Goal: Task Accomplishment & Management: Manage account settings

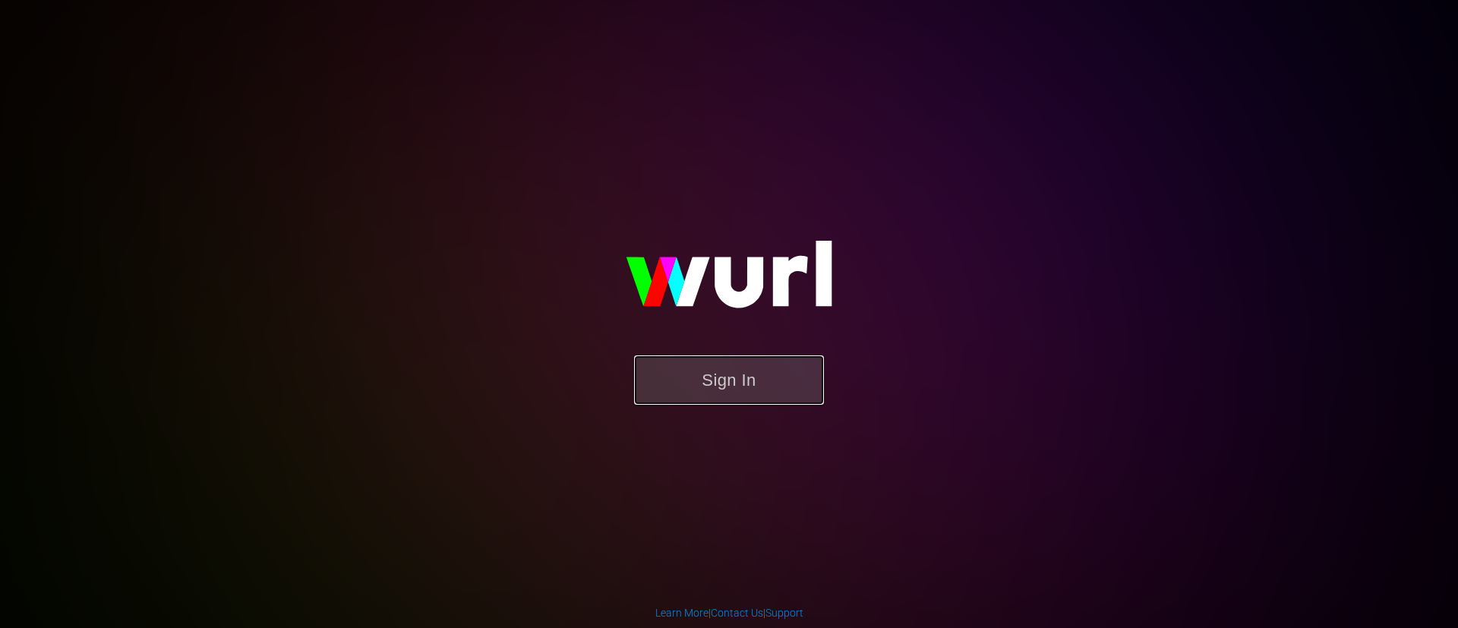
click at [733, 396] on button "Sign In" at bounding box center [729, 379] width 190 height 49
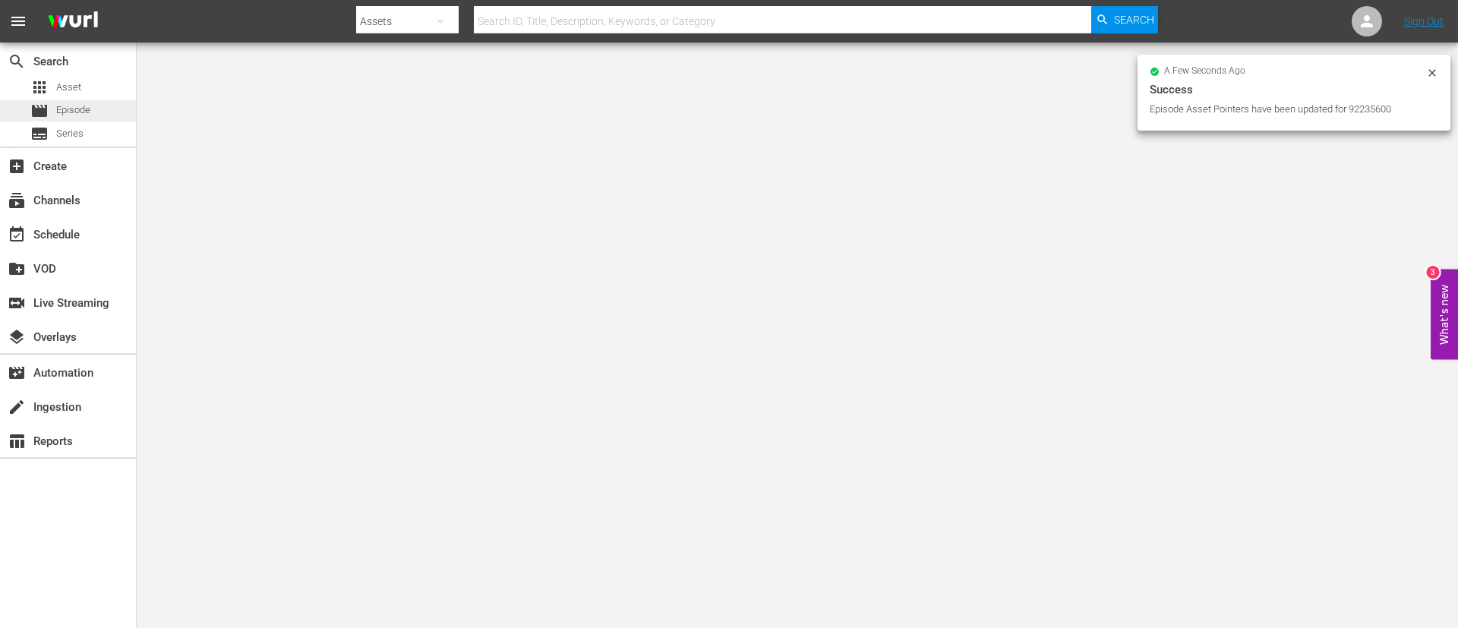
click at [87, 114] on span "Episode" at bounding box center [73, 110] width 34 height 15
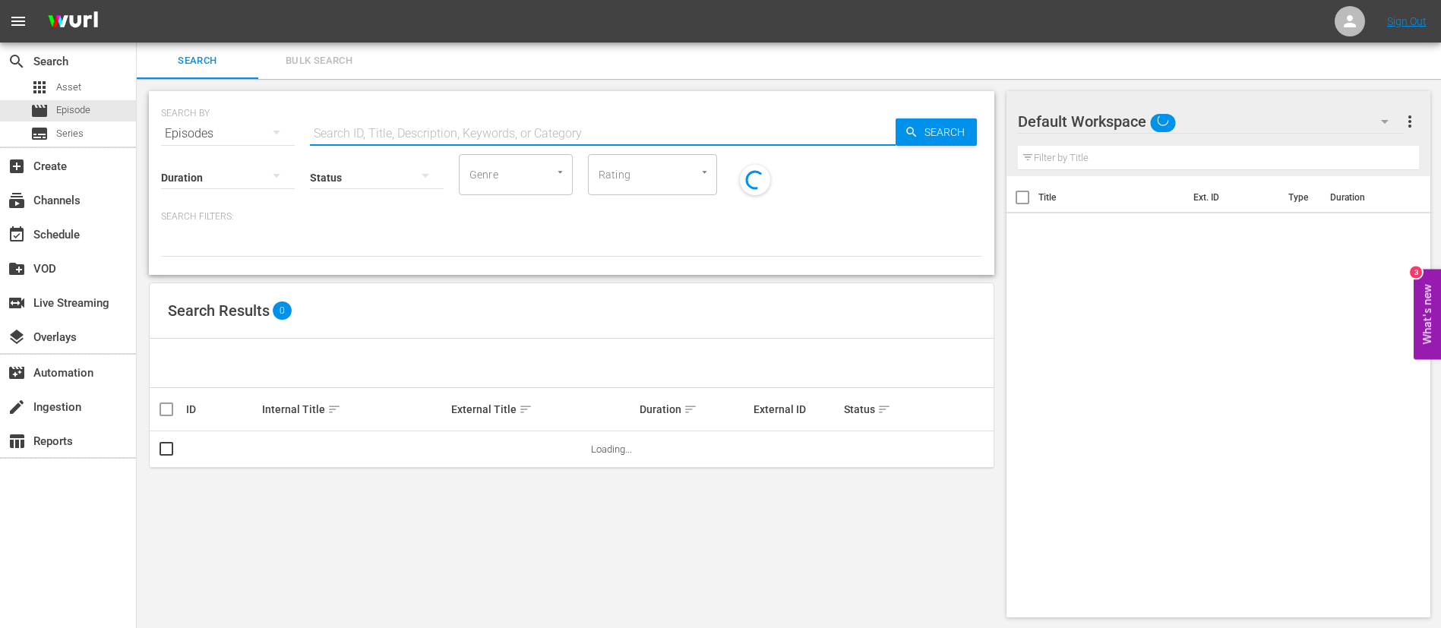
drag, startPoint x: 319, startPoint y: 121, endPoint x: 667, endPoint y: 132, distance: 348.0
click at [667, 132] on input "text" at bounding box center [603, 133] width 586 height 36
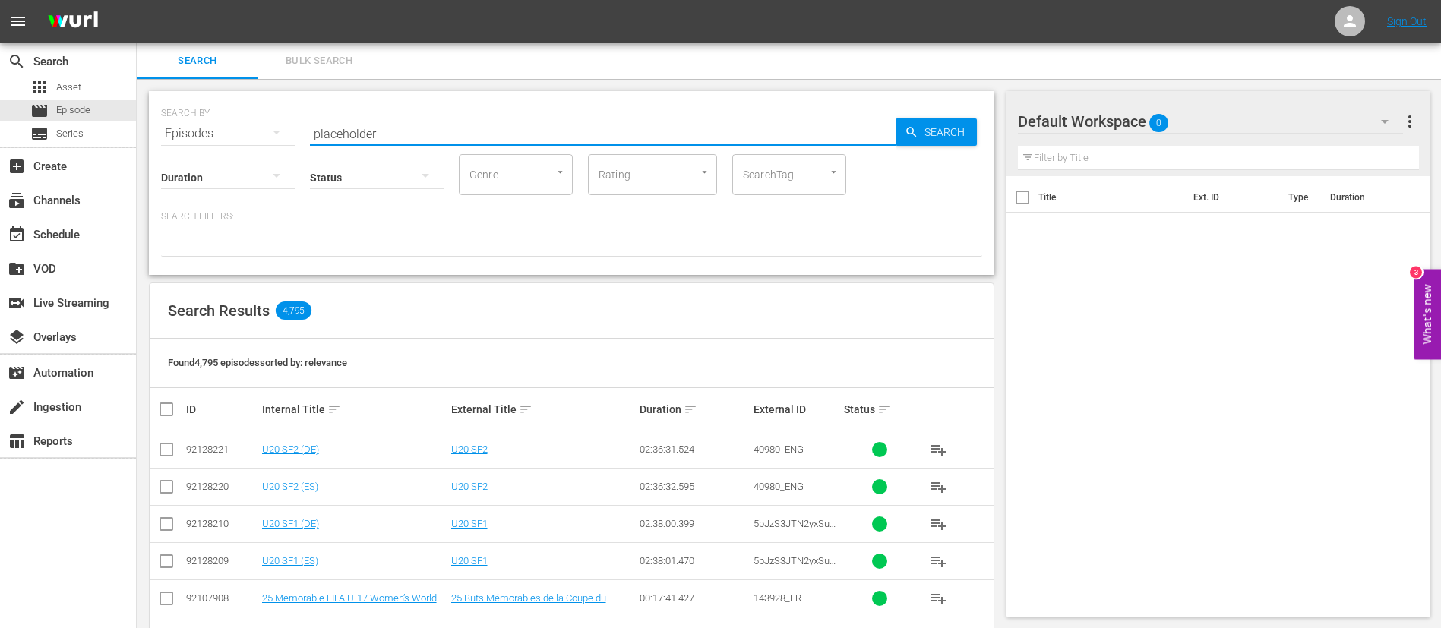
type input "placeholder"
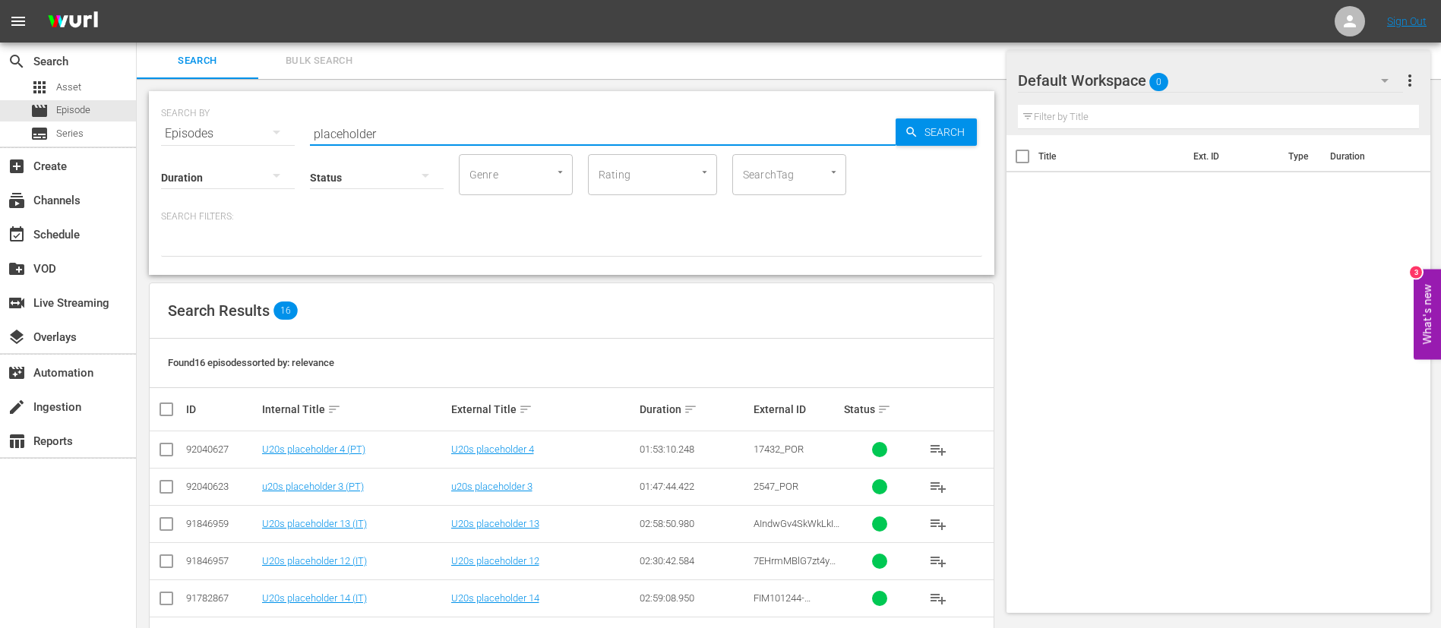
scroll to position [427, 0]
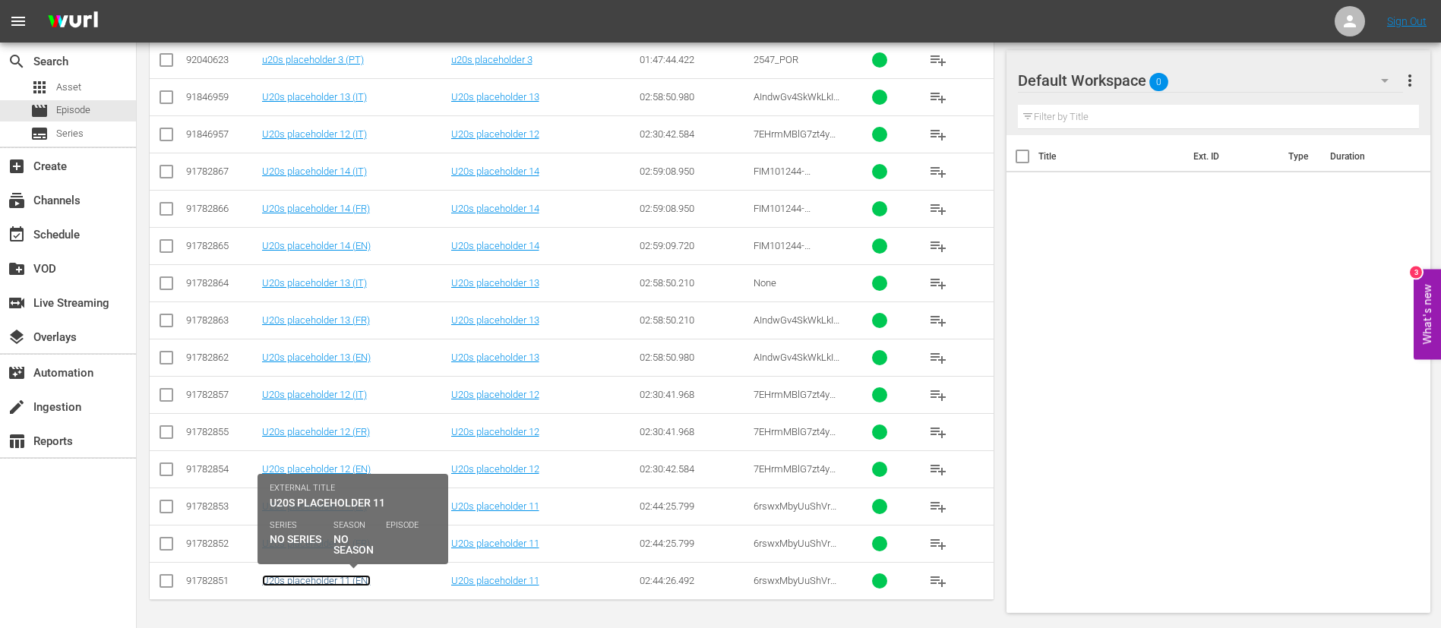
click at [352, 575] on link "U20s placeholder 11 (EN)" at bounding box center [316, 580] width 109 height 11
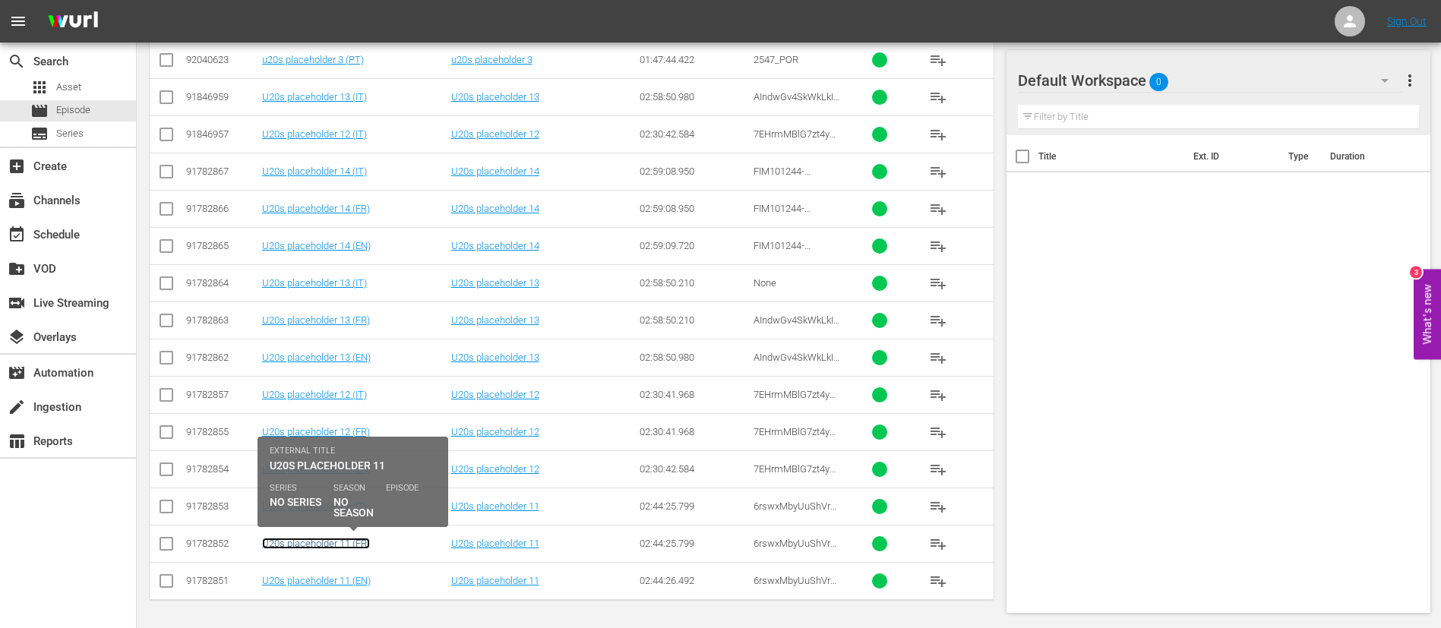
click at [358, 538] on link "U20s placeholder 11 (FR)" at bounding box center [316, 543] width 108 height 11
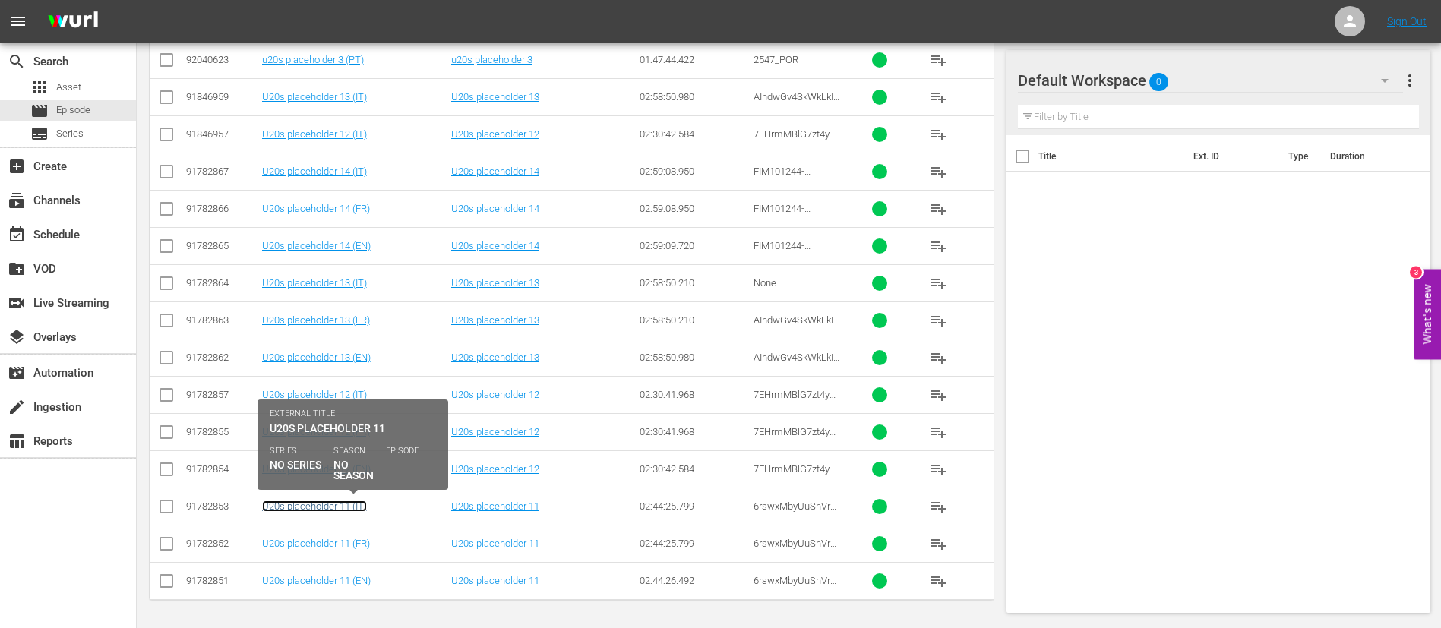
click at [361, 502] on link "U20s placeholder 11 (IT)" at bounding box center [314, 506] width 105 height 11
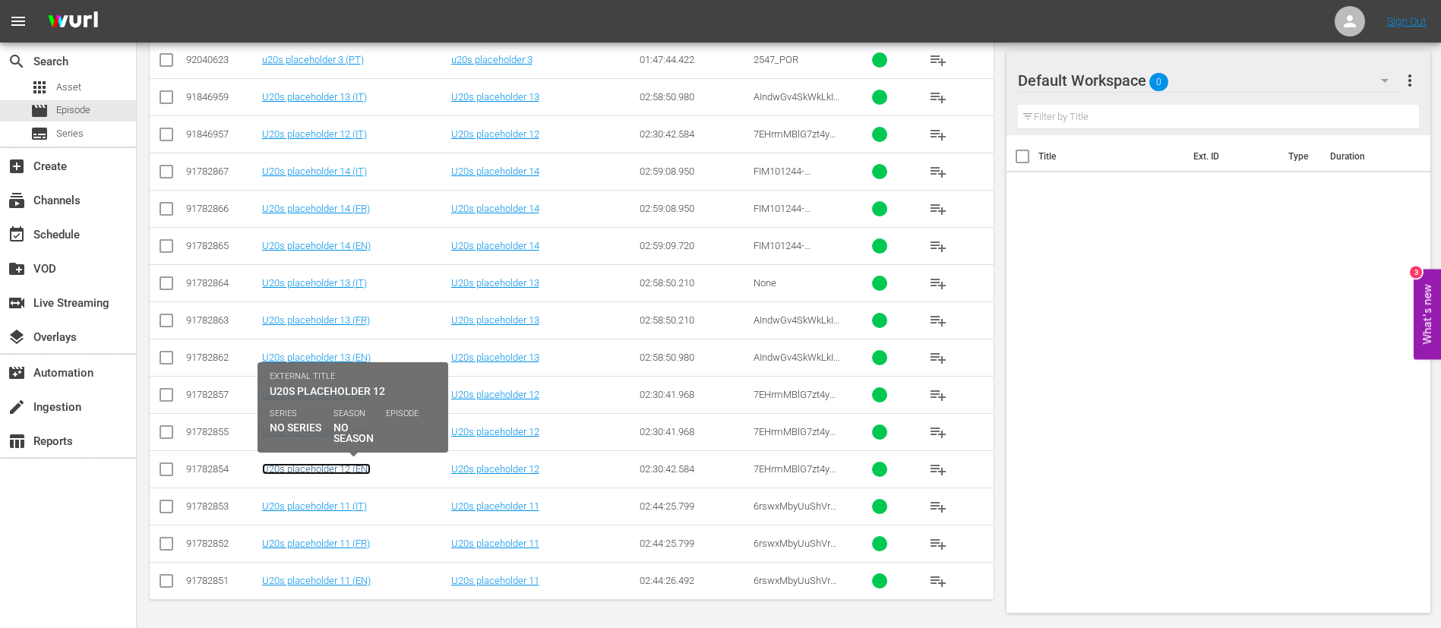
click at [351, 469] on link "U20s placeholder 12 (EN)" at bounding box center [316, 468] width 109 height 11
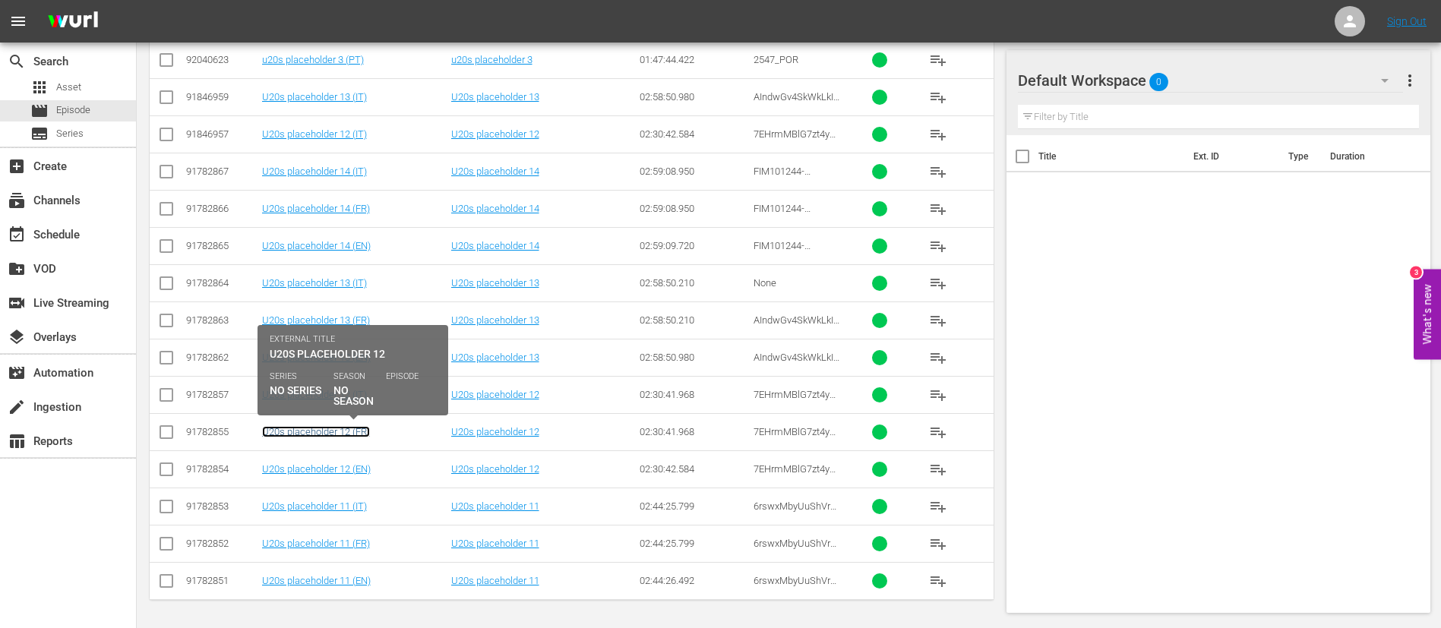
click at [360, 435] on link "U20s placeholder 12 (FR)" at bounding box center [316, 431] width 108 height 11
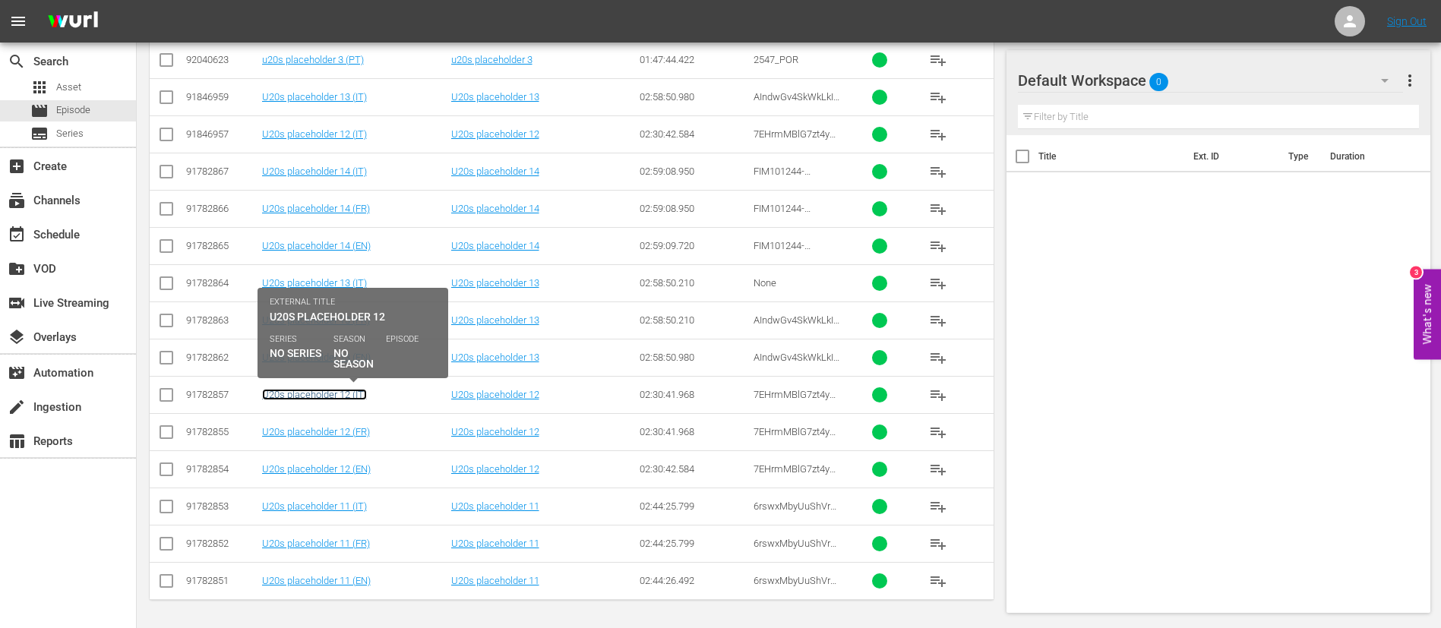
click at [341, 396] on link "U20s placeholder 12 (IT)" at bounding box center [314, 394] width 105 height 11
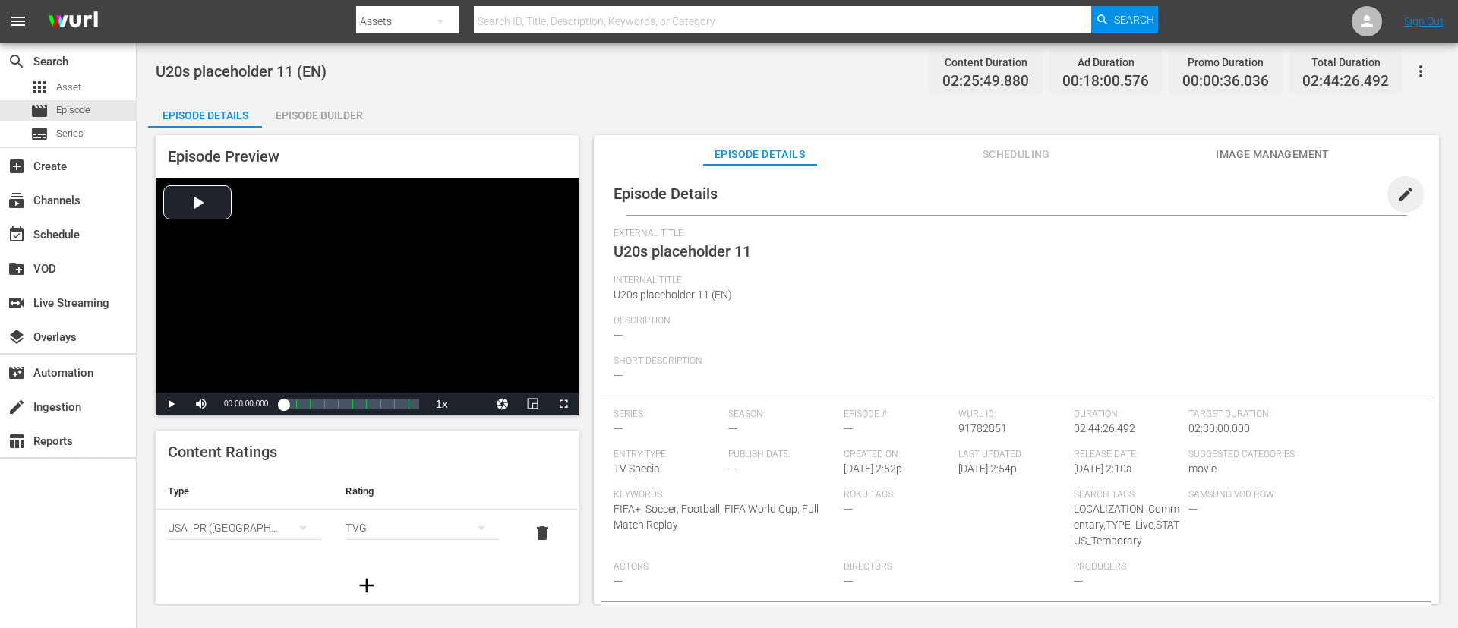
click at [971, 203] on span "edit" at bounding box center [1406, 194] width 18 height 18
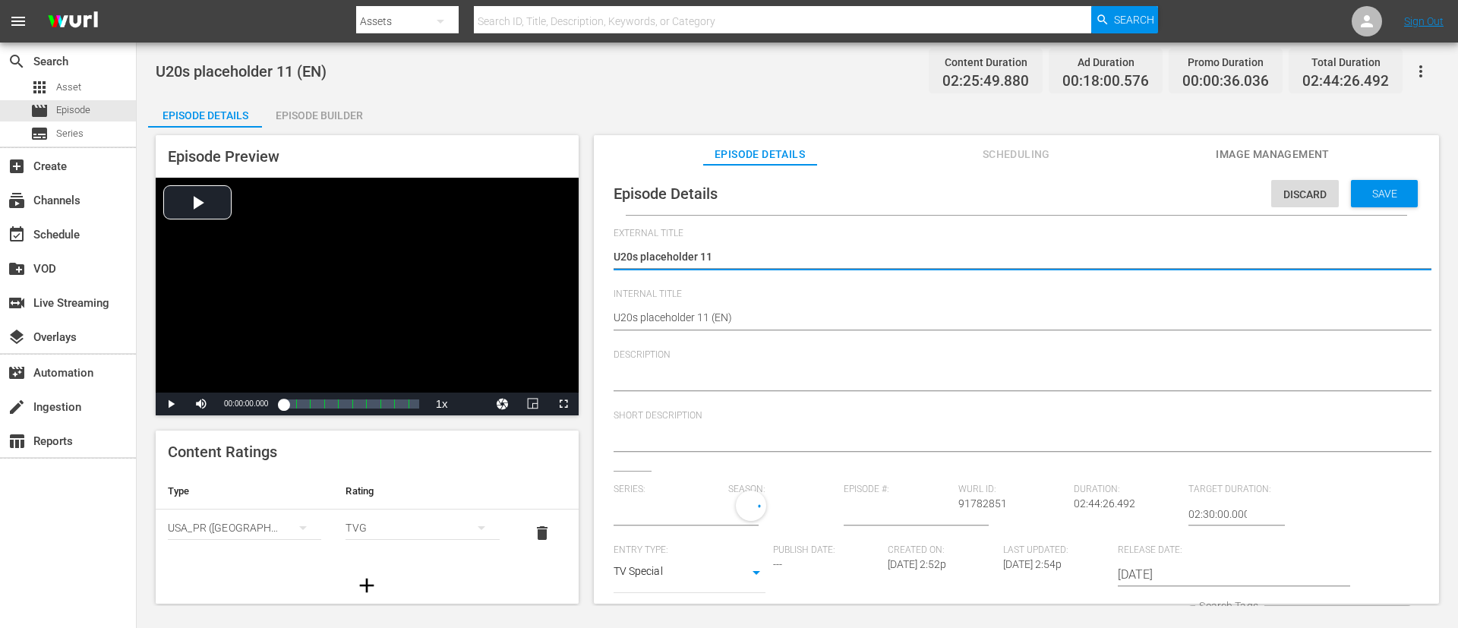
type input "No Series"
click at [887, 254] on textarea "U20s placeholder 11" at bounding box center [1013, 258] width 798 height 18
type textarea "U20s placeholder Morocco v France | Semi-finals | FIFA U-20 World Cup Chile 202…"
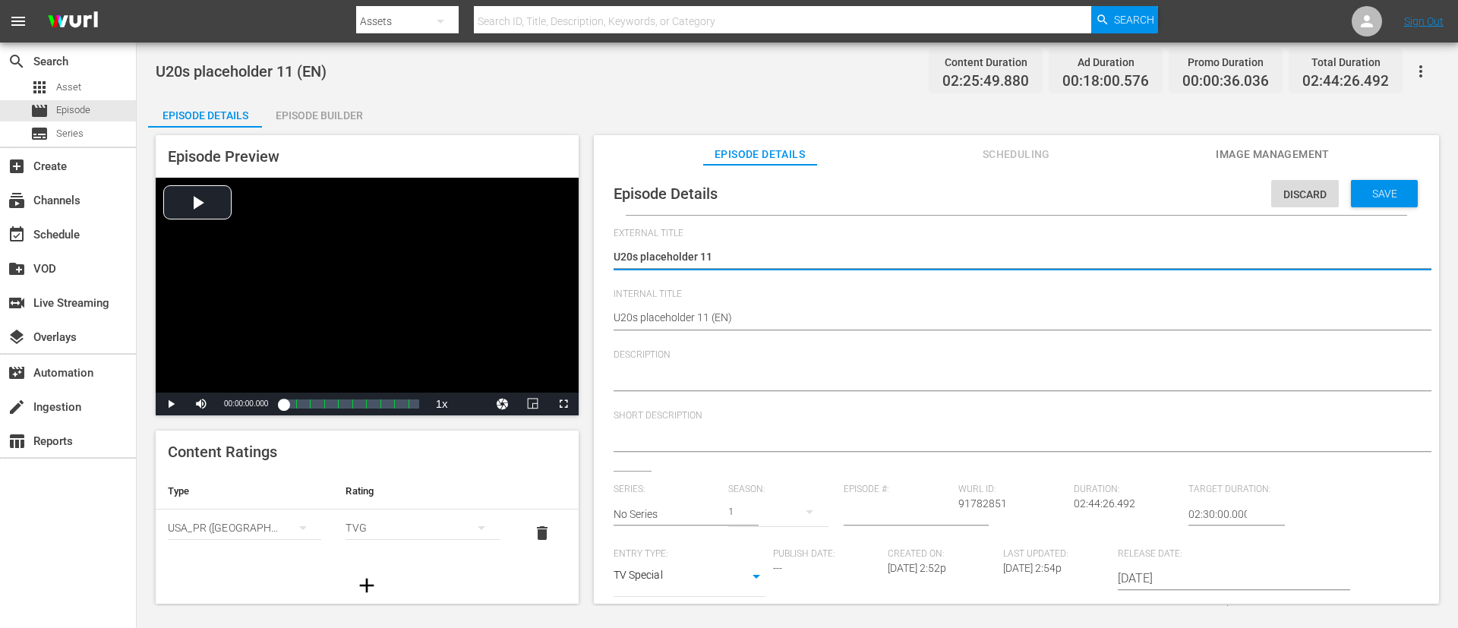
type textarea "U20s placeholder Morocco v France | Semi-finals | FIFA U-20 World Cup Chile 202…"
click at [887, 254] on textarea "U20s placeholder 11" at bounding box center [1013, 258] width 798 height 18
type textarea "L"
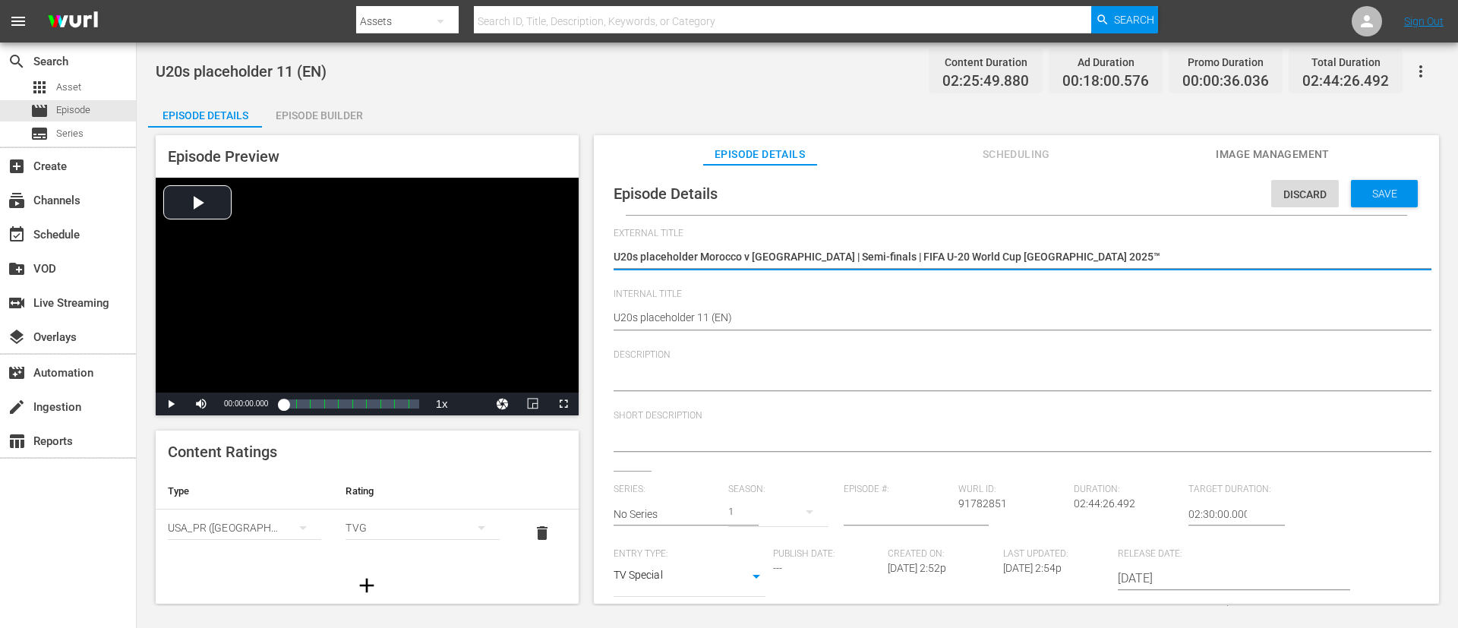
type textarea "L"
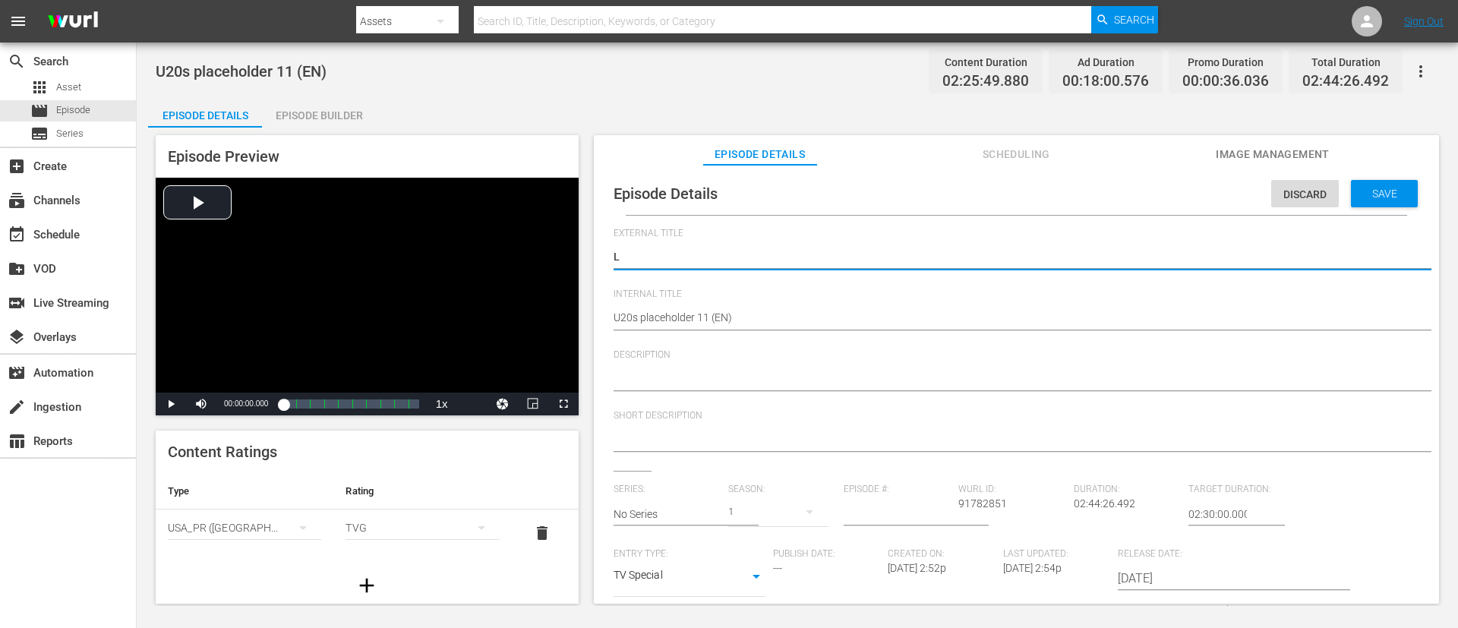
type textarea "LI"
type textarea "LIV"
type textarea "LIVE"
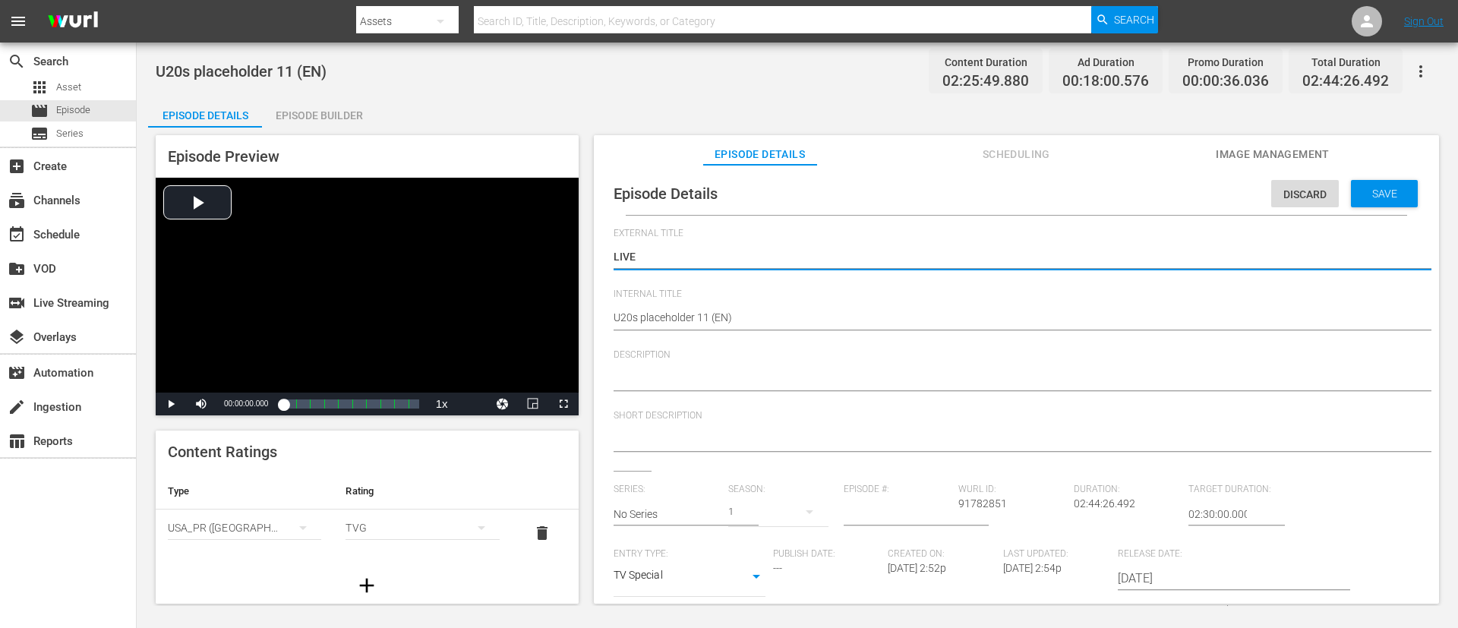
type textarea "LIVE"
type textarea "LIVE -"
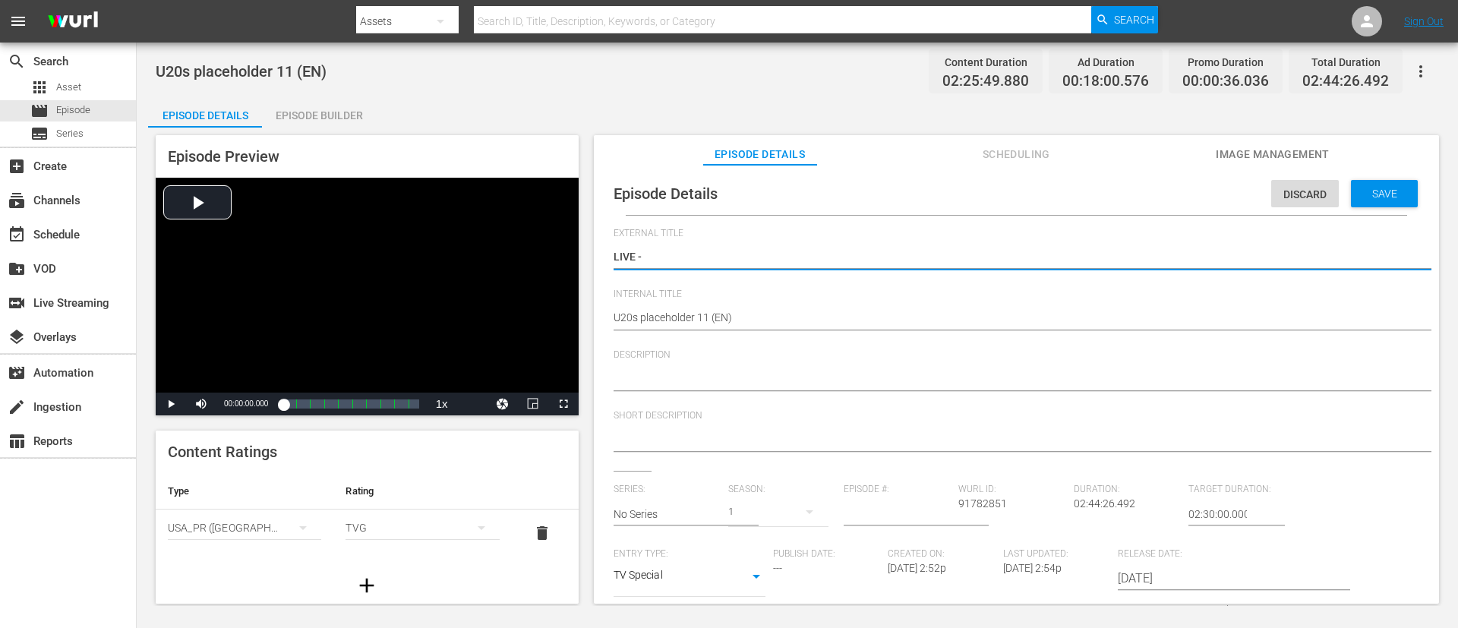
type textarea "LIVE - Morocco v France | Semi-finals | FIFA U-20 World Cup Chile 2025™"
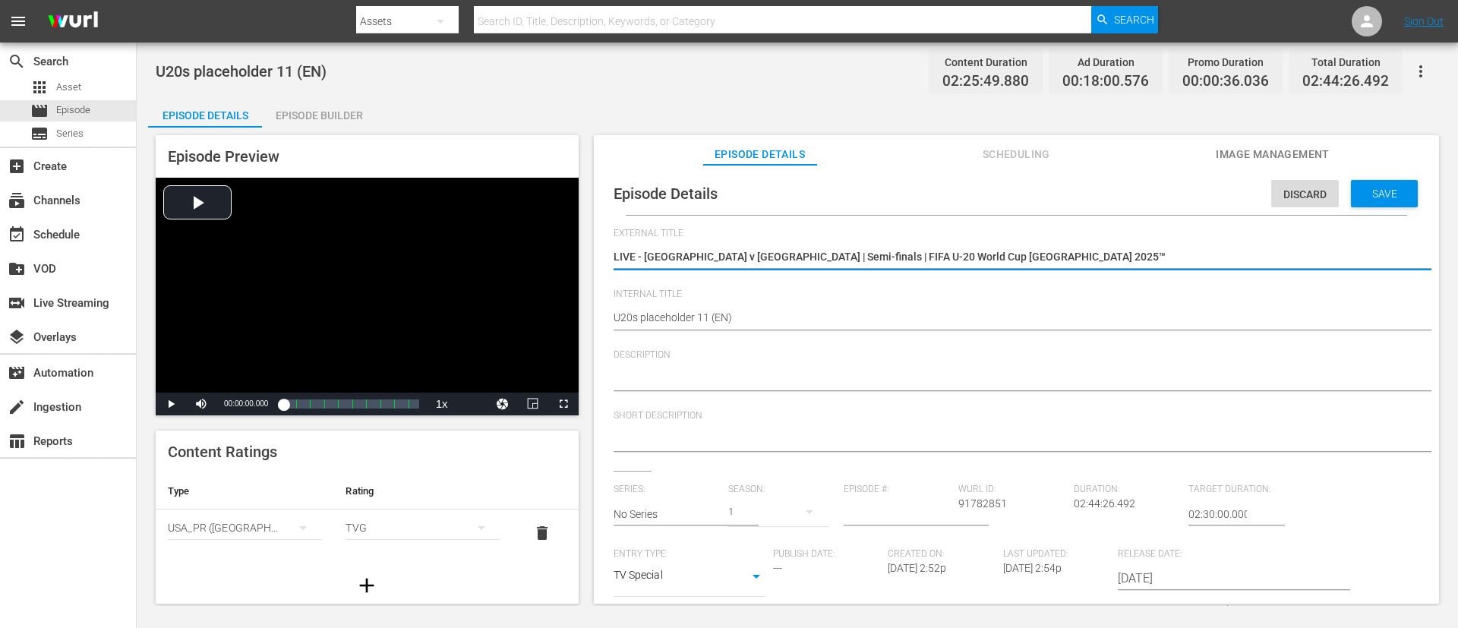
type textarea "LIVE - Morocco v France | Semi-finals | FIFA U-20 World Cup Chile 2025™"
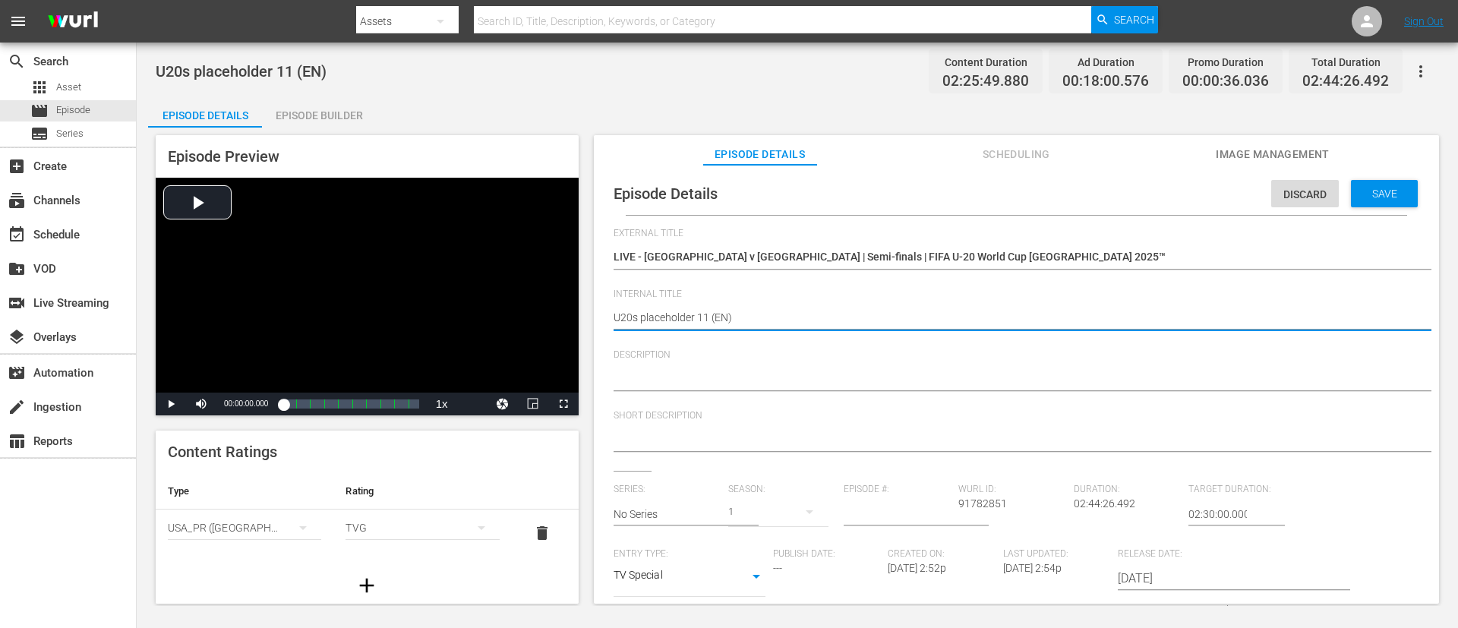
paste textarea "Morocco v France | Semi-finals | FIFA U-20 World Cup Chile 2025™"
type textarea "Morocco v France | Semi-finals | FIFA U-20 World Cup Chile 2025™ (EN)"
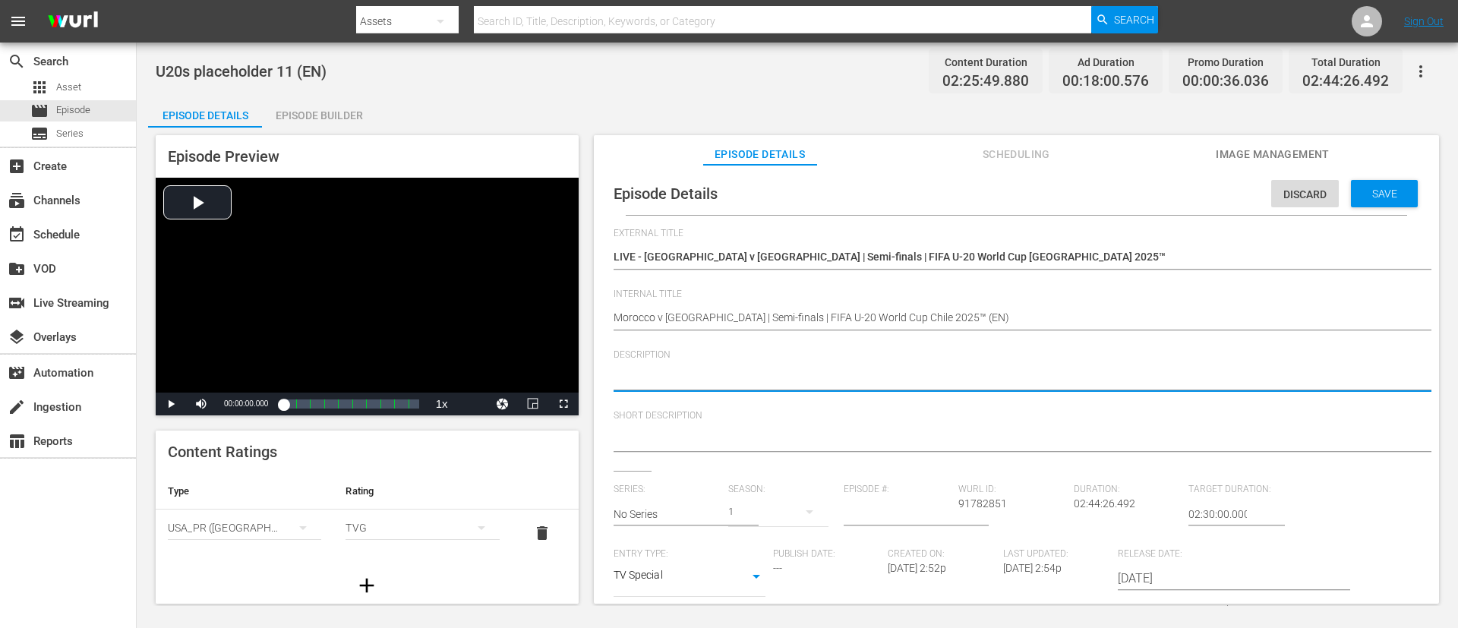
paste textarea "Despite one of the toughest journeys towards this stage, Morocco has impressed …"
type textarea "Despite one of the toughest journeys towards this stage, Morocco has impressed …"
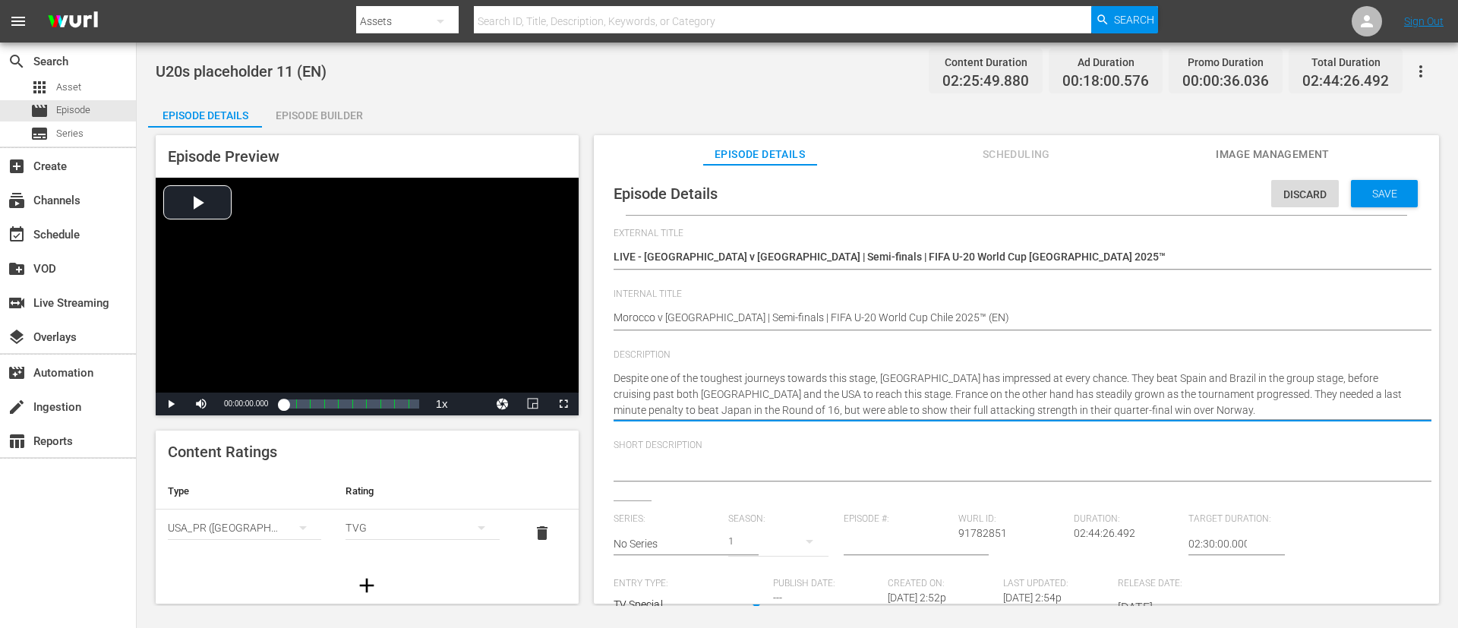
type textarea "Despite one of the toughest journeys towards this stage, Morocco has impressed …"
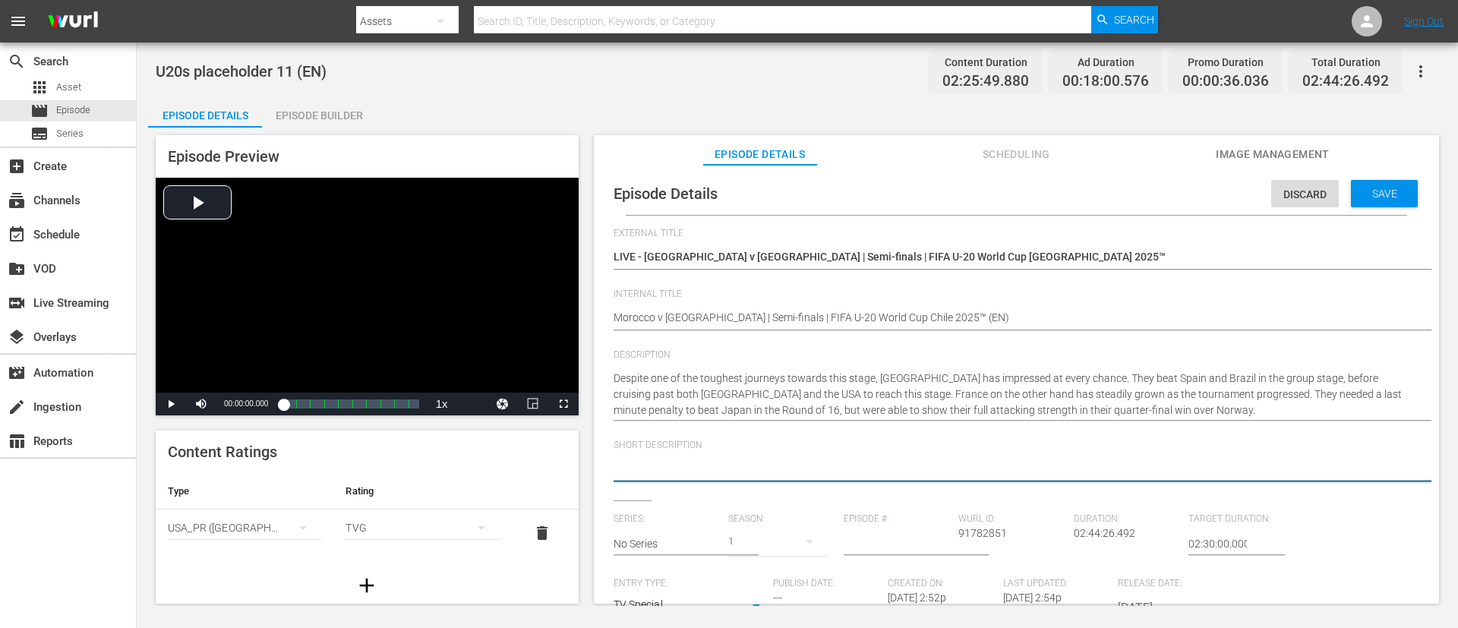
paste textarea "Despite one of the toughest journeys towards this stage, Morocco has impressed …"
type textarea "Despite one of the toughest journeys towards this stage, Morocco has impressed …"
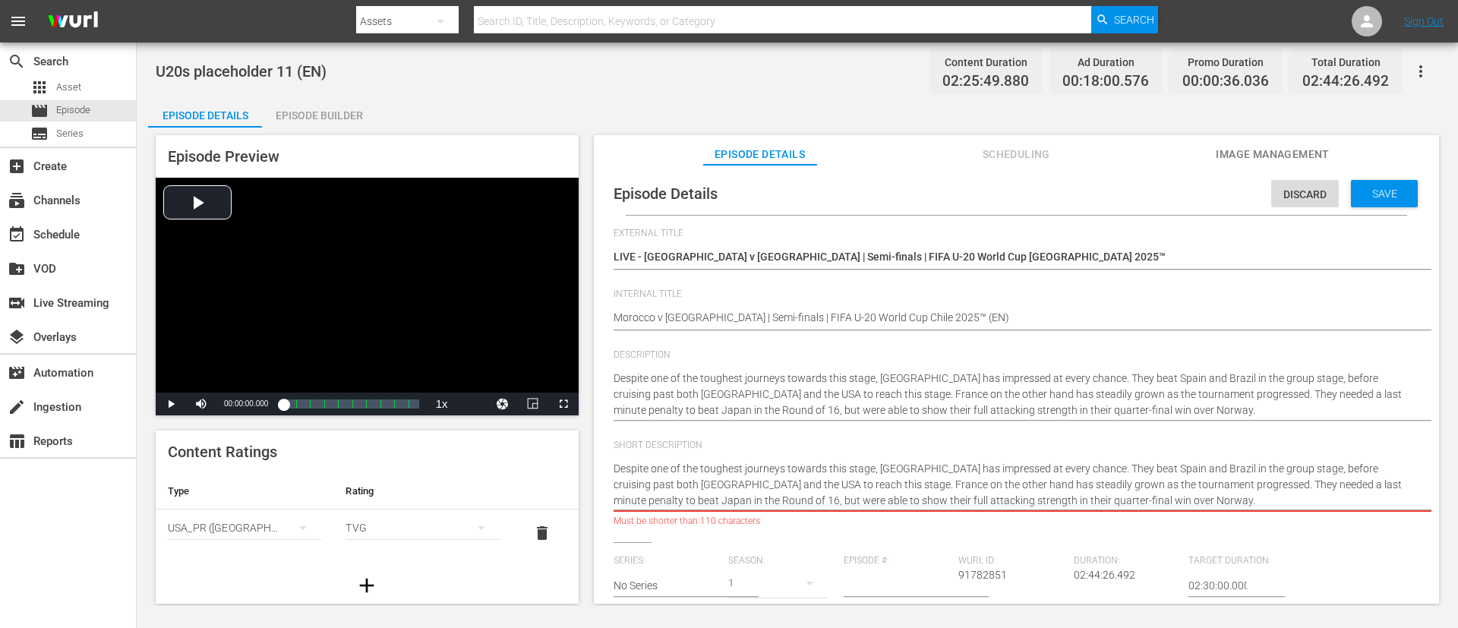
click at [971, 418] on textarea "Despite one of the toughest journeys towards this stage, Morocco has impressed …" at bounding box center [1013, 485] width 798 height 48
type textarea "Despite one of the toughest journeys towards this stage, Morocco has impressed …"
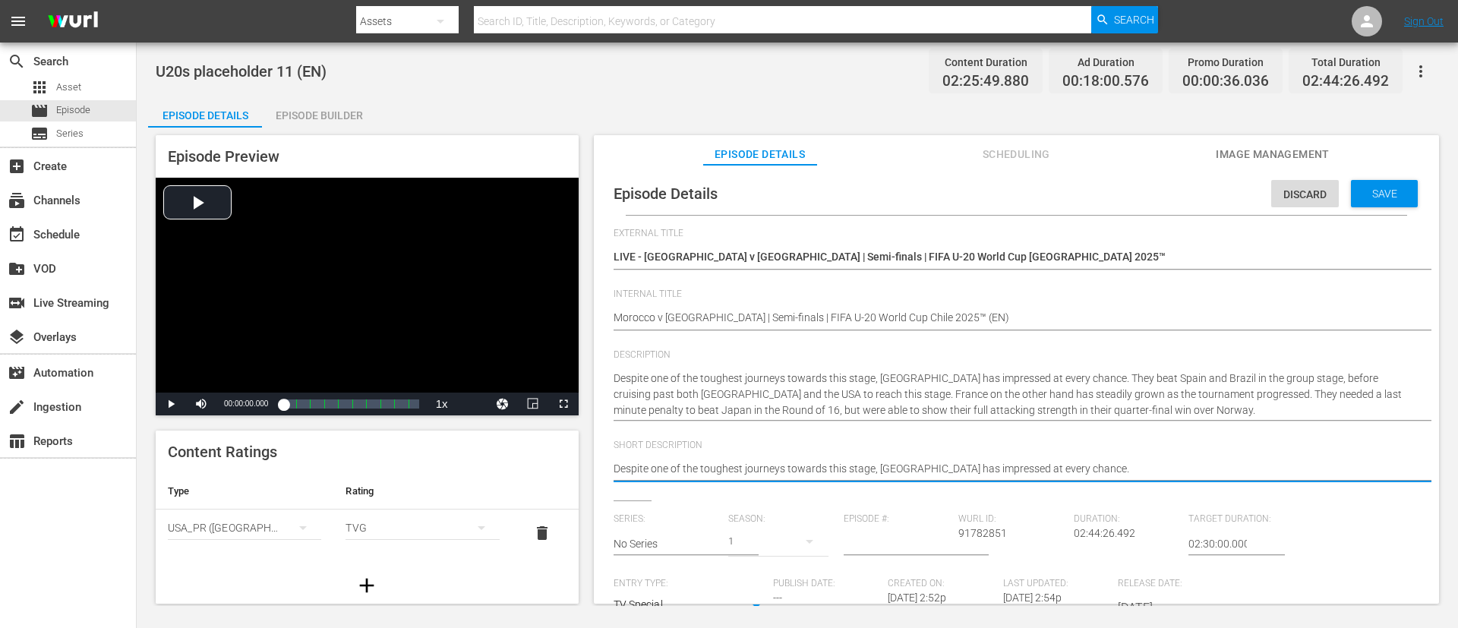
type textarea "Despite one of the toughest journeys towards this stage, Morocco has impressed …"
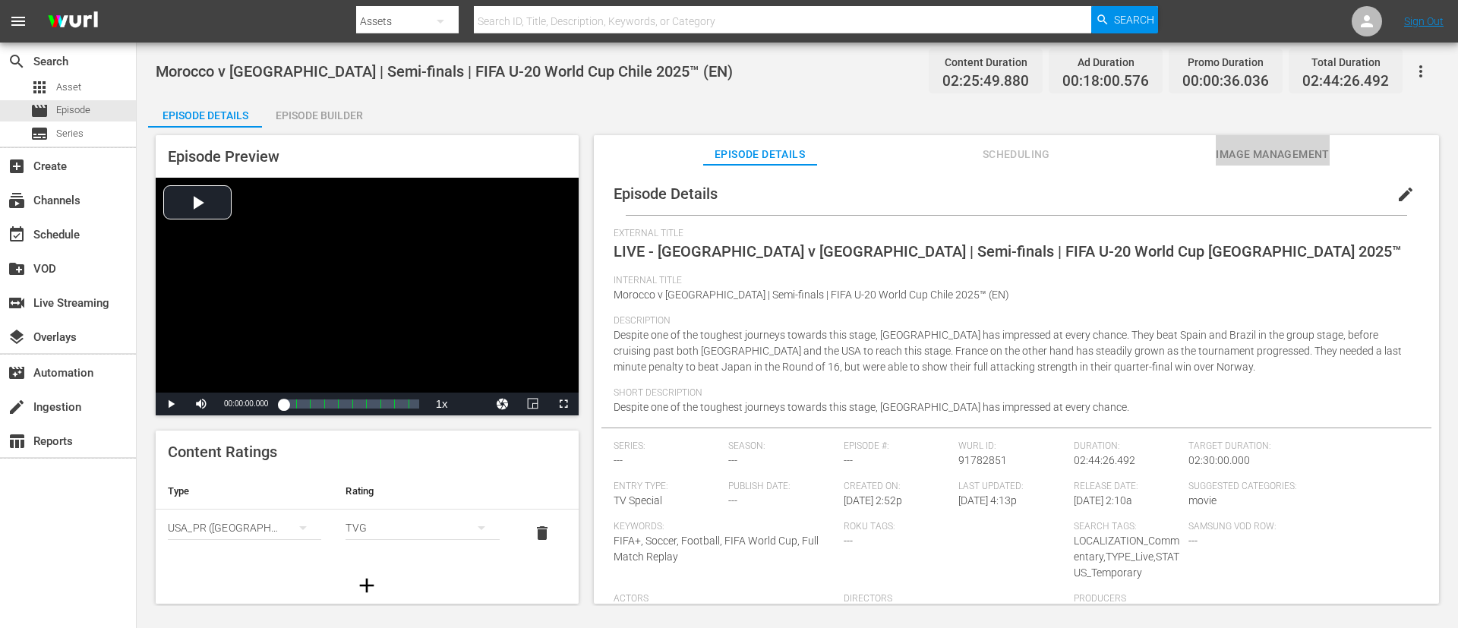
click at [971, 158] on span "Image Management" at bounding box center [1273, 154] width 114 height 19
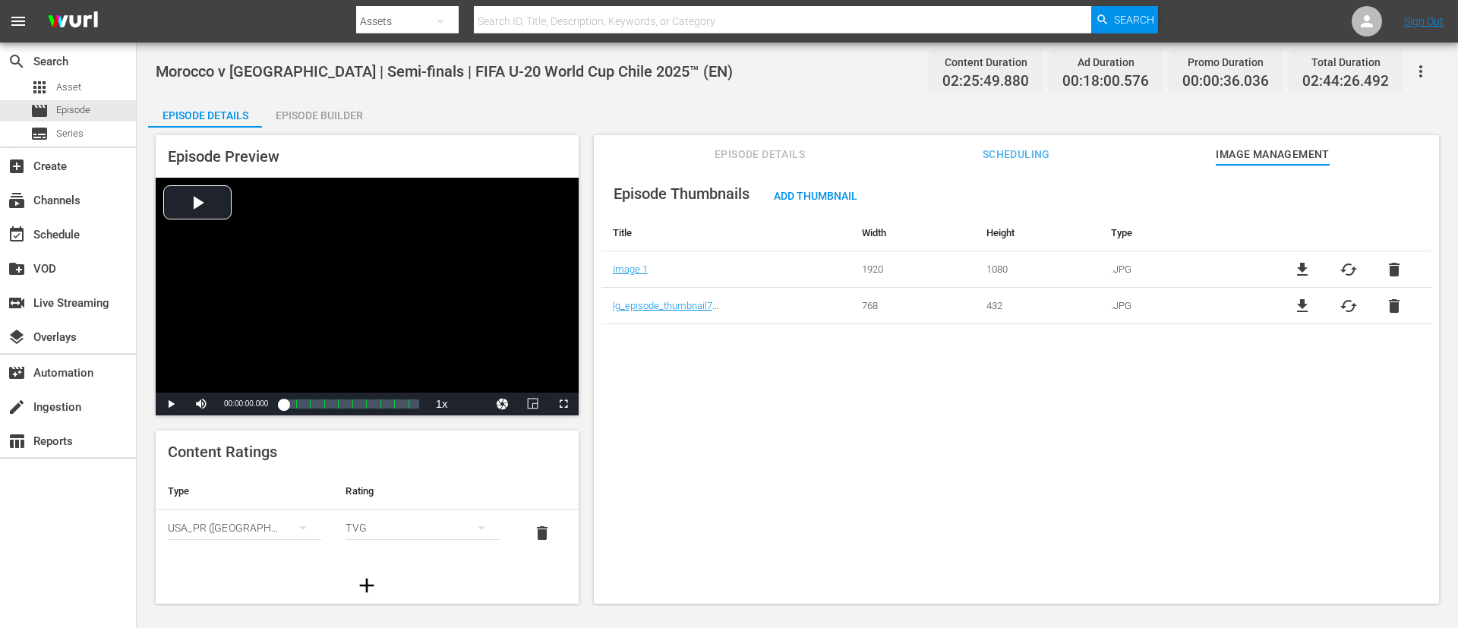
click at [971, 301] on span "delete" at bounding box center [1394, 306] width 18 height 18
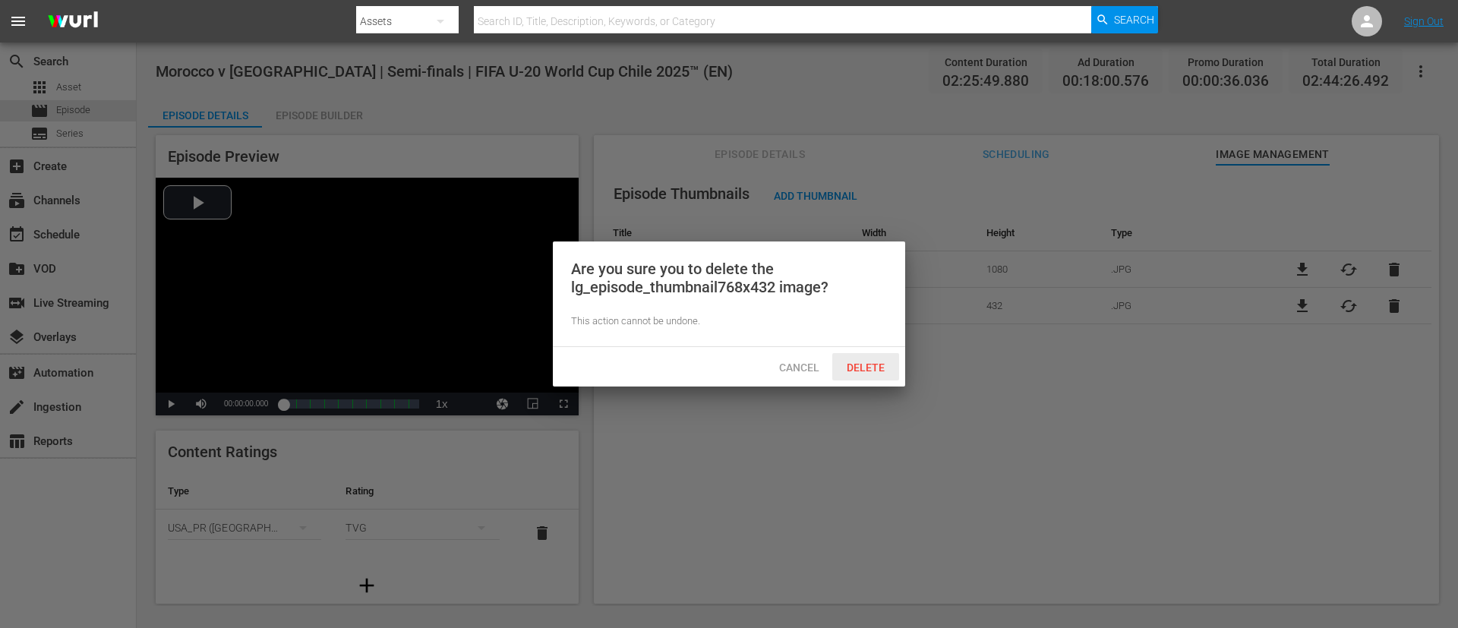
click at [862, 365] on span "Delete" at bounding box center [866, 368] width 62 height 12
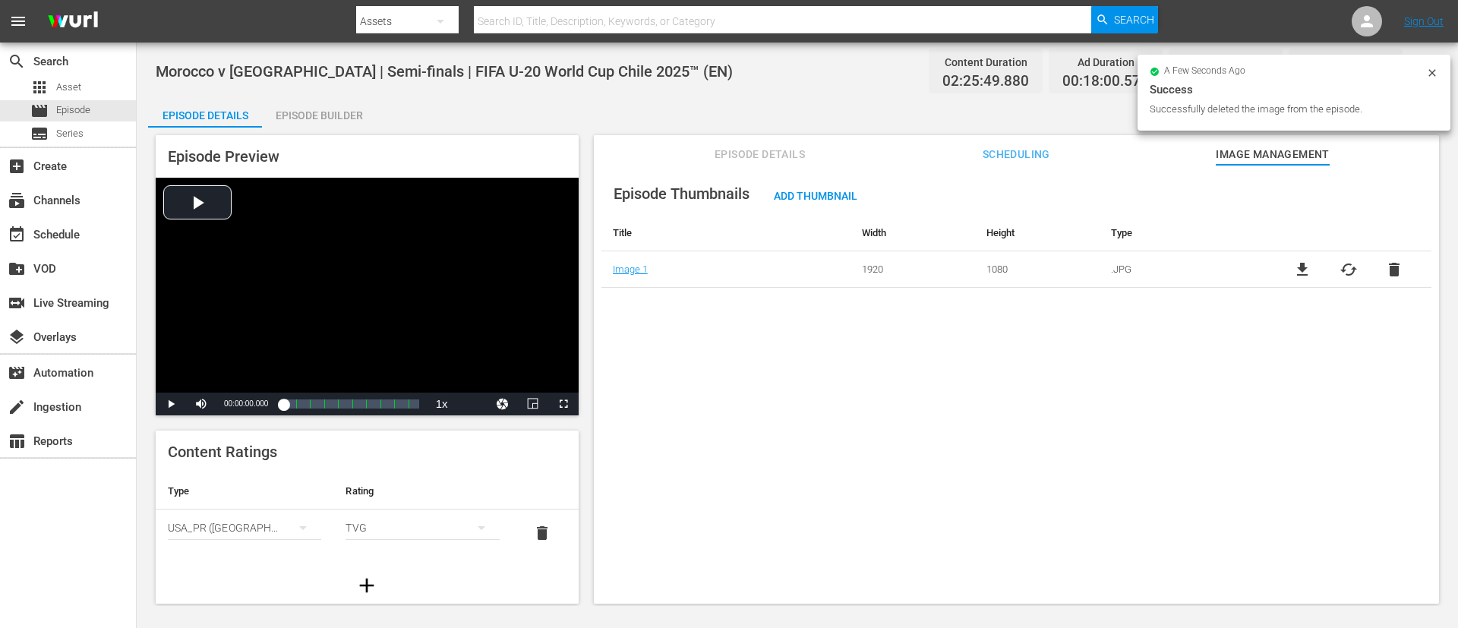
click at [971, 270] on span "cached" at bounding box center [1349, 270] width 18 height 18
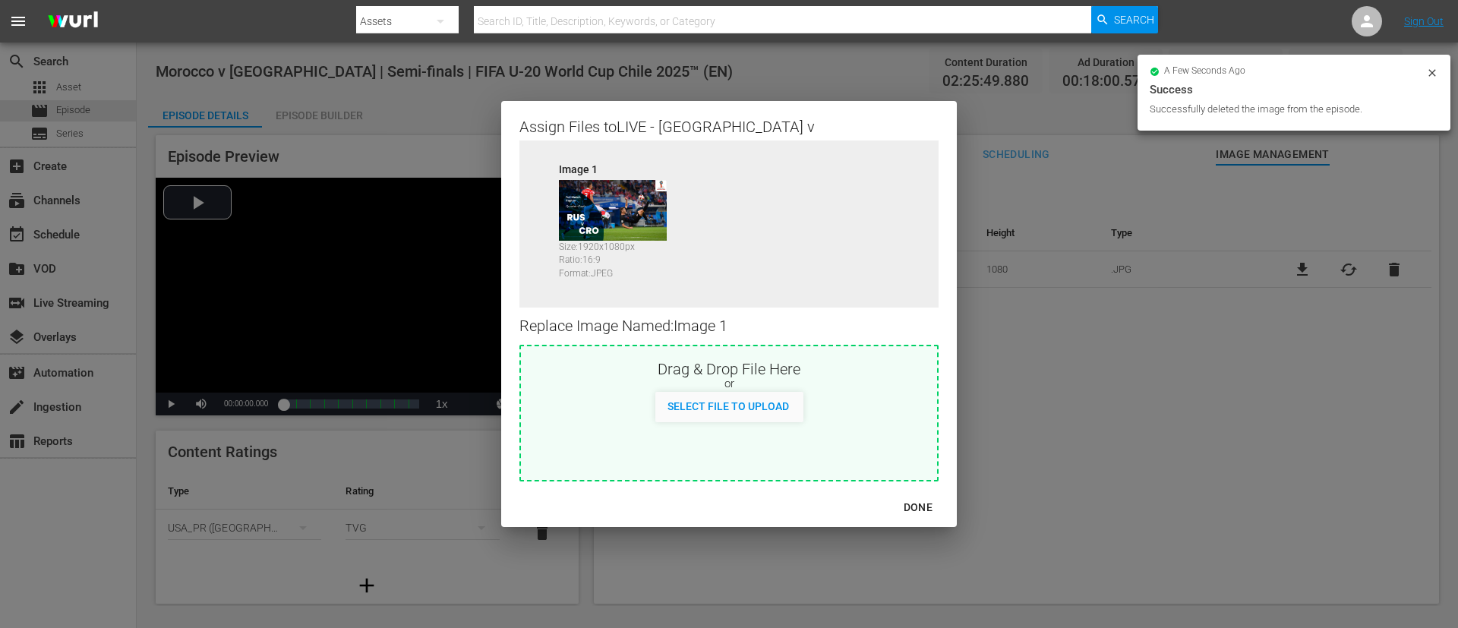
click at [820, 336] on div "Replace Image Named: Image 1" at bounding box center [728, 326] width 419 height 37
click at [821, 355] on div "Drag & Drop File Here or Select File to Upload" at bounding box center [729, 384] width 416 height 76
type input "C:\fakepath\image (3).jpg"
click at [892, 418] on div "DONE" at bounding box center [918, 507] width 53 height 19
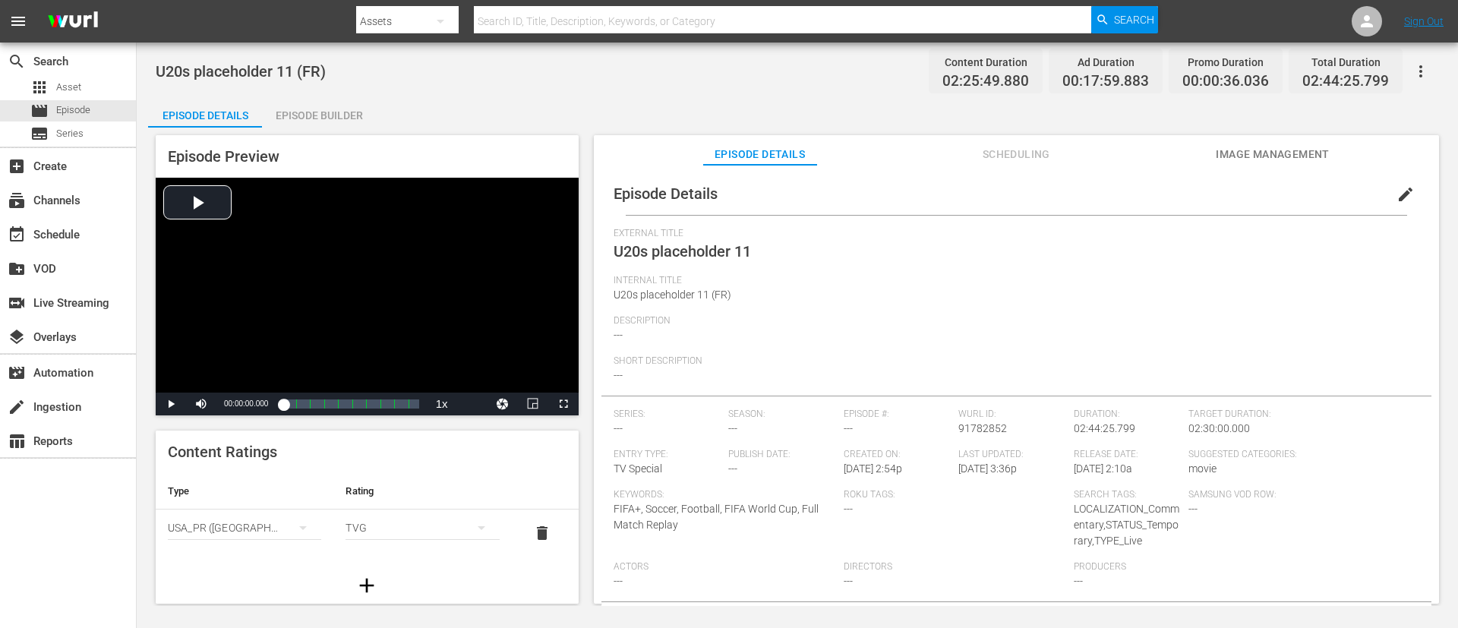
click at [971, 189] on span "edit" at bounding box center [1406, 194] width 18 height 18
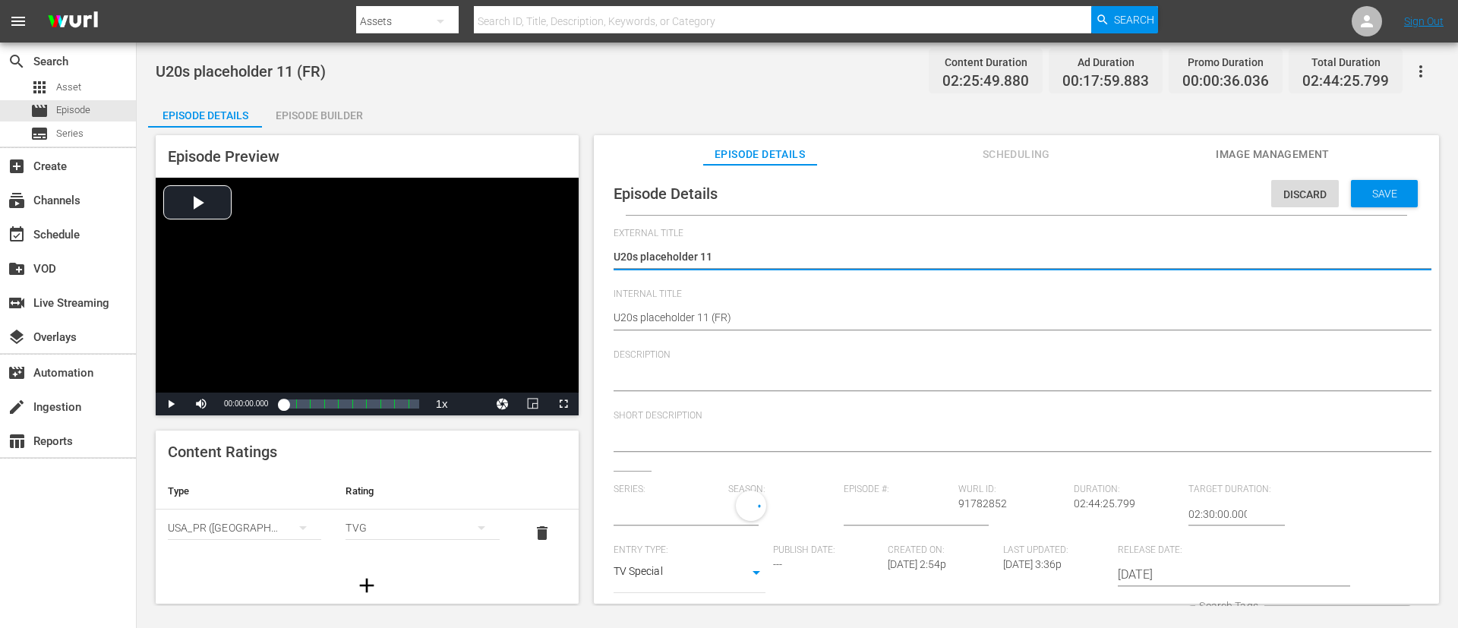
type input "No Series"
click at [908, 266] on textarea "U20s placeholder 11" at bounding box center [1013, 258] width 798 height 18
type textarea "L"
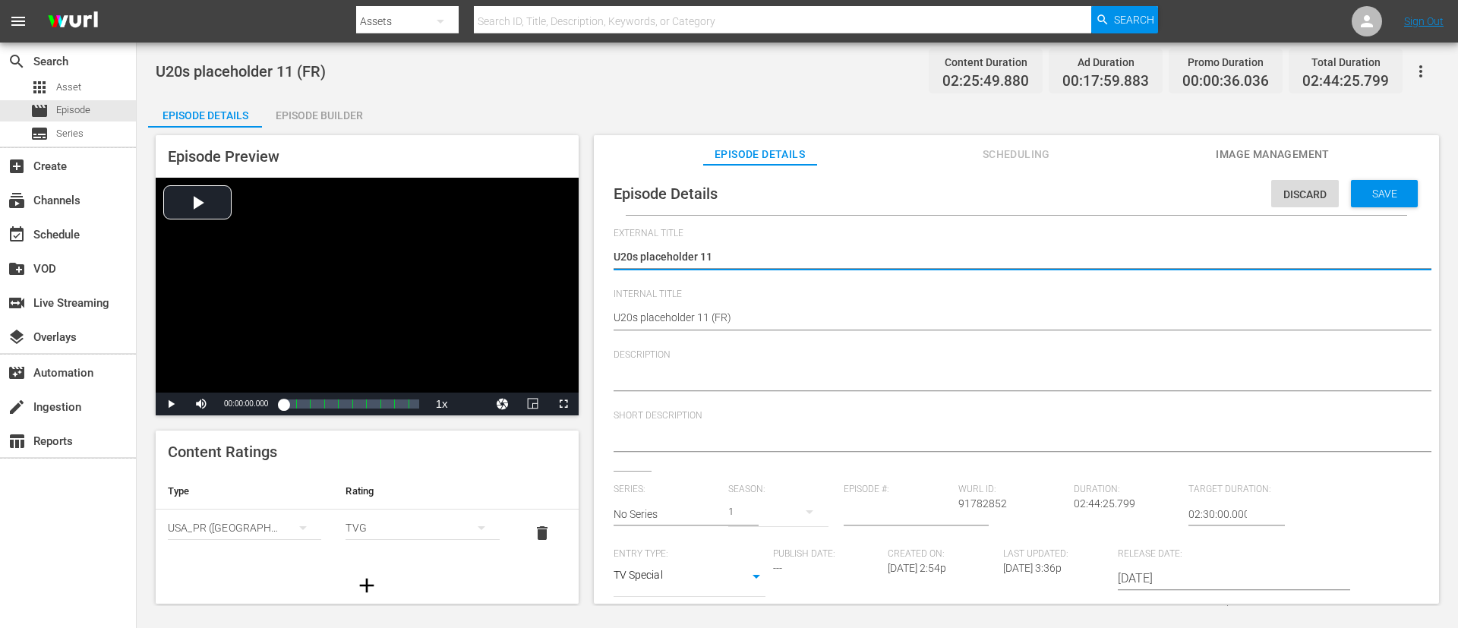
type textarea "L"
type textarea "LI"
type textarea "LIV"
type textarea "LIVE"
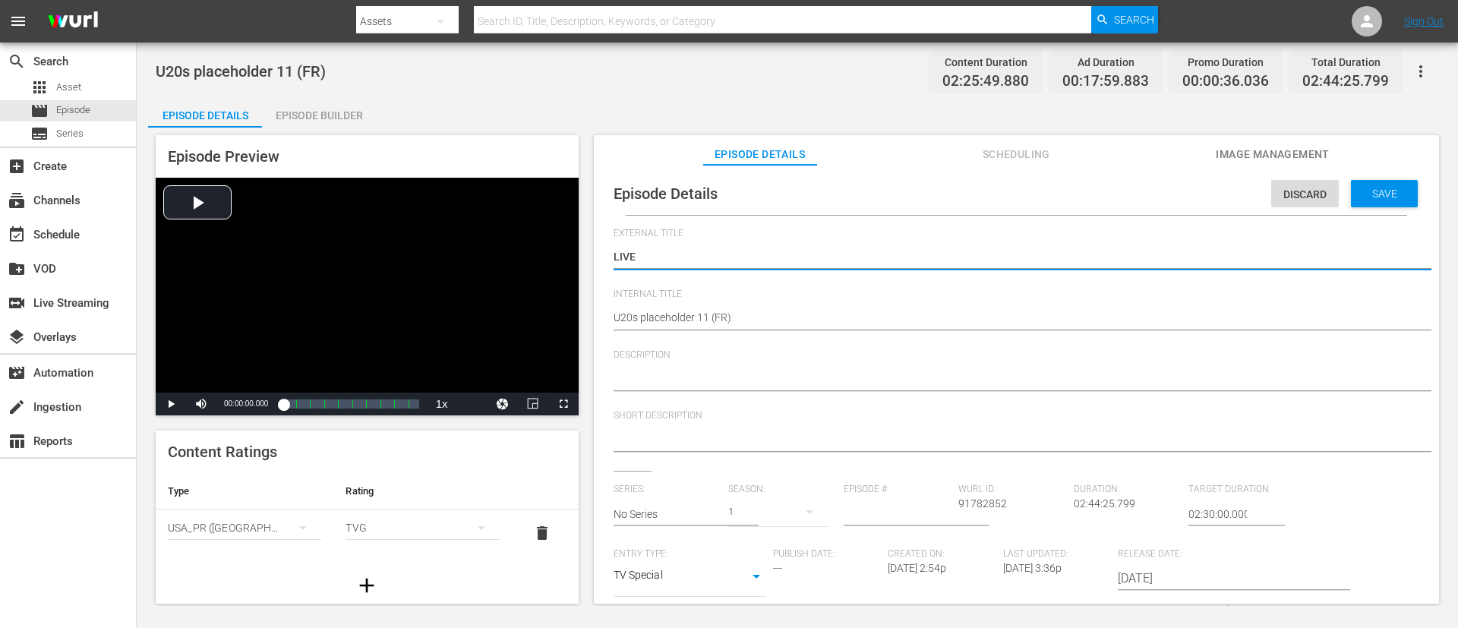
type textarea "LIVE"
type textarea "LIVE -"
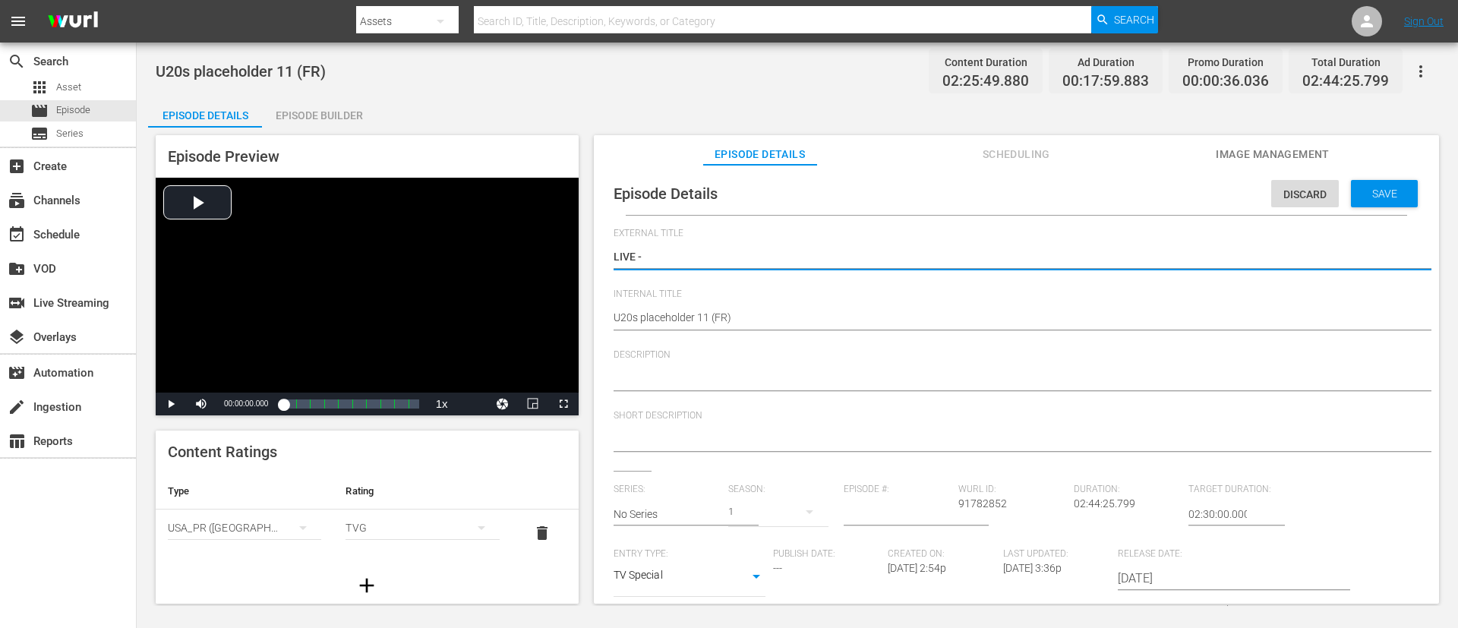
type textarea "LIVE - v"
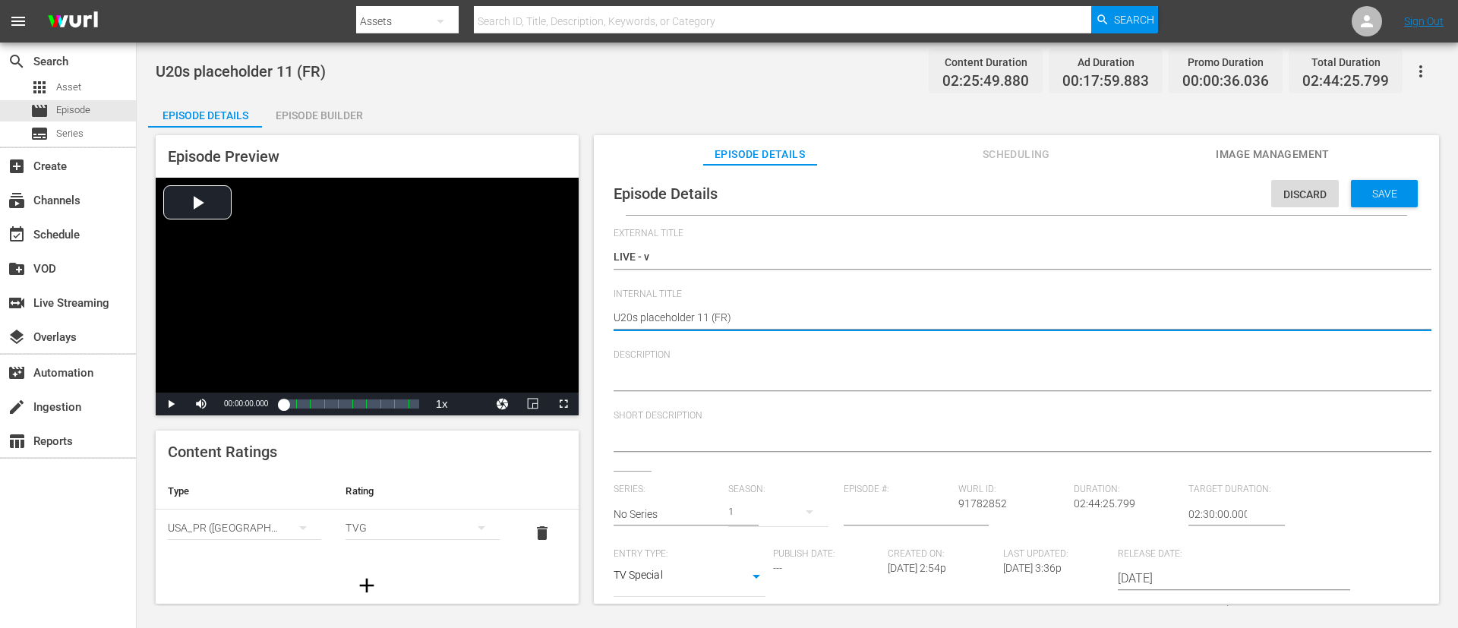
click at [730, 243] on div "U20s placeholder 11 U20s placeholder 11" at bounding box center [1013, 258] width 798 height 36
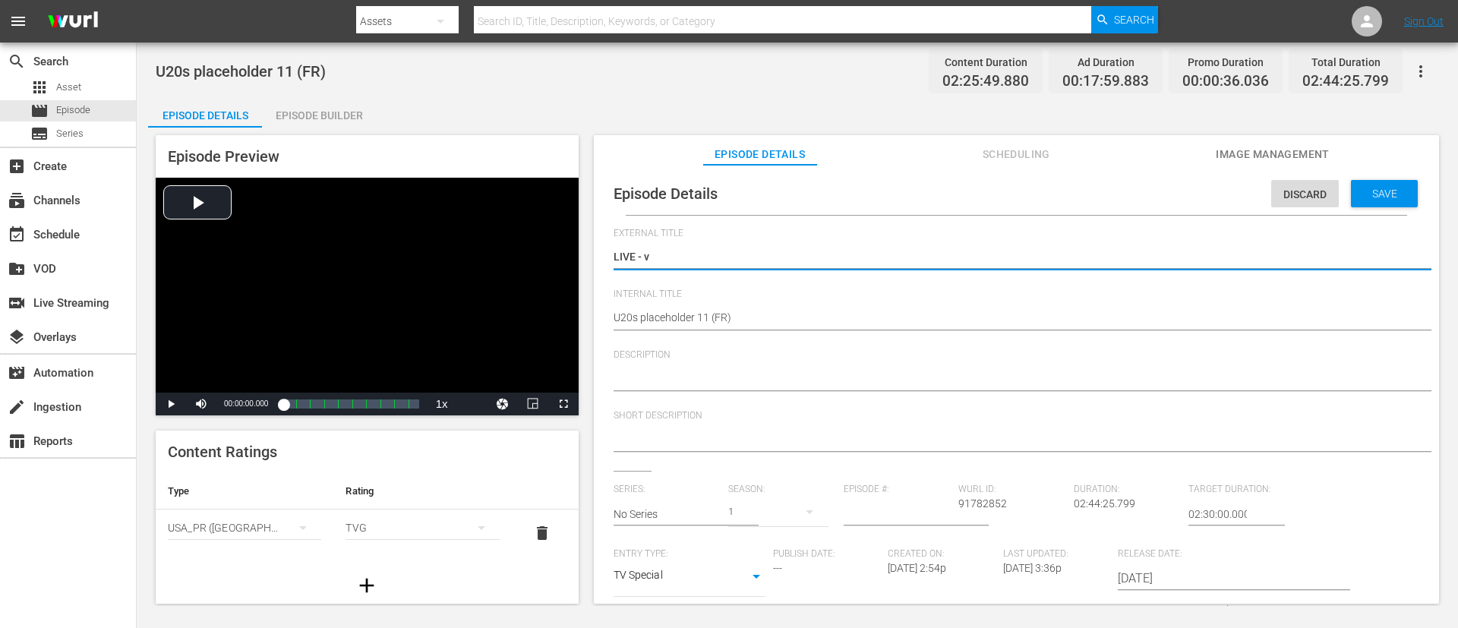
type textarea "LIVE -"
paste textarea "Maroc - France | Demi-finales | Coupe du Monde U-20 de la FIFA, Chili 2025™"
type textarea "LIVE - Maroc - France | Demi-finales | Coupe du Monde U-20 de la FIFA, Chili 20…"
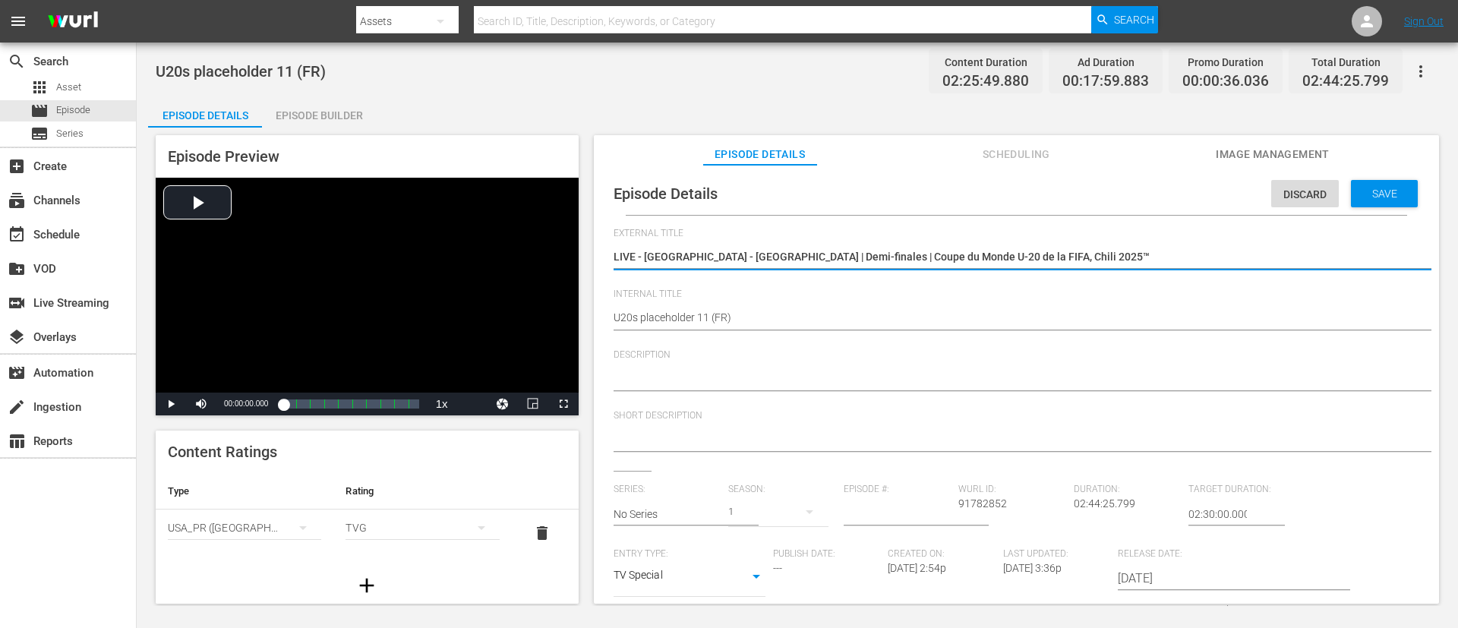
type textarea "LIVE - Maroc - France | Demi-finales | Coupe du Monde U-20 de la FIFA, Chili 20…"
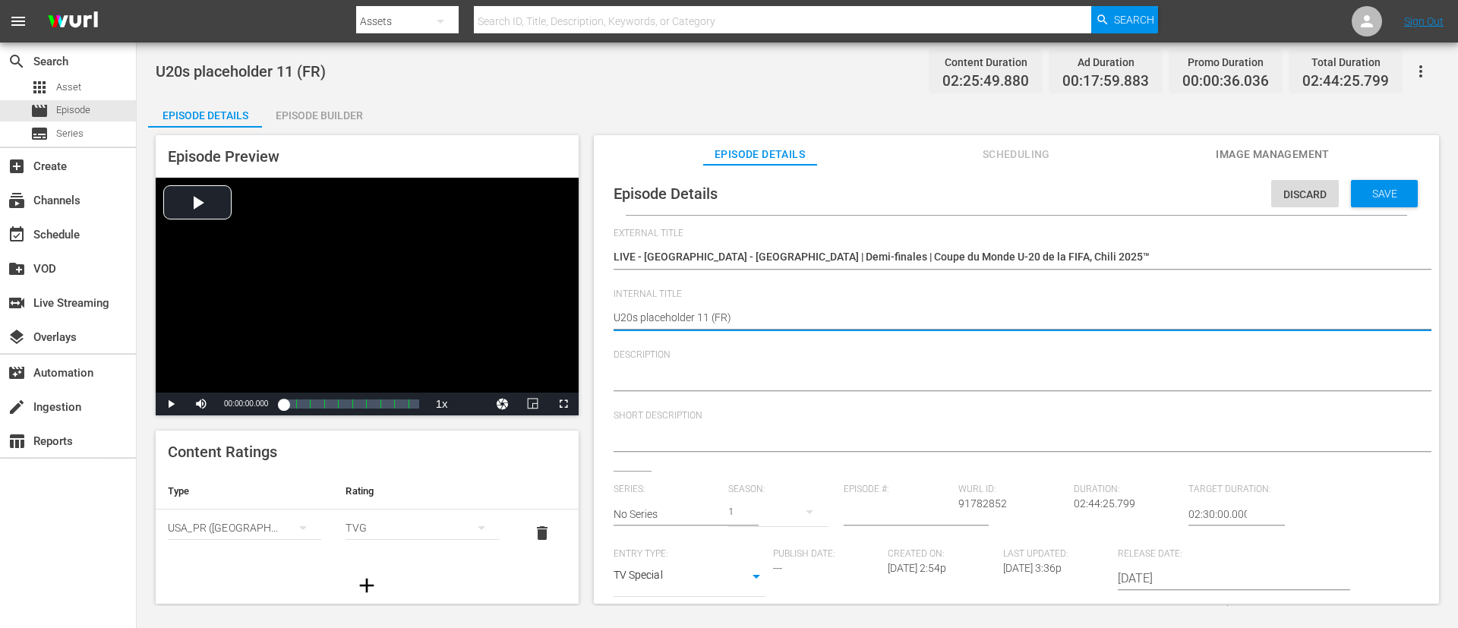
paste textarea "Morocco v France | Semi-finals | FIFA U-20 World Cup Chile 2025™"
type textarea "Morocco v France | Semi-finals | FIFA U-20 World Cup Chile 2025™ (FR)"
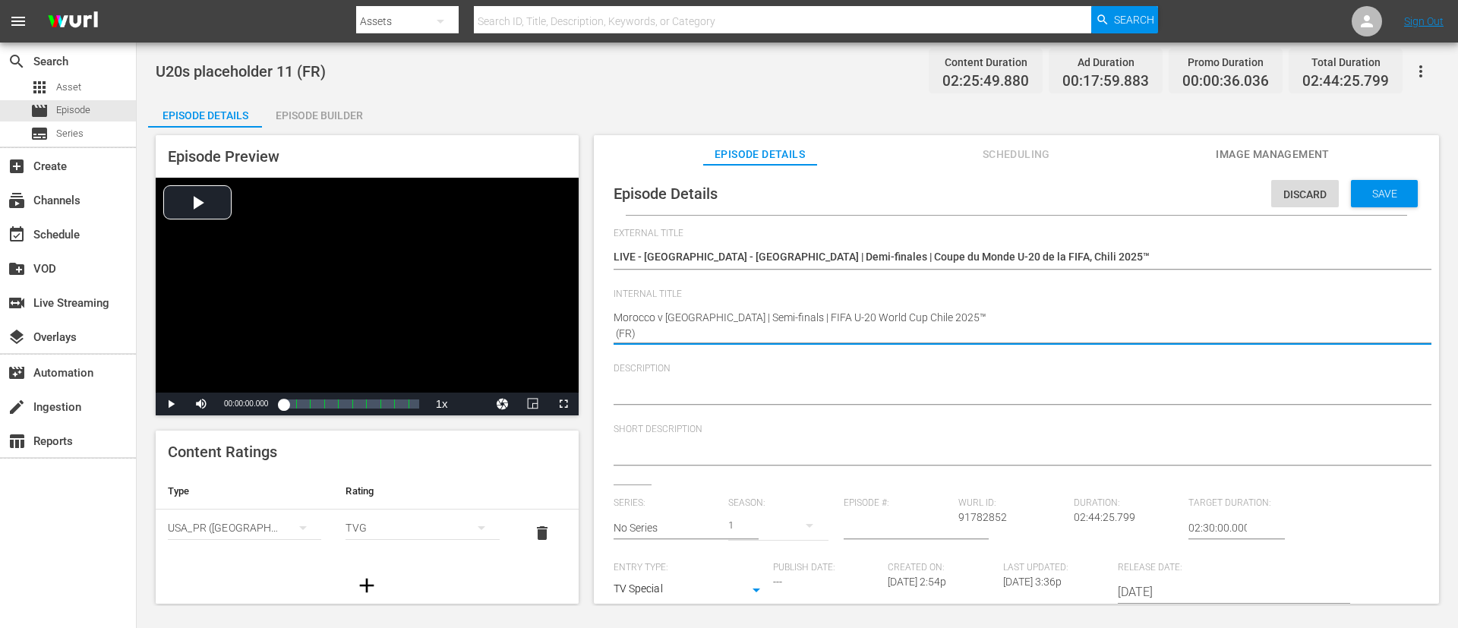
type textarea "Morocco v France | Semi-finals | FIFA U-20 World Cup Chile 2025™ (FR)"
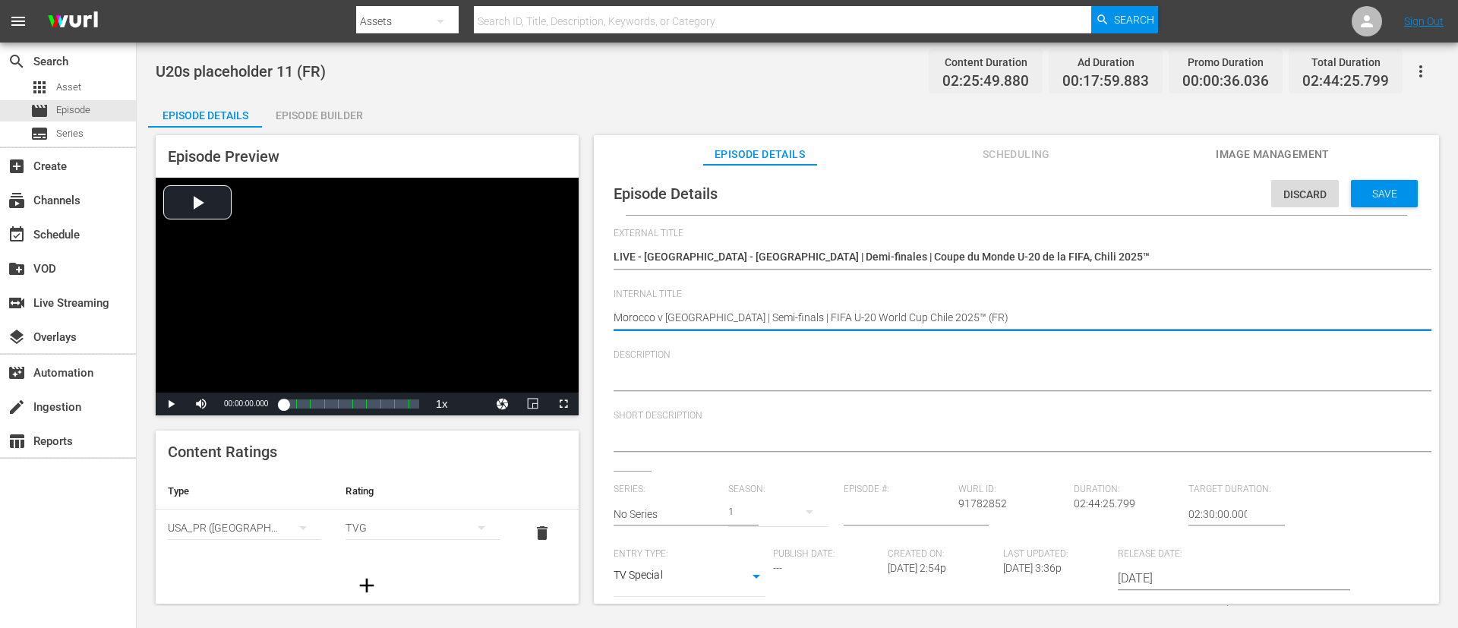
type textarea "Morocco v France | Semi-finals | FIFA U-20 World Cup Chile 2025™ (FR)"
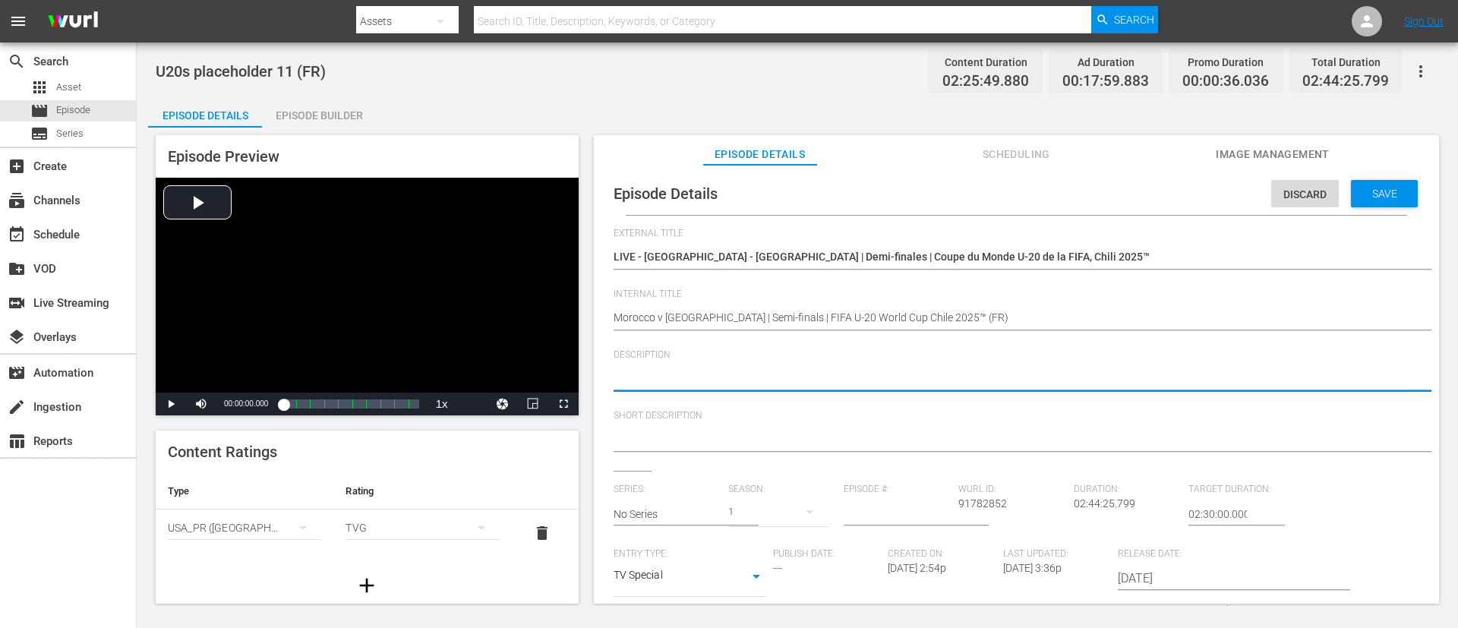
paste textarea "Regardez le match entre Maroc et France au Estadio Elías Figueroa Brander, Valp…"
type textarea "Regardez le match entre Maroc et France au Estadio Elías Figueroa Brander, Valp…"
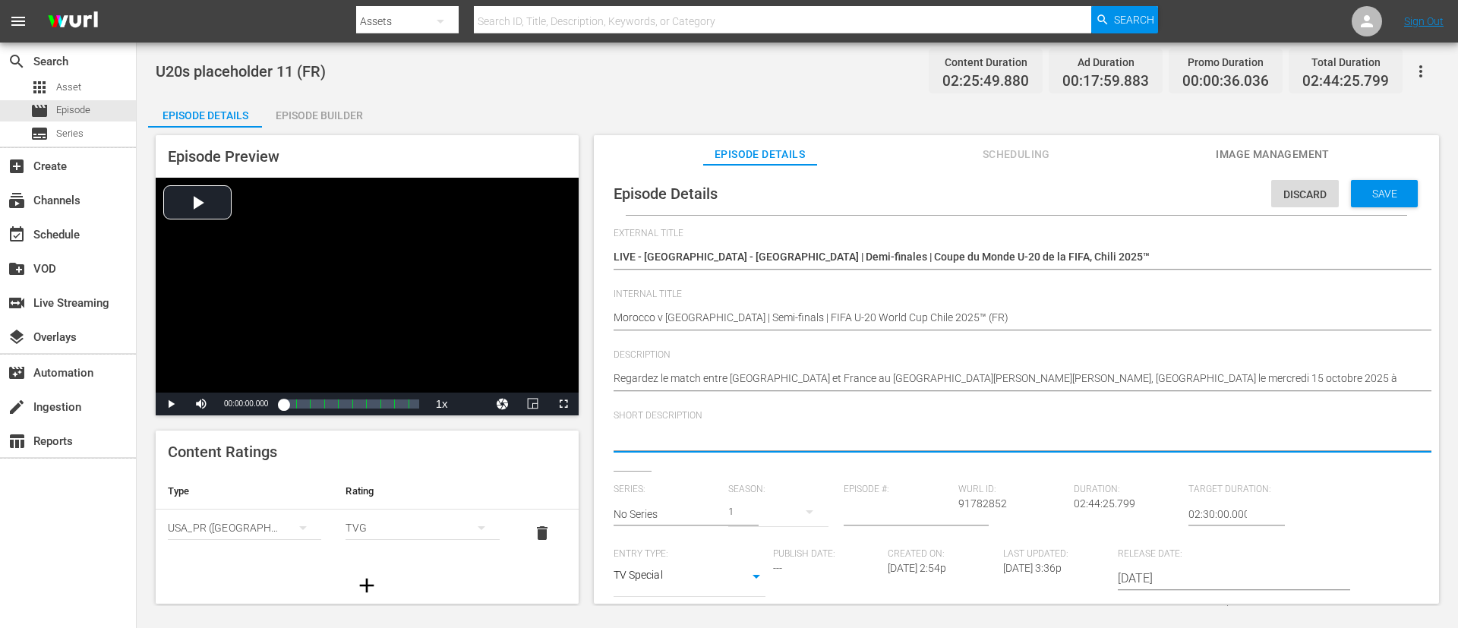
paste textarea "Regardez le match entre Maroc et France au Estadio Elías Figueroa Brander, Valp…"
type textarea "Regardez le match entre Maroc et France au Estadio Elías Figueroa Brander, Valp…"
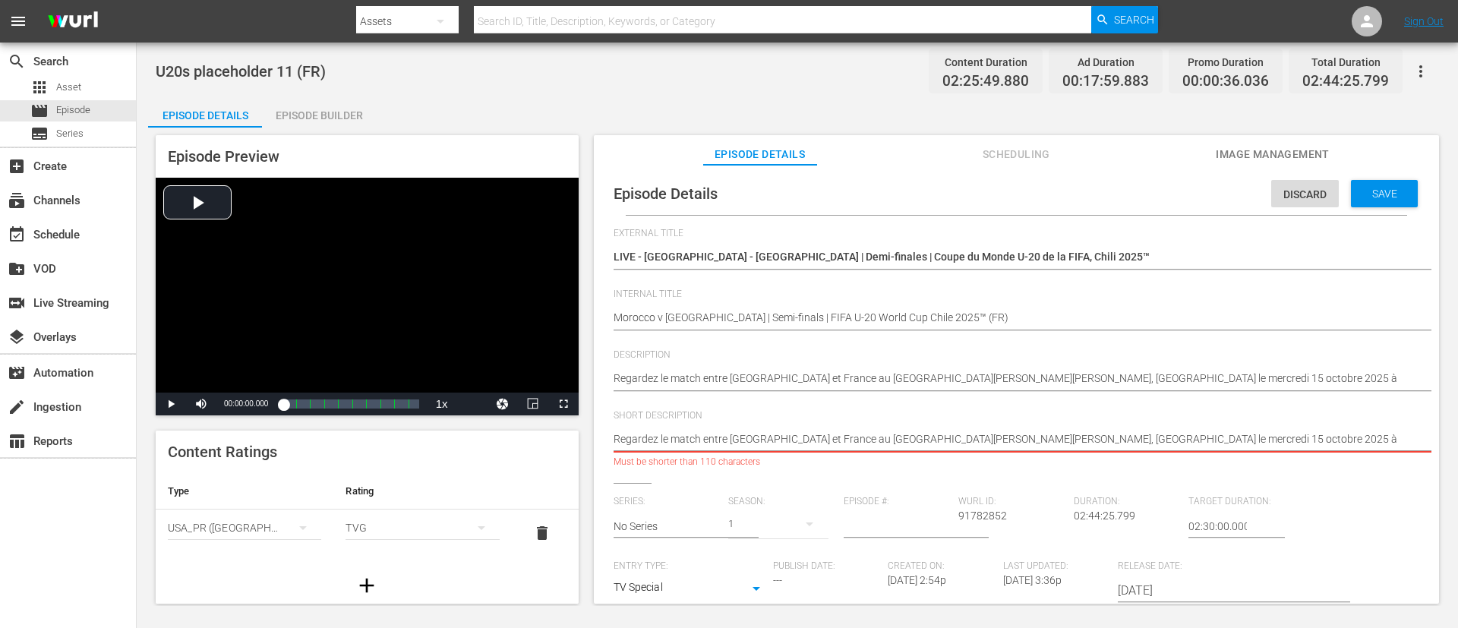
type textarea "Regardez le match entre Maroc et France au Estadio Elías Figueroa Brander."
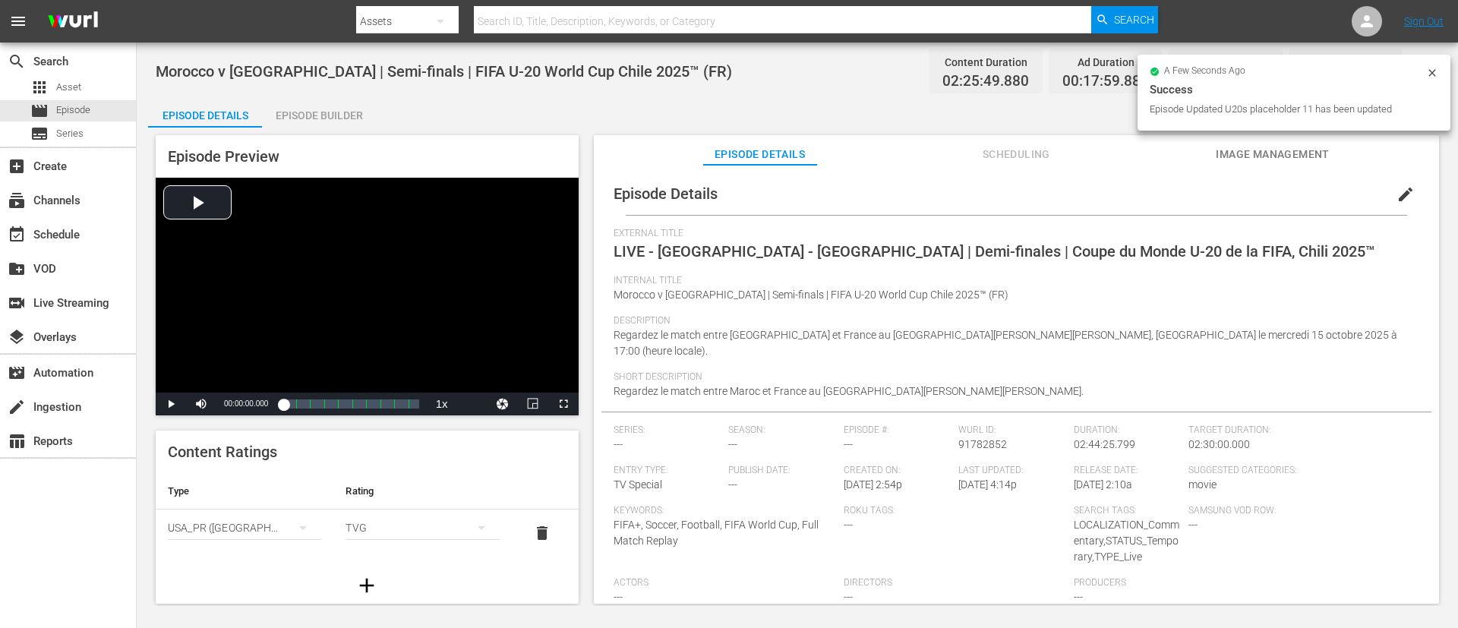
click at [971, 154] on span "Image Management" at bounding box center [1273, 154] width 114 height 19
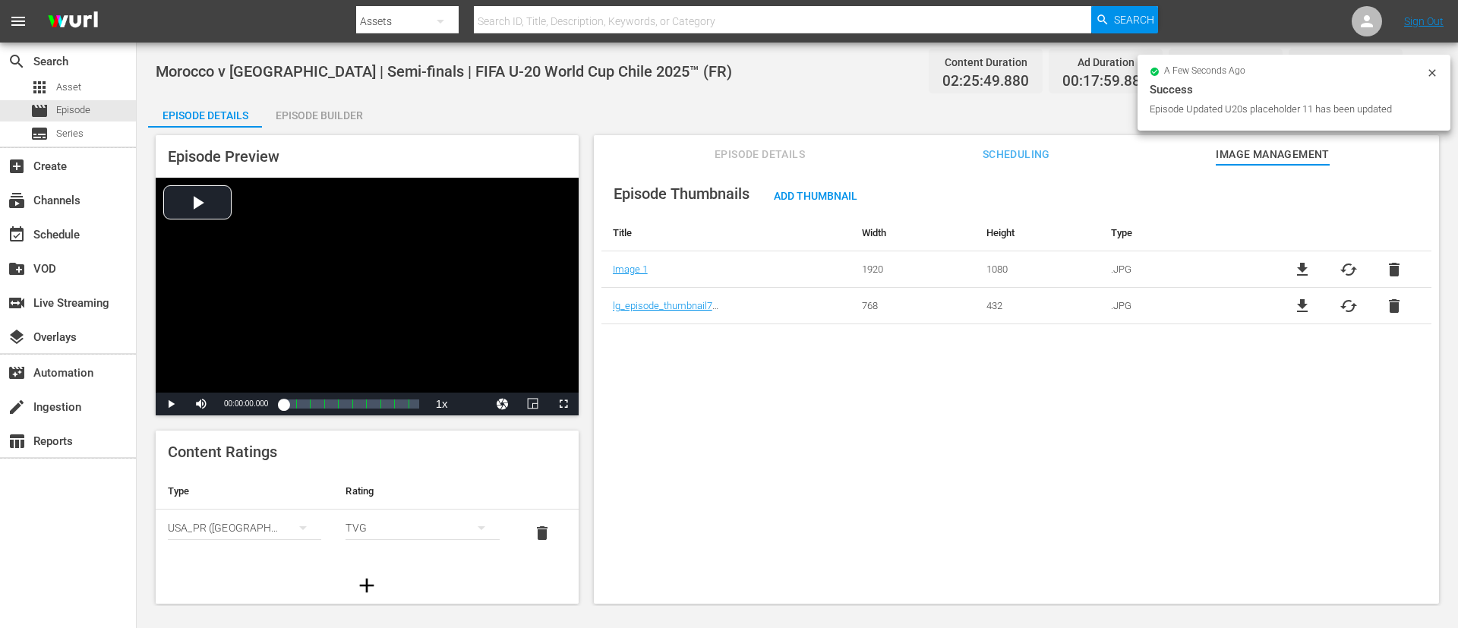
click at [971, 306] on span "delete" at bounding box center [1394, 306] width 18 height 18
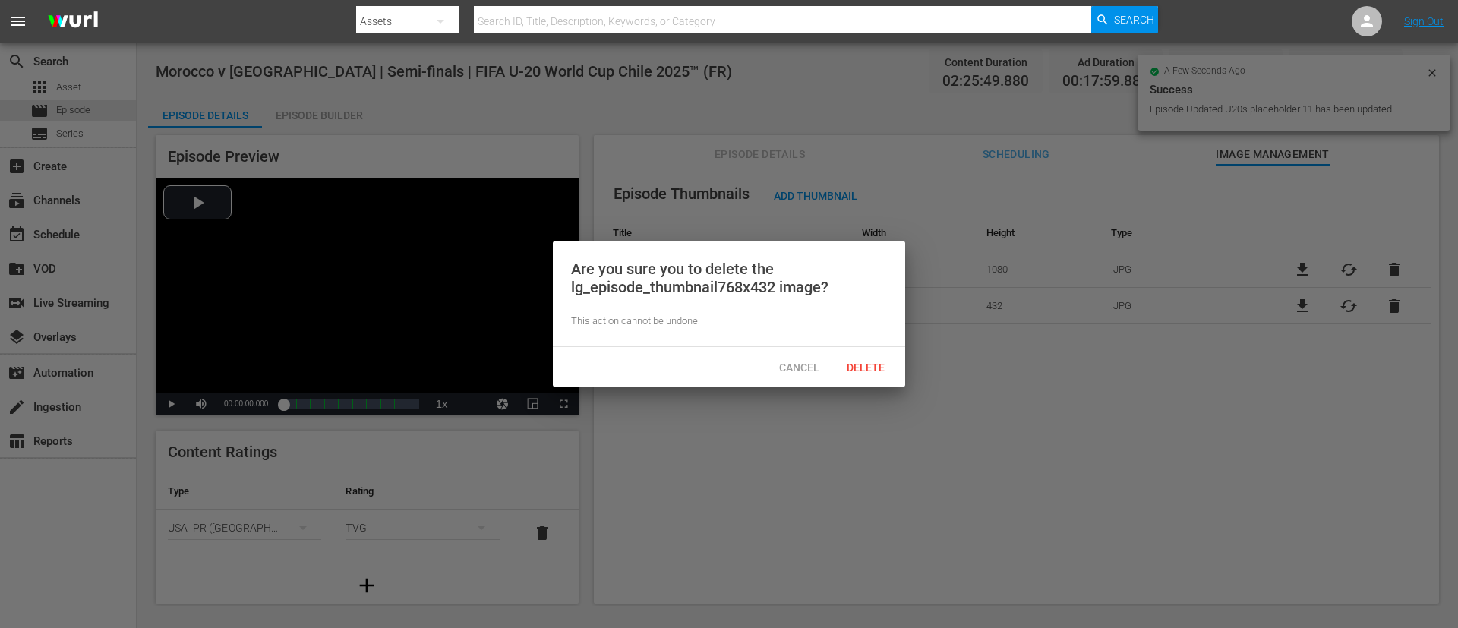
click at [882, 356] on div "Delete" at bounding box center [865, 367] width 67 height 28
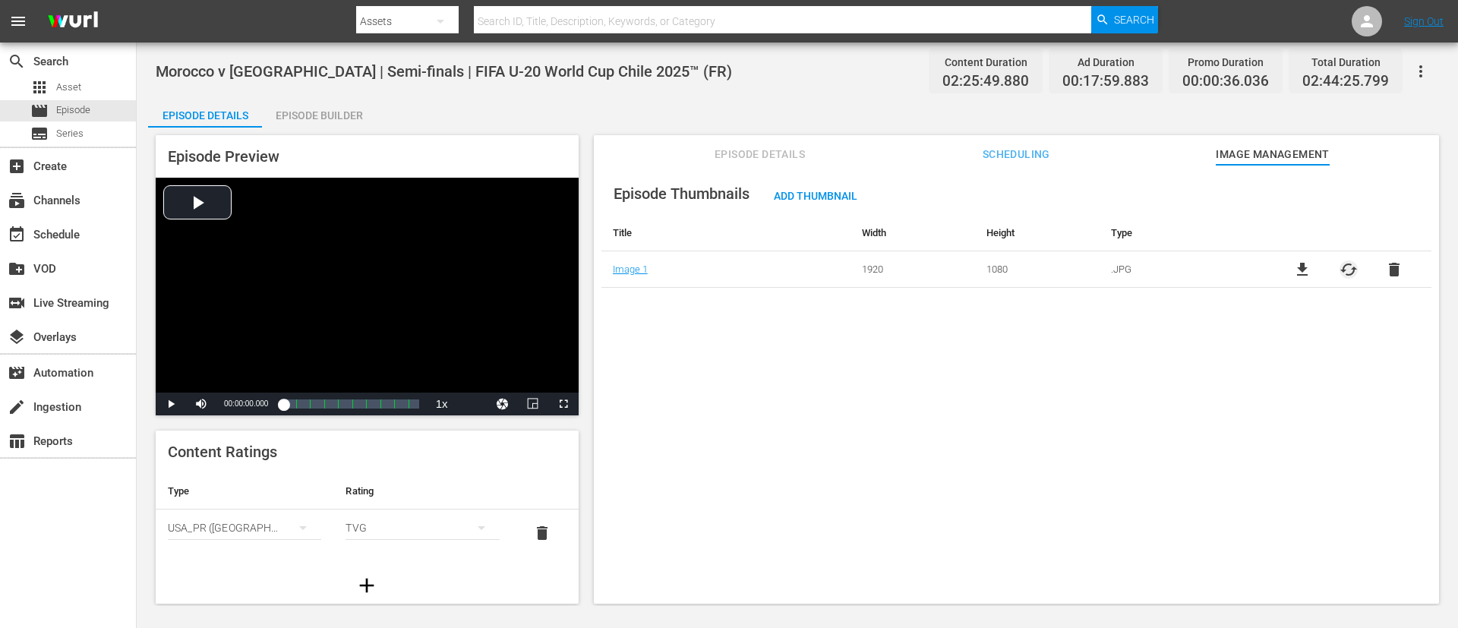
click at [971, 271] on span "cached" at bounding box center [1349, 270] width 18 height 18
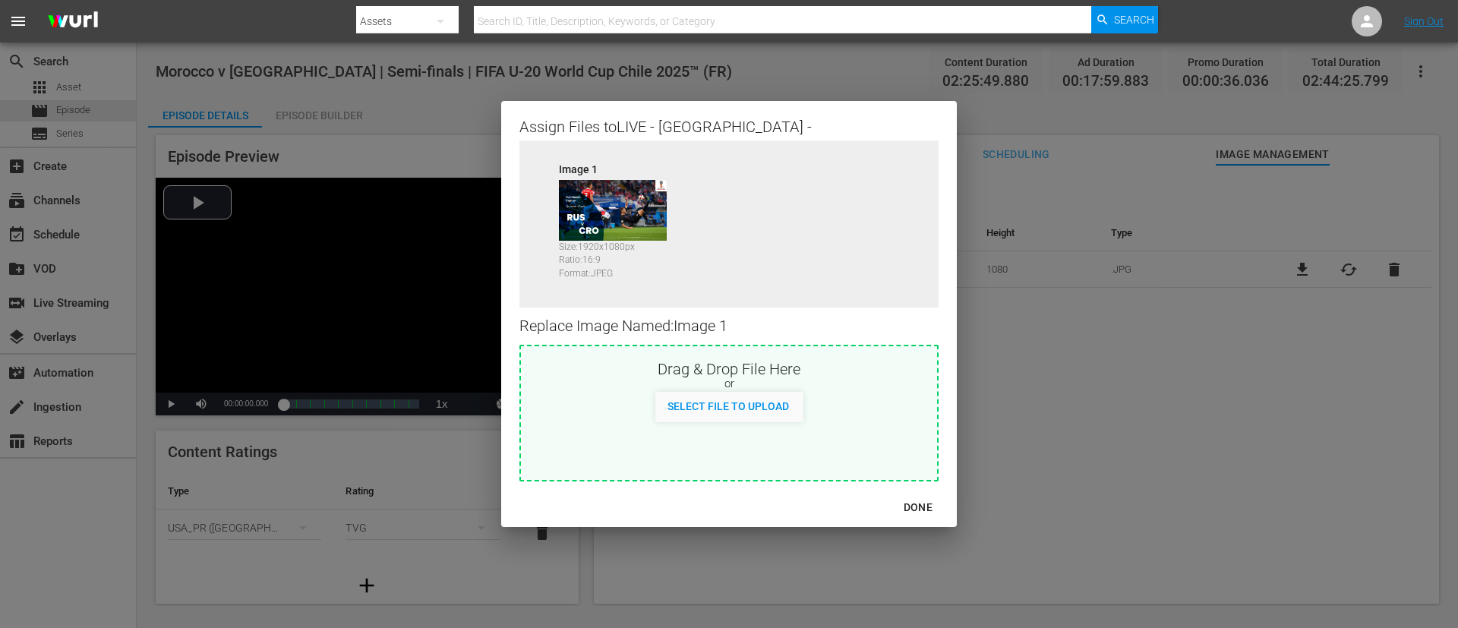
click at [791, 372] on div "Drag & Drop File Here" at bounding box center [729, 367] width 416 height 18
type input "C:\fakepath\image (3).jpg"
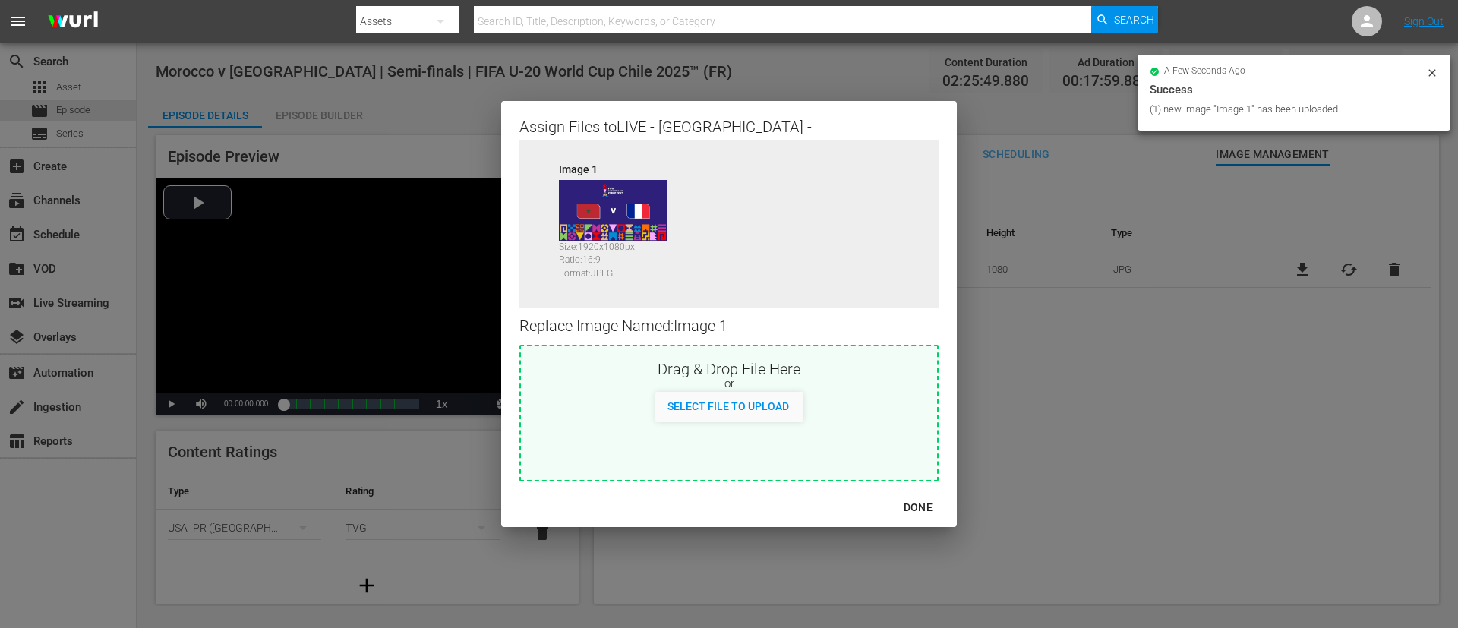
click at [906, 418] on div "DONE" at bounding box center [918, 507] width 53 height 19
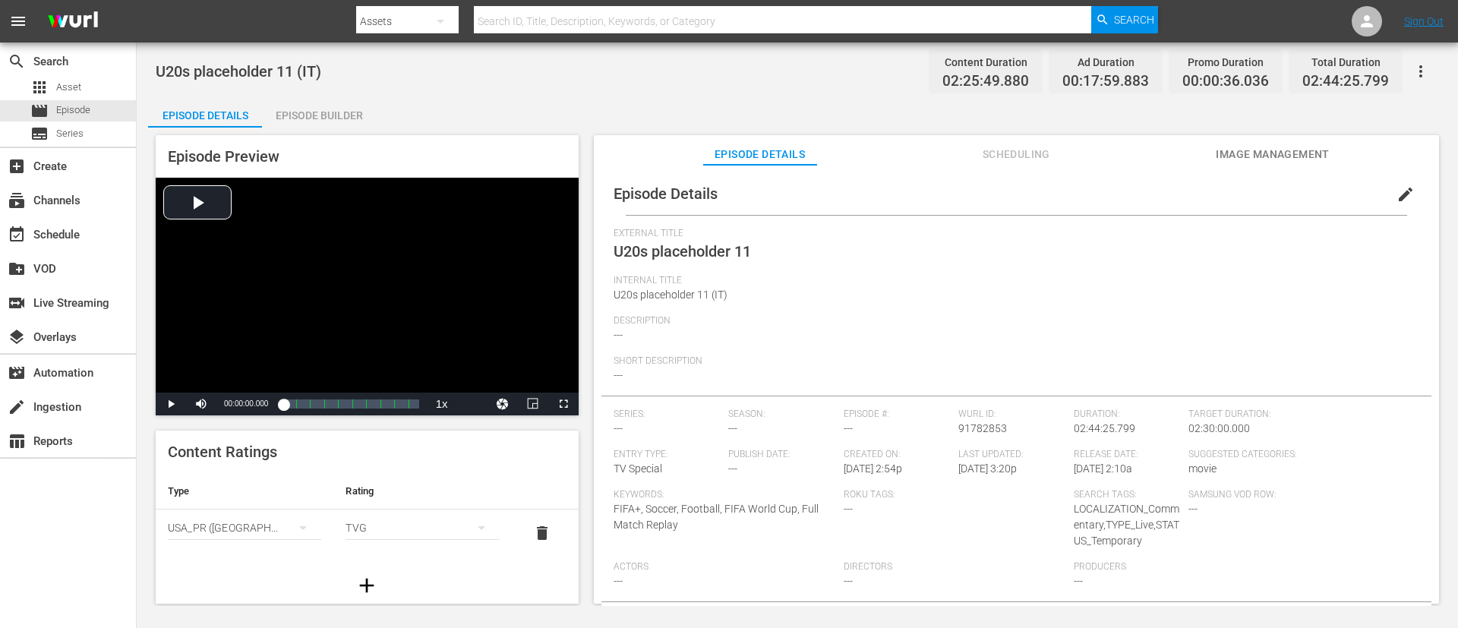
click at [971, 188] on button "edit" at bounding box center [1406, 194] width 36 height 36
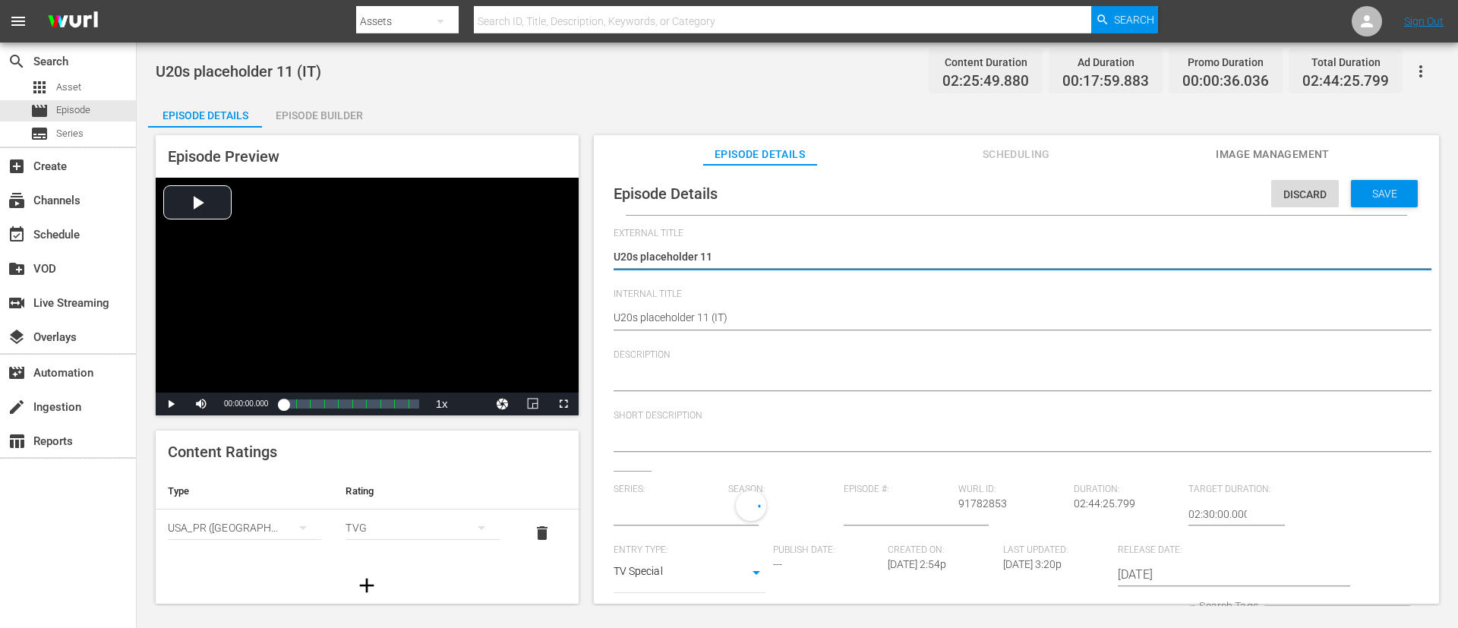
type input "No Series"
click at [969, 264] on textarea "U20s placeholder 11" at bounding box center [1013, 258] width 798 height 18
type textarea "L"
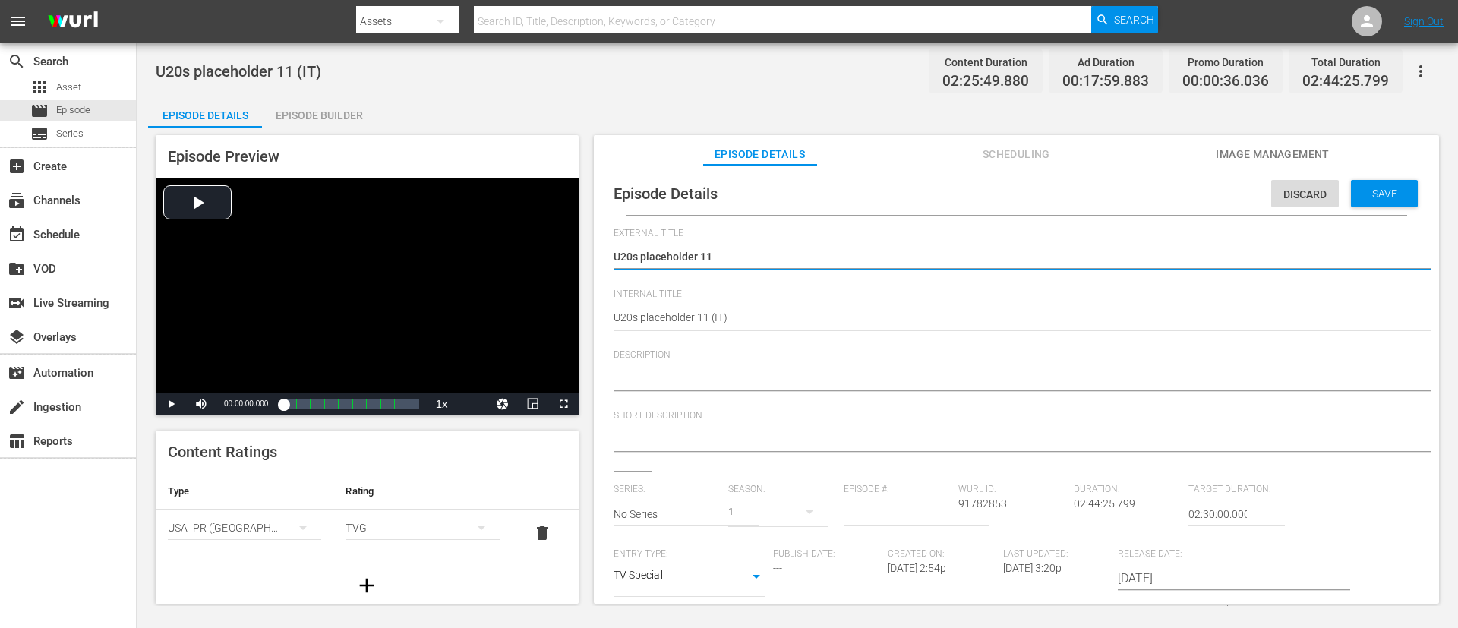
type textarea "L"
type textarea "LI"
type textarea "LIV"
type textarea "LIVE"
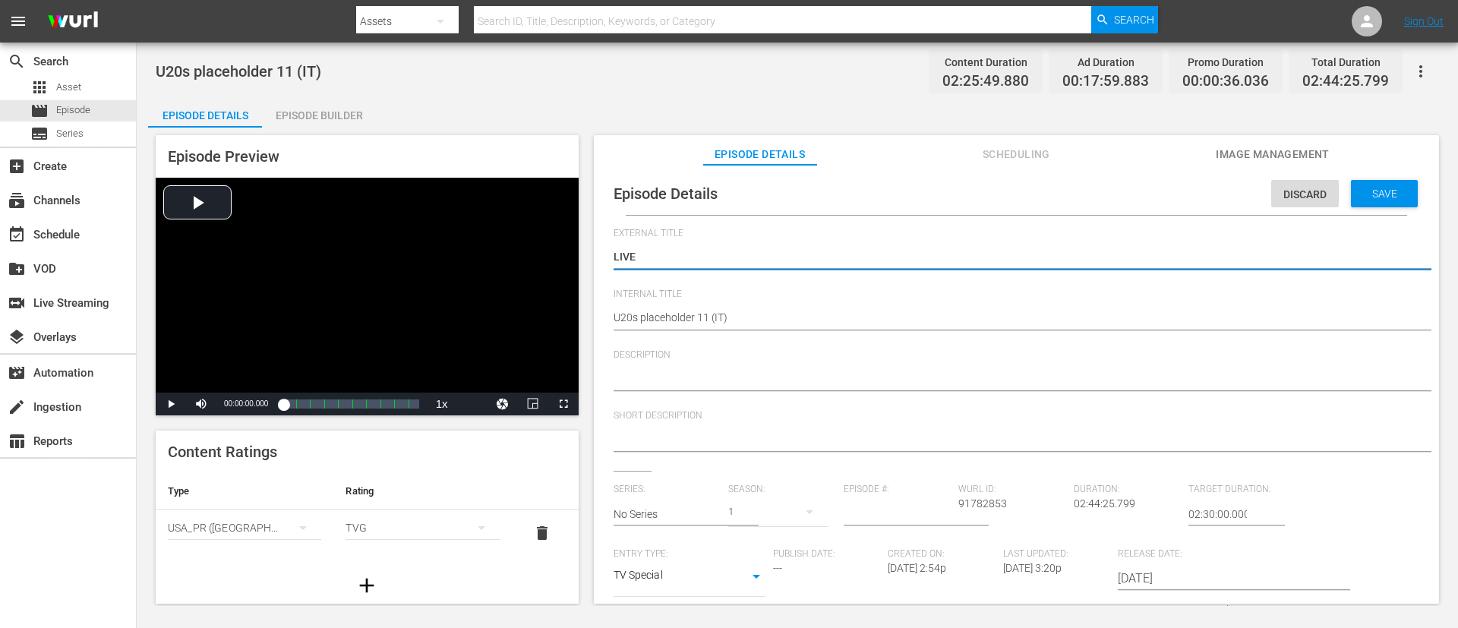
type textarea "LIVE"
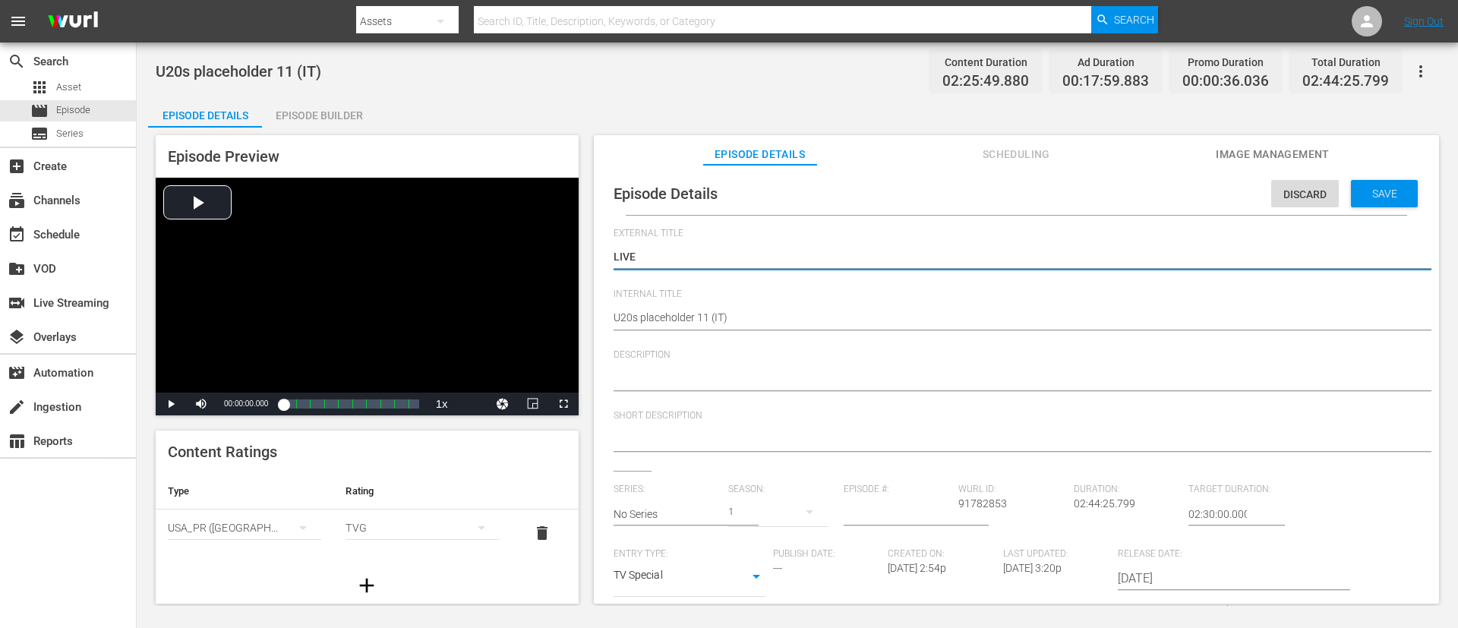
type textarea "LIVE"
type textarea "LIVE -"
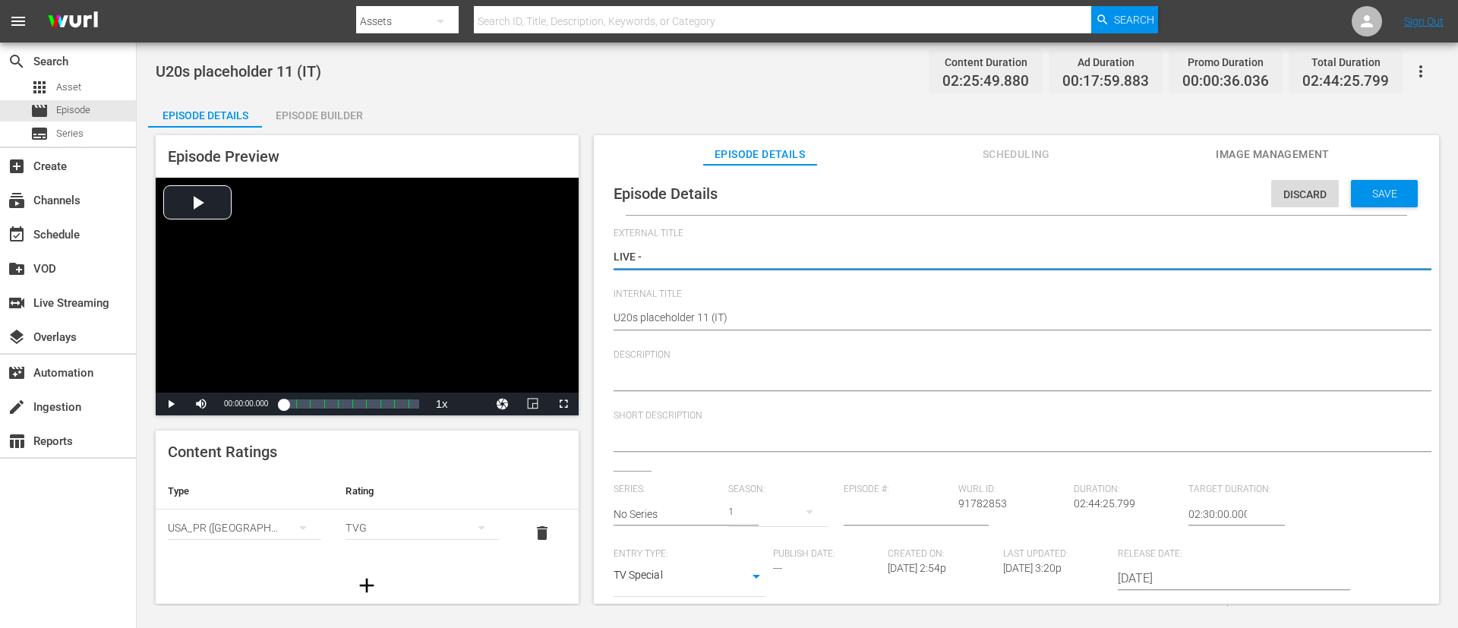
type textarea "LIVE - Marocco - Francia | Semifinali | Coppa del Mondo FIFA U-20 Cile 2025"
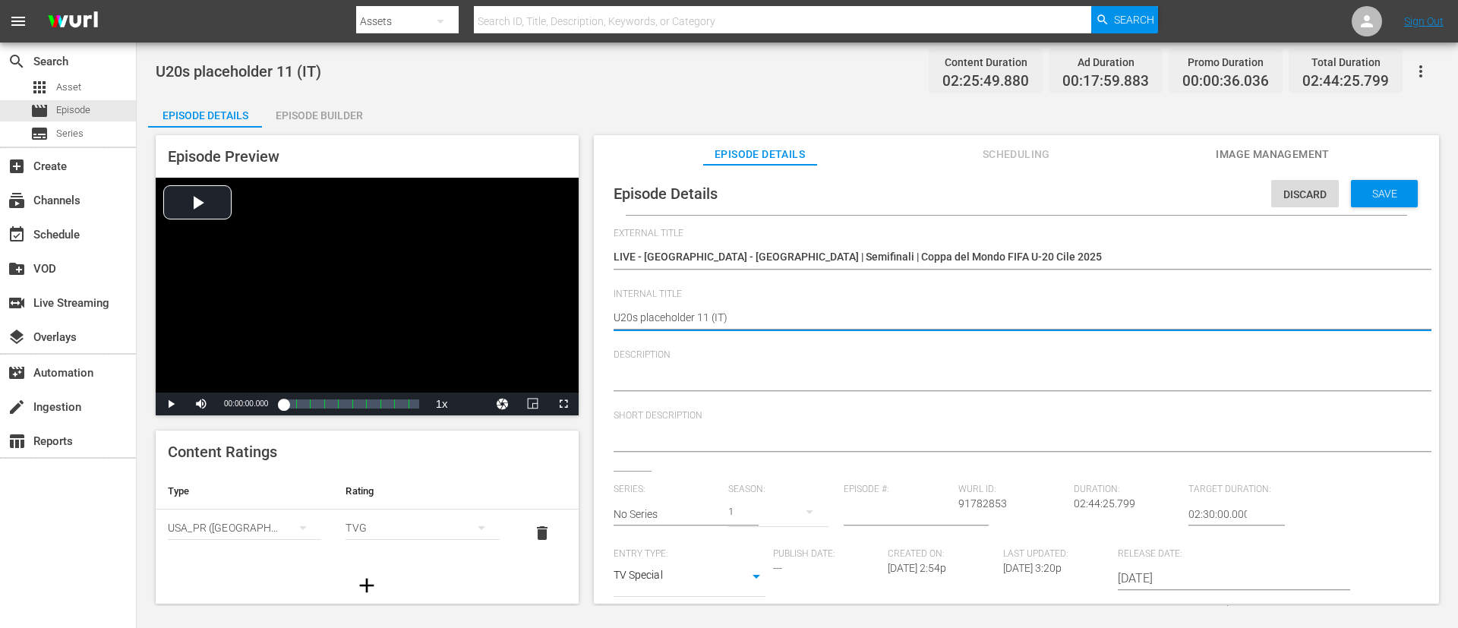
paste textarea "Morocco v France | Semi-finals | FIFA U-20 World Cup Chile 2025™"
type textarea "Morocco v France | Semi-finals | FIFA U-20 World Cup Chile 2025™ (IT)"
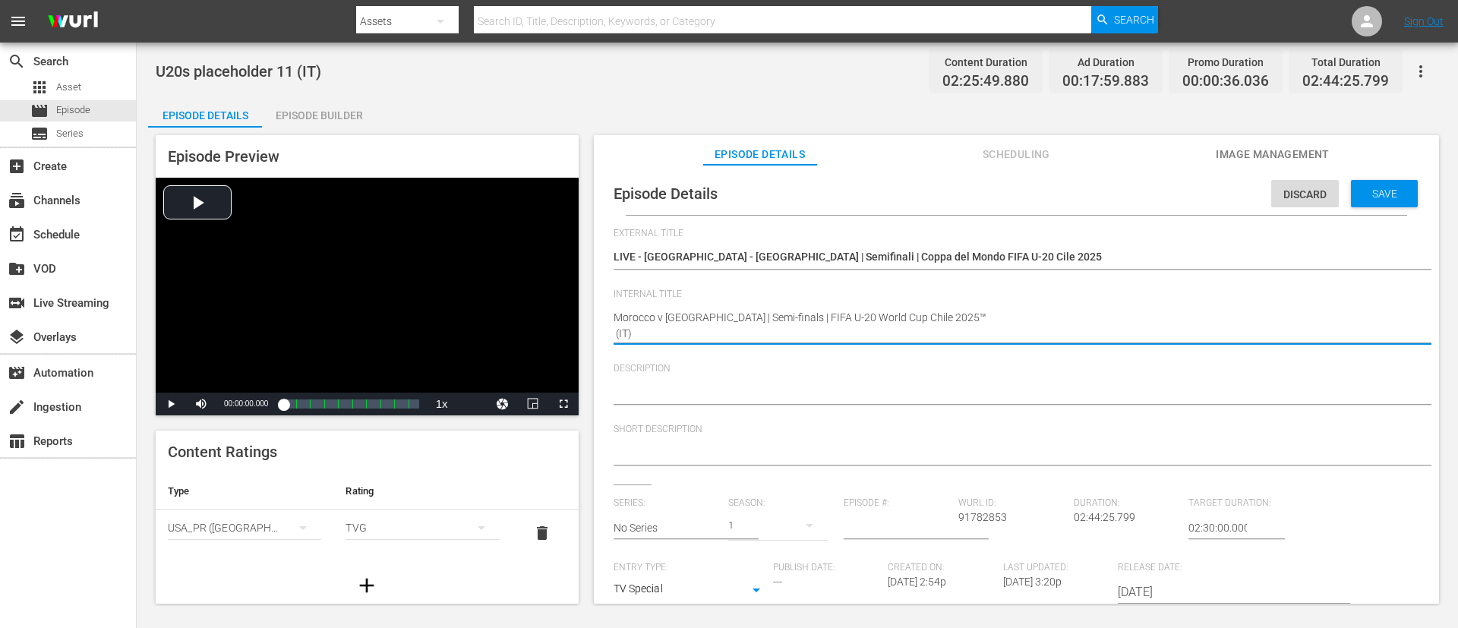
type textarea "Morocco v France | Semi-finals | FIFA U-20 World Cup Chile 2025™ (IT)"
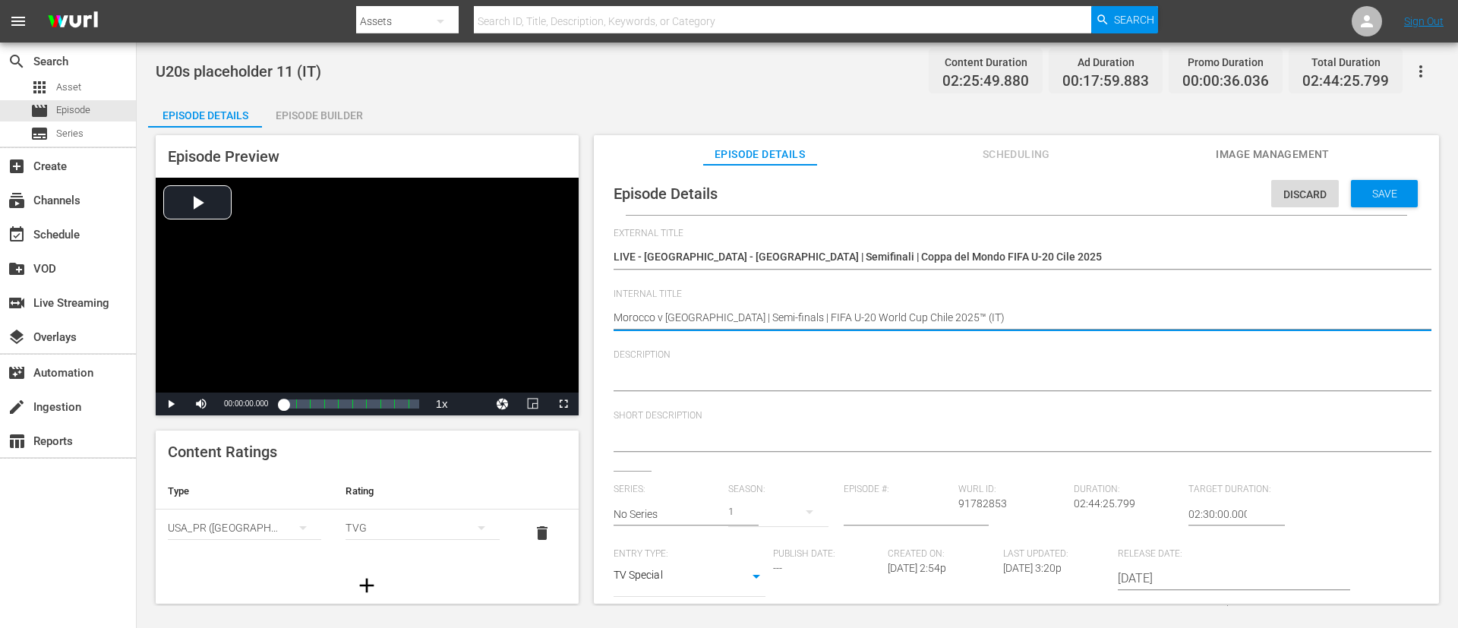
type textarea "Morocco v France | Semi-finals | FIFA U-20 World Cup Chile 2025™ (IT)"
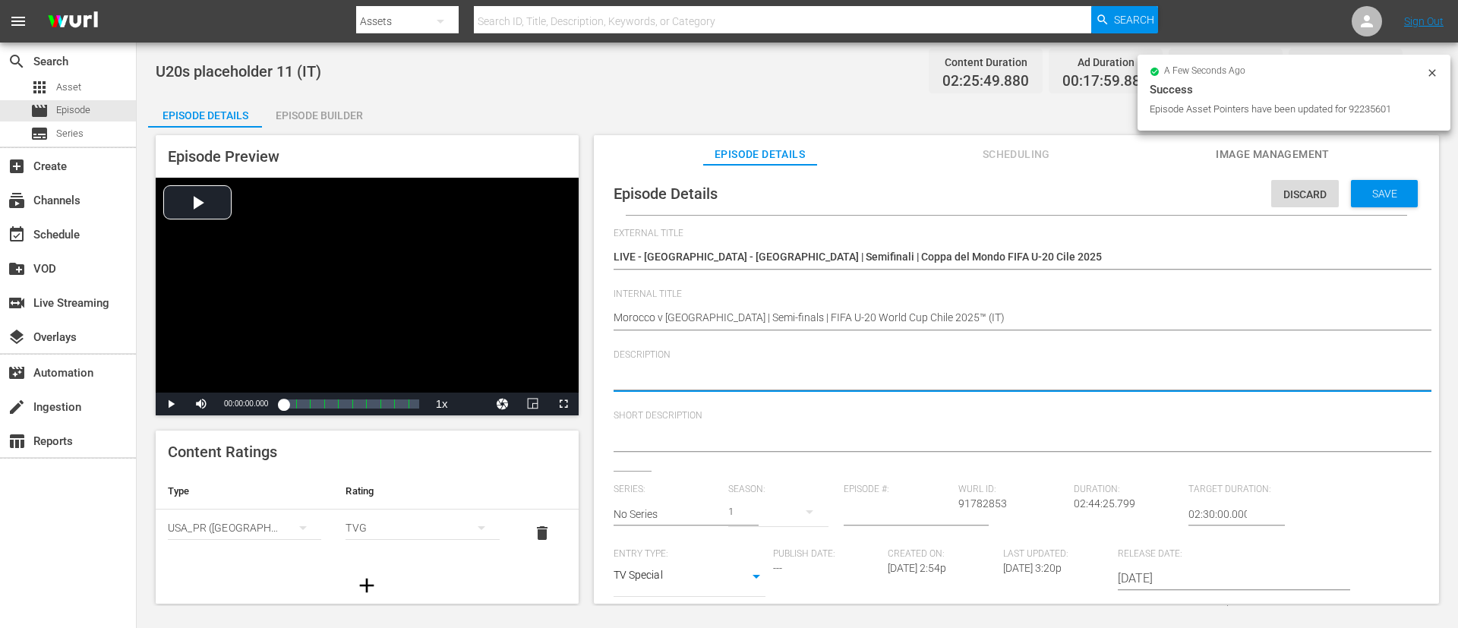
paste textarea "Guarda la partita tra Marocco e Francia giocato al Estadio Elías Figueroa Brand…"
type textarea "Guarda la partita tra Marocco e Francia giocato al Estadio Elías Figueroa Brand…"
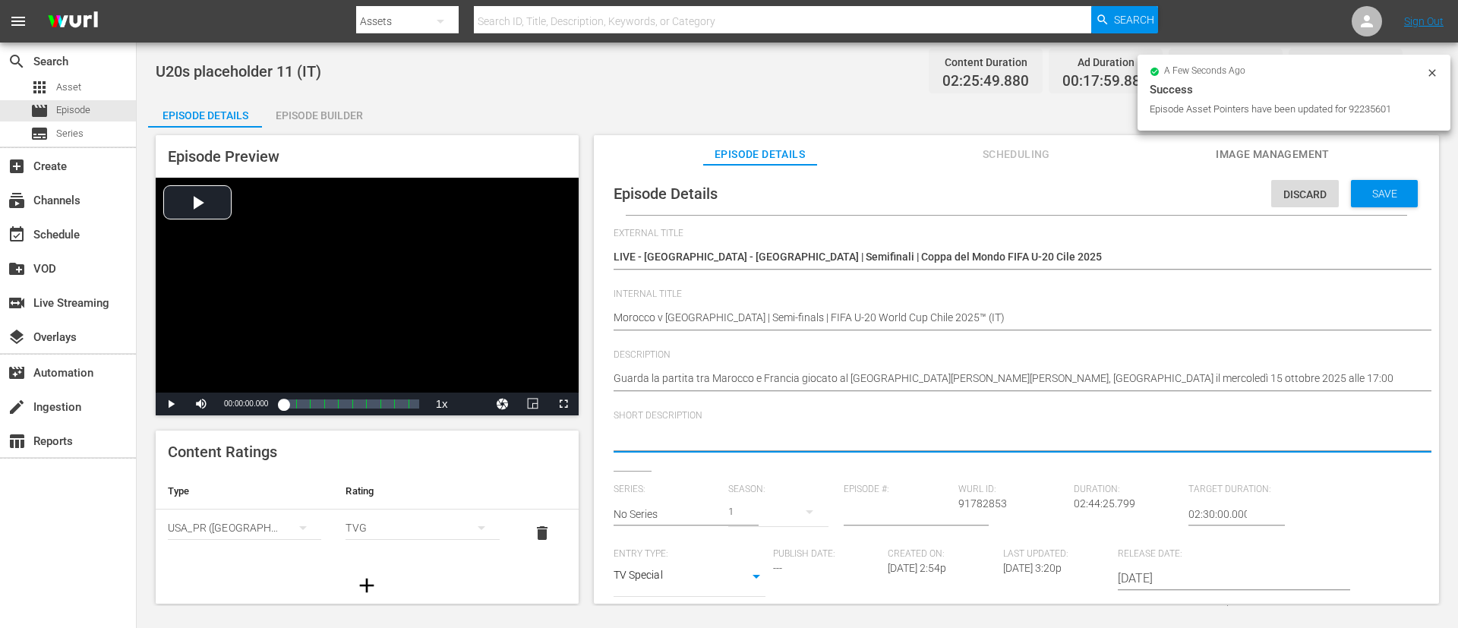
paste textarea "Guarda la partita tra Marocco e Francia giocato al Estadio Elías Figueroa Brand…"
type textarea "Guarda la partita tra Marocco e Francia giocato al Estadio Elías Figueroa Brand…"
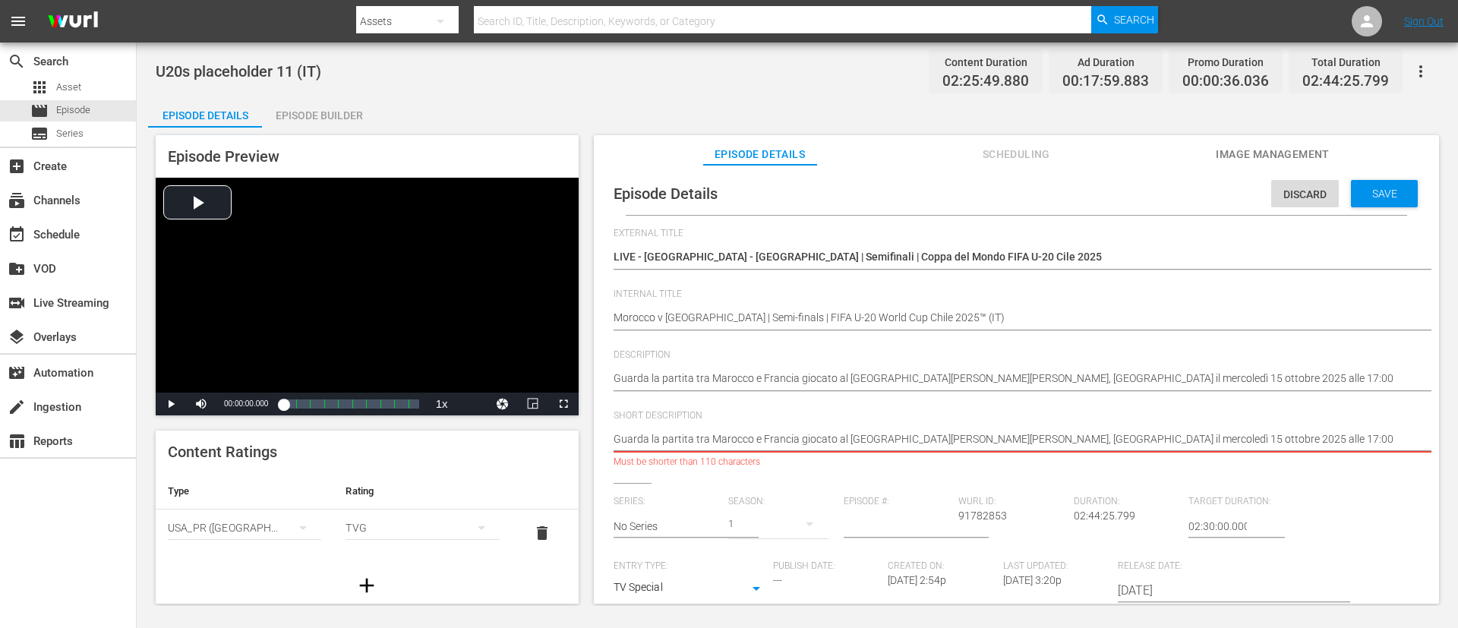
type textarea "Guarda la partita tra Marocco e Francia giocato al Estadio Elías Figueroa Brand…"
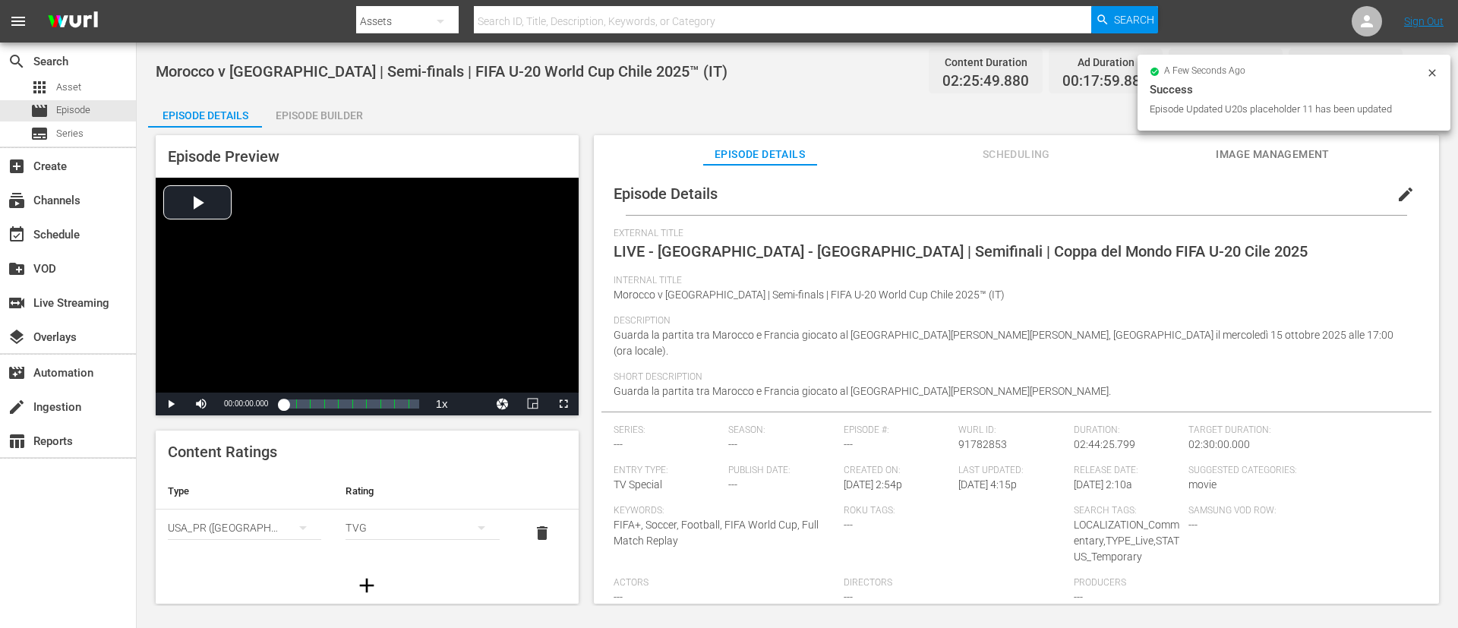
click at [971, 156] on span "Image Management" at bounding box center [1273, 154] width 114 height 19
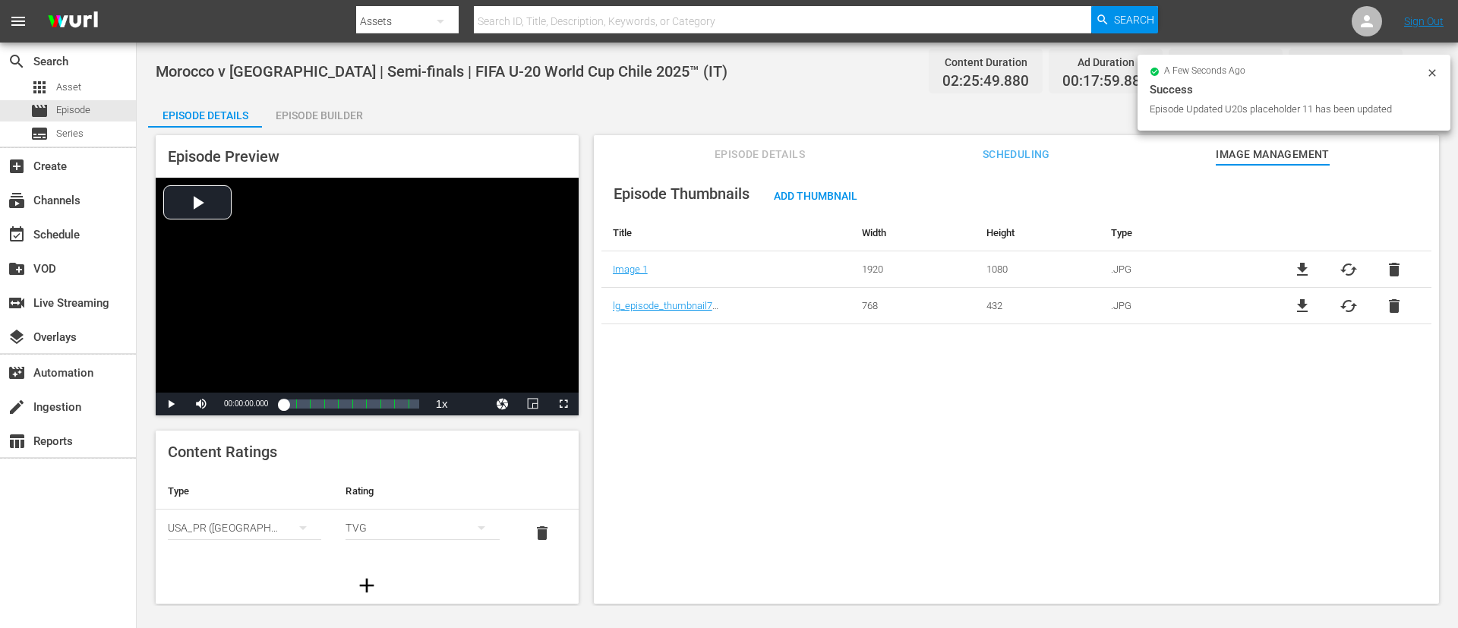
click at [971, 303] on span "delete" at bounding box center [1394, 306] width 18 height 18
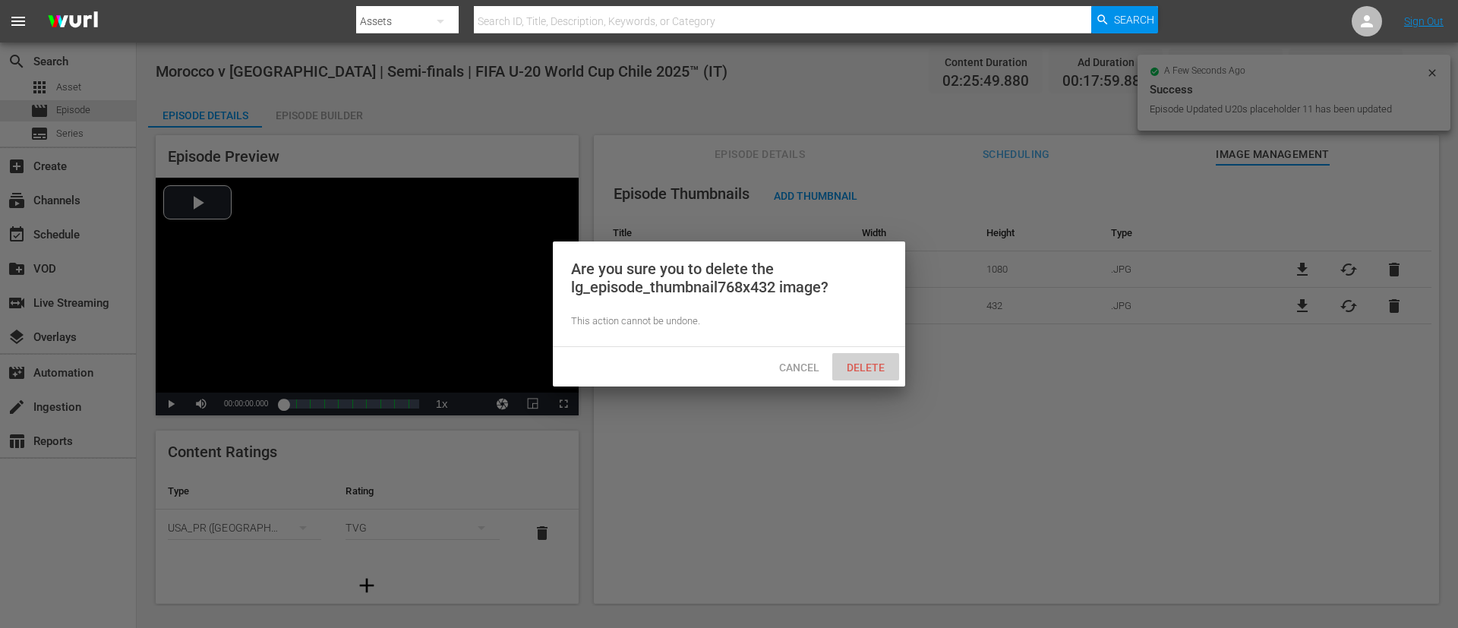
click at [889, 358] on div "Delete" at bounding box center [865, 367] width 67 height 28
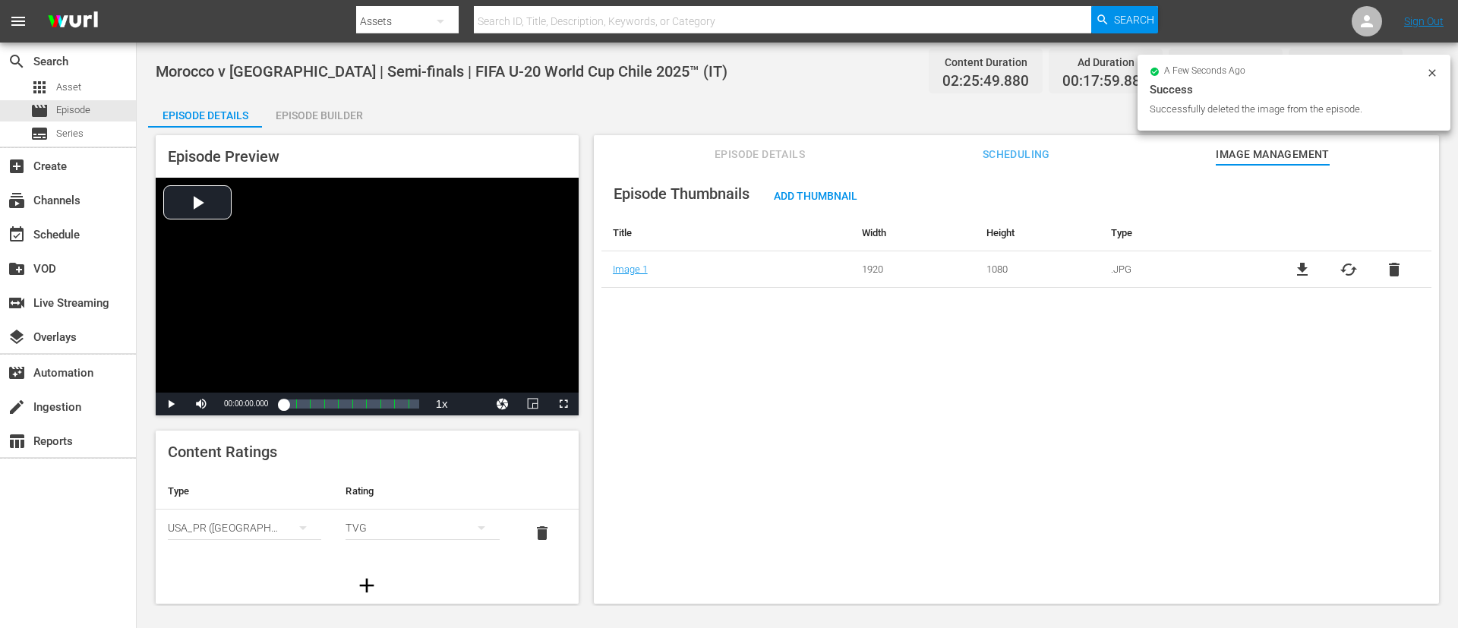
click at [971, 269] on span "cached" at bounding box center [1349, 270] width 18 height 18
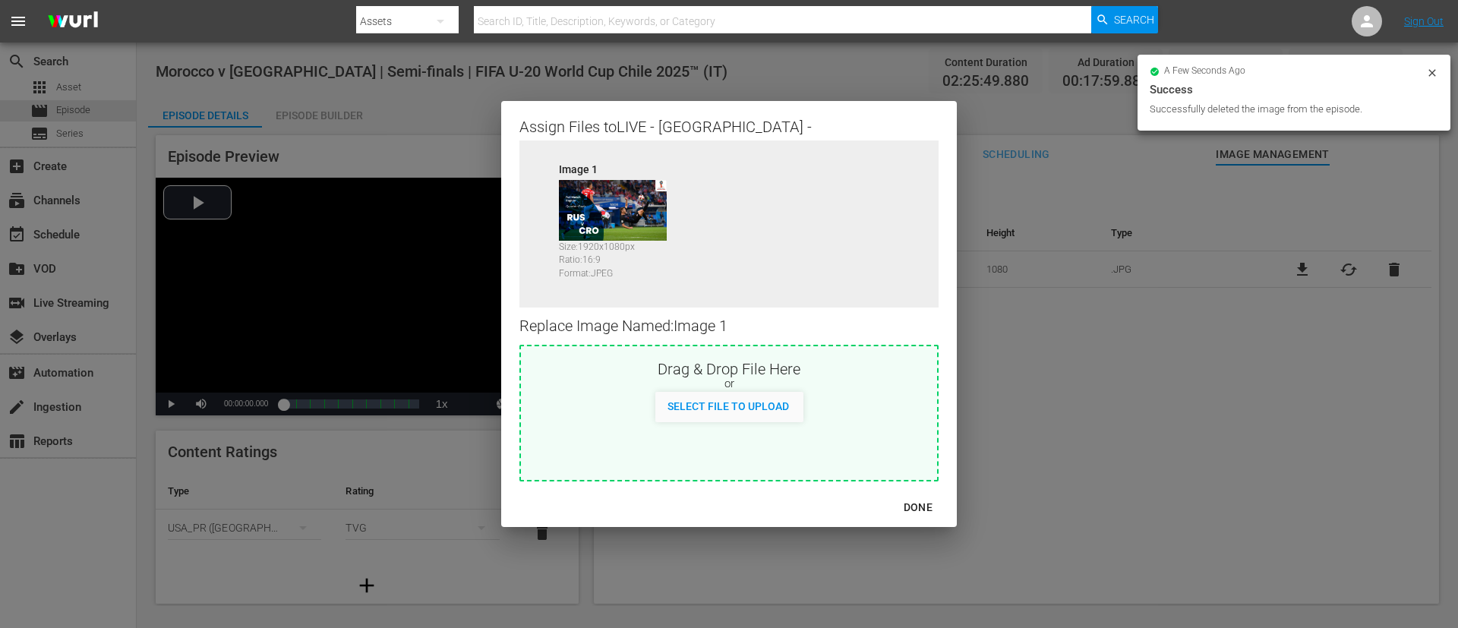
click at [845, 373] on div "Drag & Drop File Here" at bounding box center [729, 367] width 416 height 18
type input "C:\fakepath\image (3).jpg"
click at [938, 418] on div "DONE" at bounding box center [918, 507] width 53 height 19
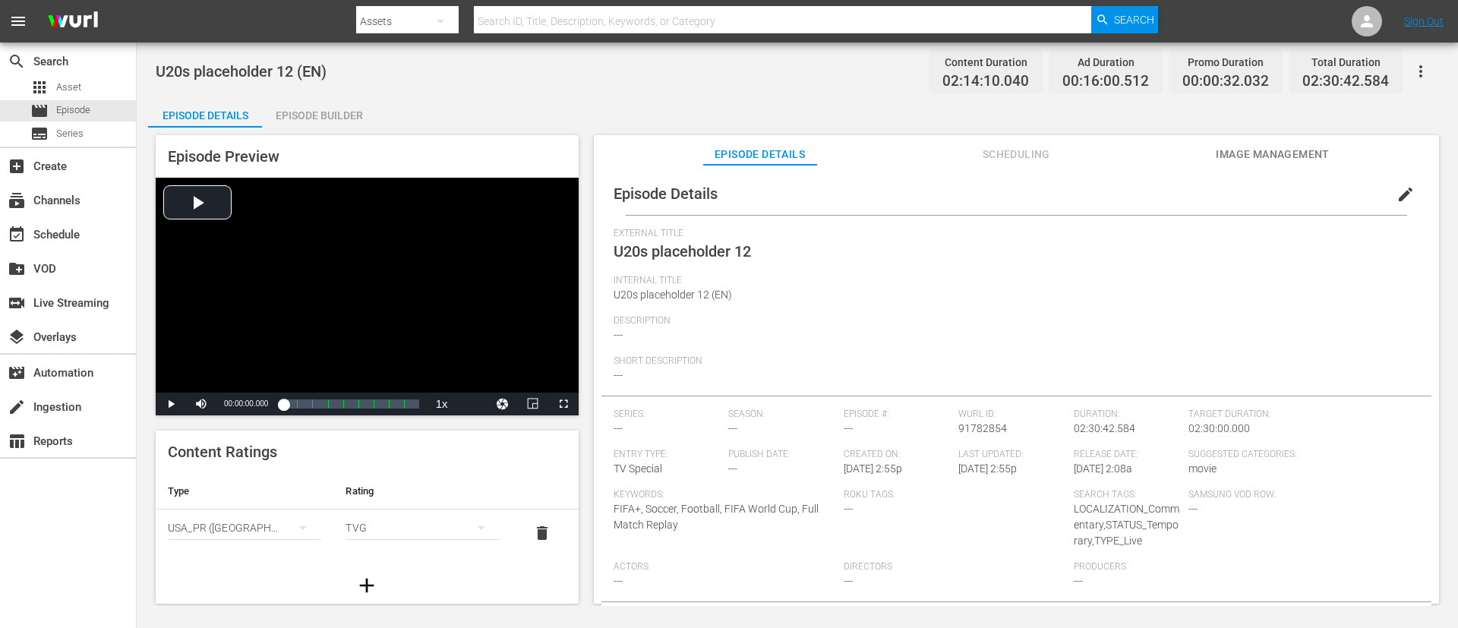
click at [971, 188] on span "edit" at bounding box center [1406, 194] width 18 height 18
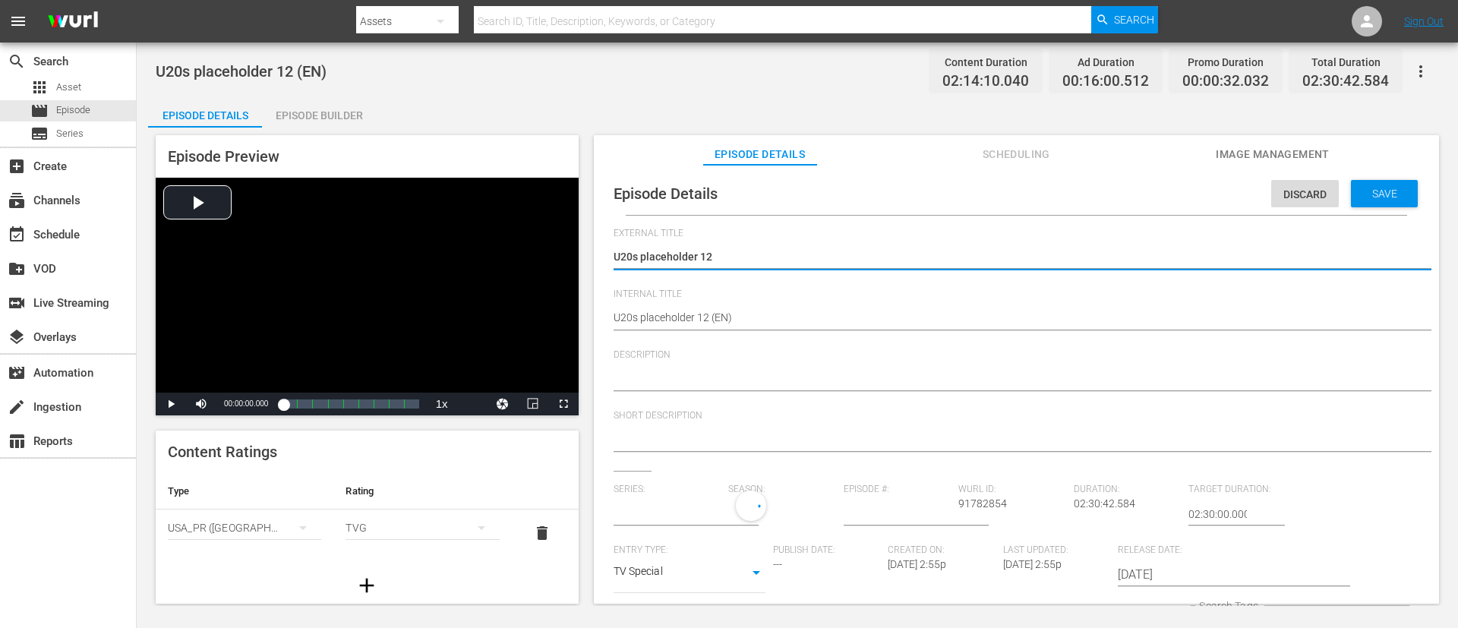
type input "No Series"
click at [971, 251] on textarea "U20s placeholder 12" at bounding box center [1013, 258] width 798 height 18
type textarea "L"
type textarea "LV"
type textarea "LVI"
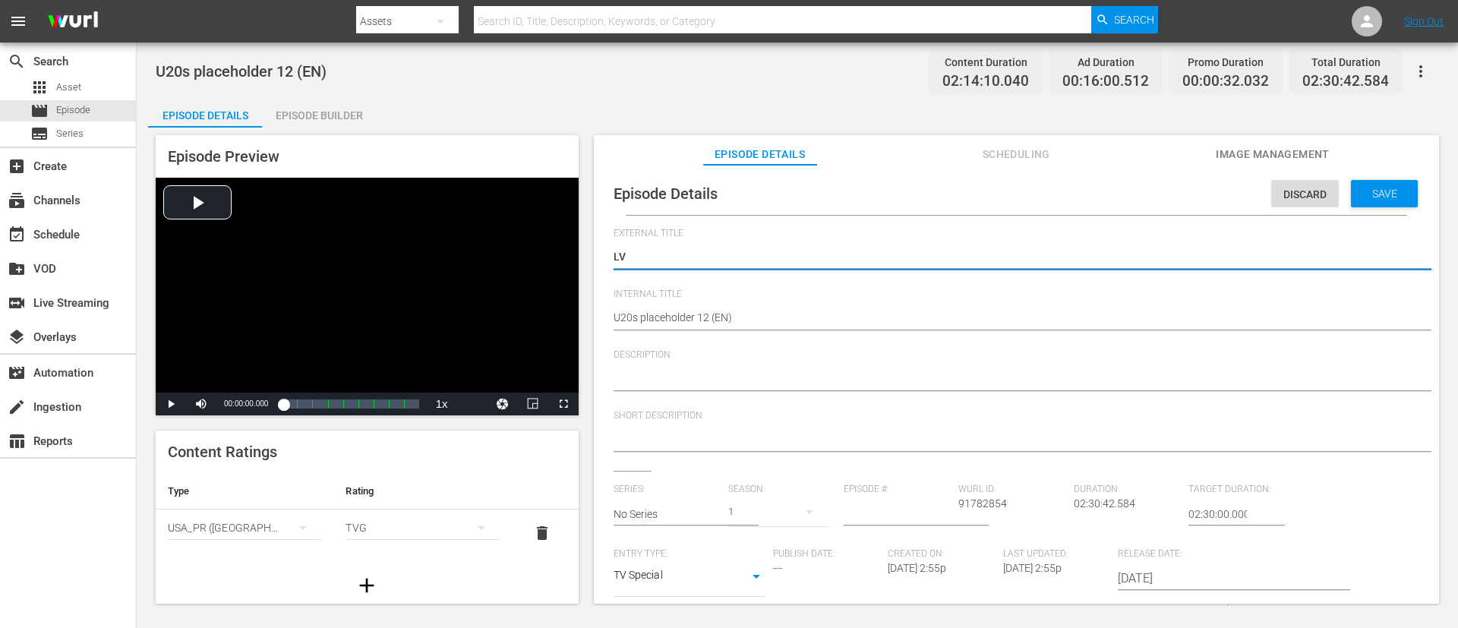
type textarea "LVI"
type textarea "LV"
type textarea "L"
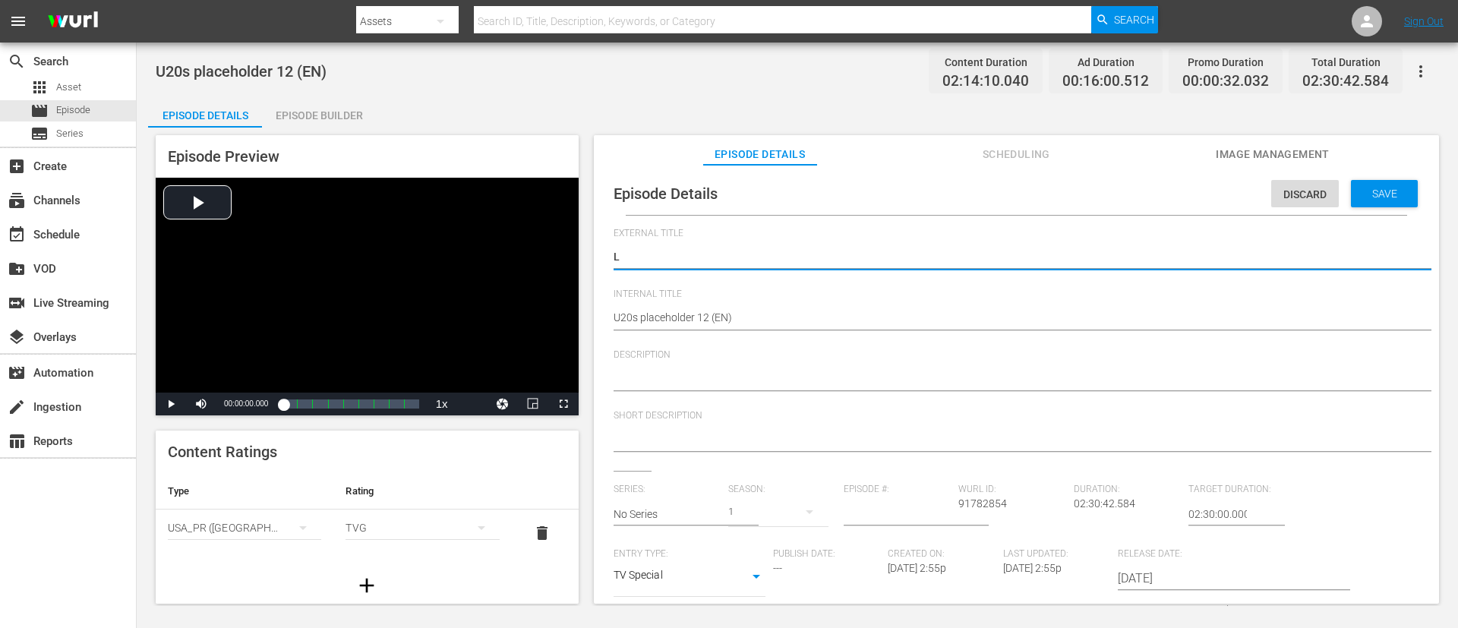
type textarea "LI"
type textarea "LIV"
type textarea "LIVE"
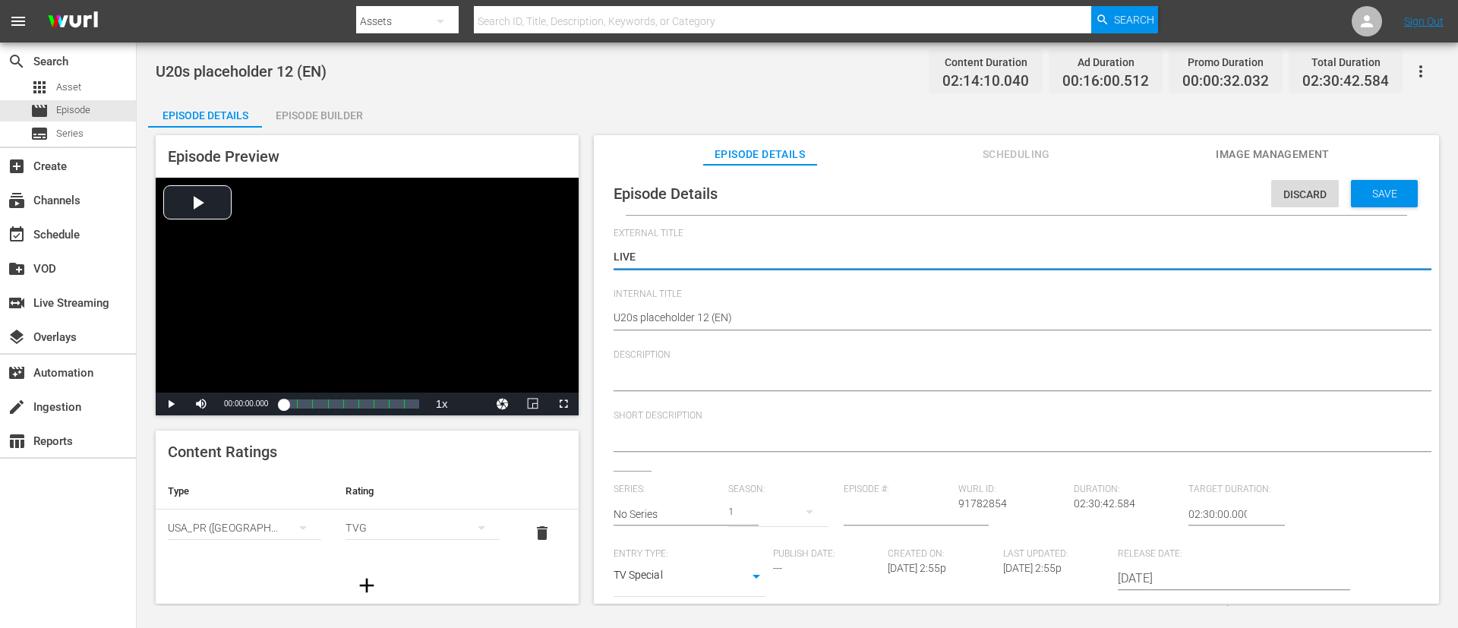
type textarea "LIVE"
type textarea "LIVE -"
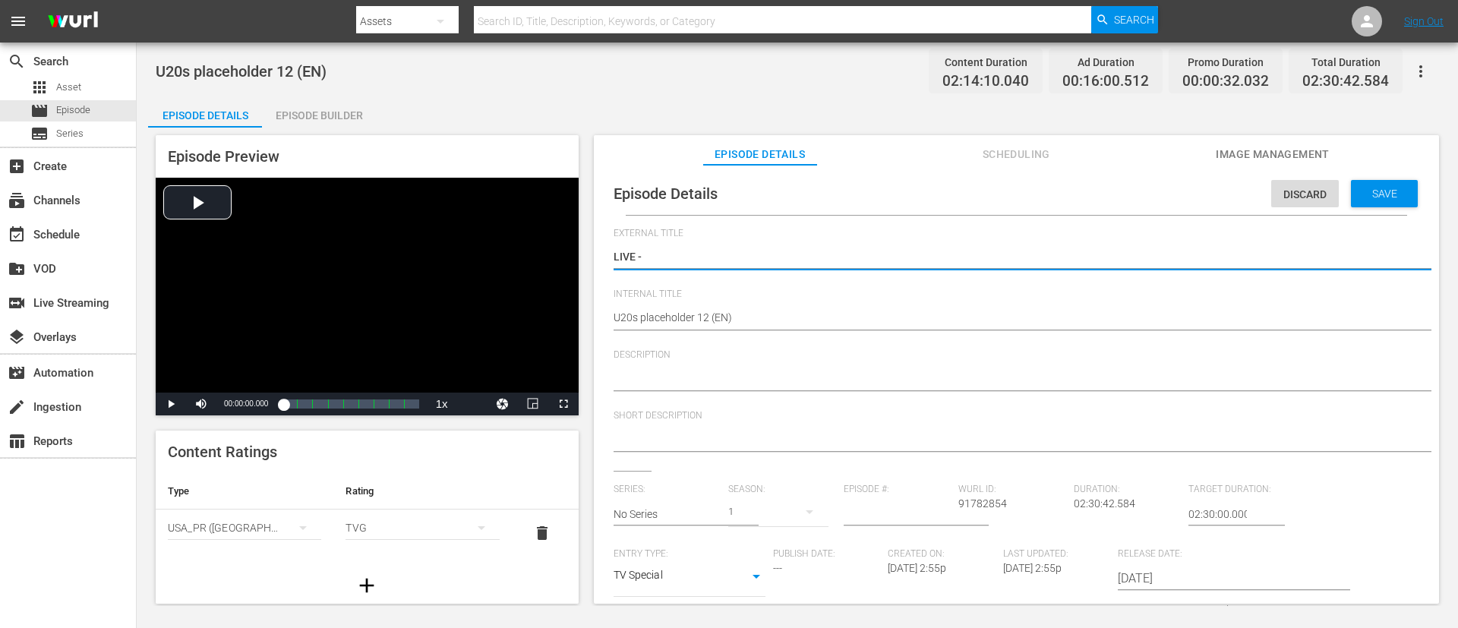
type textarea "LIVE - [GEOGRAPHIC_DATA] v [GEOGRAPHIC_DATA] | Semi-finals | FIFA U-20 World Cu…"
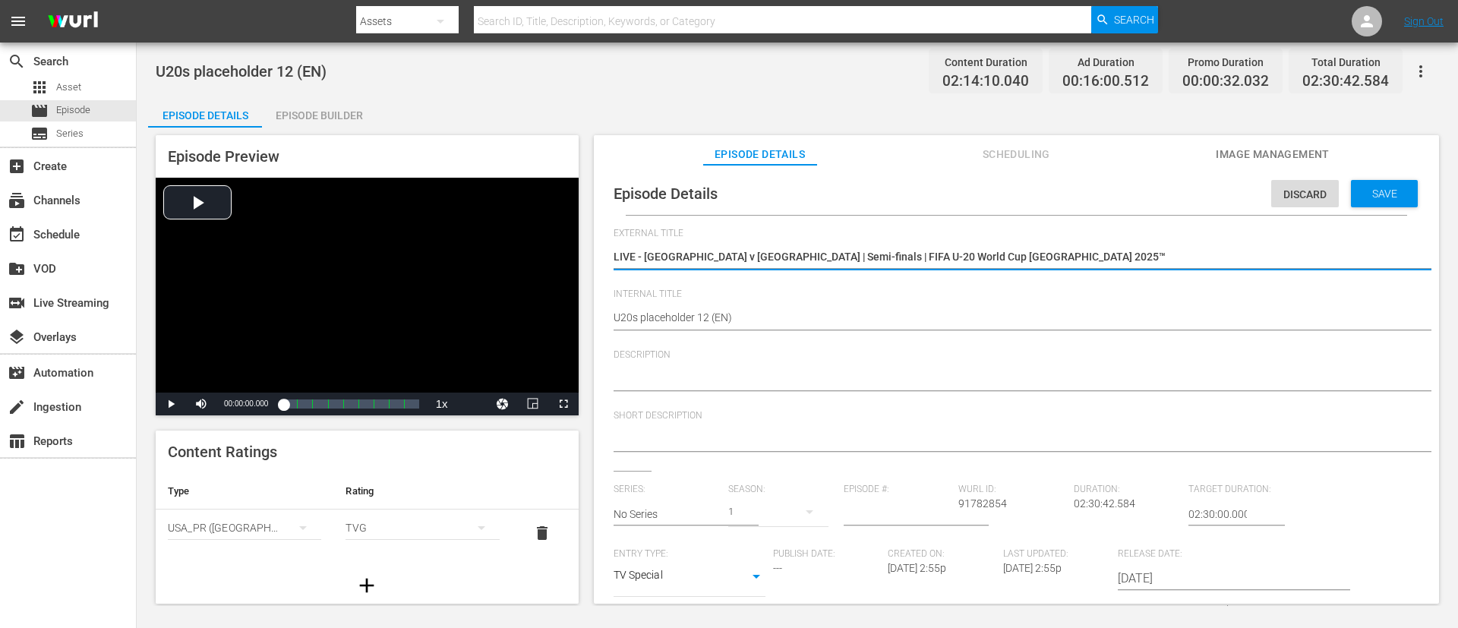
type textarea "LIVE - [GEOGRAPHIC_DATA] v [GEOGRAPHIC_DATA] | Semi-finals | FIFA U-20 World Cu…"
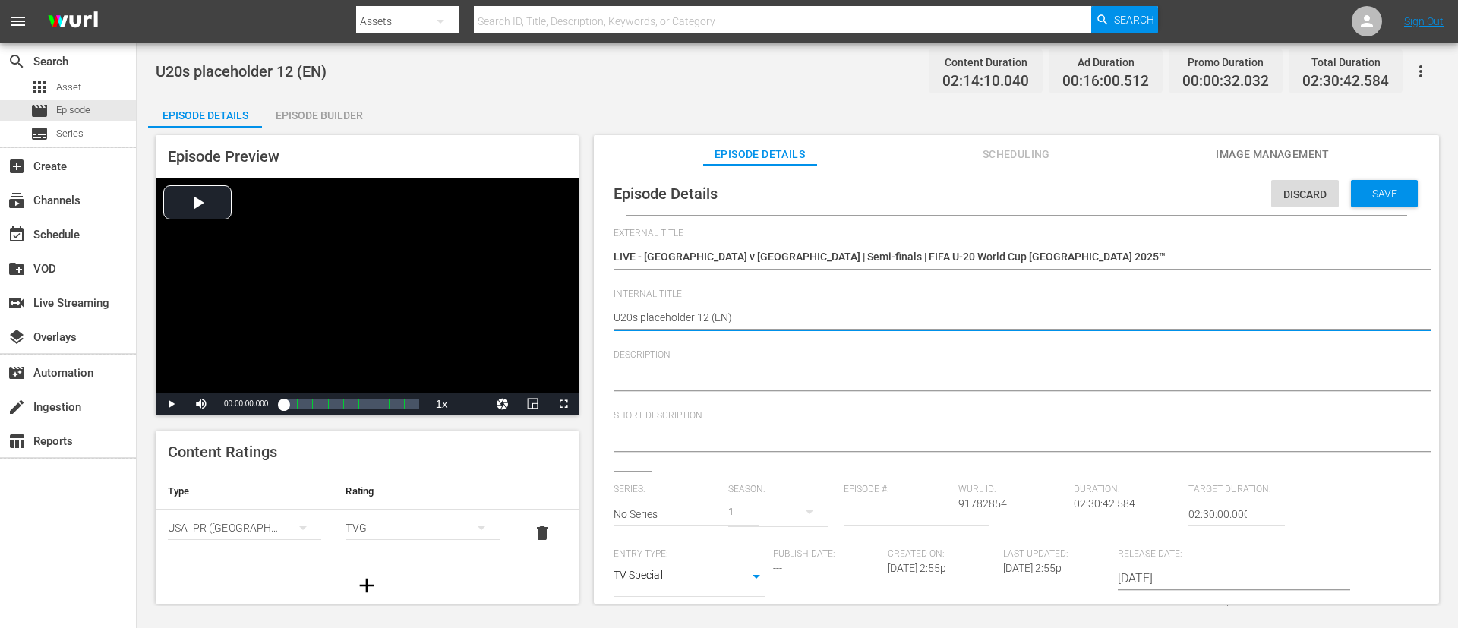
paste textarea "Argentina v [GEOGRAPHIC_DATA] | Semi-finals | FIFA U-20 World Cup [GEOGRAPHIC_D…"
type textarea "Argentina v [GEOGRAPHIC_DATA] | Semi-finals | FIFA U-20 World Cup Chile 2025™ (…"
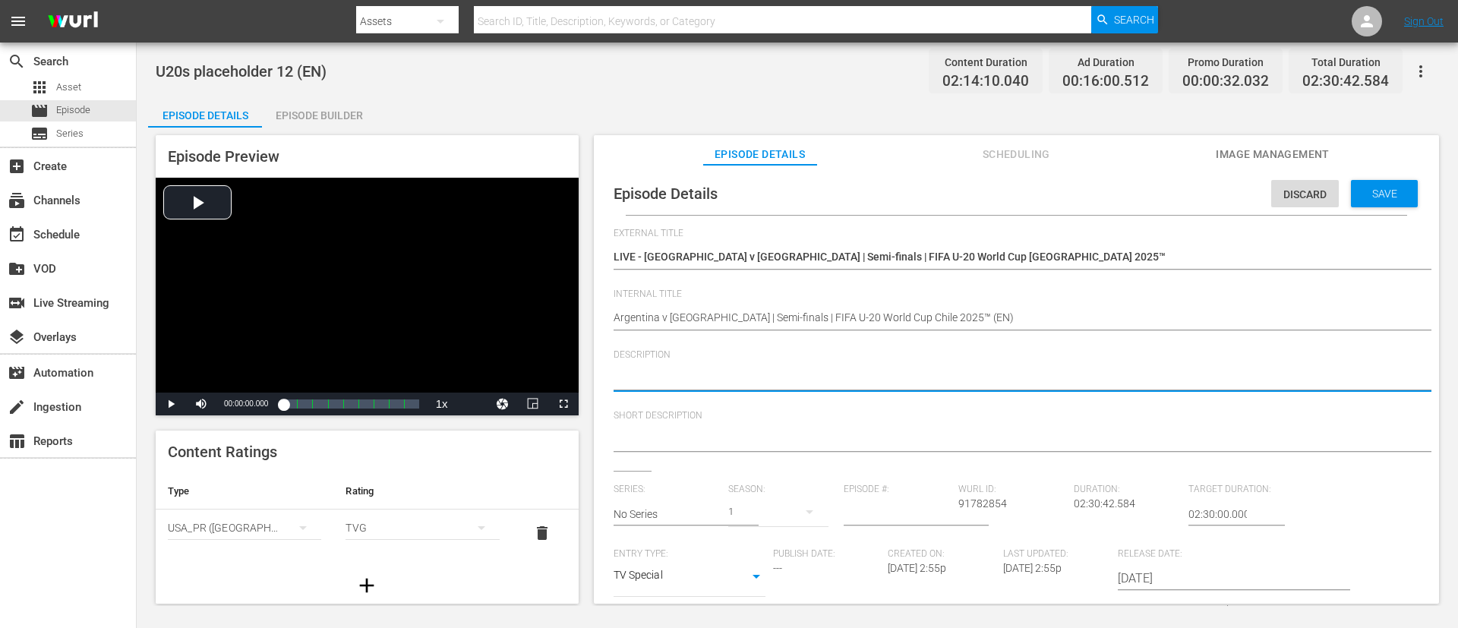
paste textarea "Six time champions Argentina reach their 9th semi-final in the tournament with …"
type textarea "Six time champions Argentina reach their 9th semi-final in the tournament with …"
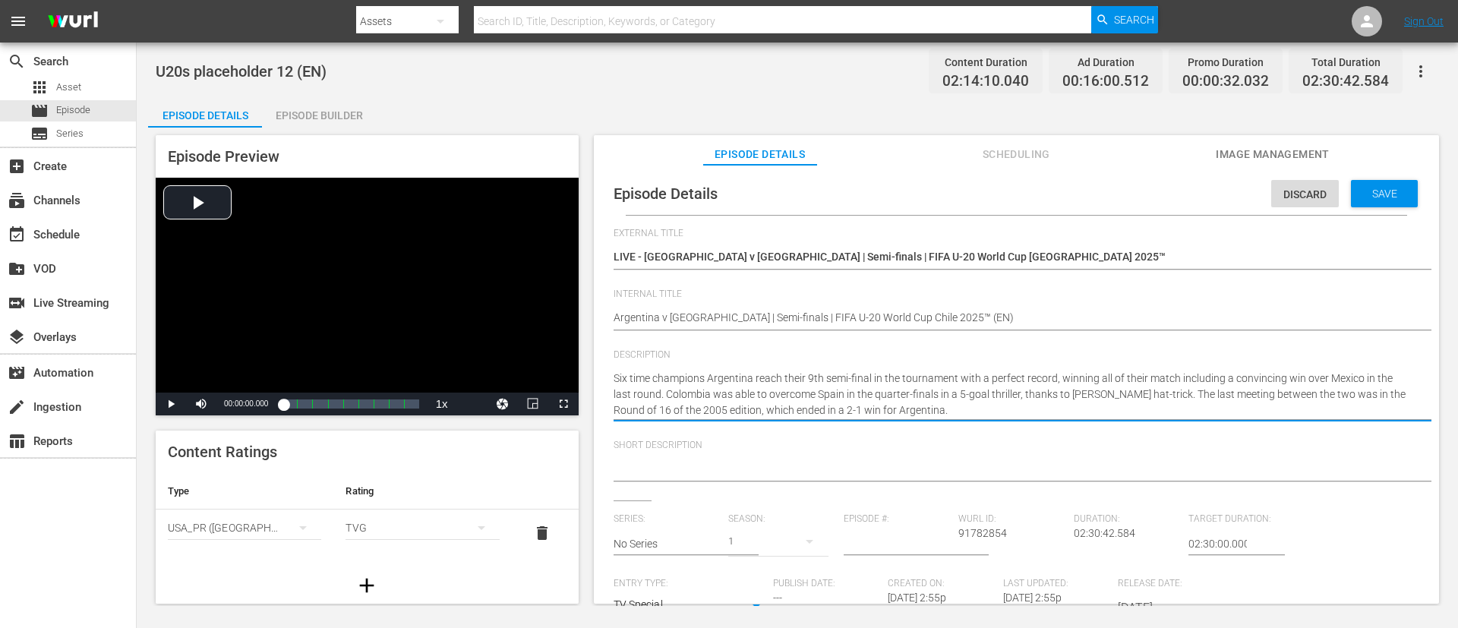
type textarea "Six time champions Argentina reach their 9th semi-final in the tournament with …"
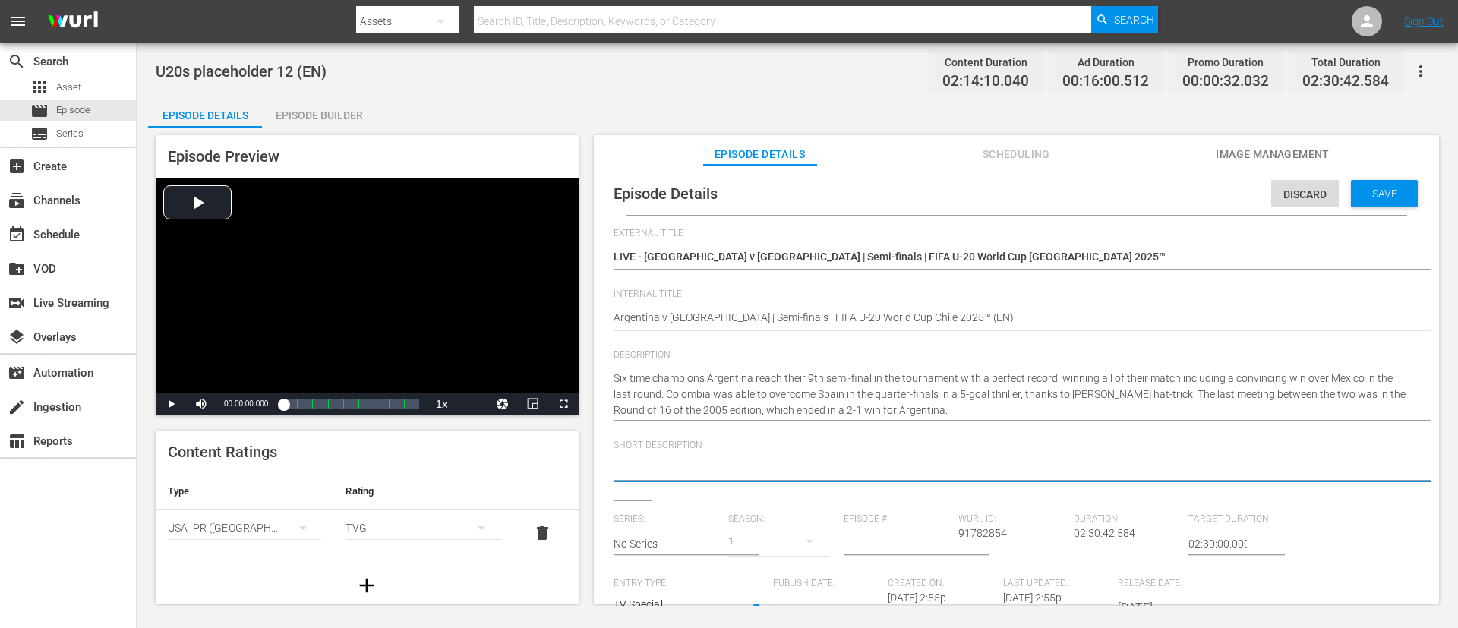
paste textarea "Six time champions Argentina reach their 9th semi-final in the tournament with …"
type textarea "Six time champions Argentina reach their 9th semi-final in the tournament with …"
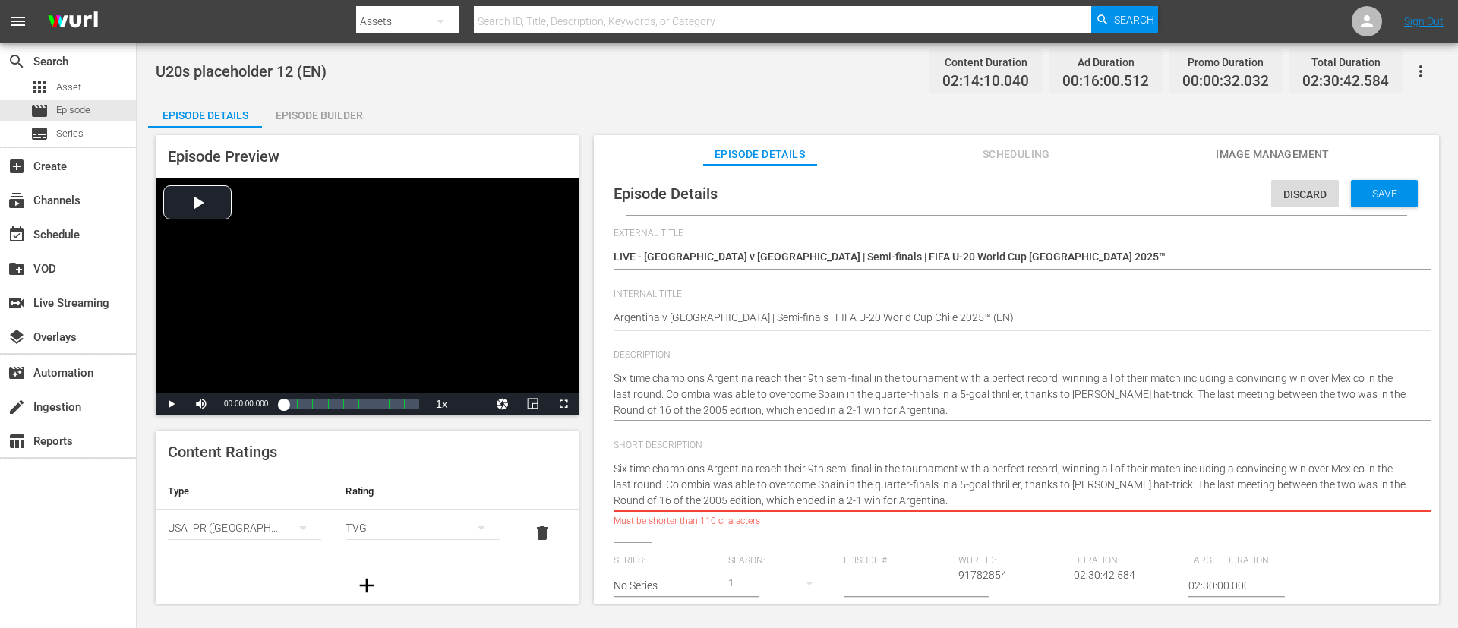
click at [971, 418] on textarea "Six time champions Argentina reach their 9th semi-final in the tournament with …" at bounding box center [1013, 485] width 798 height 48
type textarea "Six time champions Argentina reach their 9th semi-final in the tournament with …"
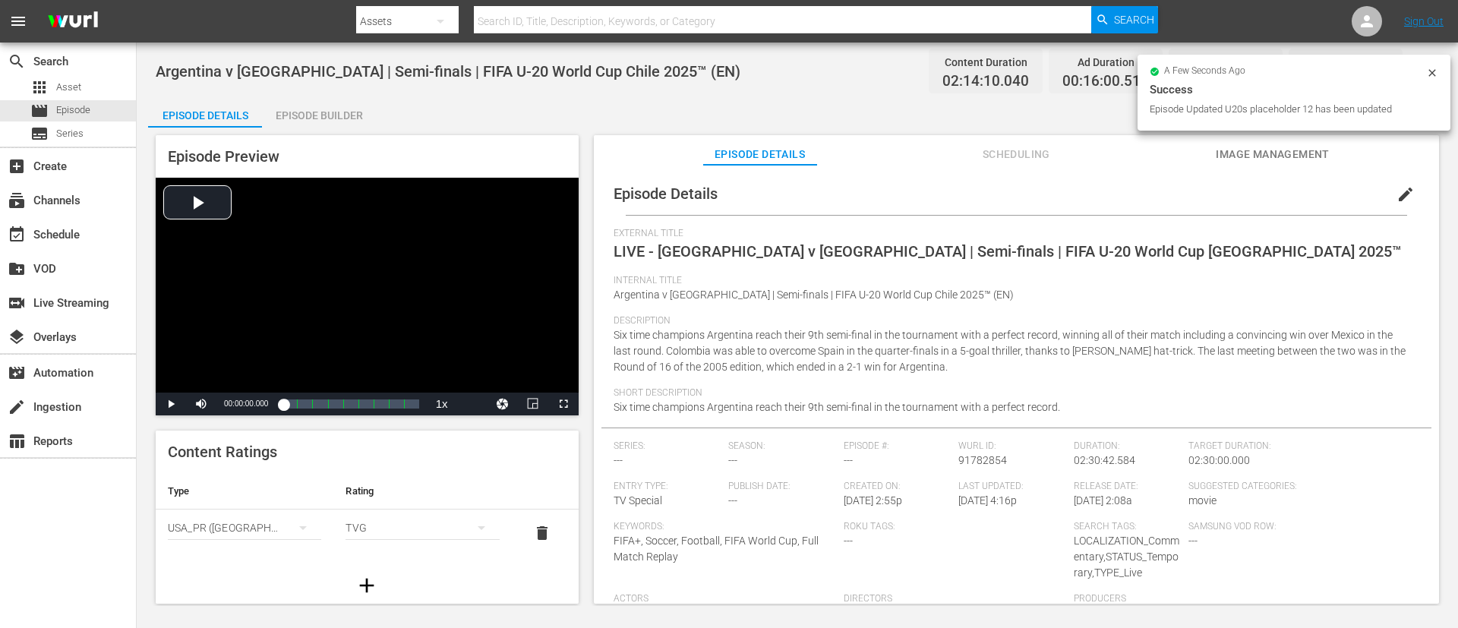
click at [971, 151] on span "Image Management" at bounding box center [1273, 154] width 114 height 19
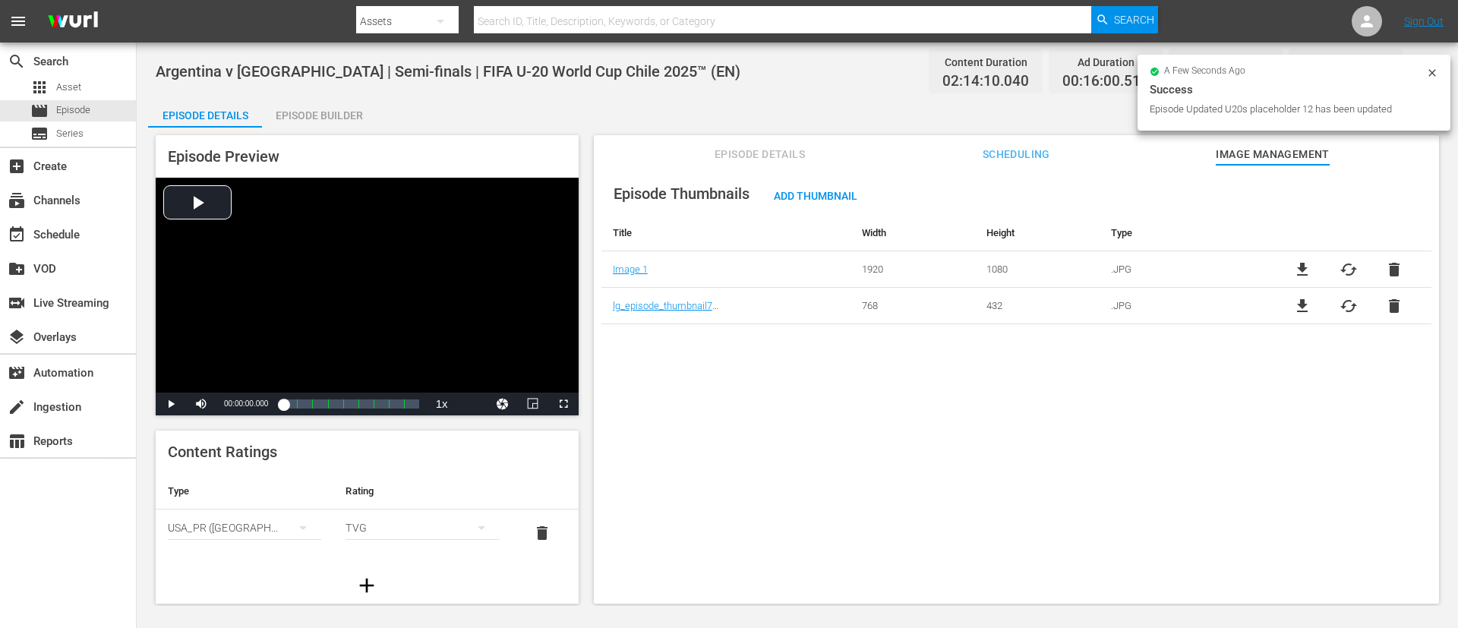
click at [971, 305] on div "file_download cached delete" at bounding box center [1348, 306] width 166 height 18
click at [971, 308] on span "delete" at bounding box center [1394, 306] width 18 height 18
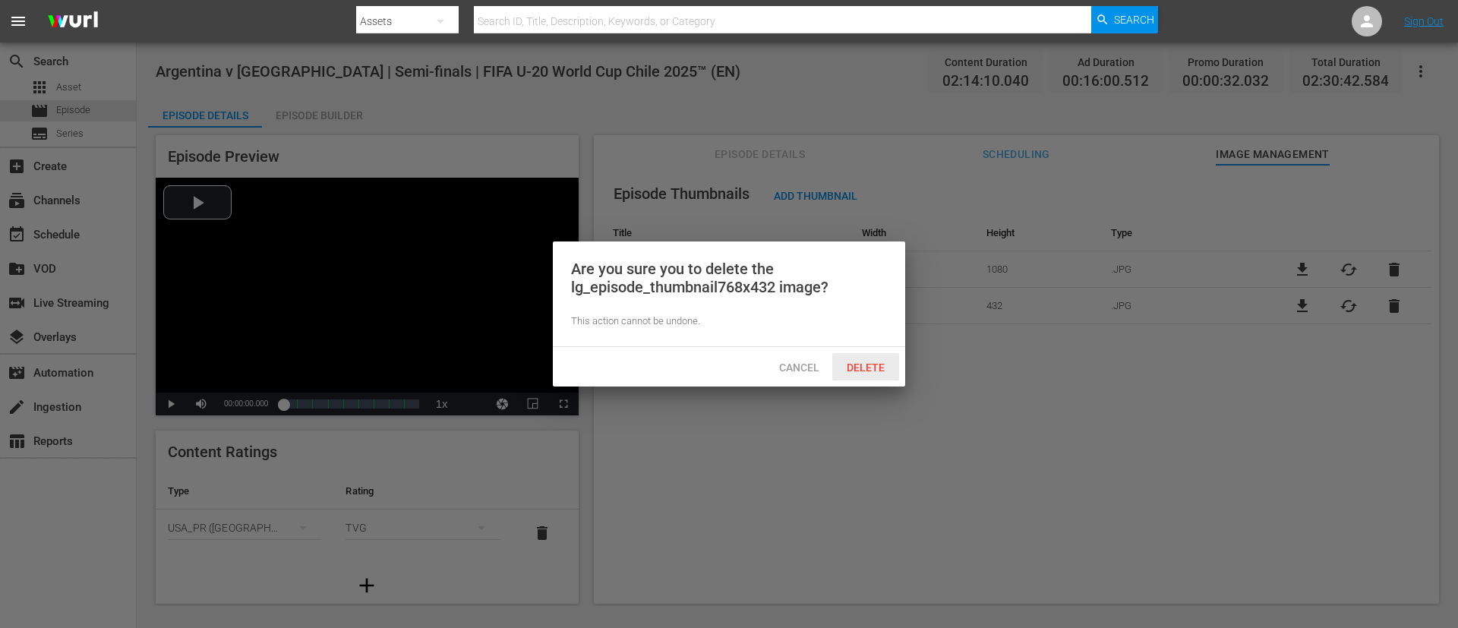
click at [870, 363] on span "Delete" at bounding box center [866, 368] width 62 height 12
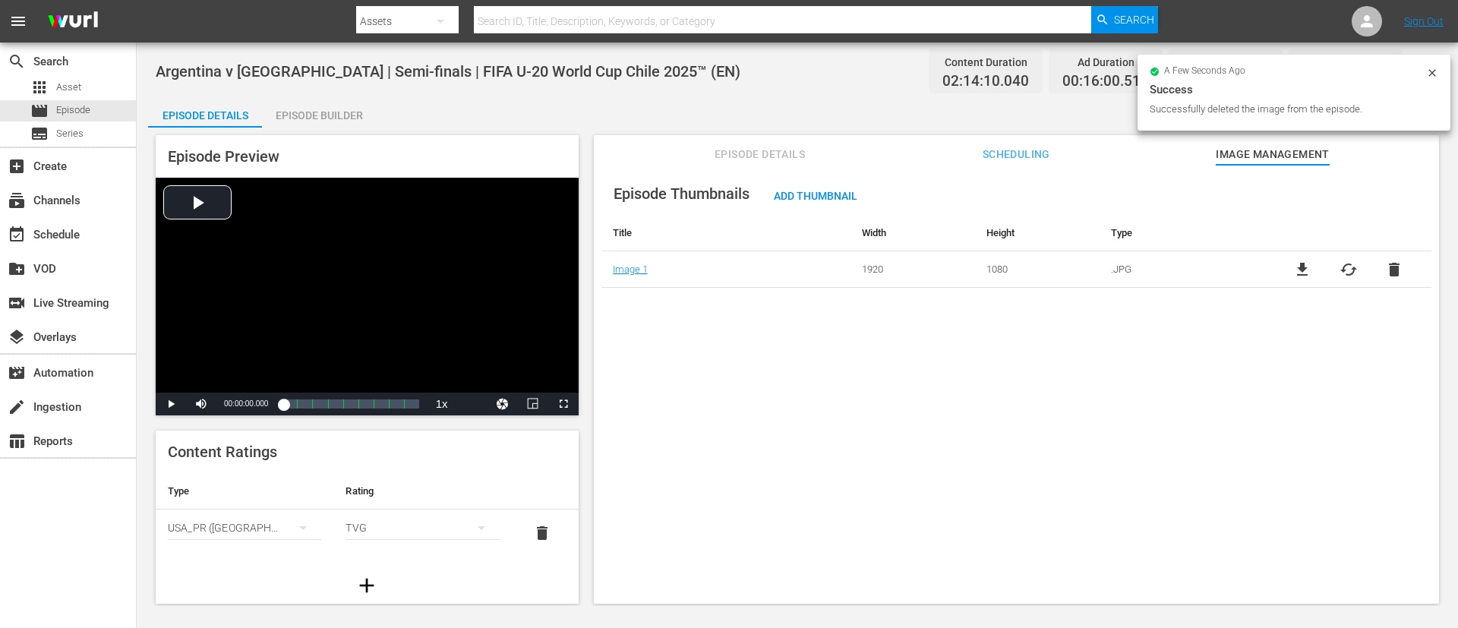
click at [971, 274] on span "cached" at bounding box center [1349, 270] width 18 height 18
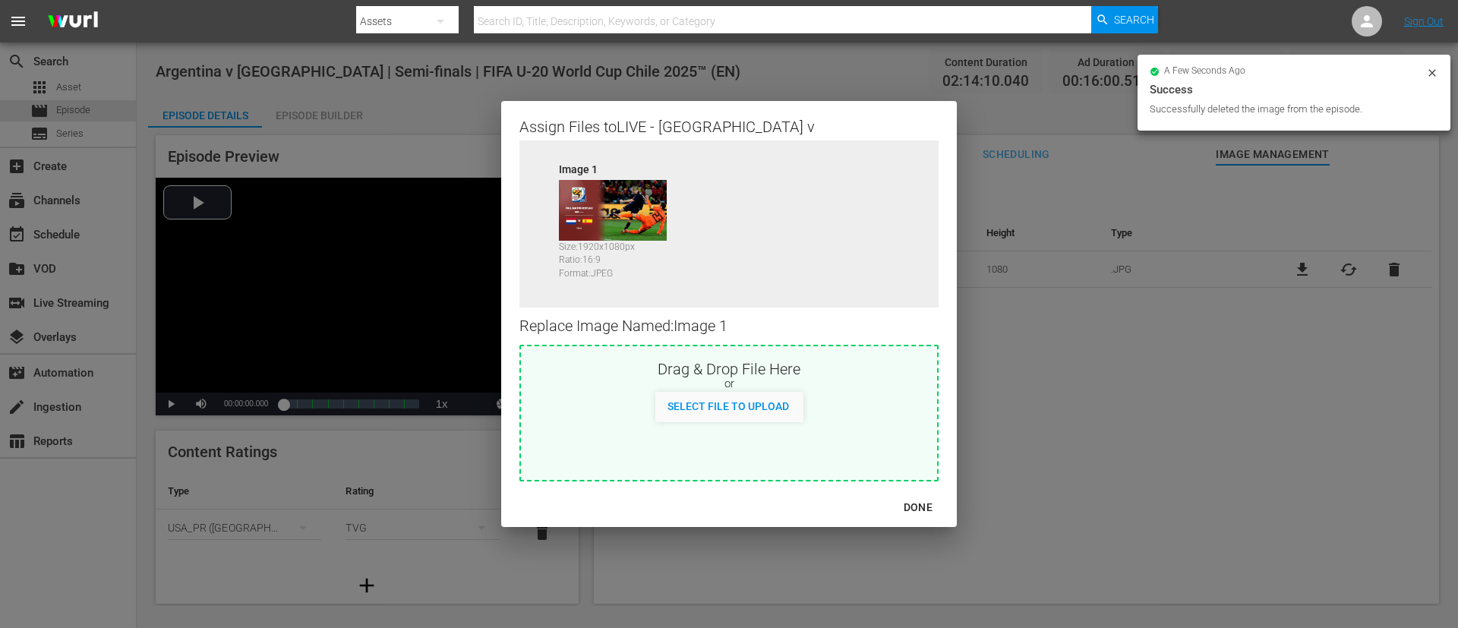
click at [834, 381] on div "or" at bounding box center [729, 384] width 416 height 15
type input "C:\fakepath\image (4).jpg"
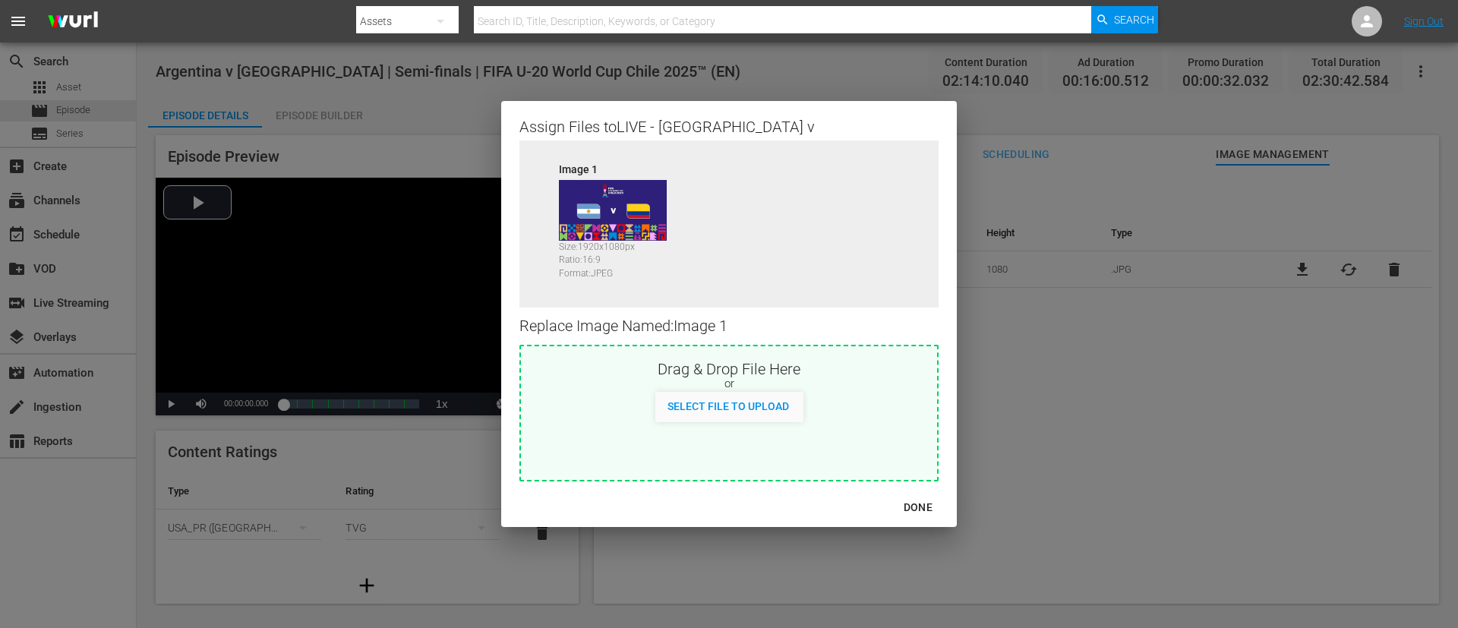
click at [927, 418] on div "DONE" at bounding box center [918, 507] width 53 height 19
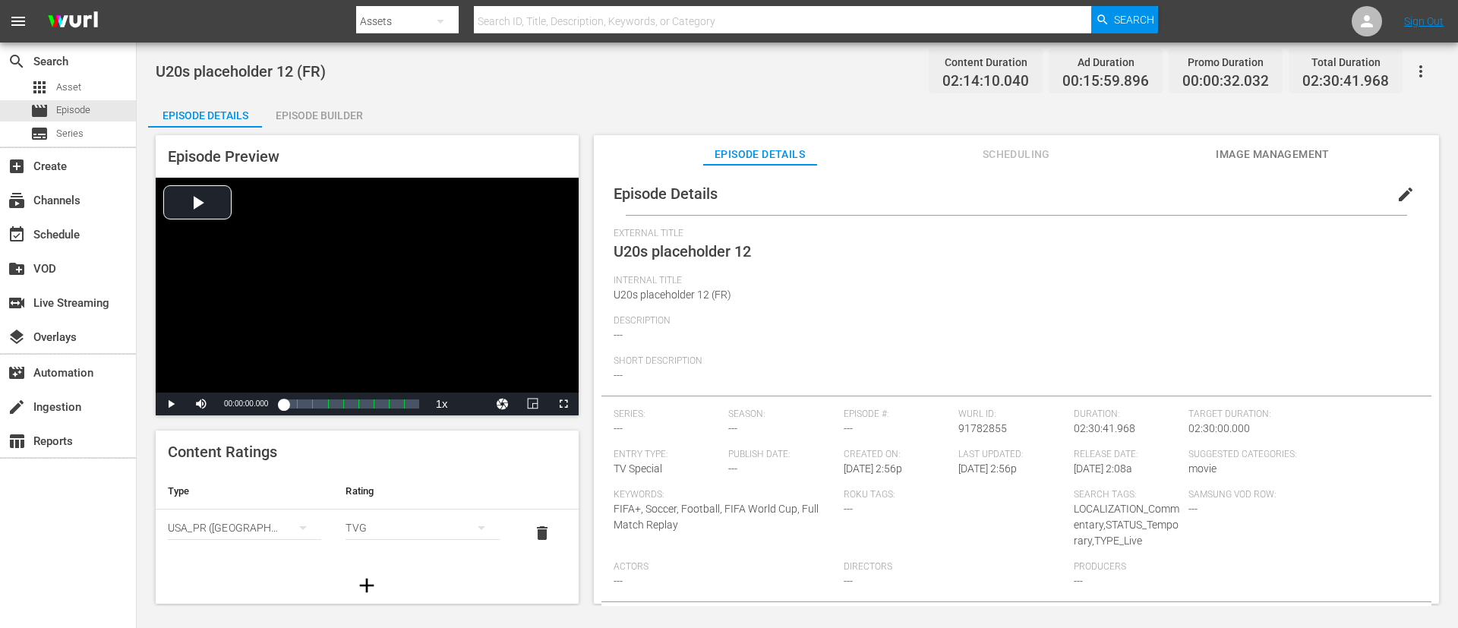
click at [971, 182] on button "edit" at bounding box center [1406, 194] width 36 height 36
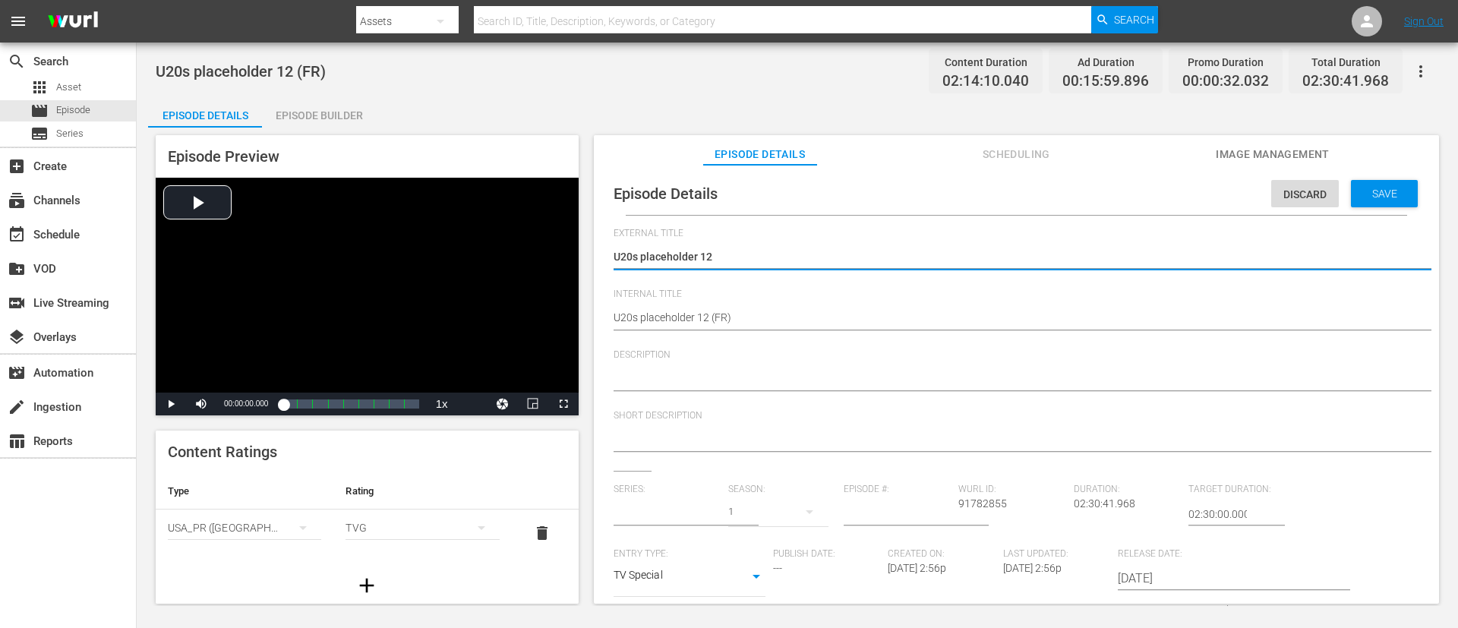
type input "No Series"
type textarea "L"
type textarea "LI"
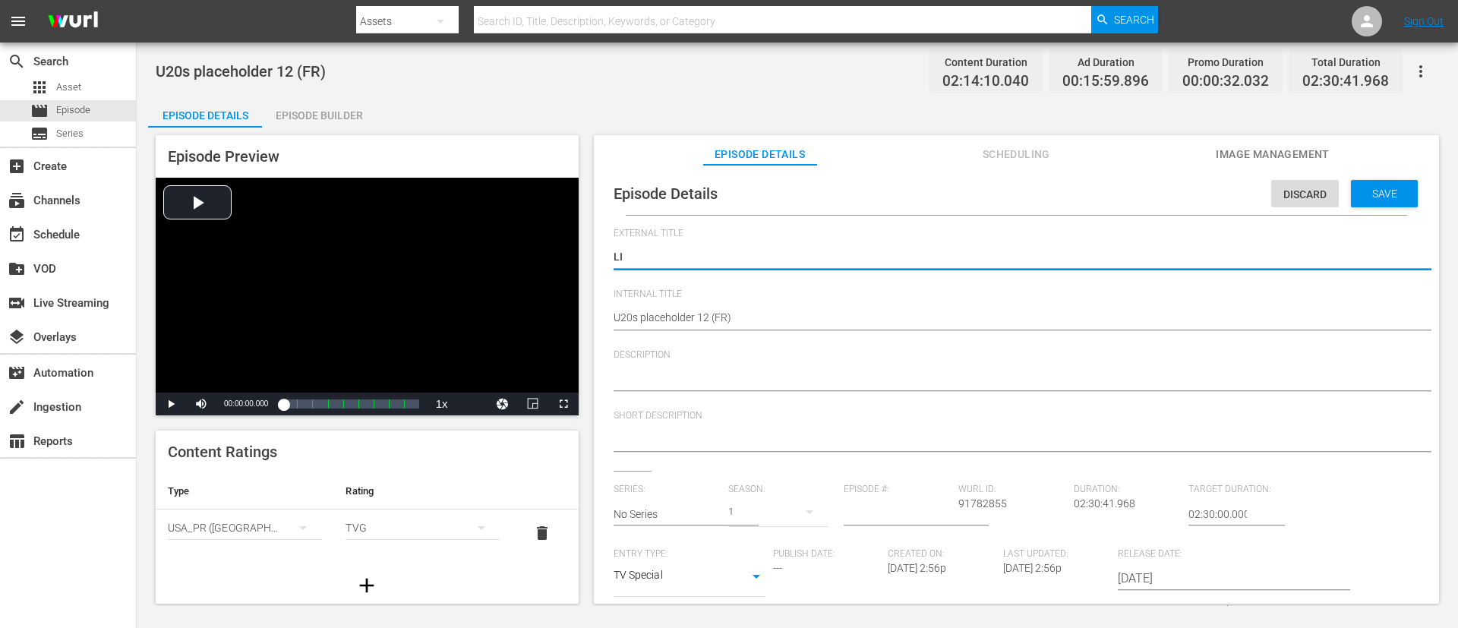
type textarea "LIV"
type textarea "LIVE"
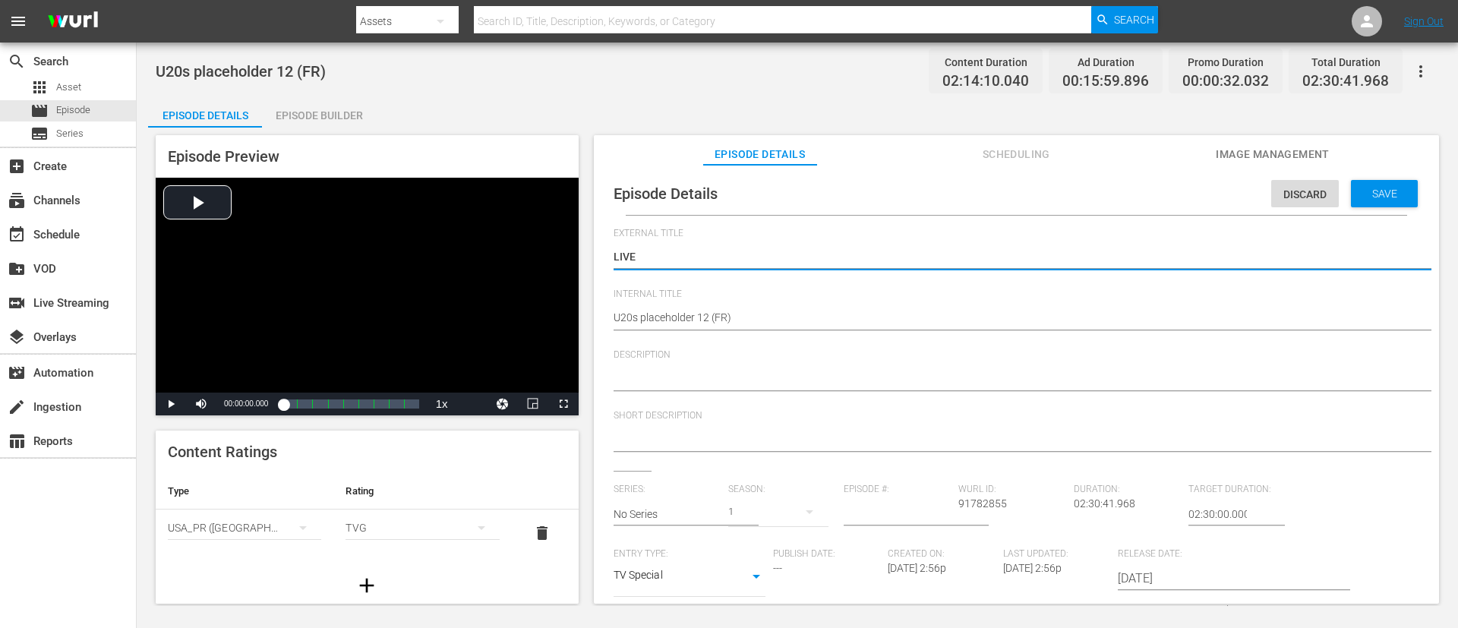
type textarea "LIVE"
type textarea "LIVE -"
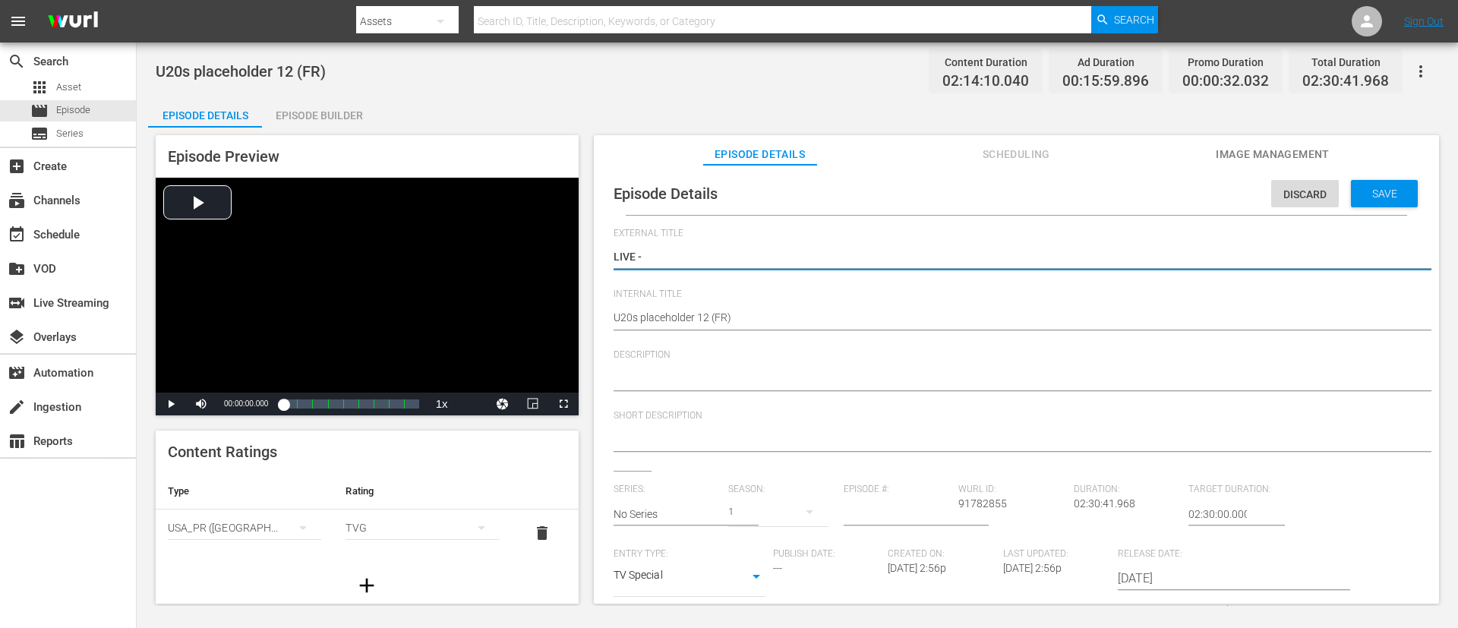
type textarea "LIVE - v"
type textarea "LIVE -"
type textarea "LIVE - [GEOGRAPHIC_DATA] - [GEOGRAPHIC_DATA] | Demi-finales | Coupe du Monde U-…"
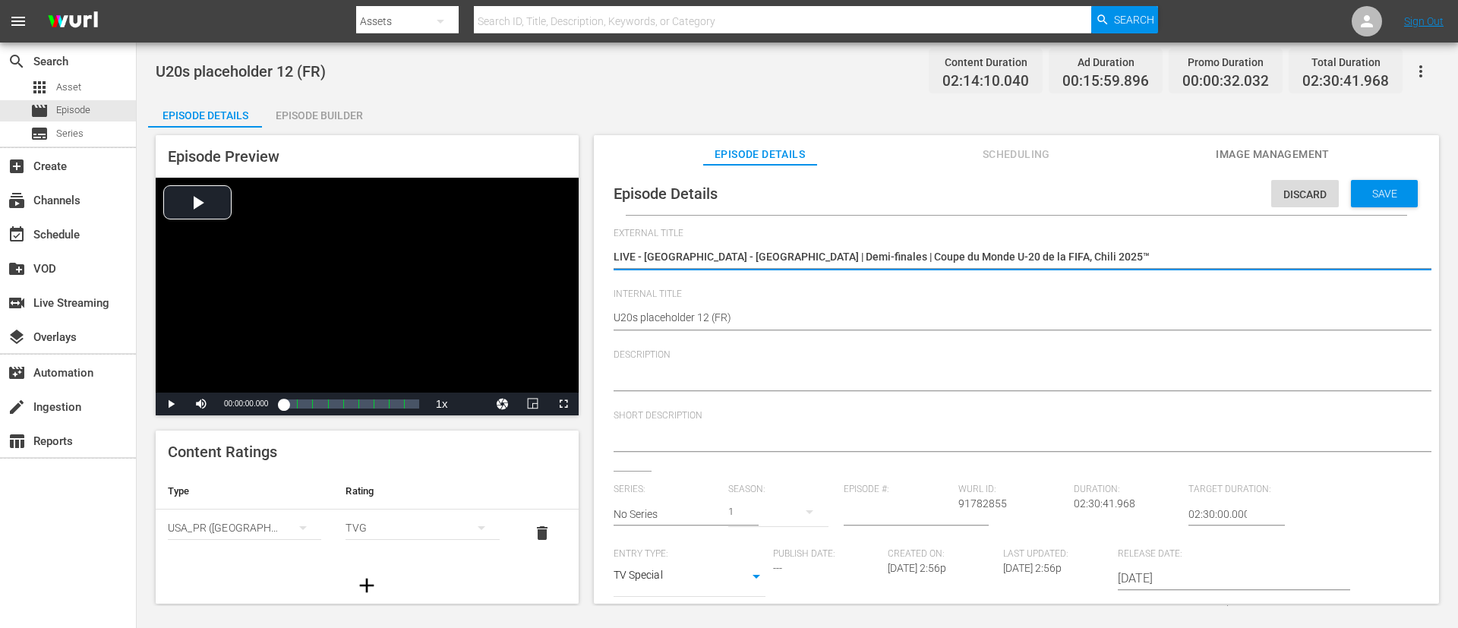
type textarea "LIVE - [GEOGRAPHIC_DATA] - [GEOGRAPHIC_DATA] | Demi-finales | Coupe du Monde U-…"
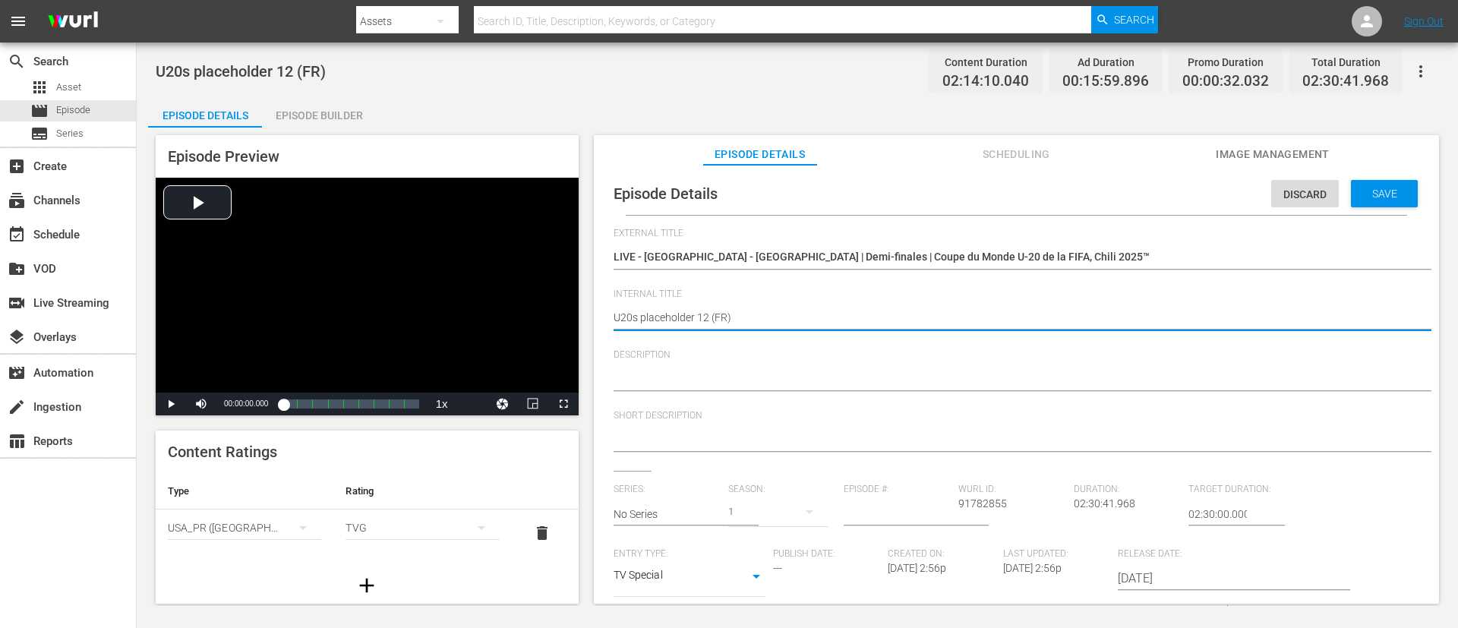
paste textarea "Argentina v [GEOGRAPHIC_DATA] | Semi-finals | FIFA U-20 World Cup [GEOGRAPHIC_D…"
type textarea "Argentina v Colombia | Semi-finals | FIFA U-20 World Cup Chile 2025™ (FR)"
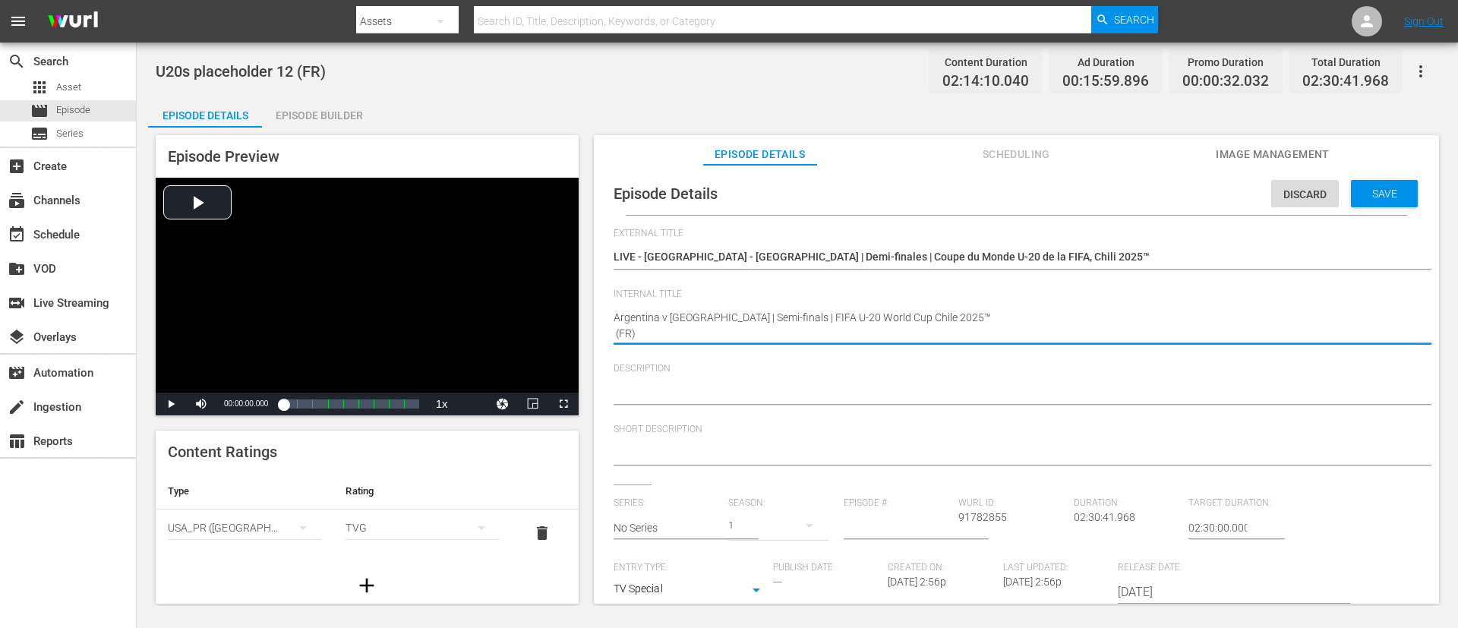
type textarea "Argentina v [GEOGRAPHIC_DATA] | Semi-finals | FIFA U-20 World Cup Chile 2025™ (…"
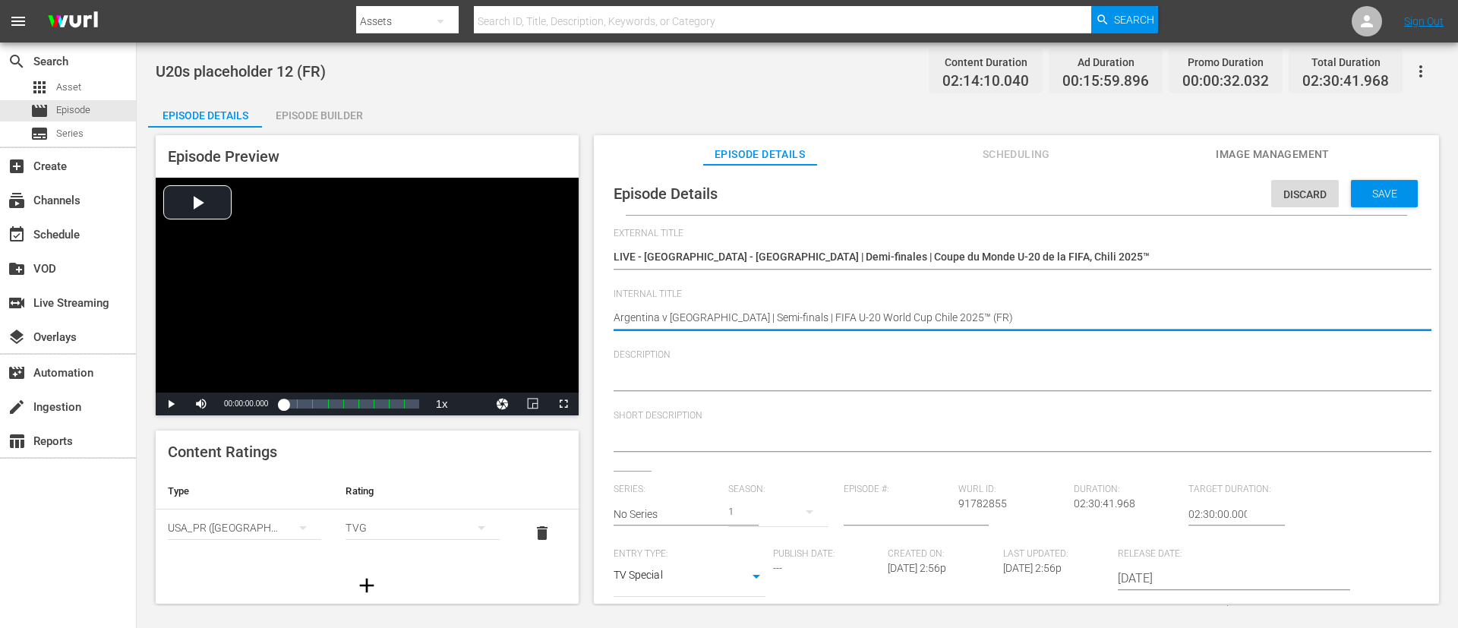
type textarea "Argentina v [GEOGRAPHIC_DATA] | Semi-finals | FIFA U-20 World Cup Chile 2025™ (…"
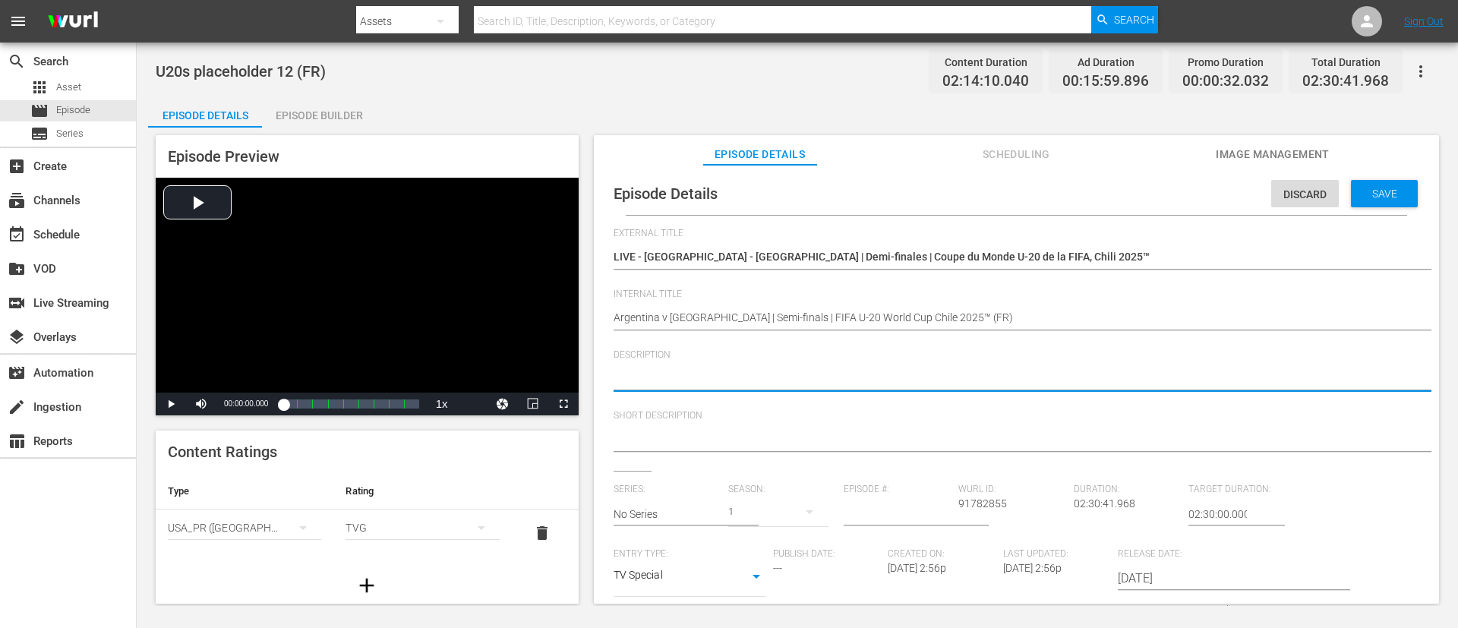
type textarea "v"
paste textarea "Regardez le match entre Argentine et Colombie au Estadio Nacional Julio Martíne…"
type textarea "vRegardez le match entre Argentine et Colombie au Estadio Nacional Julio Martín…"
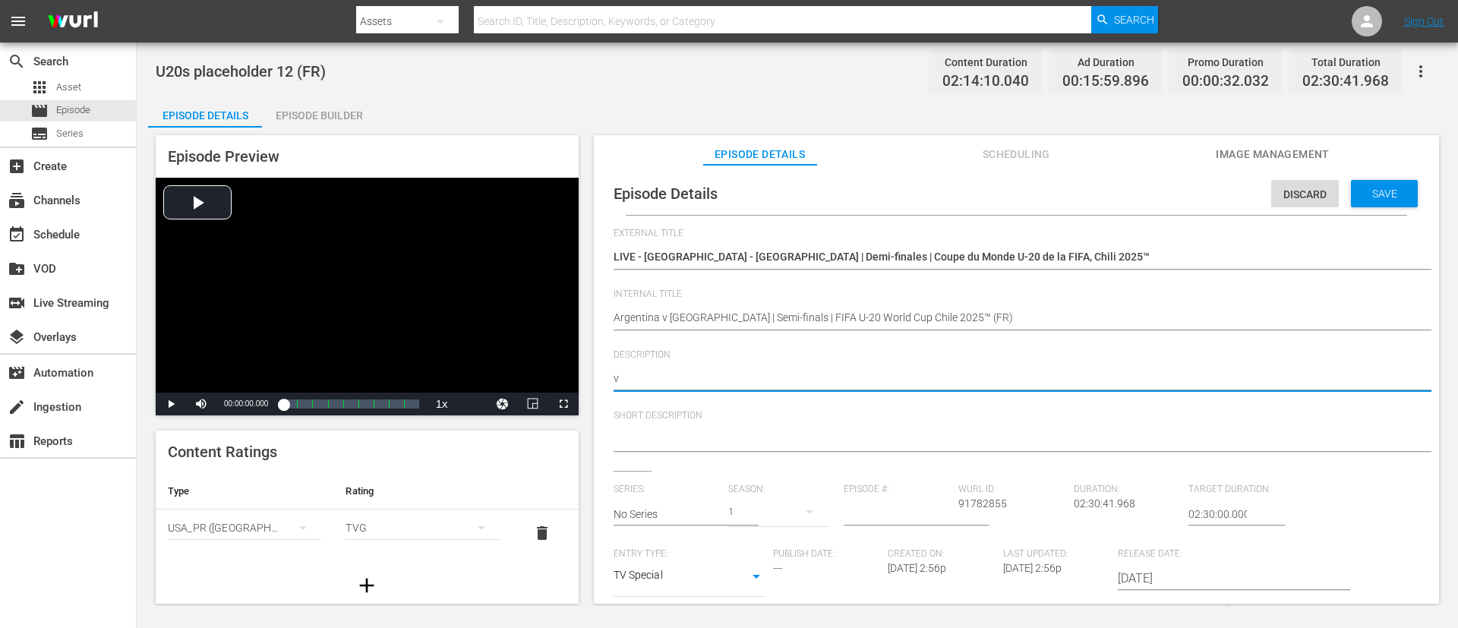
type textarea "vRegardez le match entre Argentine et Colombie au Estadio Nacional Julio Martín…"
paste textarea
type textarea "Regardez le match entre Argentine et Colombie au Estadio Nacional Julio Martíne…"
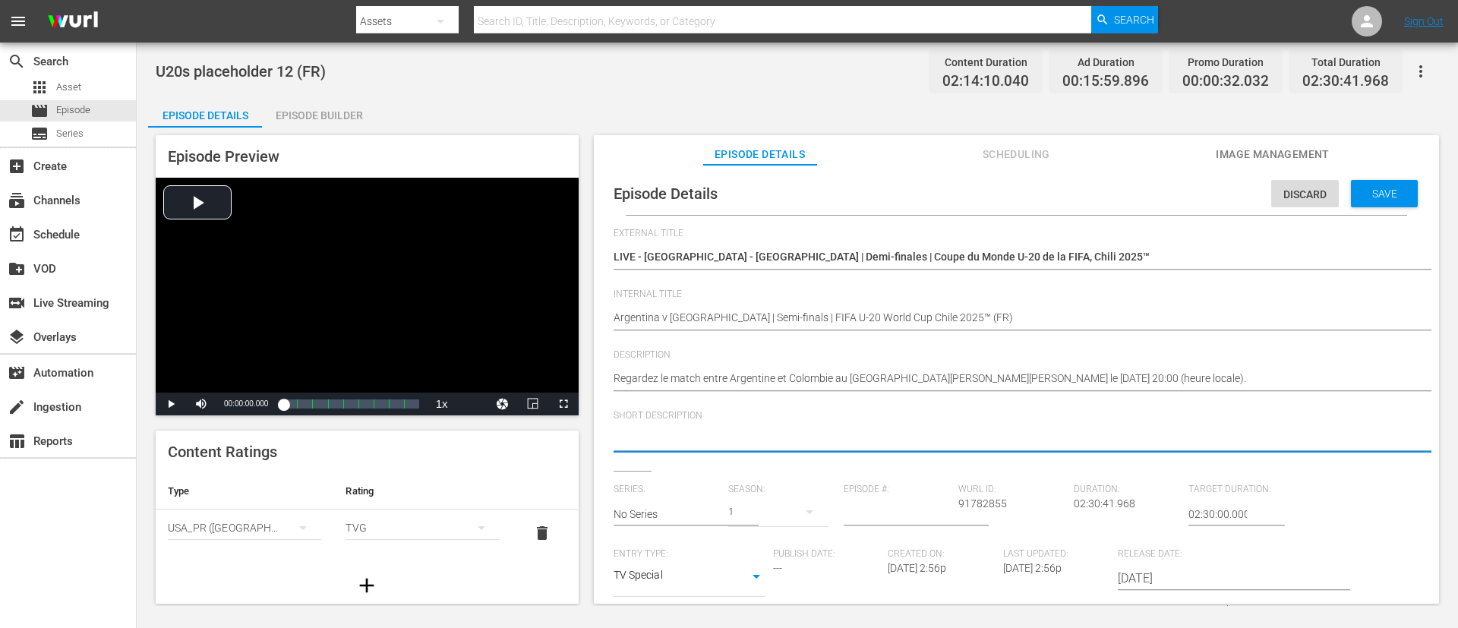
paste textarea "Regardez le match entre Argentine et Colombie au Estadio Nacional Julio Martíne…"
type textarea "Regardez le match entre Argentine et Colombie au Estadio Nacional Julio Martíne…"
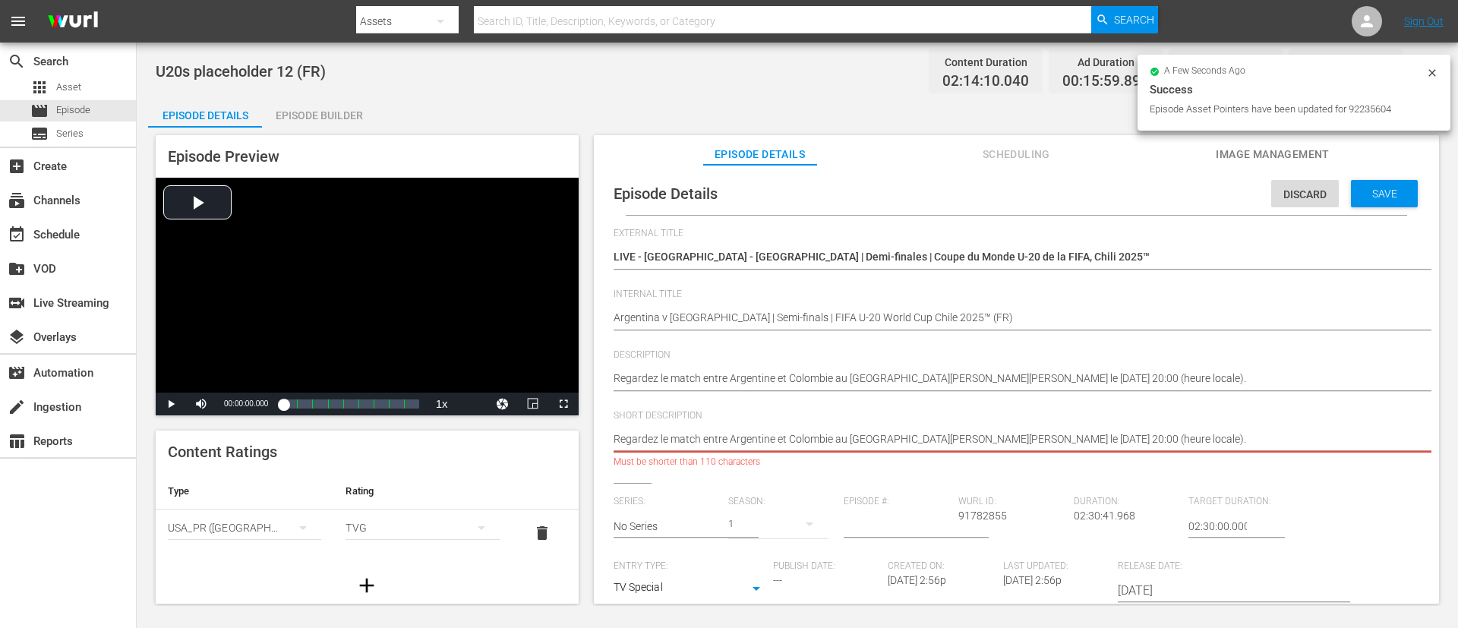
type textarea "Regardez le match entre Argentine et Colombie au Estadio Nacional Julio Martíne…"
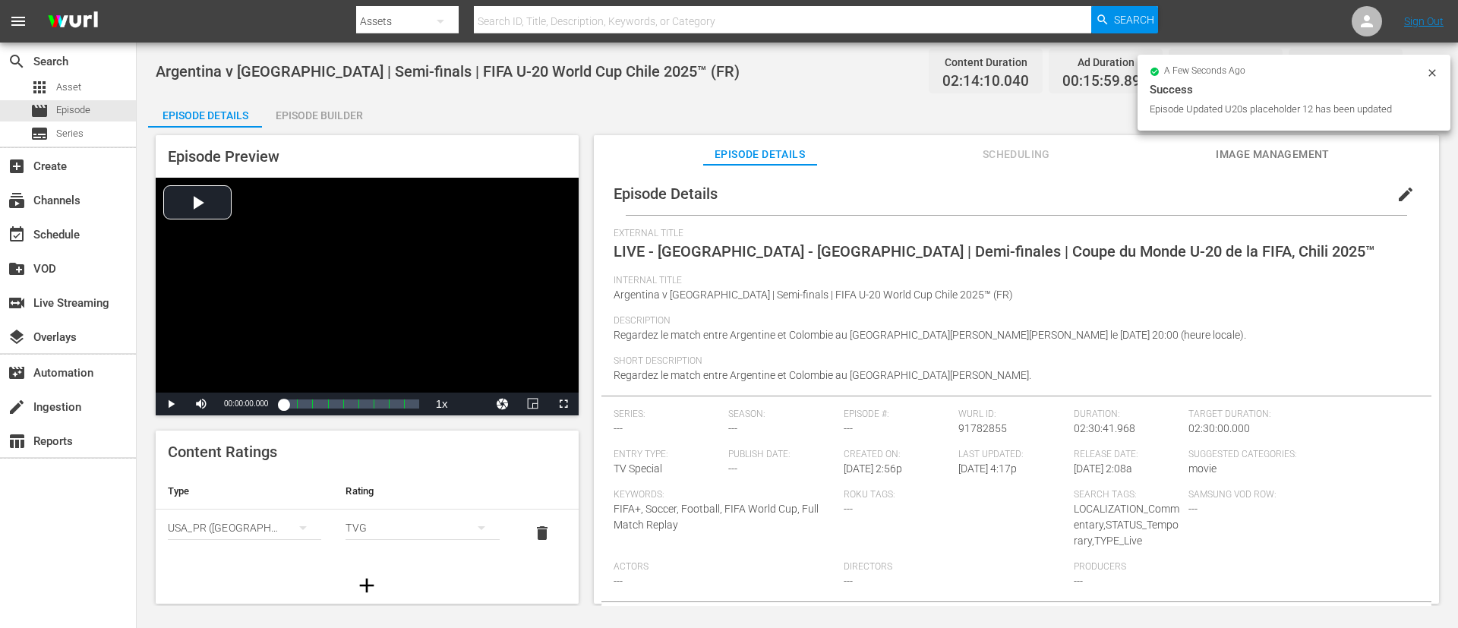
click at [971, 161] on span "Image Management" at bounding box center [1273, 154] width 114 height 19
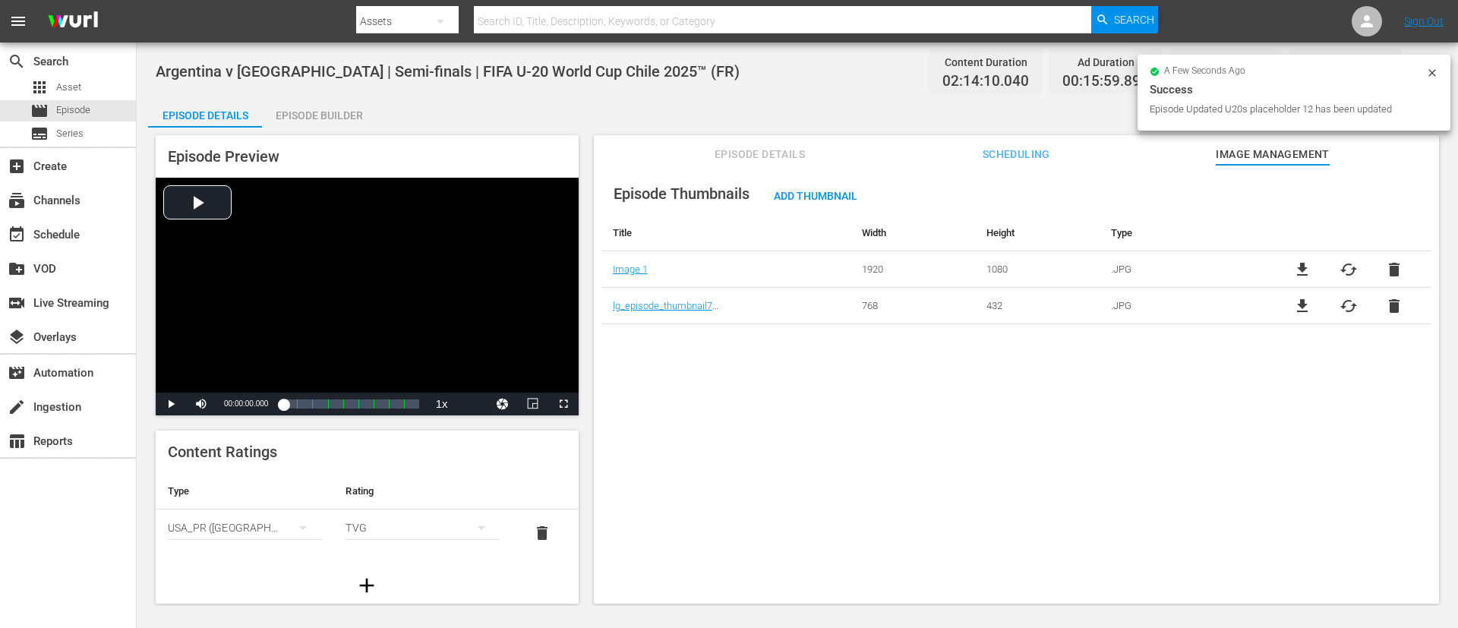
click at [971, 298] on div "file_download cached delete" at bounding box center [1348, 306] width 166 height 18
click at [971, 304] on span "delete" at bounding box center [1394, 306] width 18 height 18
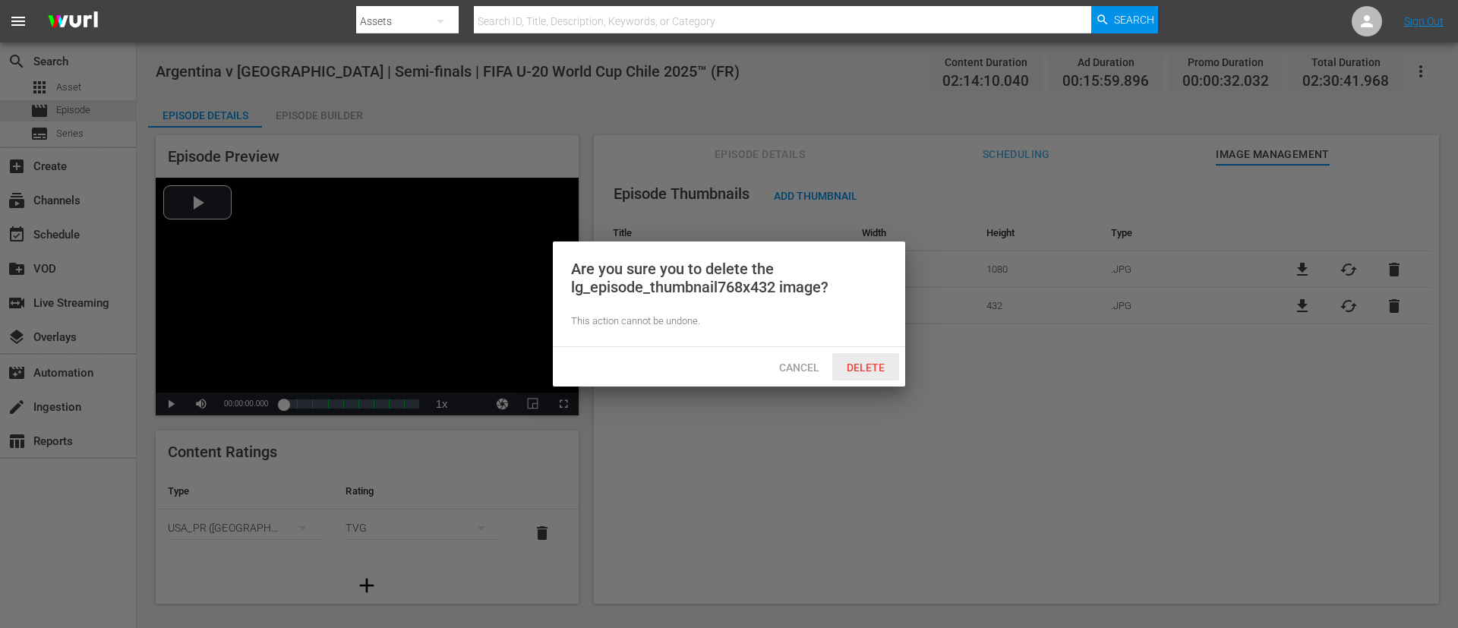
click at [883, 357] on div "Delete" at bounding box center [865, 367] width 67 height 28
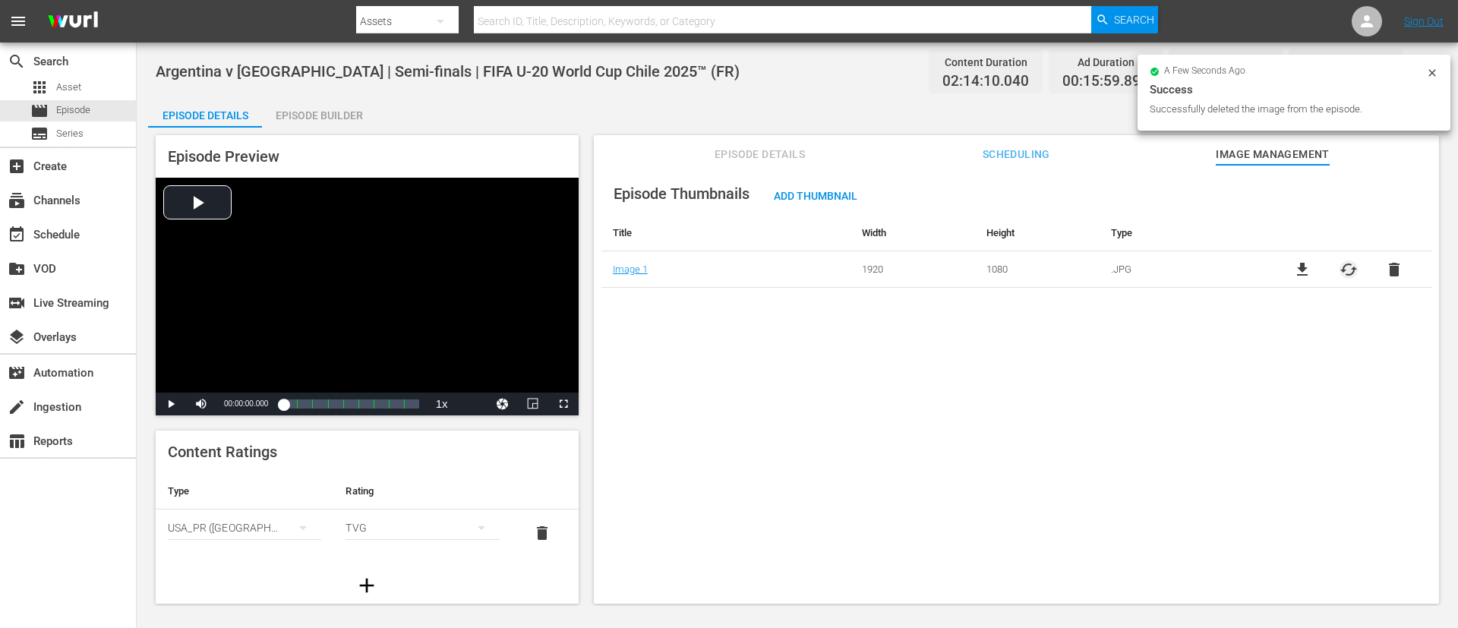
click at [971, 270] on span "cached" at bounding box center [1349, 270] width 18 height 18
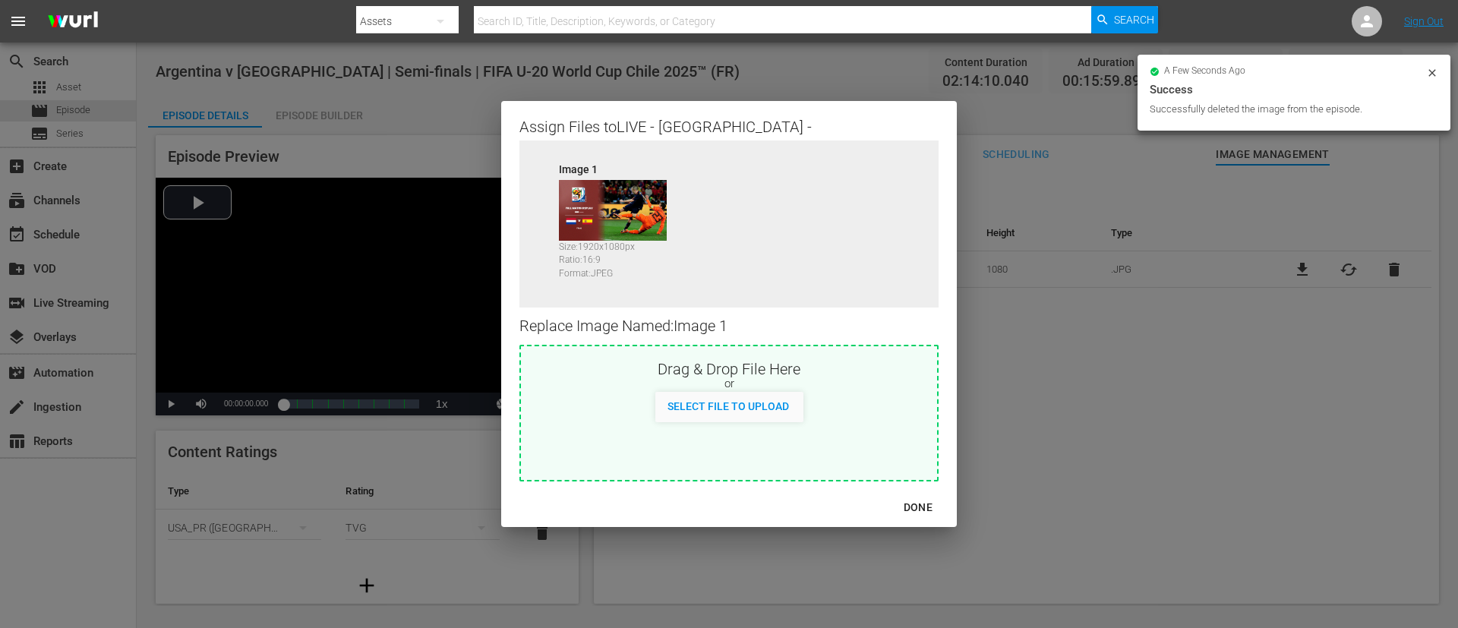
click at [825, 403] on div "Select File to Upload" at bounding box center [729, 407] width 416 height 30
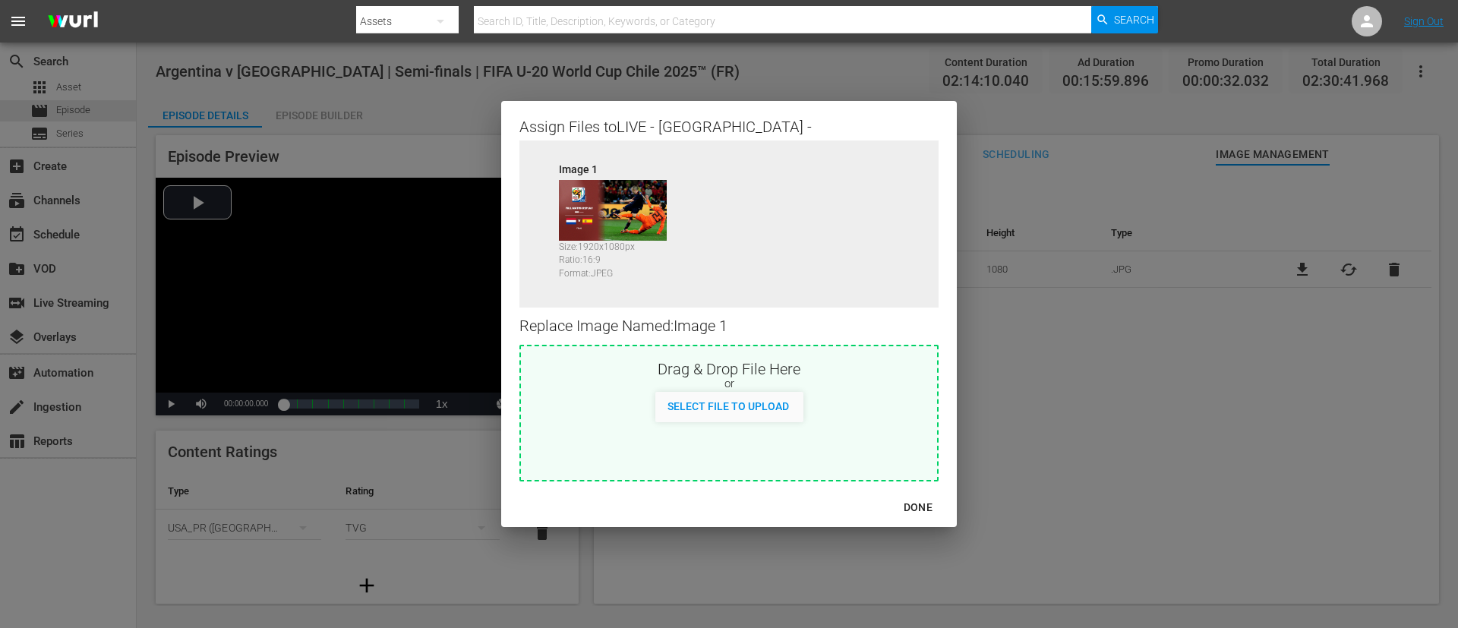
type input "C:\fakepath\image (4).jpg"
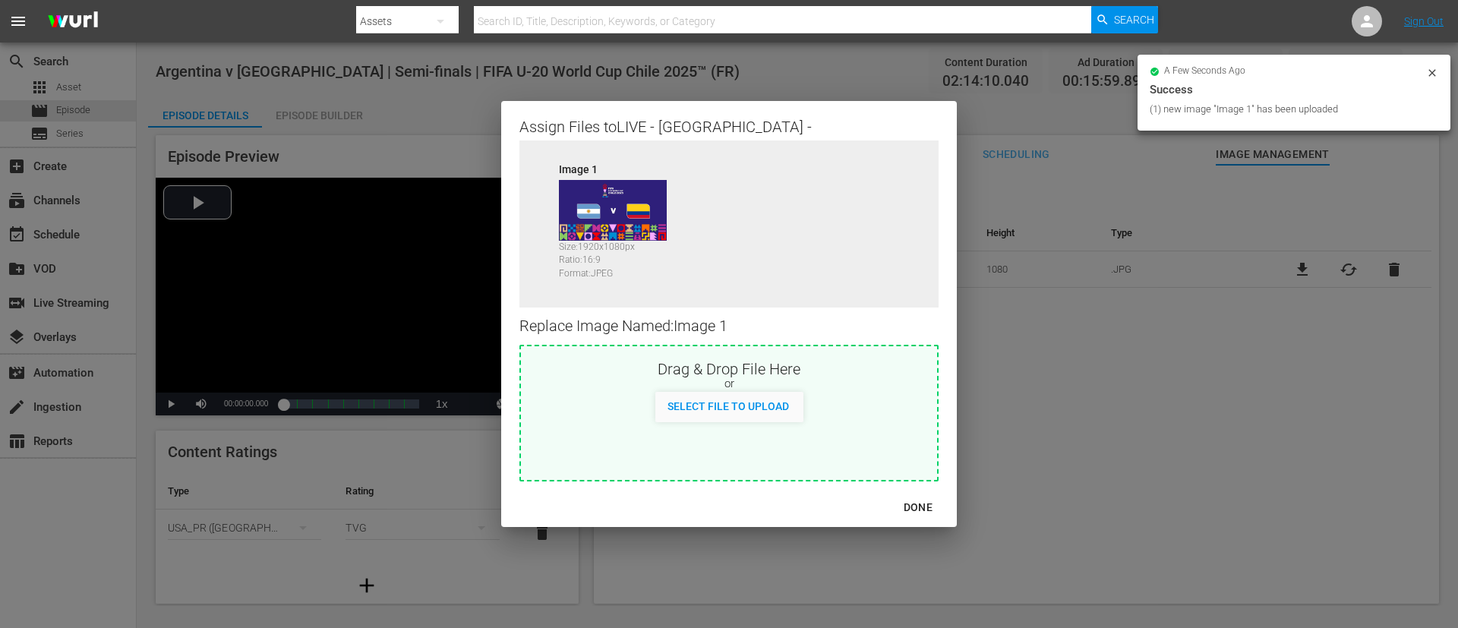
click at [908, 418] on div "DONE" at bounding box center [918, 507] width 53 height 19
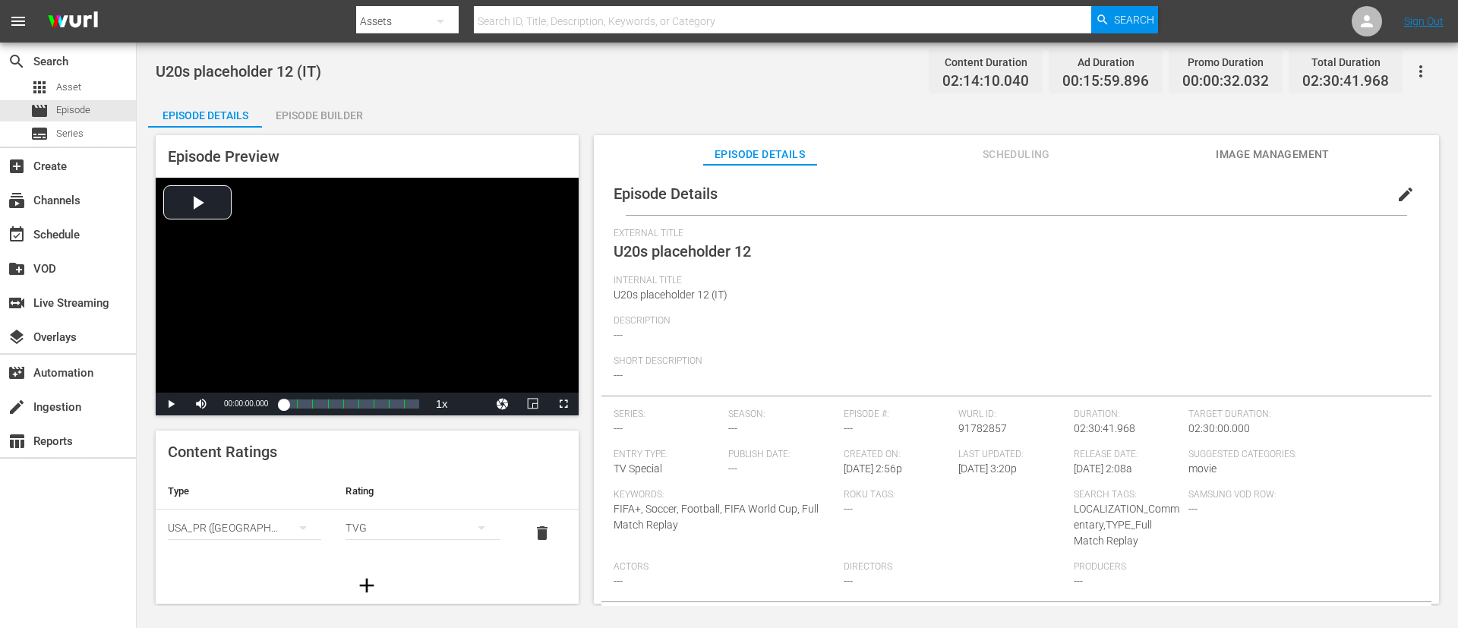
click at [971, 194] on span "edit" at bounding box center [1406, 194] width 18 height 18
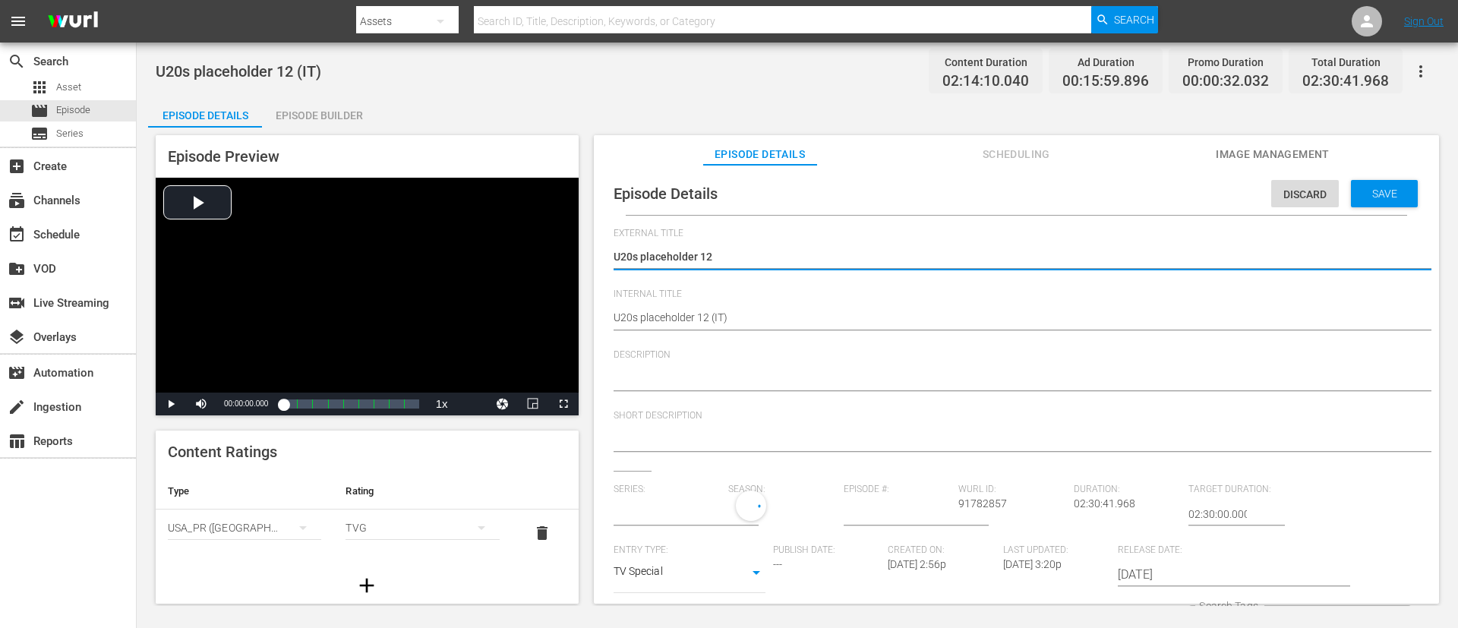
type input "No Series"
click at [778, 262] on textarea "U20s placeholder 12" at bounding box center [1013, 258] width 798 height 18
click at [779, 261] on textarea "U20s placeholder 12" at bounding box center [1013, 258] width 798 height 18
type textarea "L"
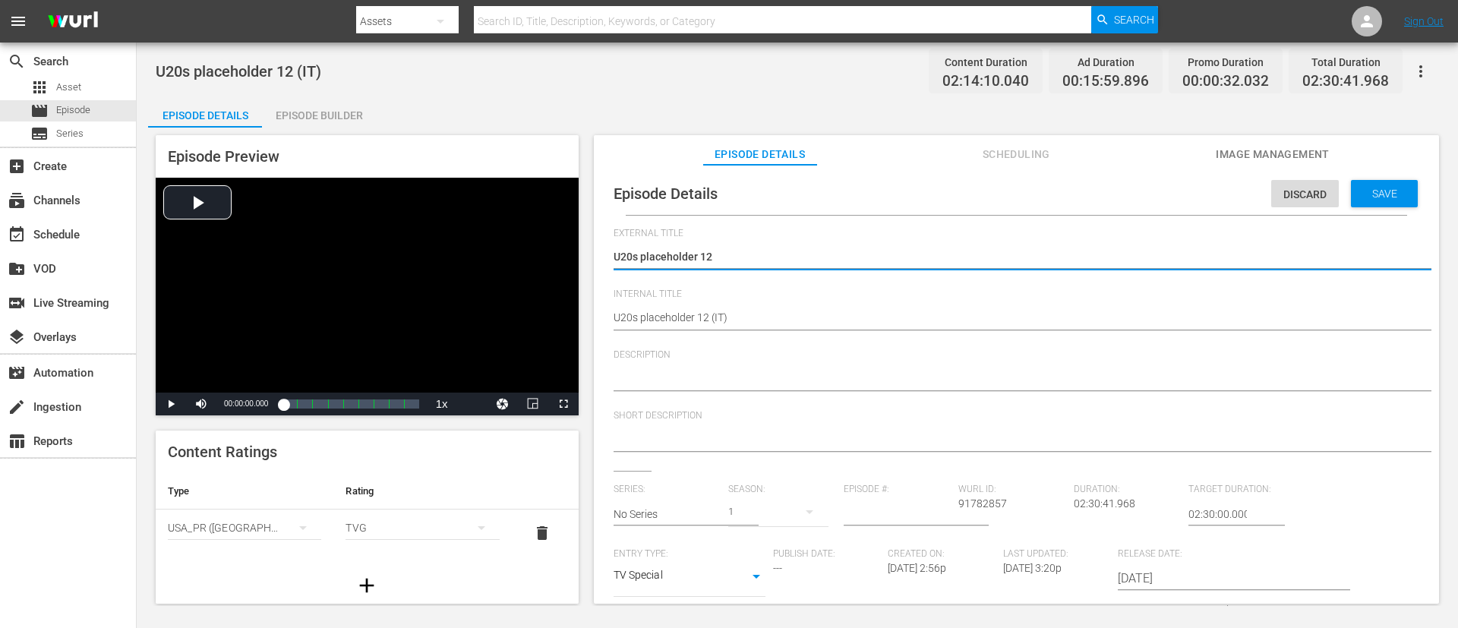
type textarea "L"
type textarea "LI"
type textarea "LIV"
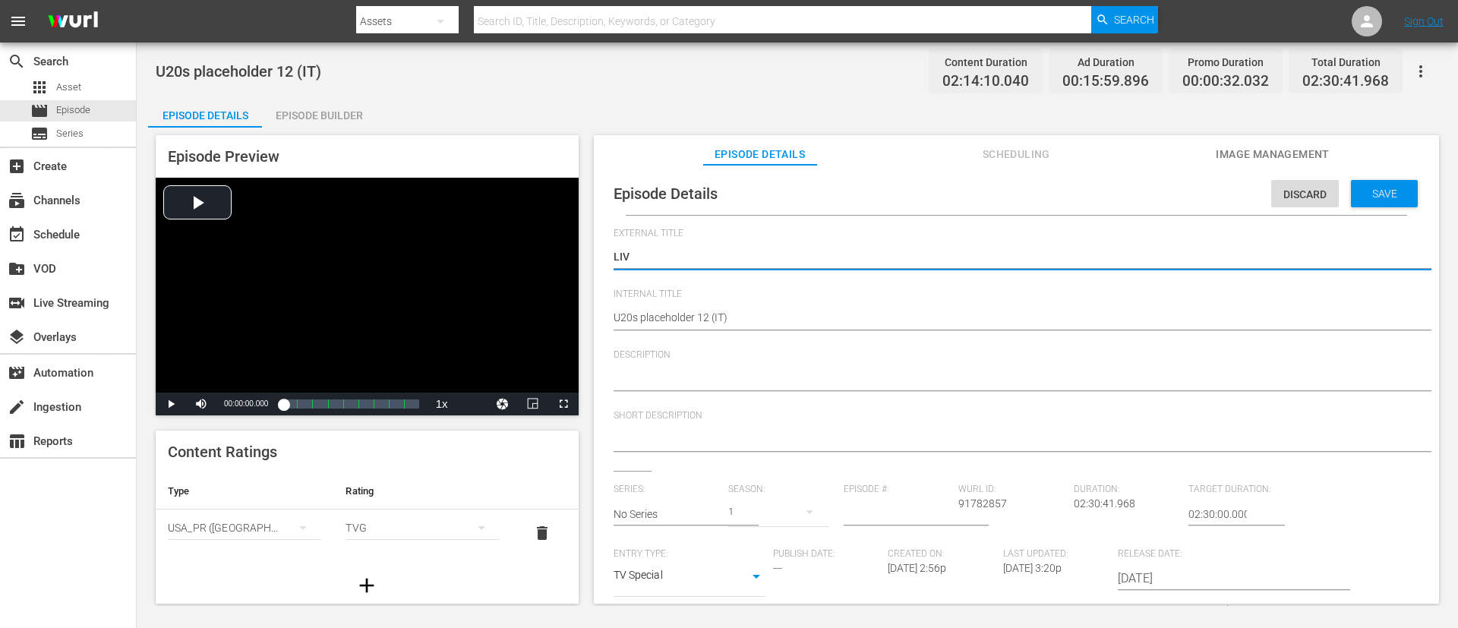
type textarea "LIVE"
type textarea "LIVE -"
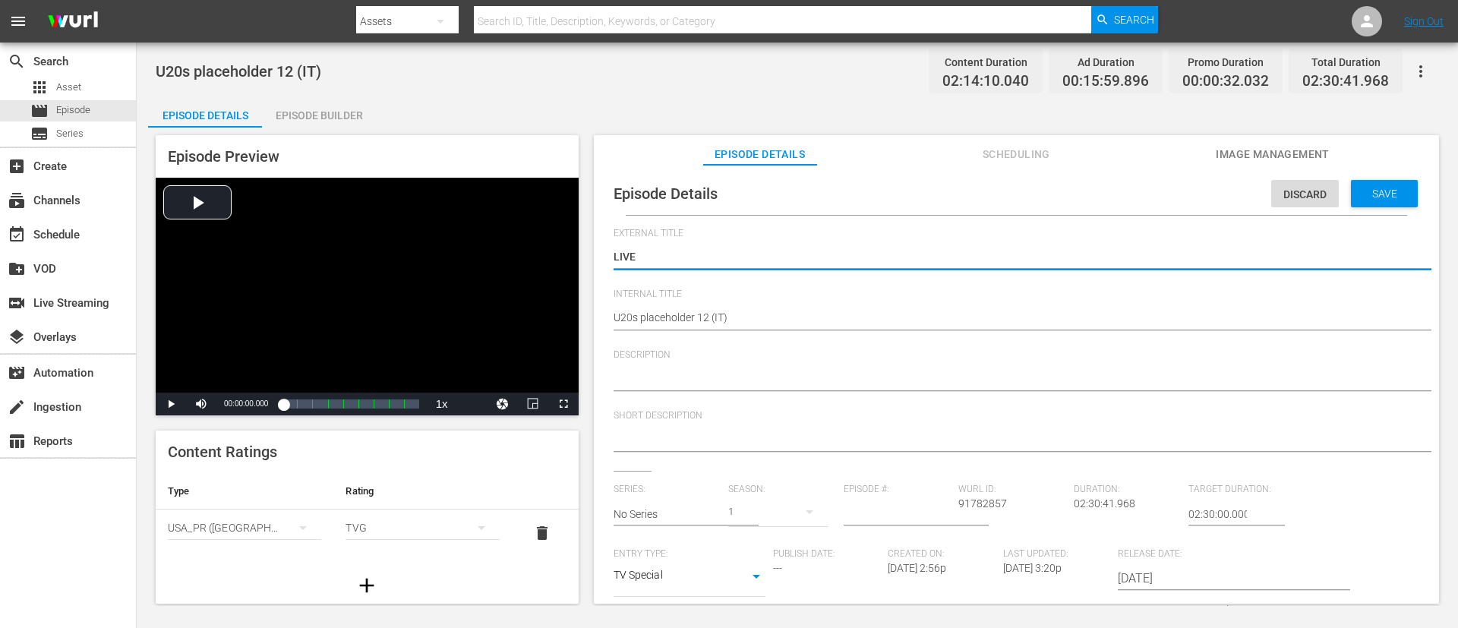
type textarea "LIVE -"
paste textarea "Argentina - [GEOGRAPHIC_DATA] | Semifinali | Coppa del Mondo FIFA U-20 Cile 2025"
type textarea "LIVE - [GEOGRAPHIC_DATA] - [GEOGRAPHIC_DATA] | Semifinali | Coppa del Mondo FIF…"
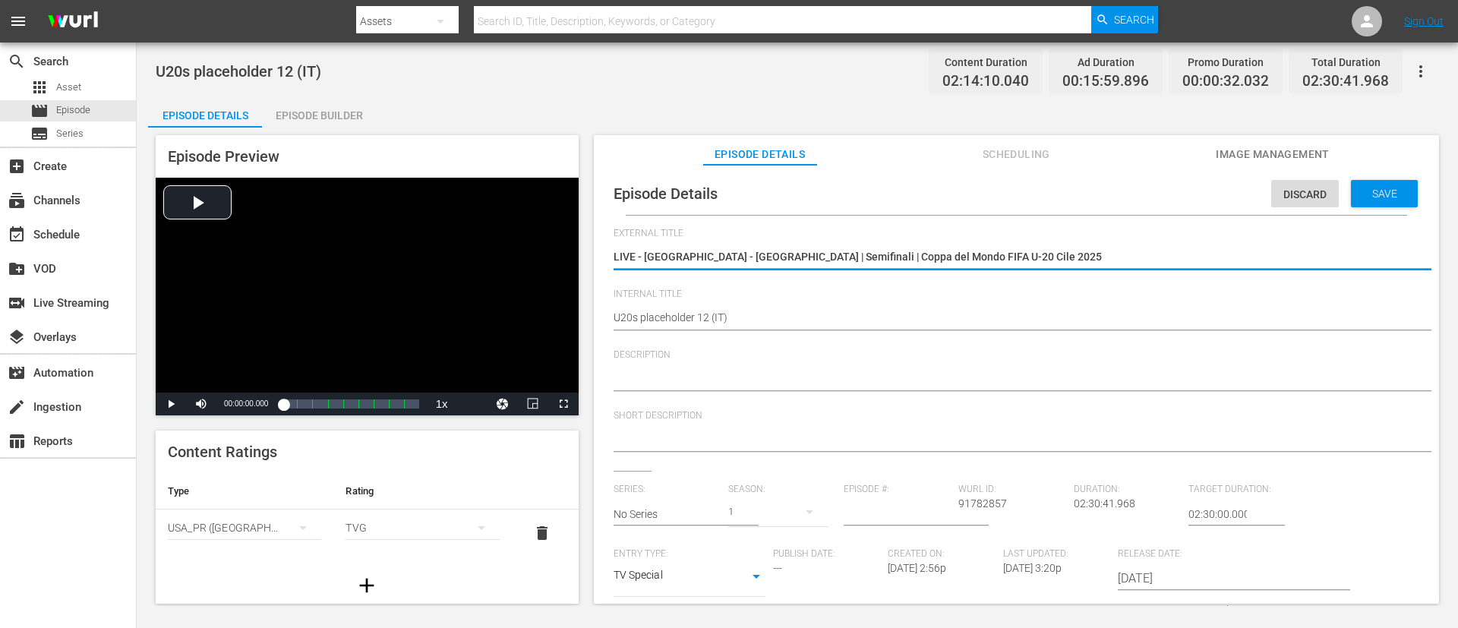
type textarea "LIVE - [GEOGRAPHIC_DATA] - [GEOGRAPHIC_DATA] | Semifinali | Coppa del Mondo FIF…"
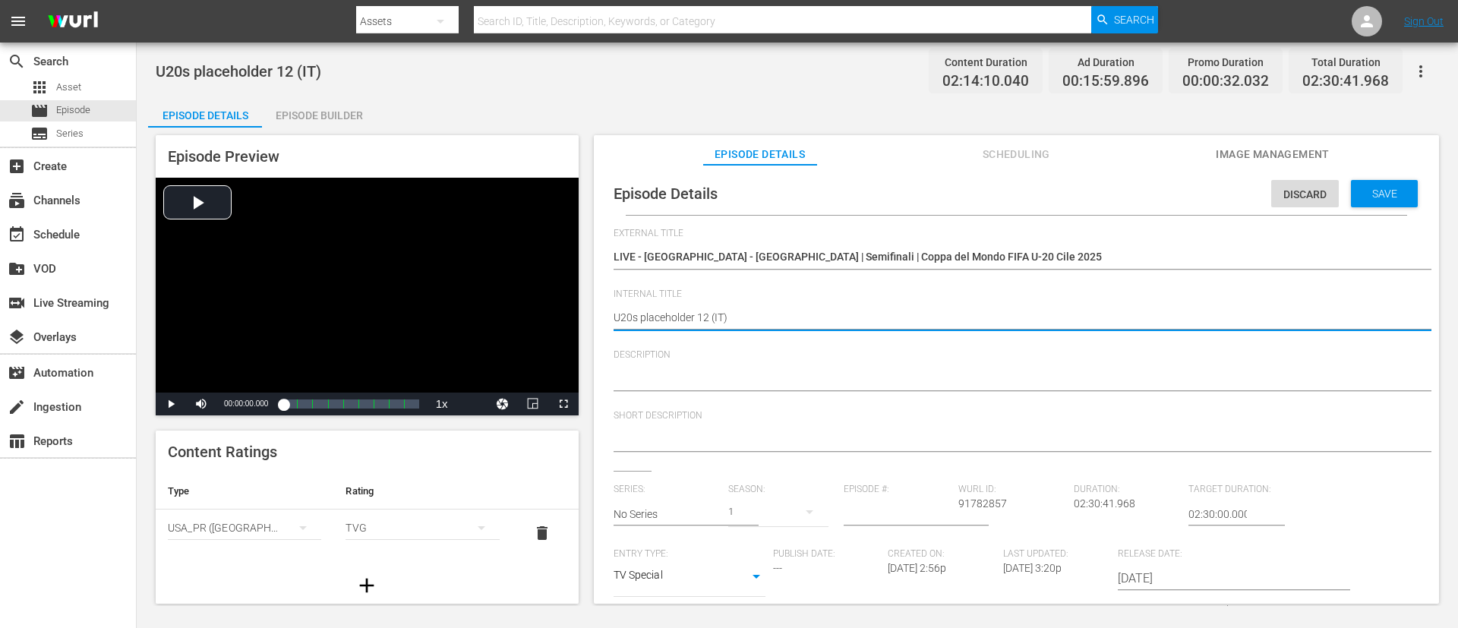
paste textarea "Argentina v [GEOGRAPHIC_DATA] | Semi-finals | FIFA U-20 World Cup [GEOGRAPHIC_D…"
type textarea "Argentina v [GEOGRAPHIC_DATA] | Semi-finals | FIFA U-20 World Cup Chile 2025™ (…"
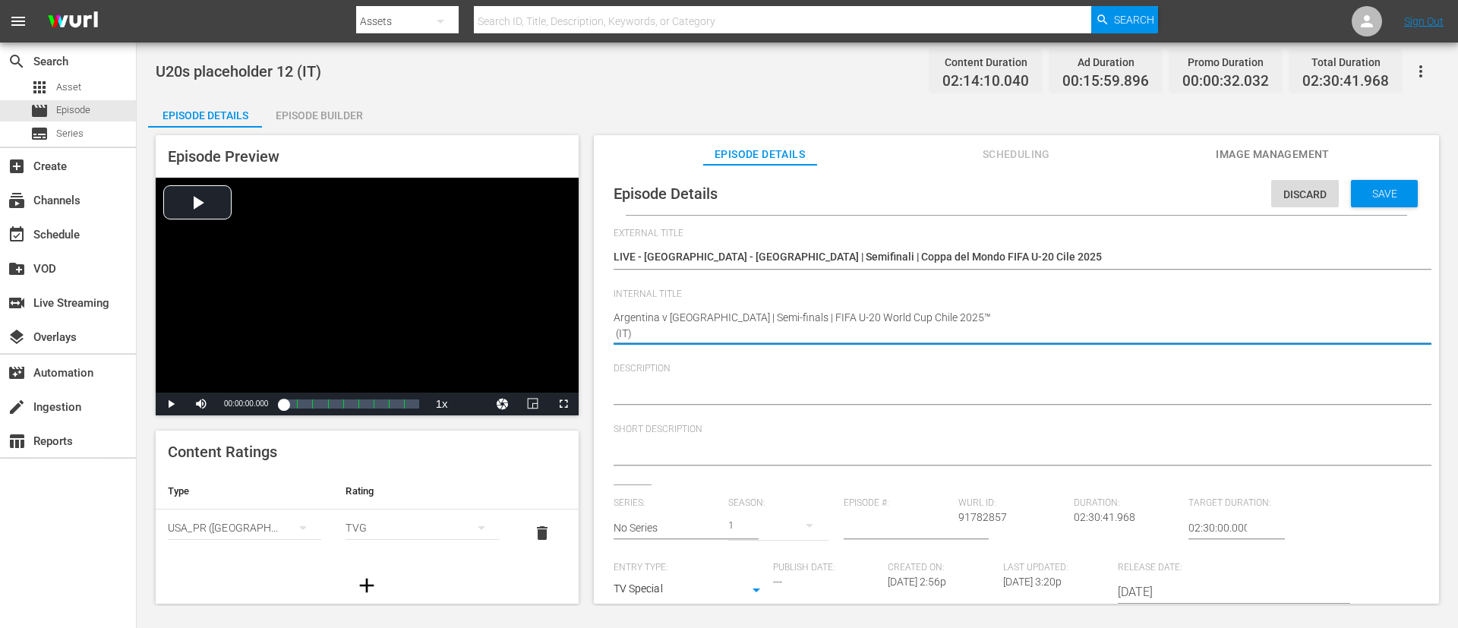
type textarea "Argentina v [GEOGRAPHIC_DATA] | Semi-finals | FIFA U-20 World Cup Chile 2025™ (…"
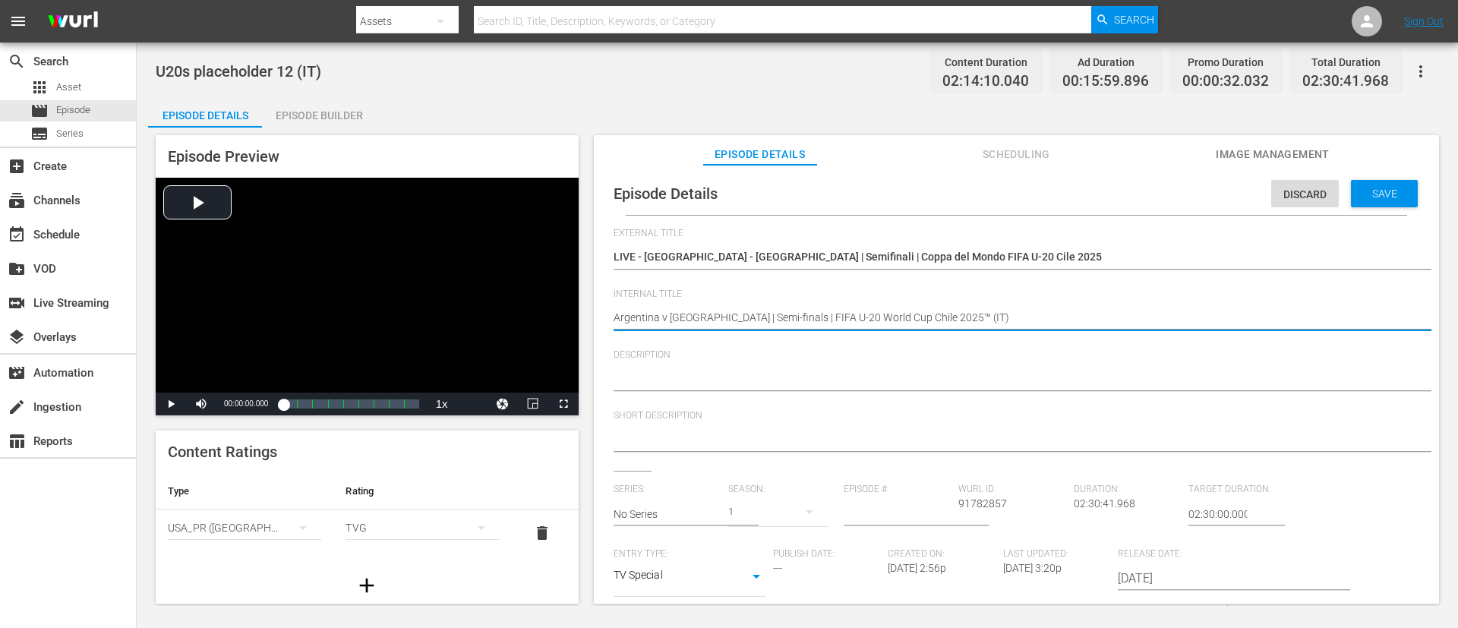
type textarea "Argentina v [GEOGRAPHIC_DATA] | Semi-finals | FIFA U-20 World Cup Chile 2025™ (…"
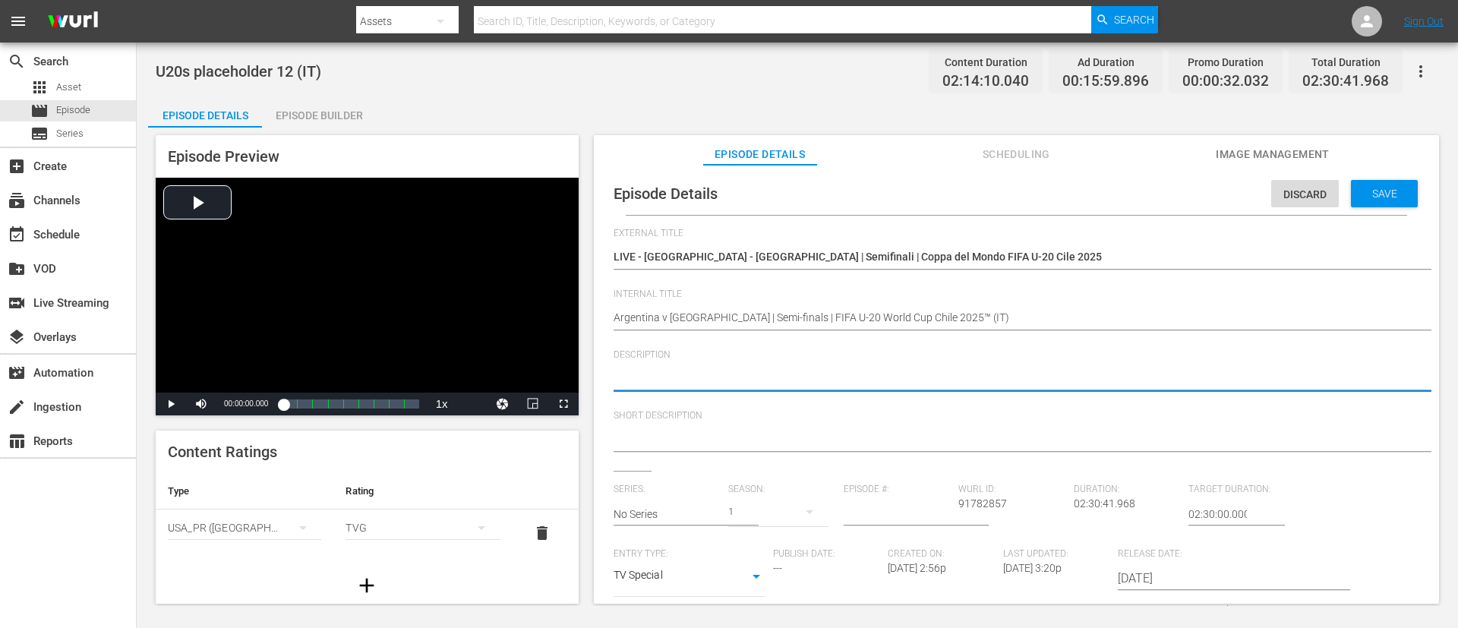
paste textarea "Guarda la partita tra Argentina e Colombia giocato al Estadio Nacional Julio Ma…"
type textarea "Guarda la partita tra Argentina e Colombia giocato al Estadio Nacional Julio Ma…"
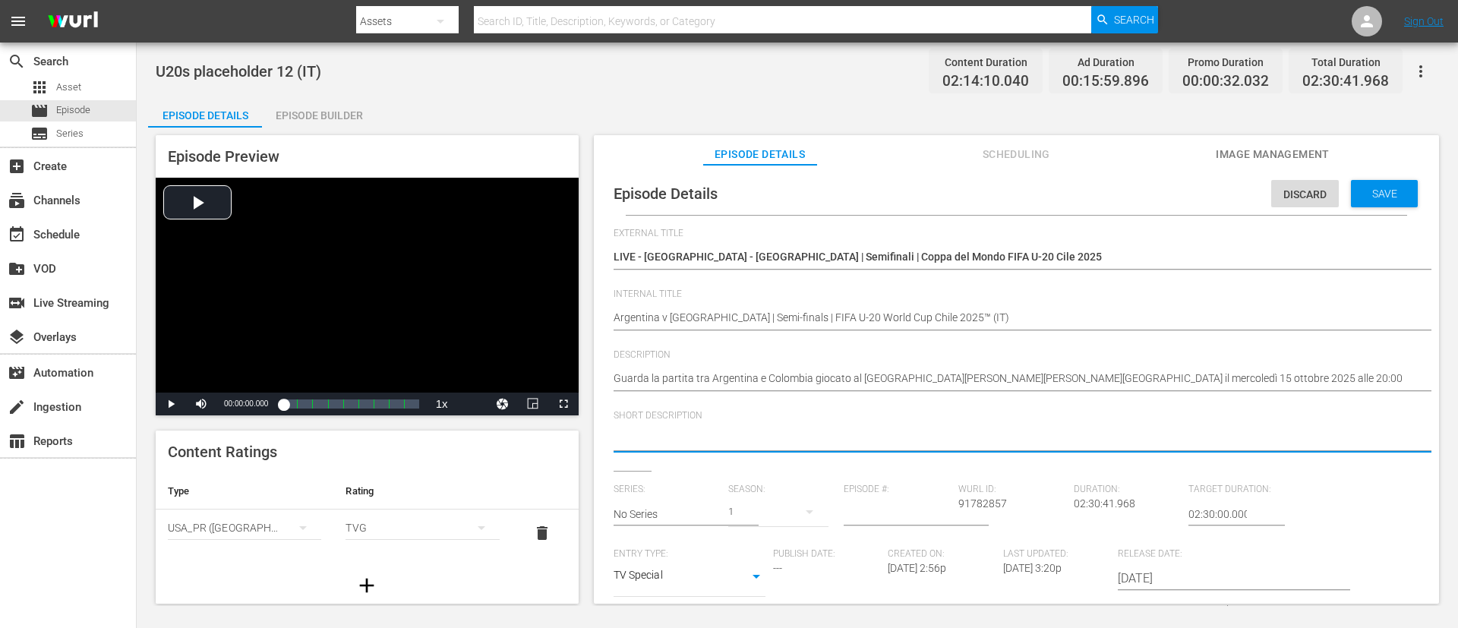
paste textarea "Guarda la partita tra Argentina e Colombia giocato al Estadio Nacional Julio Ma…"
type textarea "Guarda la partita tra Argentina e Colombia giocato al Estadio Nacional Julio Ma…"
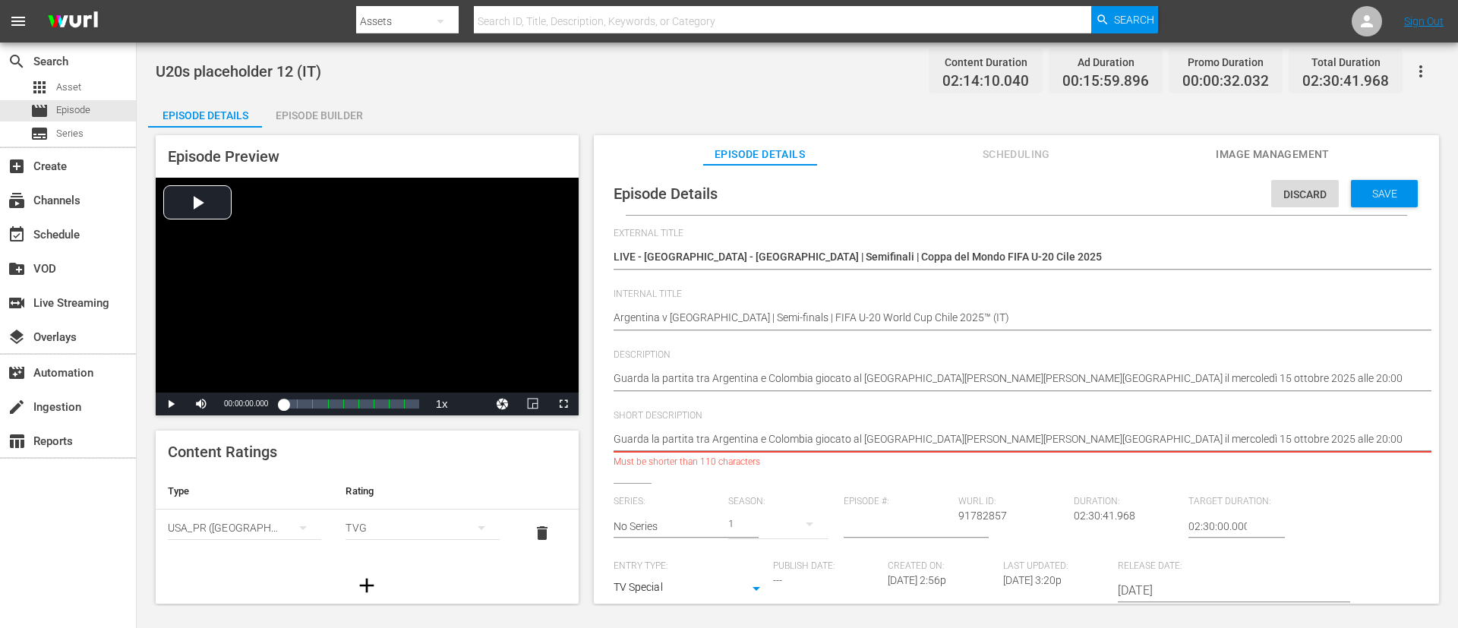
type textarea "Guarda la partita tra Argentina e Colombia giocato al Estadio Nacional Julio Ma…"
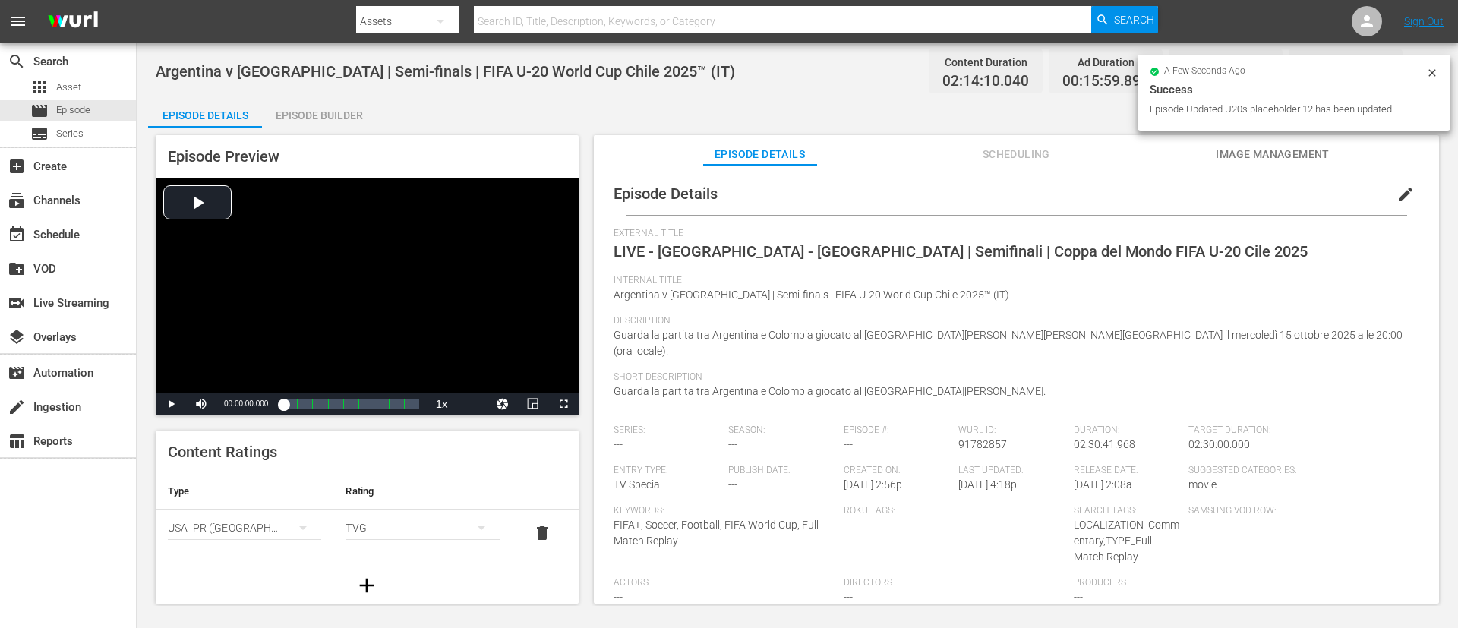
click at [971, 148] on span "Image Management" at bounding box center [1273, 154] width 114 height 19
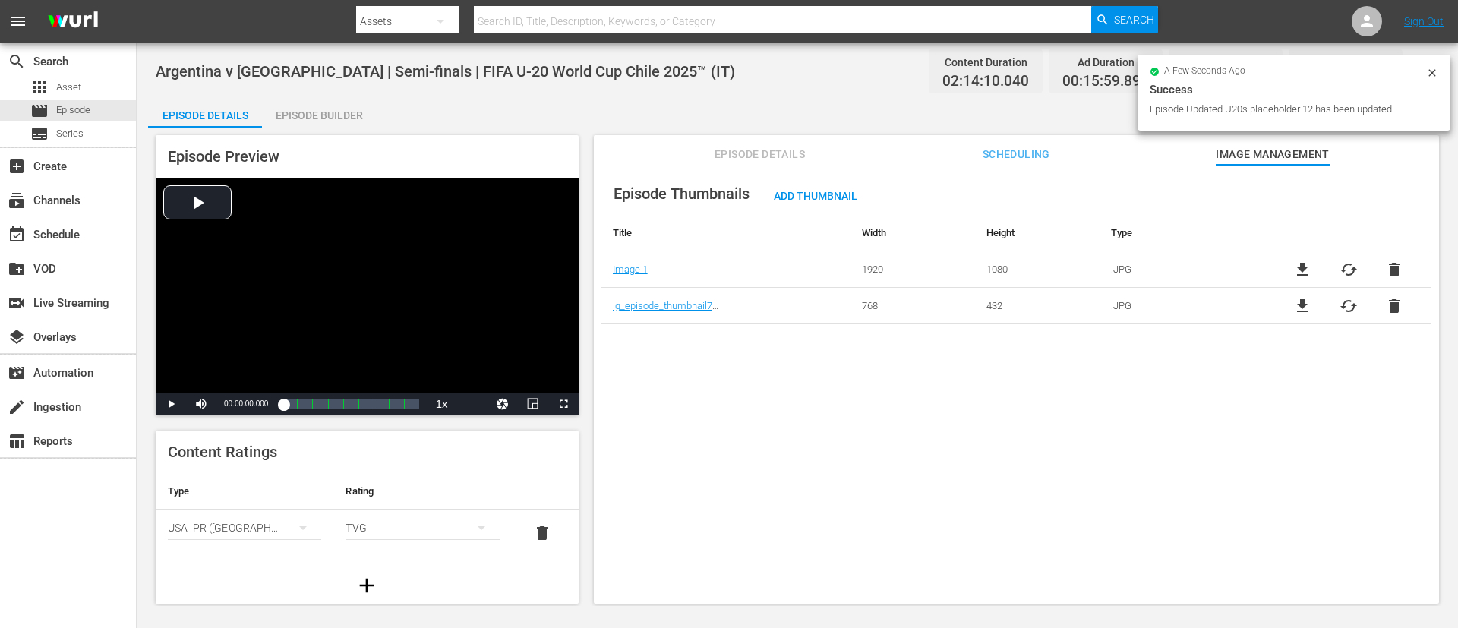
click at [971, 297] on span "delete" at bounding box center [1394, 306] width 18 height 18
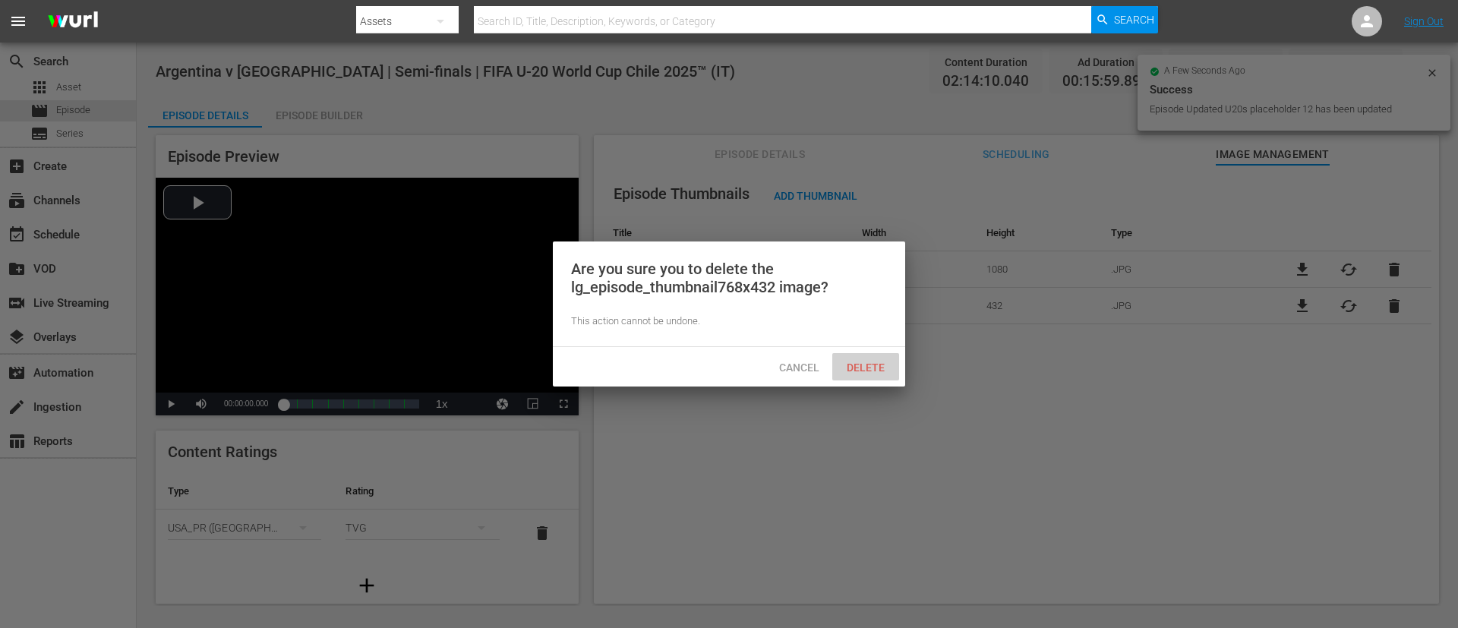
click at [843, 358] on div "Delete" at bounding box center [865, 367] width 67 height 28
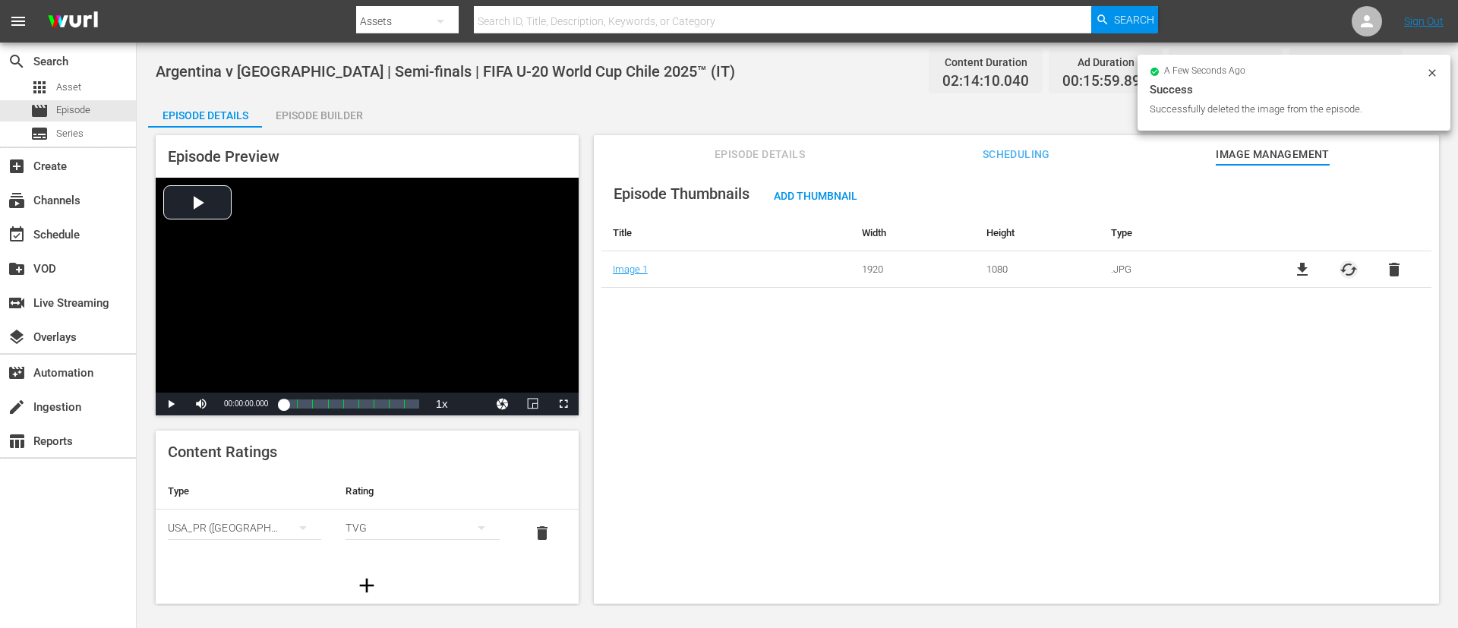
click at [971, 274] on span "cached" at bounding box center [1349, 270] width 18 height 18
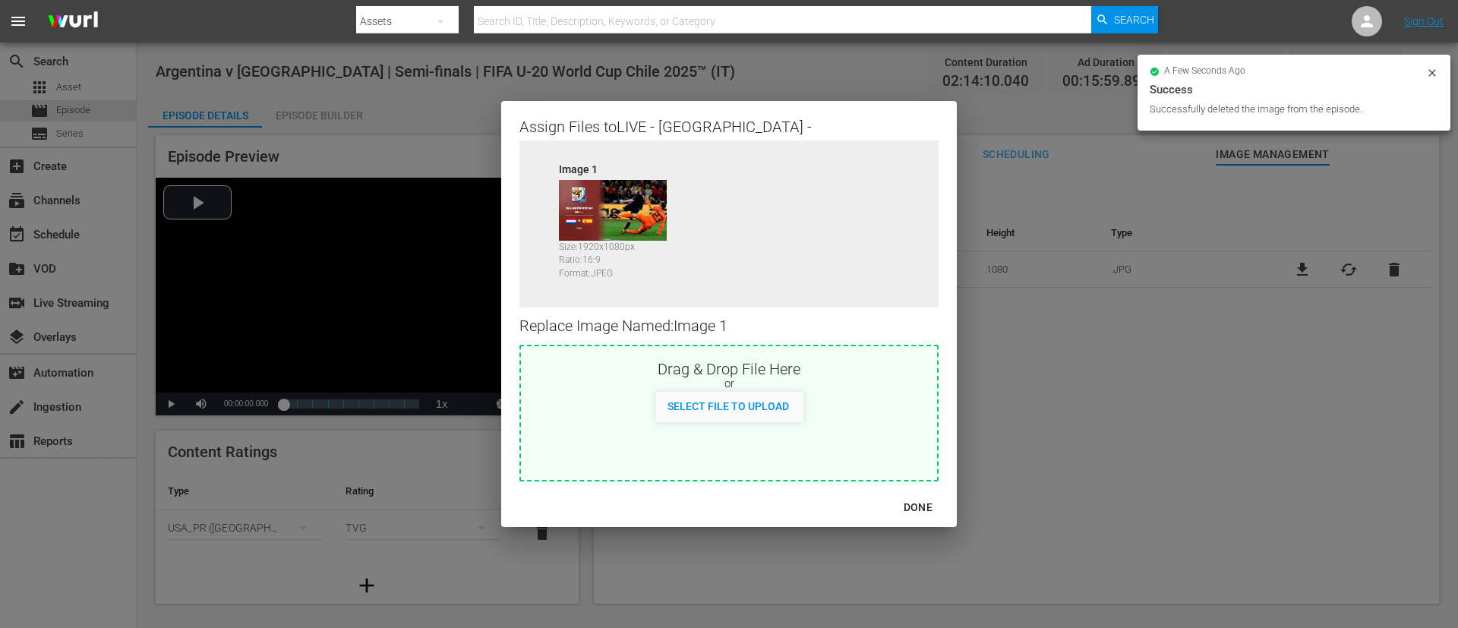
click at [831, 393] on div "Select File to Upload" at bounding box center [729, 407] width 416 height 30
type input "C:\fakepath\image (4).jpg"
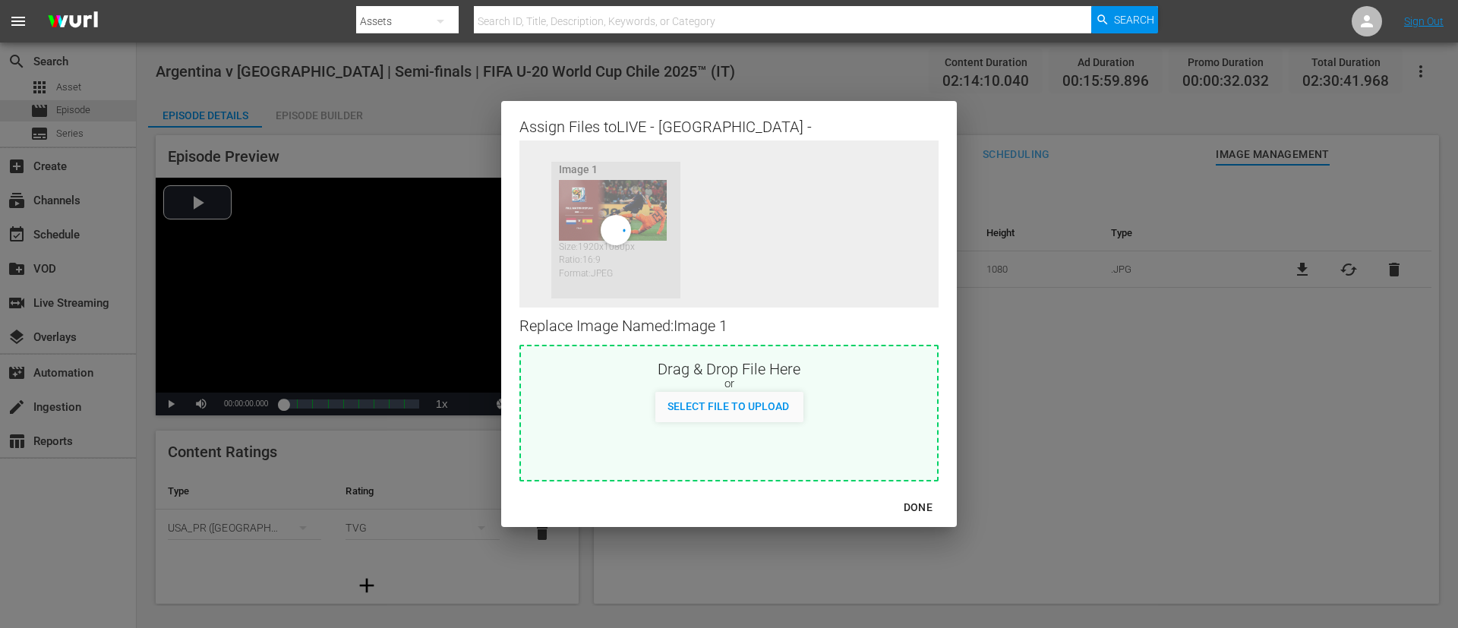
click at [899, 418] on div "DONE" at bounding box center [918, 507] width 53 height 19
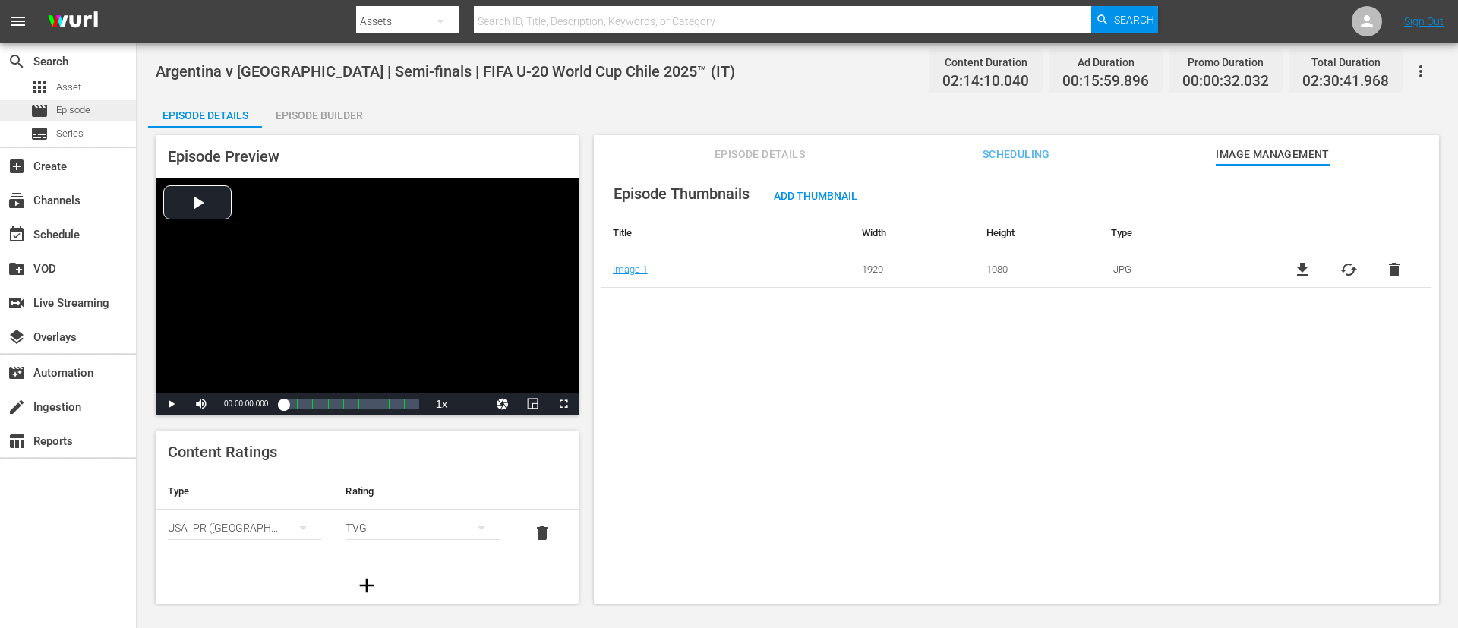
click at [68, 112] on span "Episode" at bounding box center [73, 110] width 34 height 15
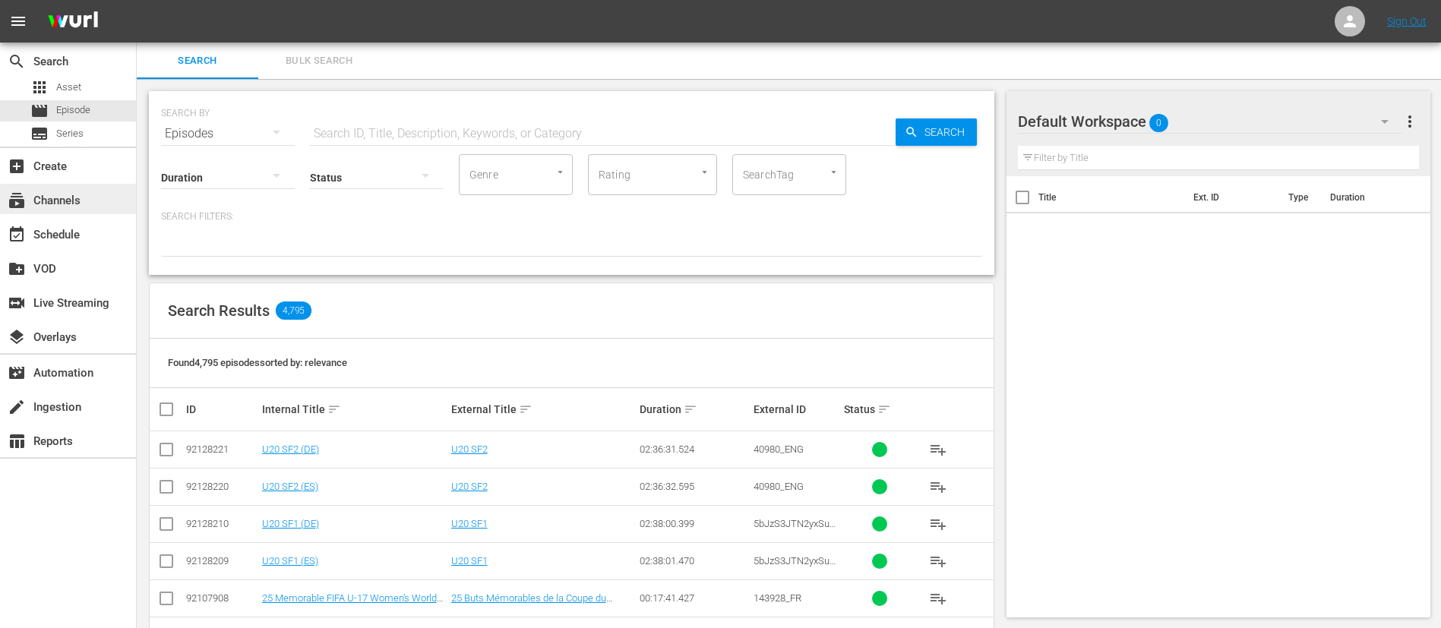
click at [103, 192] on div "subscriptions Channels" at bounding box center [68, 199] width 136 height 30
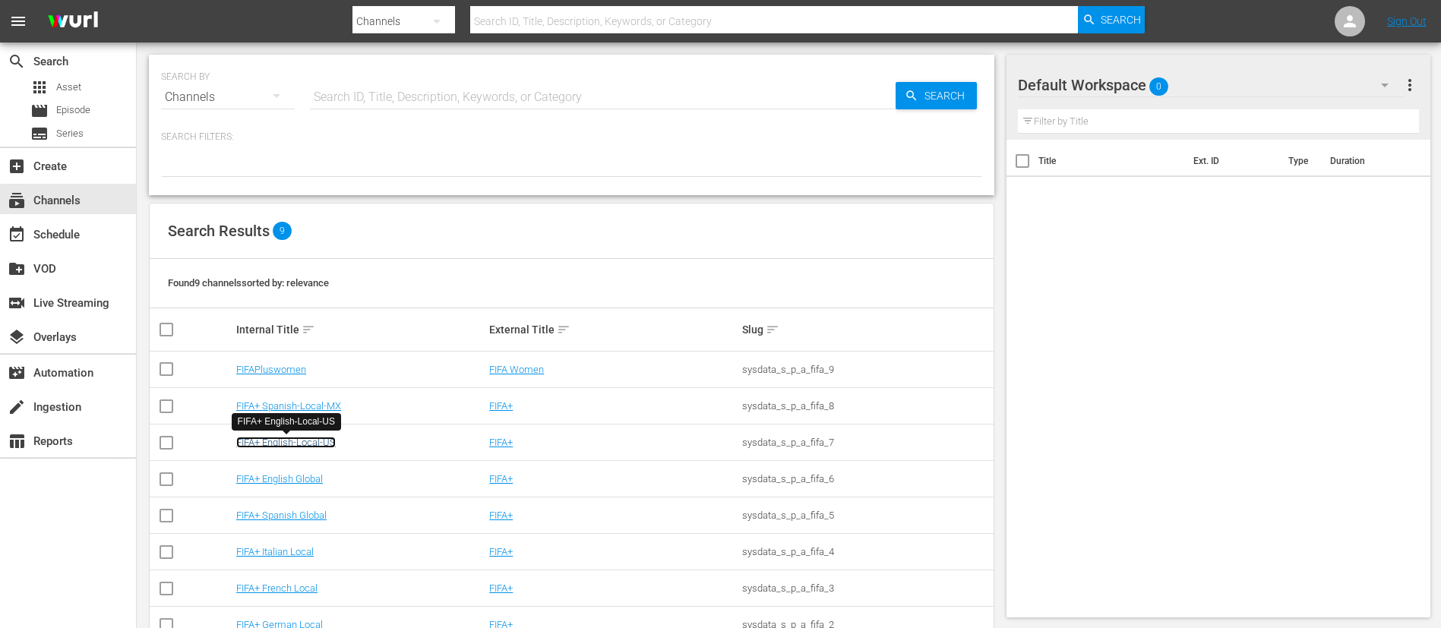
click at [284, 418] on link "FIFA+ English-Local-US" at bounding box center [285, 442] width 99 height 11
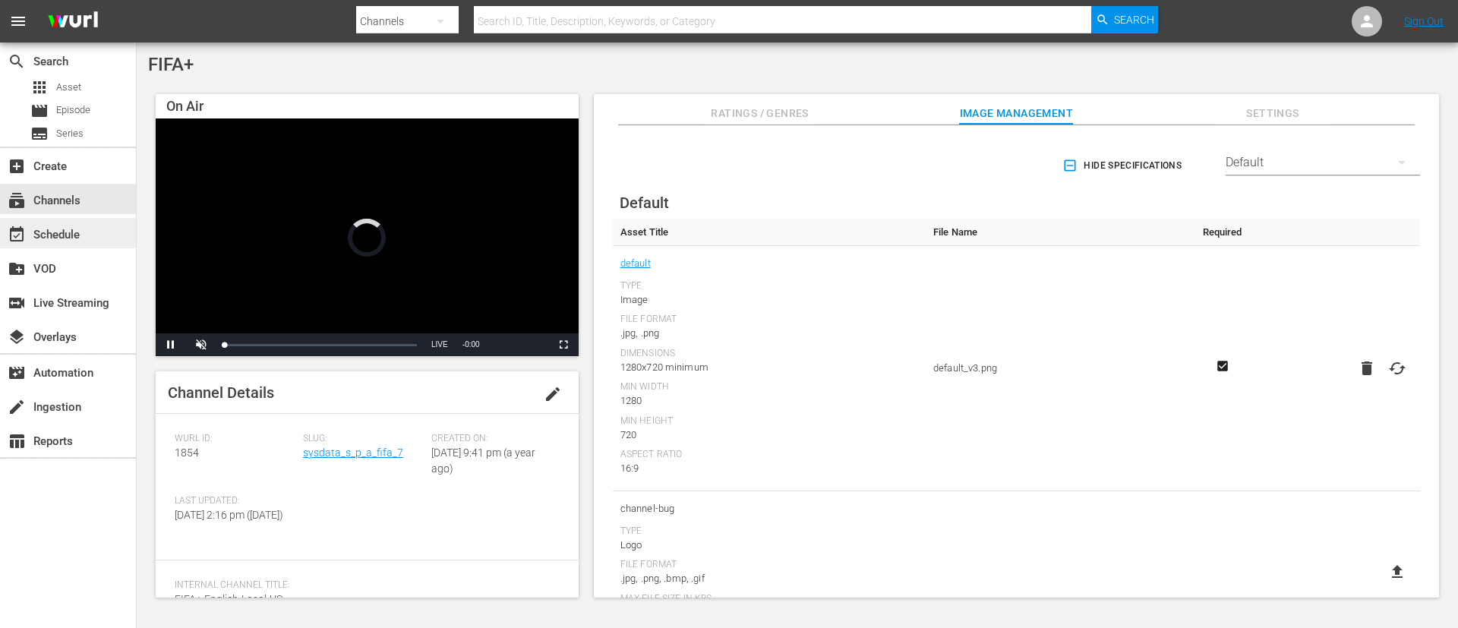
click at [96, 232] on div "event_available Schedule" at bounding box center [68, 233] width 136 height 30
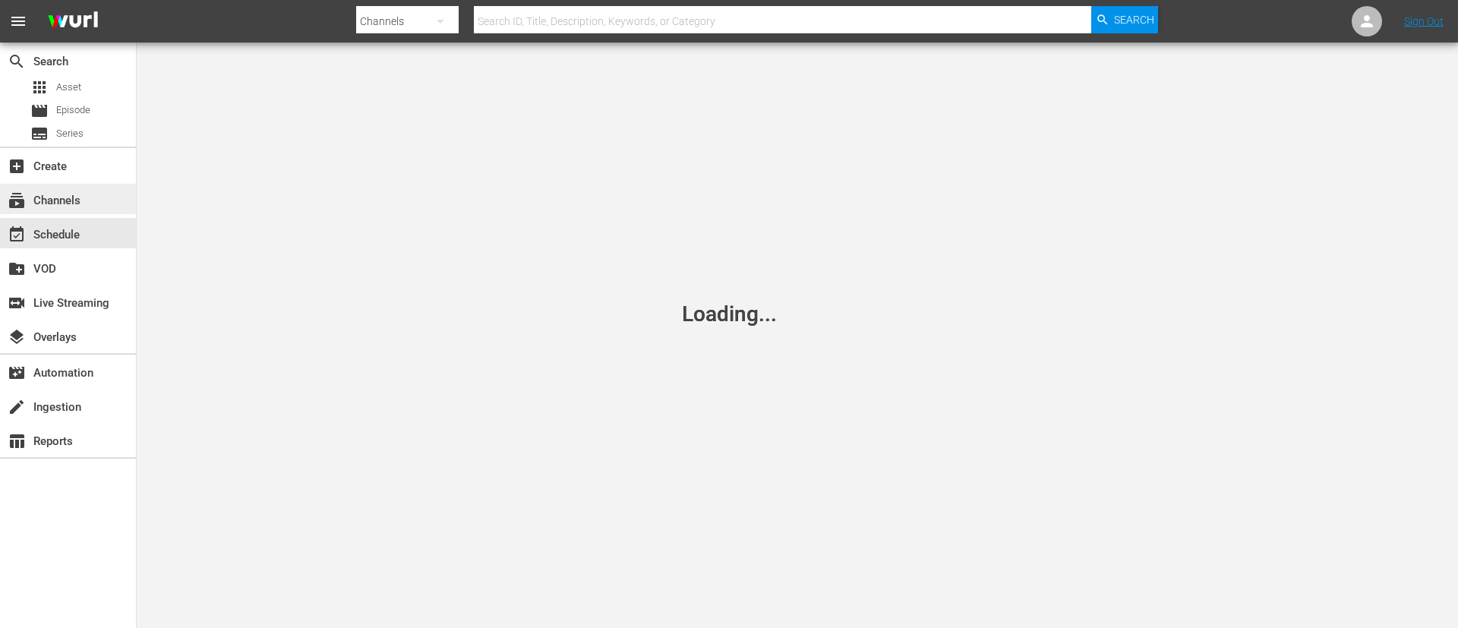
click at [99, 206] on div "subscriptions Channels" at bounding box center [68, 199] width 136 height 30
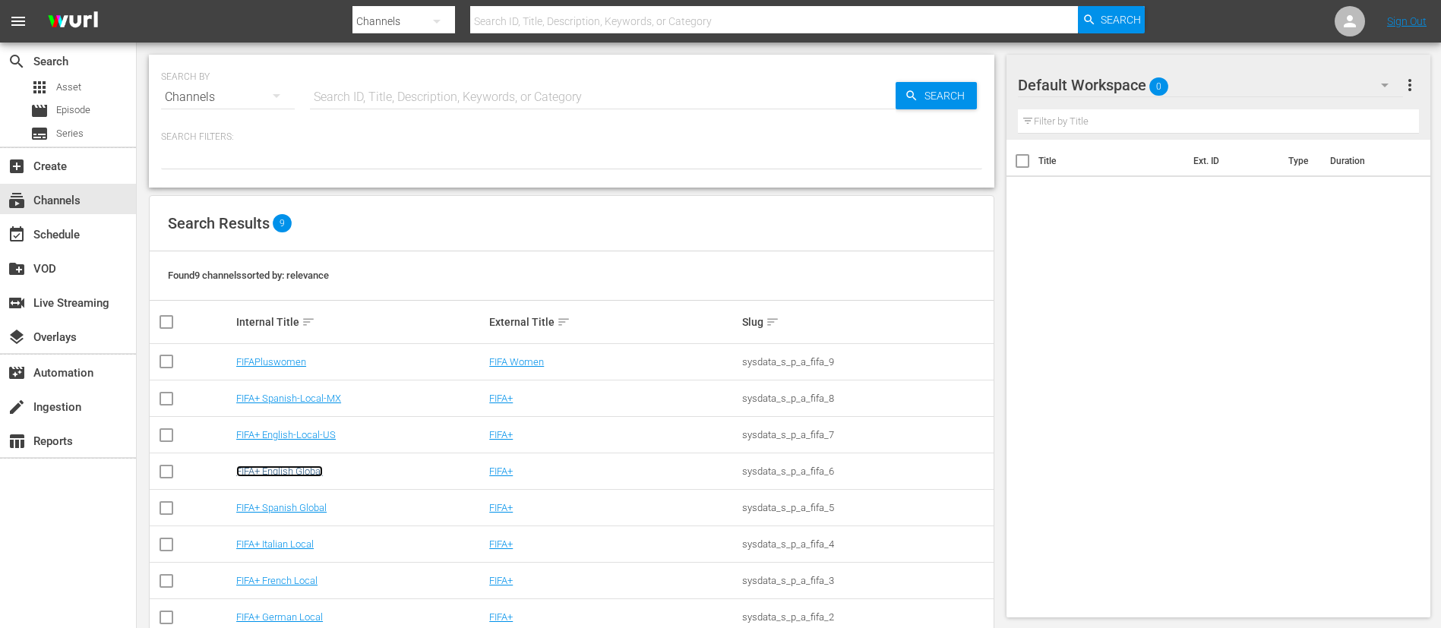
click at [292, 418] on link "FIFA+ English Global" at bounding box center [279, 471] width 87 height 11
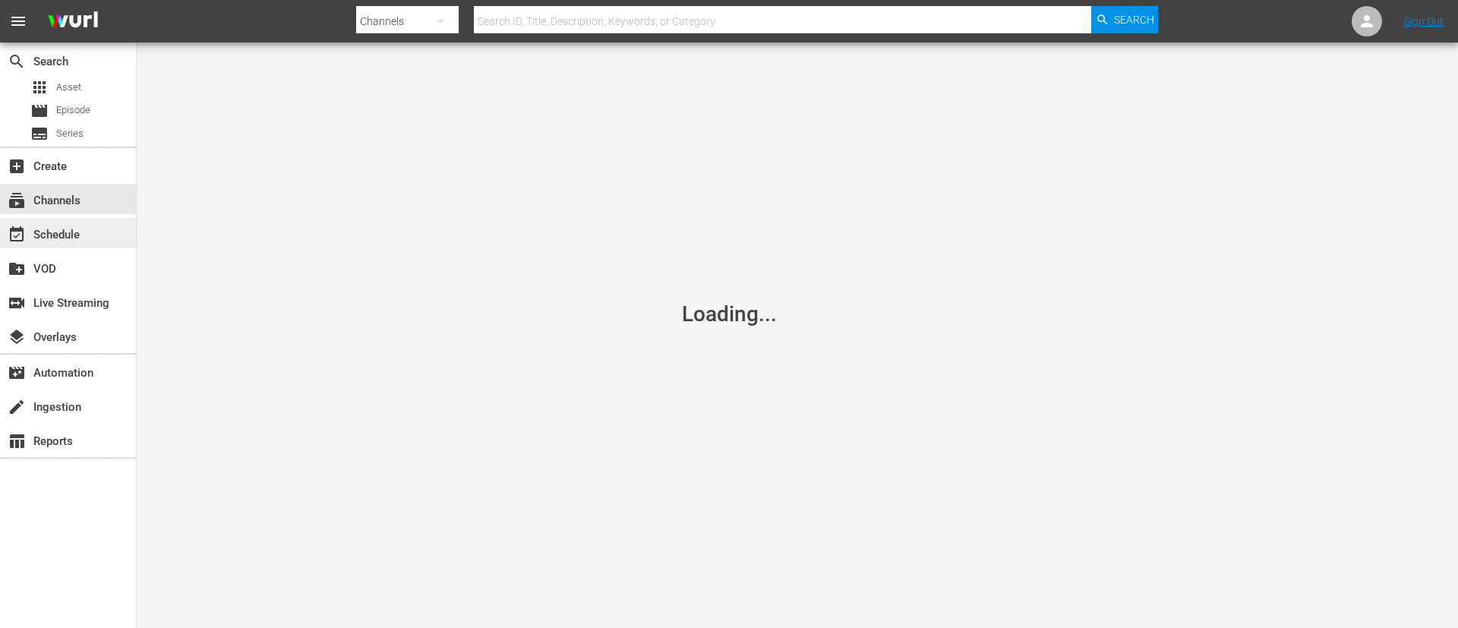
click at [0, 235] on div "event_available Schedule" at bounding box center [42, 233] width 85 height 14
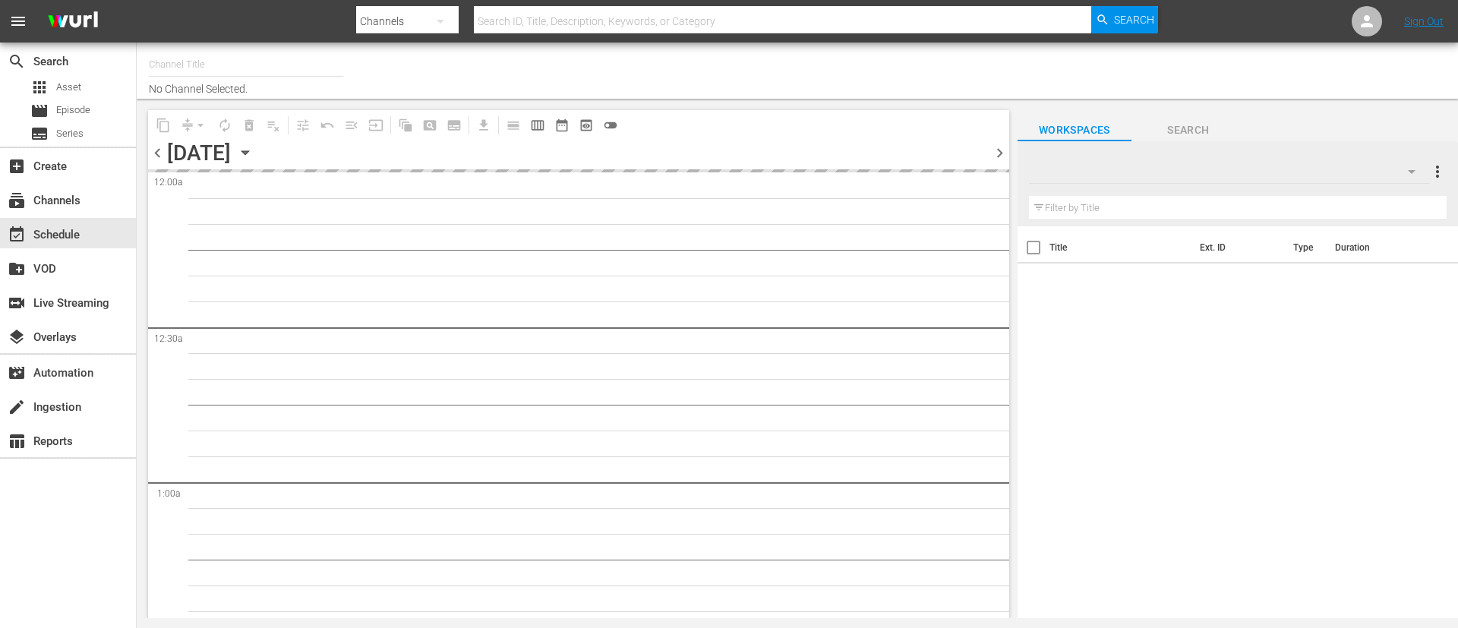
type input "FIFA+ English Global (1781)"
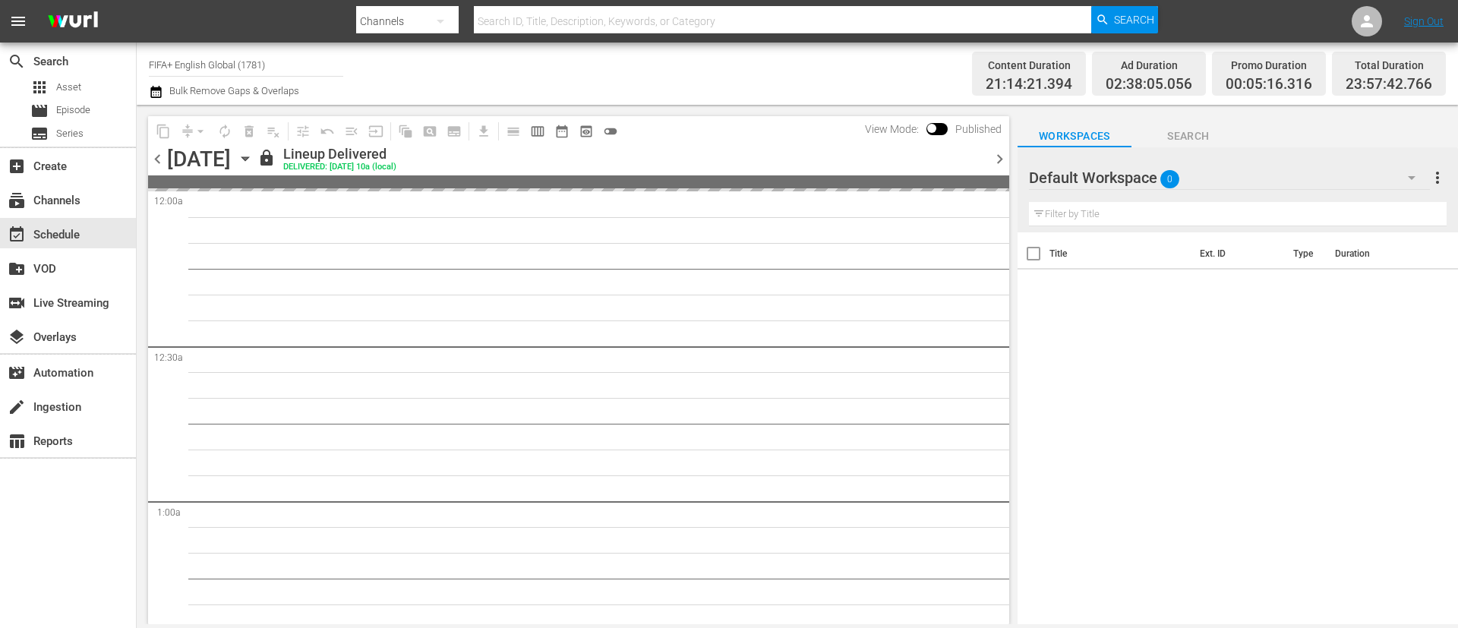
click at [971, 163] on span "chevron_right" at bounding box center [999, 159] width 19 height 19
click at [971, 161] on span "chevron_right" at bounding box center [999, 159] width 19 height 19
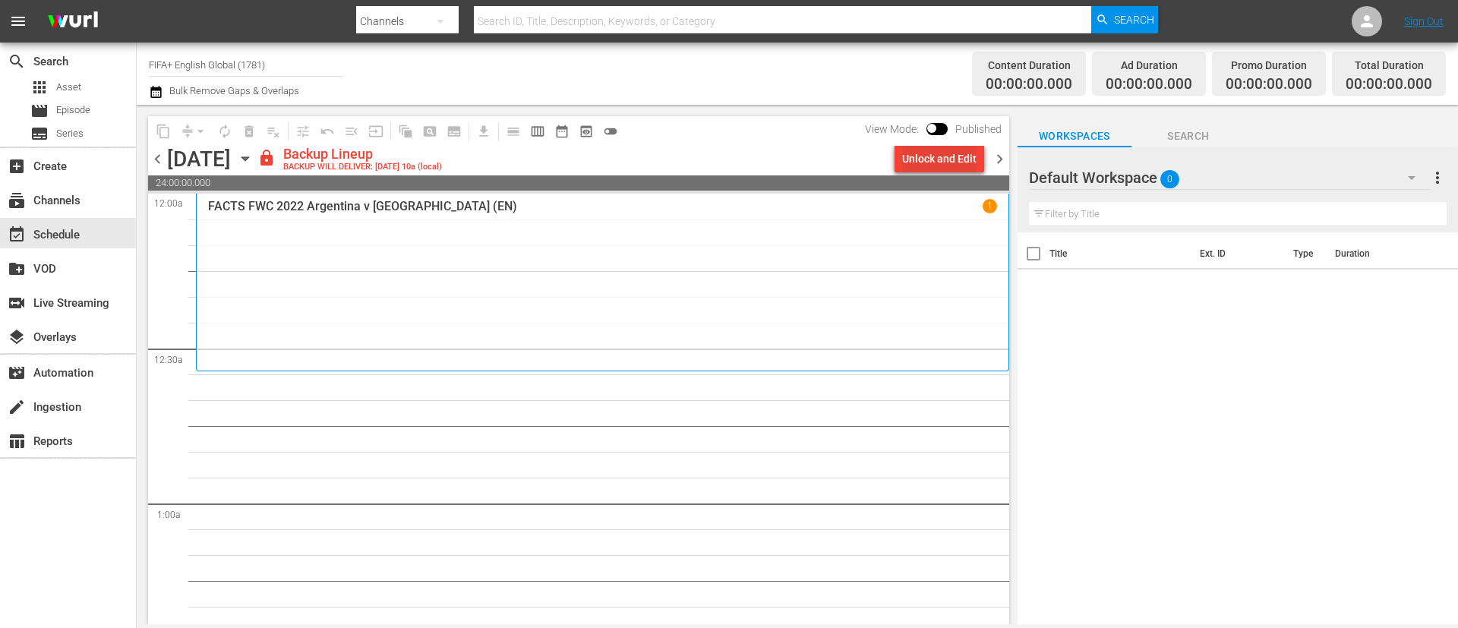
click at [961, 166] on div "Unlock and Edit" at bounding box center [939, 158] width 74 height 27
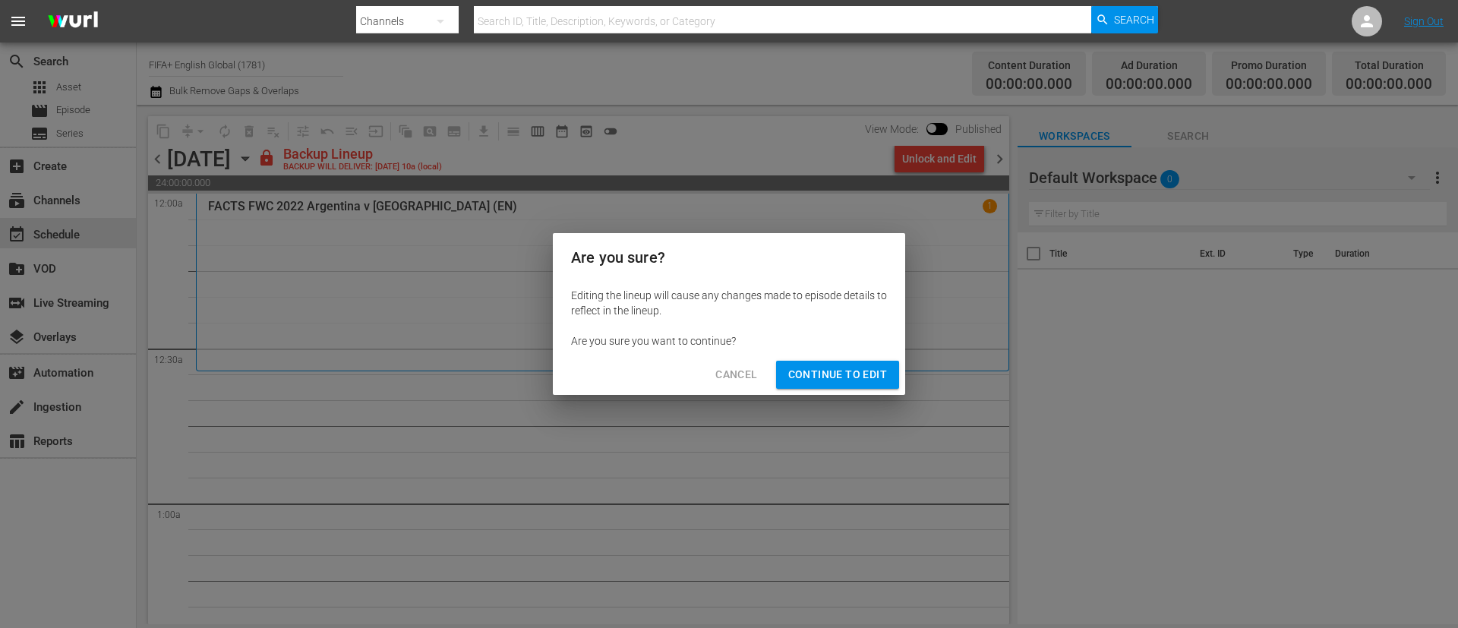
click at [854, 381] on span "Continue to Edit" at bounding box center [837, 374] width 99 height 19
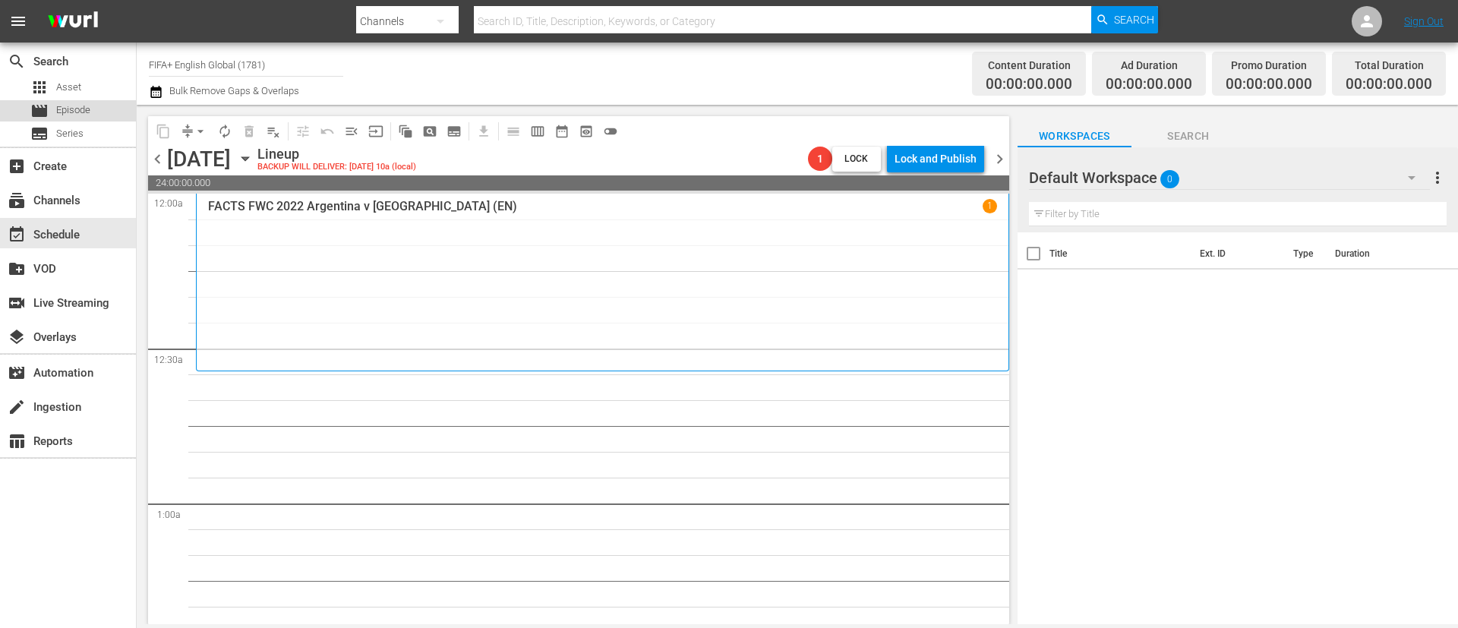
click at [71, 115] on span "Episode" at bounding box center [73, 110] width 34 height 15
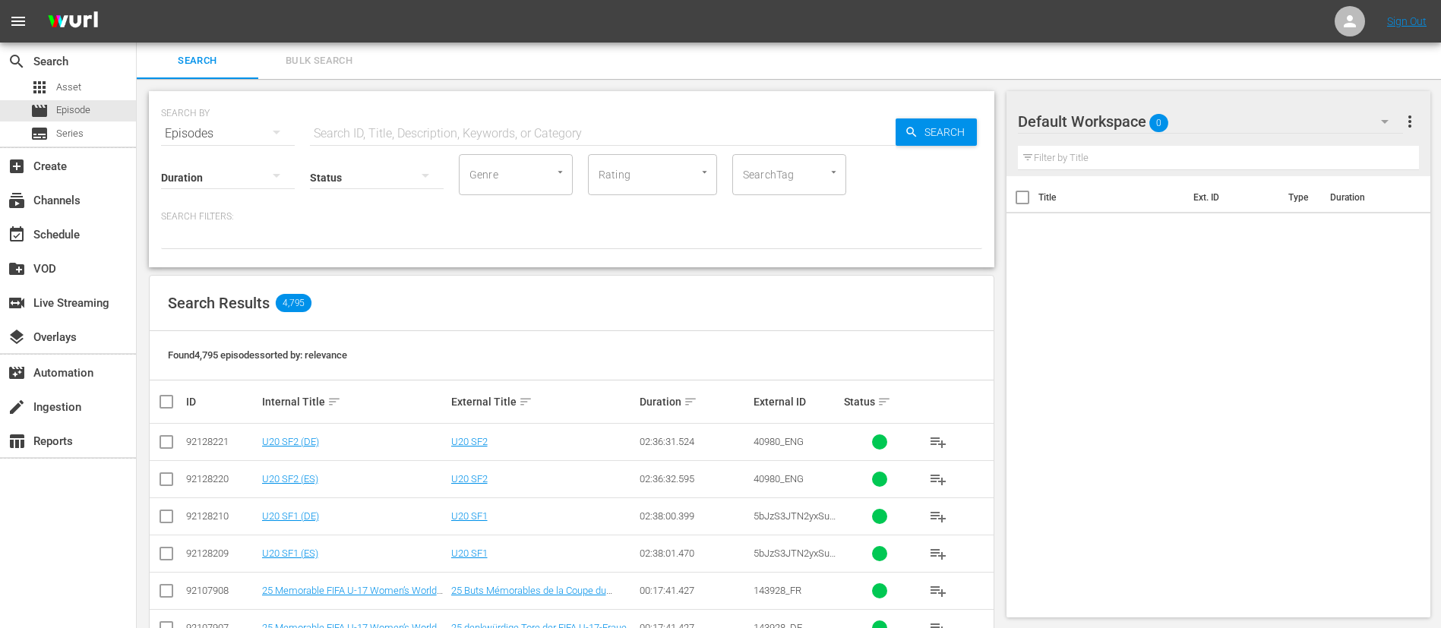
click at [347, 55] on span "Bulk Search" at bounding box center [318, 60] width 103 height 17
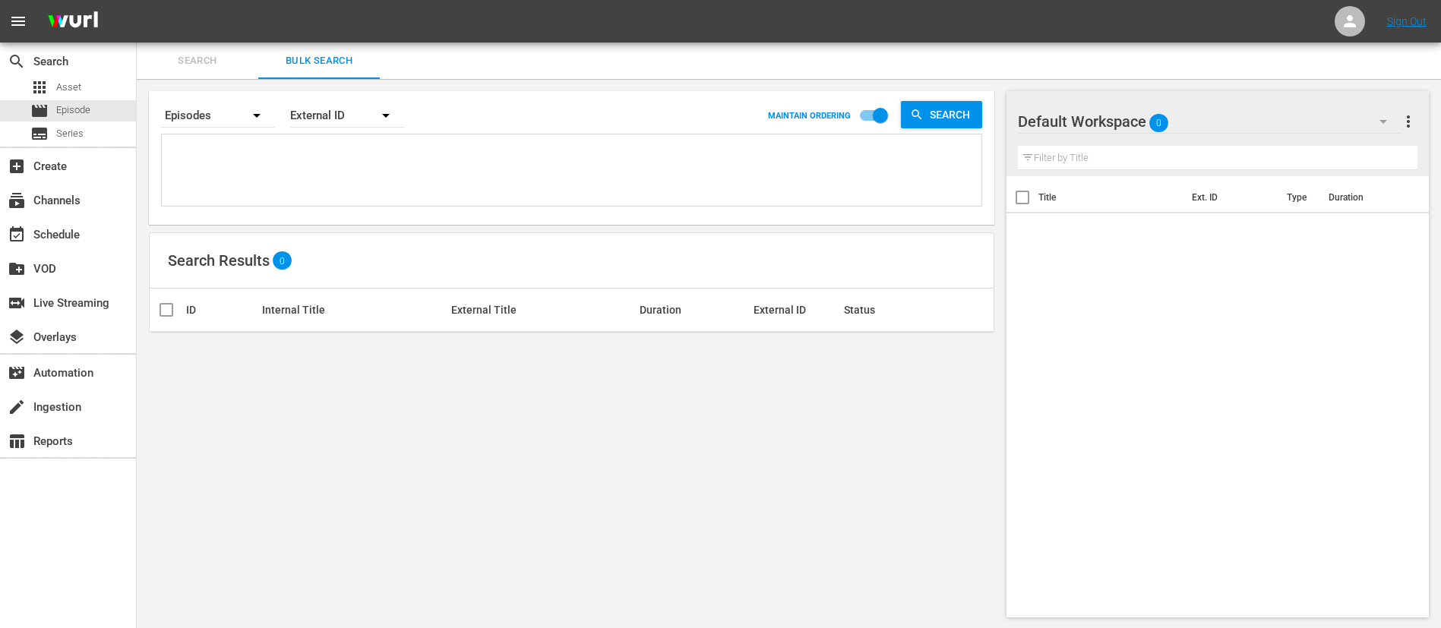
click at [425, 165] on textarea at bounding box center [574, 172] width 816 height 69
paste textarea "134760_ENG 21637_ENG AIndwGv4SkWkLkIM8hTULg_ENG 14635_ENG 116278_ENG #N/D 14370…"
type textarea "134760_ENG 21637_ENG AIndwGv4SkWkLkIM8hTULg_ENG 14635_ENG 116278_ENG #N/D 14370…"
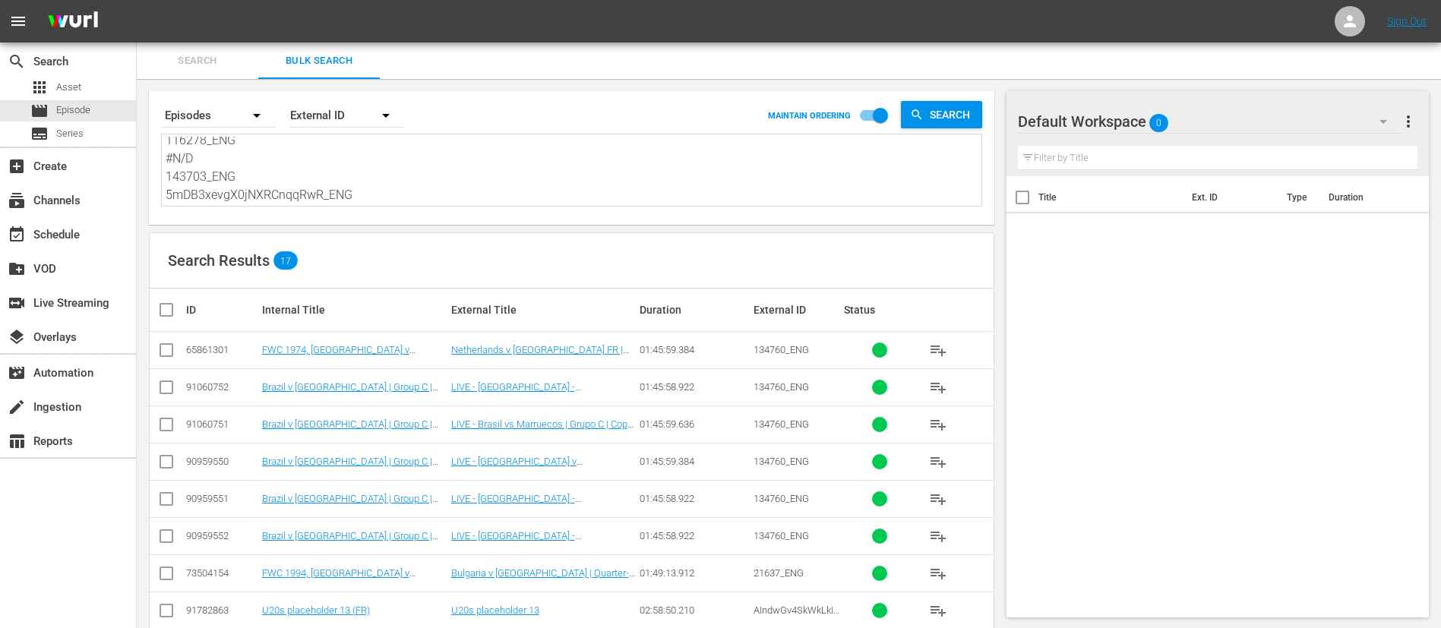
scroll to position [0, 0]
click at [166, 354] on input "checkbox" at bounding box center [166, 353] width 18 height 18
checkbox input "true"
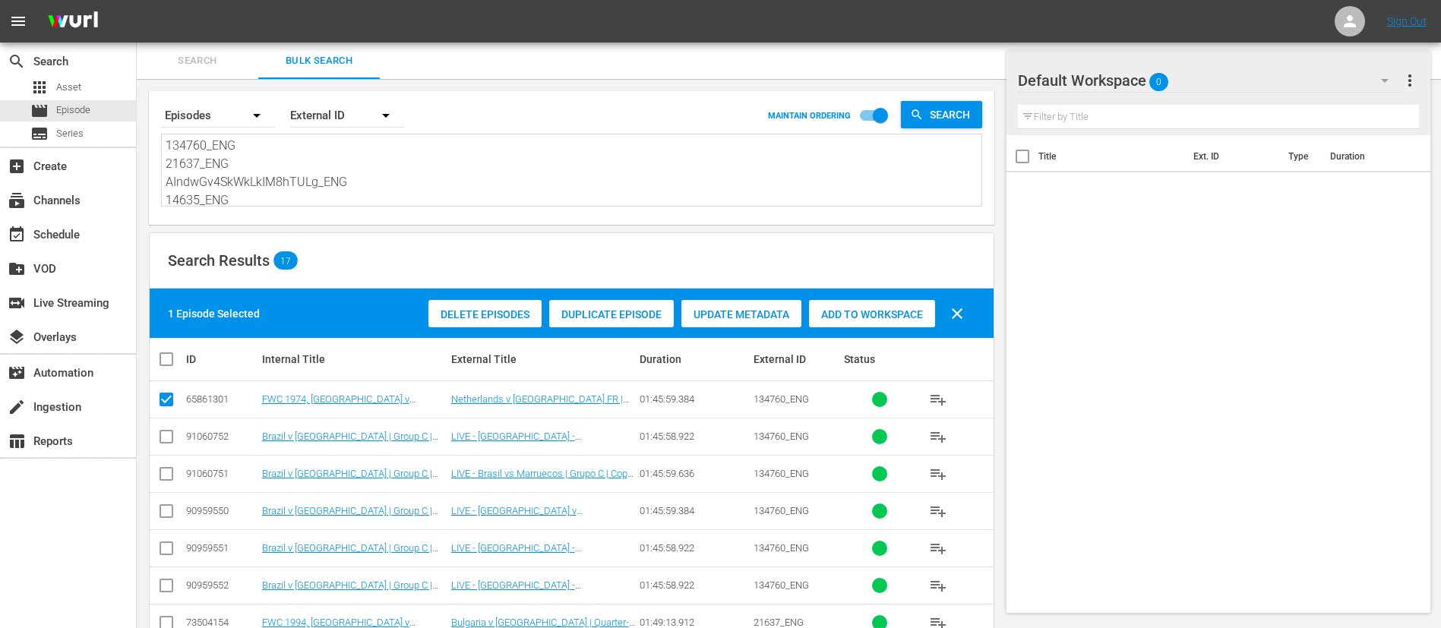
scroll to position [114, 0]
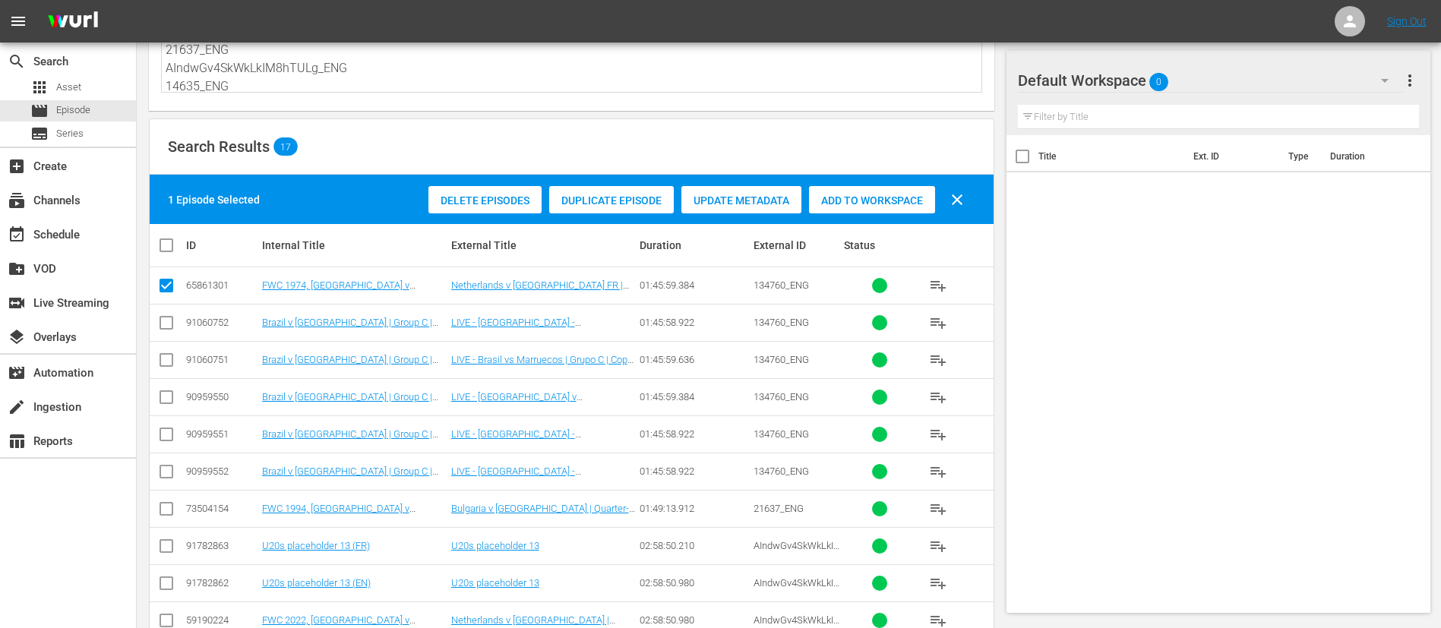
click at [172, 418] on input "checkbox" at bounding box center [166, 512] width 18 height 18
checkbox input "true"
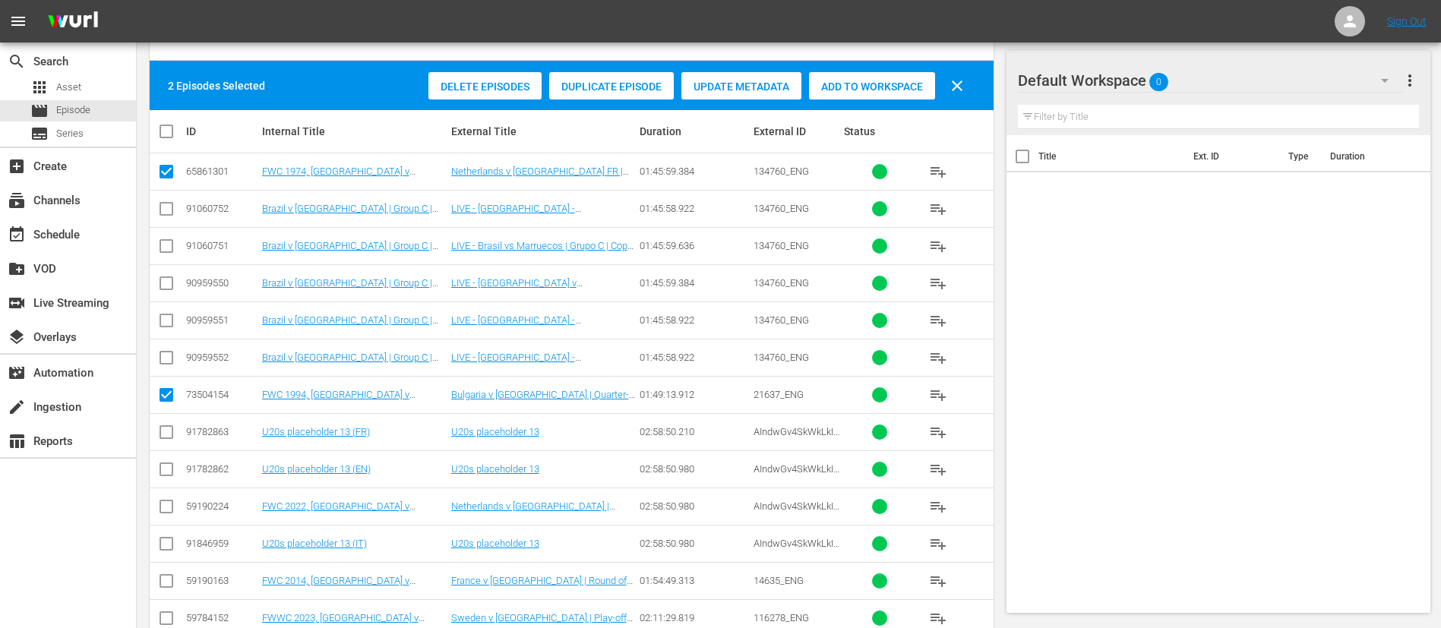
click at [172, 418] on input "checkbox" at bounding box center [166, 510] width 18 height 18
checkbox input "true"
click at [165, 418] on input "checkbox" at bounding box center [166, 584] width 18 height 18
checkbox input "true"
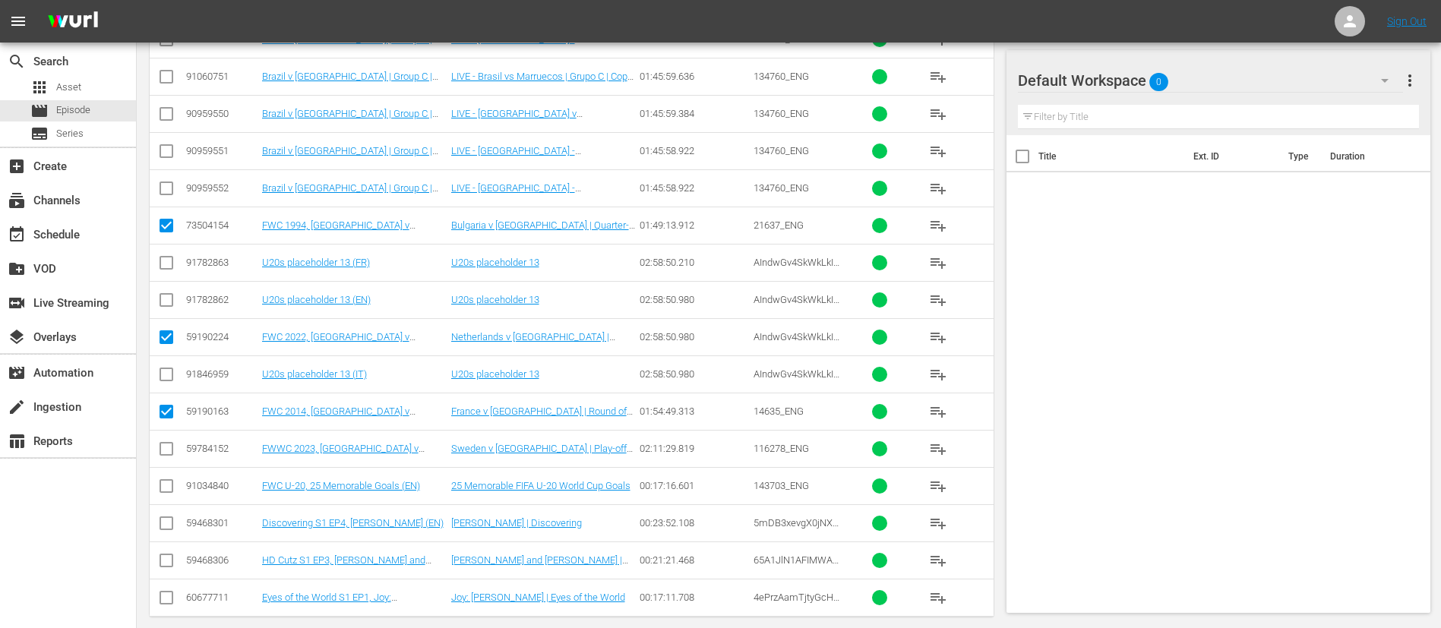
scroll to position [414, 0]
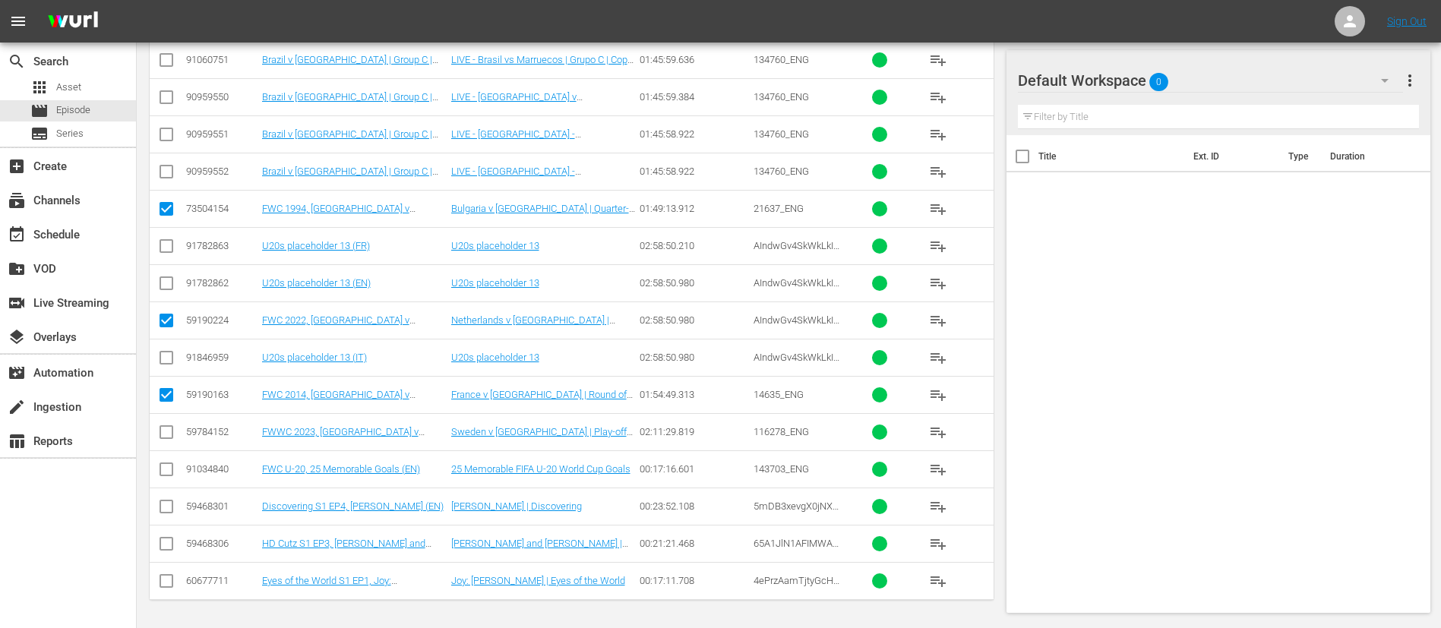
click at [160, 418] on input "checkbox" at bounding box center [166, 435] width 18 height 18
checkbox input "true"
click at [166, 418] on input "checkbox" at bounding box center [166, 472] width 18 height 18
checkbox input "true"
click at [161, 418] on input "checkbox" at bounding box center [166, 510] width 18 height 18
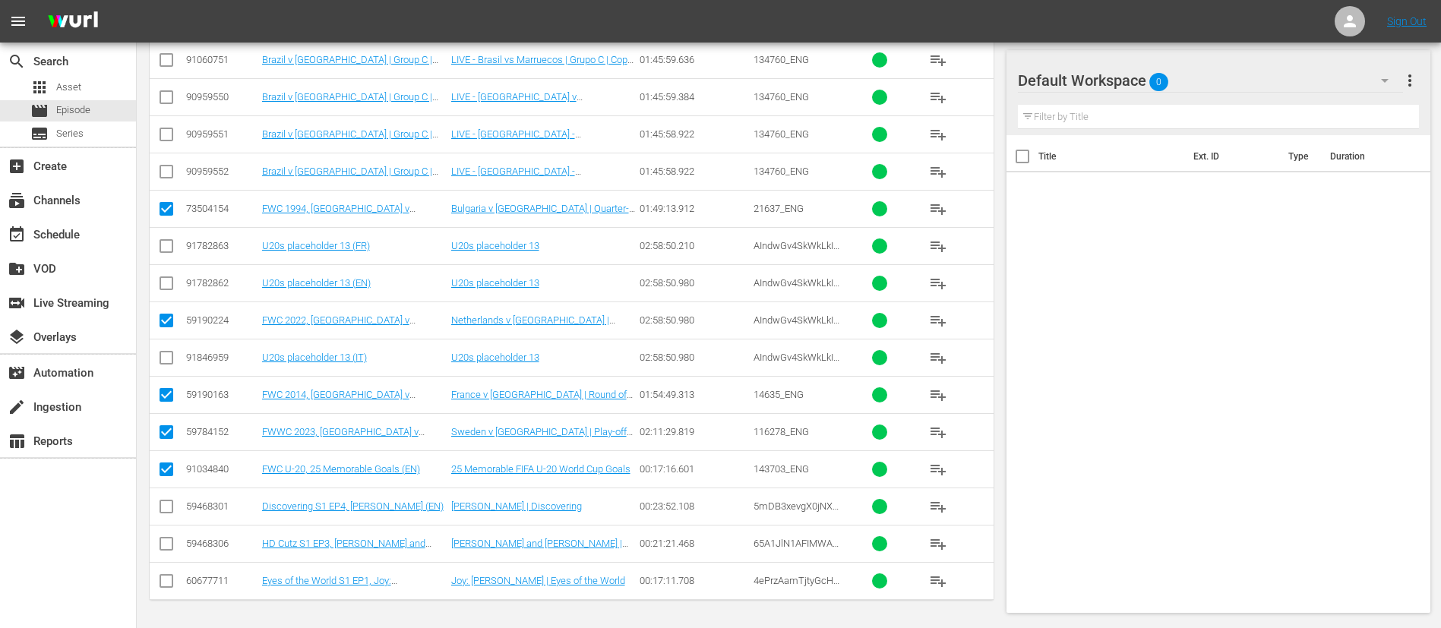
checkbox input "true"
click at [161, 418] on input "checkbox" at bounding box center [166, 547] width 18 height 18
checkbox input "true"
click at [166, 418] on input "checkbox" at bounding box center [166, 584] width 18 height 18
checkbox input "true"
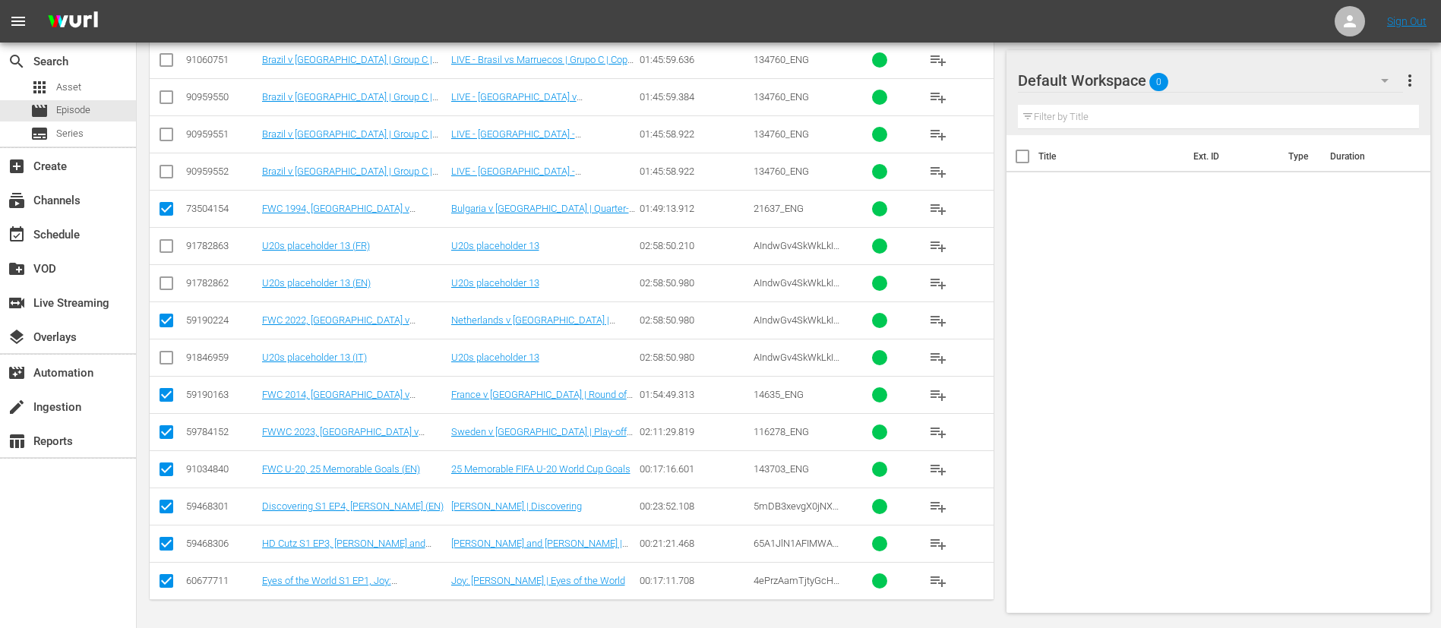
scroll to position [0, 0]
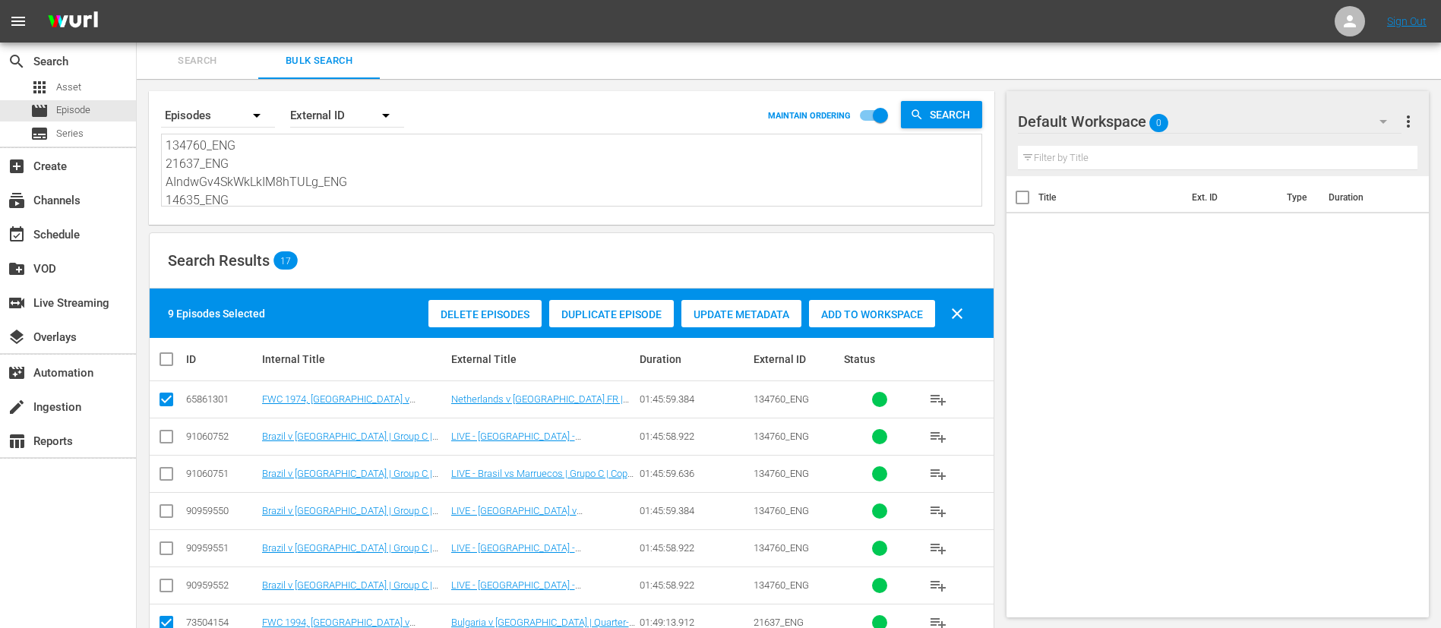
drag, startPoint x: 933, startPoint y: 314, endPoint x: 857, endPoint y: 307, distance: 76.3
click at [933, 314] on span "Add to Workspace" at bounding box center [872, 314] width 126 height 12
click at [188, 54] on span "Search" at bounding box center [197, 60] width 103 height 17
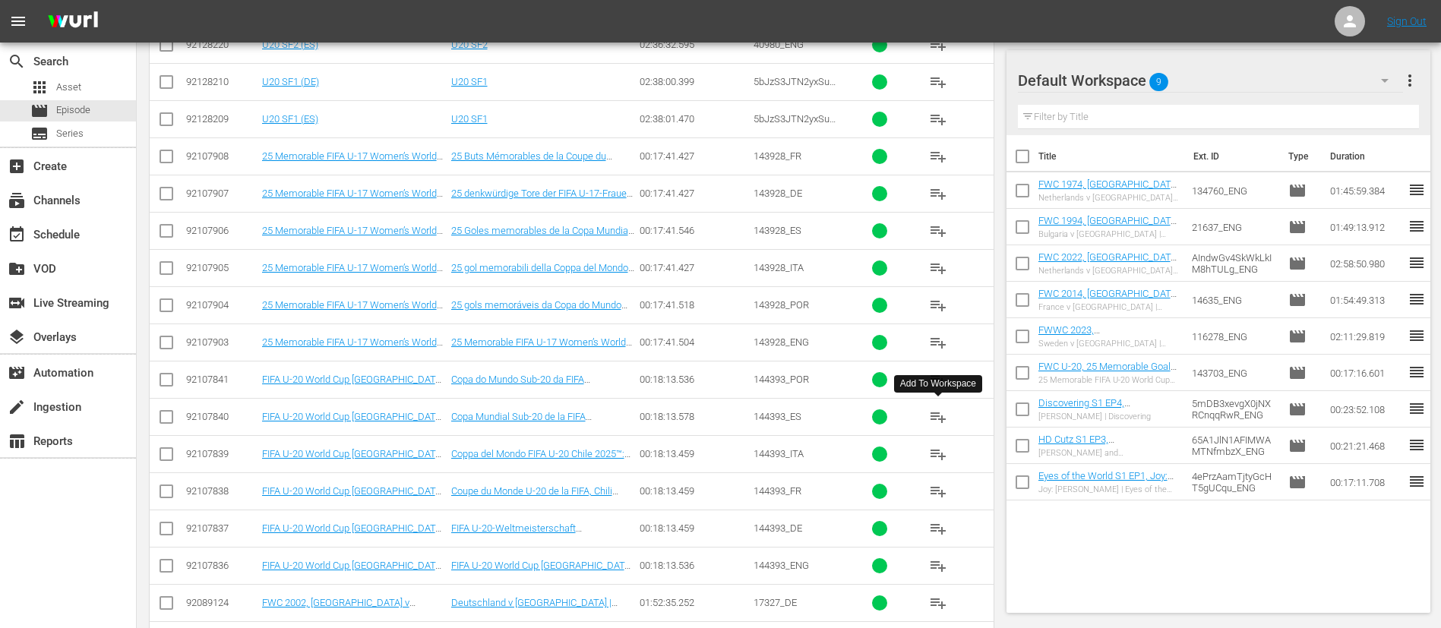
scroll to position [456, 0]
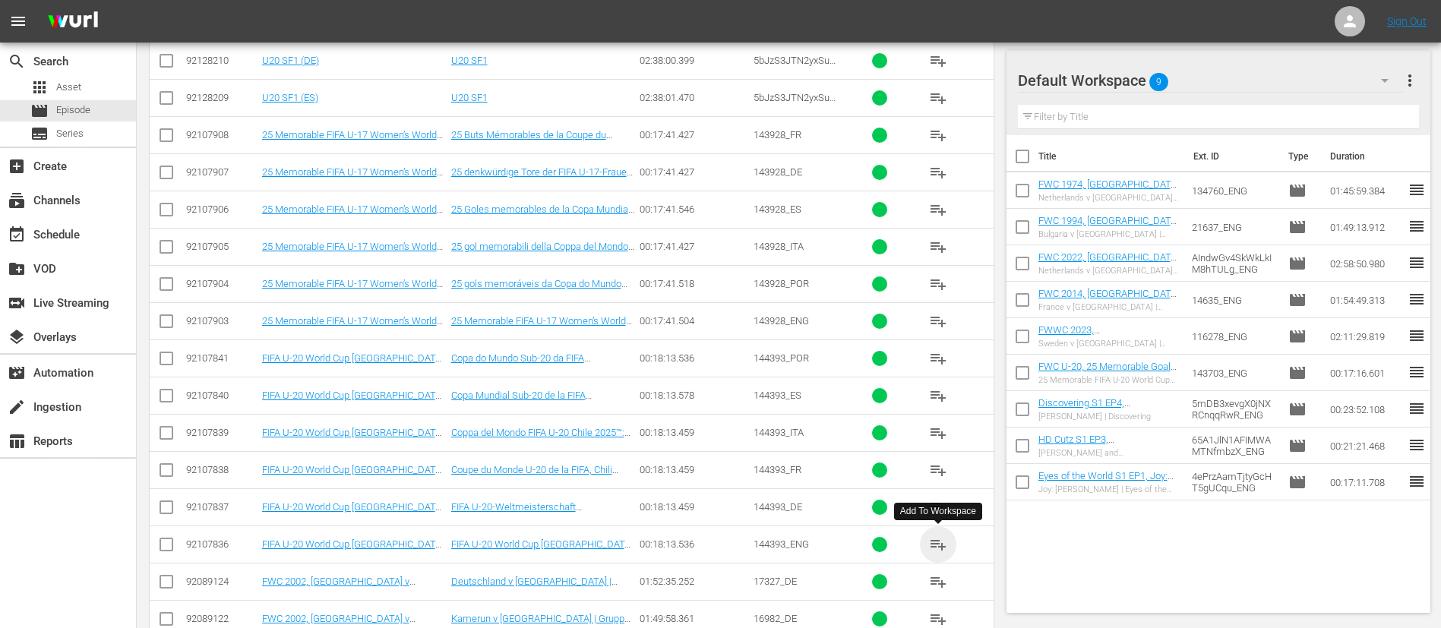
click at [932, 418] on span "playlist_add" at bounding box center [938, 544] width 18 height 18
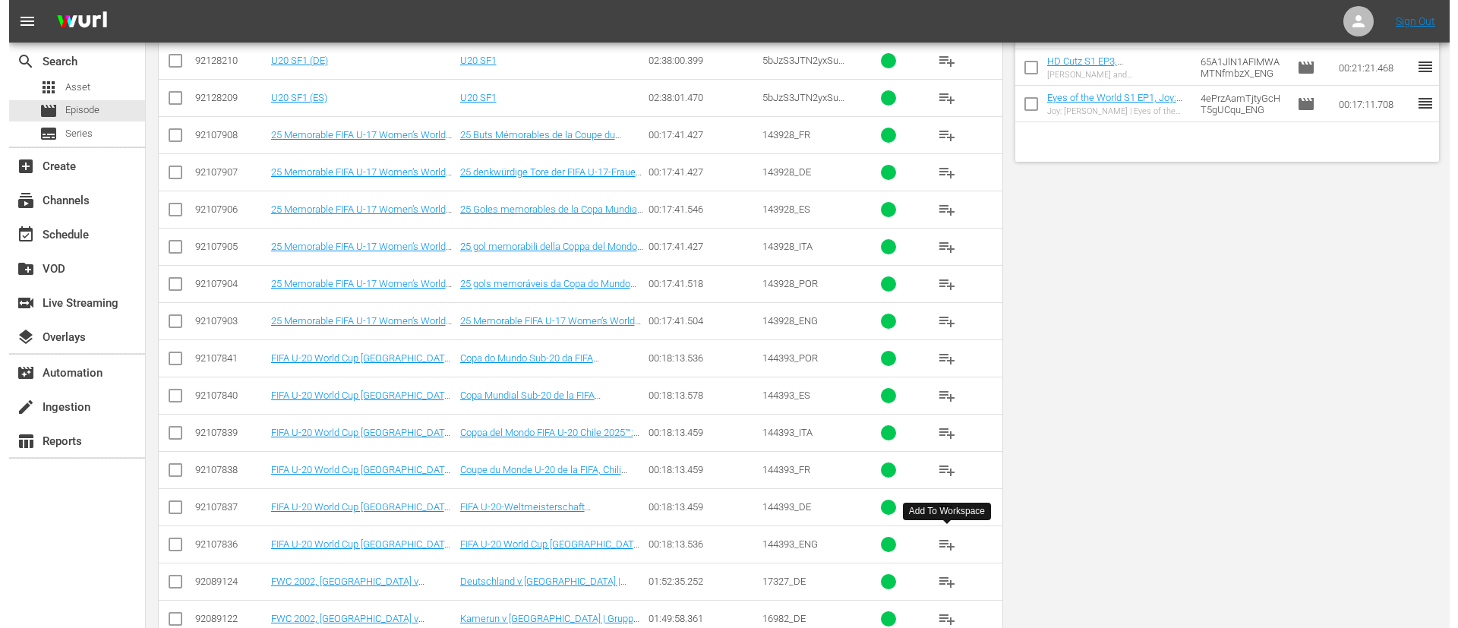
scroll to position [0, 0]
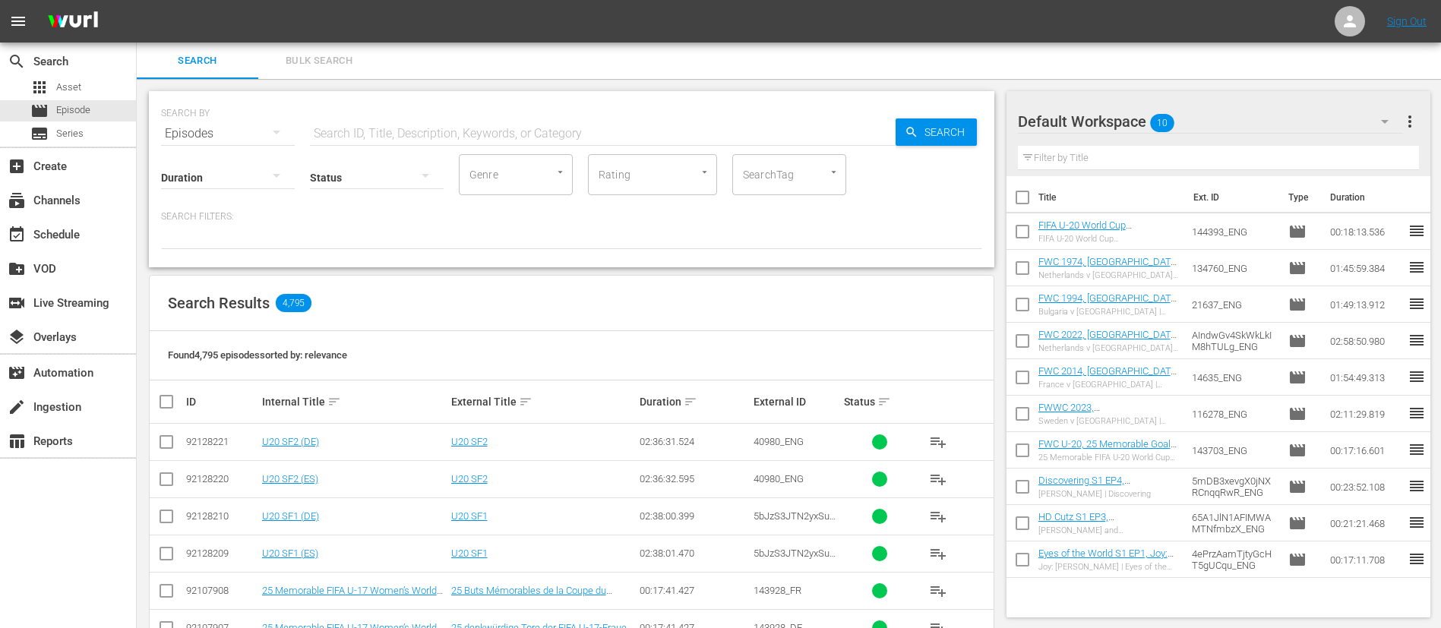
click at [526, 137] on input "text" at bounding box center [603, 133] width 586 height 36
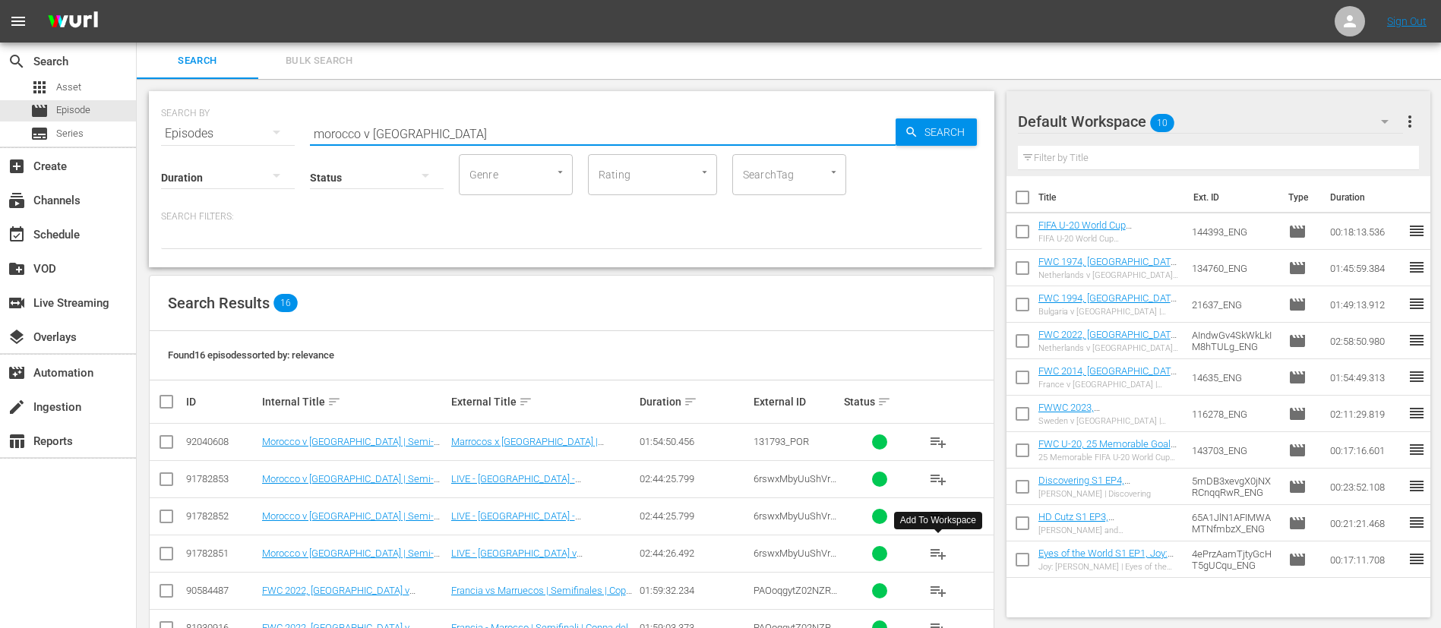
click at [939, 418] on span "playlist_add" at bounding box center [938, 554] width 18 height 18
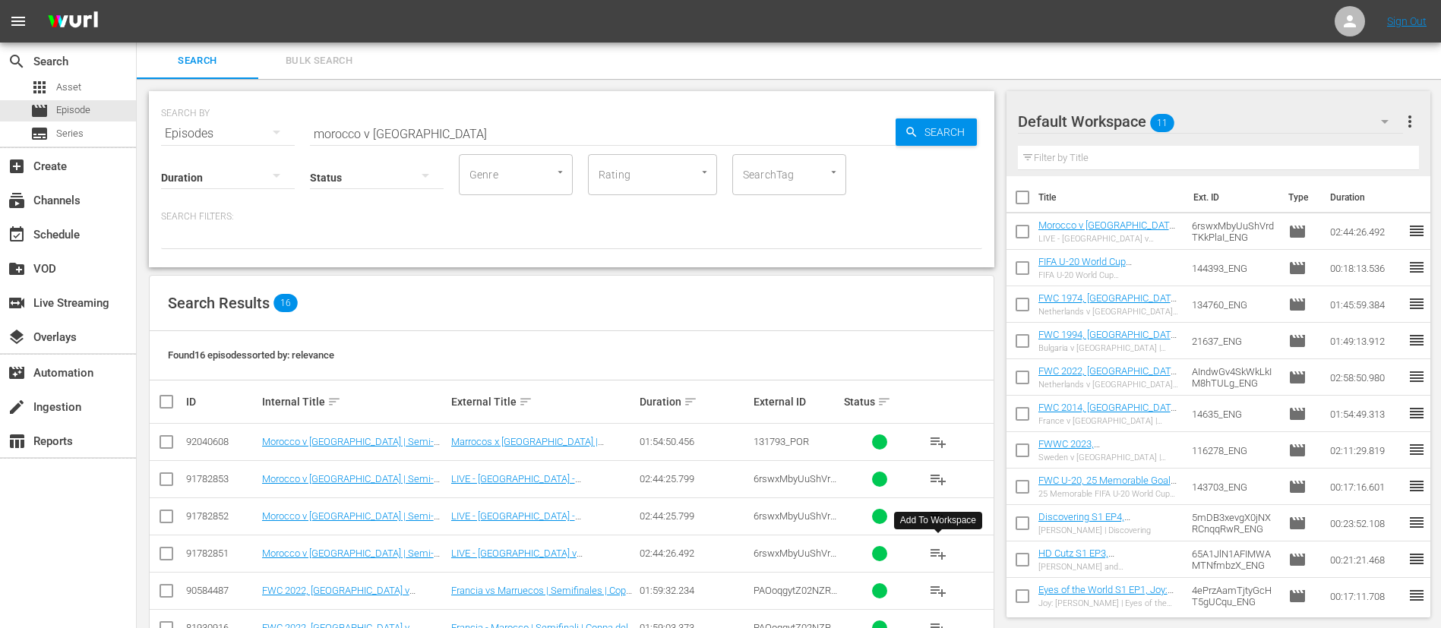
click at [467, 134] on input "morocco v france" at bounding box center [603, 133] width 586 height 36
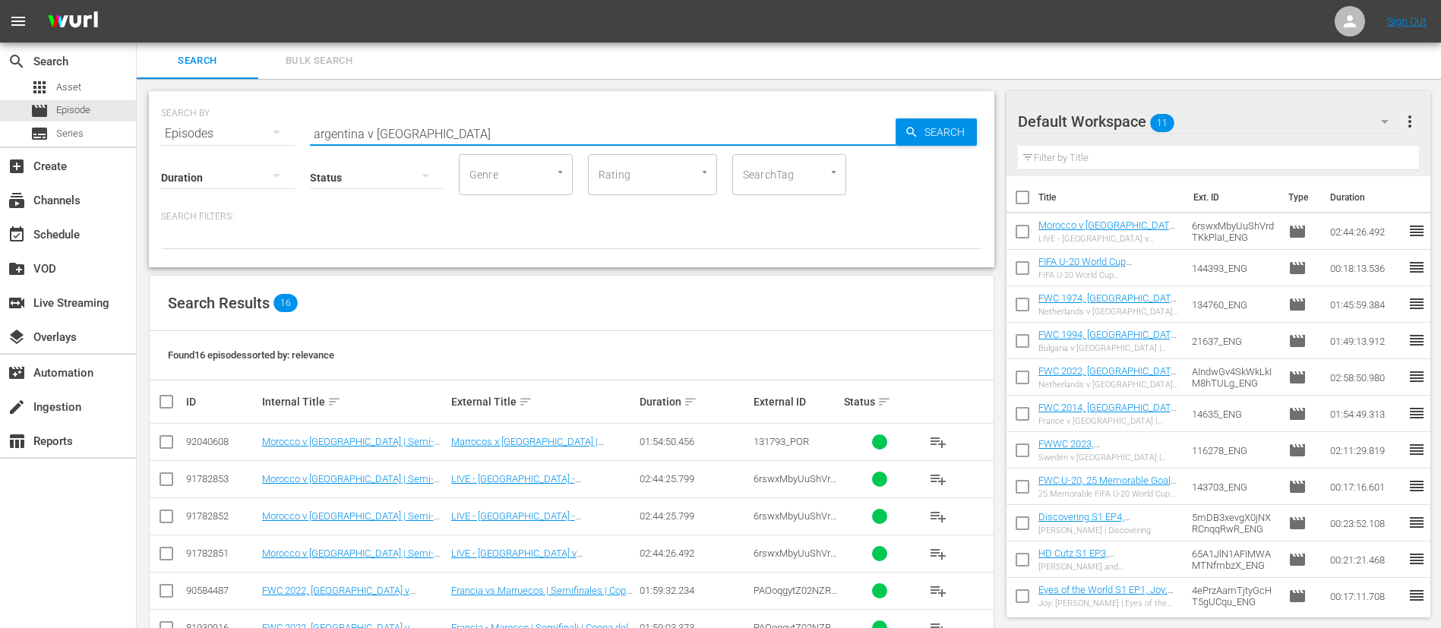
type input "argentina v colombia"
click at [944, 418] on span "playlist_add" at bounding box center [938, 554] width 18 height 18
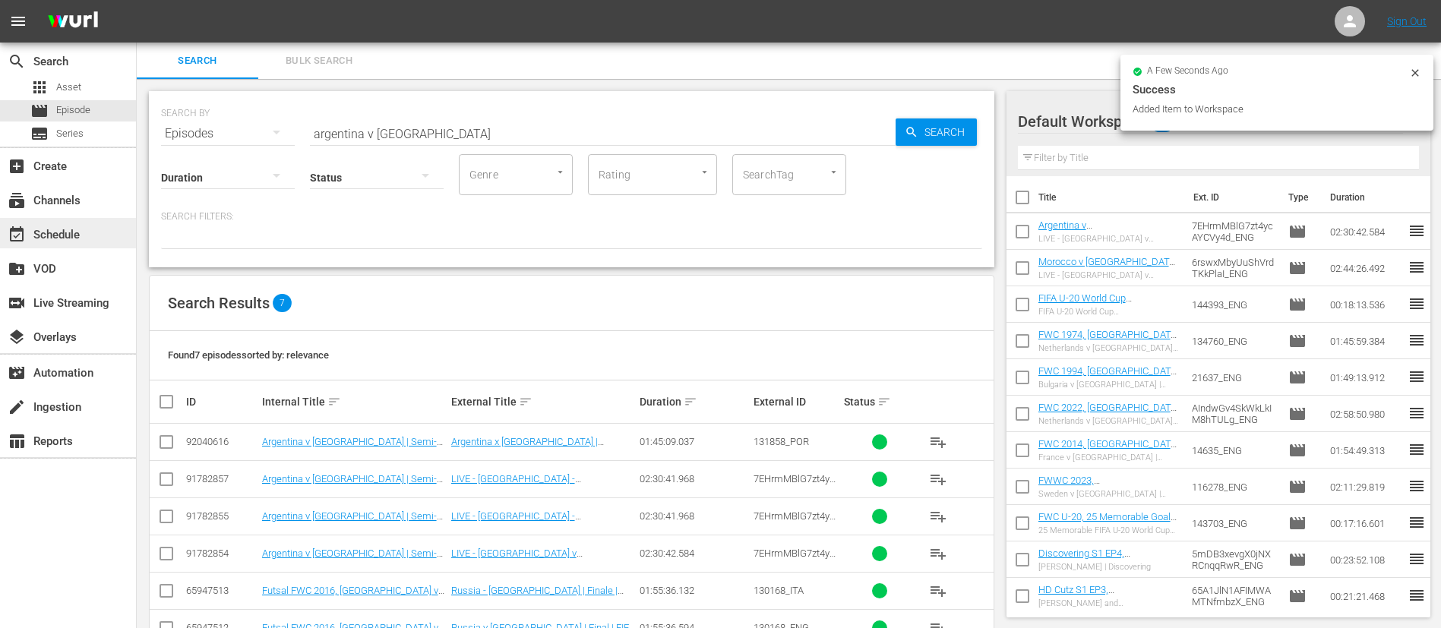
click at [76, 237] on div "event_available Schedule" at bounding box center [42, 233] width 85 height 14
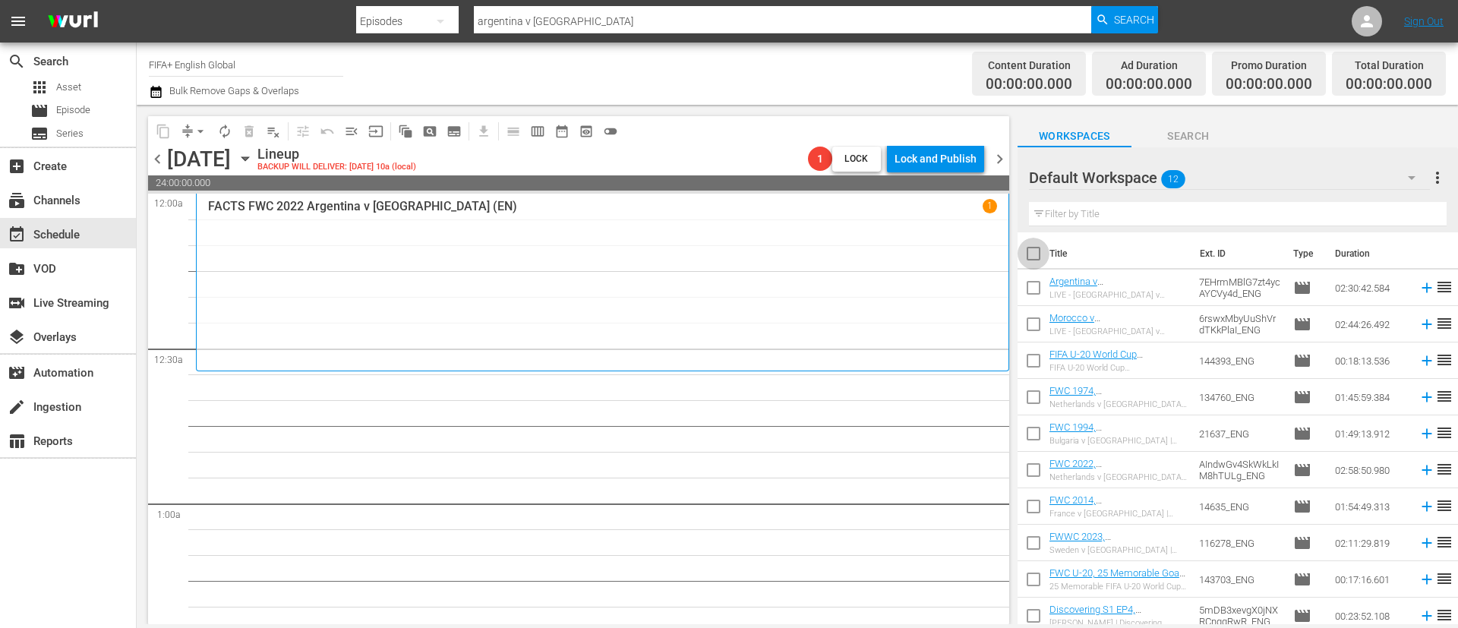
click at [971, 253] on input "checkbox" at bounding box center [1034, 257] width 32 height 32
checkbox input "true"
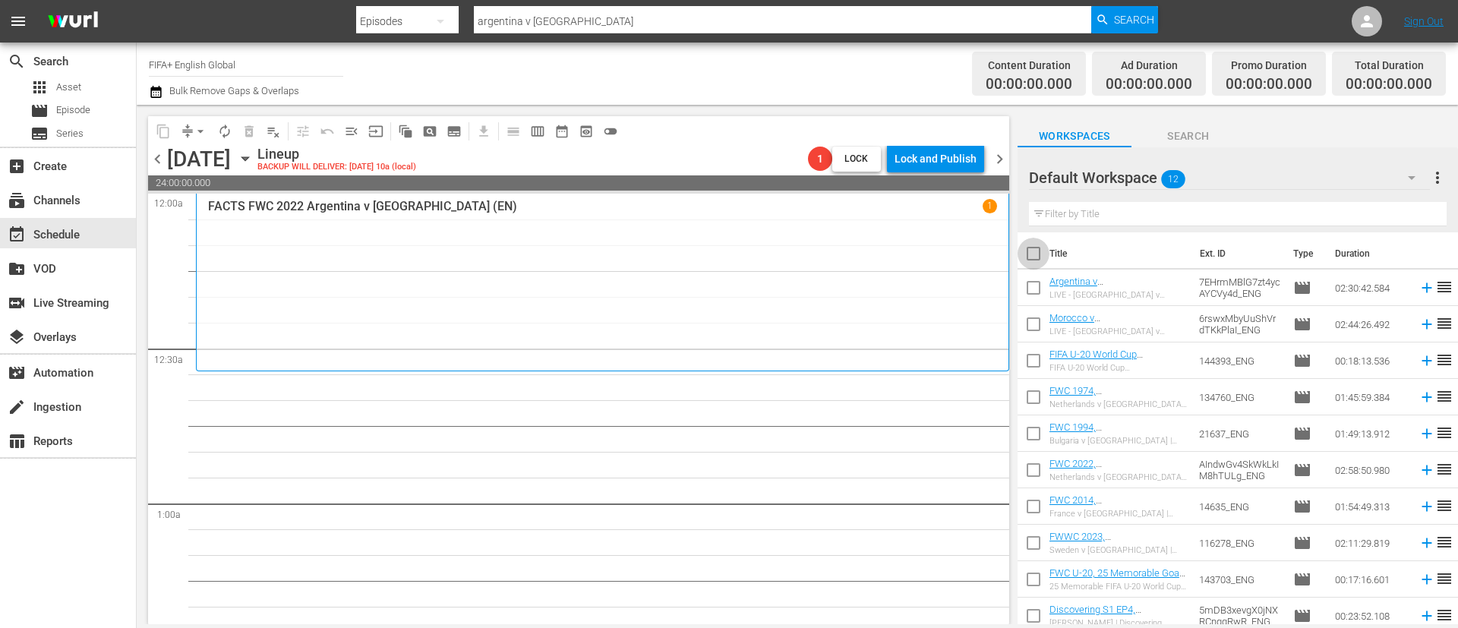
checkbox input "true"
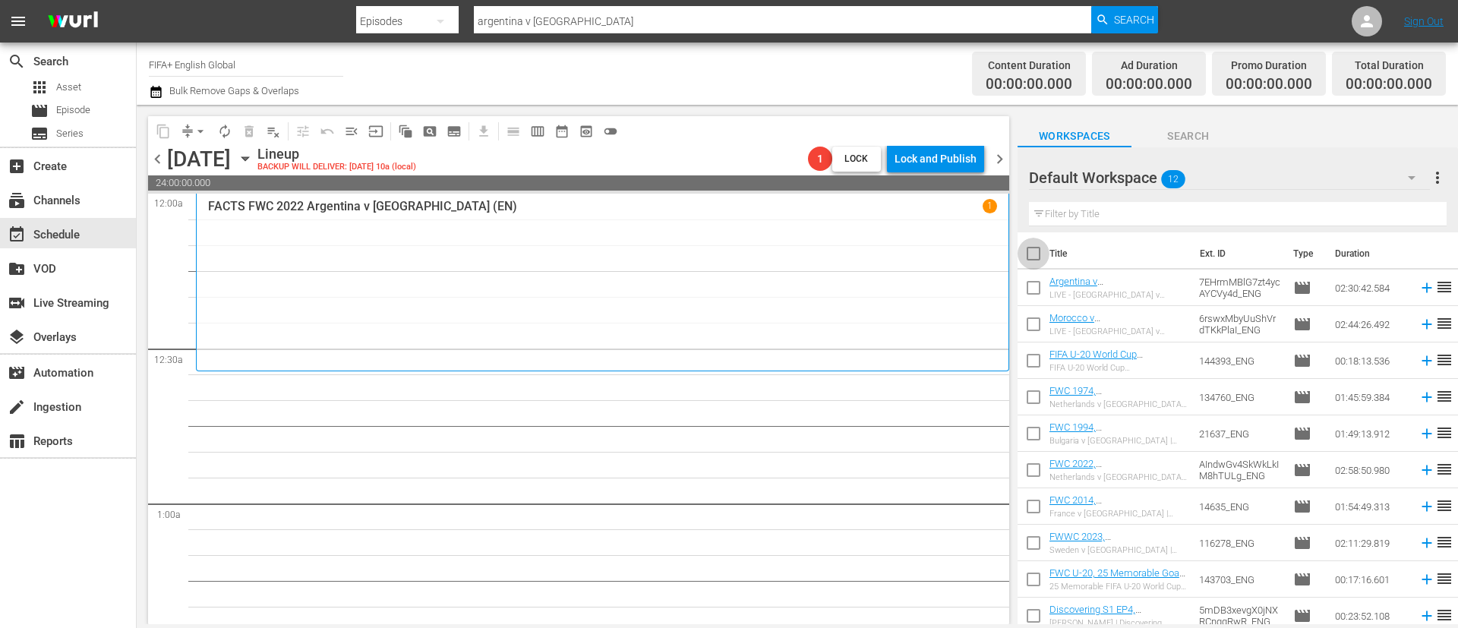
checkbox input "true"
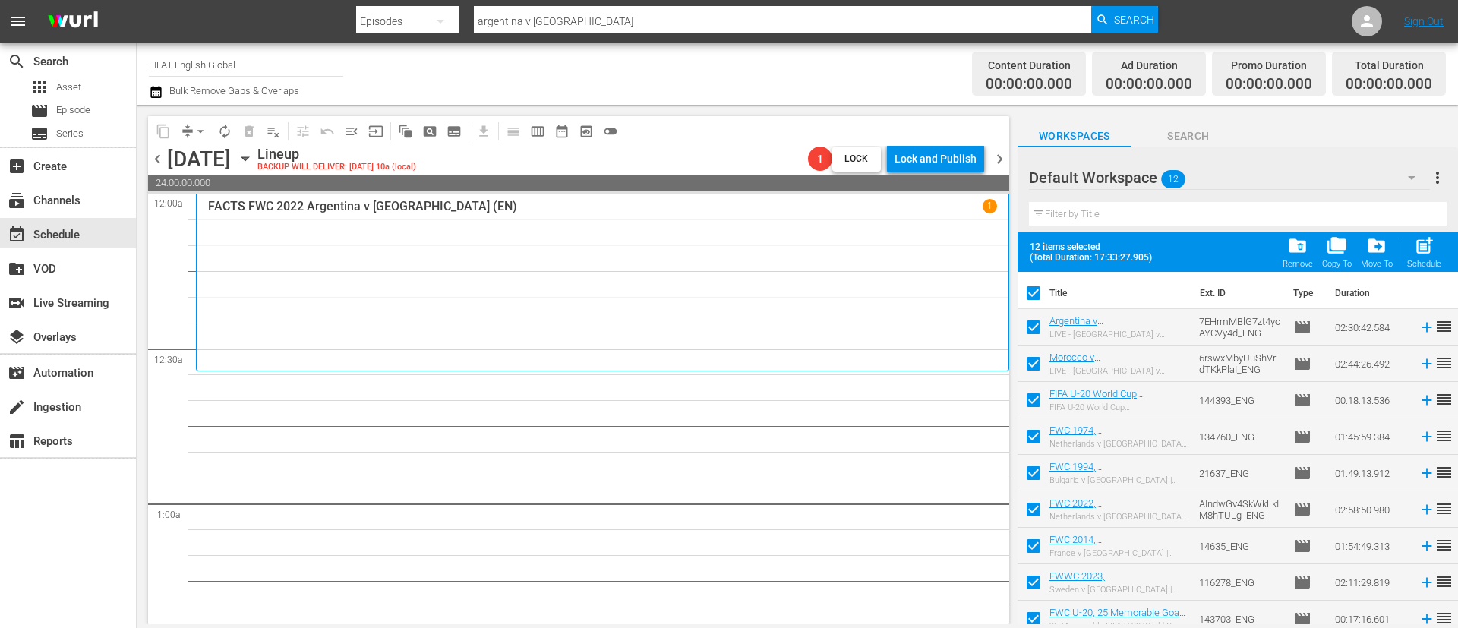
click at [971, 333] on input "checkbox" at bounding box center [1034, 330] width 32 height 32
checkbox input "false"
click at [971, 368] on input "checkbox" at bounding box center [1034, 367] width 32 height 32
checkbox input "false"
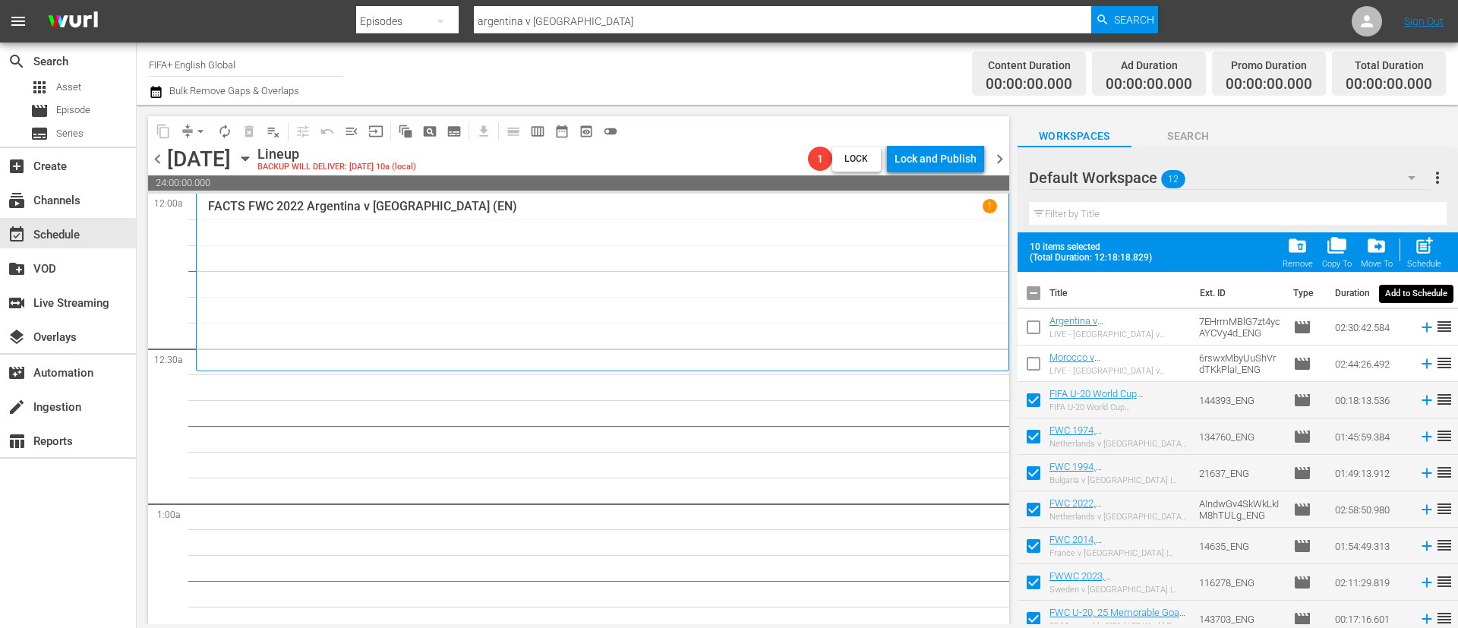
click at [971, 246] on div "post_add Schedule" at bounding box center [1424, 251] width 34 height 33
checkbox input "false"
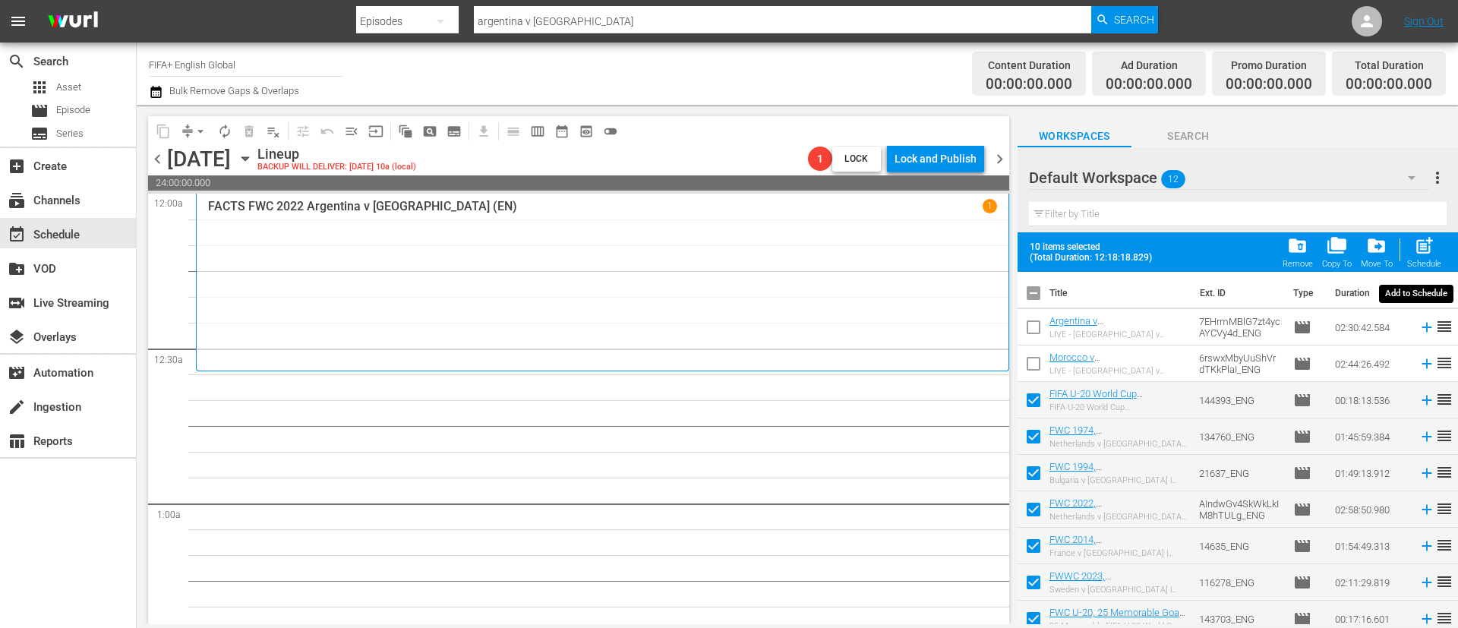
checkbox input "false"
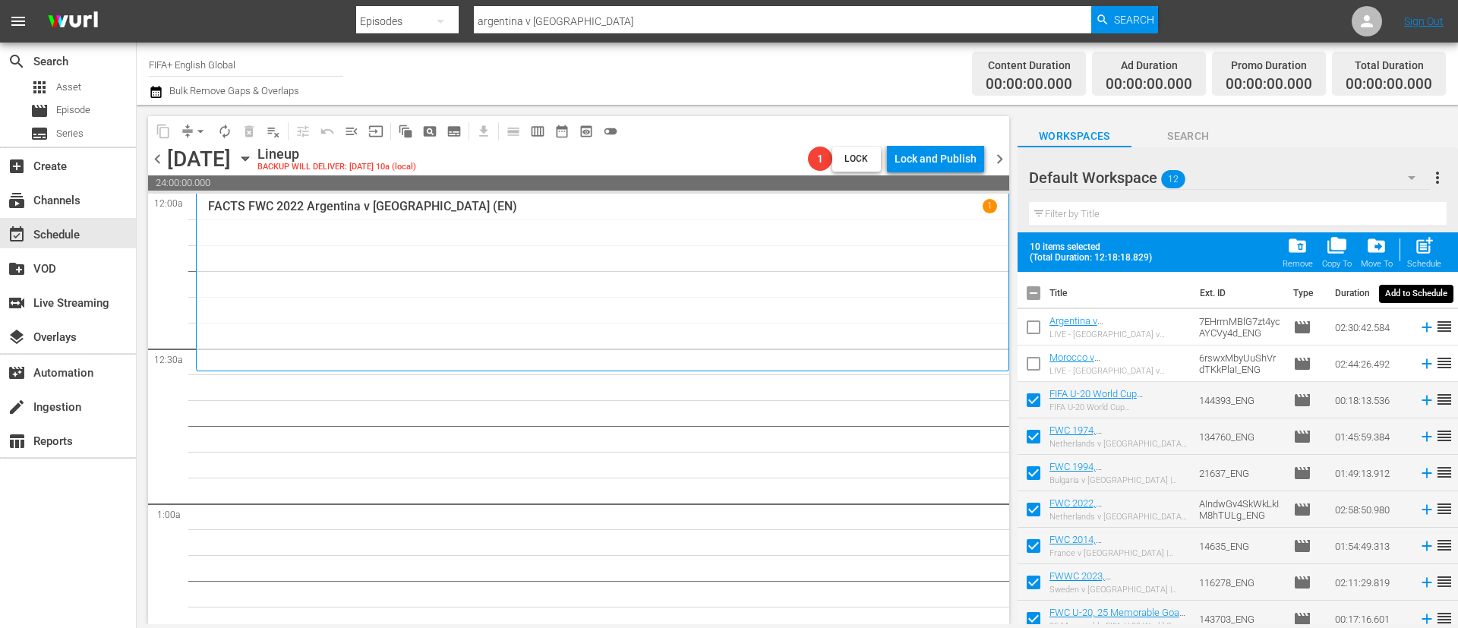
checkbox input "false"
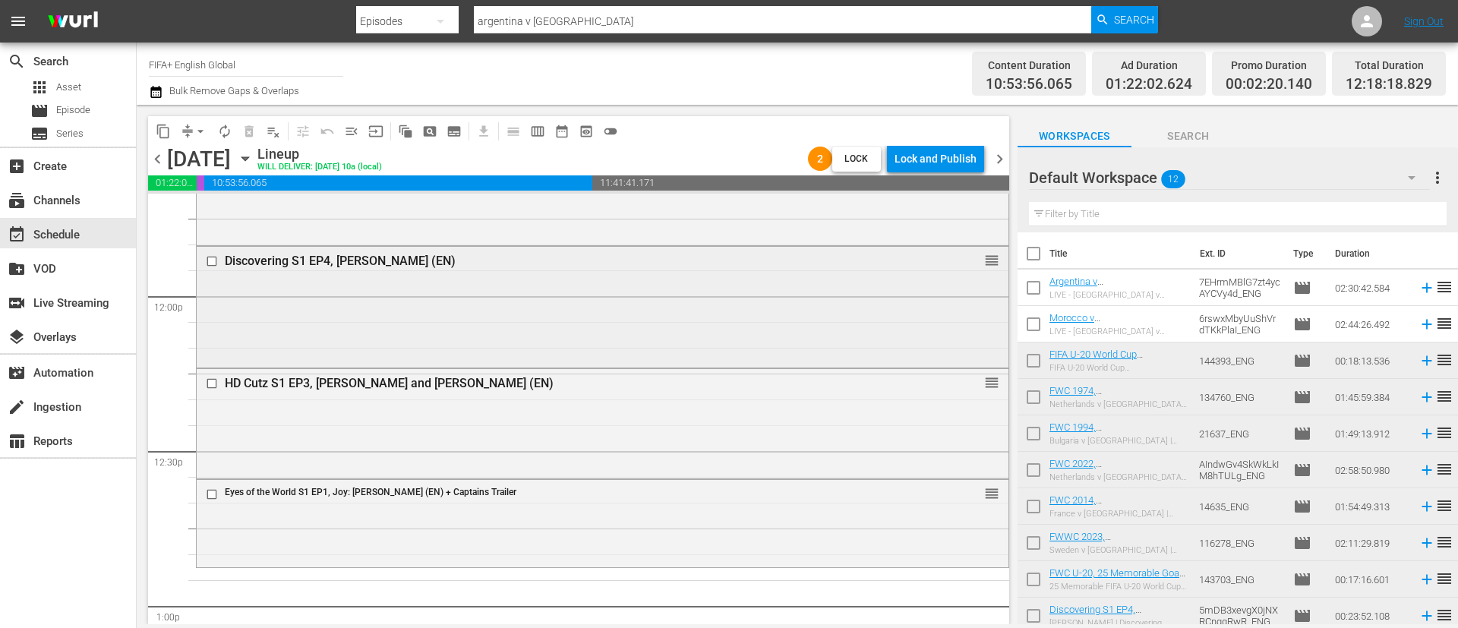
scroll to position [3646, 0]
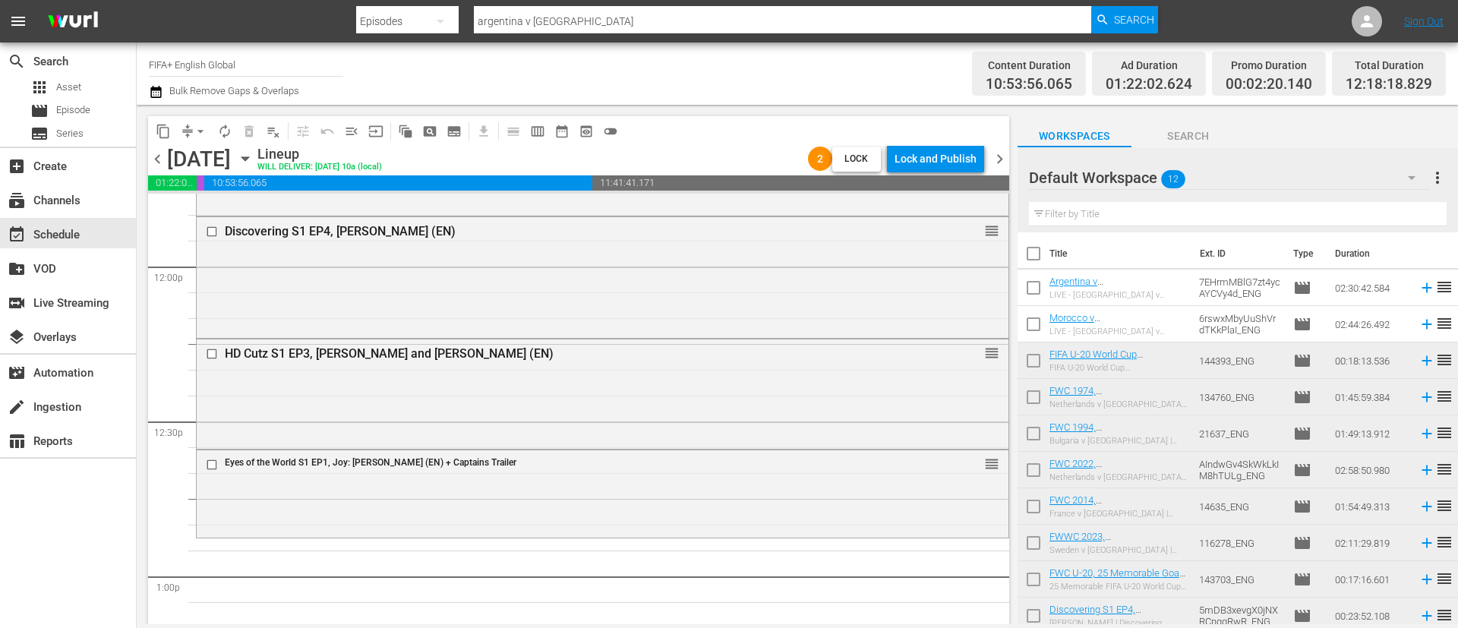
click at [971, 358] on input "checkbox" at bounding box center [1034, 364] width 32 height 32
checkbox input "true"
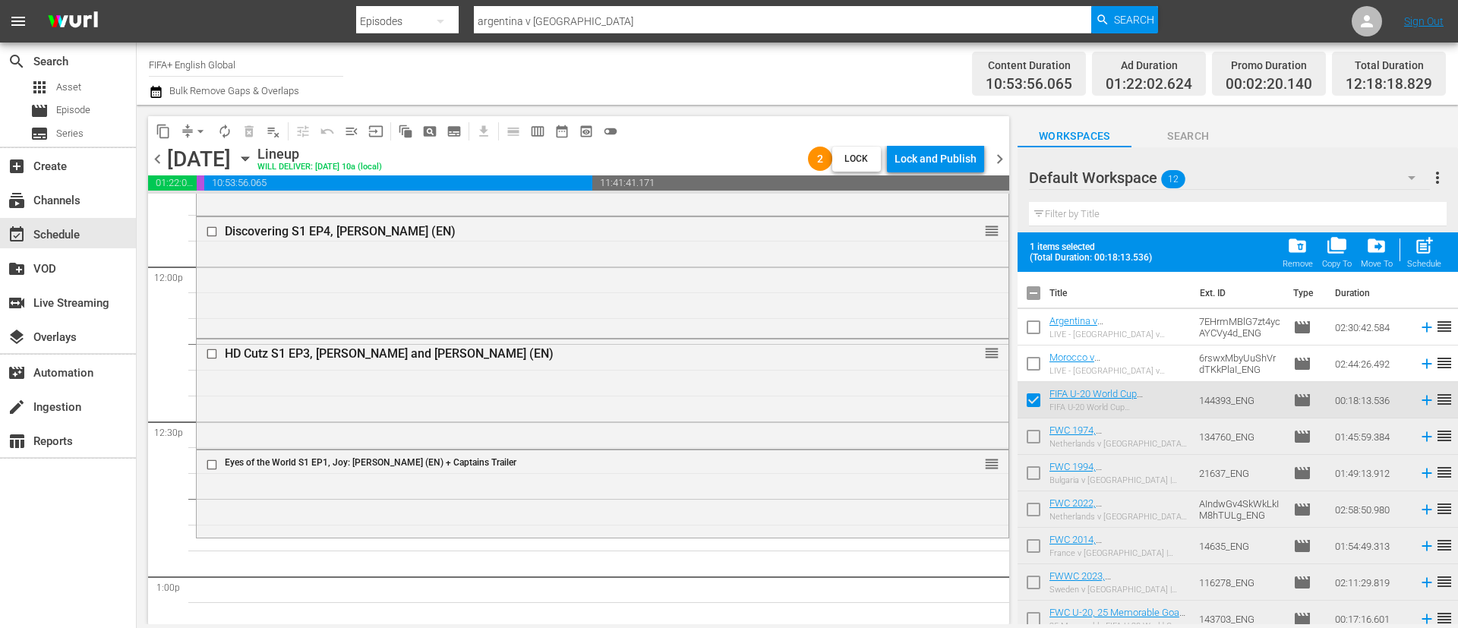
click at [971, 418] on input "checkbox" at bounding box center [1034, 440] width 32 height 32
checkbox input "true"
click at [971, 418] on input "checkbox" at bounding box center [1034, 476] width 32 height 32
checkbox input "true"
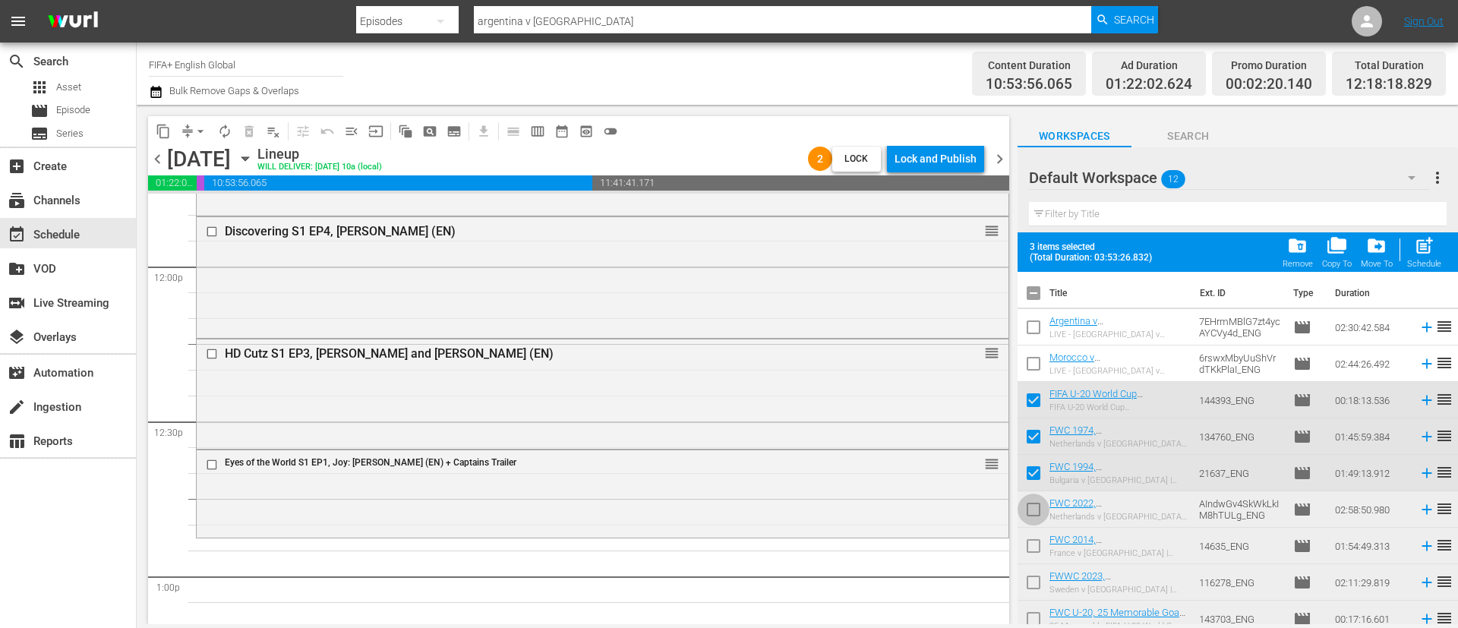
click at [971, 418] on input "checkbox" at bounding box center [1034, 513] width 32 height 32
checkbox input "true"
click at [971, 250] on span "post_add" at bounding box center [1424, 245] width 21 height 21
checkbox input "false"
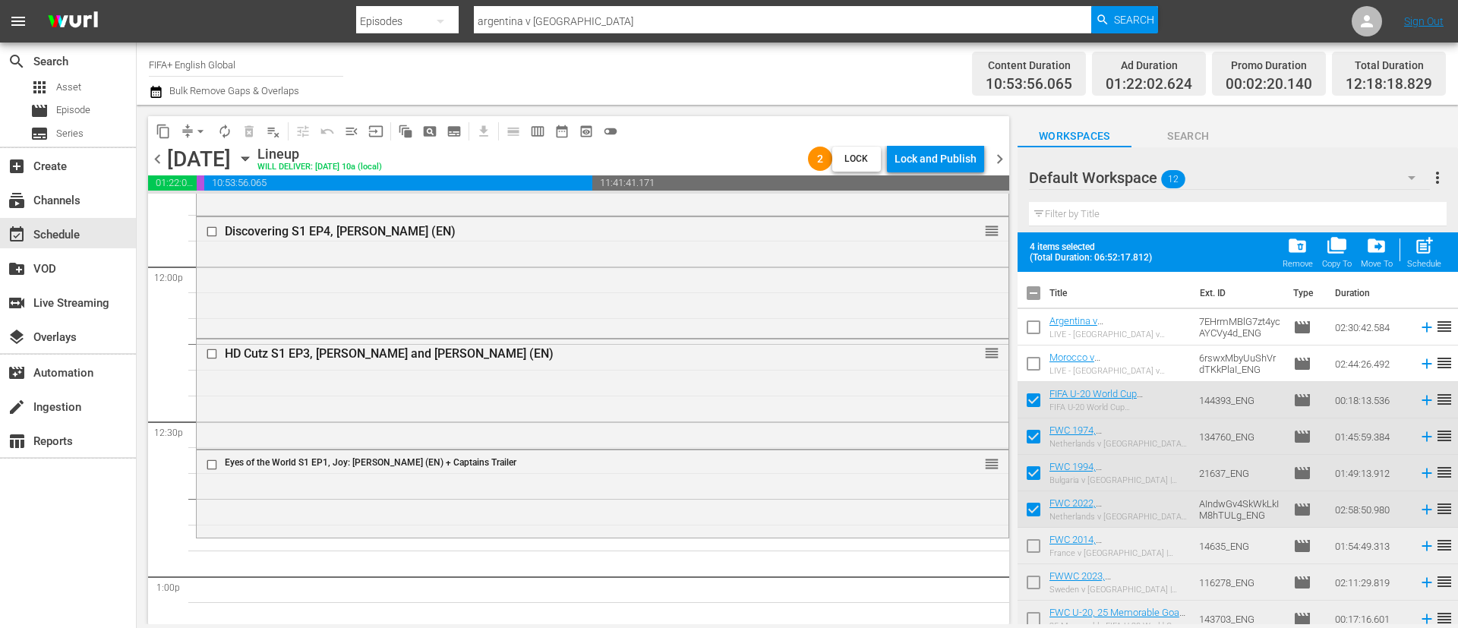
checkbox input "false"
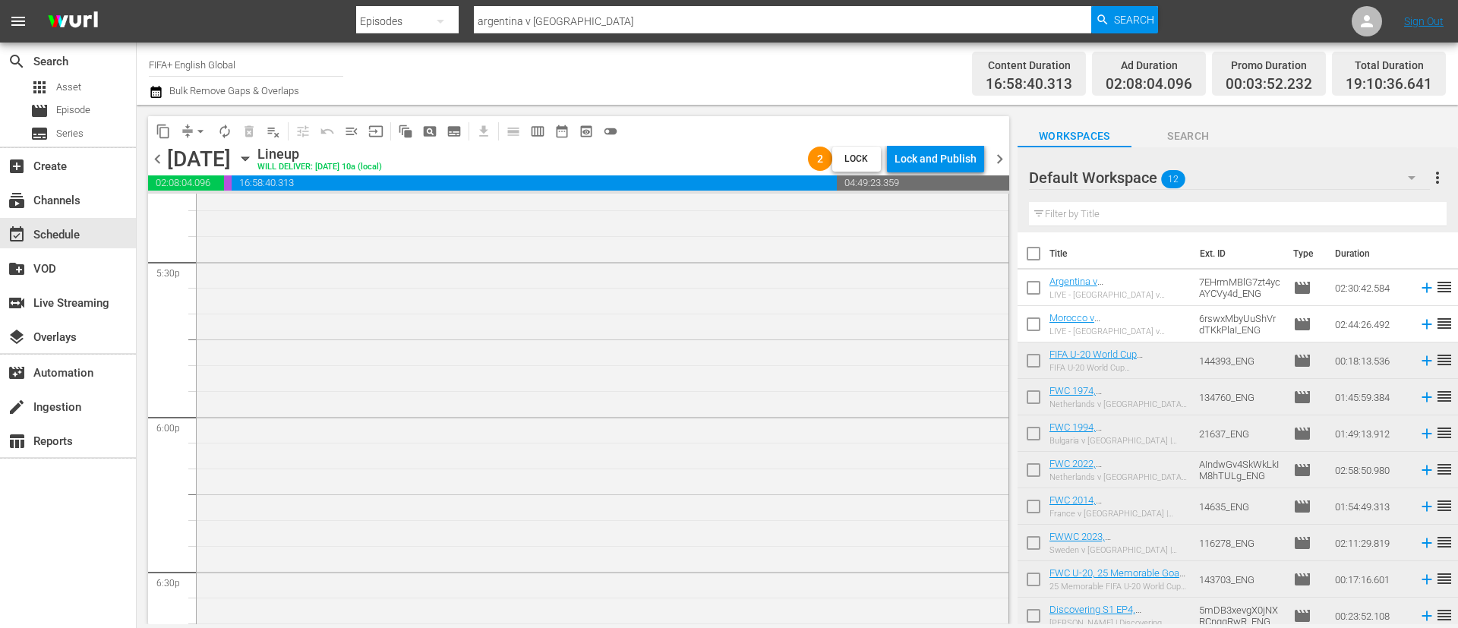
scroll to position [5127, 0]
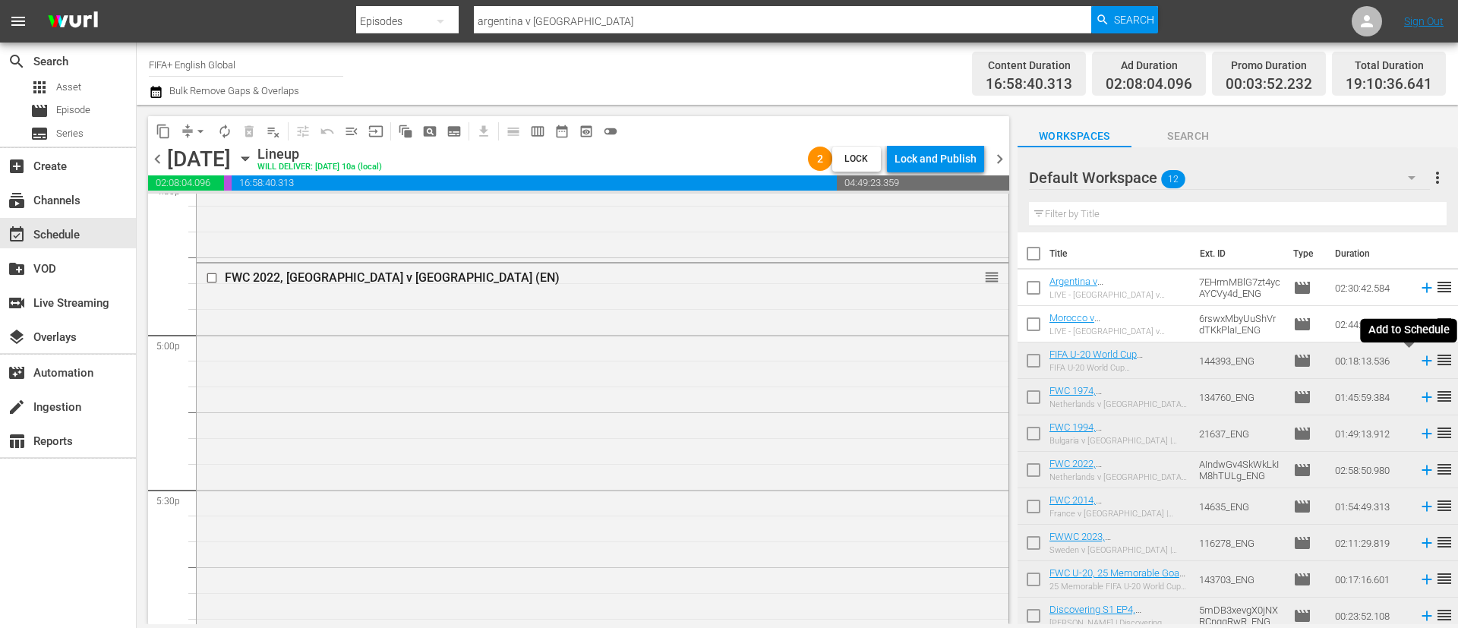
click at [971, 355] on icon at bounding box center [1427, 360] width 17 height 17
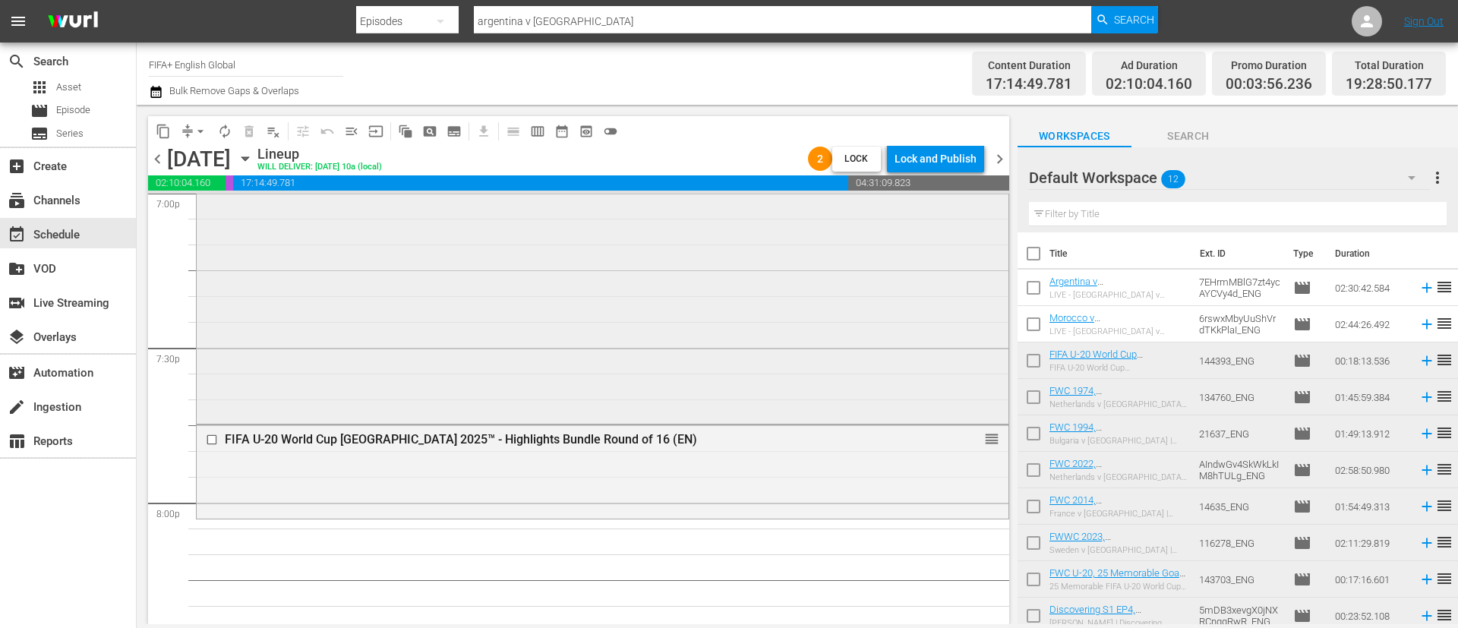
scroll to position [5924, 0]
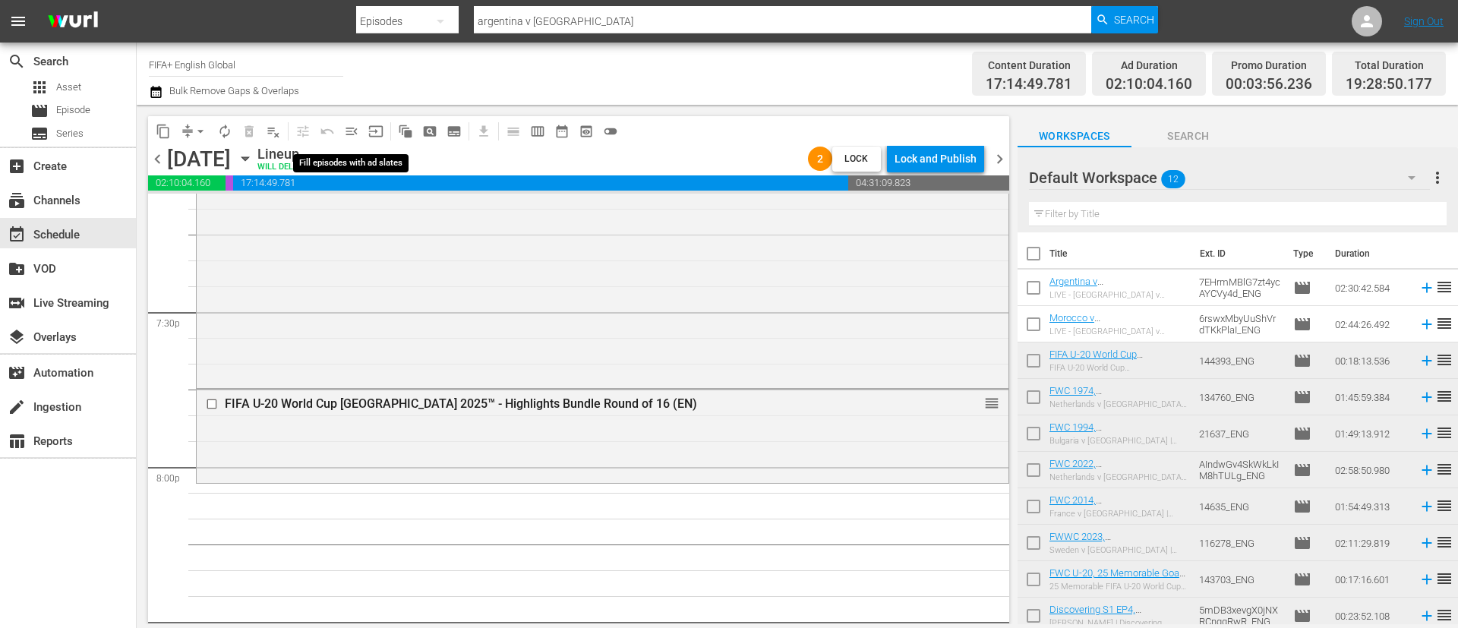
click at [358, 131] on span "menu_open" at bounding box center [351, 131] width 15 height 15
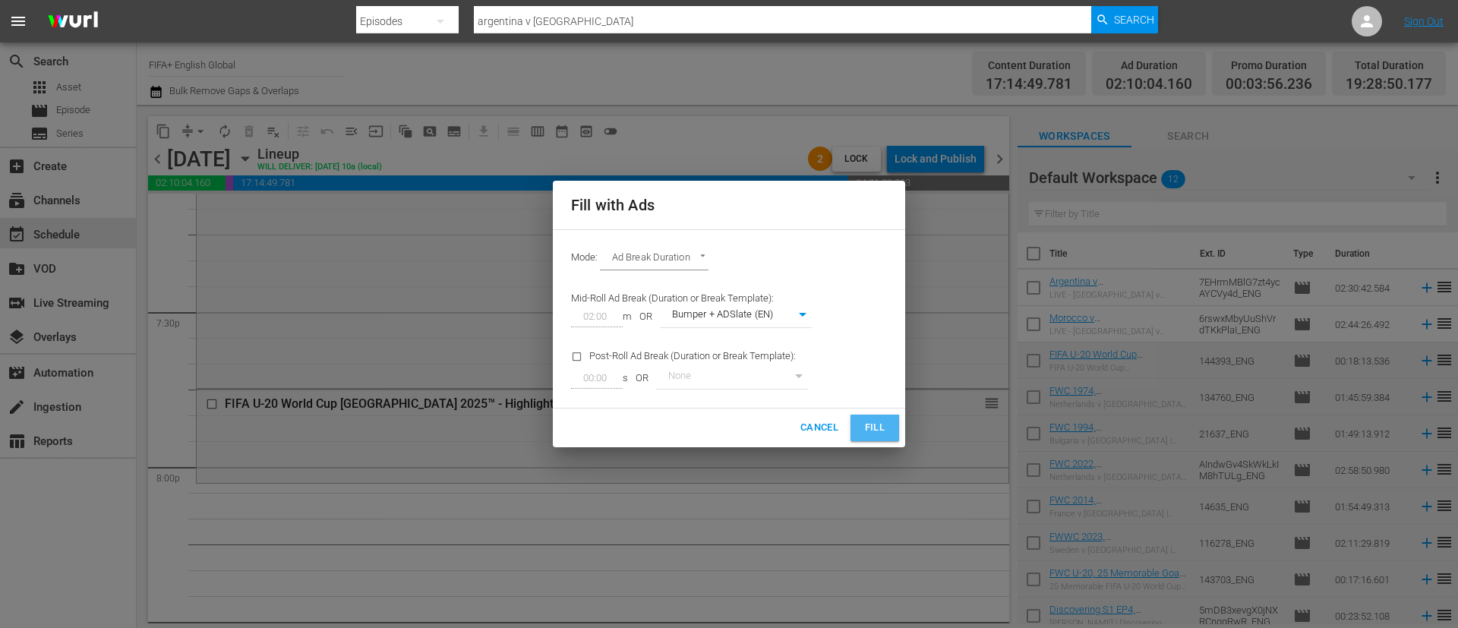
click at [883, 415] on button "Fill" at bounding box center [875, 428] width 49 height 27
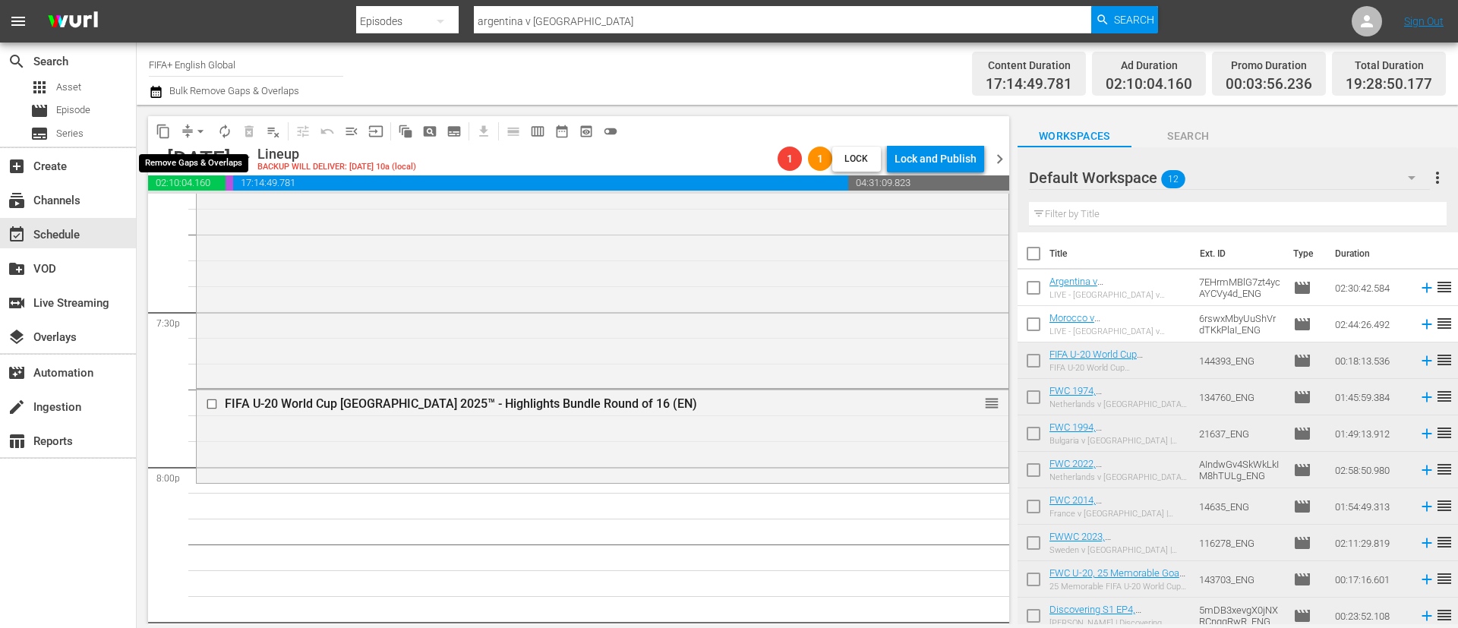
click at [197, 131] on span "arrow_drop_down" at bounding box center [200, 131] width 15 height 15
click at [219, 213] on li "Align to End of Previous Day" at bounding box center [201, 212] width 159 height 25
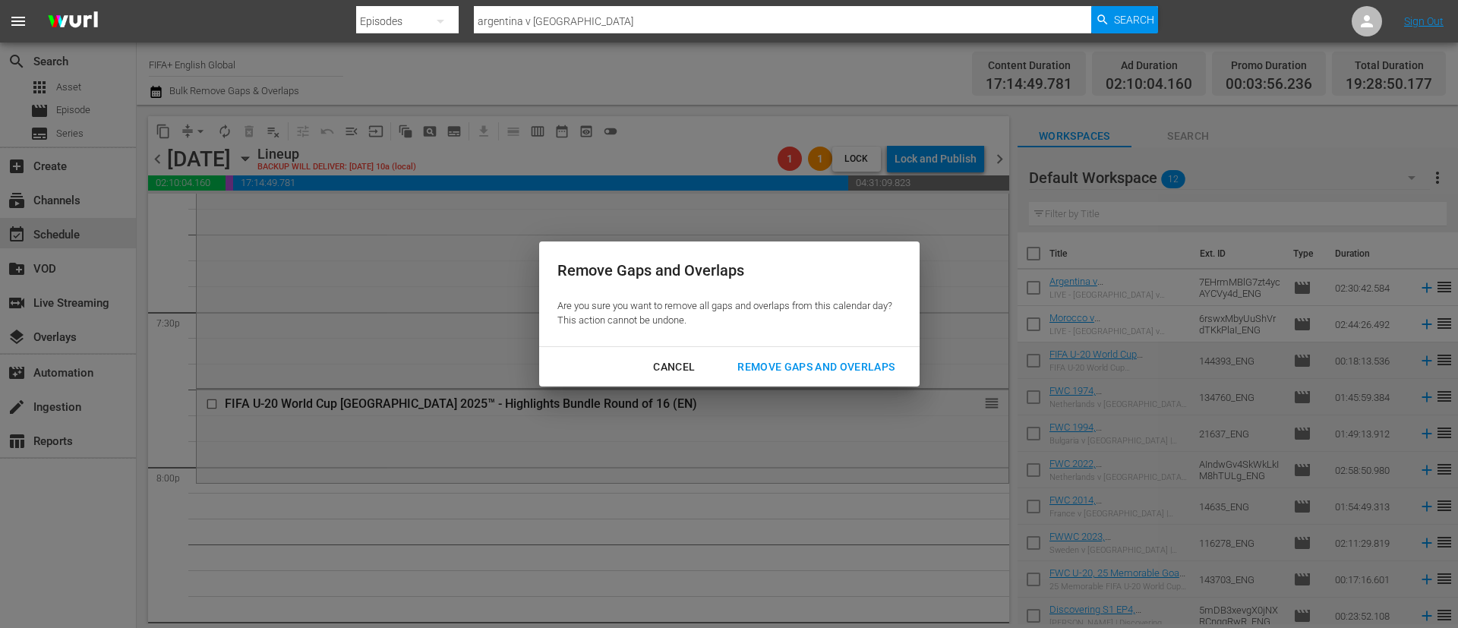
click at [829, 358] on div "Remove Gaps and Overlaps" at bounding box center [816, 367] width 182 height 19
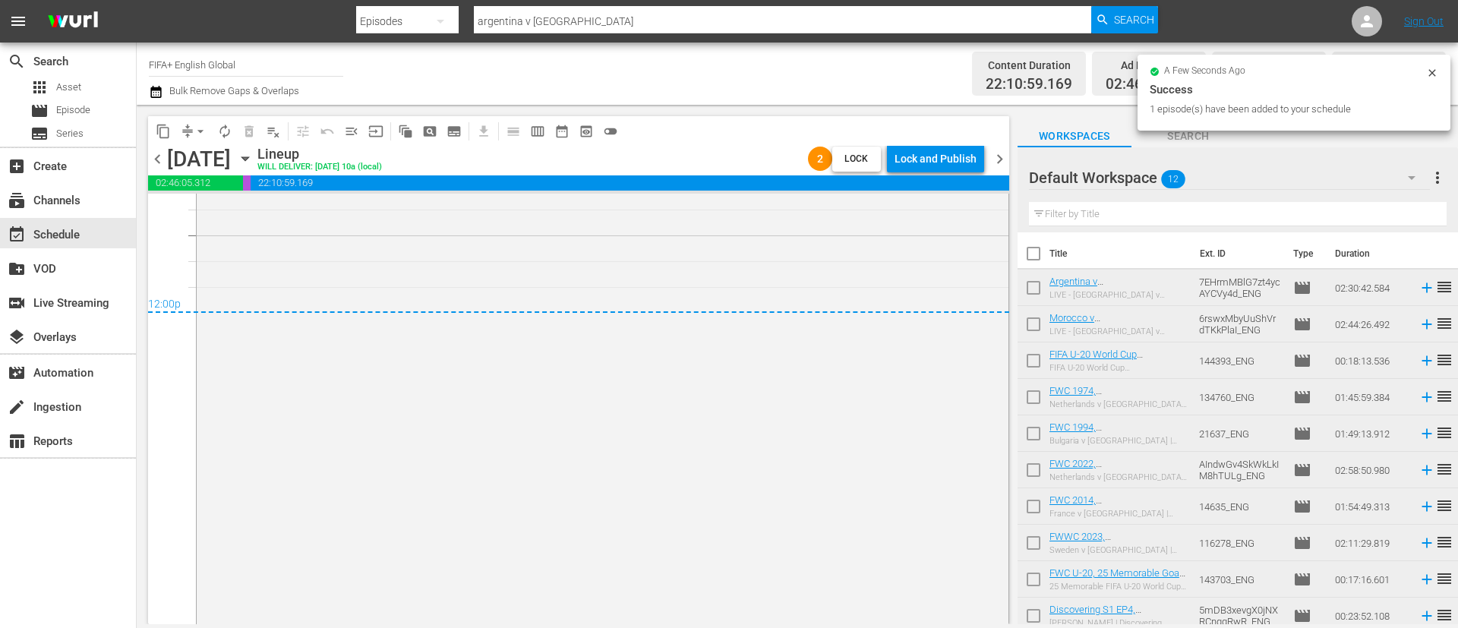
scroll to position [7507, 0]
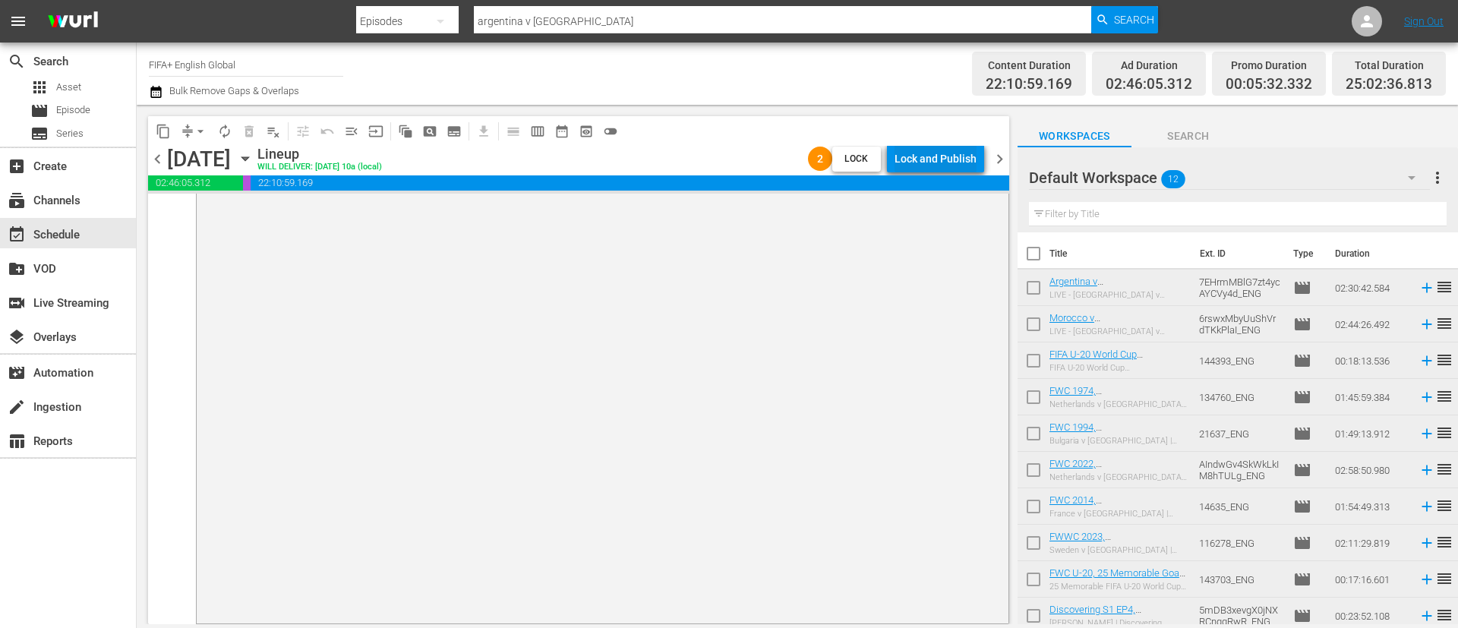
click at [966, 168] on div "Lock and Publish" at bounding box center [936, 158] width 82 height 27
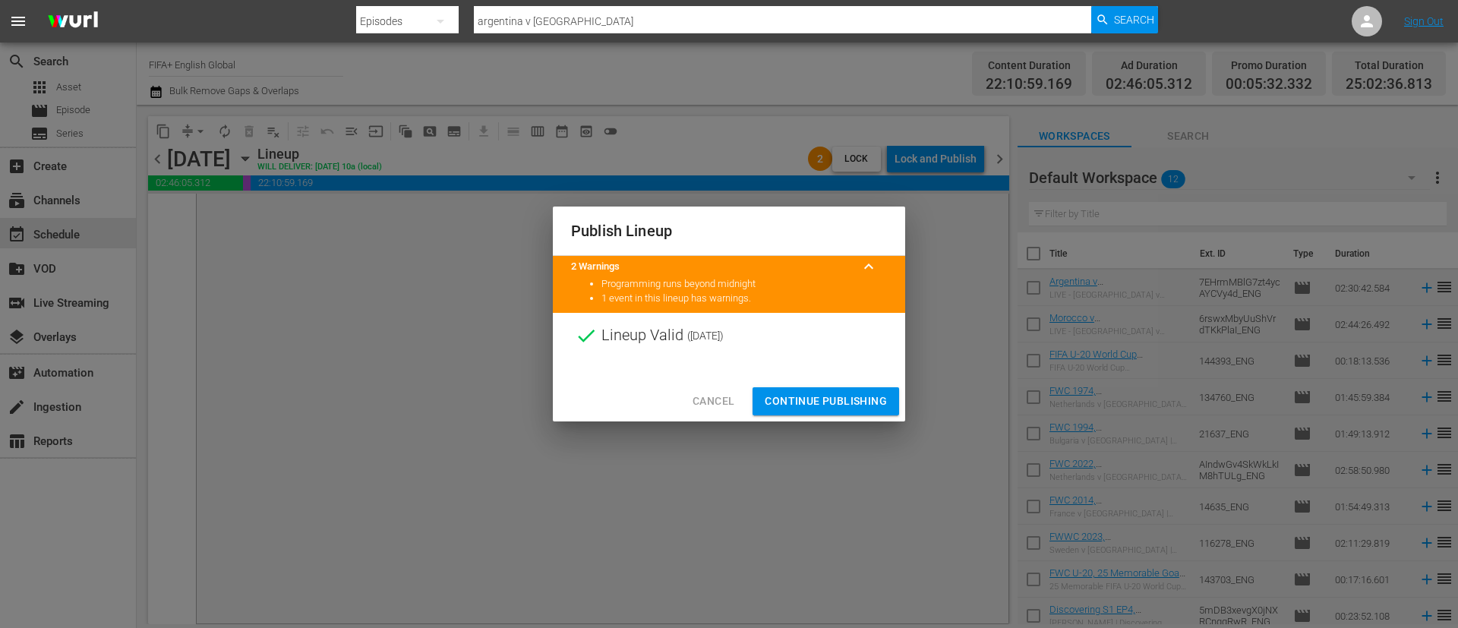
click at [852, 393] on span "Continue Publishing" at bounding box center [826, 401] width 122 height 19
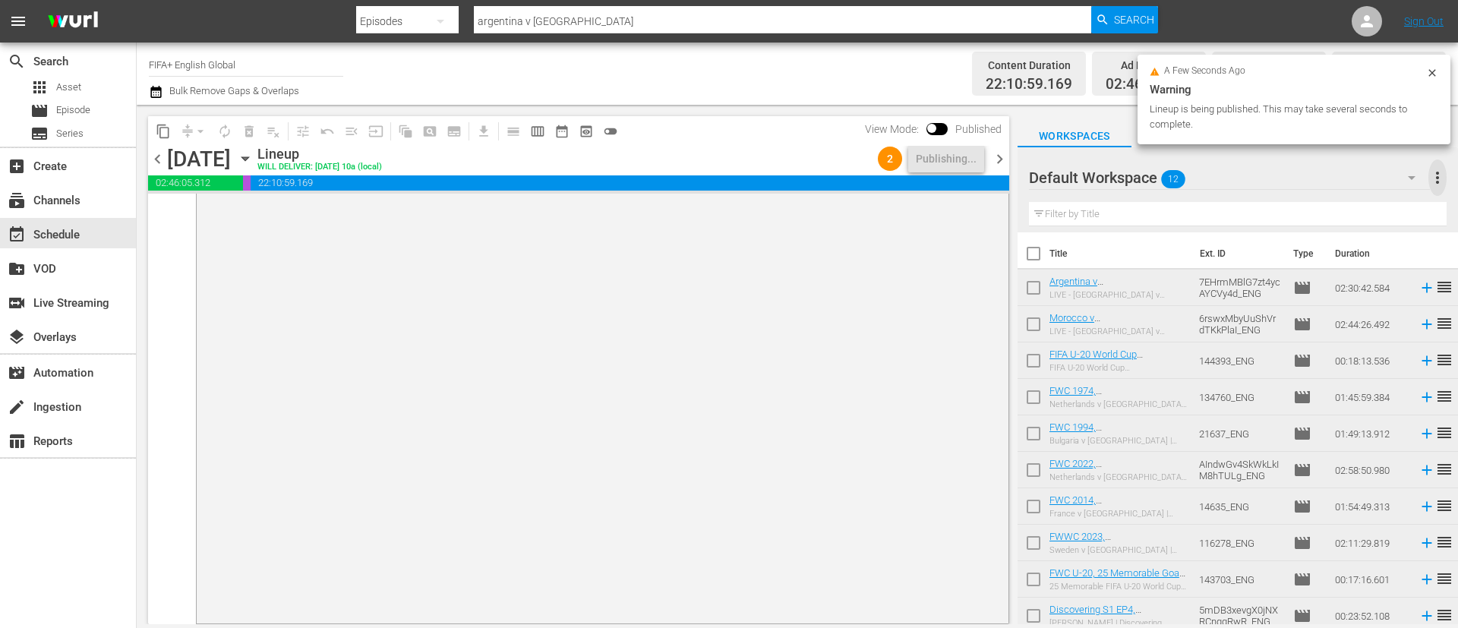
click at [971, 173] on span "more_vert" at bounding box center [1438, 178] width 18 height 18
click at [971, 208] on div "Clear All Workspace Items" at bounding box center [1339, 207] width 178 height 27
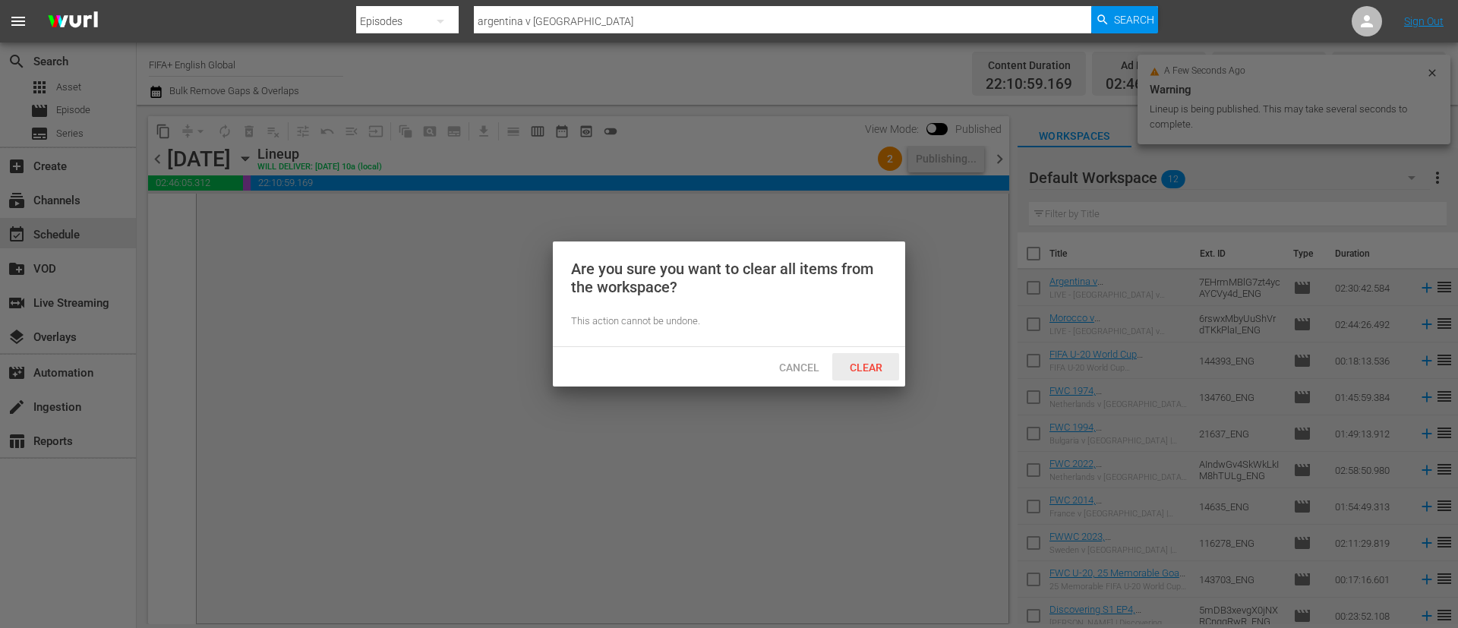
click at [877, 369] on span "Clear" at bounding box center [866, 368] width 57 height 12
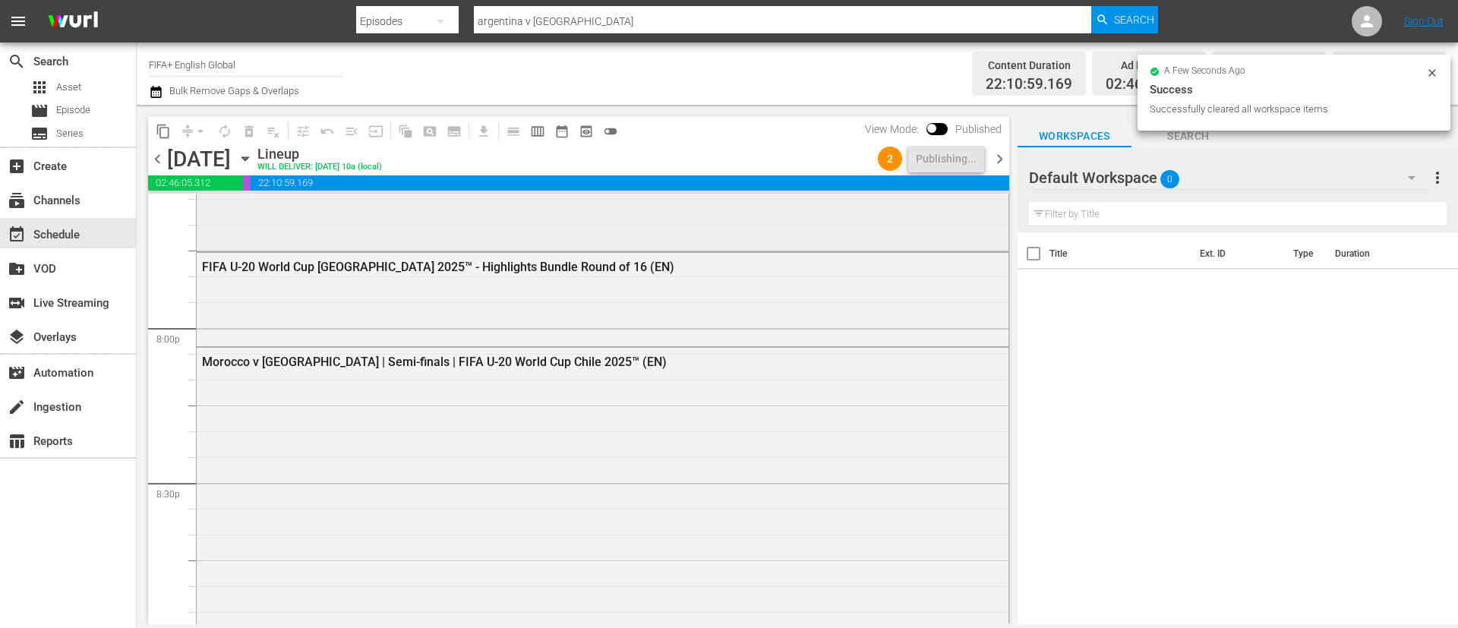
scroll to position [5912, 0]
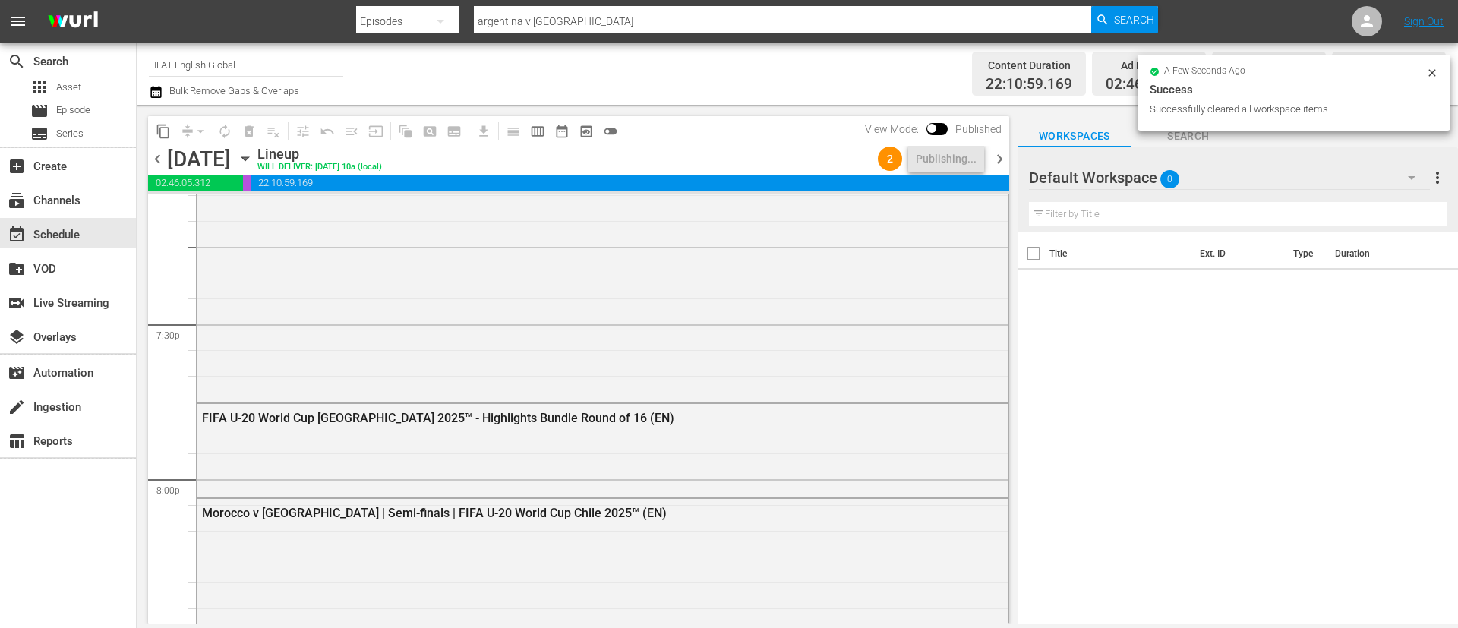
click at [971, 166] on span "chevron_right" at bounding box center [999, 159] width 19 height 19
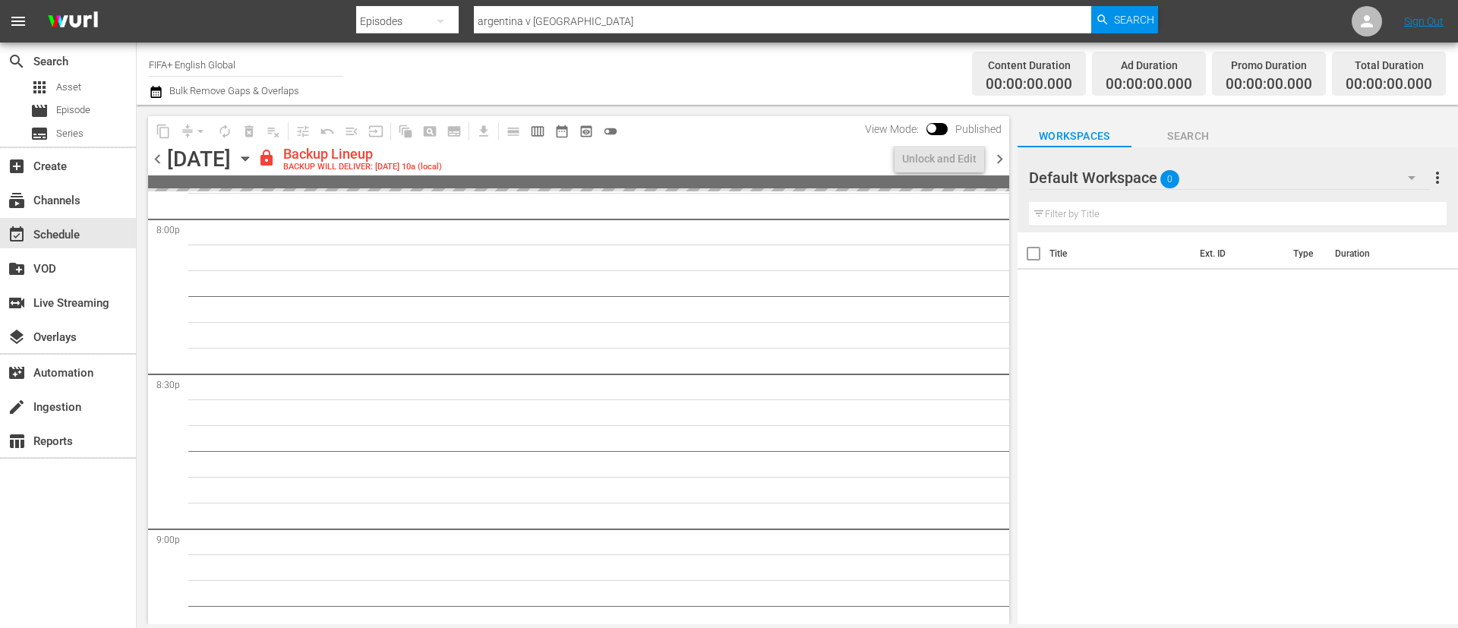
scroll to position [6144, 0]
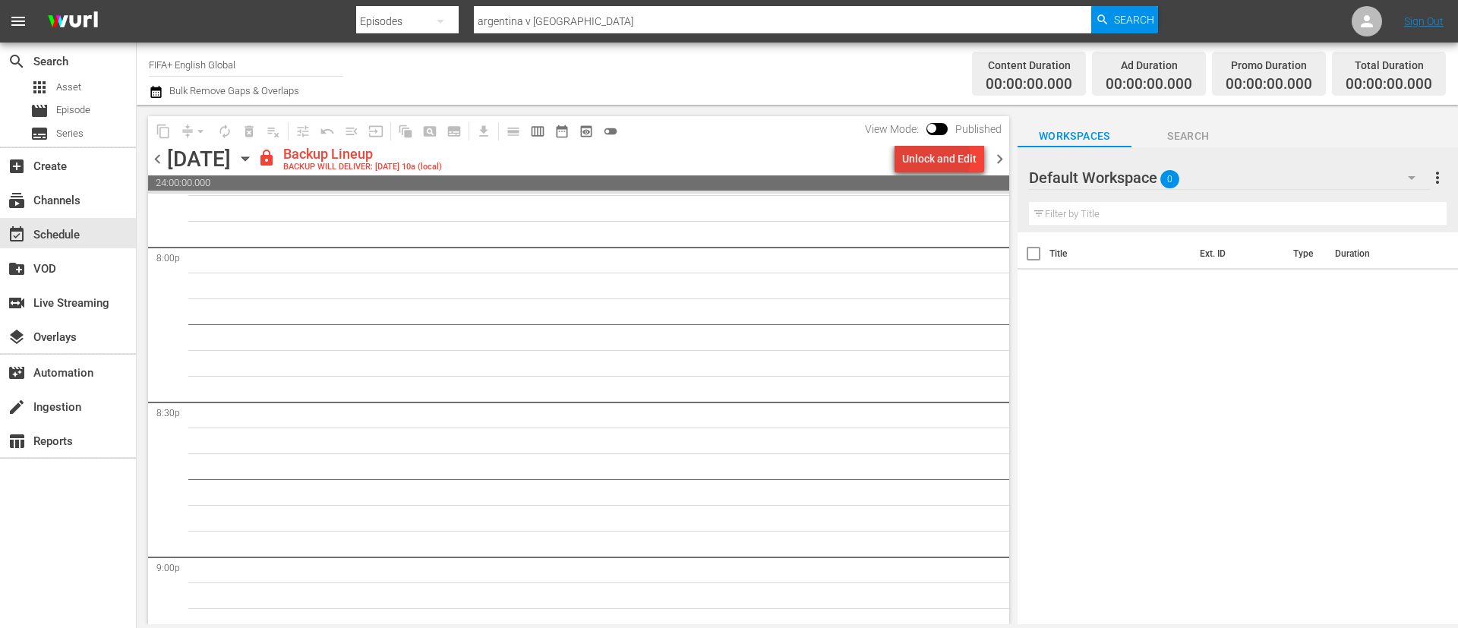
click at [933, 158] on div "Unlock and Edit" at bounding box center [939, 158] width 74 height 27
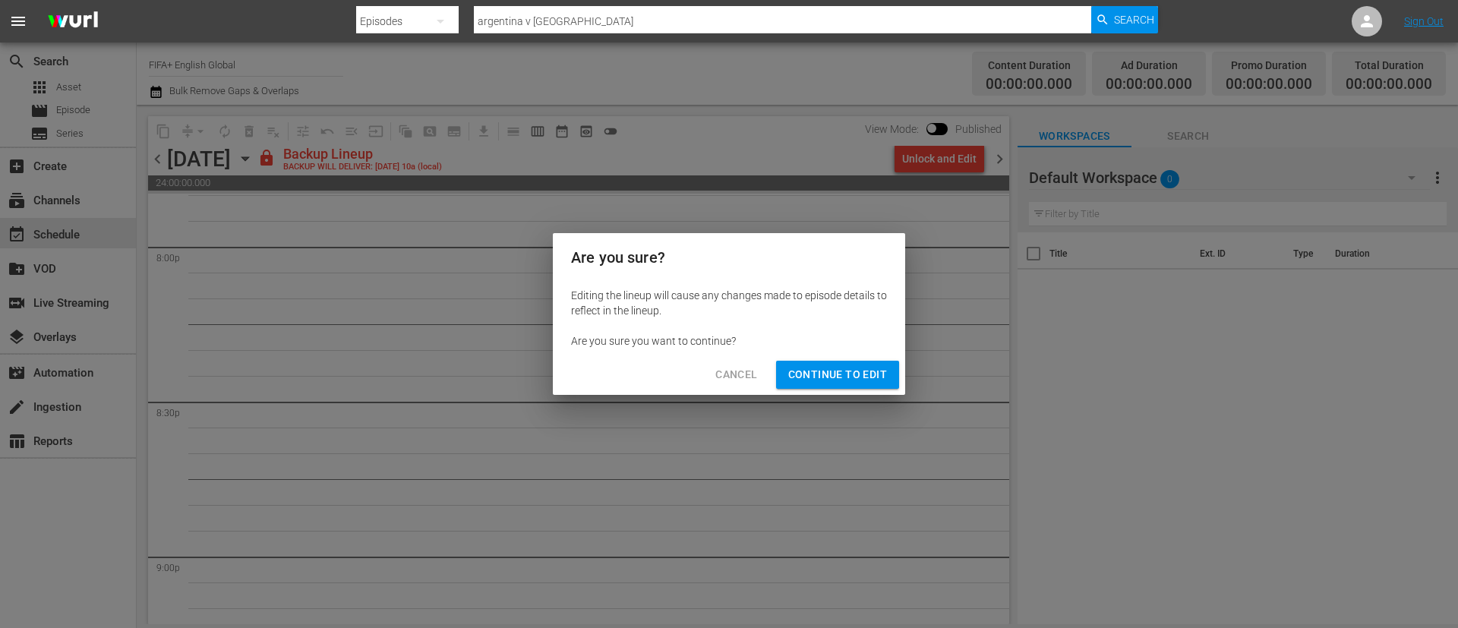
click at [822, 373] on span "Continue to Edit" at bounding box center [837, 374] width 99 height 19
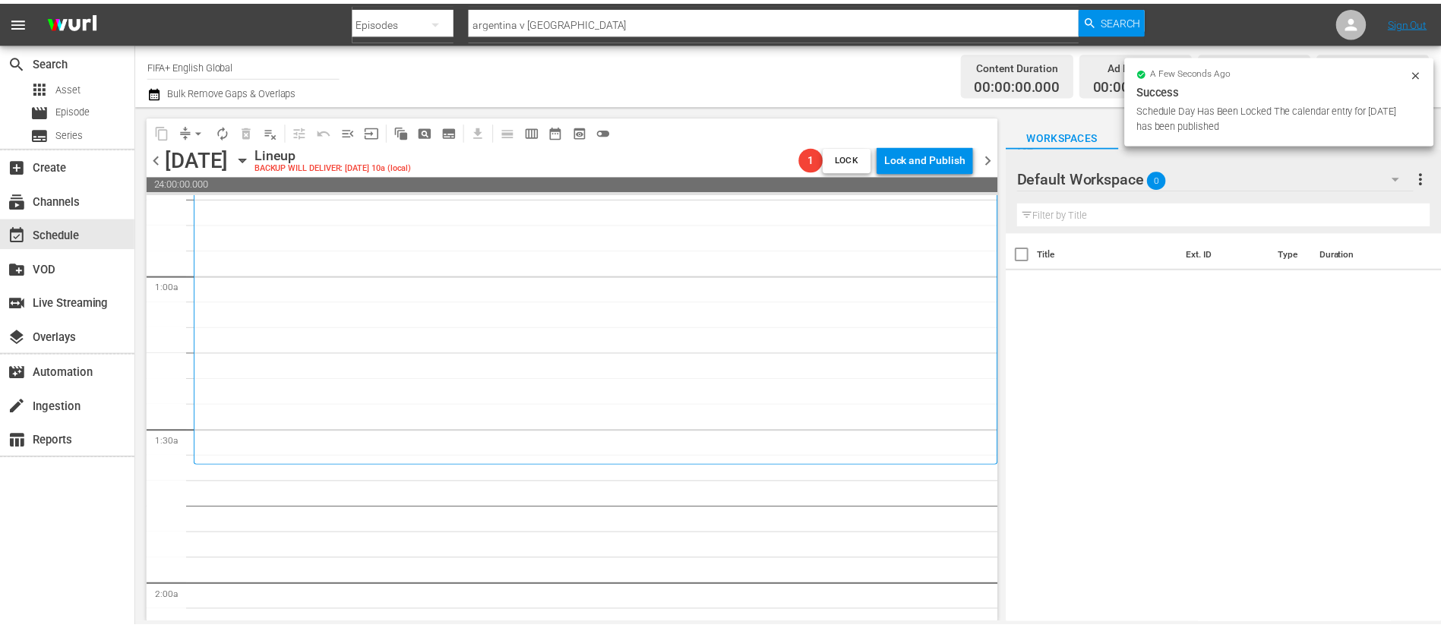
scroll to position [342, 0]
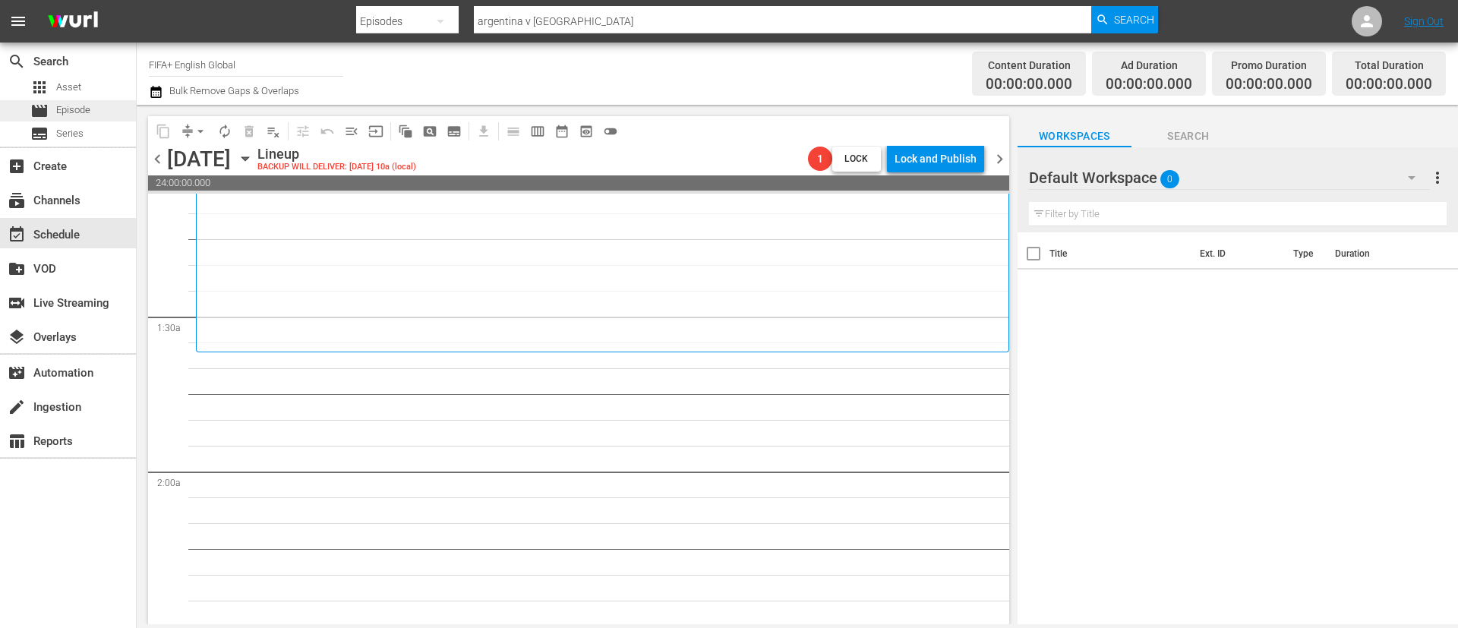
click at [80, 110] on span "Episode" at bounding box center [73, 110] width 34 height 15
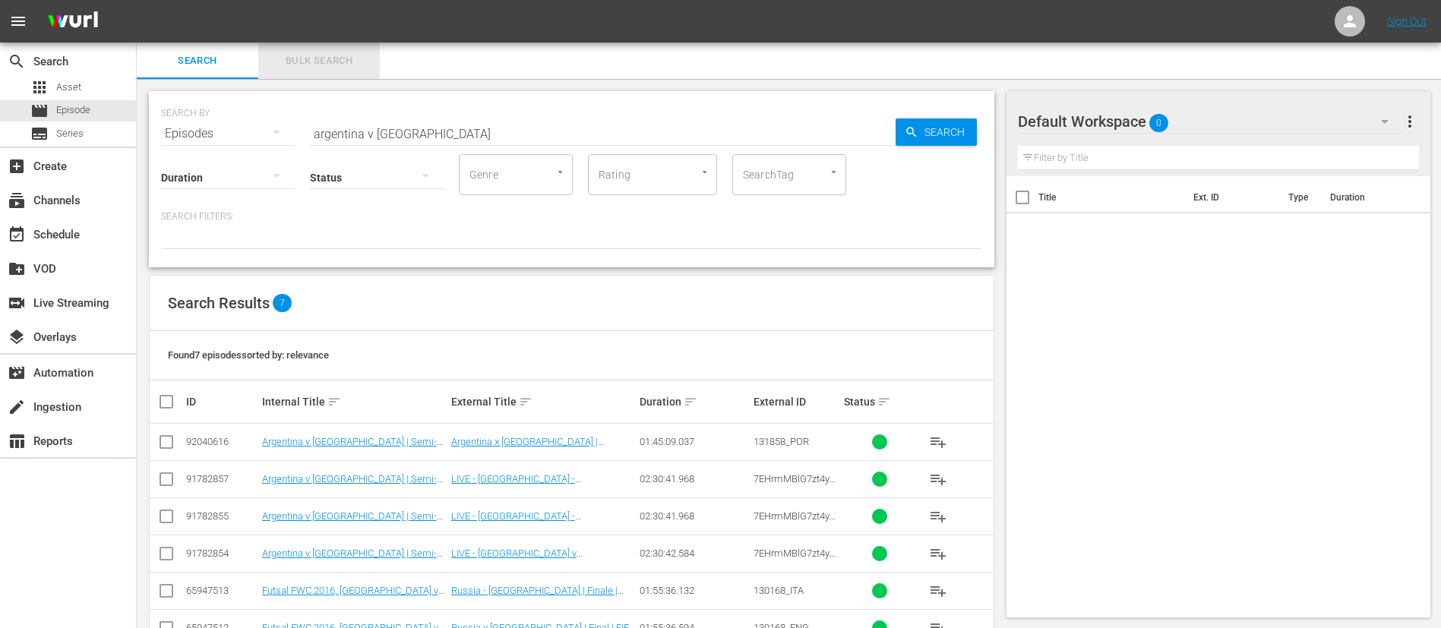
click at [321, 68] on span "Bulk Search" at bounding box center [318, 60] width 103 height 17
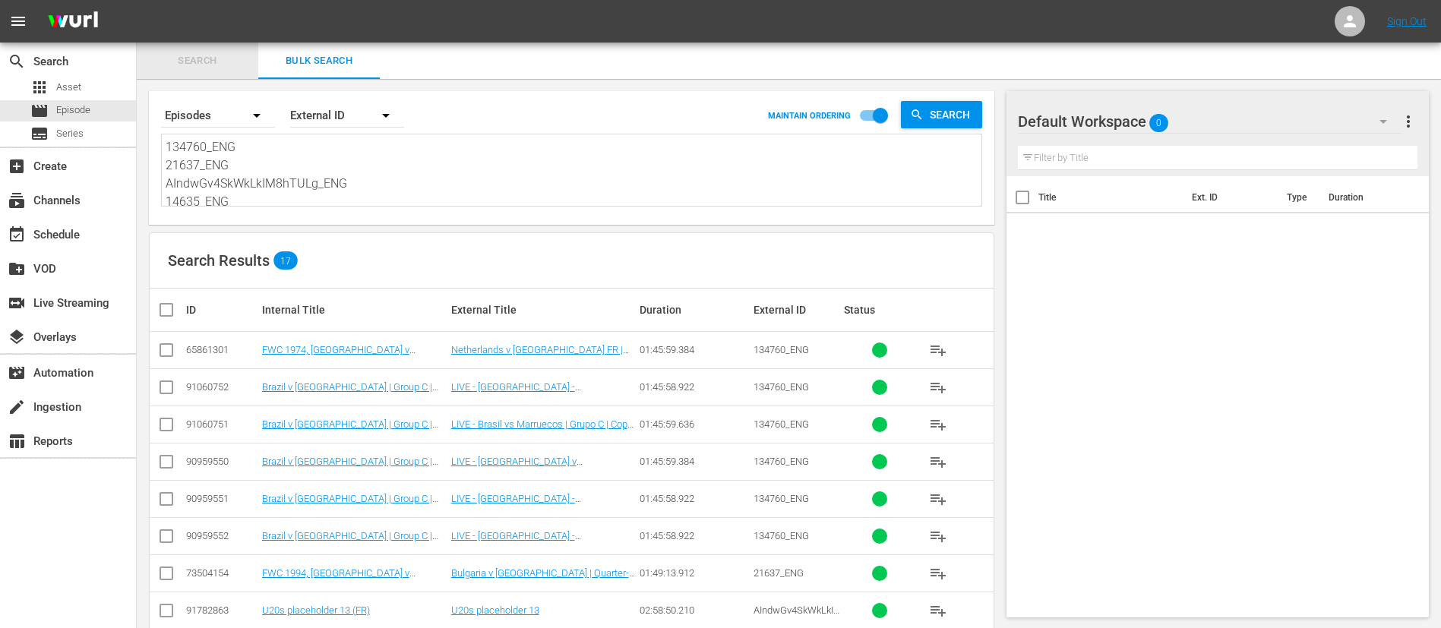
click at [192, 62] on span "Search" at bounding box center [197, 60] width 103 height 17
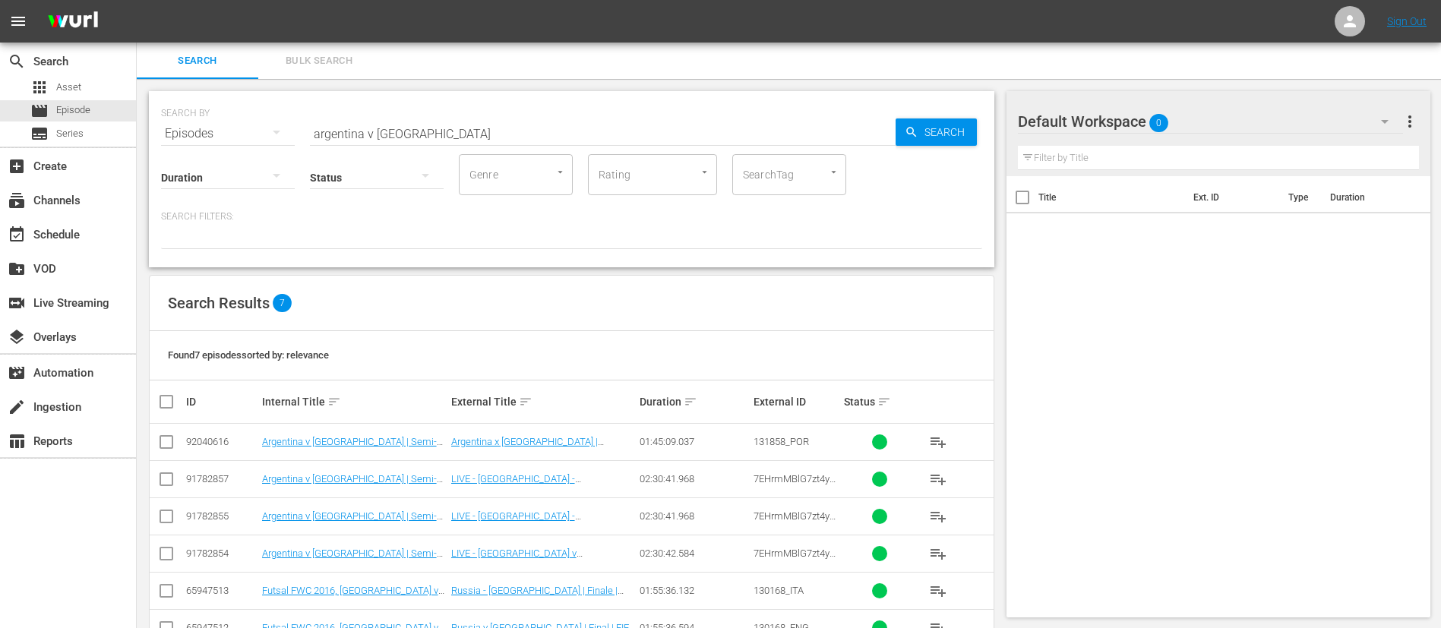
click at [374, 134] on input "argentina v colombia" at bounding box center [603, 133] width 586 height 36
paste input "FWWC 1991, Brazil v USA, Group Stage"
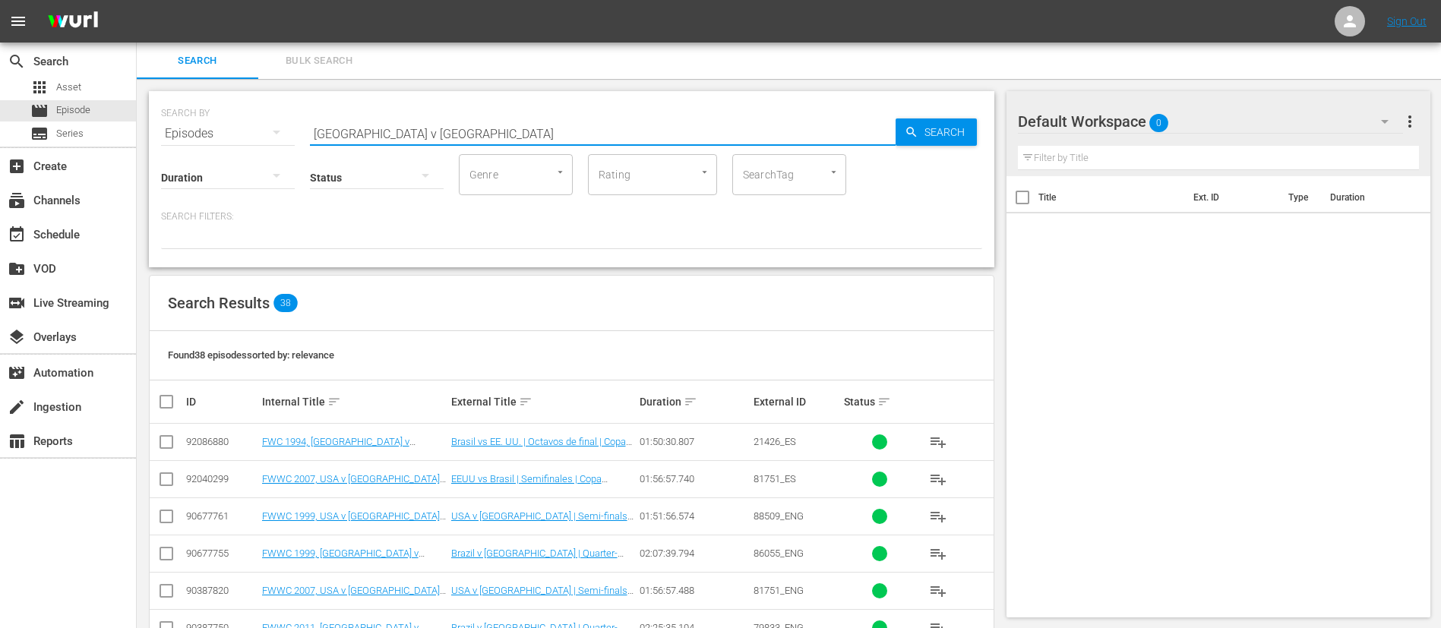
click at [502, 131] on input "Brazil v USA" at bounding box center [603, 133] width 586 height 36
paste input "U-17 FWWC 2024 QF to Final - Highlights Bundle"
type input "U-17 FWWC 2024 QF to Final - Highlights Bundle"
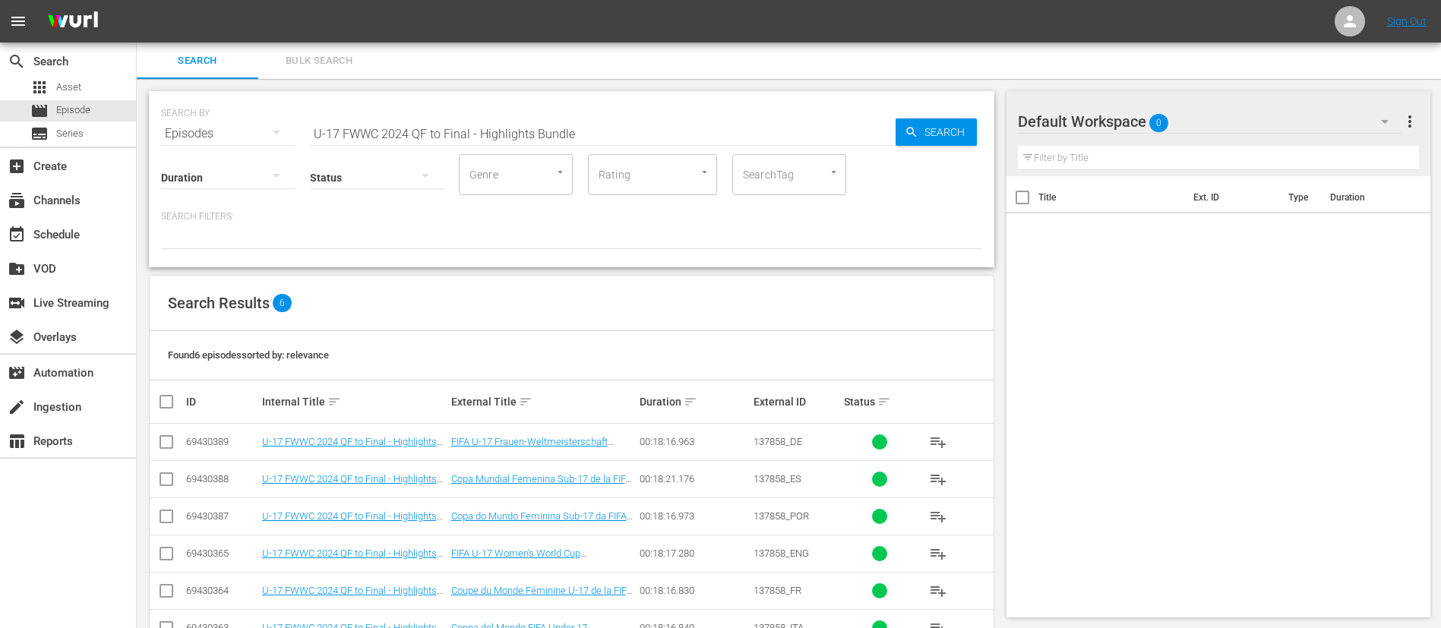
click at [793, 418] on span "137858_ENG" at bounding box center [780, 553] width 55 height 11
copy span "137858_ENG"
click at [350, 60] on span "Bulk Search" at bounding box center [318, 60] width 103 height 17
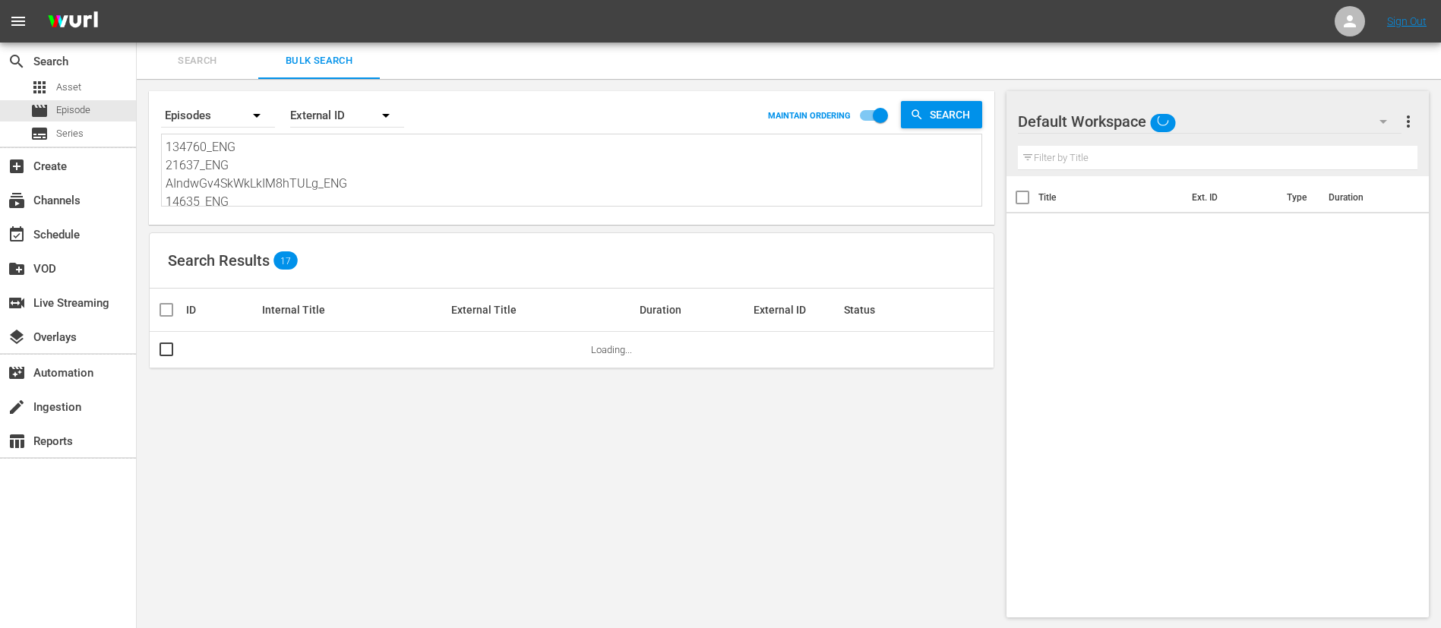
click at [248, 176] on textarea "134760_ENG 21637_ENG AIndwGv4SkWkLkIM8hTULg_ENG 14635_ENG 116278_ENG #N/D 14370…" at bounding box center [574, 172] width 816 height 69
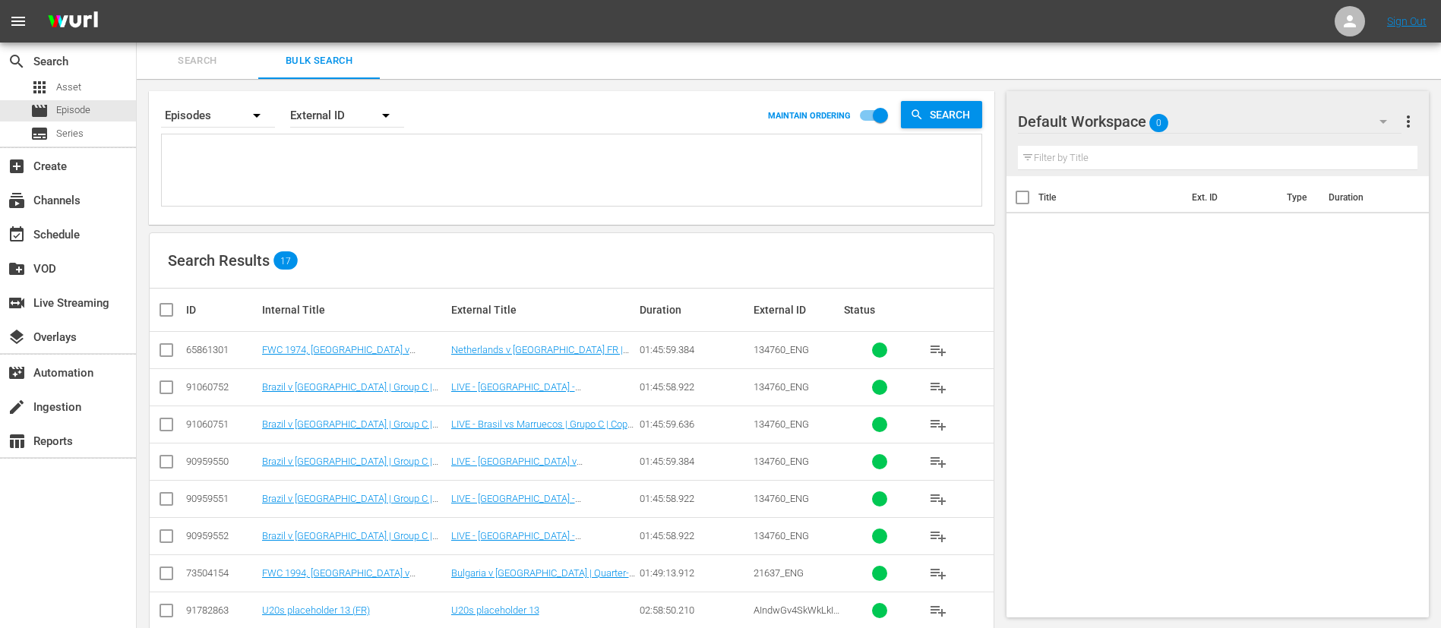
paste textarea "134770_ENG 131858_ENG 134841FWC 1994, Sweden v Bulgaria, Semi-Finals - FMR 8850…"
type textarea "134770_ENG 131858_ENG 134841FWC 1994, Sweden v Bulgaria, Semi-Finals - FMR 8850…"
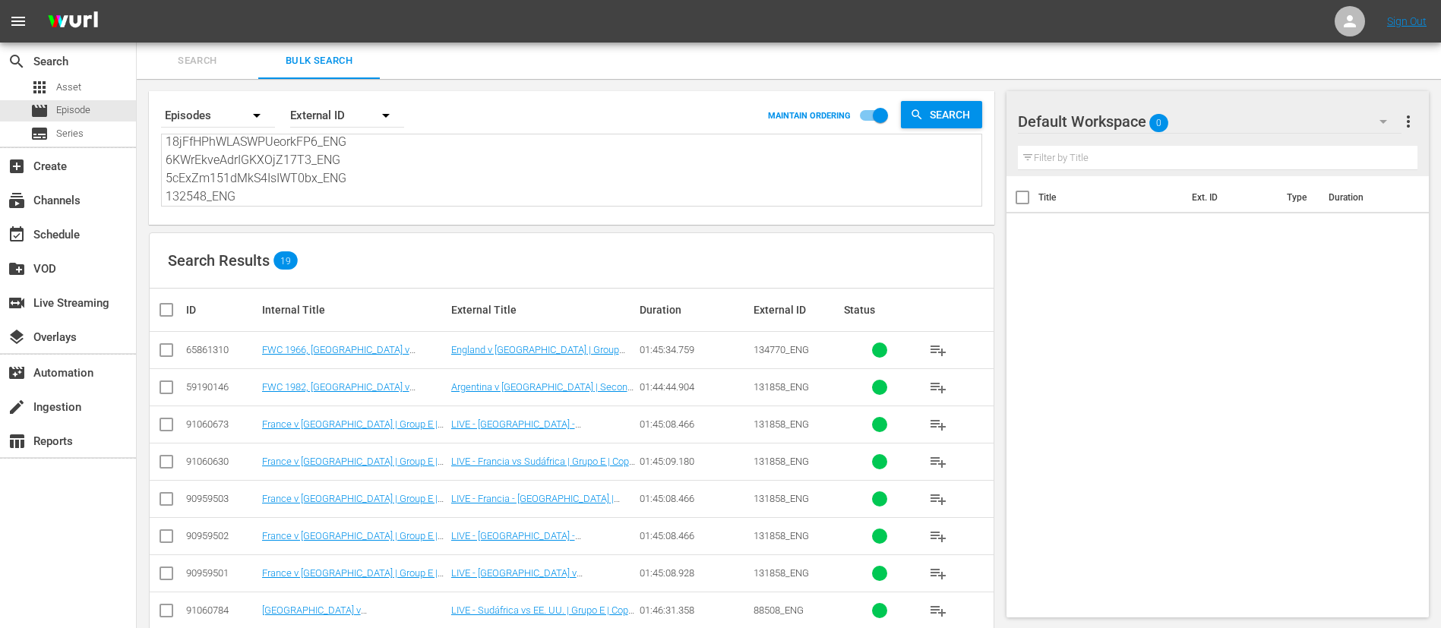
type textarea "134770_ENG 131858_ENG 134841FWC 1994, Sweden v Bulgaria, Semi-Finals - FMR 8850…"
click at [172, 345] on input "checkbox" at bounding box center [166, 353] width 18 height 18
checkbox input "true"
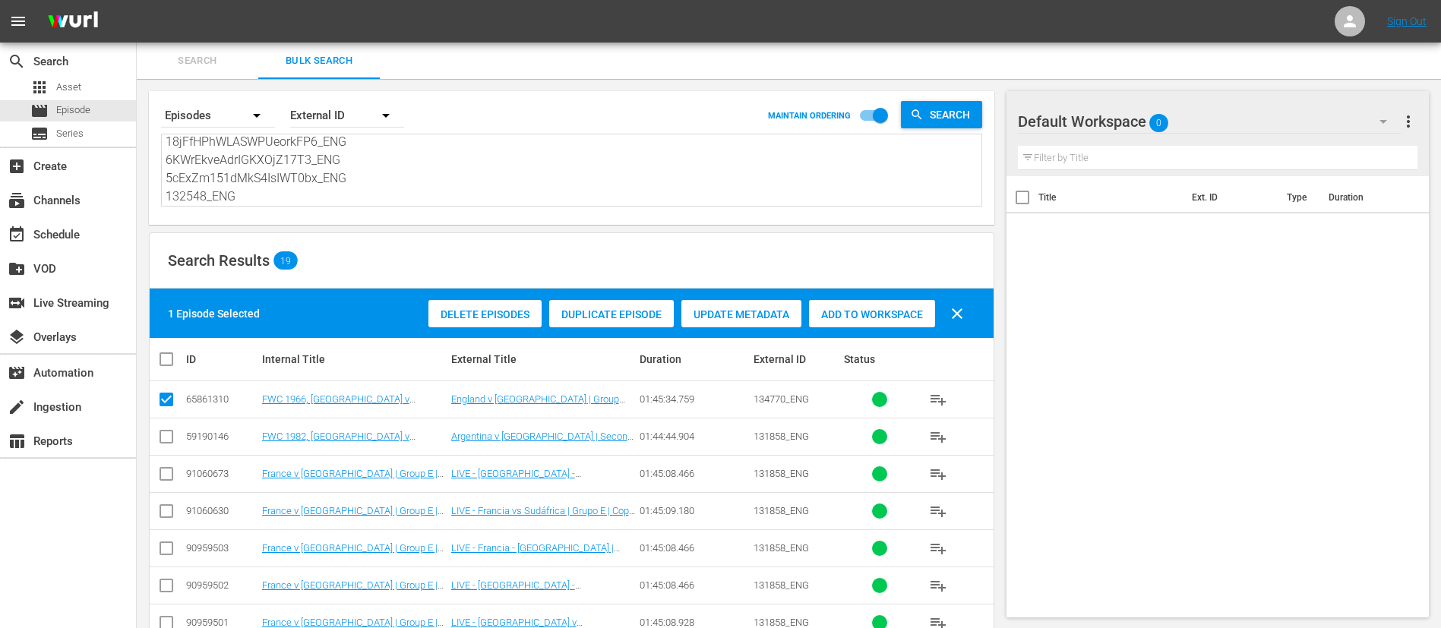
click at [168, 418] on input "checkbox" at bounding box center [166, 440] width 18 height 18
checkbox input "true"
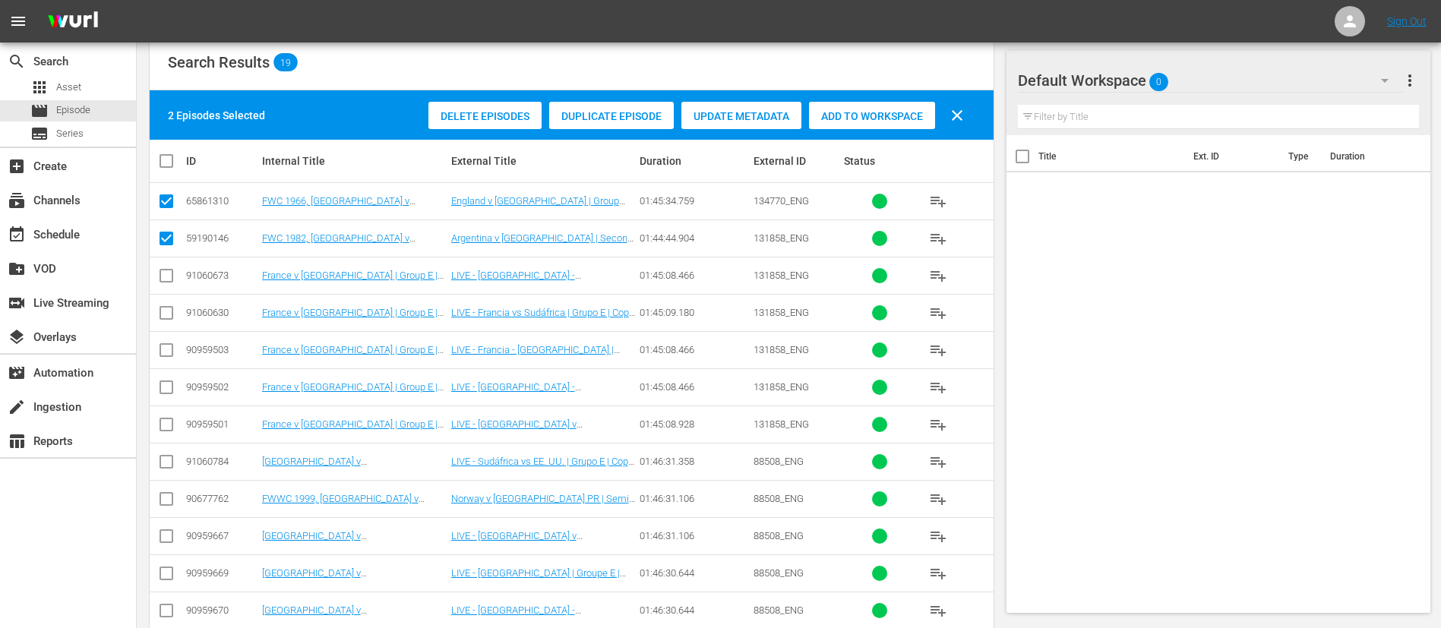
scroll to position [228, 0]
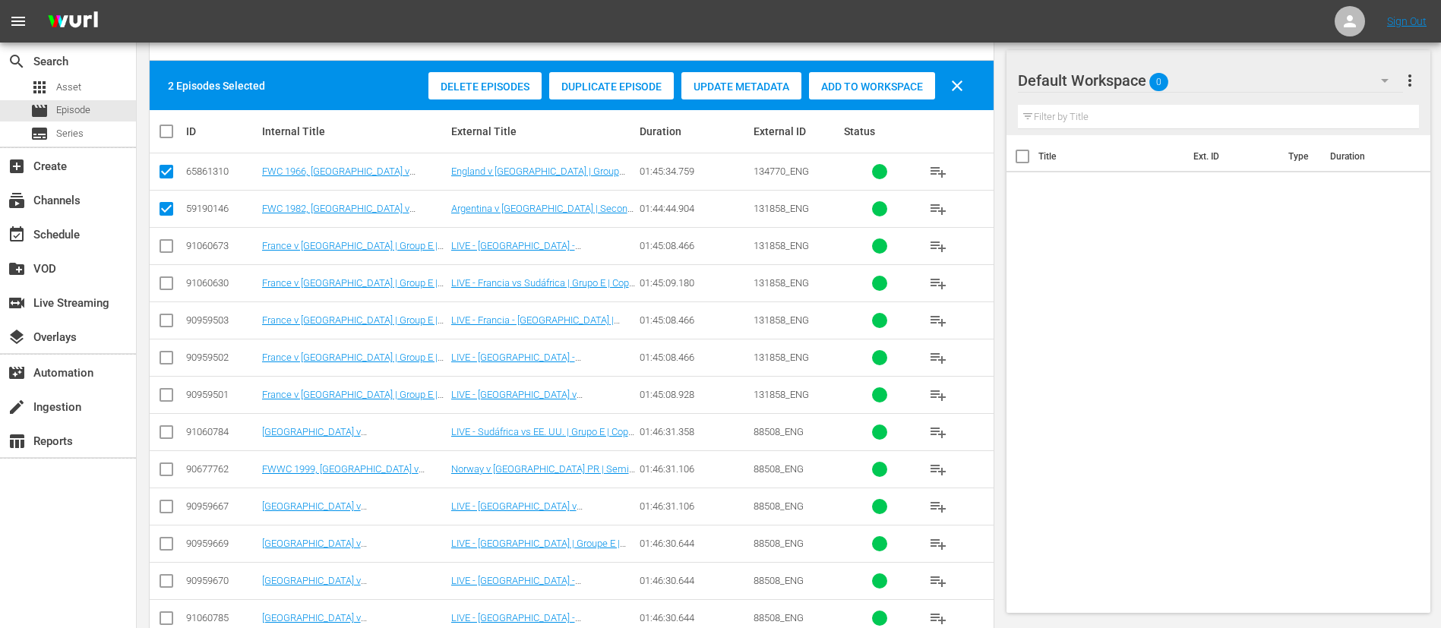
click at [166, 418] on input "checkbox" at bounding box center [166, 472] width 18 height 18
checkbox input "true"
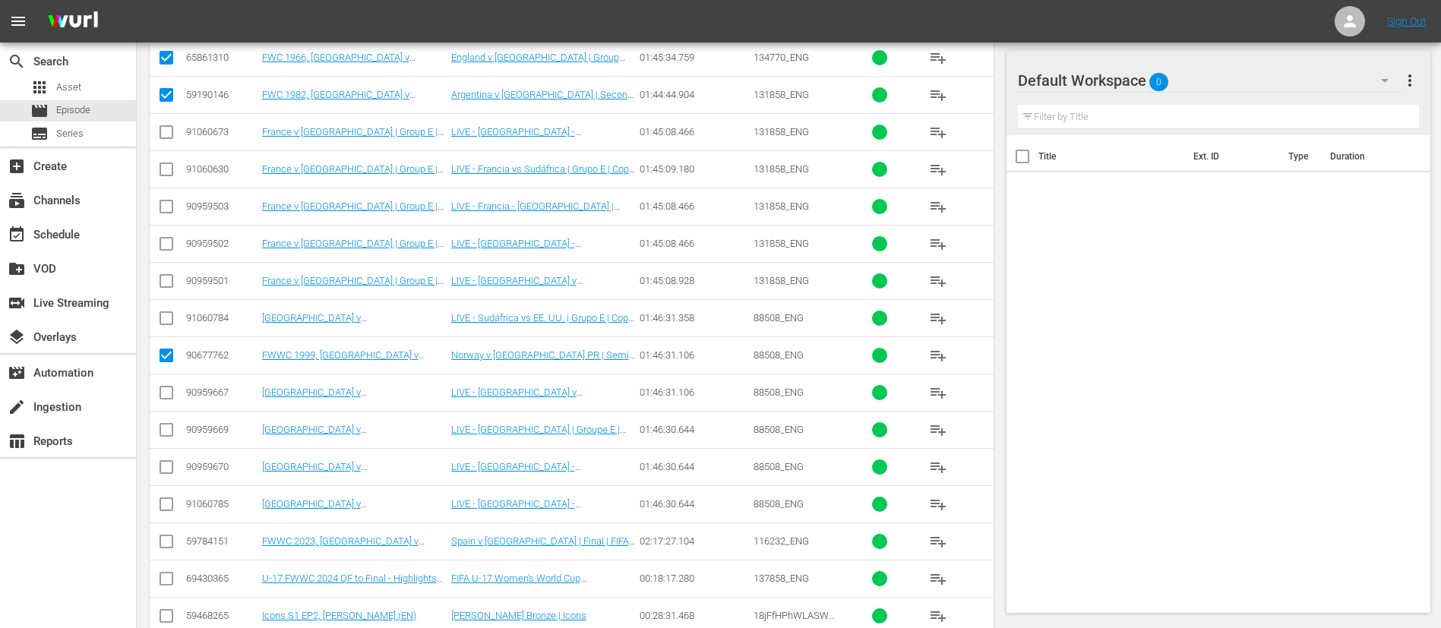
scroll to position [456, 0]
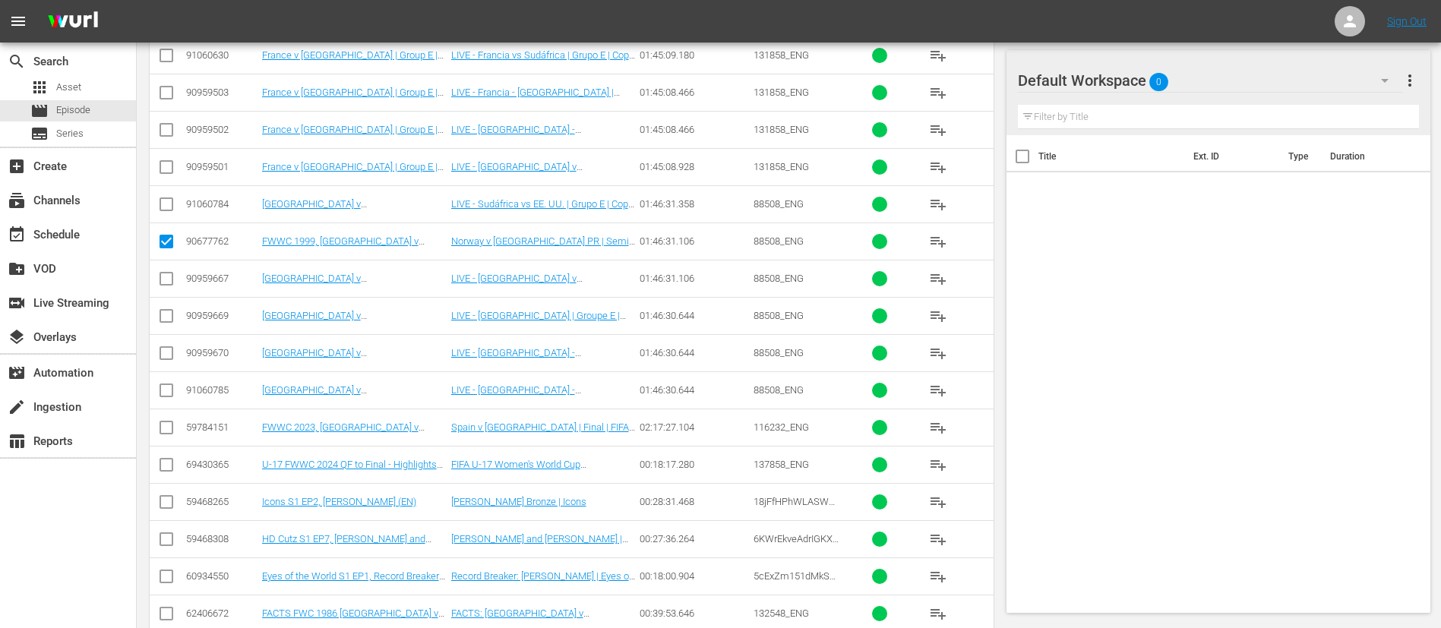
click at [171, 418] on input "checkbox" at bounding box center [166, 431] width 18 height 18
checkbox input "true"
click at [170, 418] on input "checkbox" at bounding box center [166, 468] width 18 height 18
checkbox input "true"
click at [166, 418] on input "checkbox" at bounding box center [166, 505] width 18 height 18
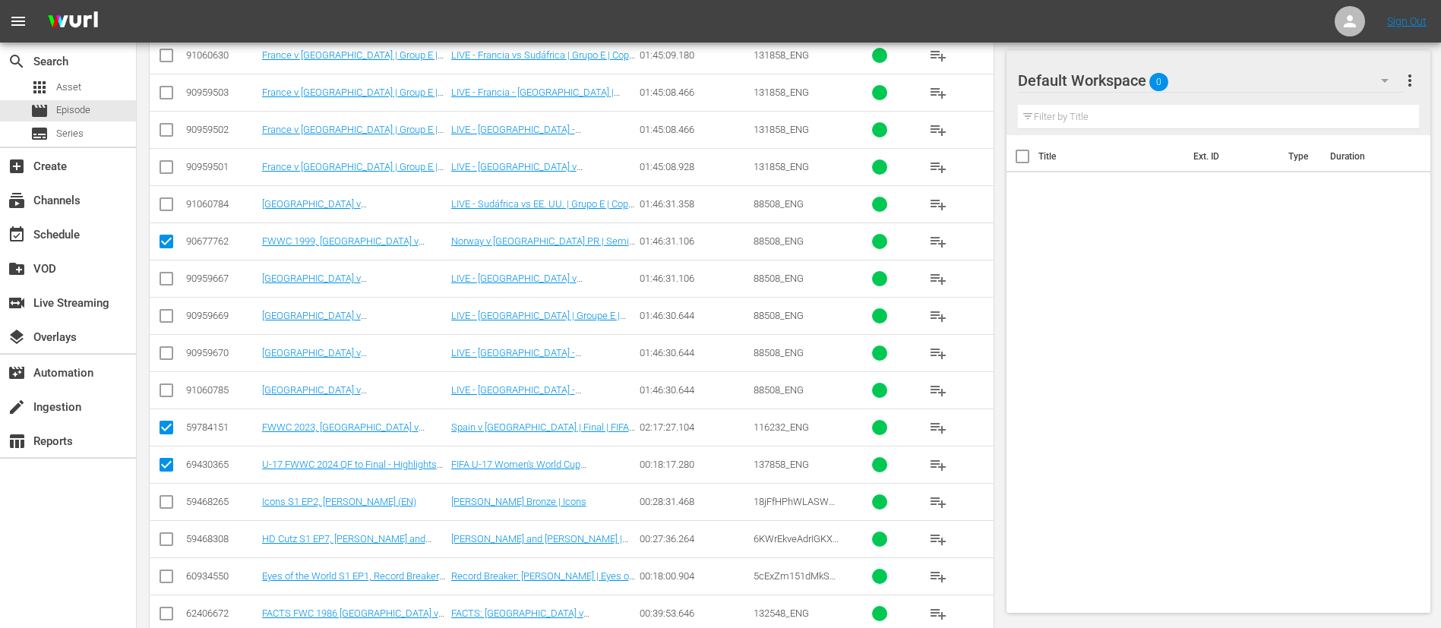
checkbox input "true"
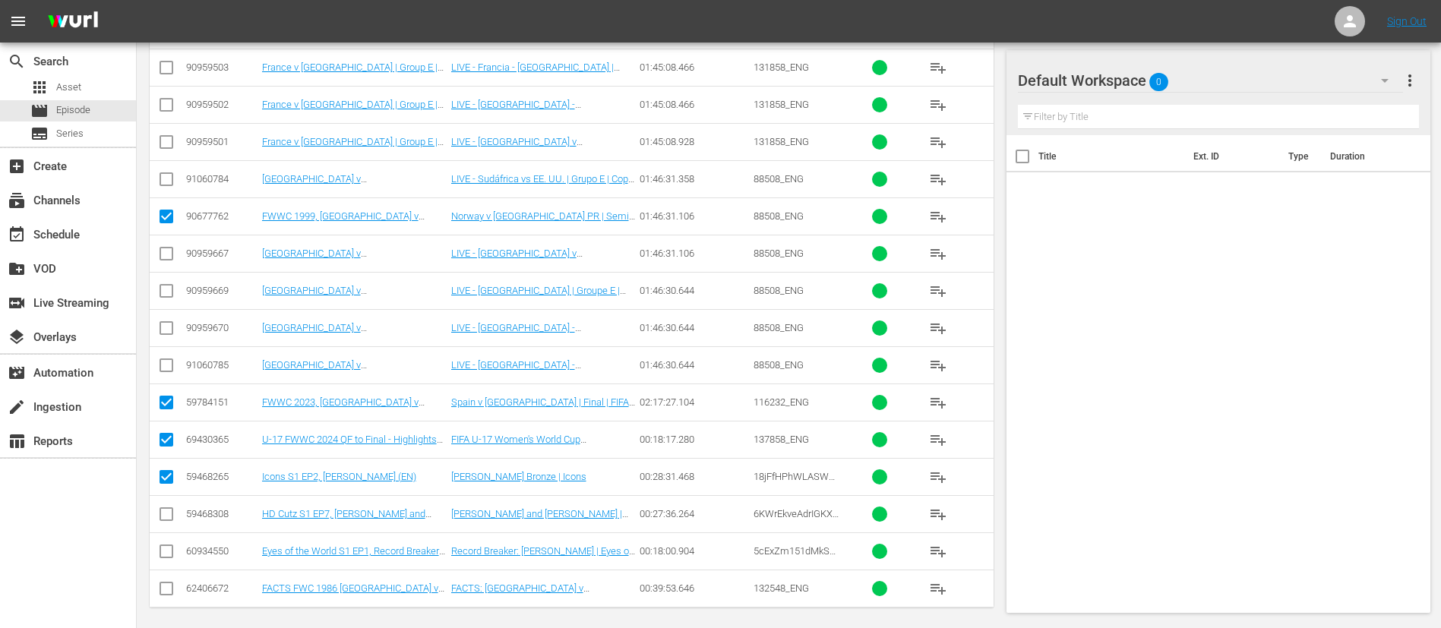
scroll to position [488, 0]
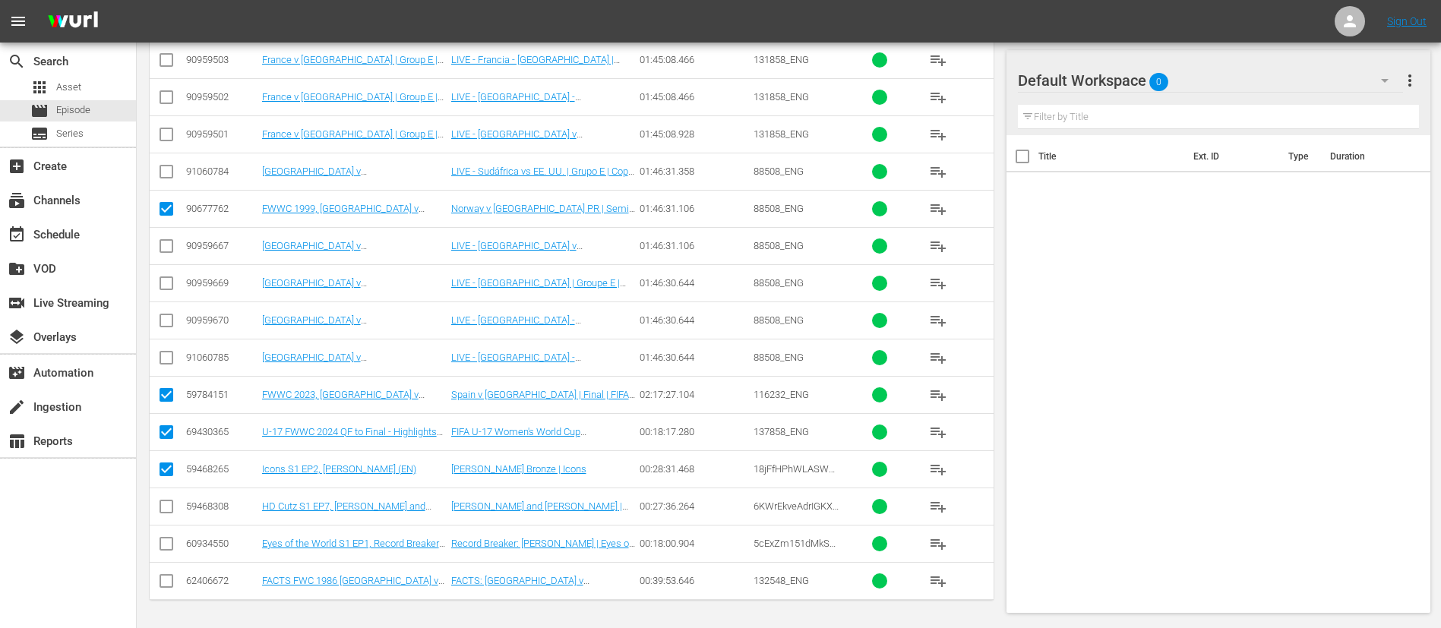
click at [166, 418] on input "checkbox" at bounding box center [166, 510] width 18 height 18
checkbox input "true"
click at [168, 418] on input "checkbox" at bounding box center [166, 547] width 18 height 18
checkbox input "true"
click at [168, 418] on input "checkbox" at bounding box center [166, 584] width 18 height 18
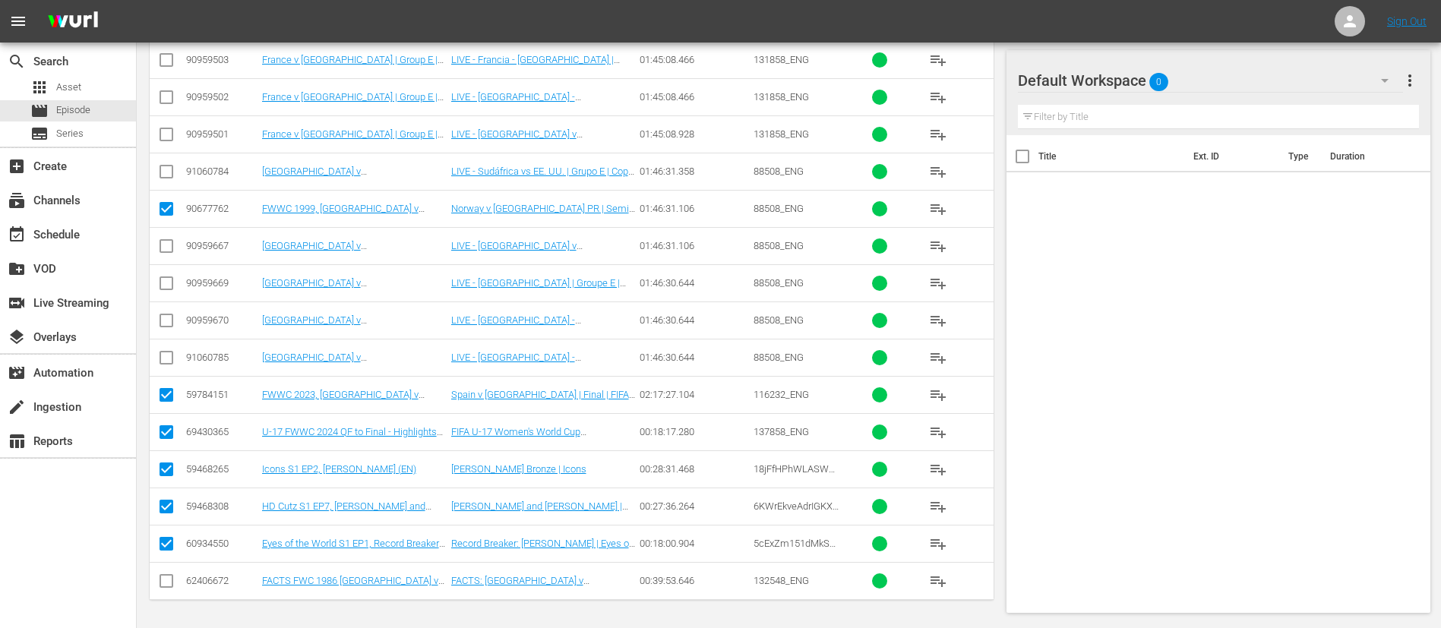
checkbox input "true"
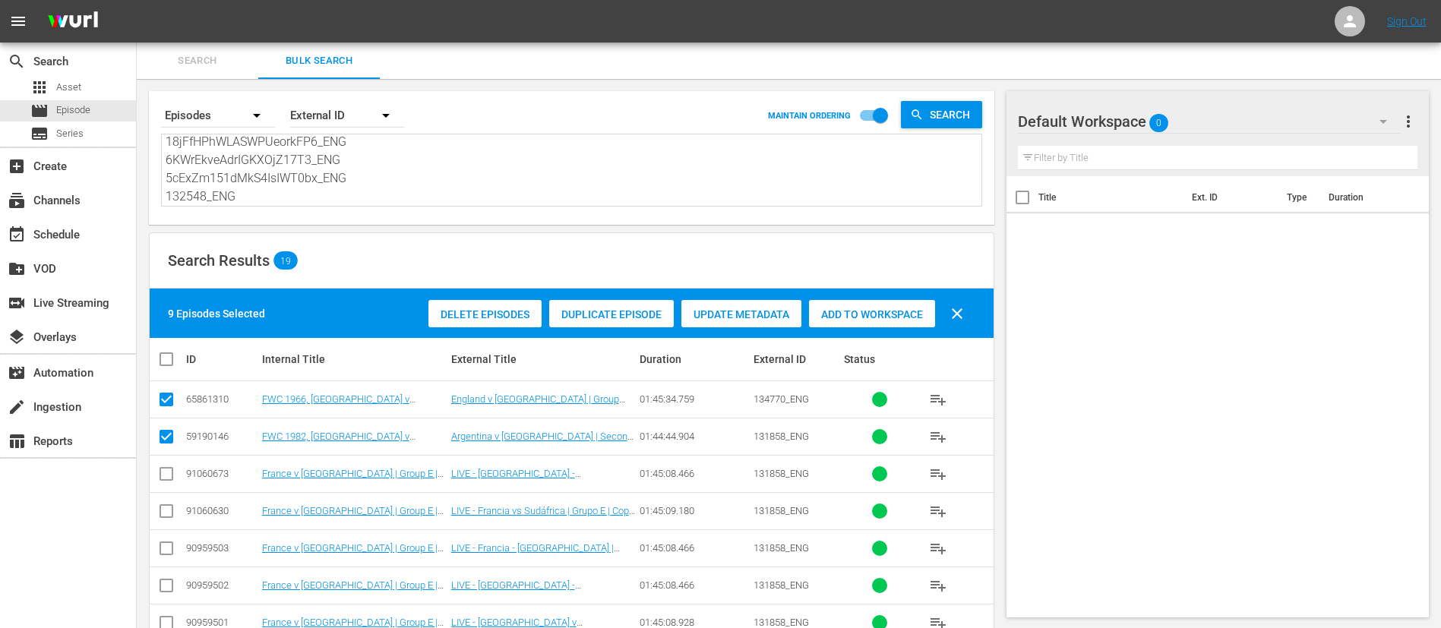
click at [892, 318] on span "Add to Workspace" at bounding box center [872, 314] width 126 height 12
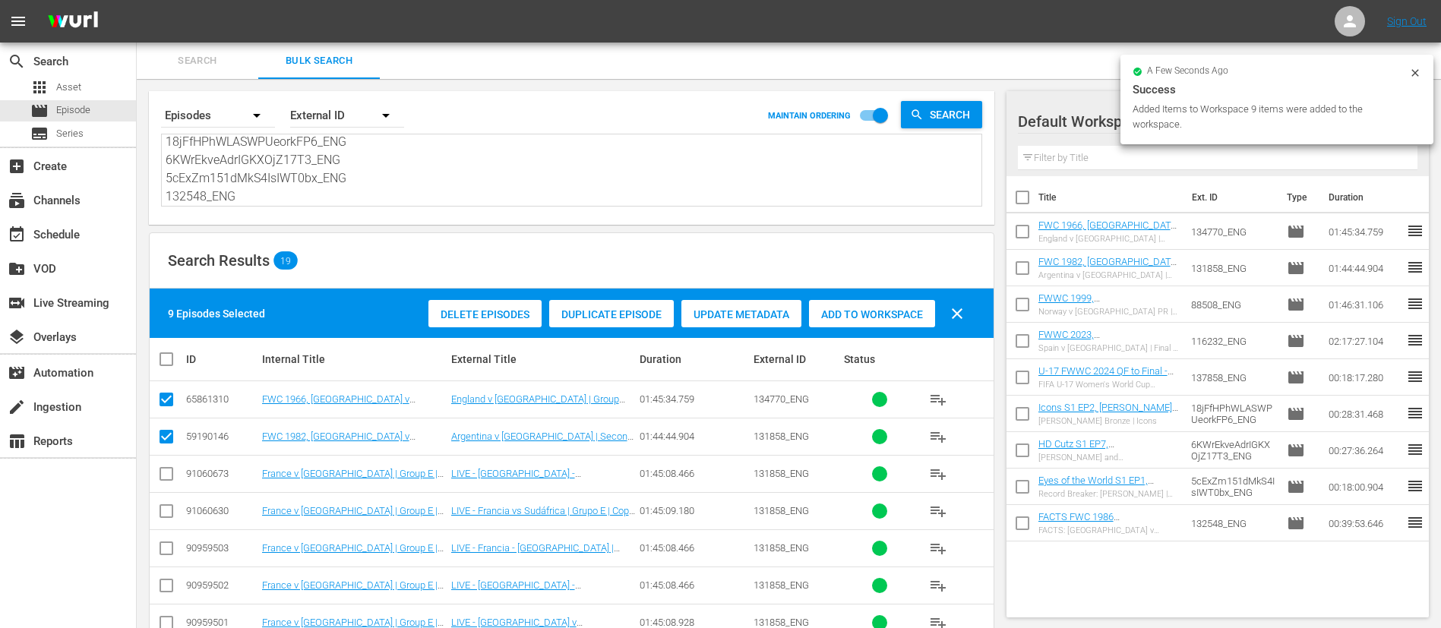
click at [166, 70] on button "Search" at bounding box center [198, 61] width 122 height 36
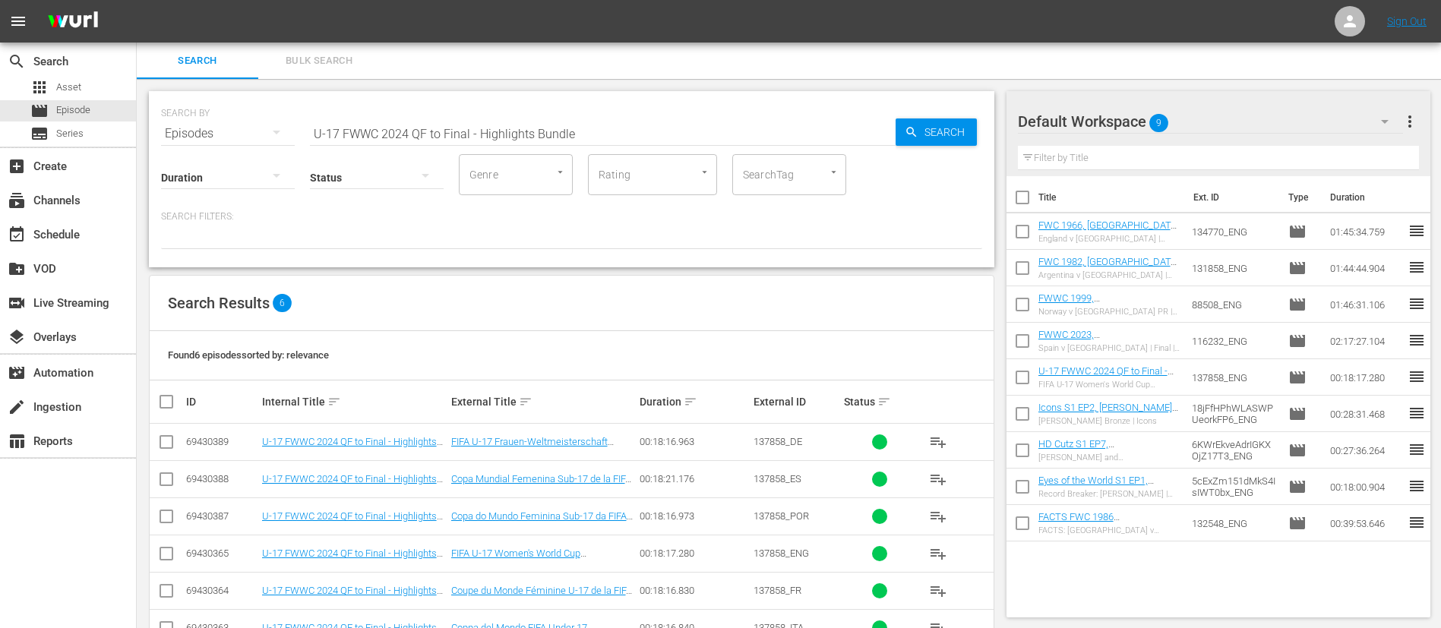
click at [748, 150] on input "U-17 FWWC 2024 QF to Final - Highlights Bundle" at bounding box center [603, 133] width 586 height 36
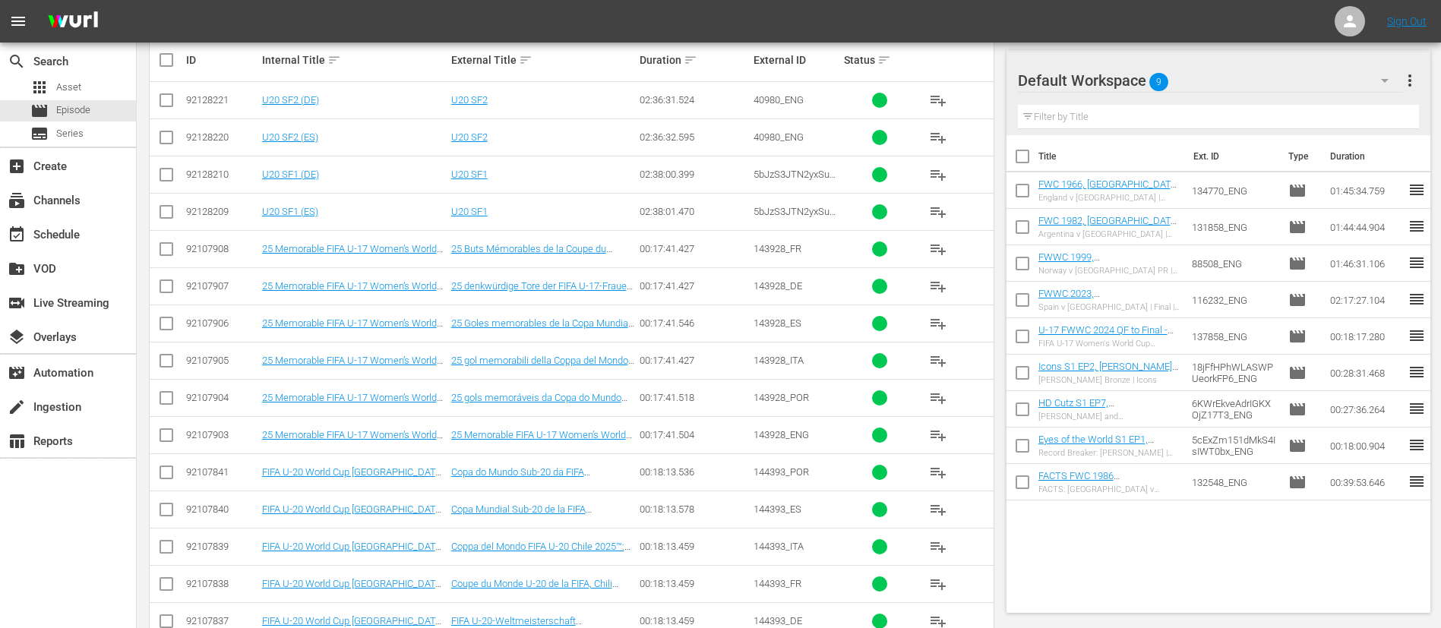
scroll to position [456, 0]
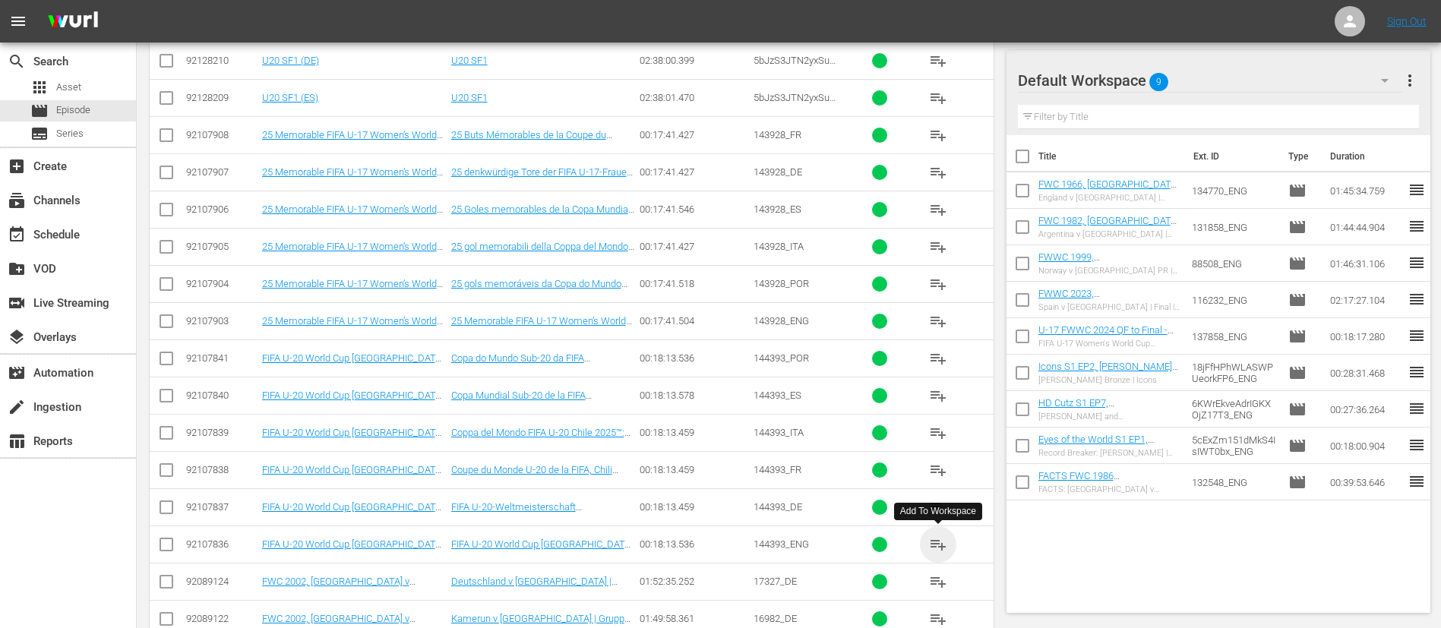
click at [936, 418] on span "playlist_add" at bounding box center [938, 544] width 18 height 18
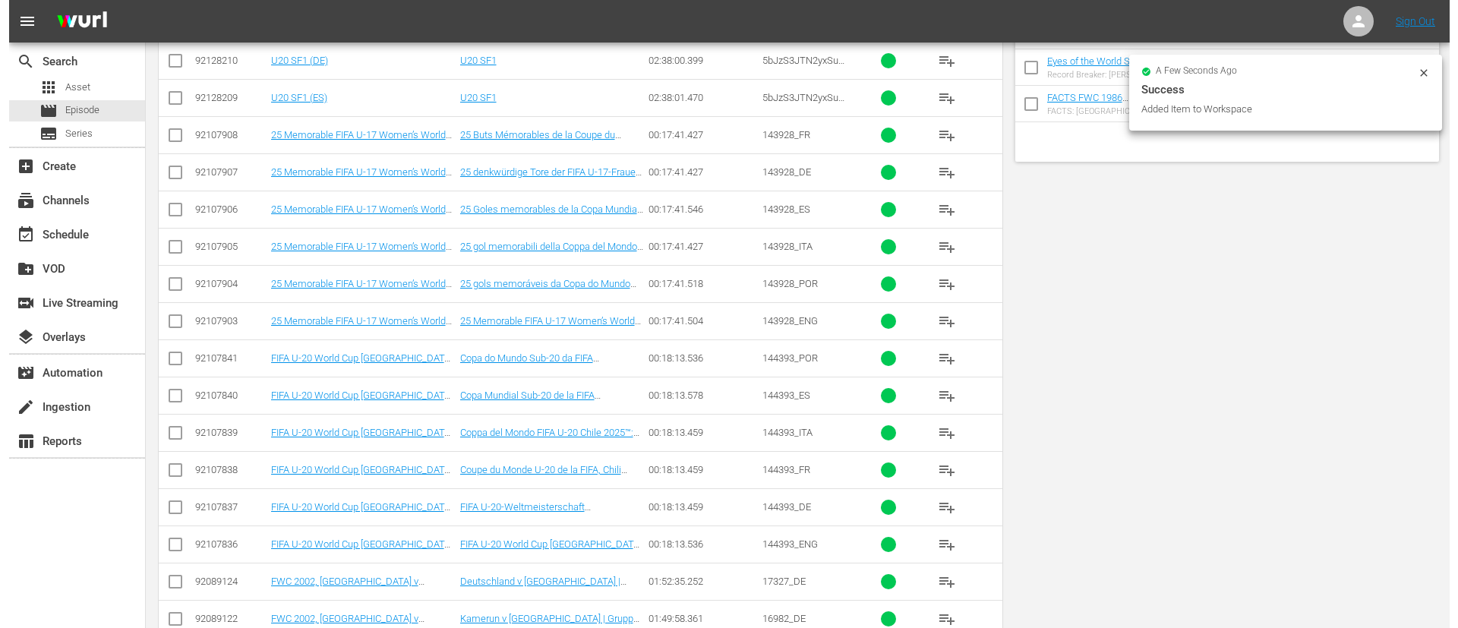
scroll to position [0, 0]
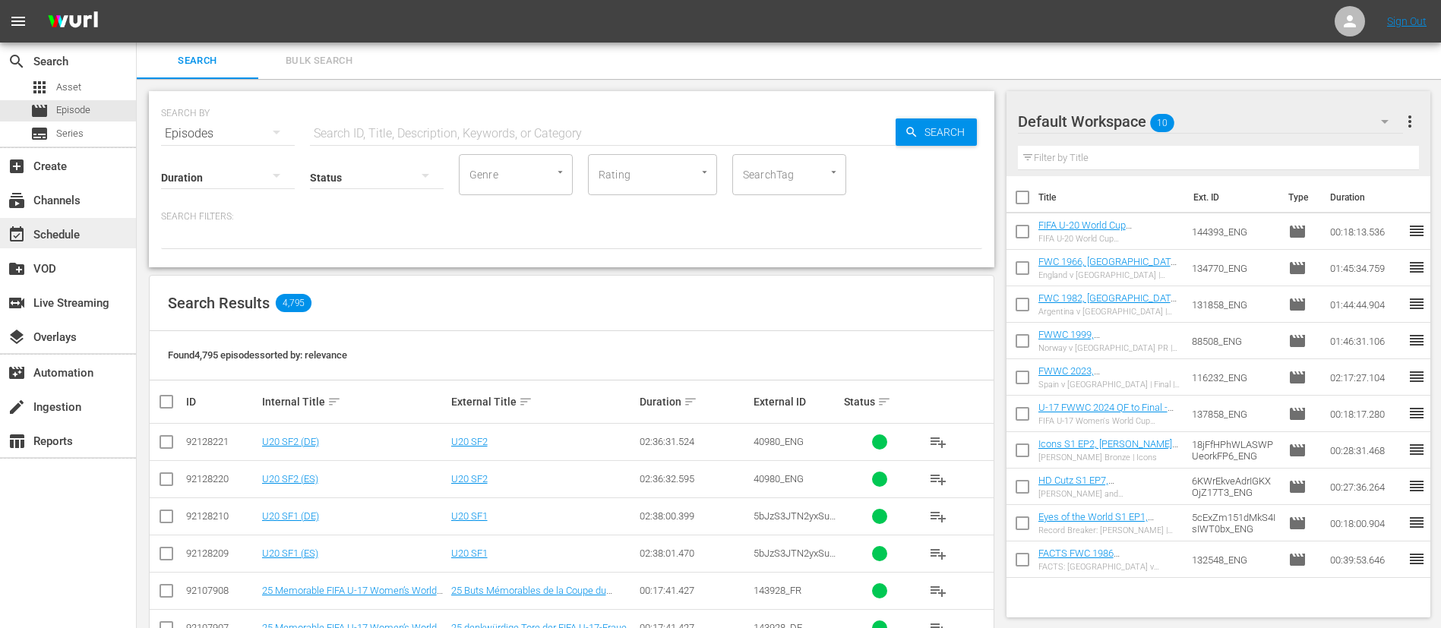
click at [65, 228] on div "event_available Schedule" at bounding box center [42, 233] width 85 height 14
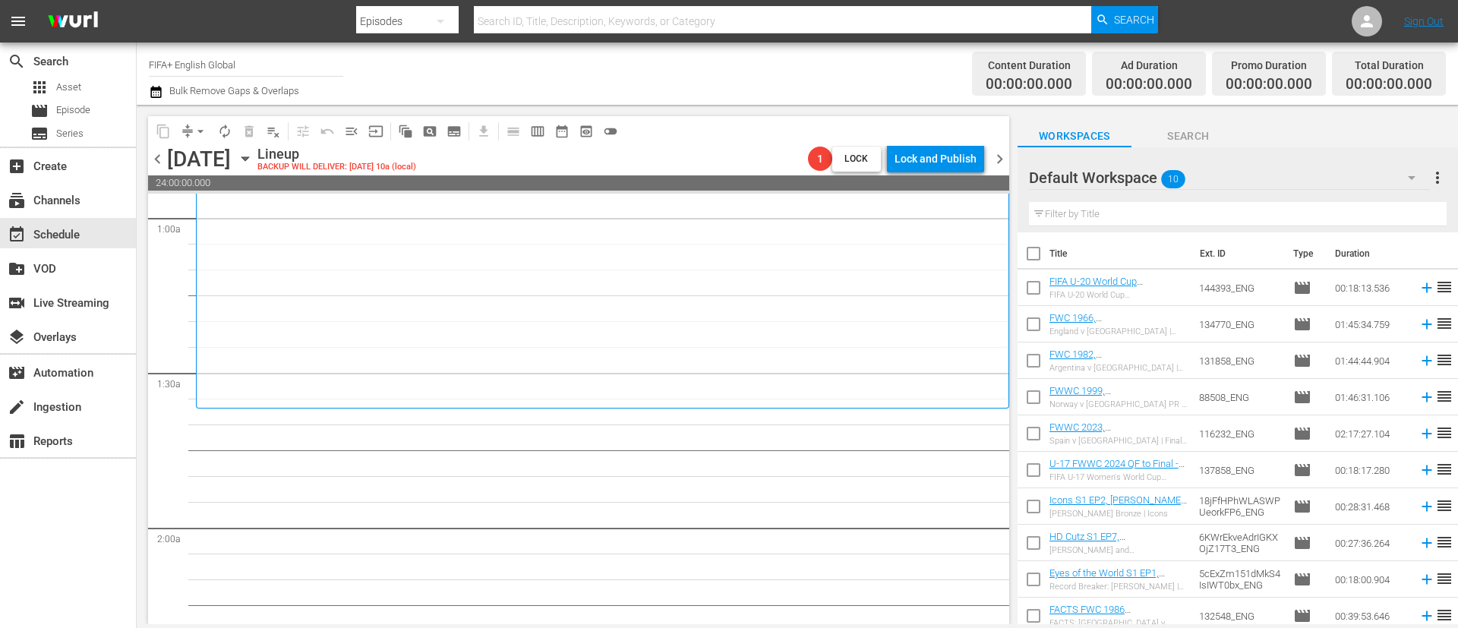
scroll to position [570, 0]
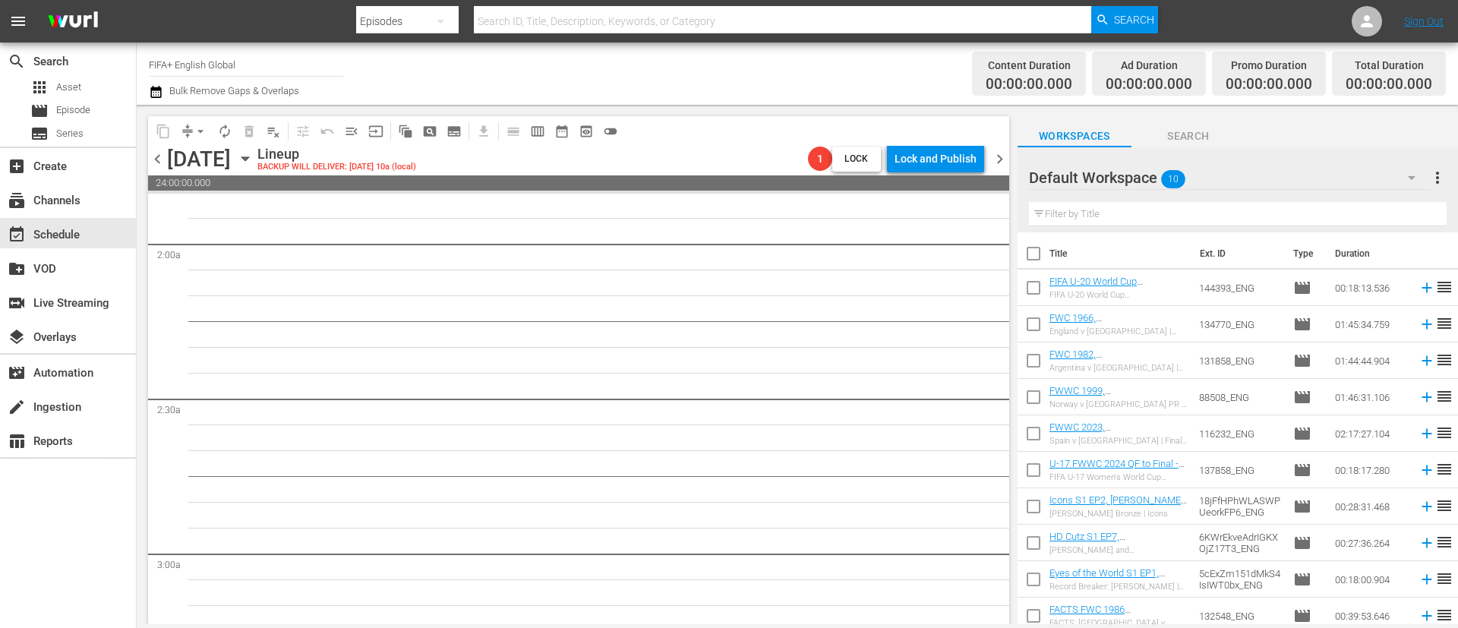
click at [971, 250] on input "checkbox" at bounding box center [1034, 257] width 32 height 32
checkbox input "true"
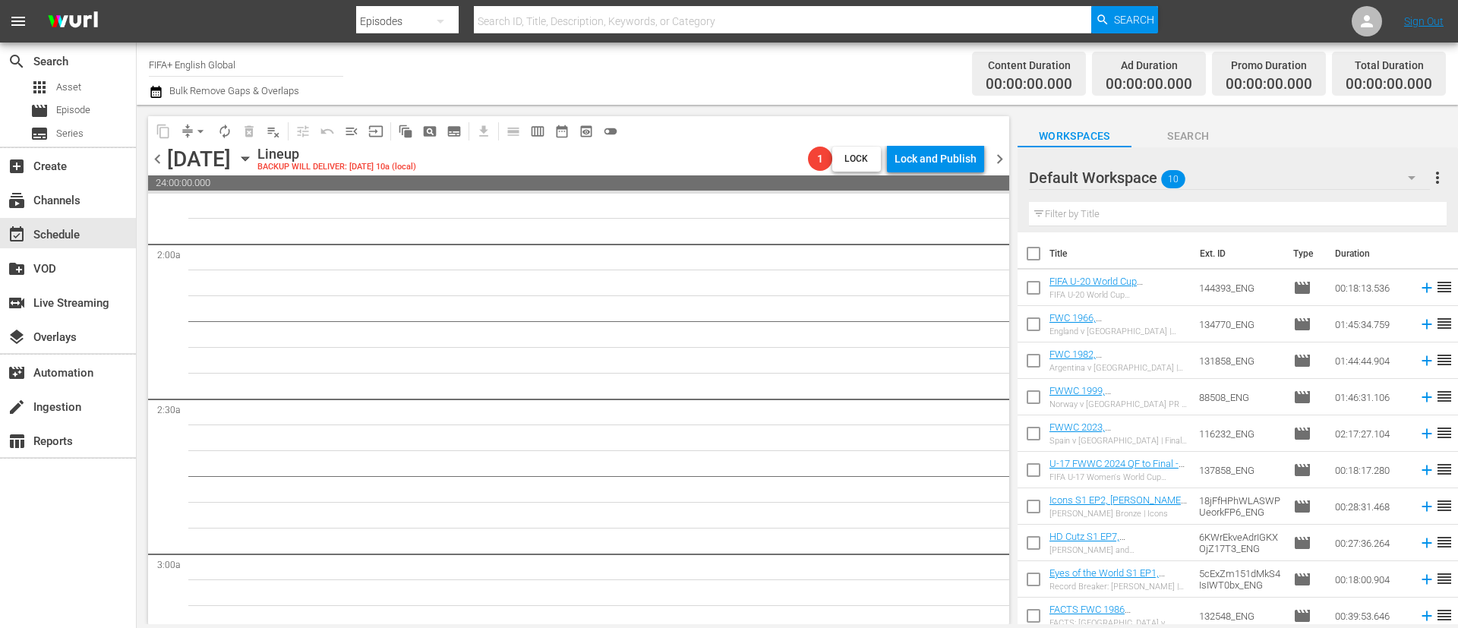
checkbox input "true"
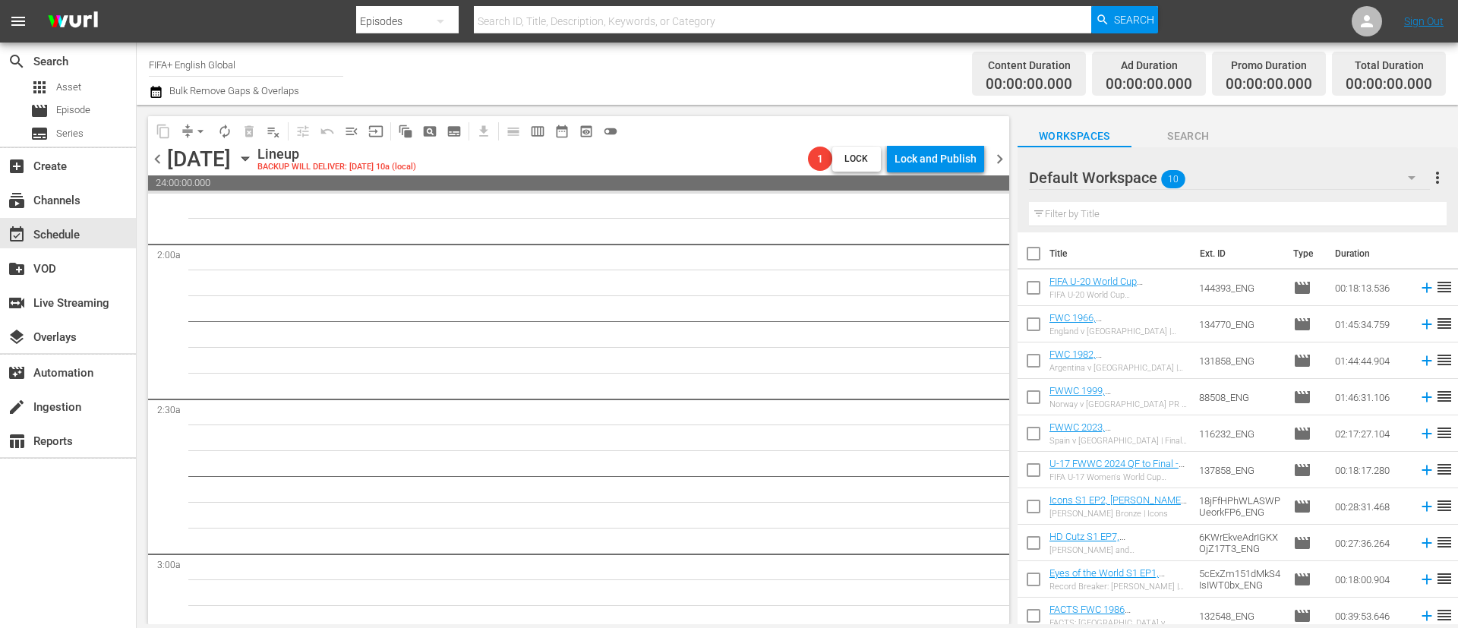
checkbox input "true"
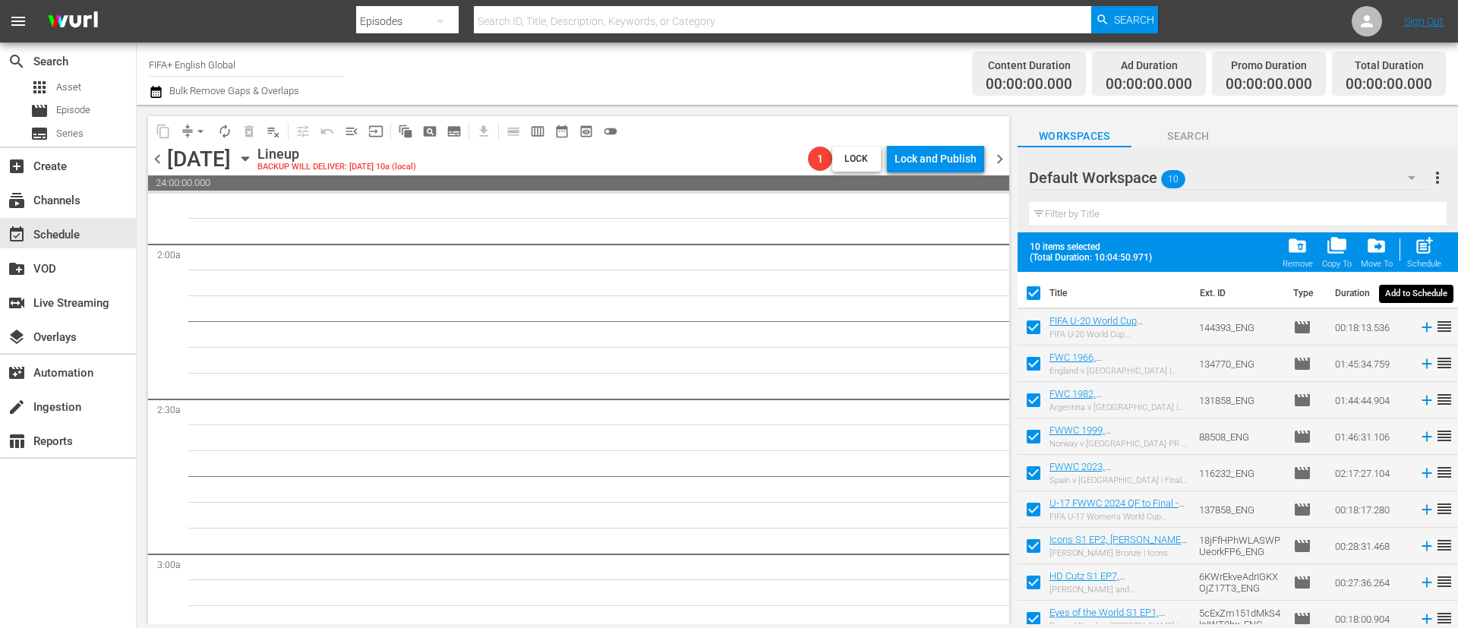
click at [971, 245] on span "post_add" at bounding box center [1424, 245] width 21 height 21
checkbox input "false"
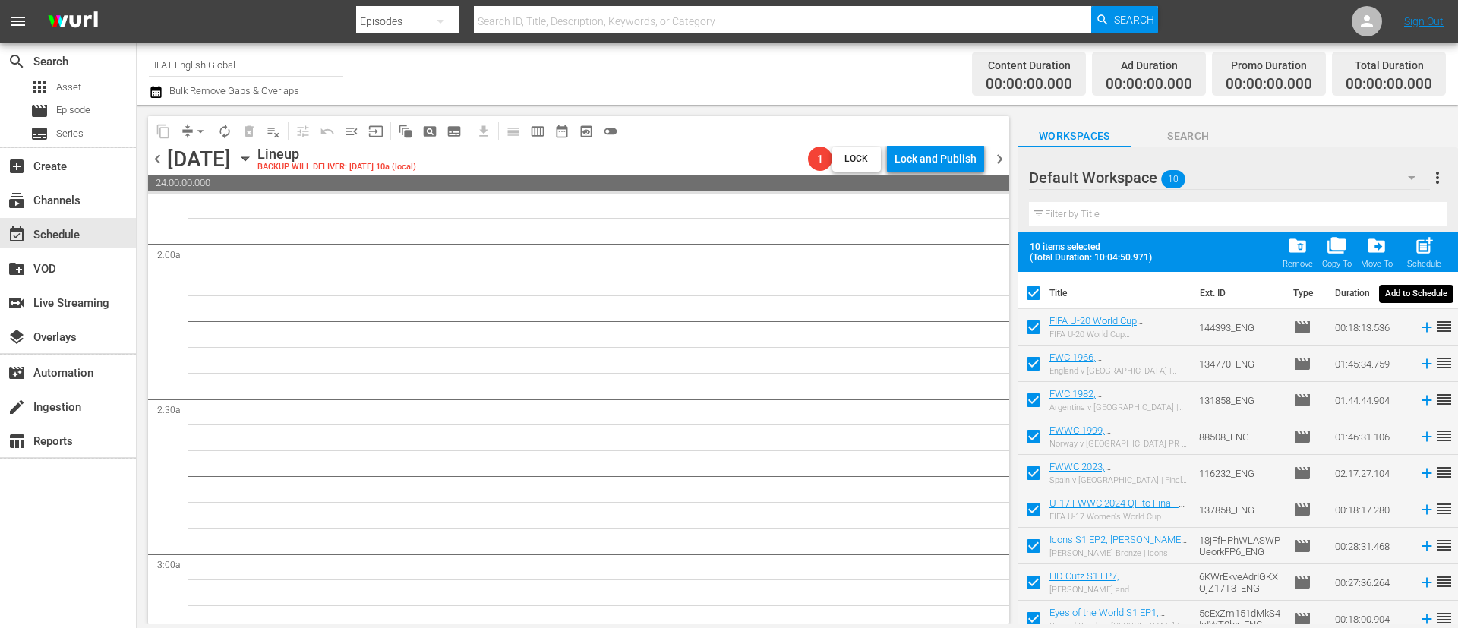
checkbox input "false"
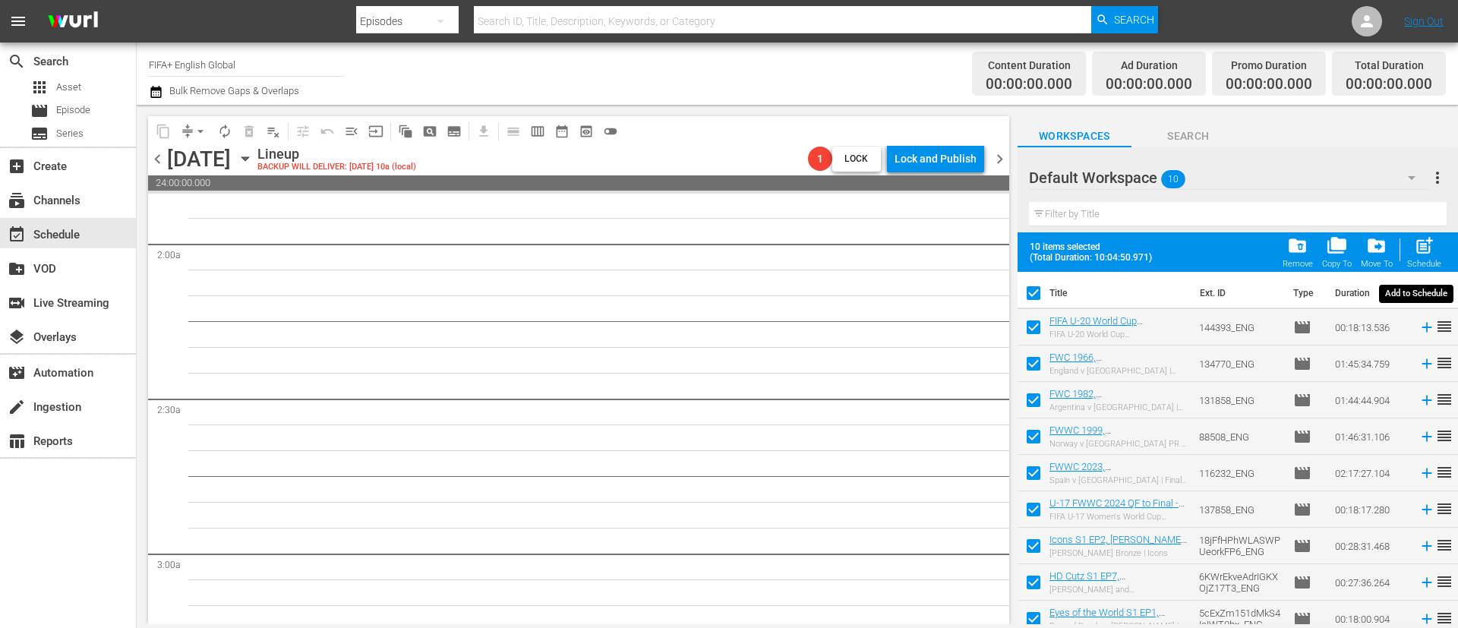
checkbox input "false"
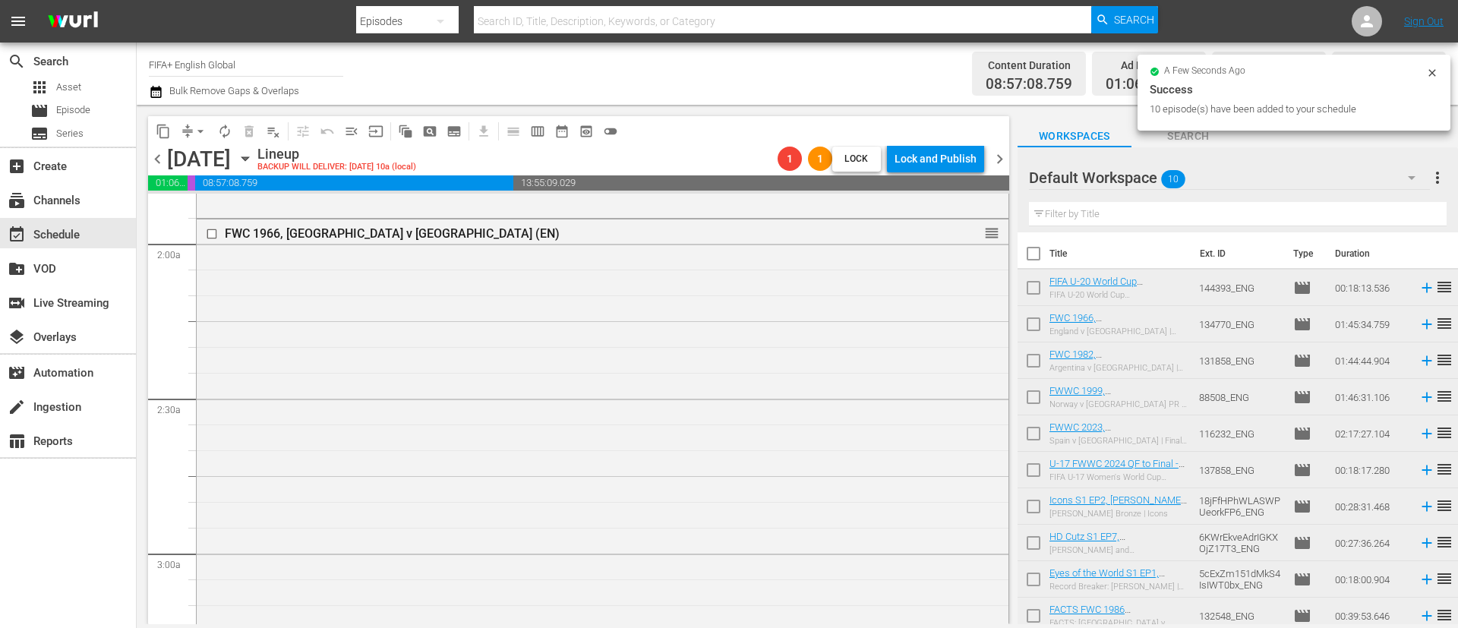
click at [971, 252] on input "checkbox" at bounding box center [1034, 257] width 32 height 32
checkbox input "true"
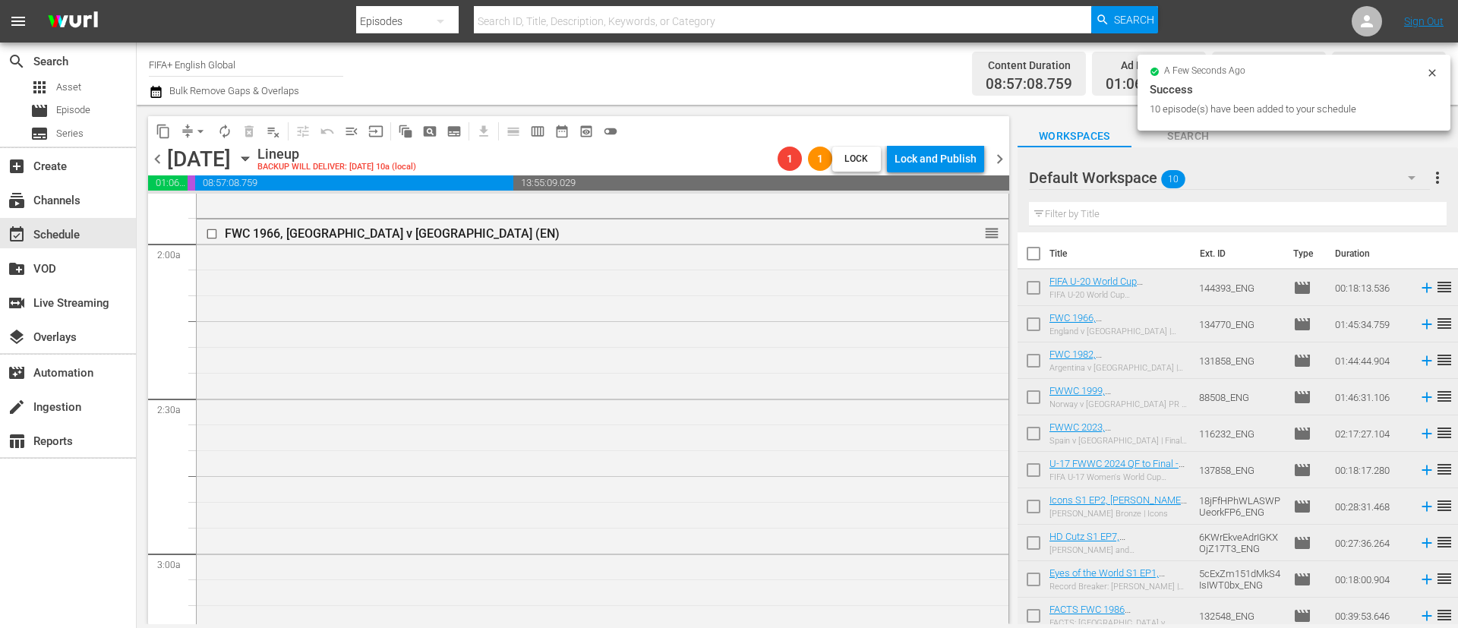
checkbox input "true"
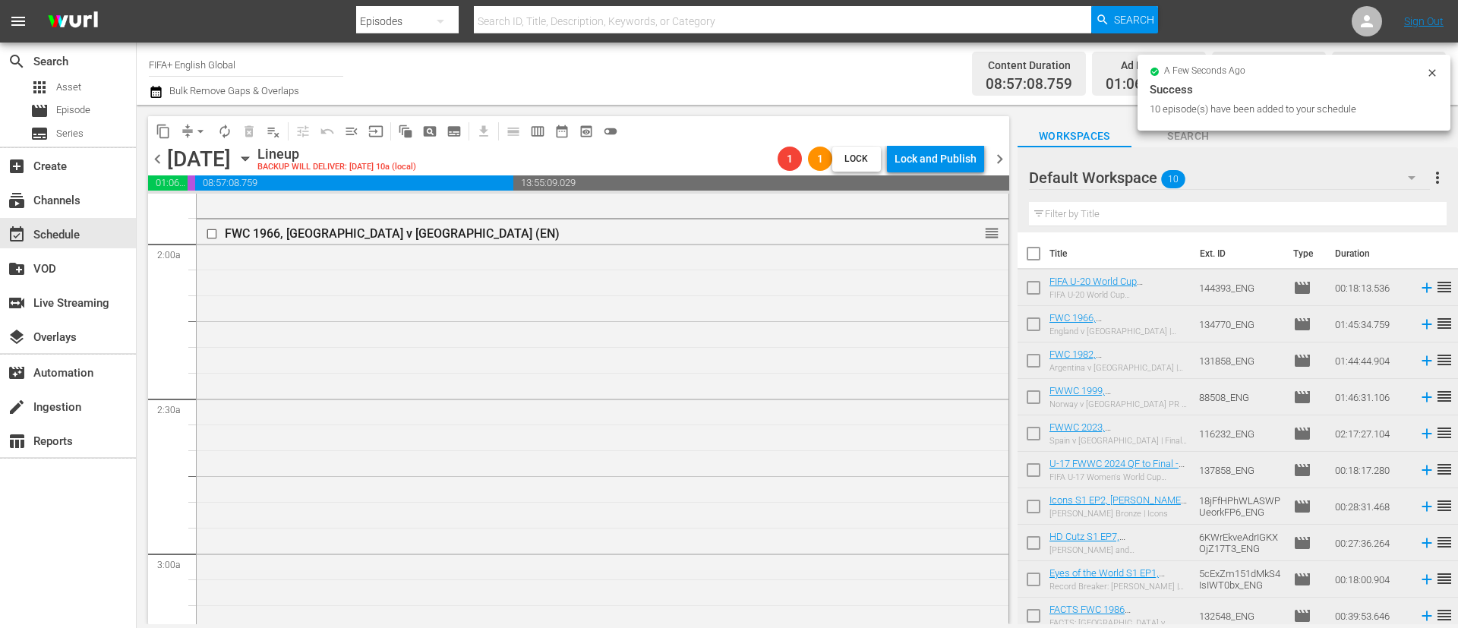
checkbox input "true"
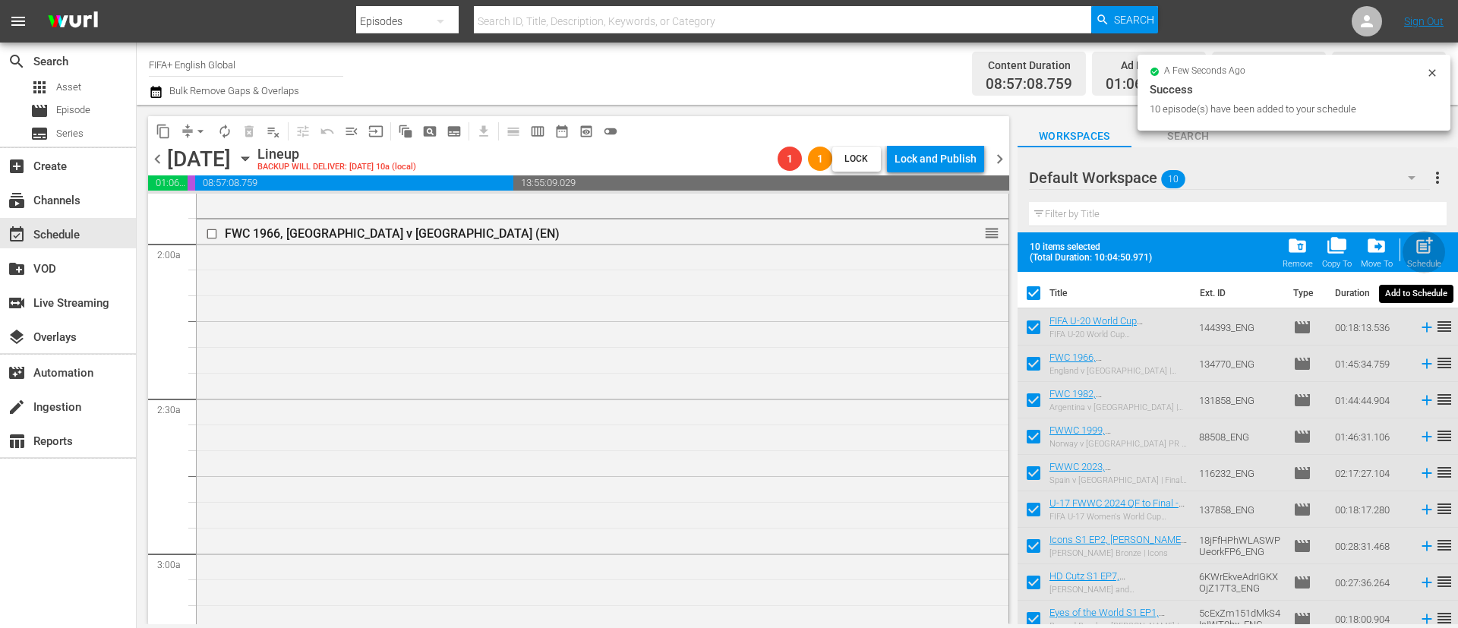
click at [971, 240] on span "post_add" at bounding box center [1424, 245] width 21 height 21
checkbox input "false"
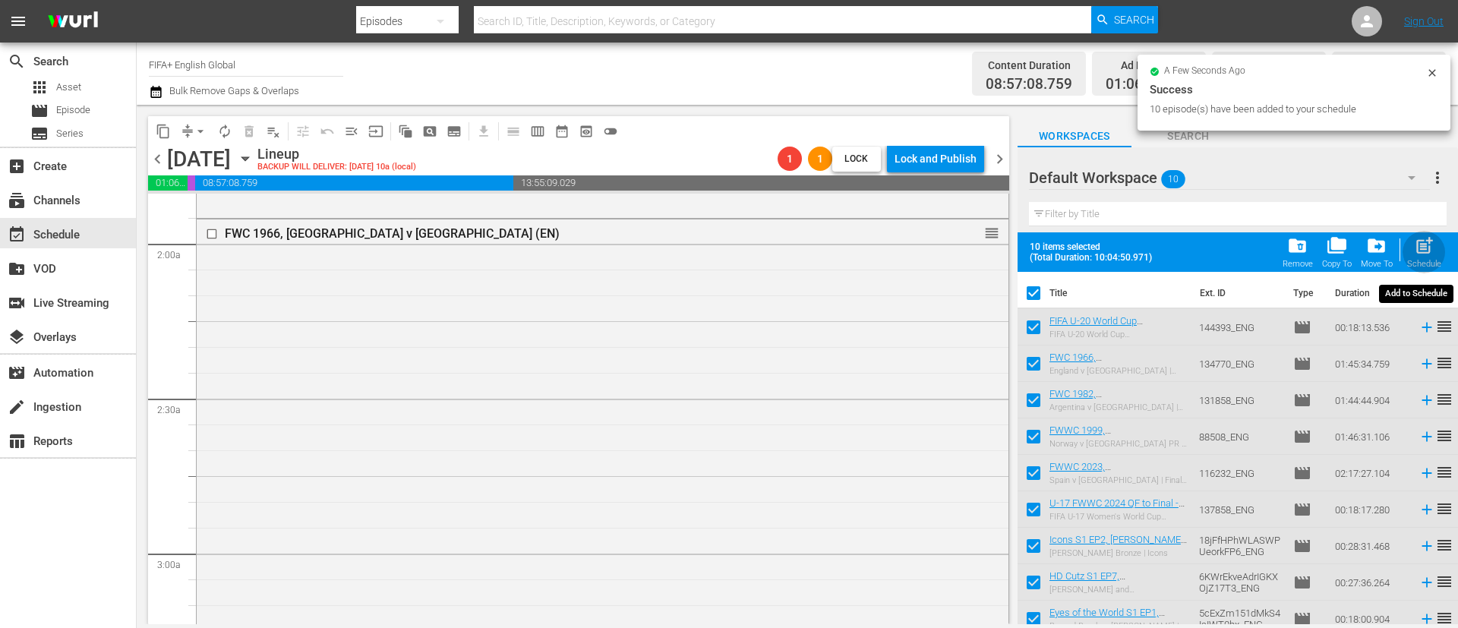
checkbox input "false"
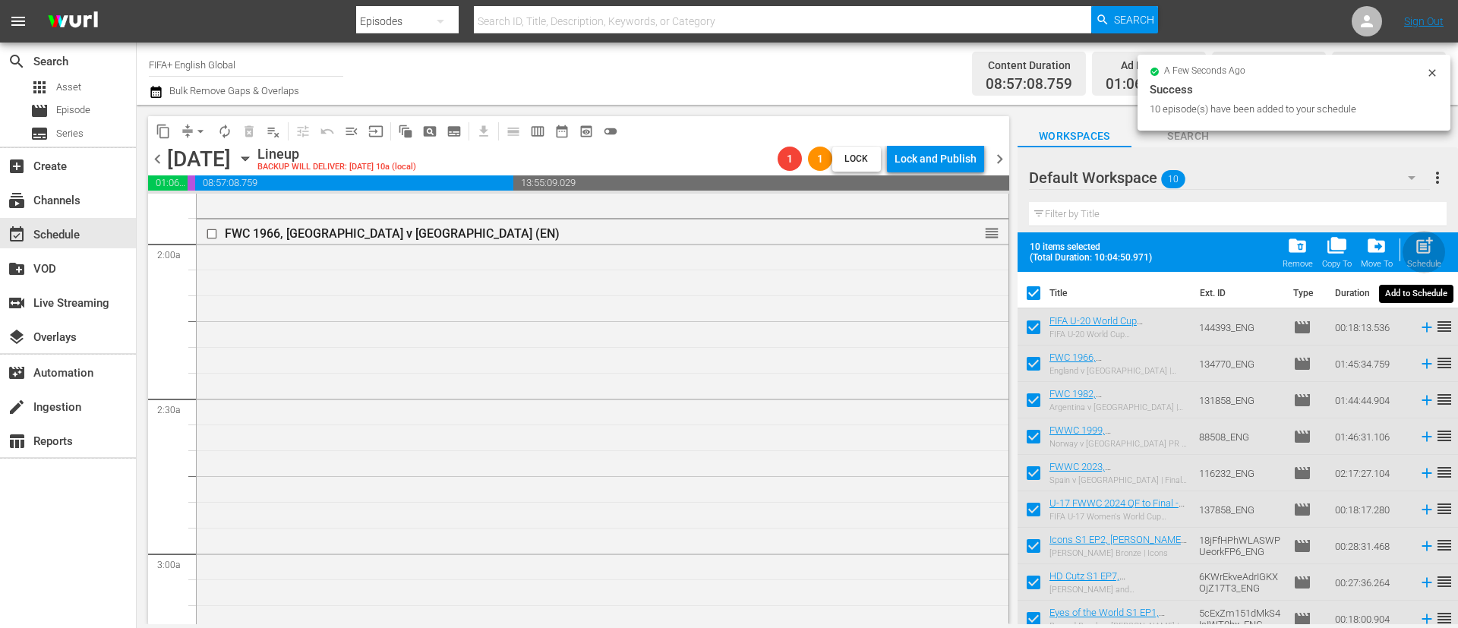
checkbox input "false"
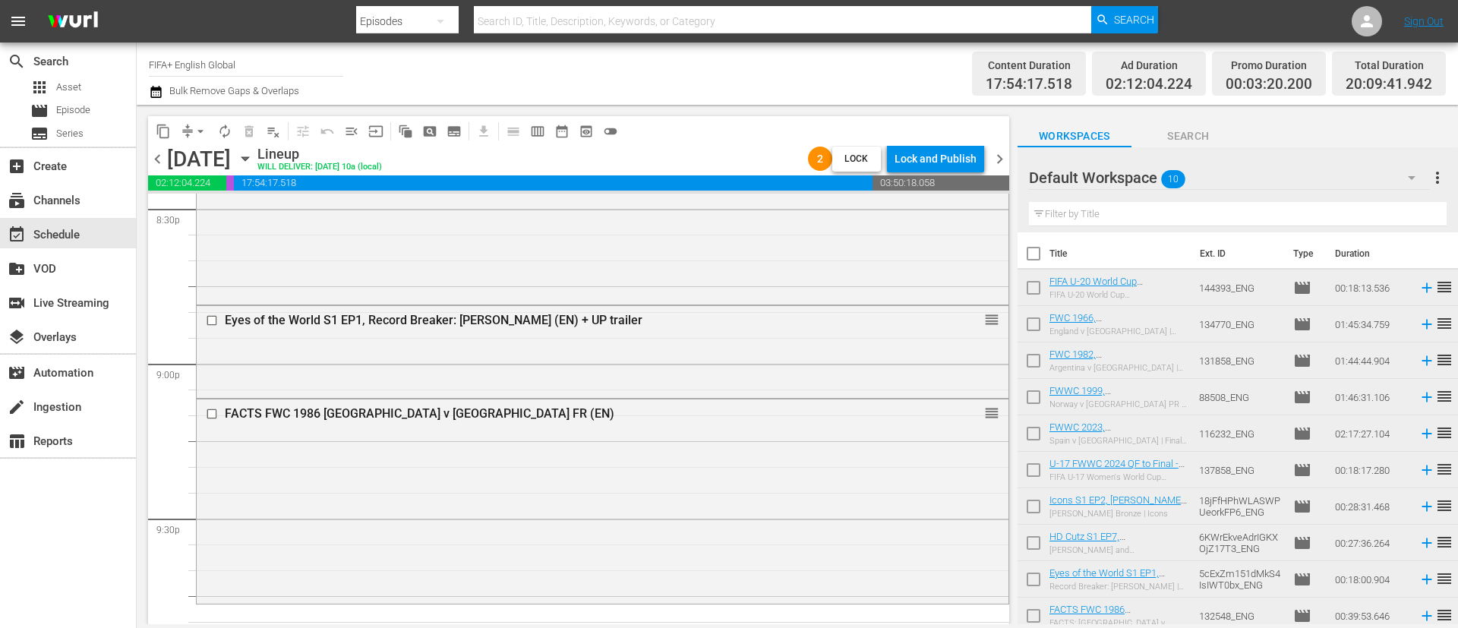
scroll to position [6551, 0]
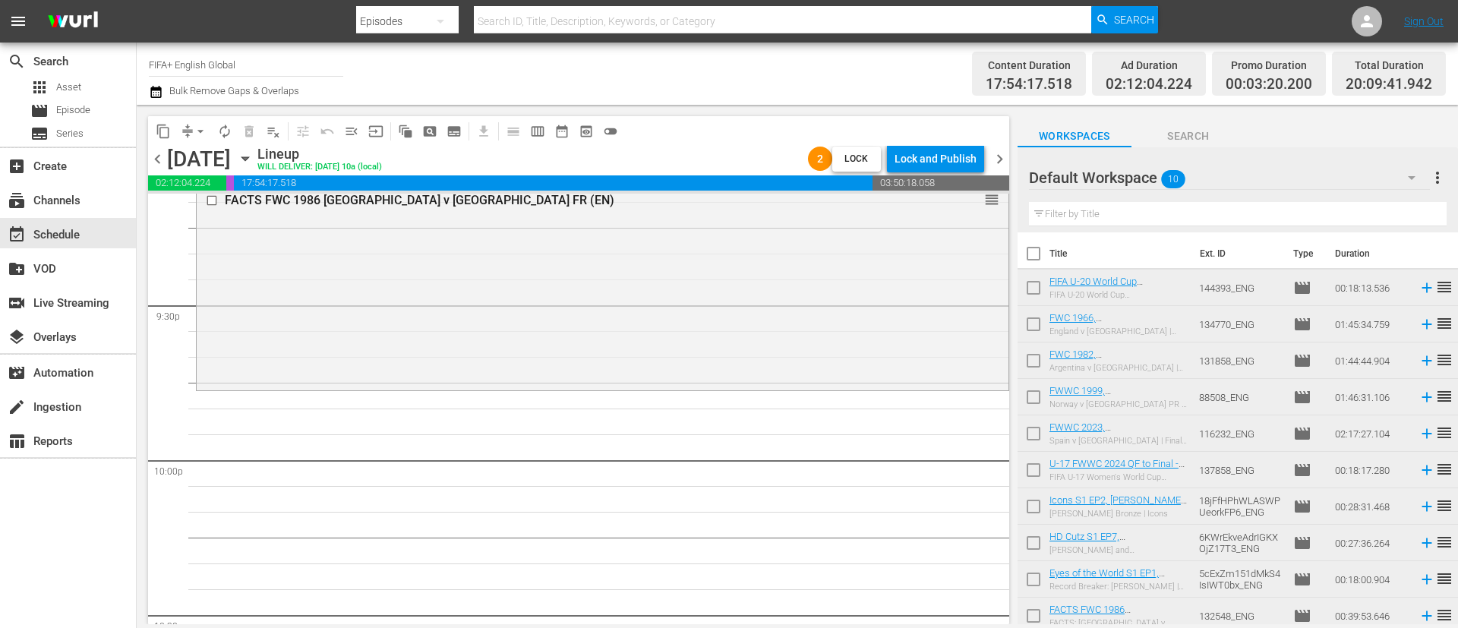
click at [971, 256] on input "checkbox" at bounding box center [1034, 257] width 32 height 32
checkbox input "true"
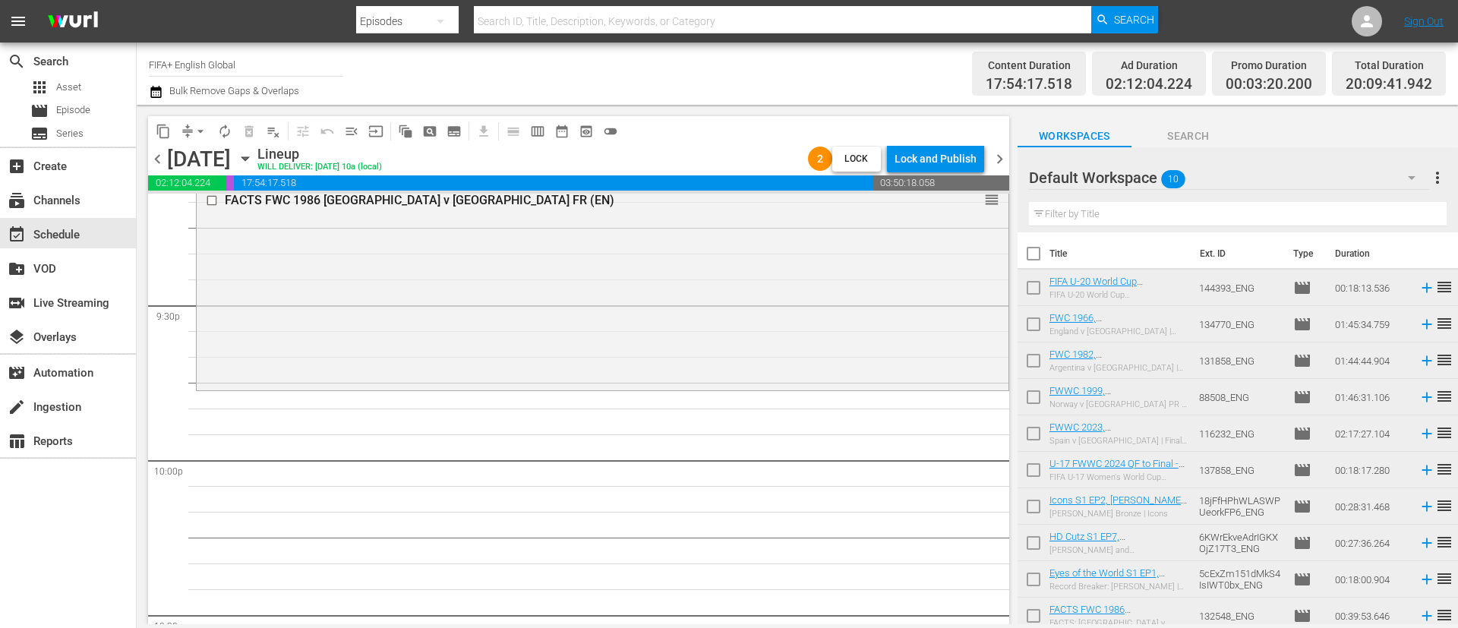
checkbox input "true"
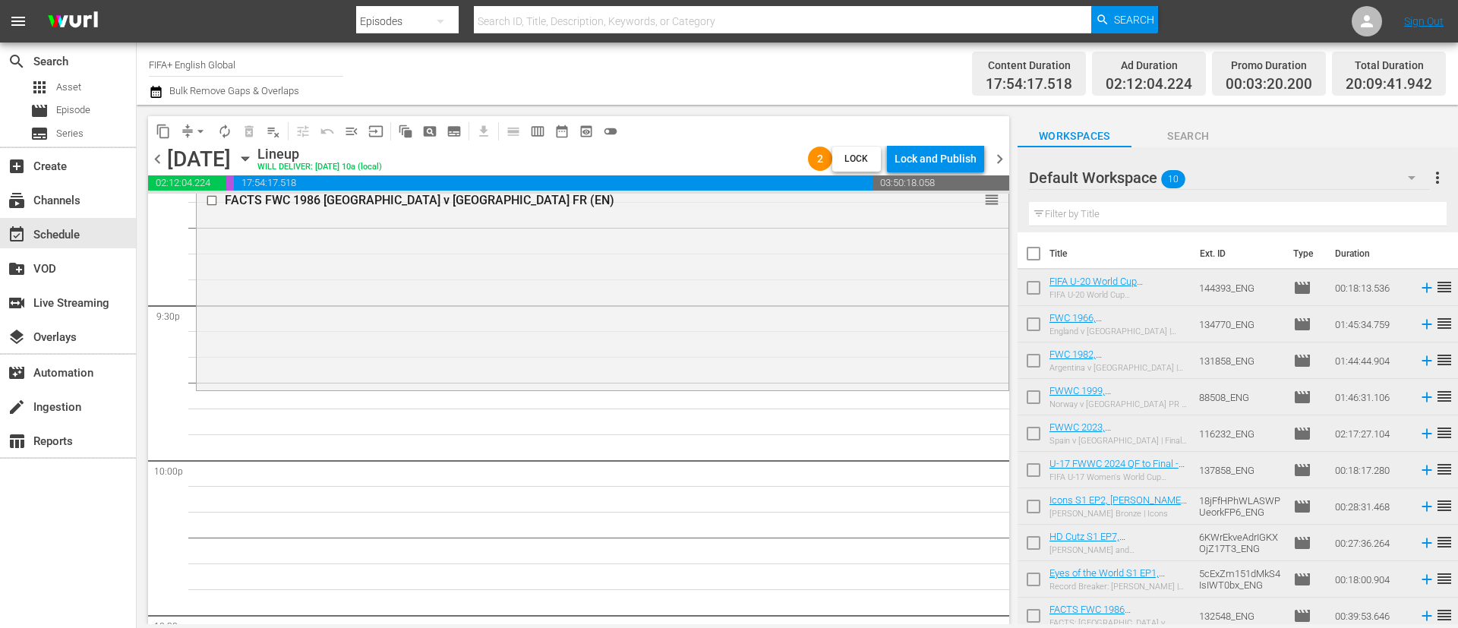
checkbox input "true"
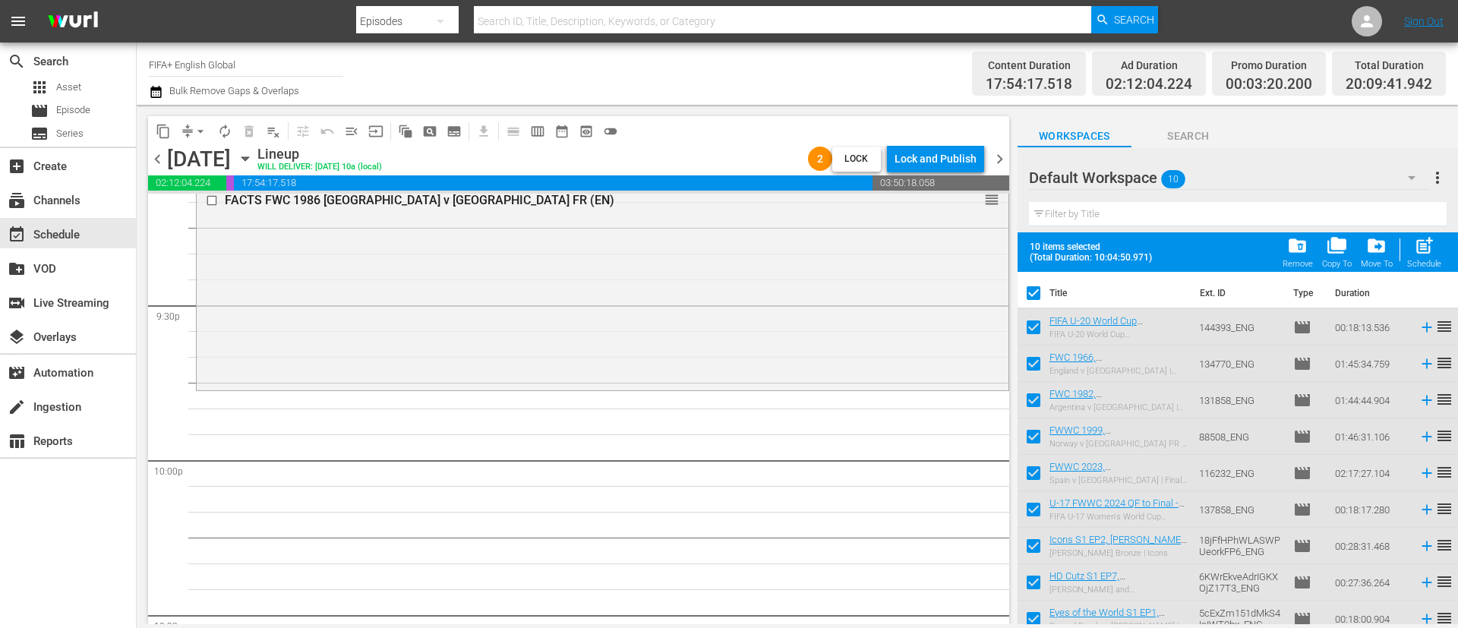
click at [971, 242] on div "post_add Schedule" at bounding box center [1424, 251] width 34 height 33
checkbox input "false"
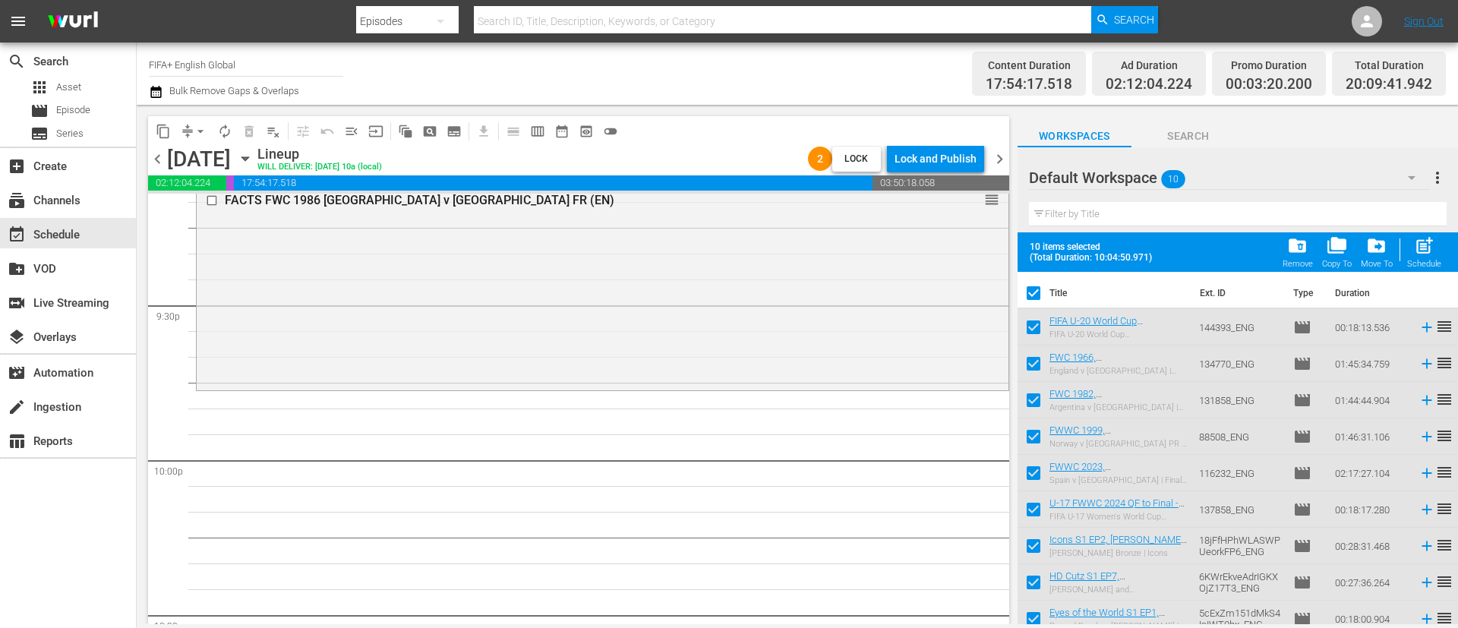
checkbox input "false"
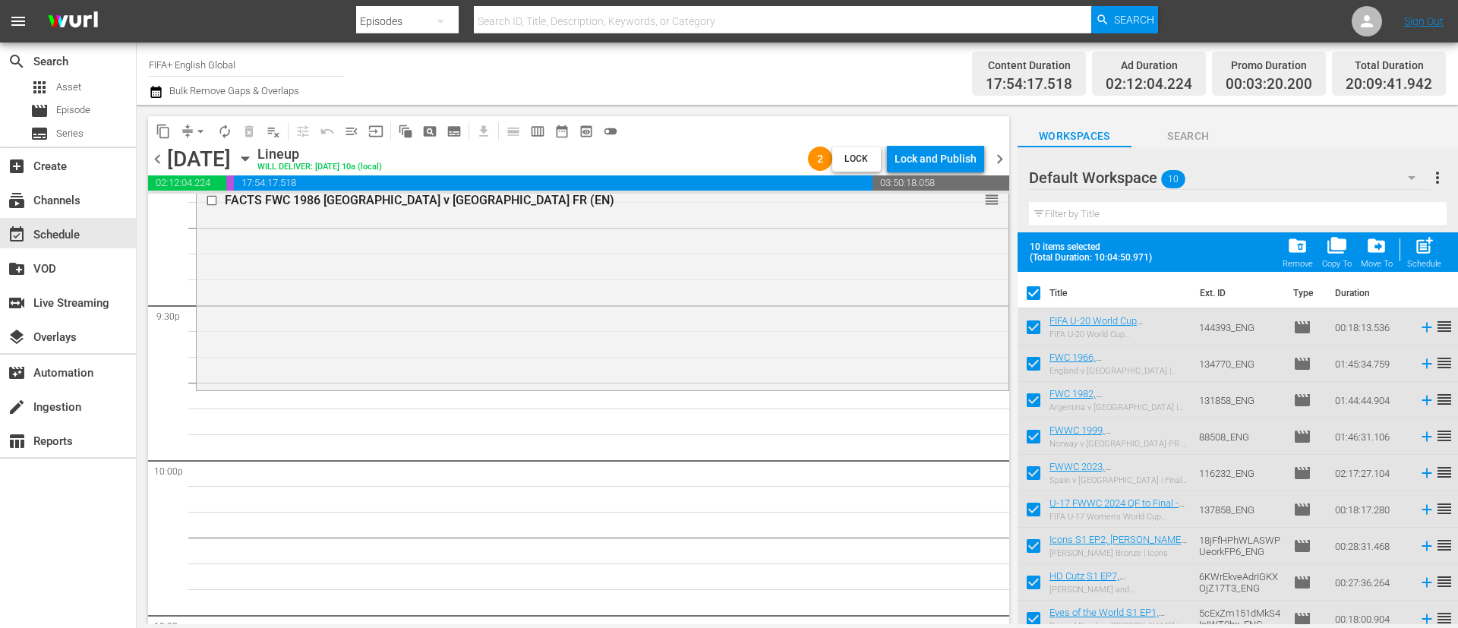
checkbox input "false"
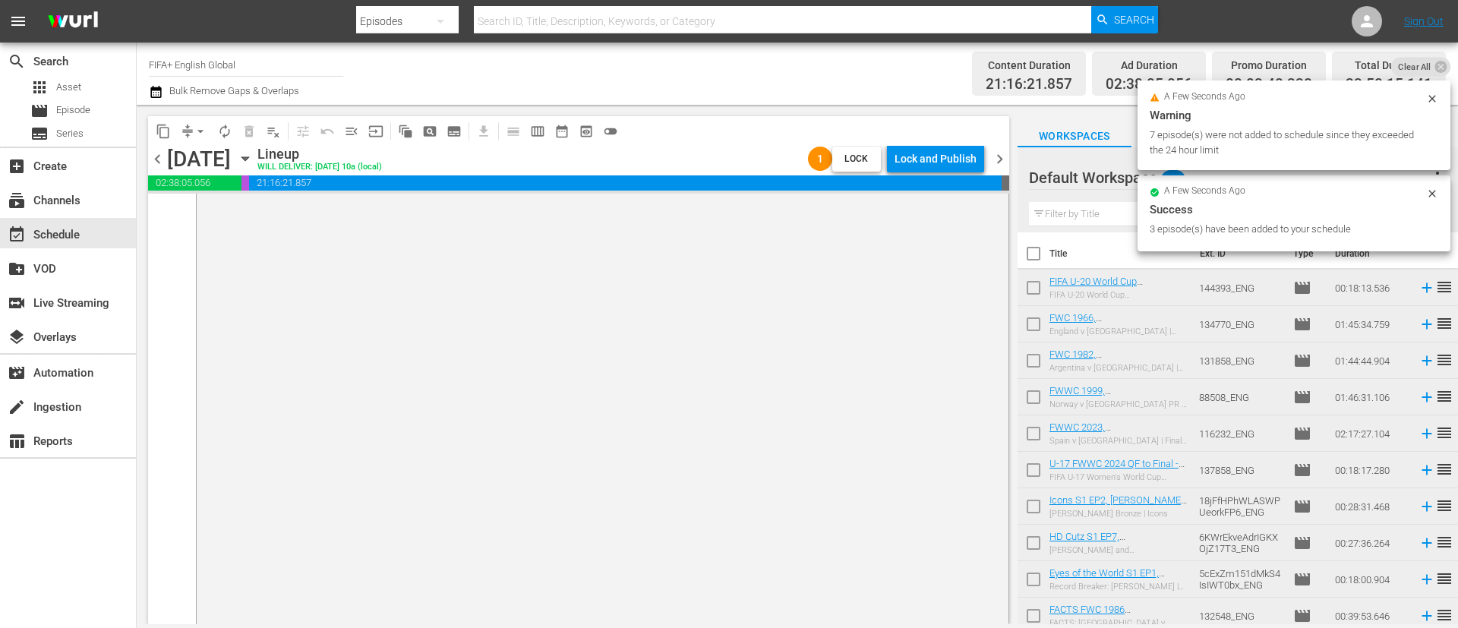
scroll to position [7498, 0]
click at [367, 125] on button "input" at bounding box center [376, 131] width 24 height 24
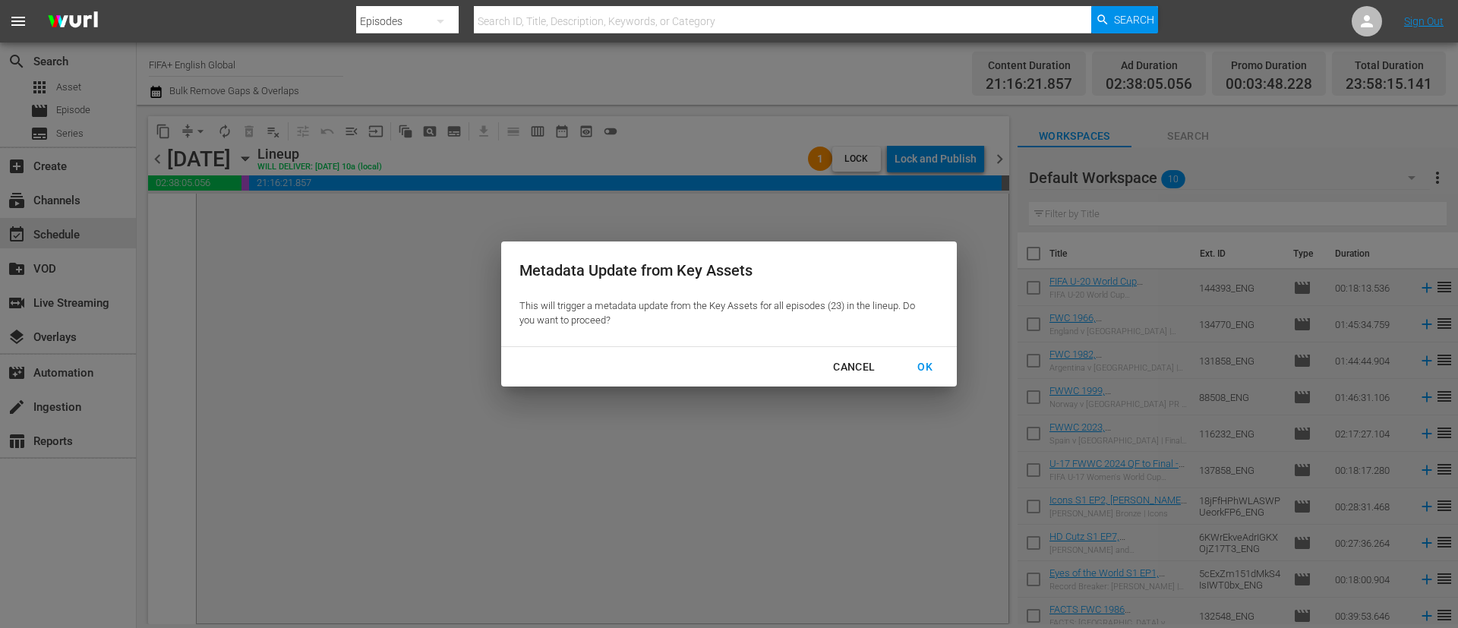
click at [872, 369] on div "Cancel" at bounding box center [854, 367] width 66 height 19
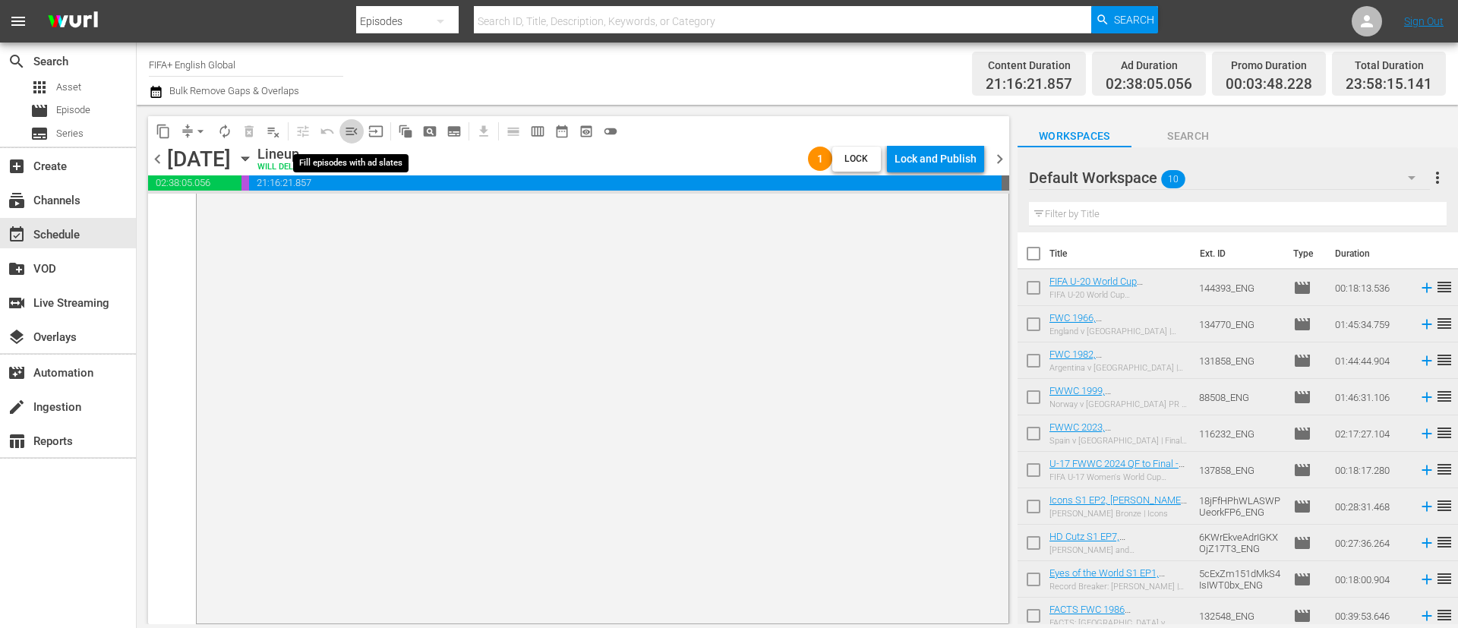
click at [357, 126] on span "menu_open" at bounding box center [351, 131] width 15 height 15
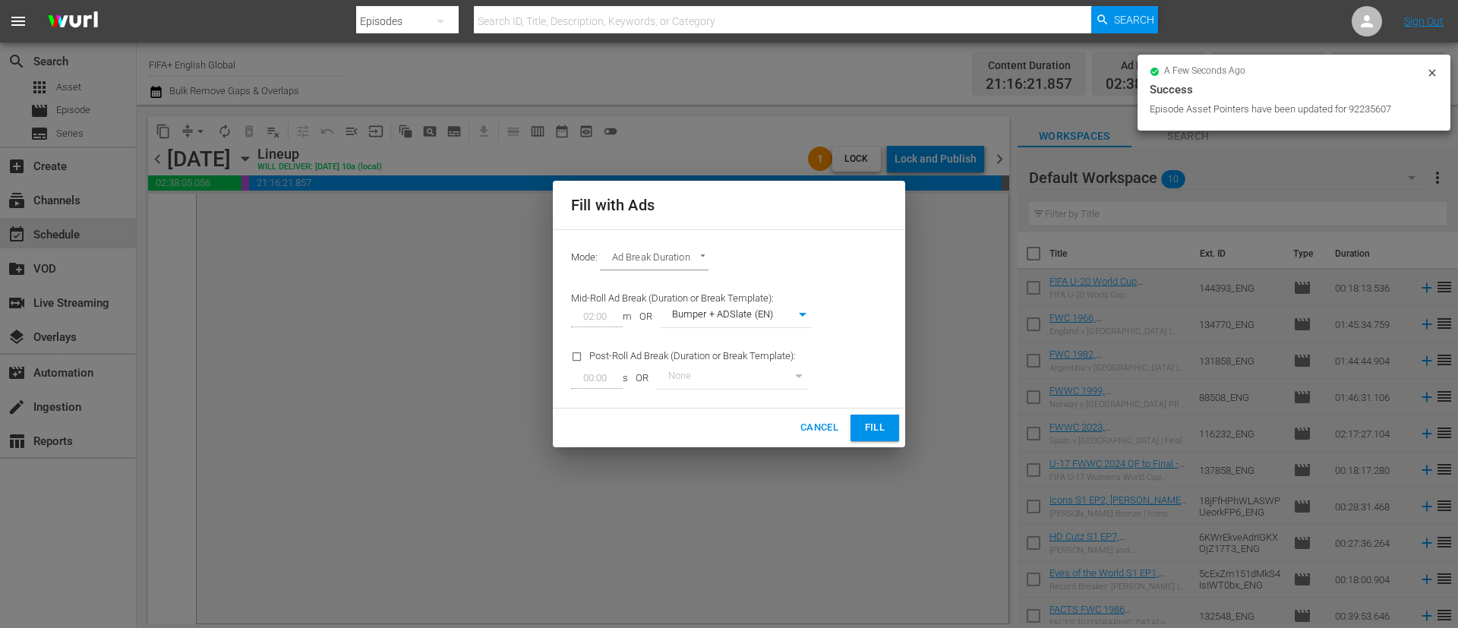
click at [877, 418] on button "Fill" at bounding box center [875, 428] width 49 height 27
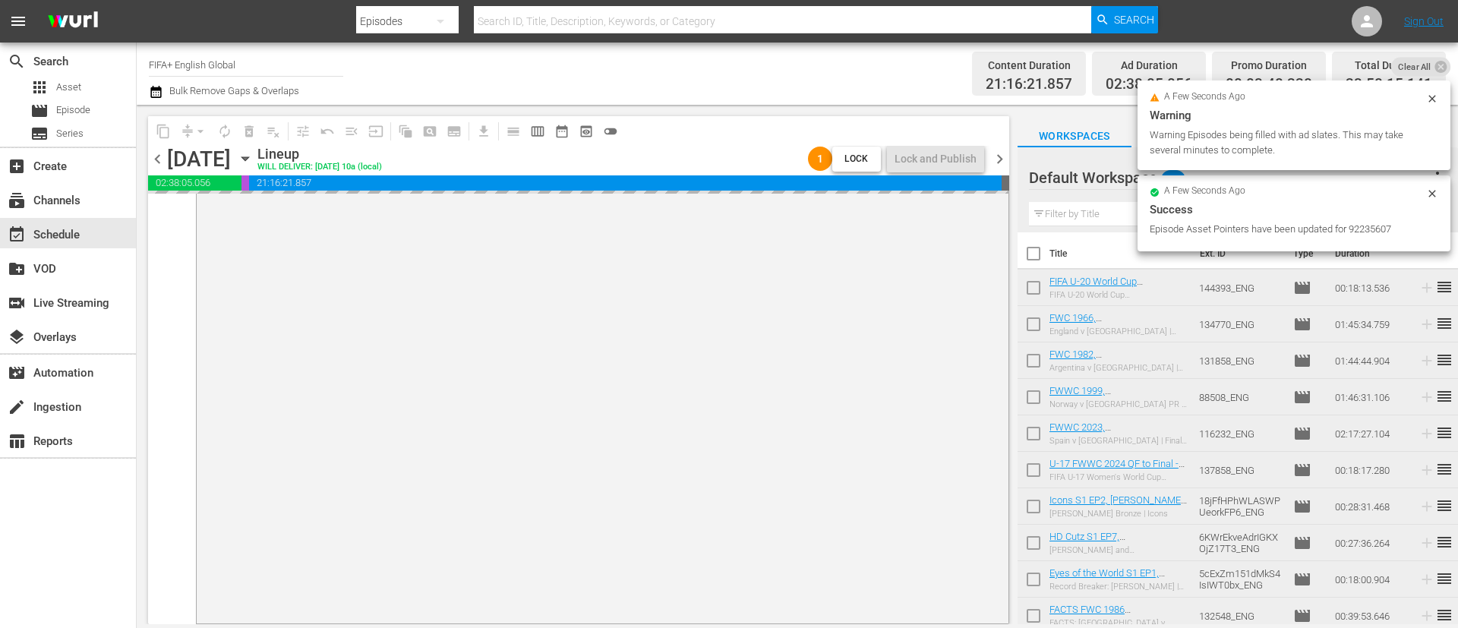
click at [971, 57] on div "Clear All" at bounding box center [1420, 67] width 59 height 20
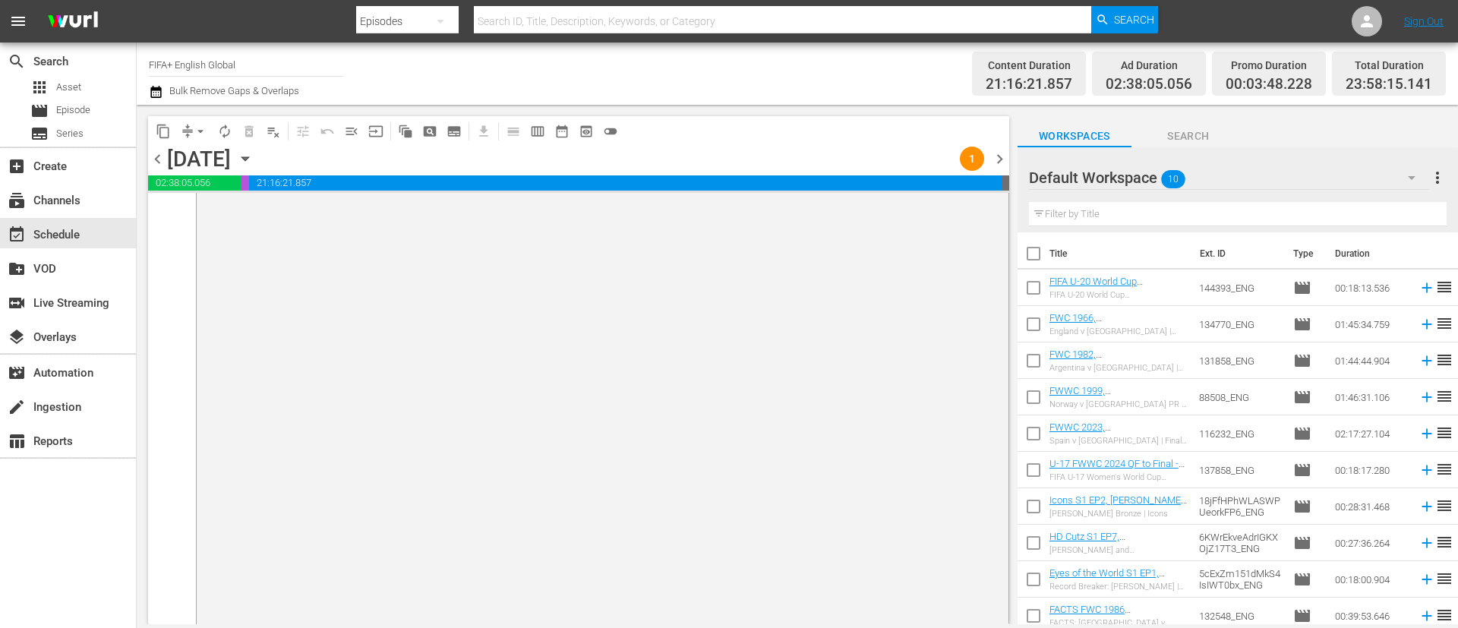
scroll to position [7498, 0]
click at [971, 187] on span "more_vert" at bounding box center [1438, 178] width 18 height 18
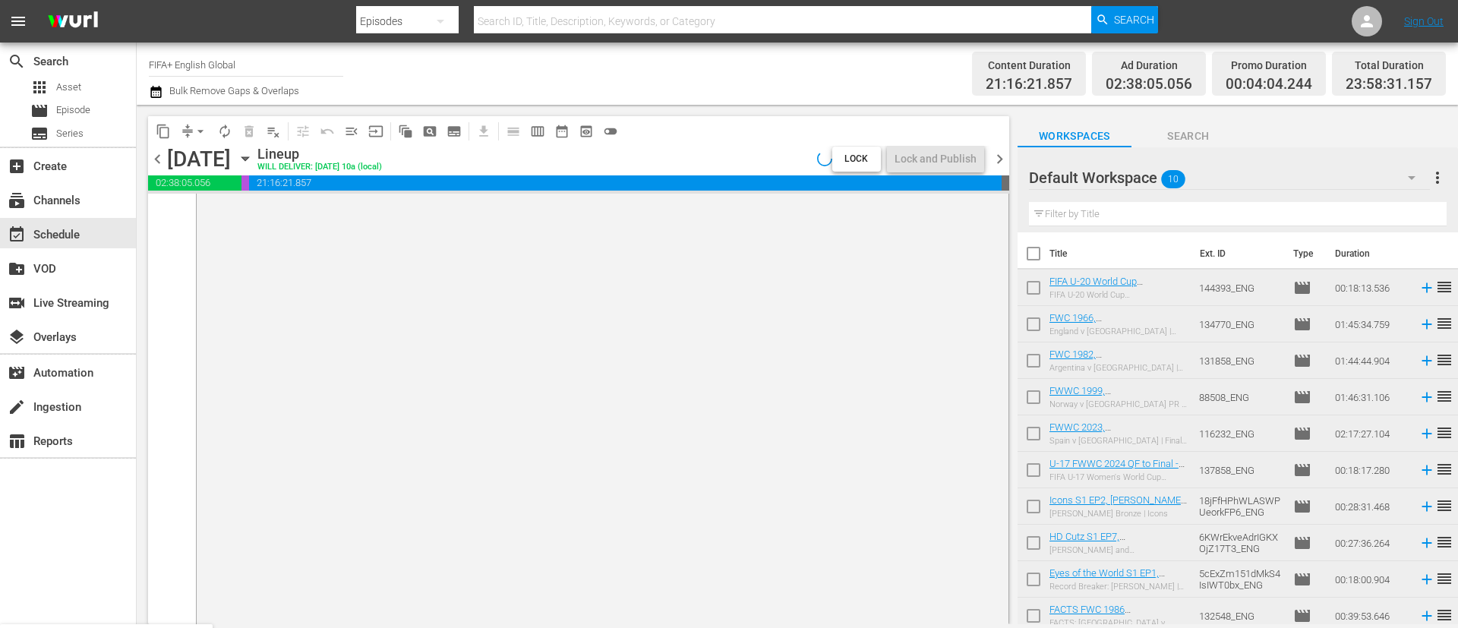
scroll to position [7498, 0]
click at [971, 204] on div "Clear All Workspace Items" at bounding box center [1339, 207] width 178 height 27
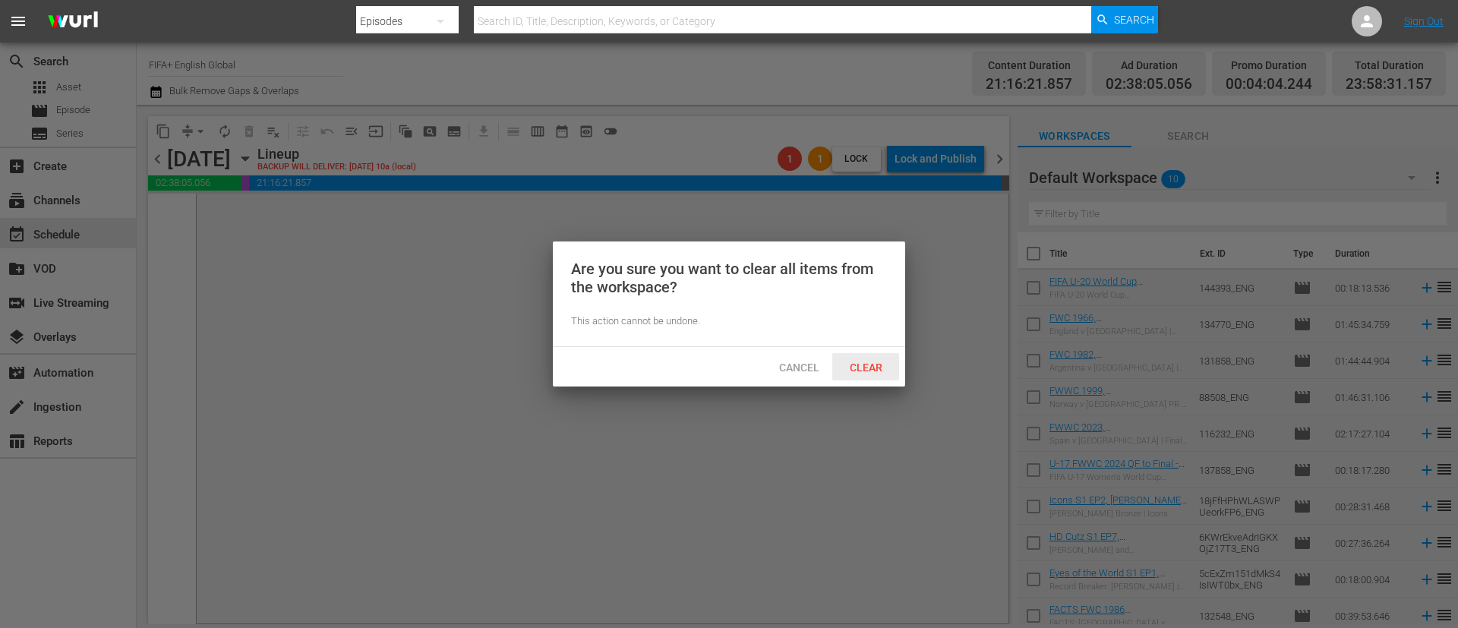
click at [868, 358] on div "Clear" at bounding box center [865, 367] width 67 height 28
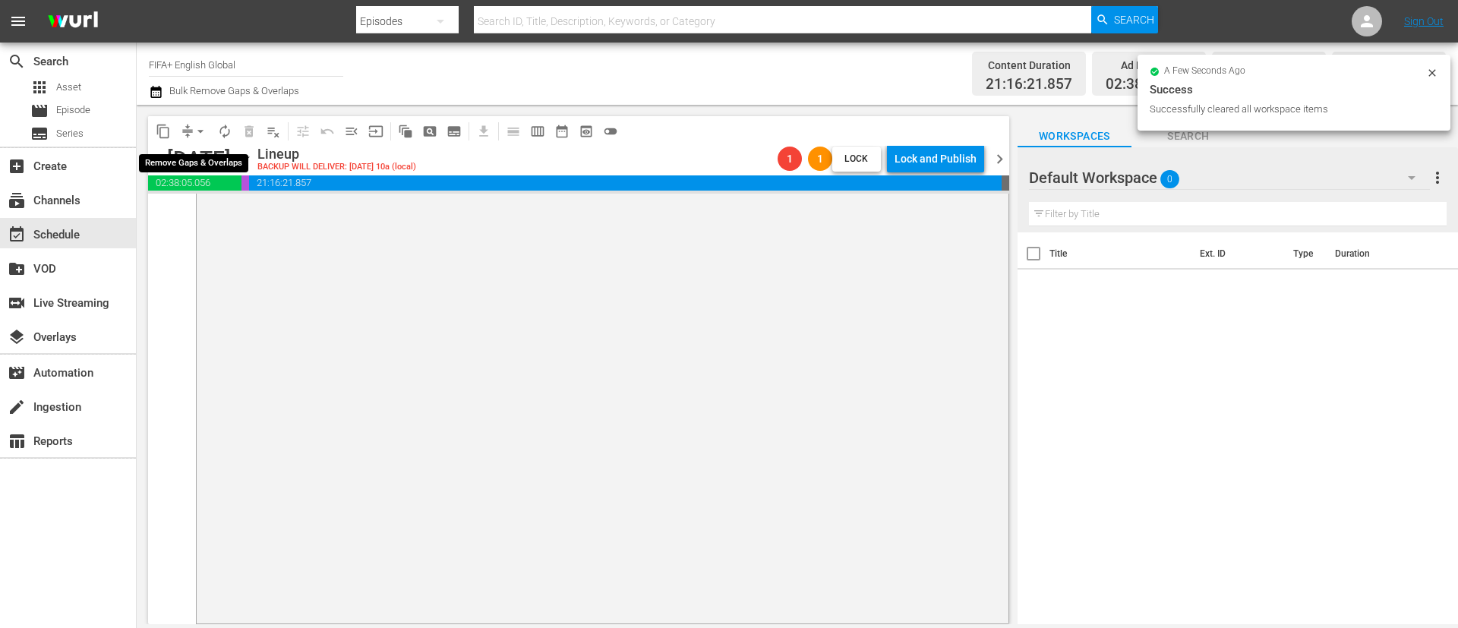
click at [193, 129] on span "arrow_drop_down" at bounding box center [200, 131] width 15 height 15
click at [209, 217] on li "Align to End of Previous Day" at bounding box center [201, 212] width 159 height 25
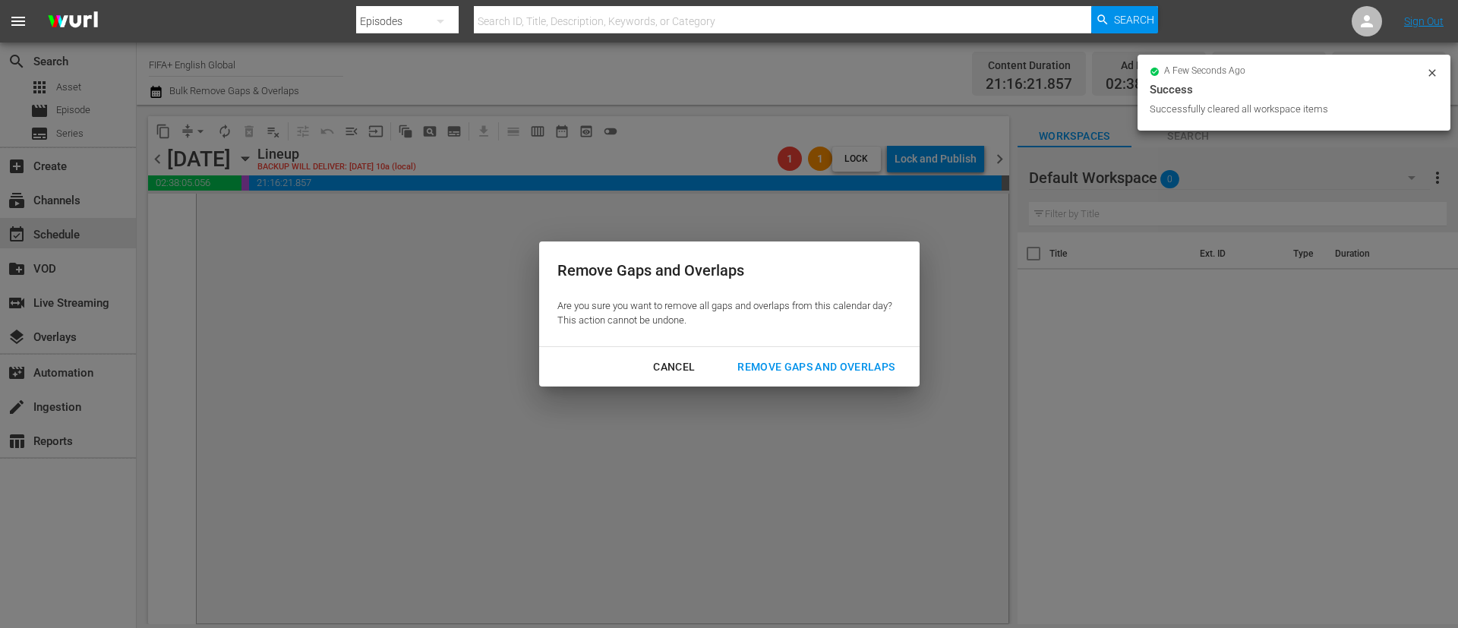
click at [872, 368] on div "Remove Gaps and Overlaps" at bounding box center [816, 367] width 182 height 19
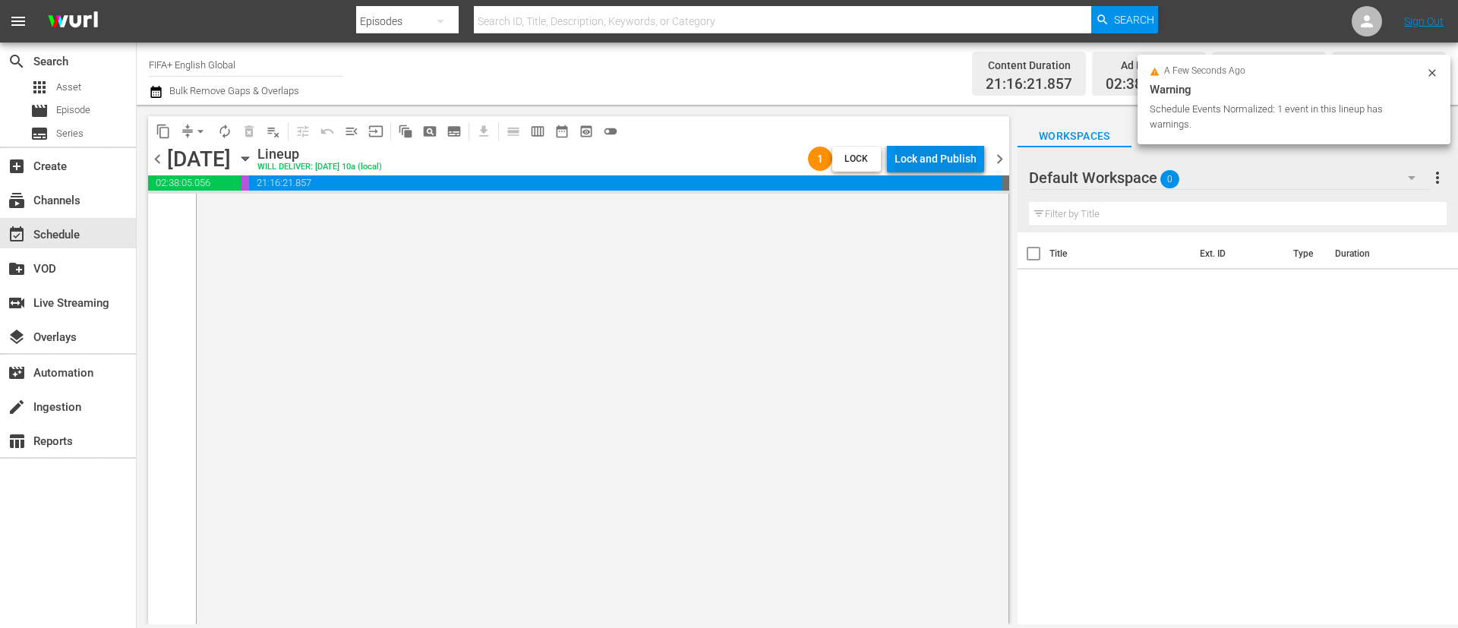
click at [927, 172] on div "Lock and Publish" at bounding box center [936, 158] width 82 height 27
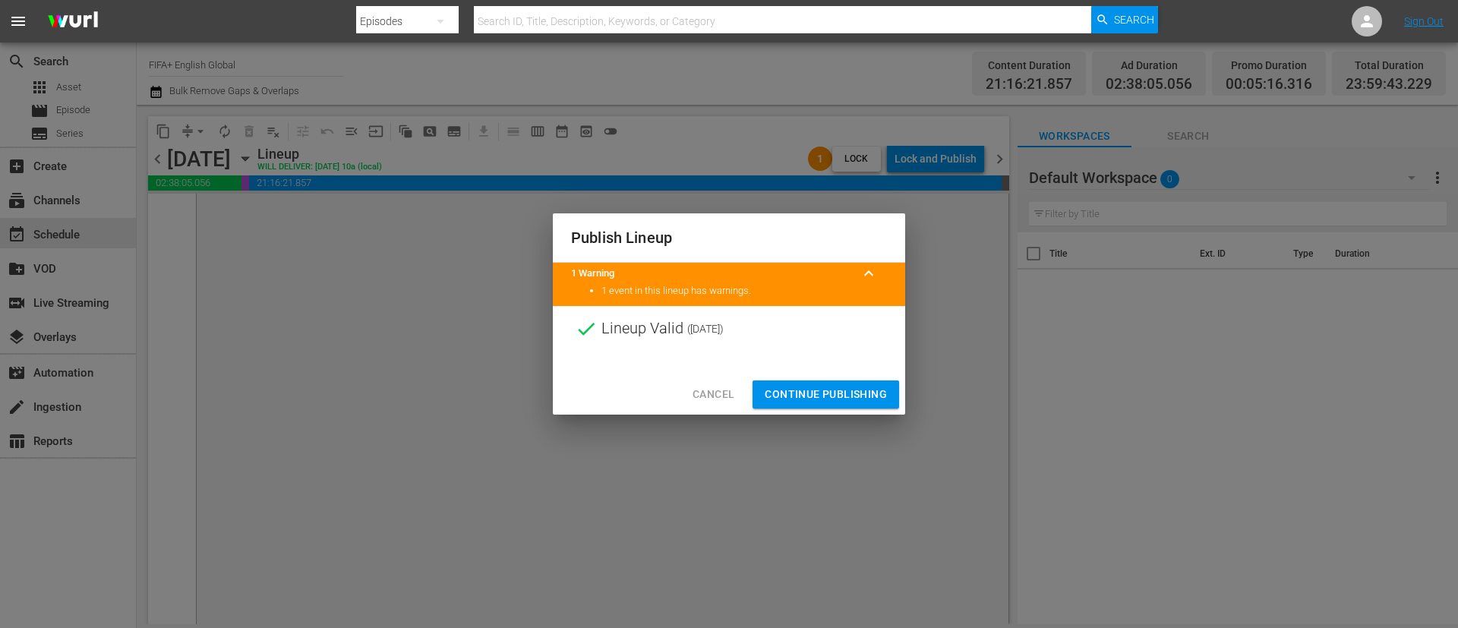
click at [798, 401] on span "Continue Publishing" at bounding box center [826, 394] width 122 height 19
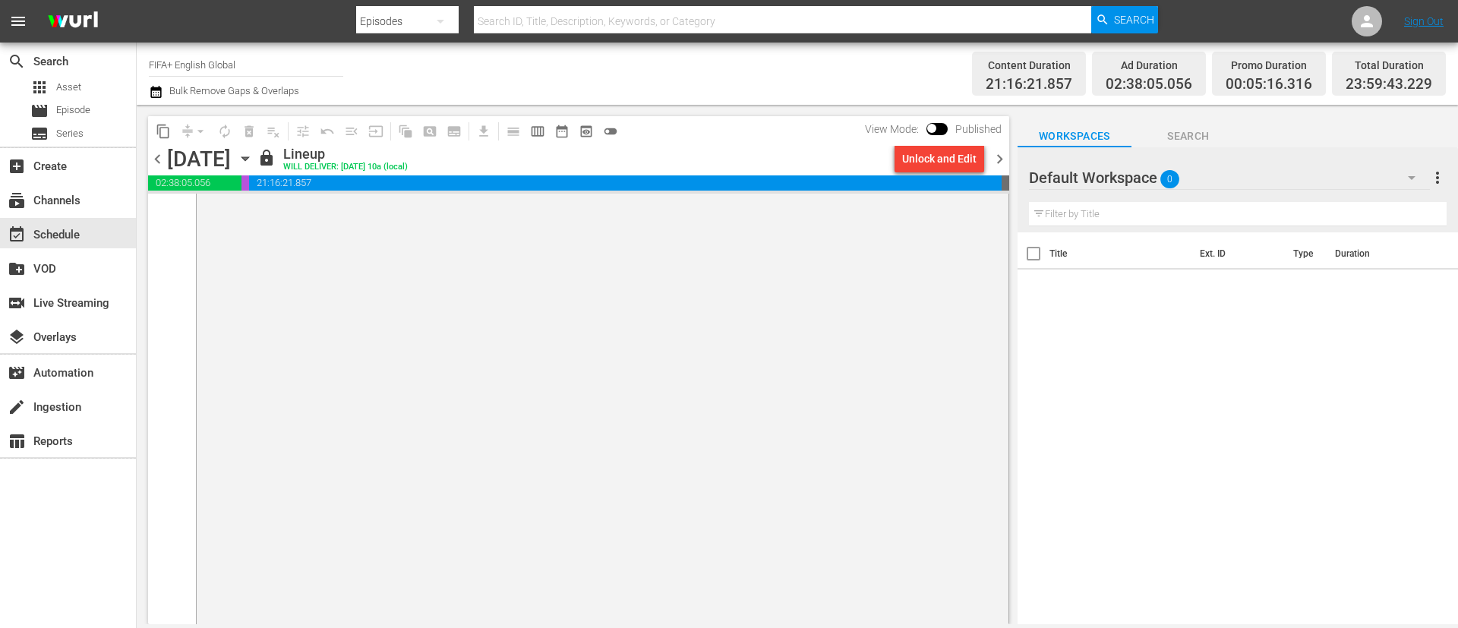
click at [971, 160] on span "chevron_right" at bounding box center [999, 159] width 19 height 19
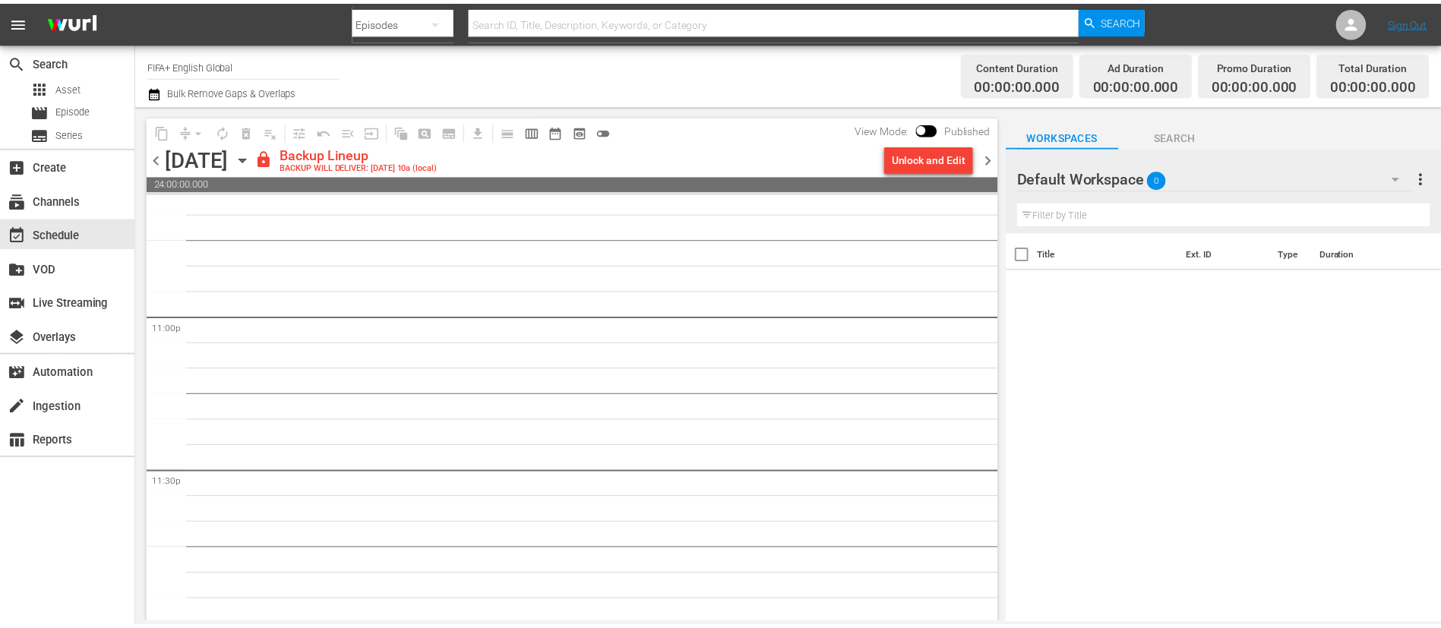
scroll to position [7006, 0]
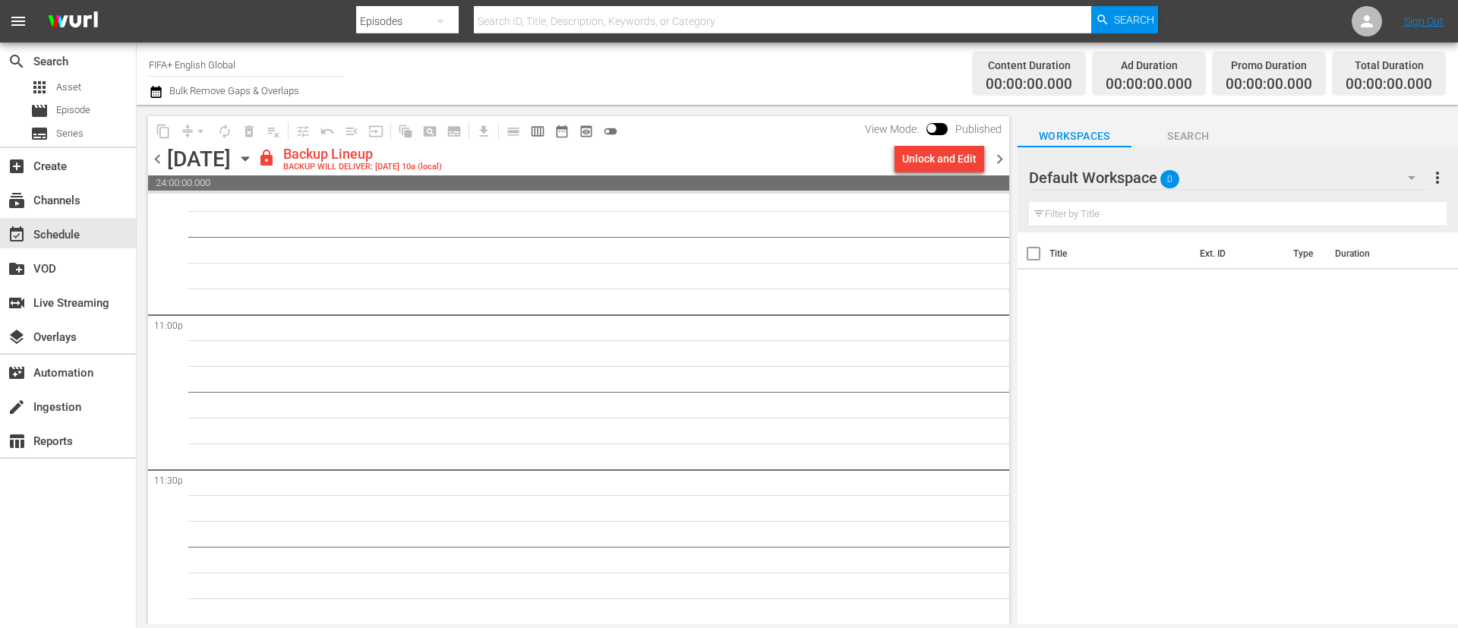
click at [955, 159] on div "Unlock and Edit" at bounding box center [939, 158] width 74 height 27
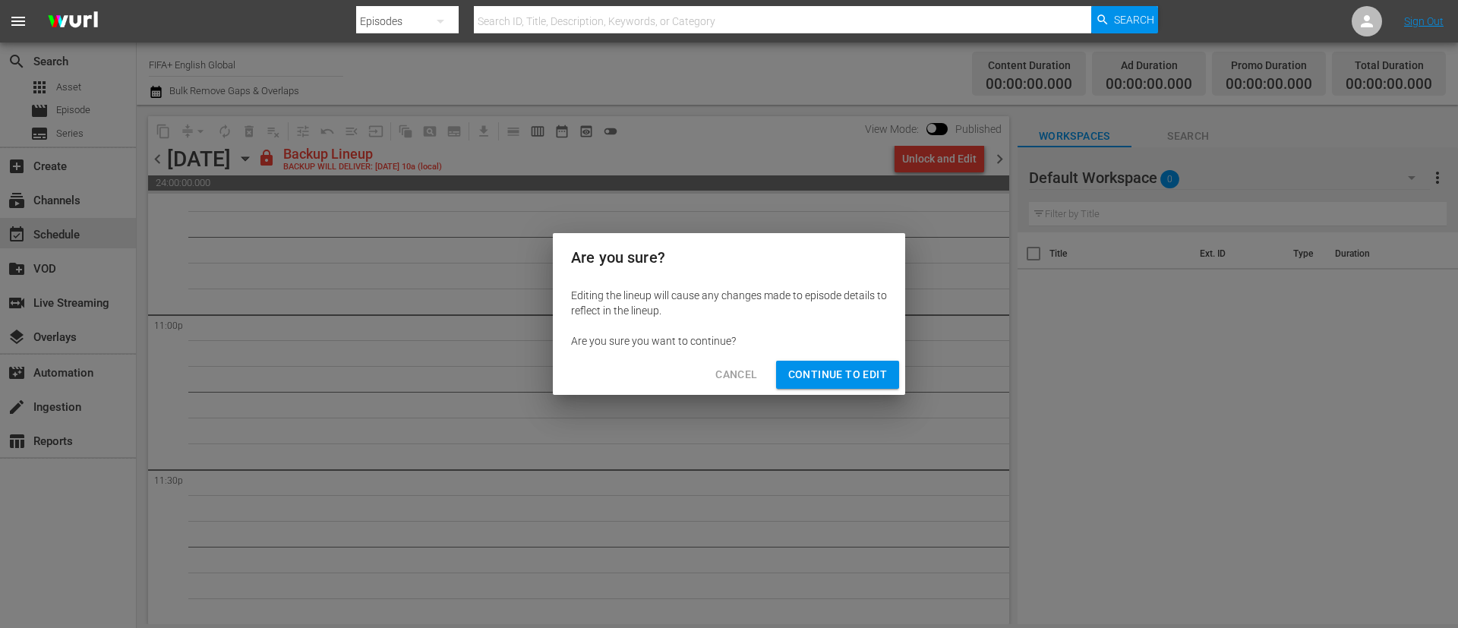
click at [868, 370] on span "Continue to Edit" at bounding box center [837, 374] width 99 height 19
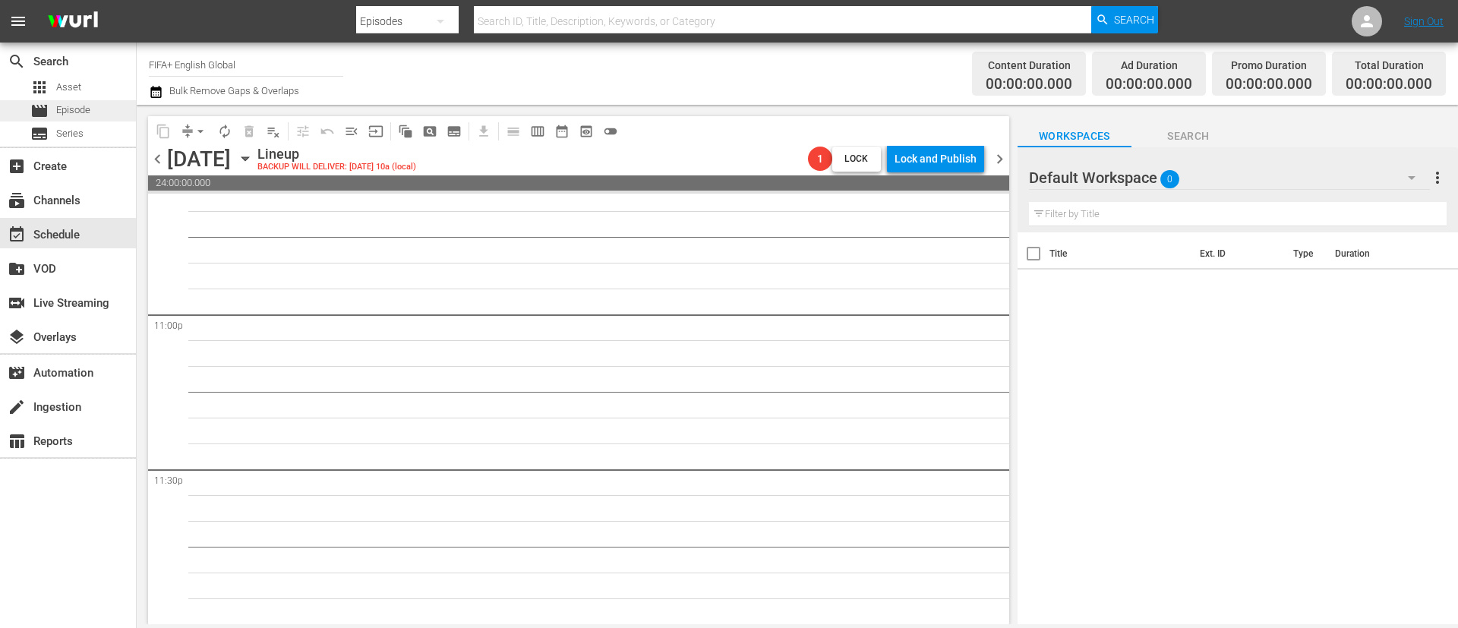
click at [94, 104] on div "movie Episode" at bounding box center [68, 110] width 136 height 21
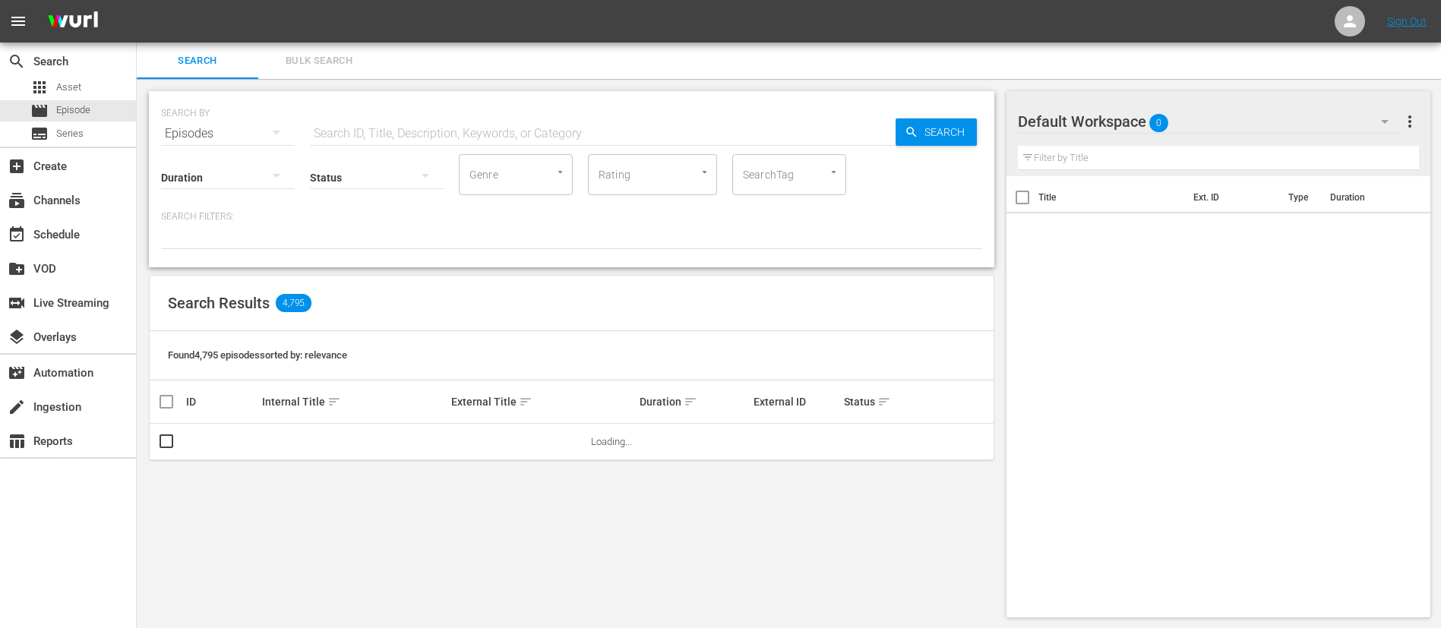
click at [638, 122] on input "text" at bounding box center [603, 133] width 586 height 36
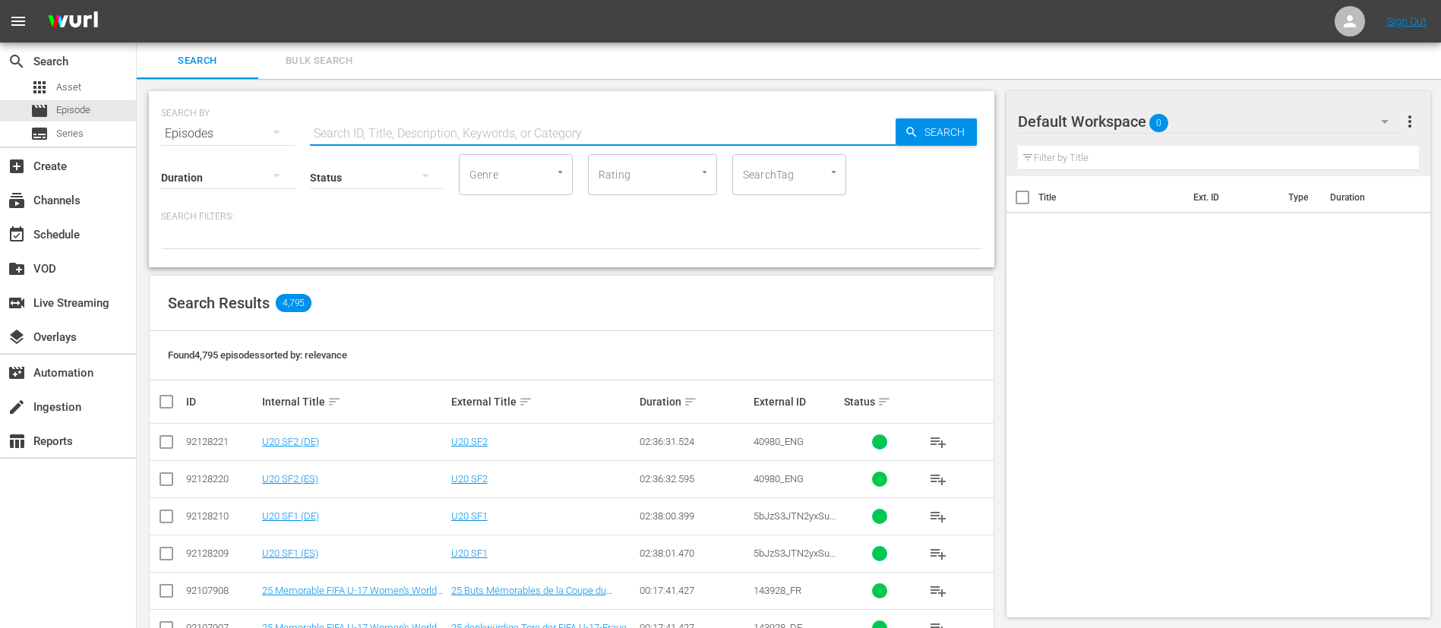
paste input "FWC 1966 USSR v Hungary, Quarterfinals"
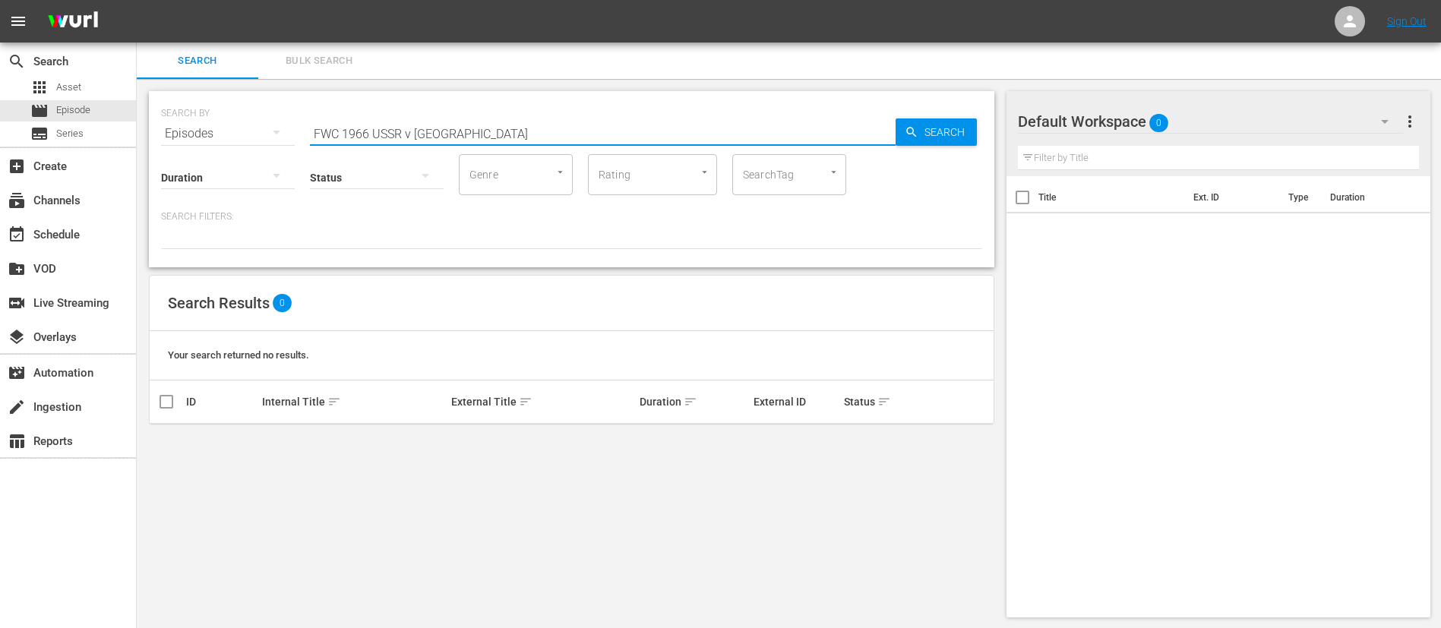
type input "FWC 1966 USSR v Hungary"
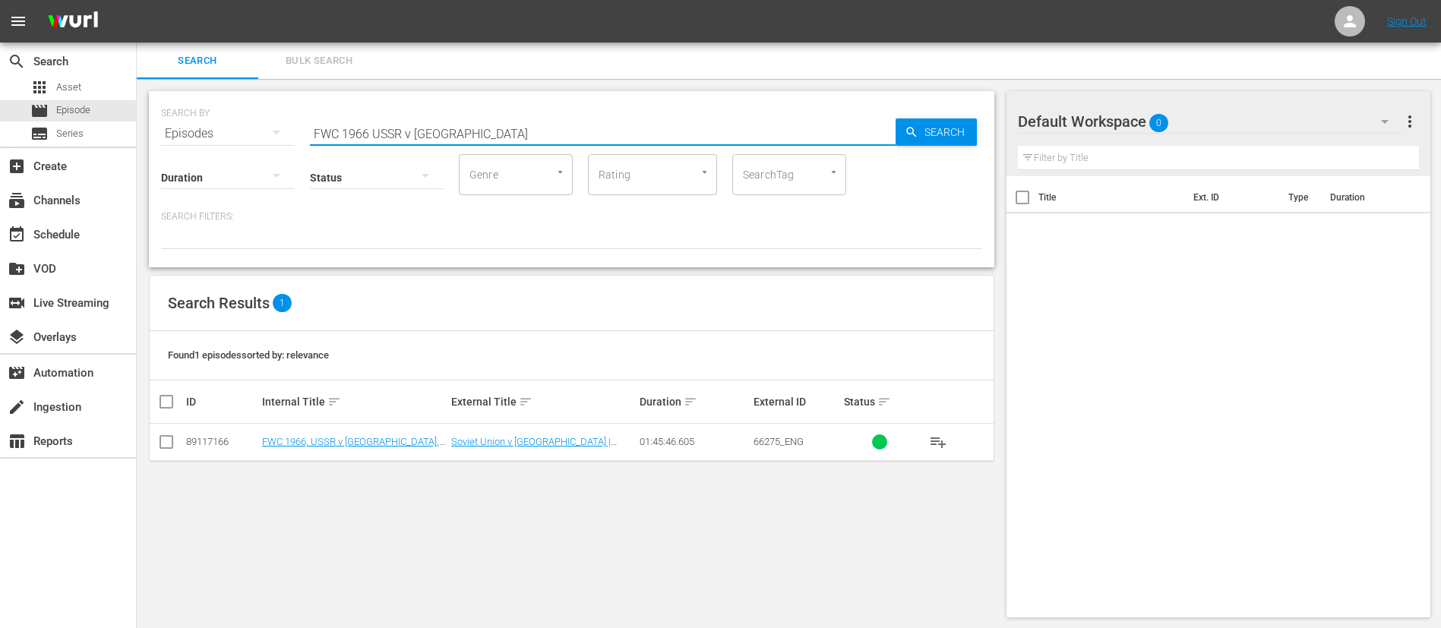
click at [781, 418] on span "66275_ENG" at bounding box center [778, 441] width 50 height 11
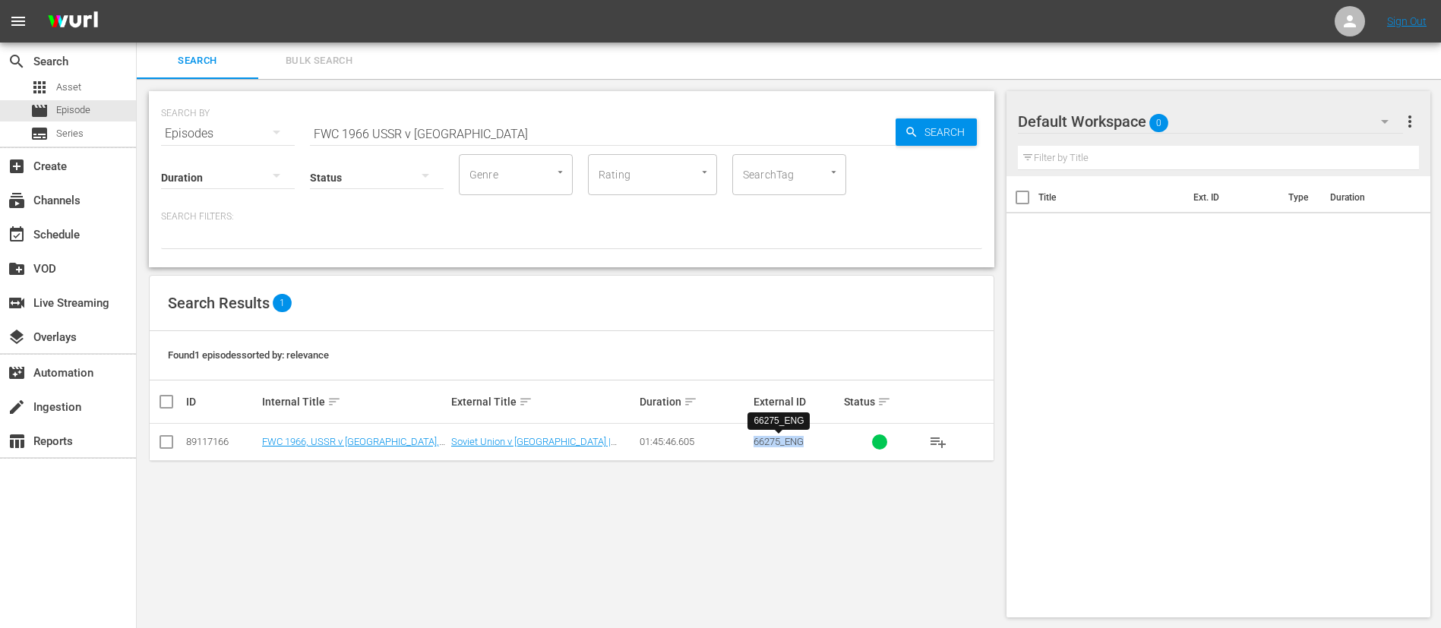
copy span "66275_ENG"
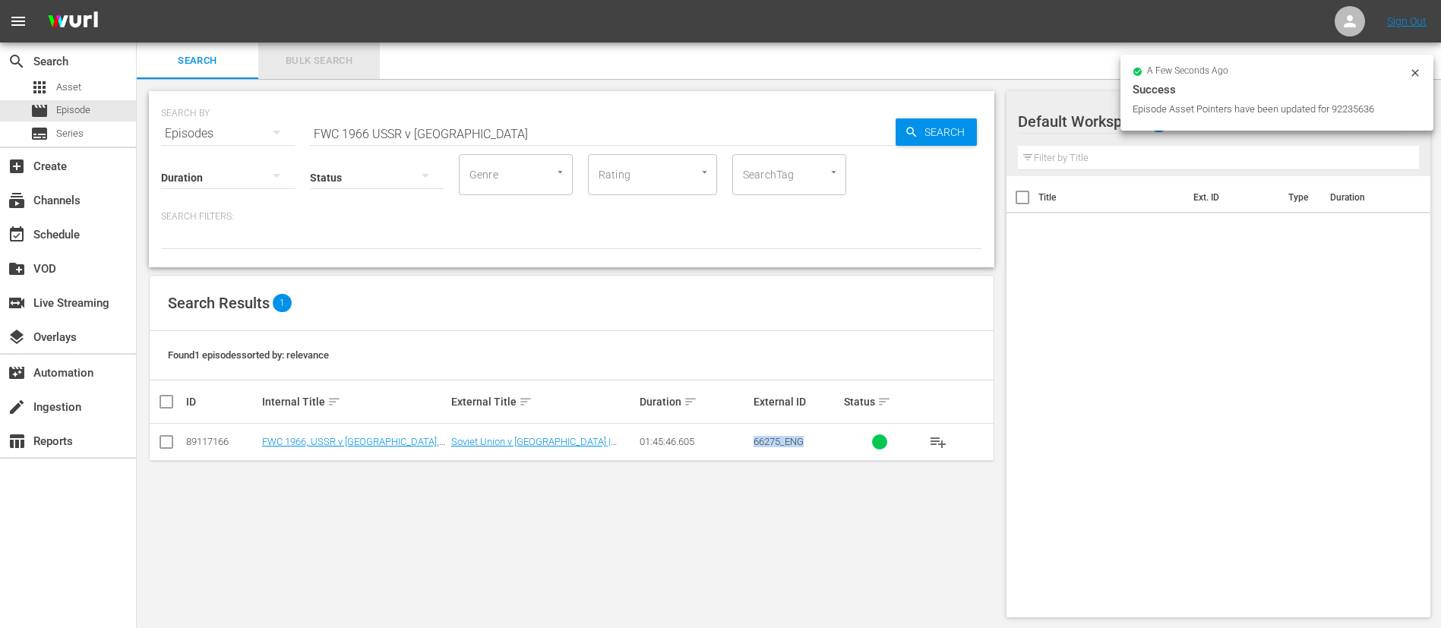
click at [345, 62] on span "Bulk Search" at bounding box center [318, 60] width 103 height 17
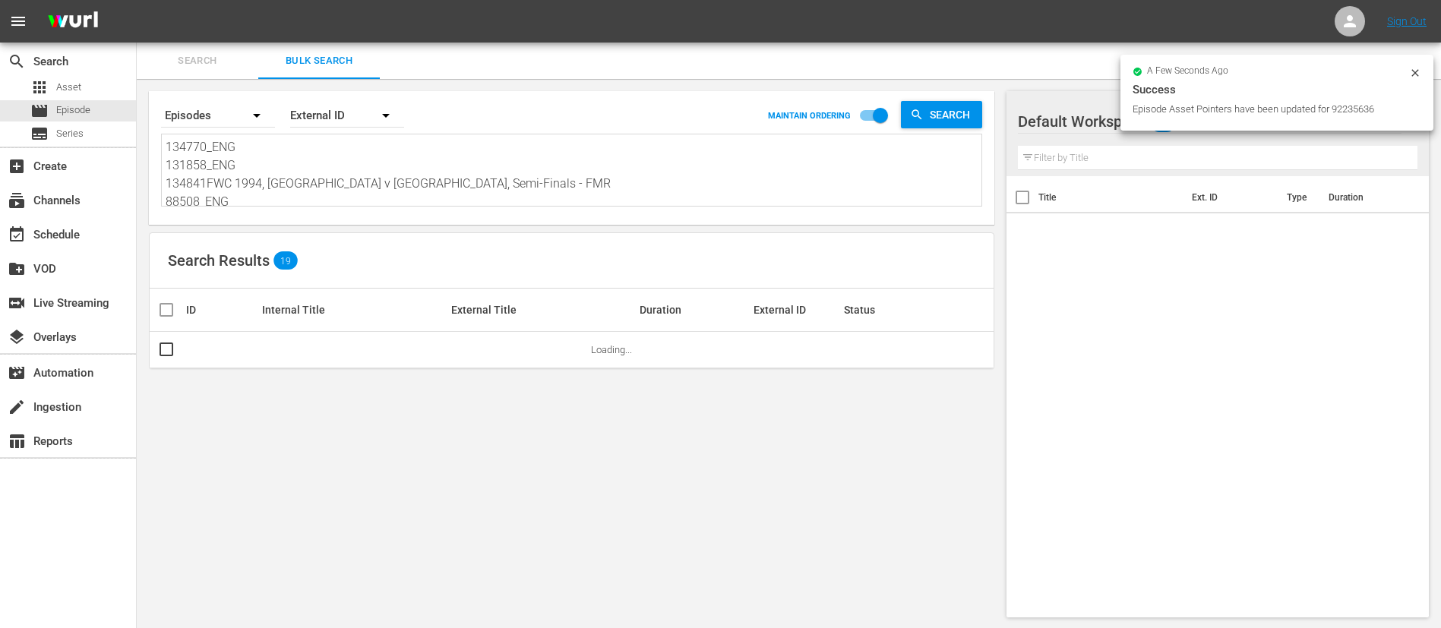
click at [384, 185] on textarea "134770_ENG 131858_ENG 134841FWC 1994, Sweden v Bulgaria, Semi-Finals - FMR 8850…" at bounding box center [574, 172] width 816 height 69
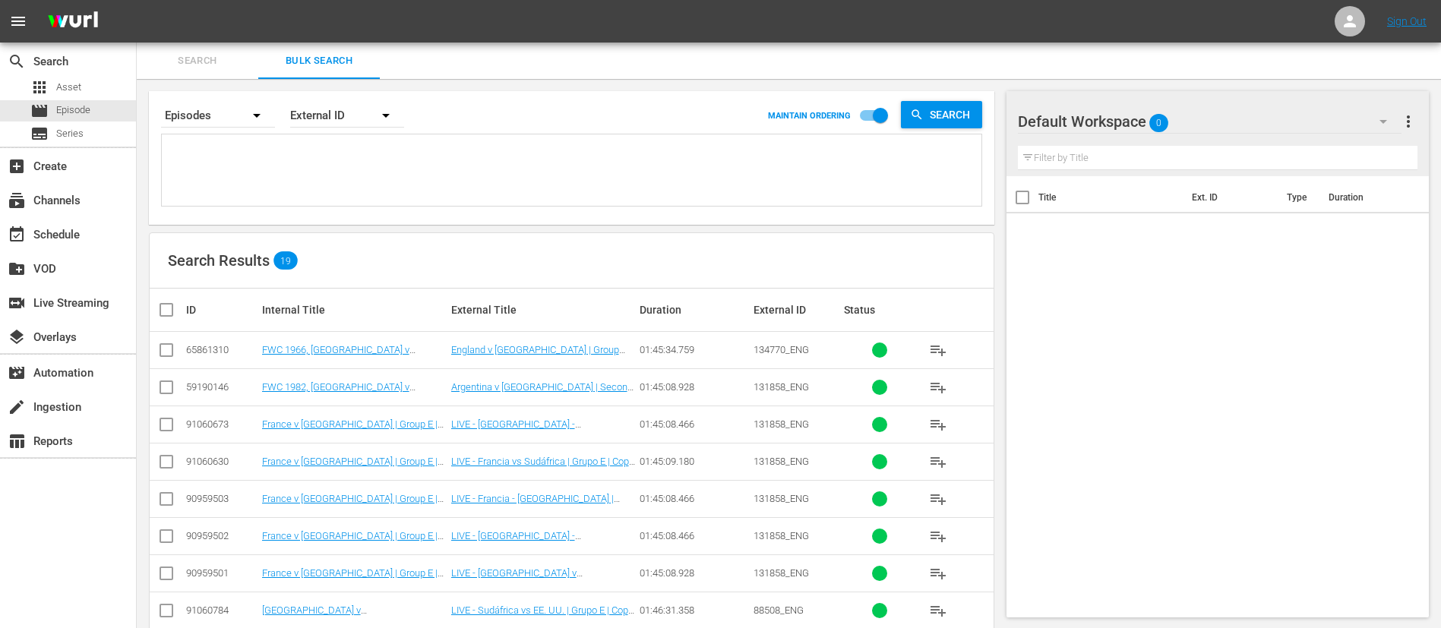
paste textarea "16874_ENG 17402_ENG 21622_ENG 32916_ENG 66275_ENG FIM112399_ENG 136577_ENG 6Joo…"
type textarea "16874_ENG 17402_ENG 21622_ENG 32916_ENG 66275_ENG FIM112399_ENG 136577_ENG 6Joo…"
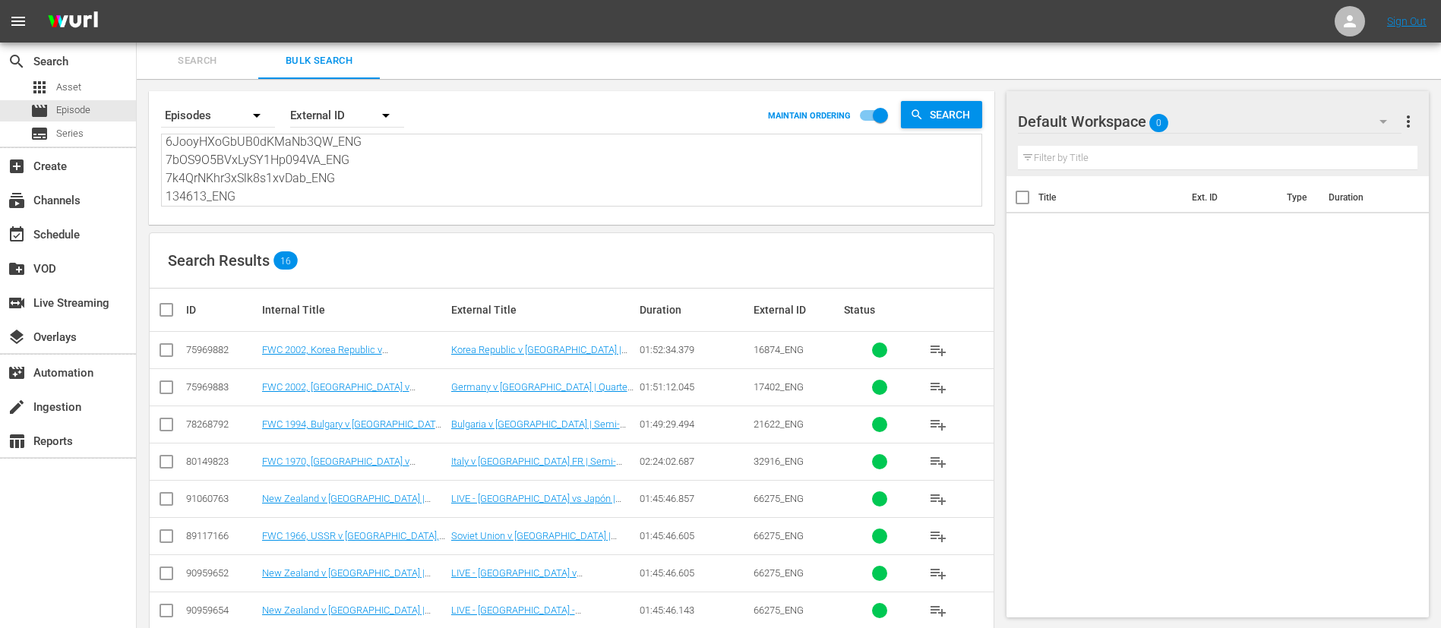
type textarea "16874_ENG 17402_ENG 21622_ENG 32916_ENG 66275_ENG FIM112399_ENG 136577_ENG 6Joo…"
click at [172, 355] on input "checkbox" at bounding box center [166, 353] width 18 height 18
checkbox input "true"
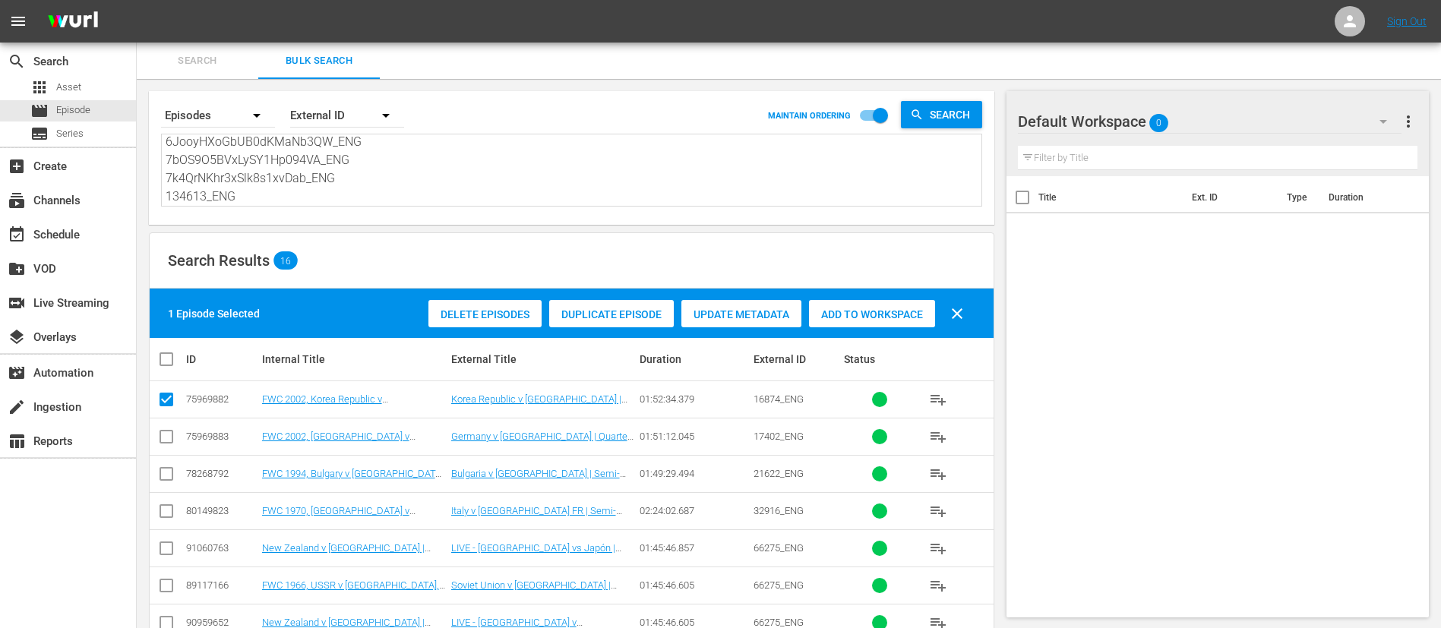
click at [167, 418] on input "checkbox" at bounding box center [166, 440] width 18 height 18
checkbox input "true"
click at [169, 418] on input "checkbox" at bounding box center [166, 477] width 18 height 18
checkbox input "true"
click at [166, 362] on input "checkbox" at bounding box center [172, 359] width 30 height 18
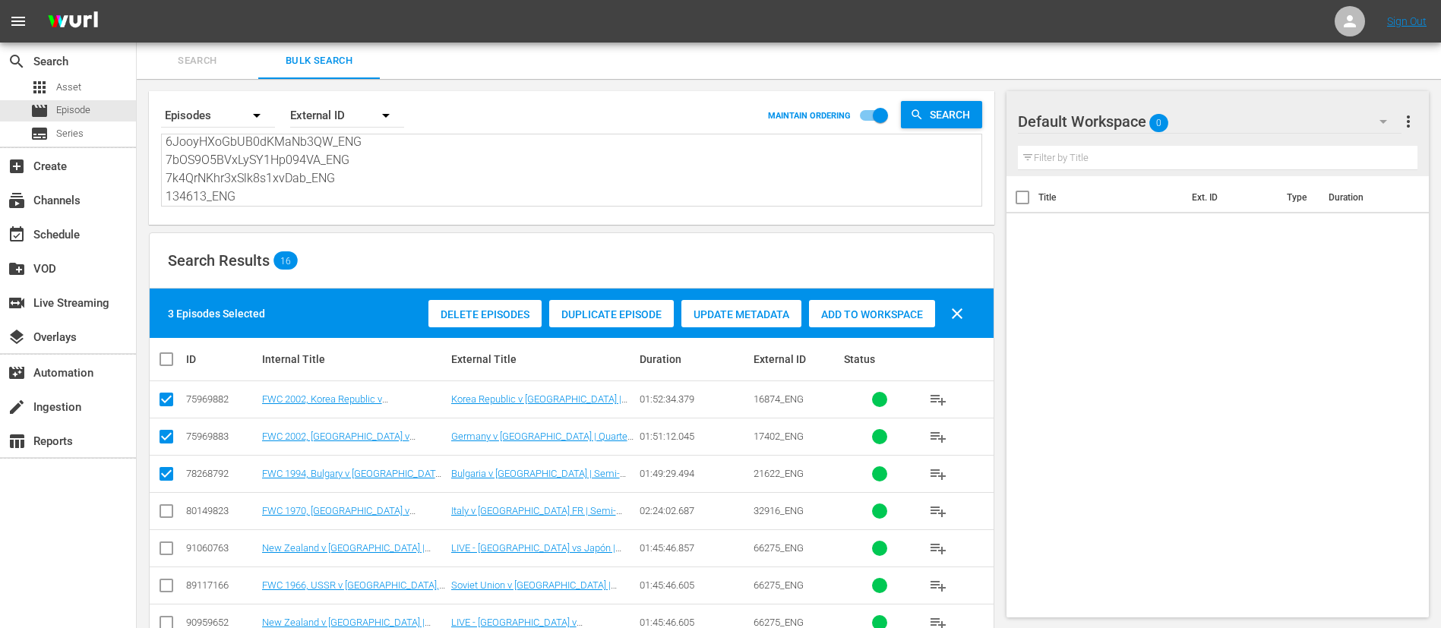
checkbox input "true"
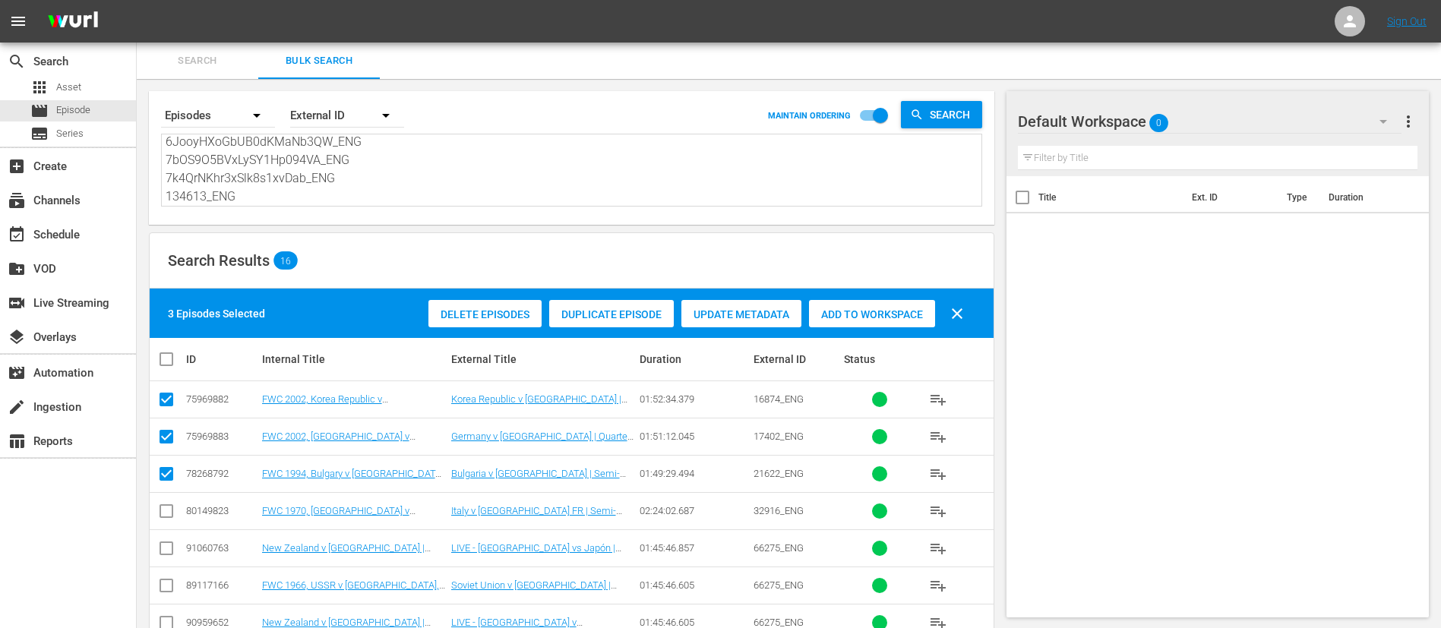
checkbox input "true"
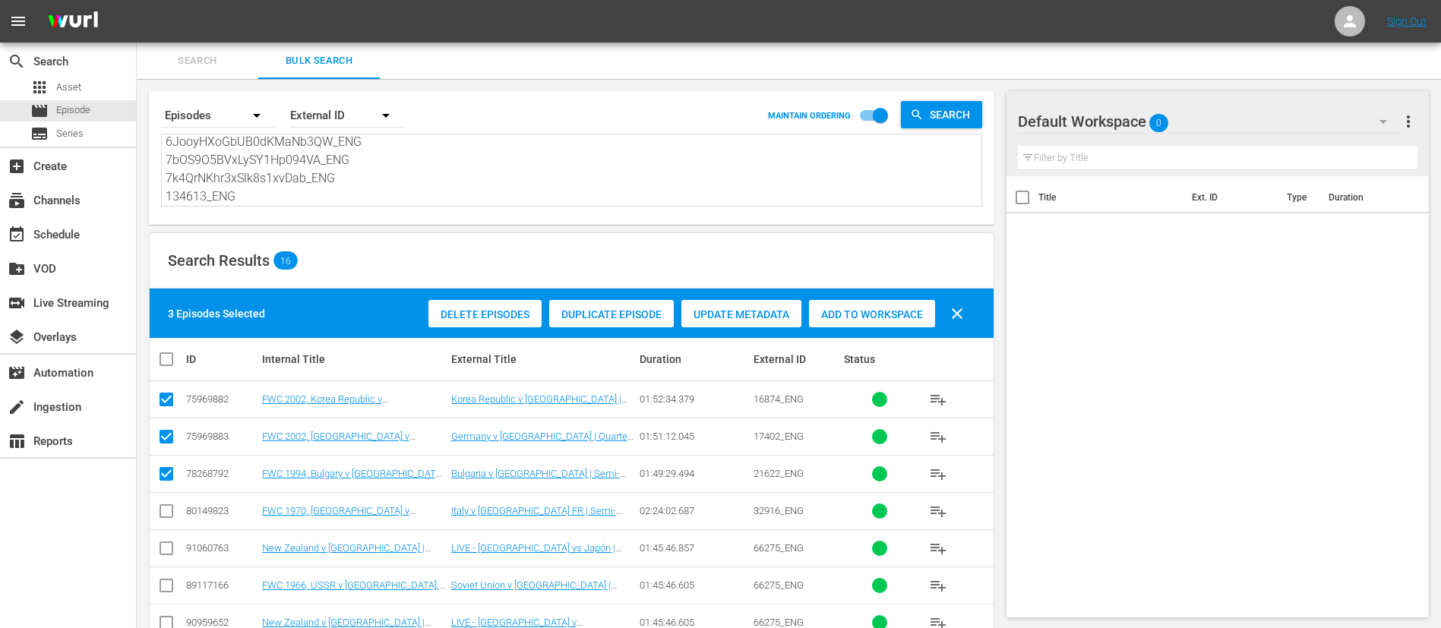
checkbox input "true"
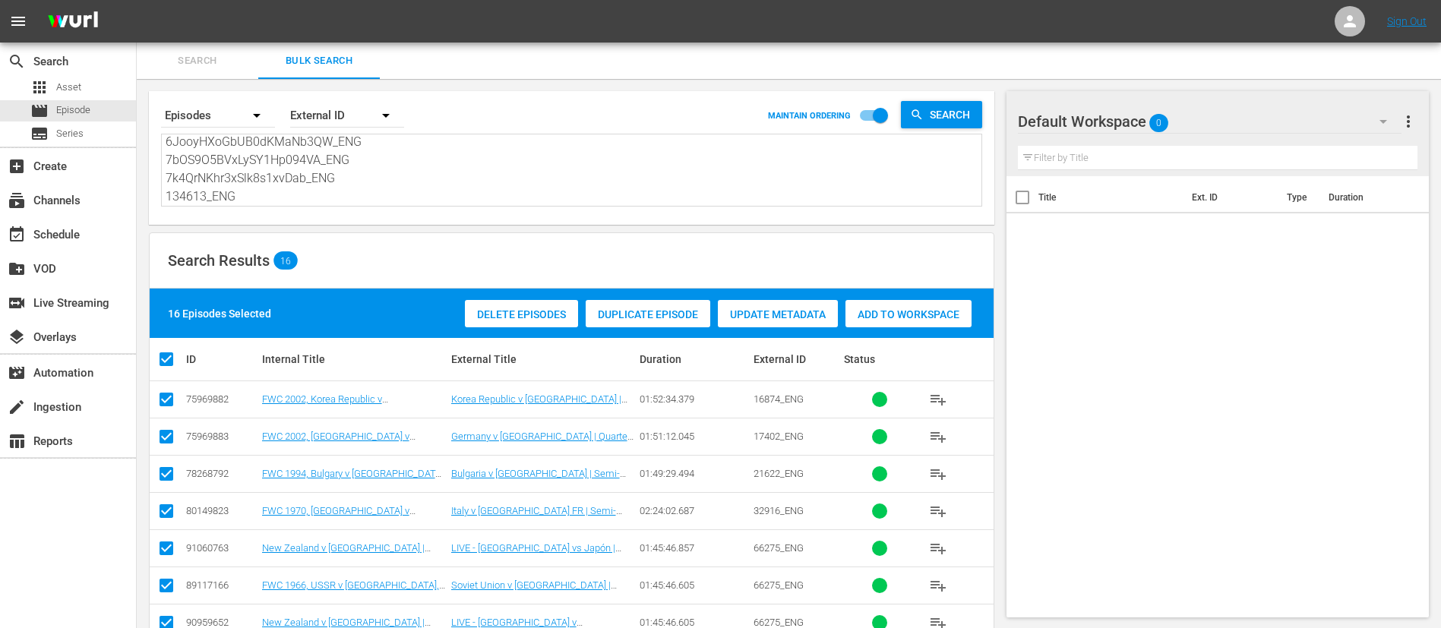
click at [165, 418] on input "checkbox" at bounding box center [166, 551] width 18 height 18
checkbox input "false"
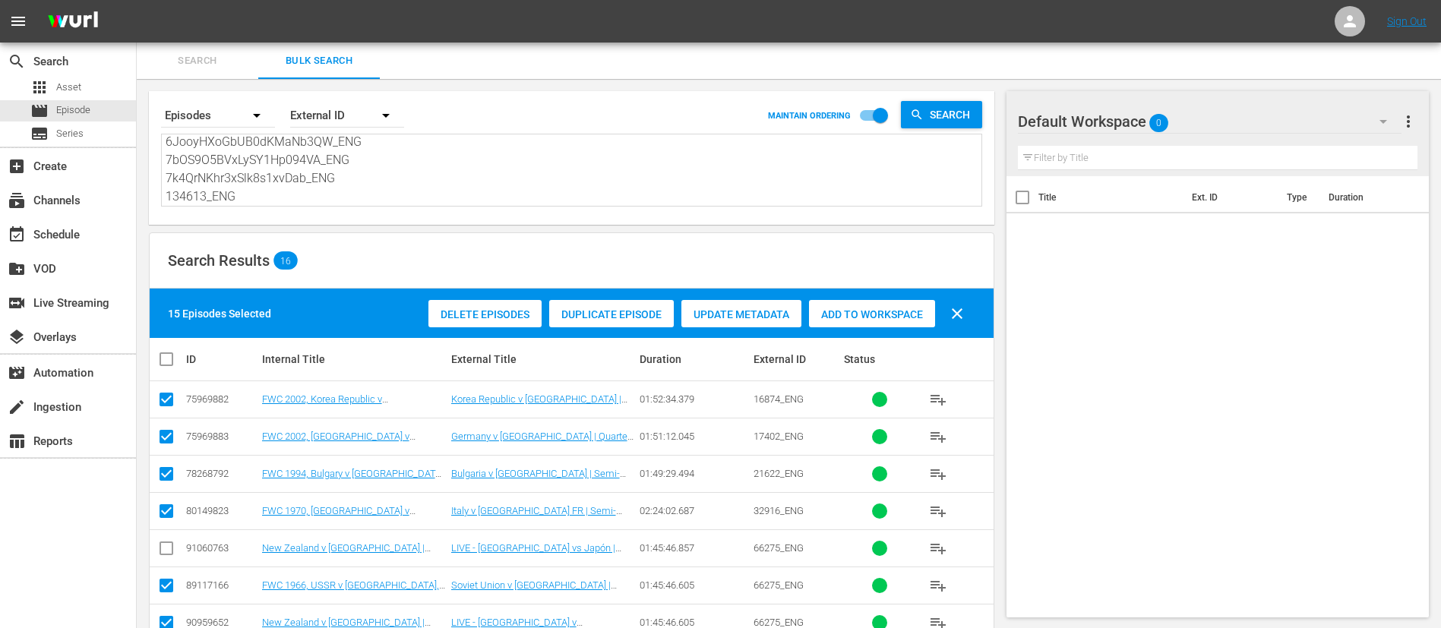
scroll to position [114, 0]
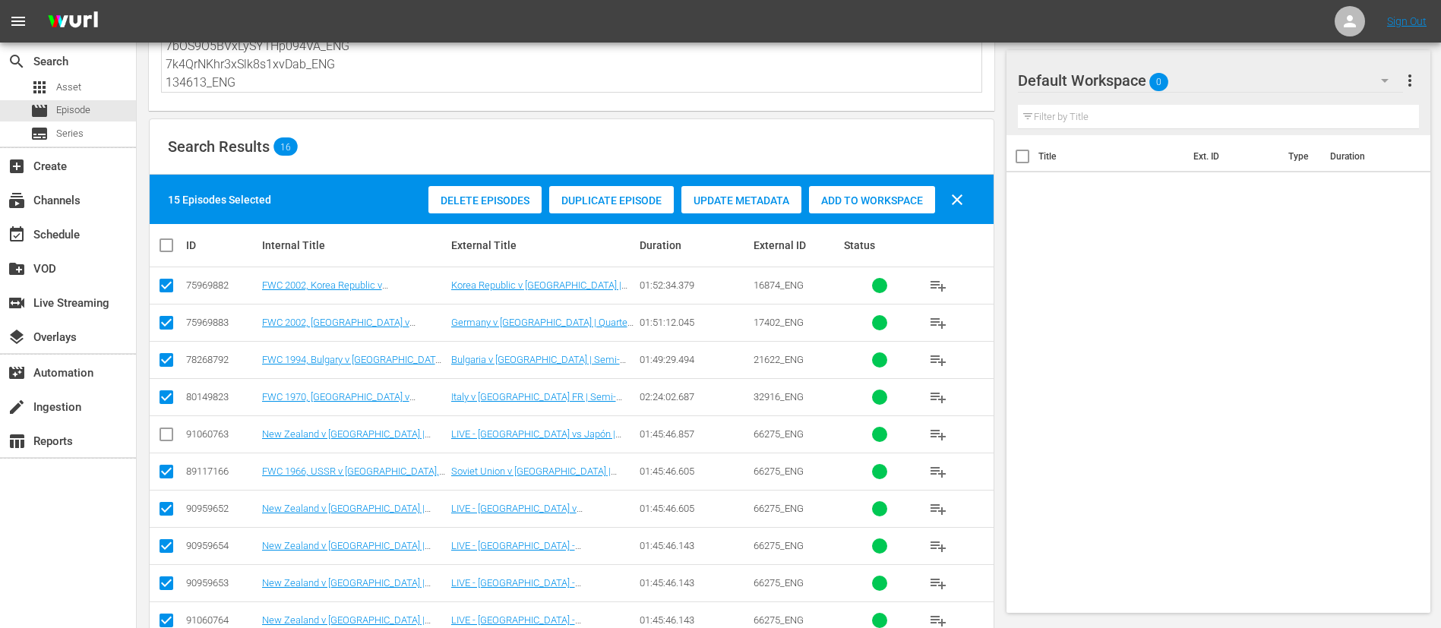
click at [163, 418] on td at bounding box center [167, 508] width 34 height 37
click at [161, 418] on input "checkbox" at bounding box center [166, 512] width 18 height 18
checkbox input "false"
click at [161, 418] on icon at bounding box center [166, 546] width 18 height 18
click at [165, 418] on input "checkbox" at bounding box center [166, 549] width 18 height 18
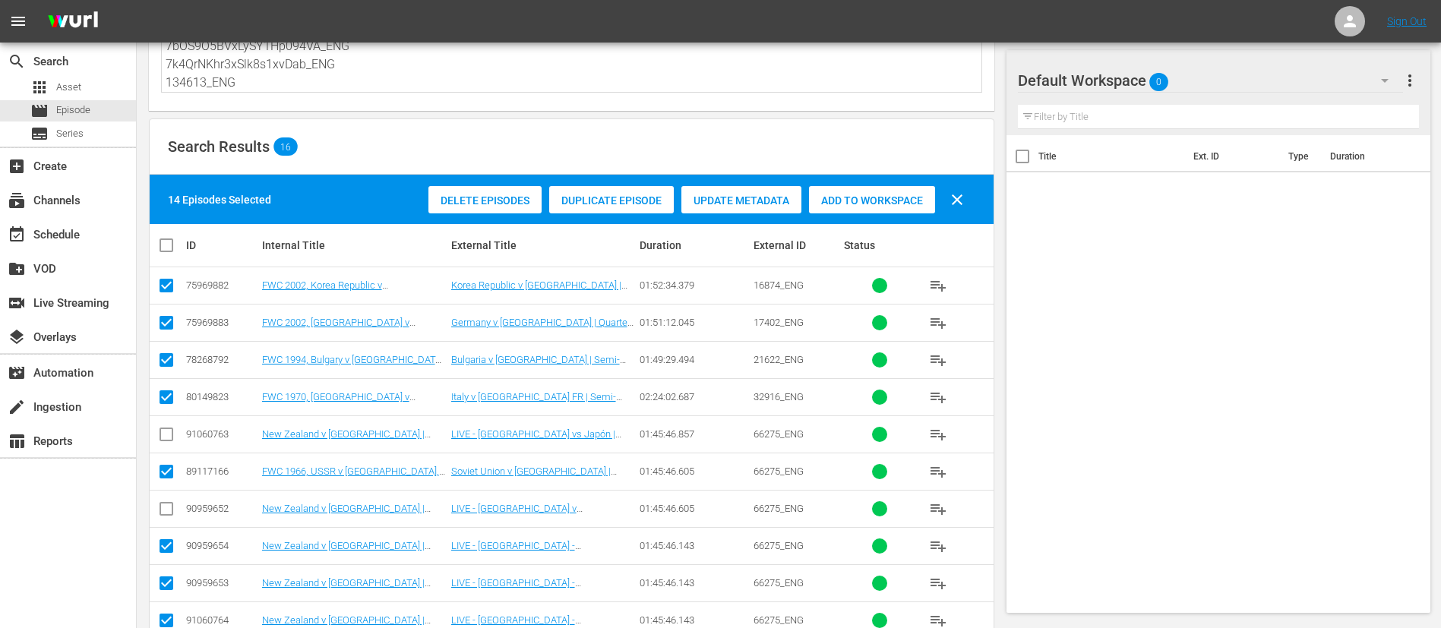
checkbox input "false"
click at [168, 418] on input "checkbox" at bounding box center [166, 586] width 18 height 18
checkbox input "false"
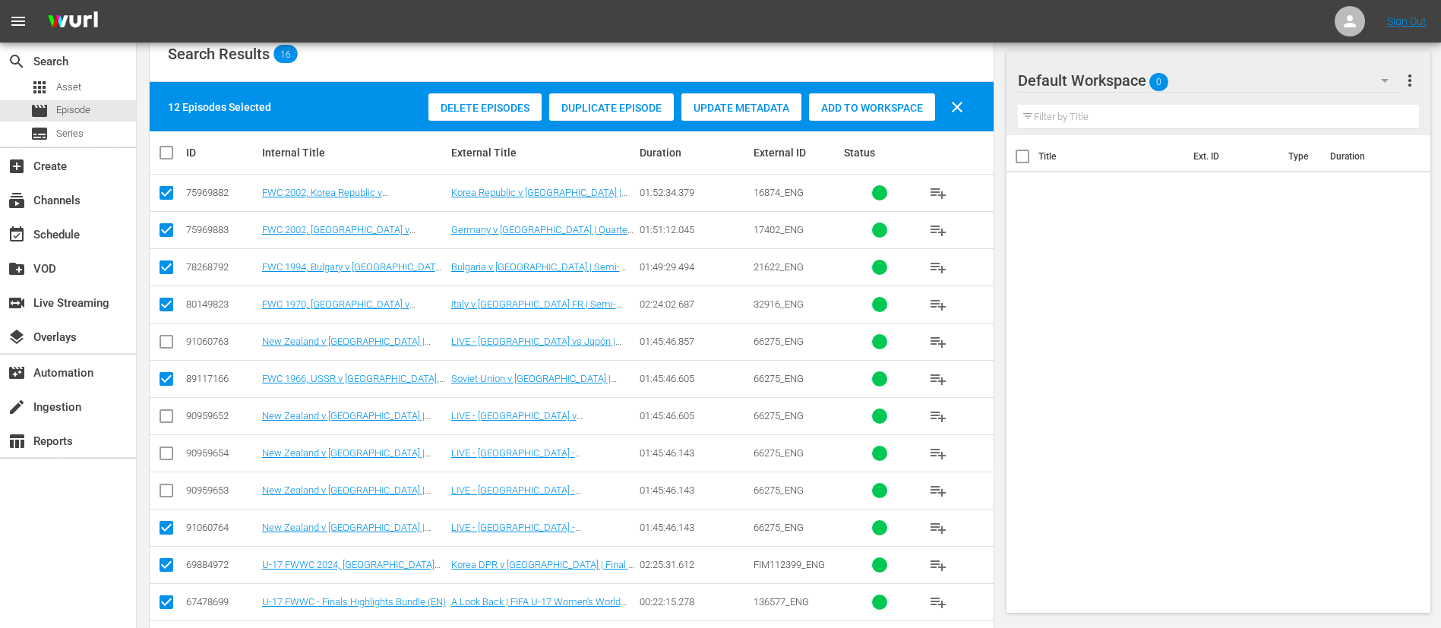
scroll to position [228, 0]
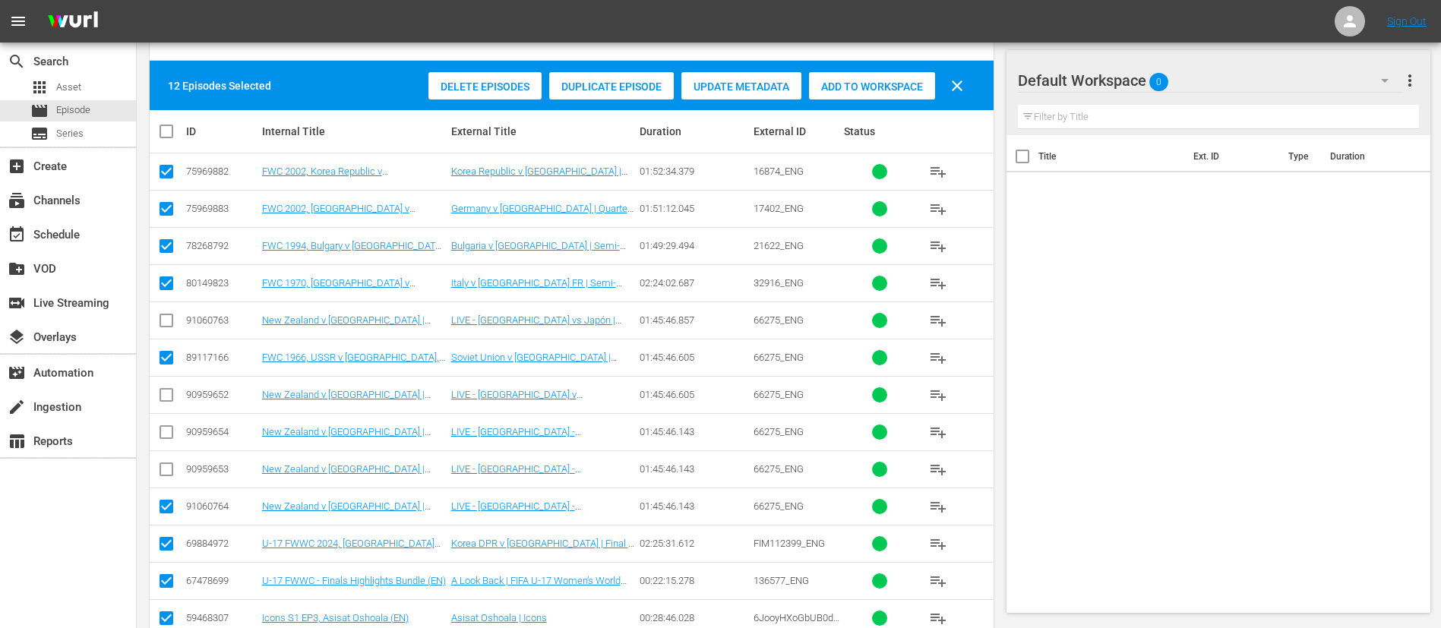
click at [168, 418] on input "checkbox" at bounding box center [166, 510] width 18 height 18
checkbox input "false"
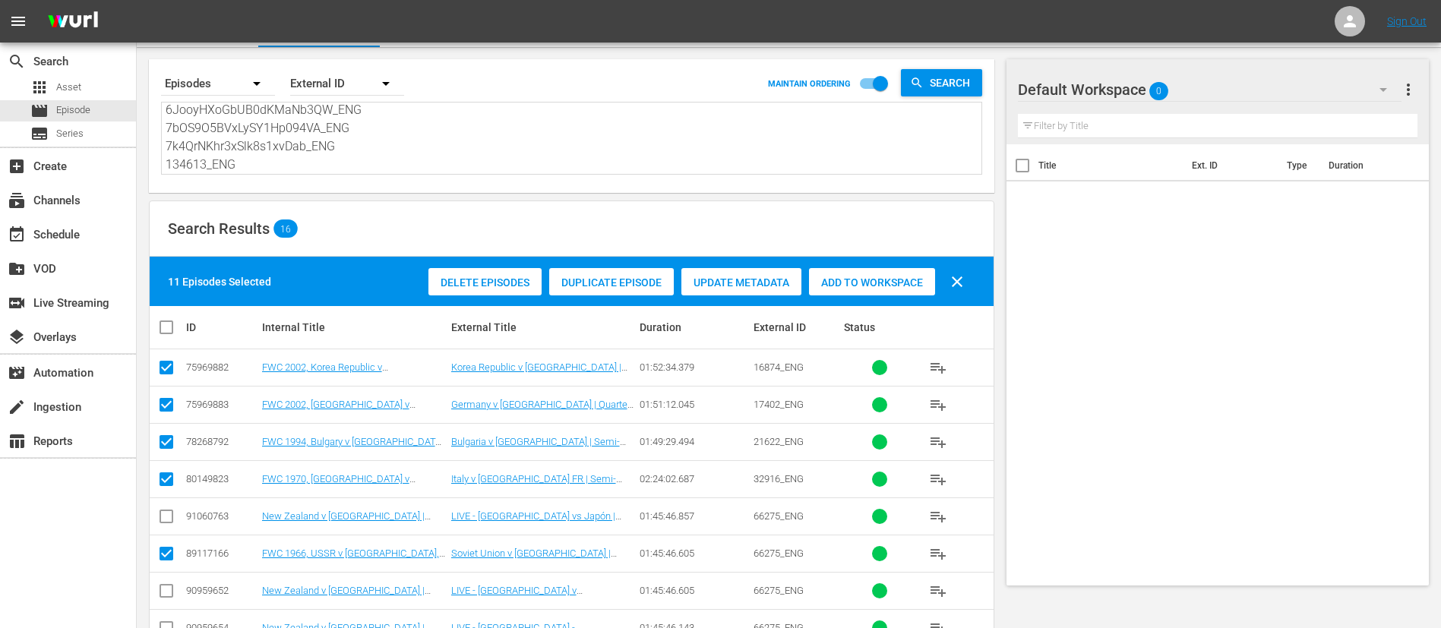
scroll to position [0, 0]
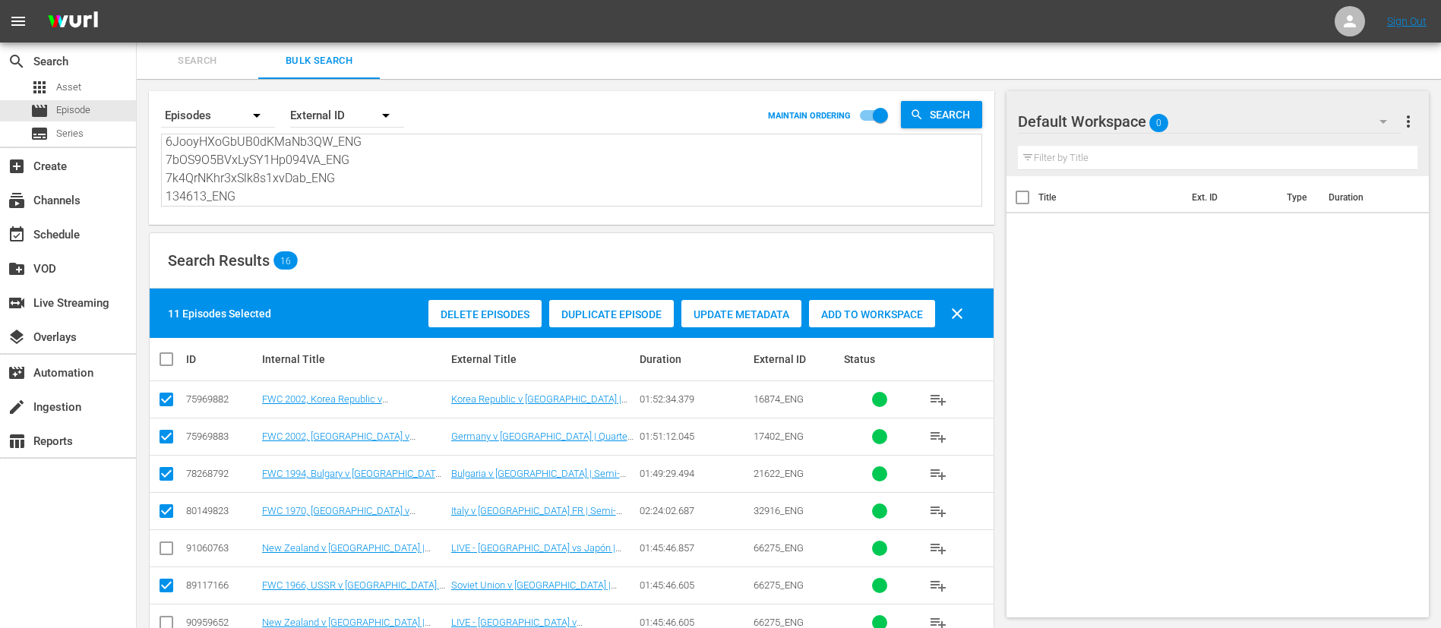
click at [876, 314] on span "Add to Workspace" at bounding box center [872, 314] width 126 height 12
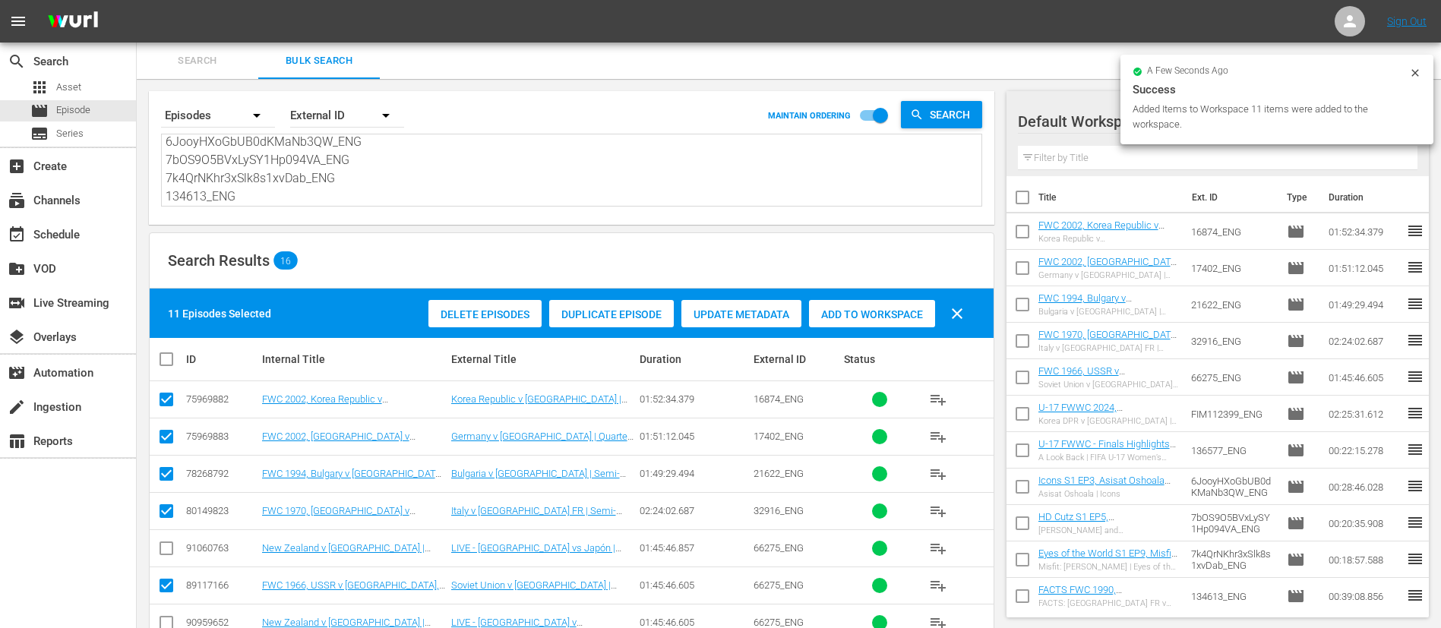
click at [192, 57] on span "Search" at bounding box center [197, 60] width 103 height 17
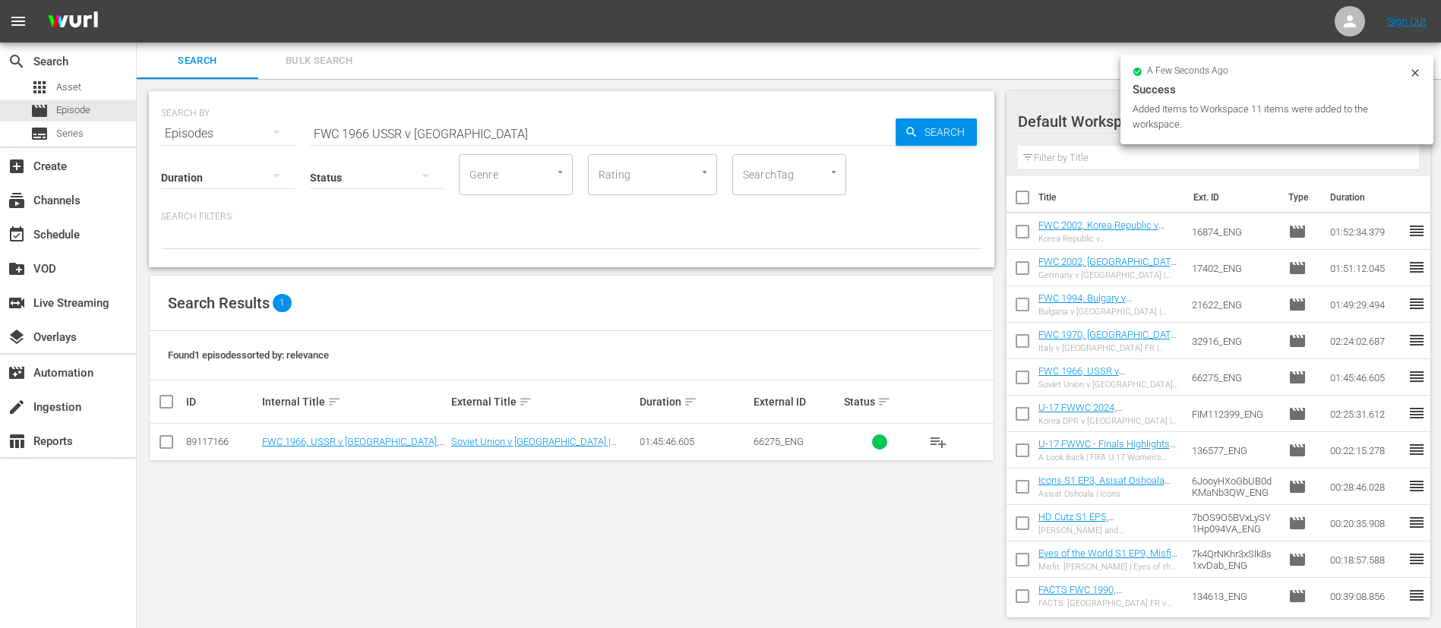
click at [549, 122] on input "FWC 1966 USSR v Hungary" at bounding box center [603, 133] width 586 height 36
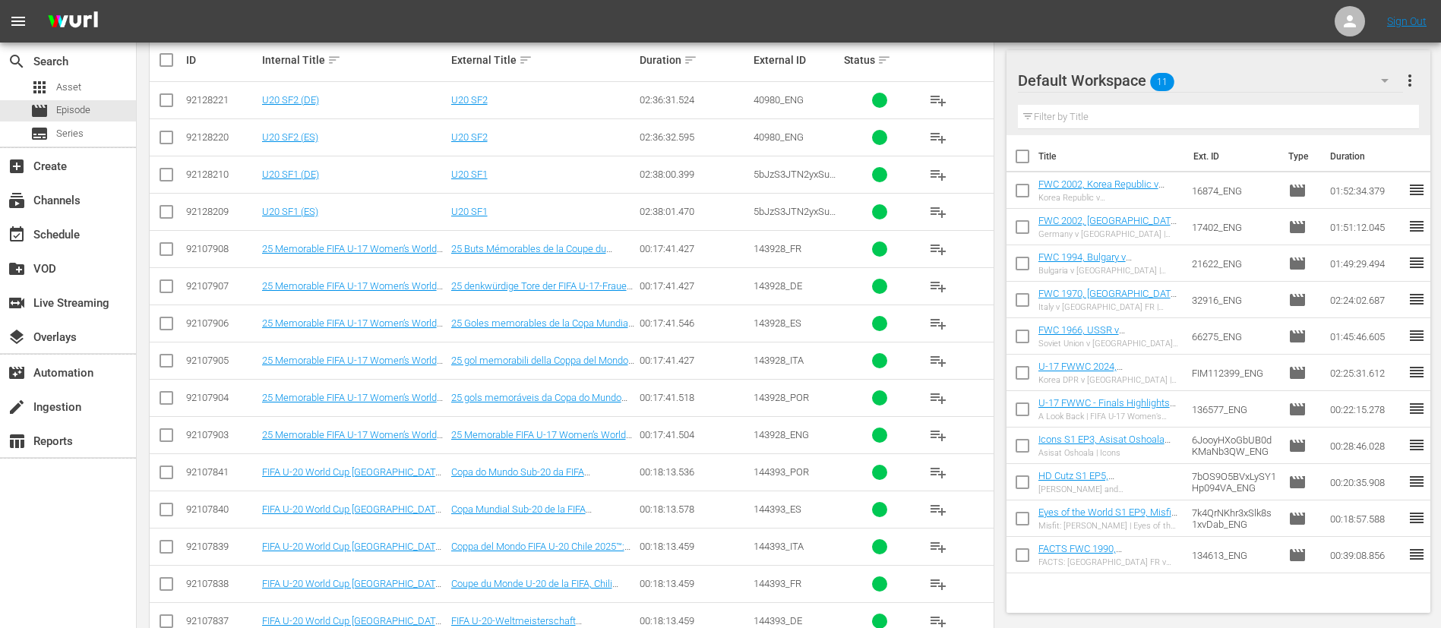
scroll to position [456, 0]
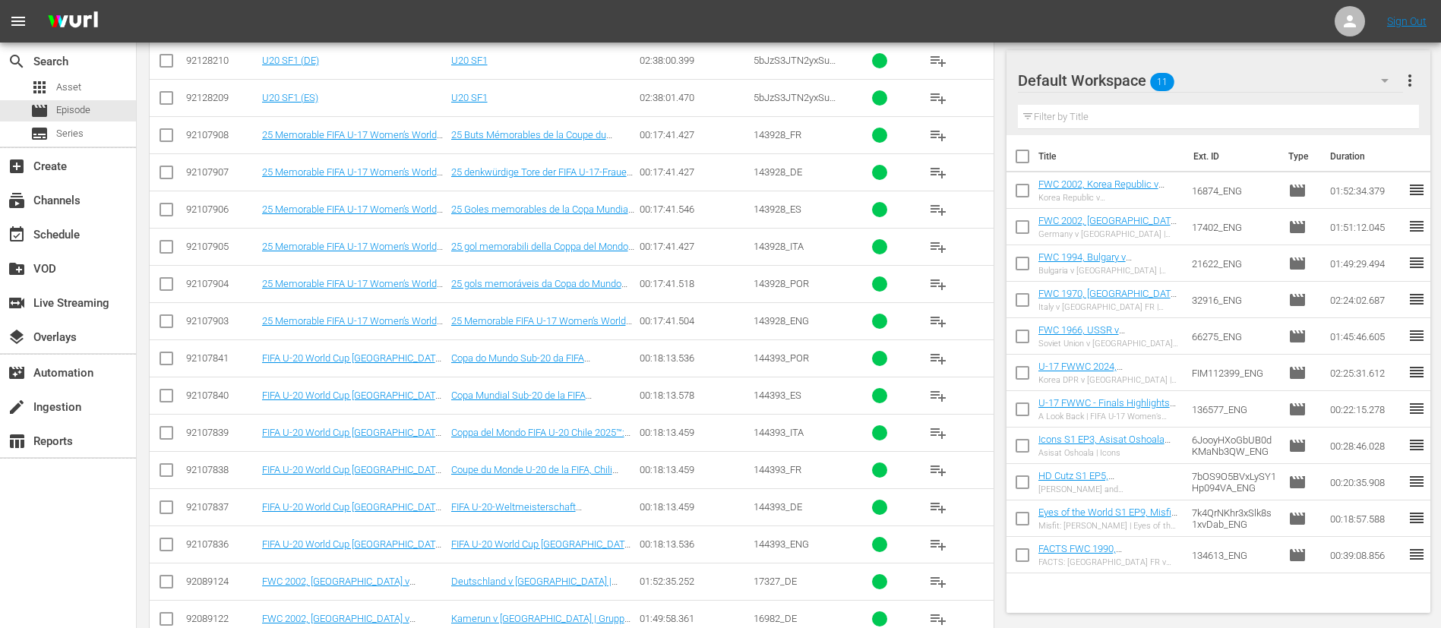
click at [937, 418] on button "playlist_add" at bounding box center [938, 544] width 36 height 36
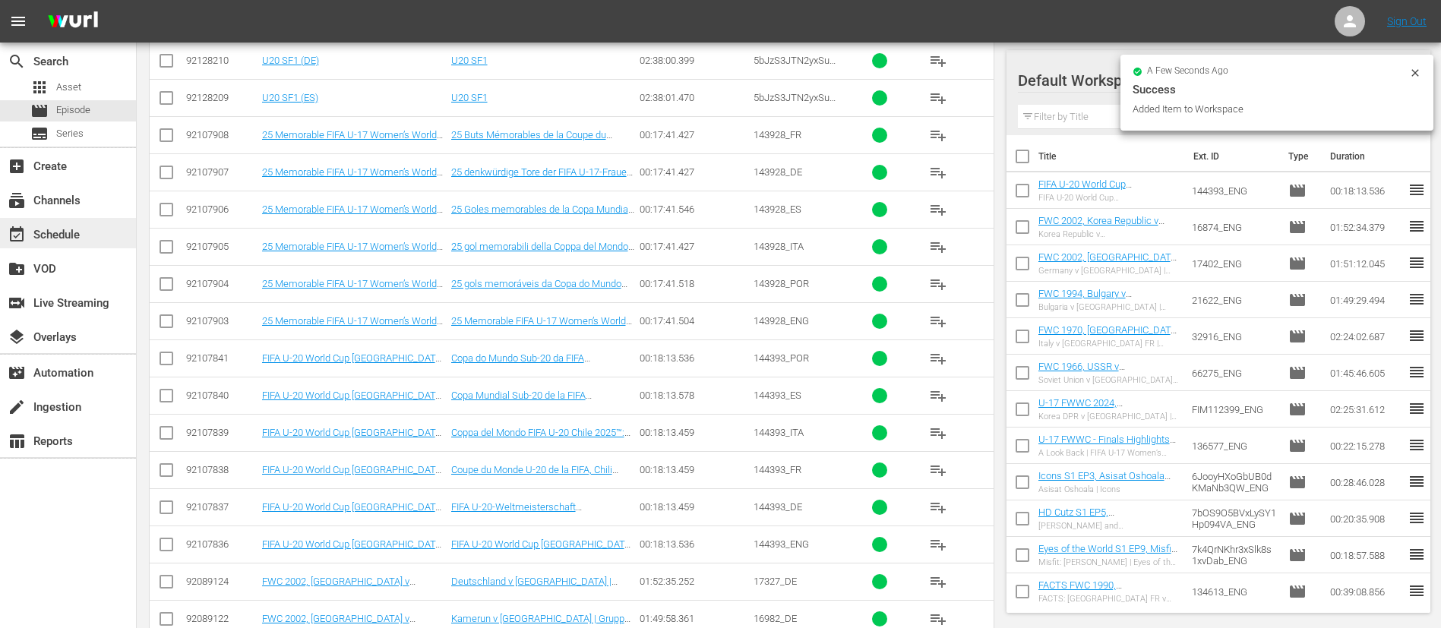
click at [81, 231] on div "event_available Schedule" at bounding box center [42, 233] width 85 height 14
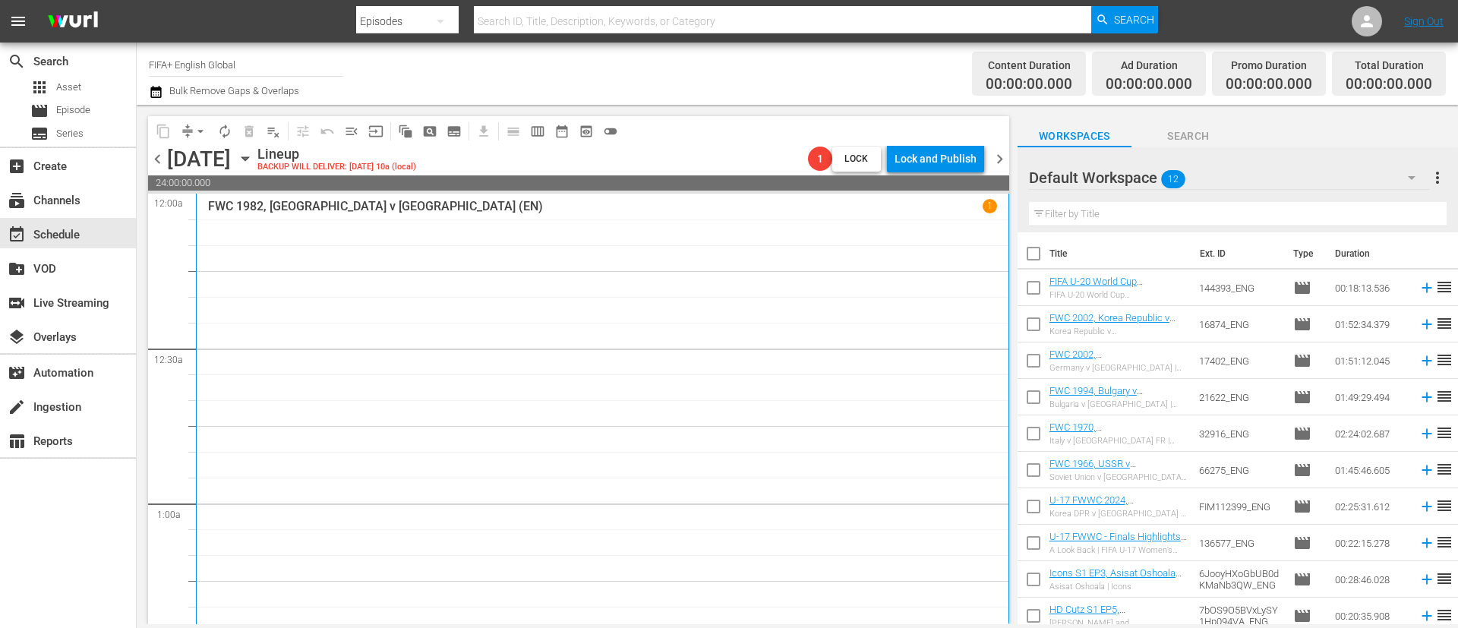
click at [971, 257] on input "checkbox" at bounding box center [1034, 257] width 32 height 32
checkbox input "true"
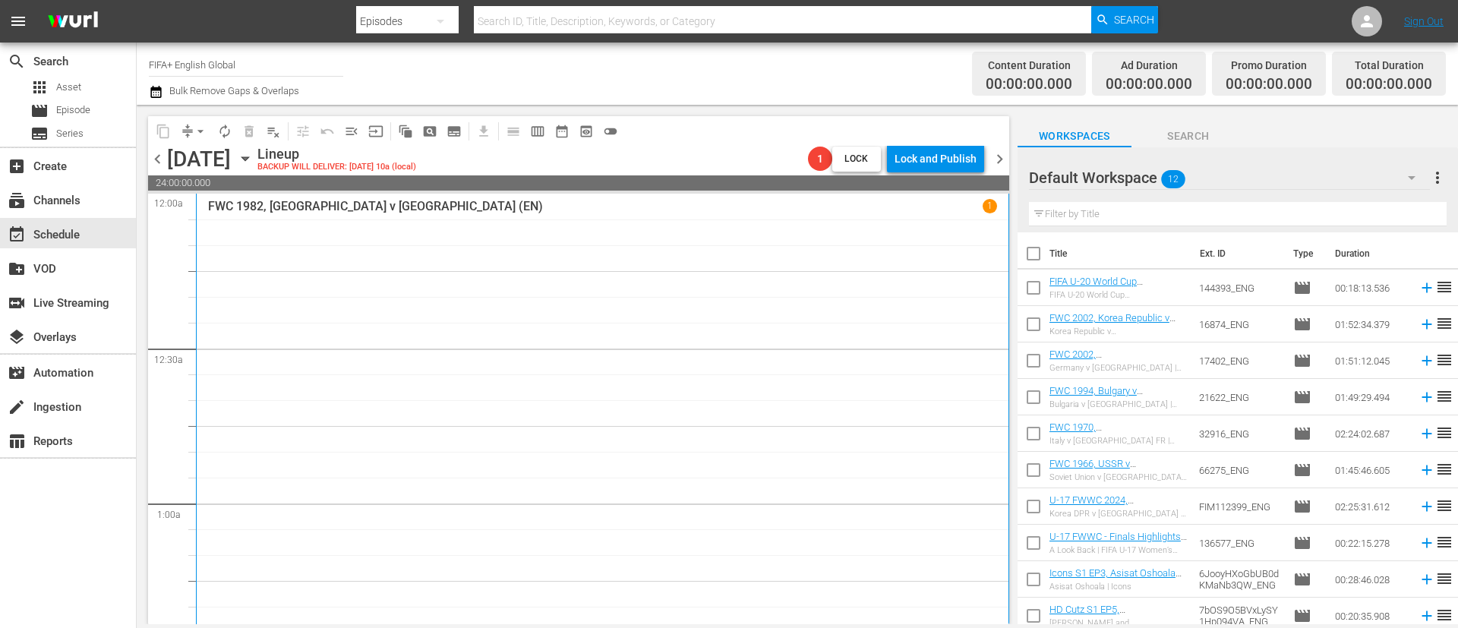
checkbox input "true"
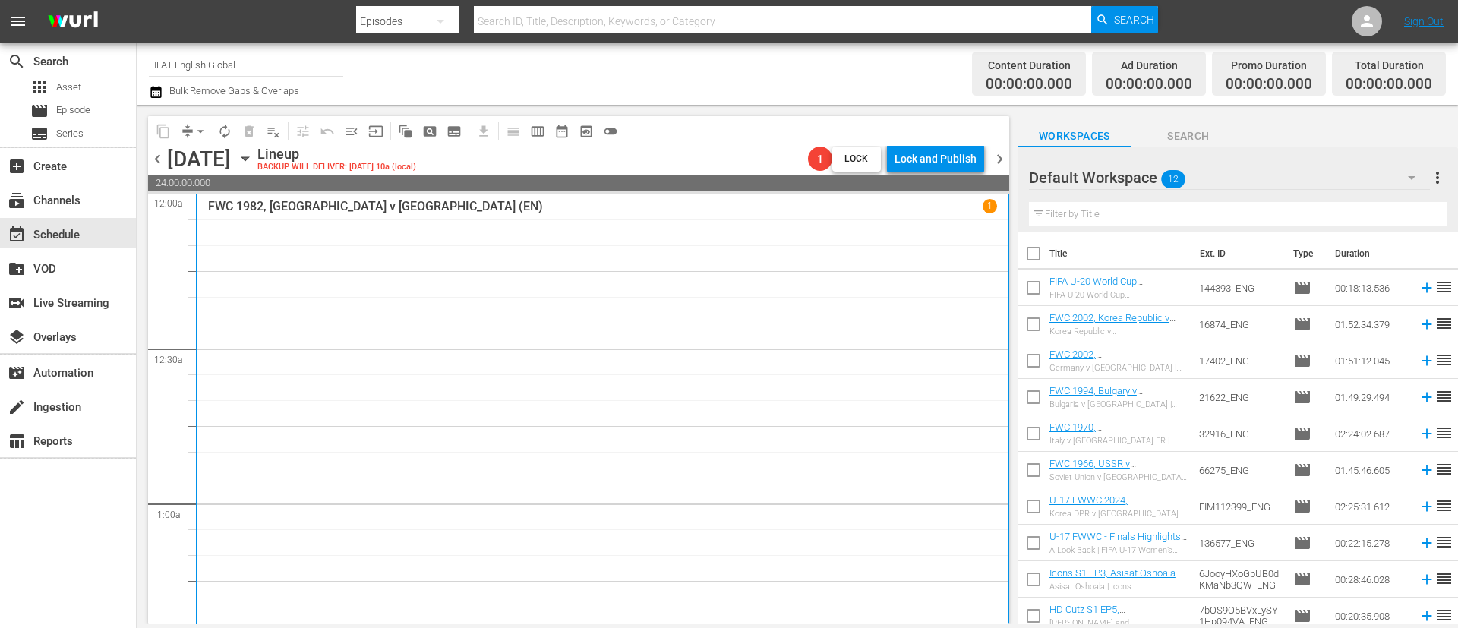
checkbox input "true"
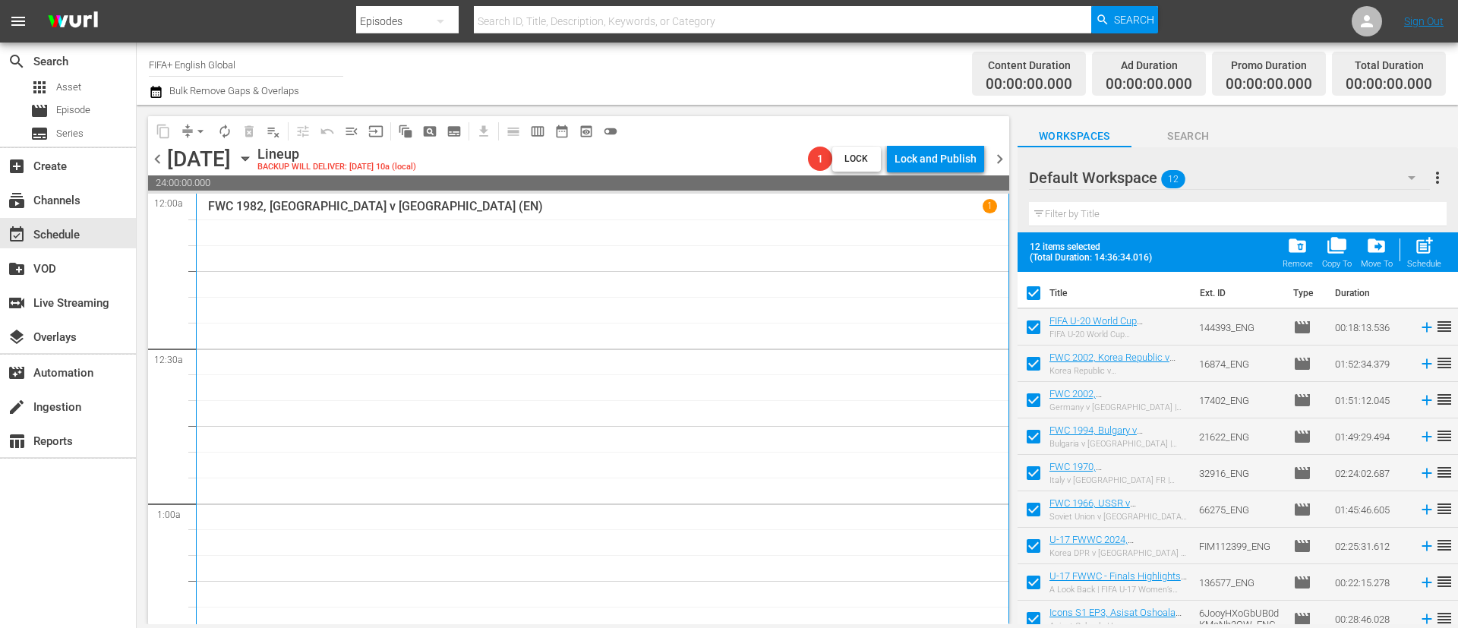
click at [971, 259] on div "Schedule" at bounding box center [1424, 264] width 34 height 10
checkbox input "false"
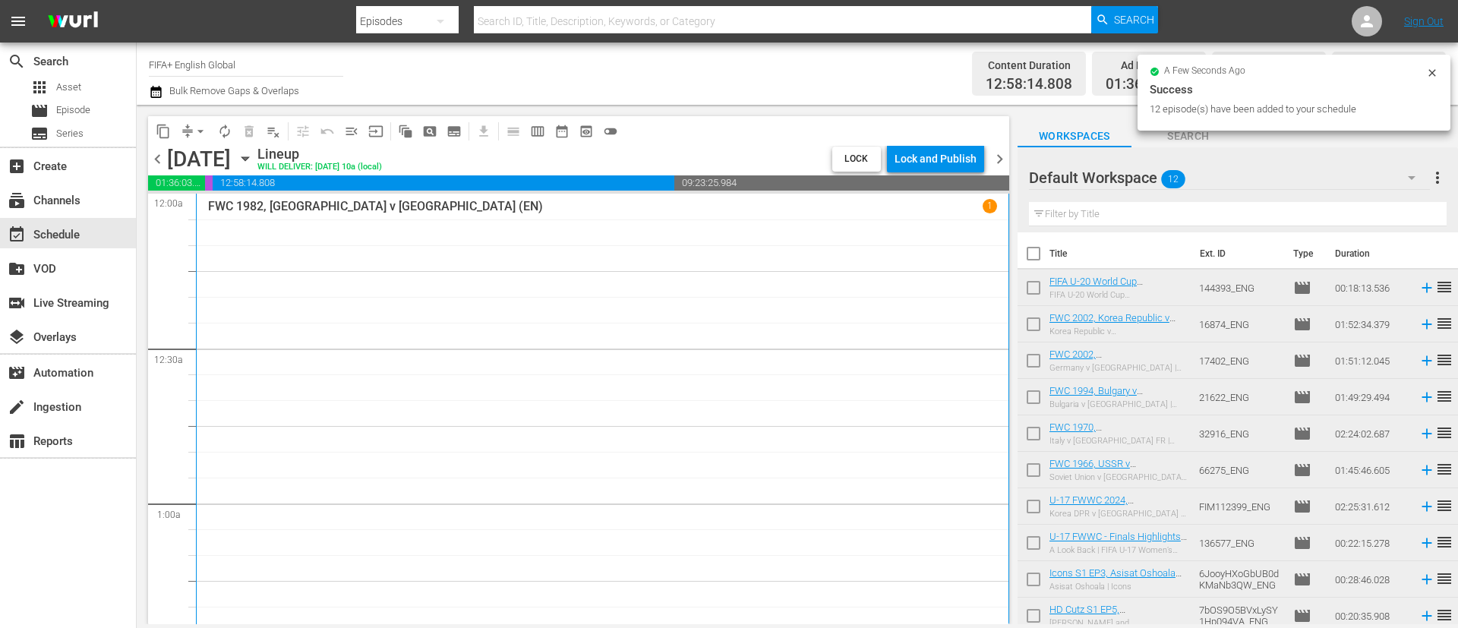
click at [971, 257] on input "checkbox" at bounding box center [1034, 257] width 32 height 32
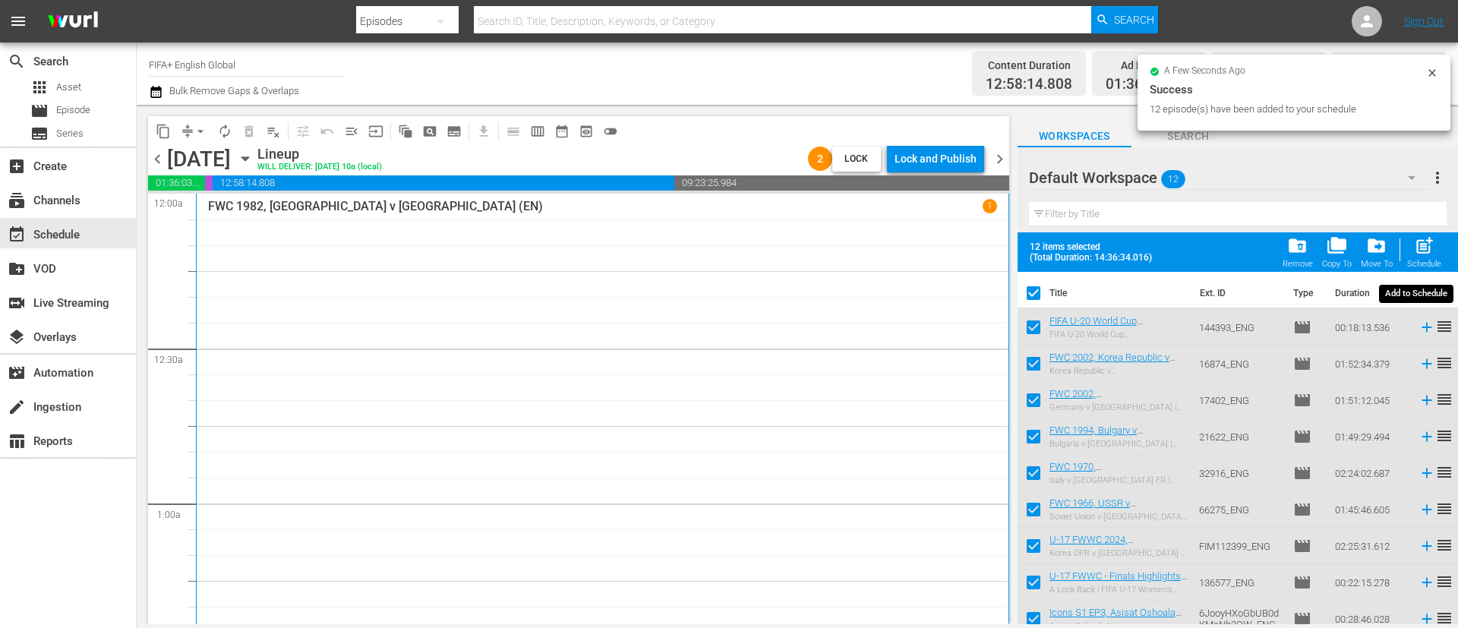
click at [971, 255] on span "post_add" at bounding box center [1424, 245] width 21 height 21
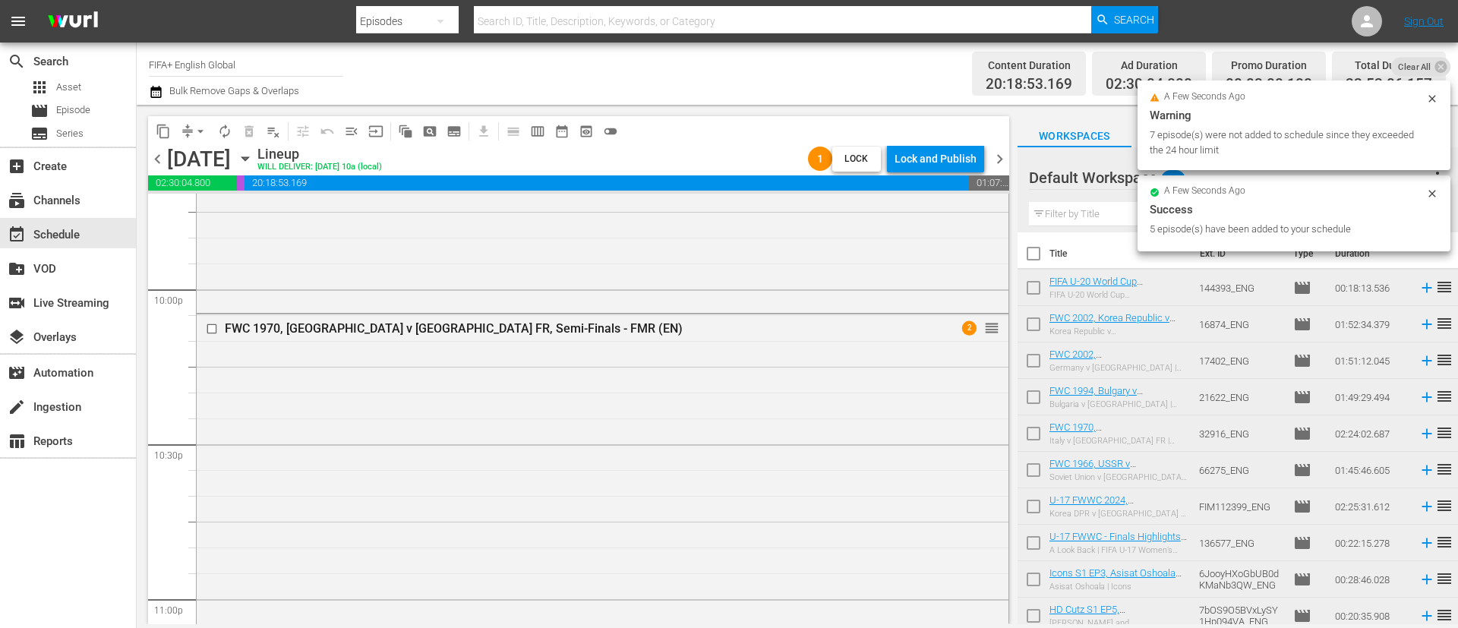
scroll to position [7154, 0]
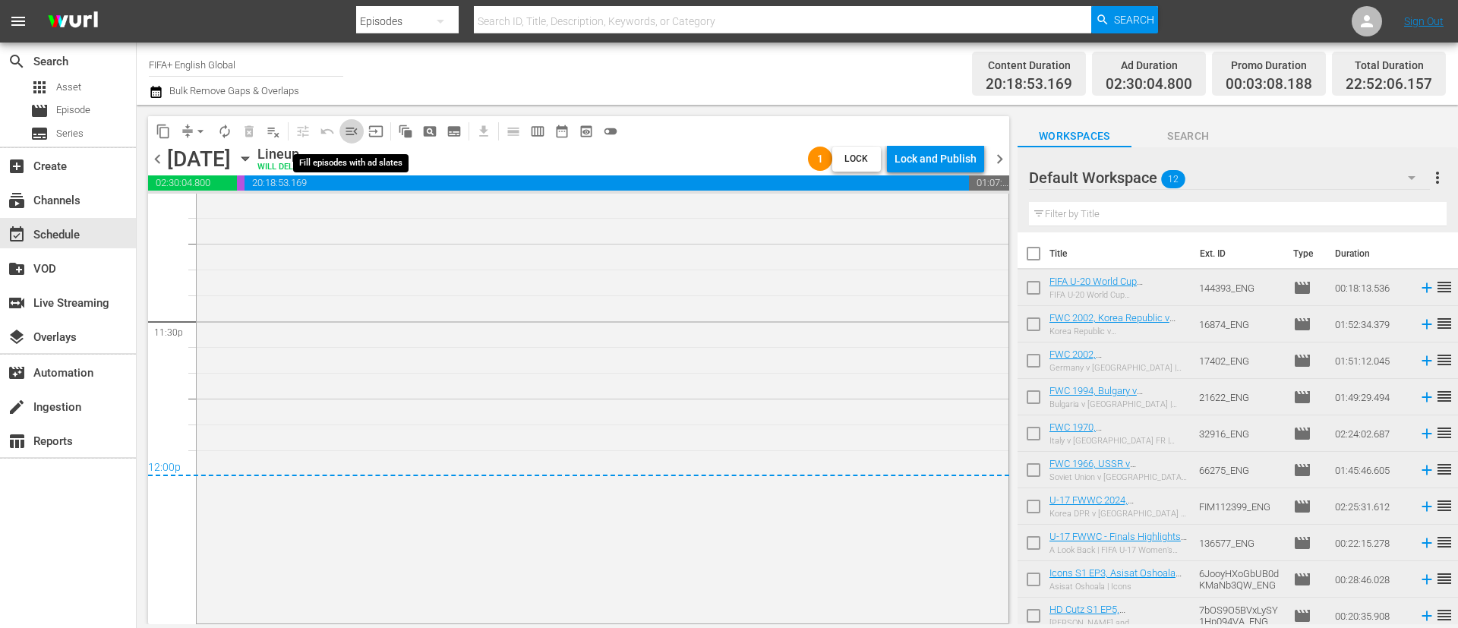
click at [353, 133] on span "menu_open" at bounding box center [351, 131] width 15 height 15
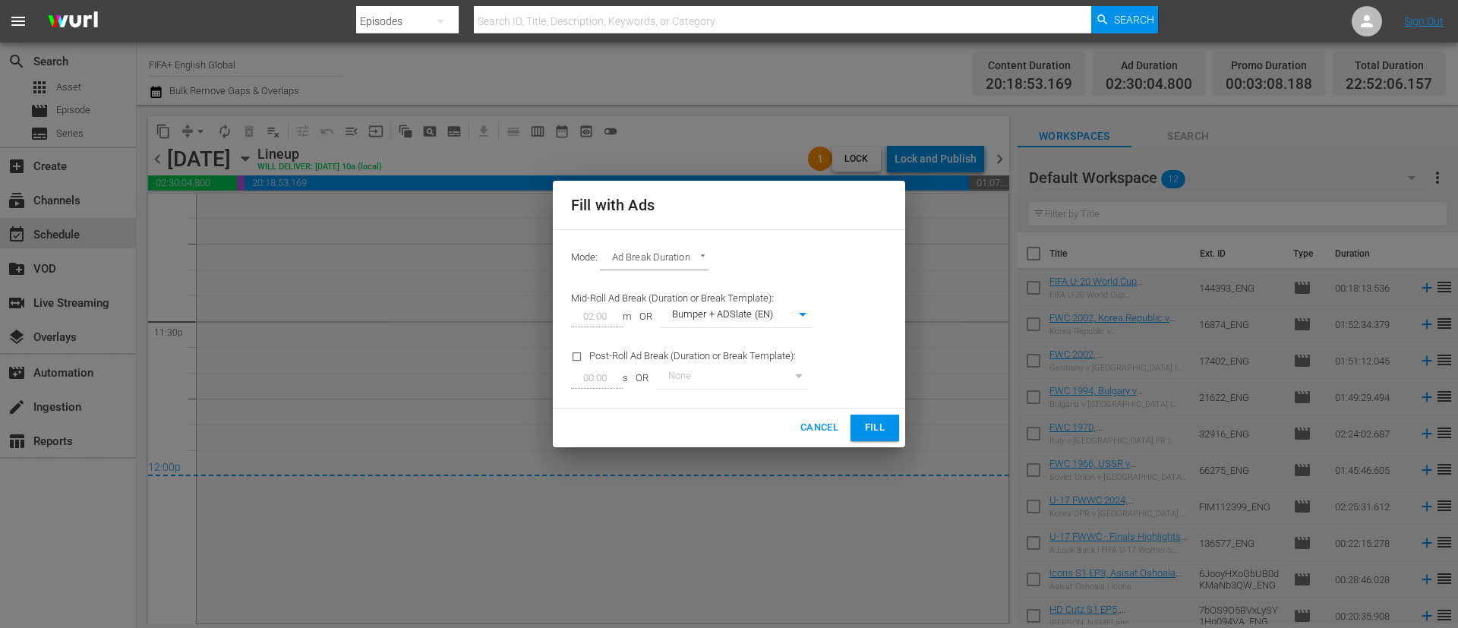
click at [877, 418] on button "Fill" at bounding box center [875, 428] width 49 height 27
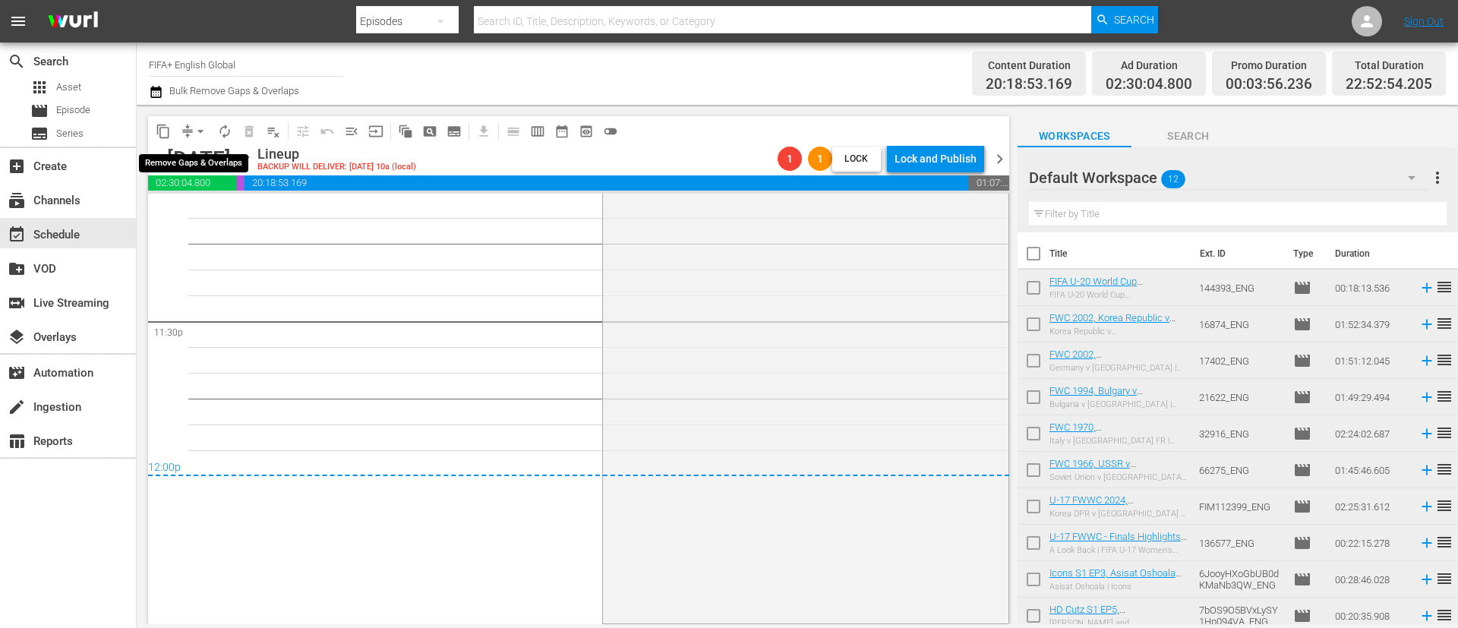
click at [191, 131] on button "arrow_drop_down" at bounding box center [200, 131] width 24 height 24
click at [200, 215] on li "Align to End of Previous Day" at bounding box center [201, 212] width 159 height 25
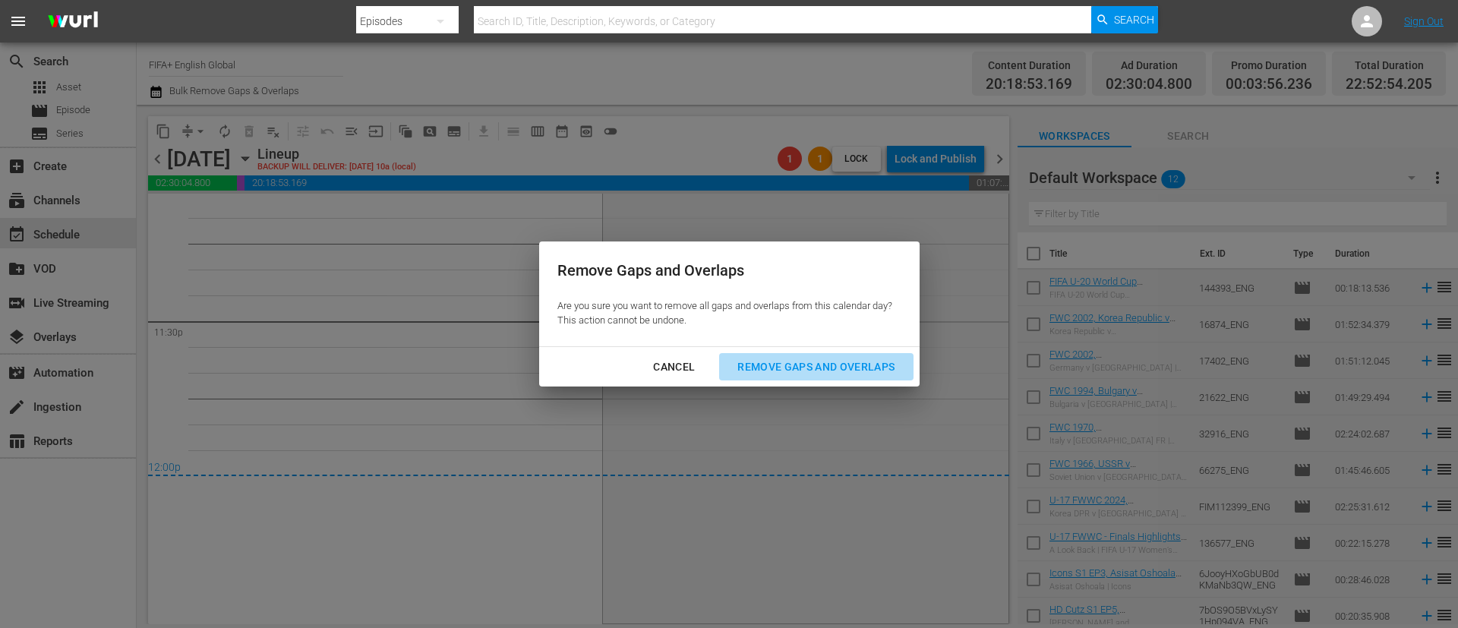
click at [772, 375] on div "Remove Gaps and Overlaps" at bounding box center [816, 367] width 182 height 19
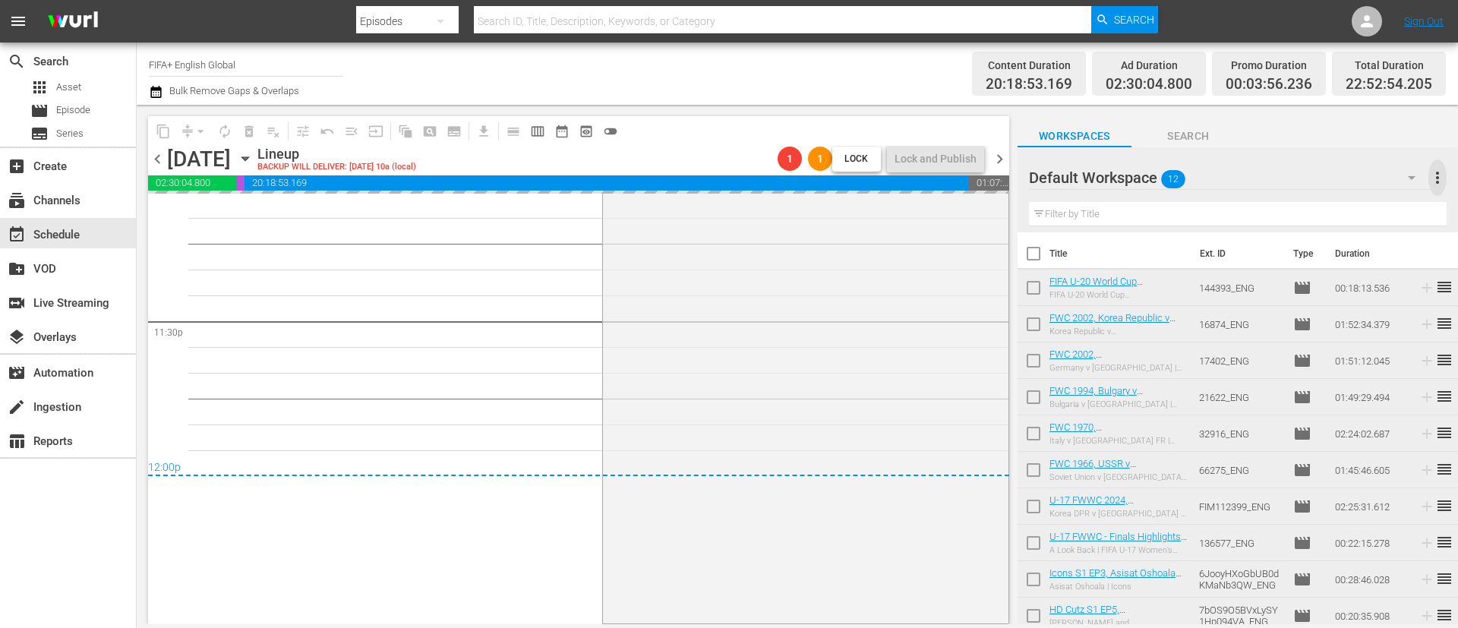
click at [971, 178] on span "more_vert" at bounding box center [1438, 178] width 18 height 18
click at [971, 204] on div "Clear All Workspace Items" at bounding box center [1339, 207] width 178 height 27
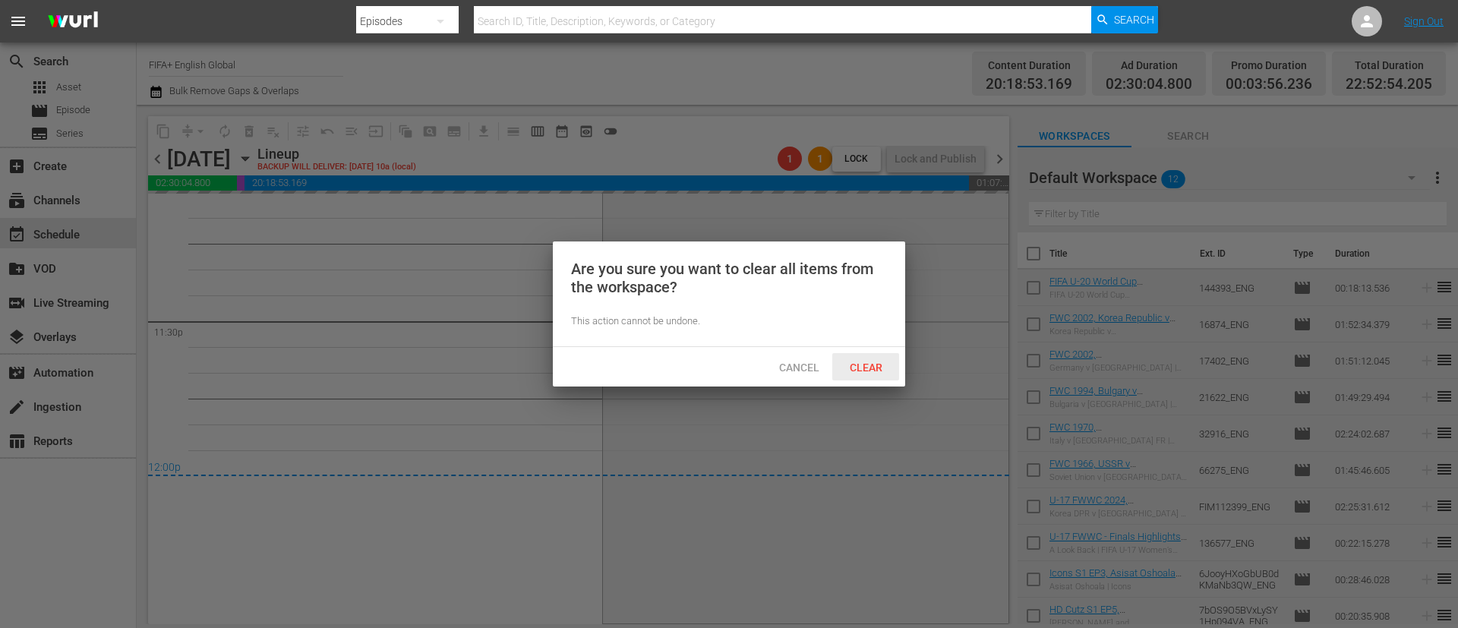
click at [881, 362] on span "Clear" at bounding box center [866, 368] width 57 height 12
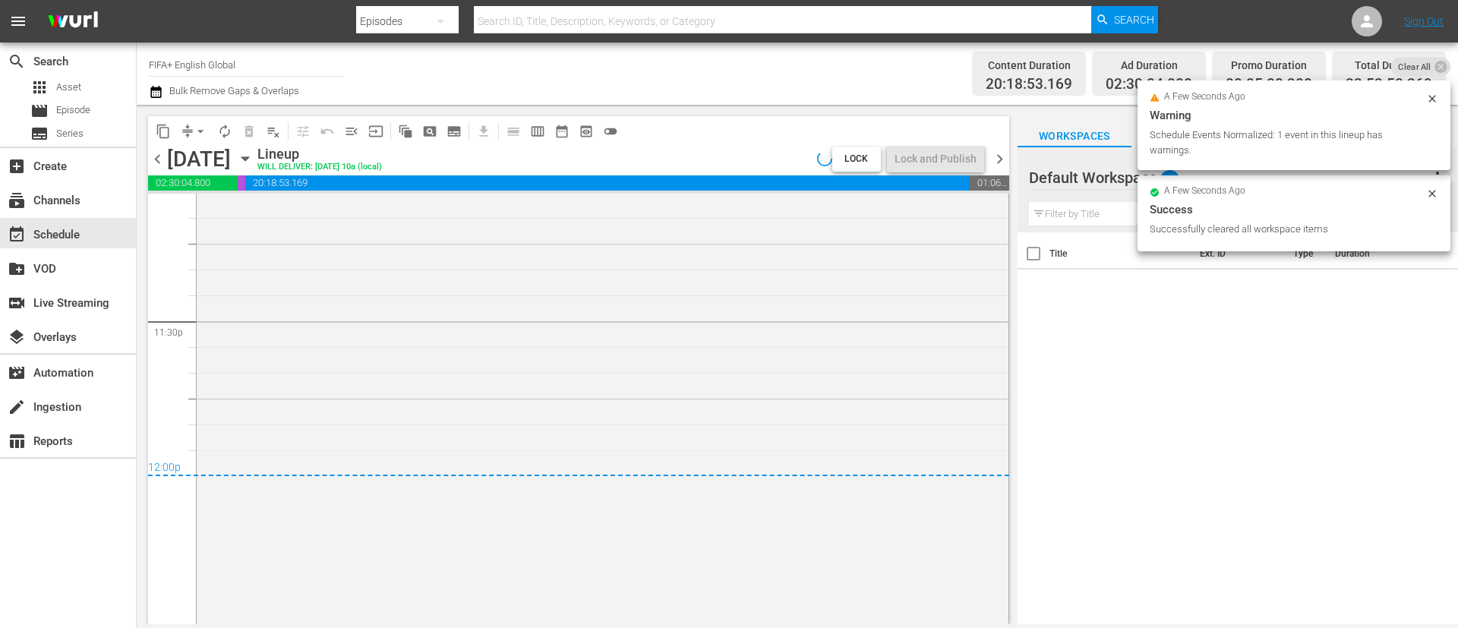
scroll to position [7103, 0]
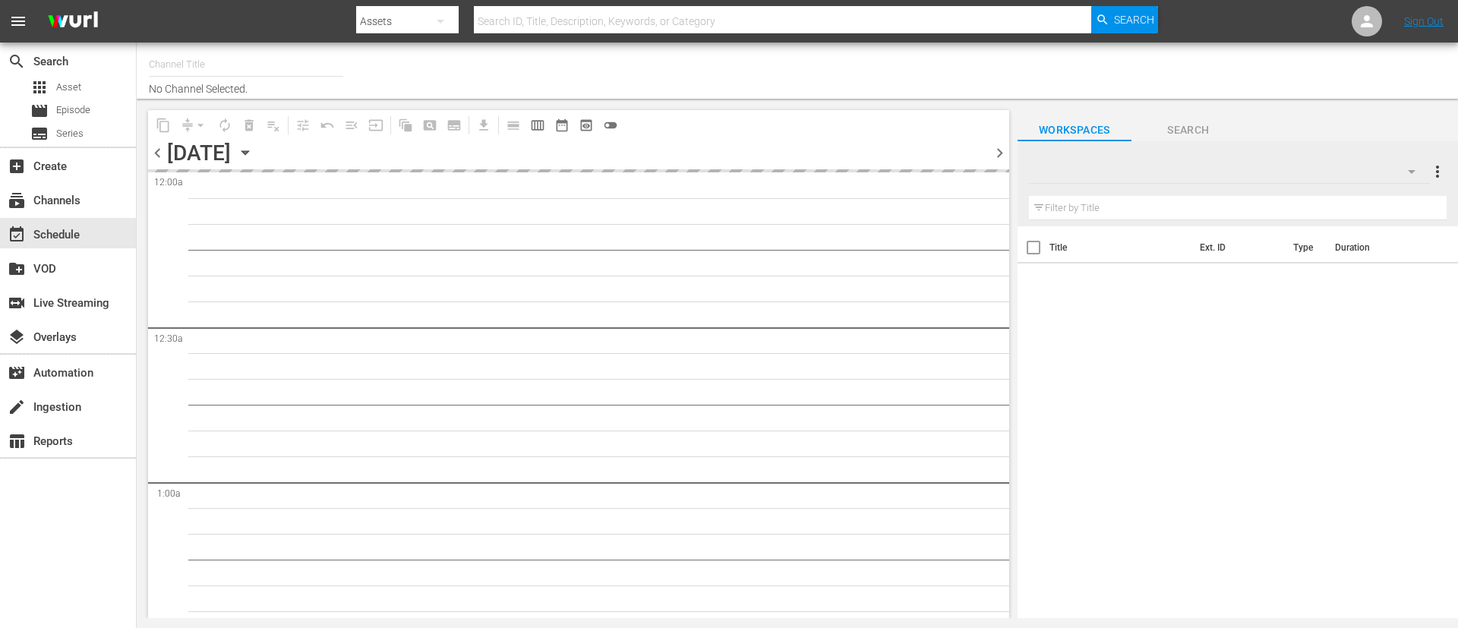
type input "FIFA+ English Global (1781)"
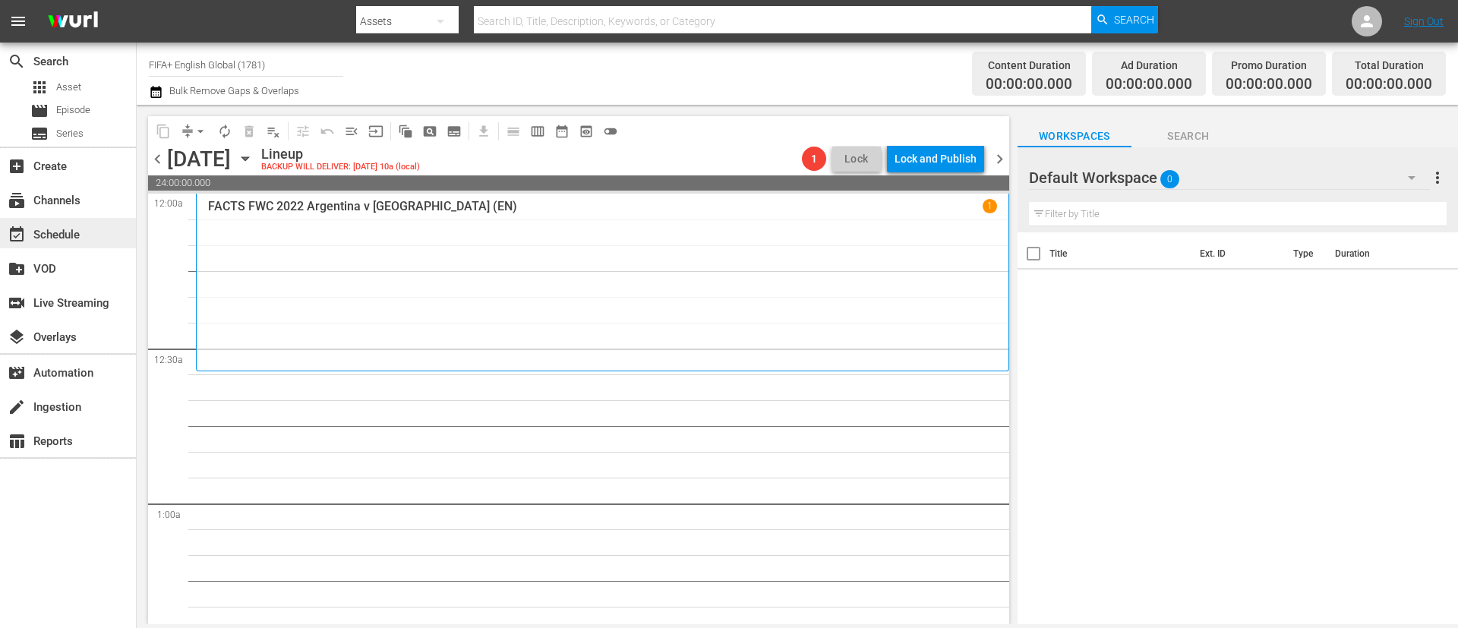
click at [69, 218] on div "event_available Schedule" at bounding box center [68, 233] width 136 height 30
click at [71, 204] on div "subscriptions Channels" at bounding box center [42, 198] width 85 height 14
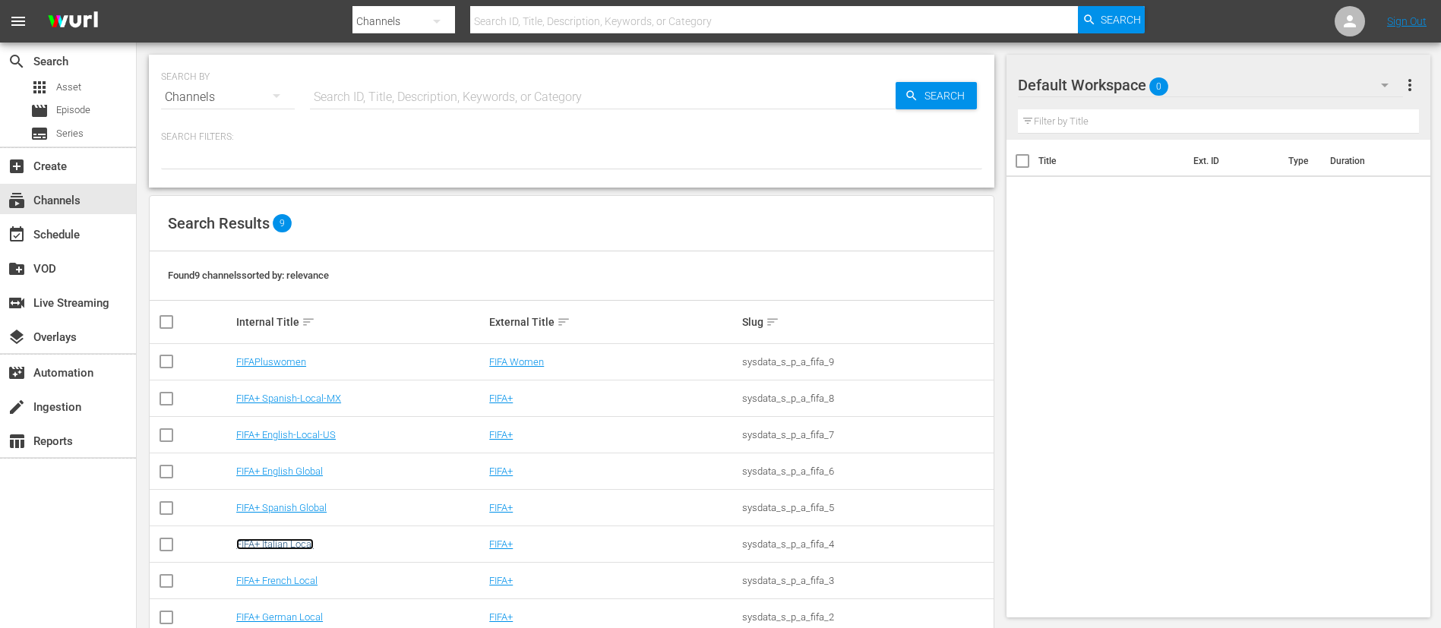
click at [256, 542] on link "FIFA+ Italian Local" at bounding box center [274, 543] width 77 height 11
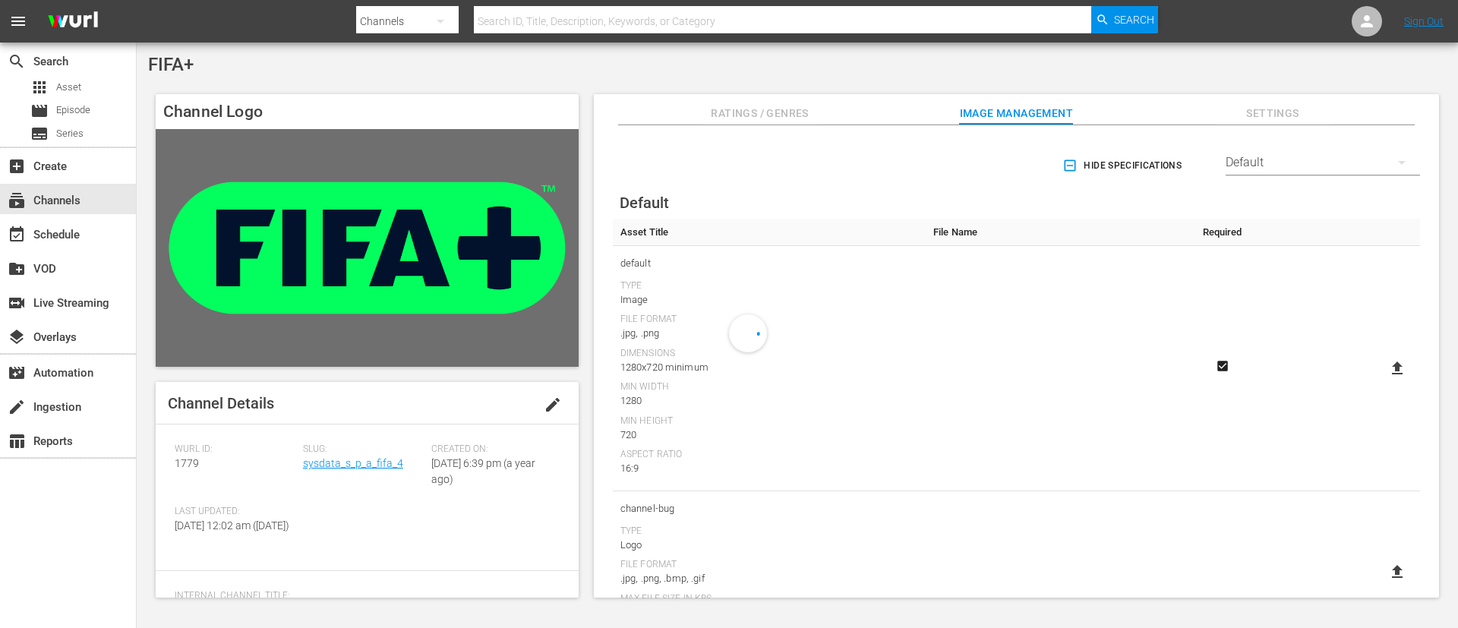
click at [55, 251] on div "create_new_folder VOD" at bounding box center [68, 268] width 136 height 34
click at [39, 223] on div "event_available Schedule" at bounding box center [68, 233] width 136 height 30
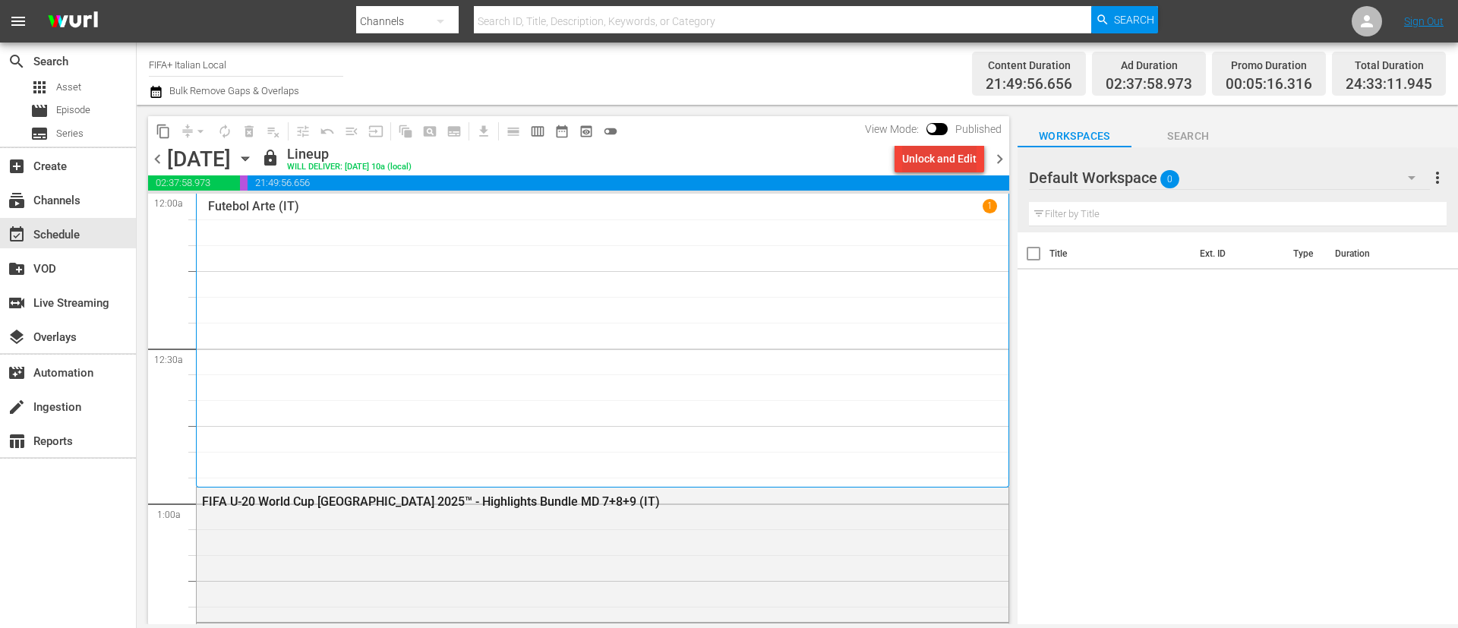
click at [917, 159] on div "Unlock and Edit" at bounding box center [939, 158] width 74 height 27
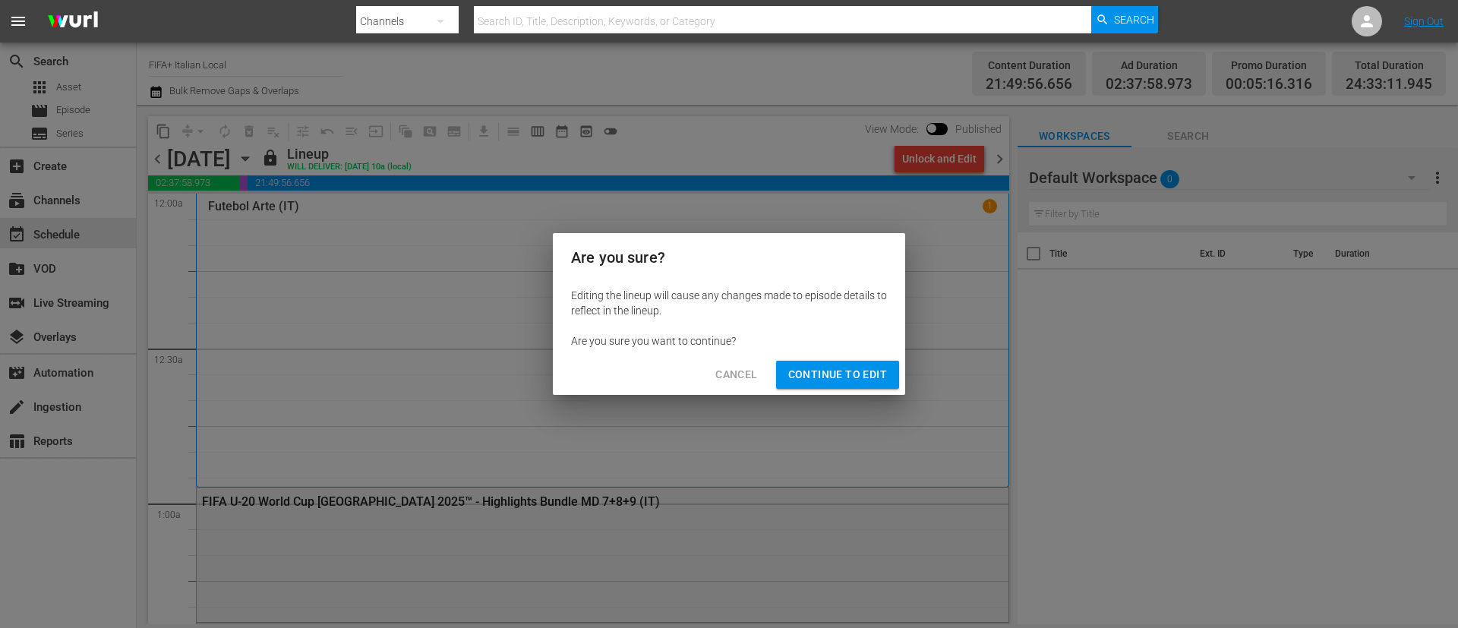
click at [801, 371] on span "Continue to Edit" at bounding box center [837, 374] width 99 height 19
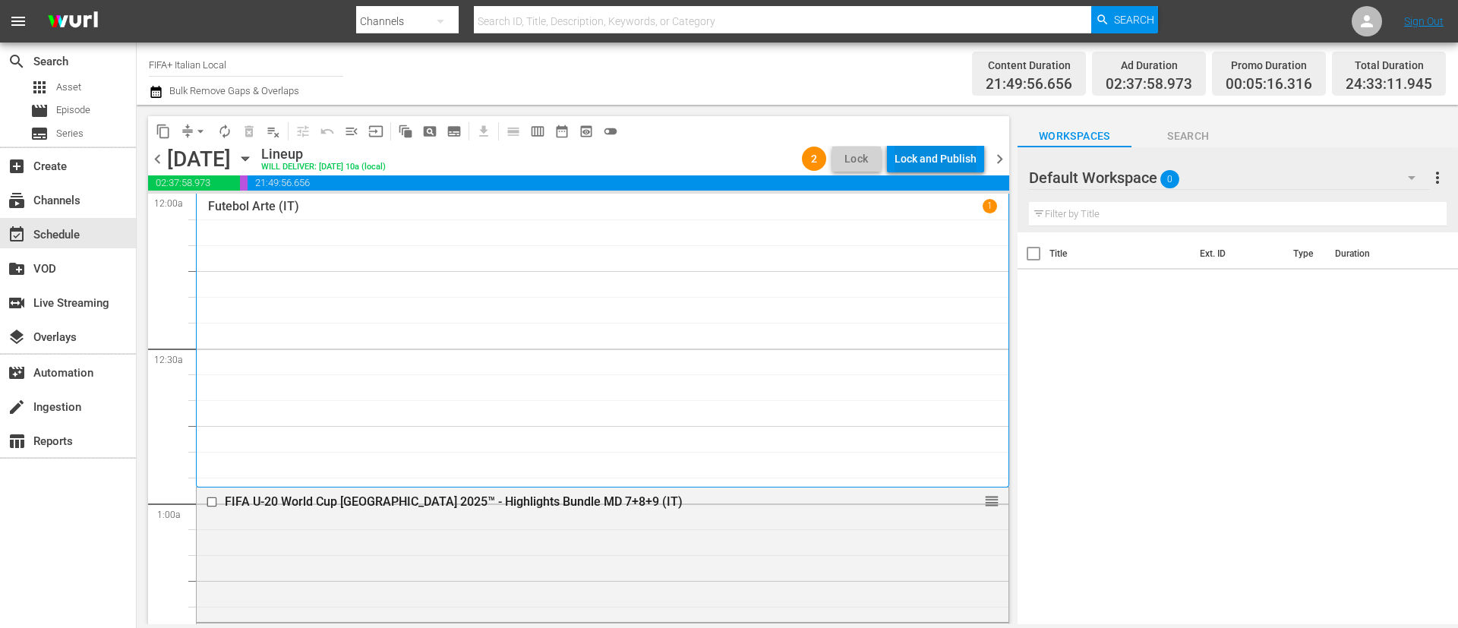
click at [961, 160] on div "Lock and Publish" at bounding box center [936, 158] width 82 height 27
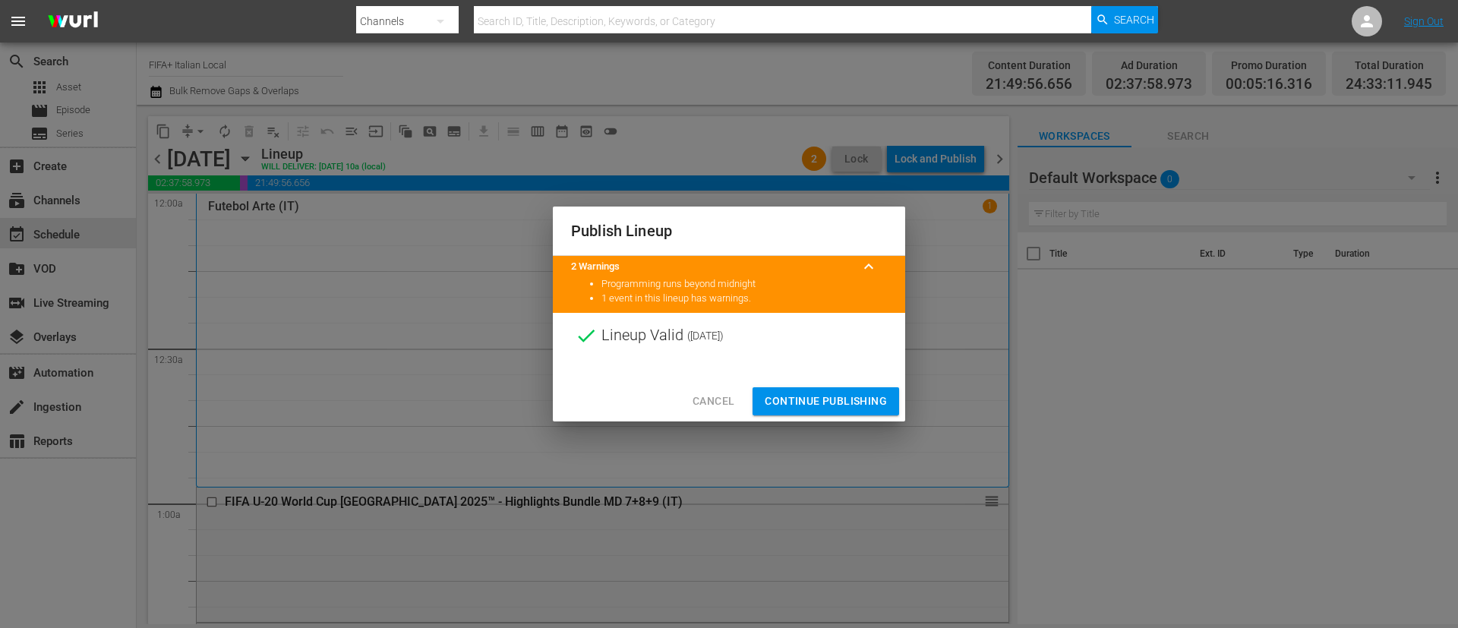
click at [871, 392] on span "Continue Publishing" at bounding box center [826, 401] width 122 height 19
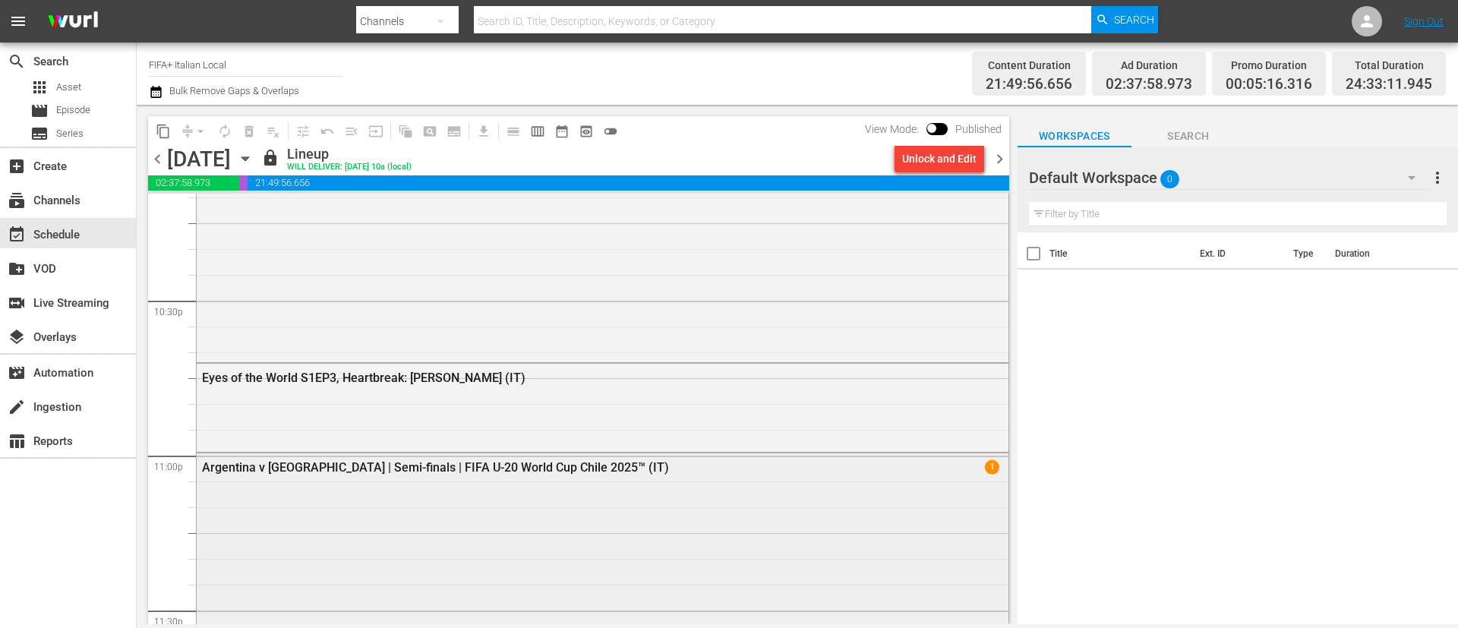
scroll to position [6835, 0]
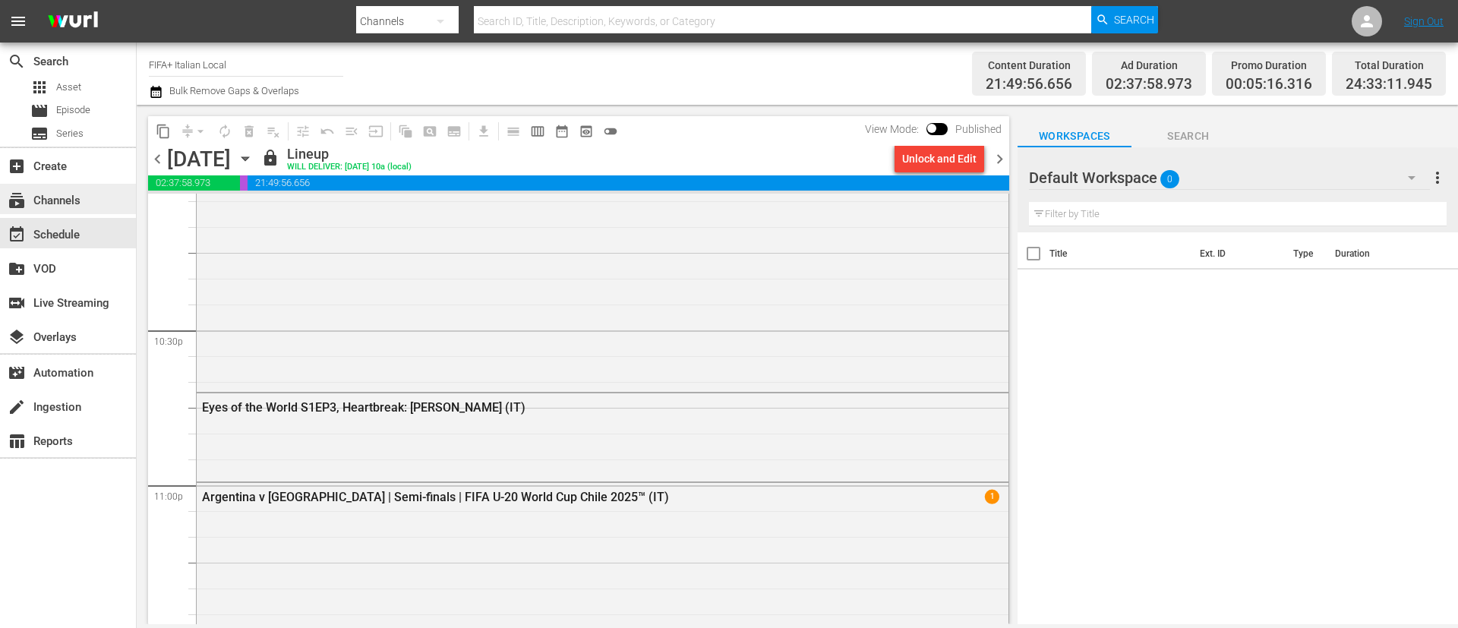
click at [96, 208] on div "subscriptions Channels" at bounding box center [68, 199] width 136 height 30
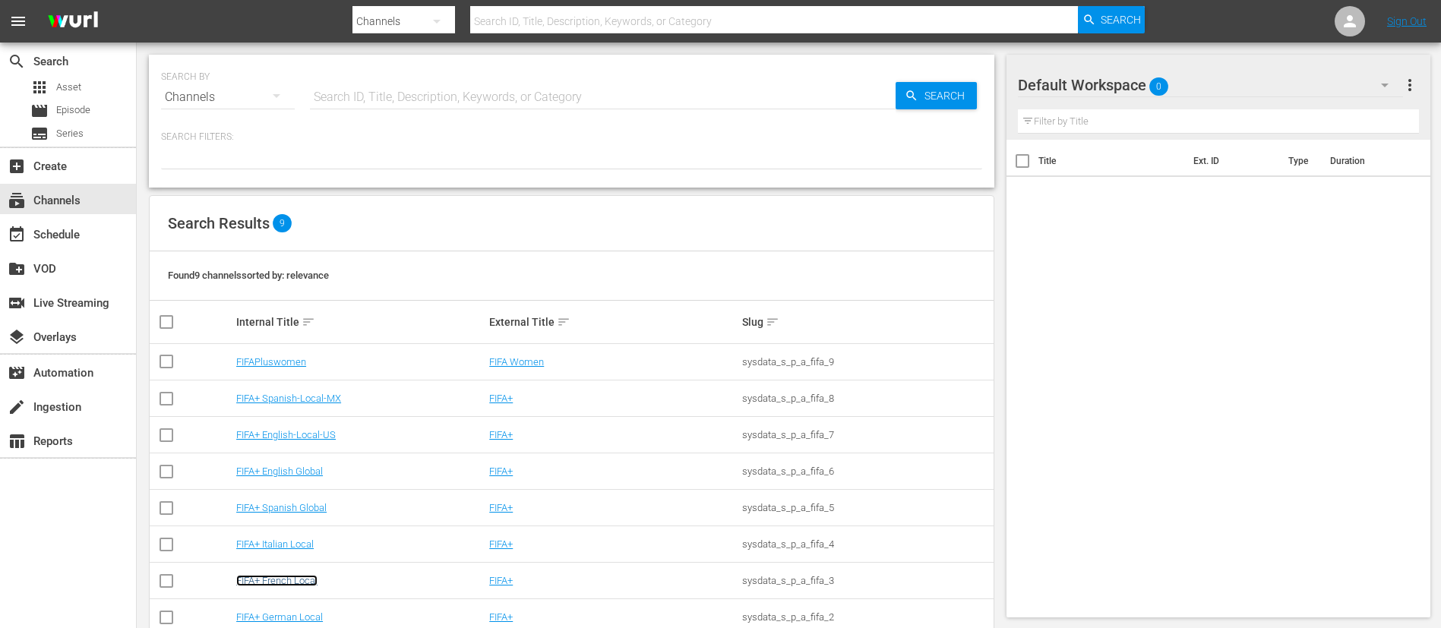
click at [266, 579] on link "FIFA+ French Local" at bounding box center [276, 580] width 81 height 11
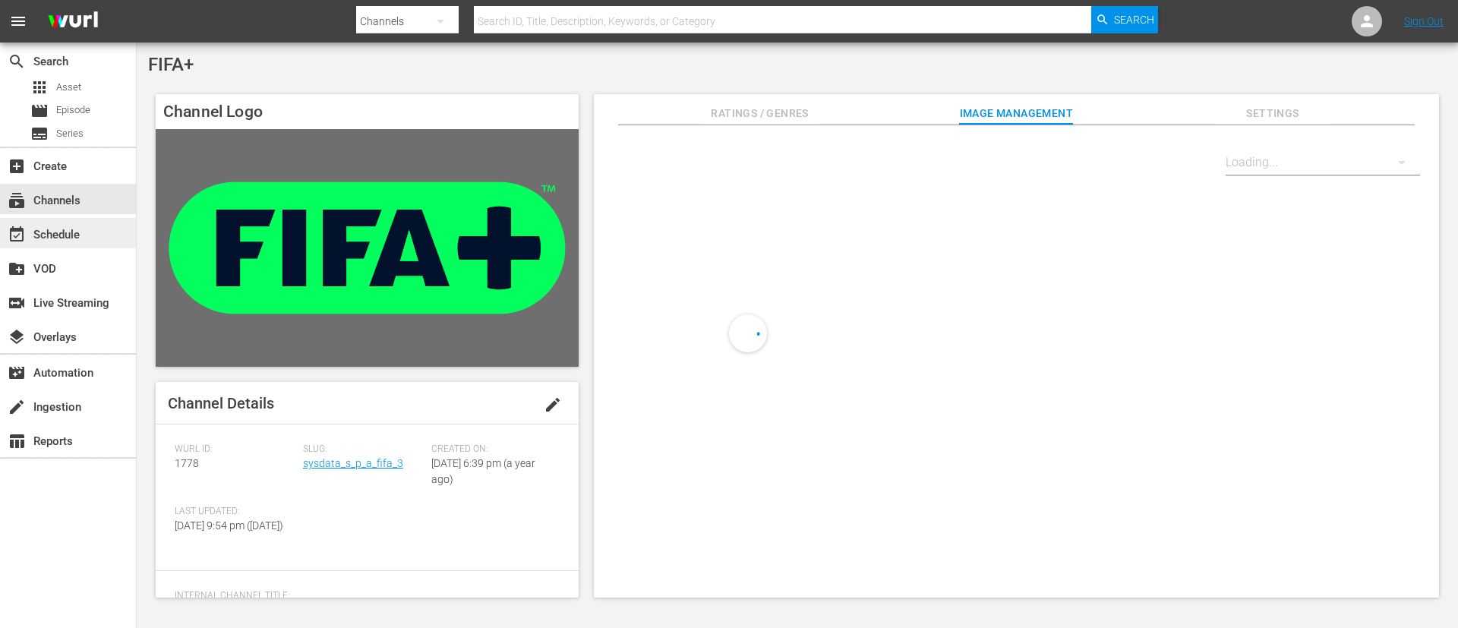
click at [95, 218] on div "event_available Schedule" at bounding box center [68, 233] width 136 height 30
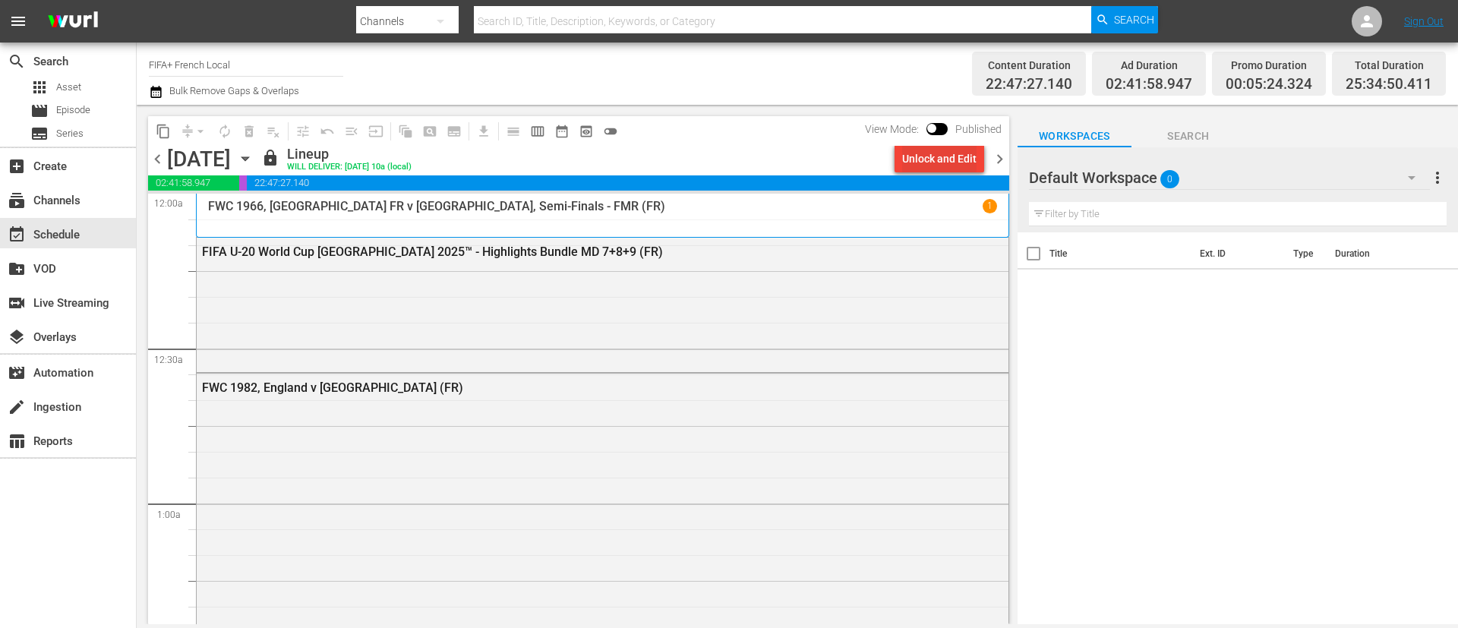
click at [951, 167] on div "Unlock and Edit" at bounding box center [939, 158] width 74 height 27
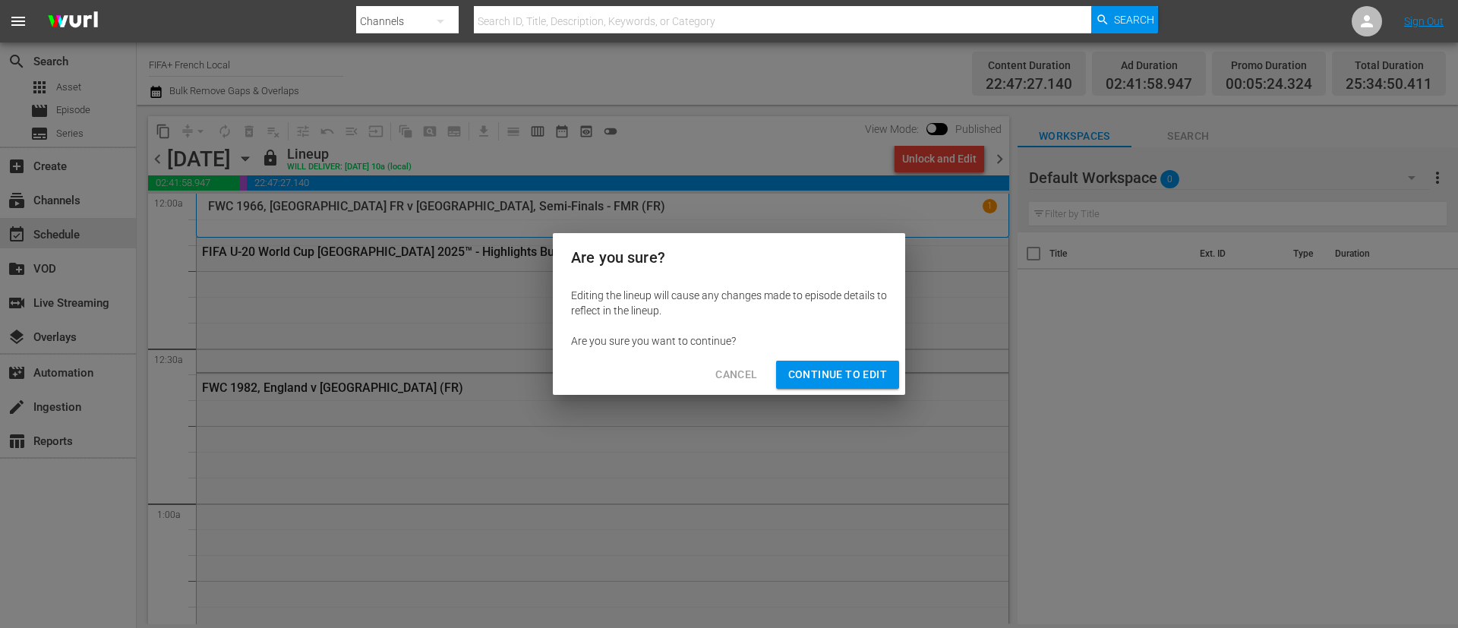
click at [870, 377] on span "Continue to Edit" at bounding box center [837, 374] width 99 height 19
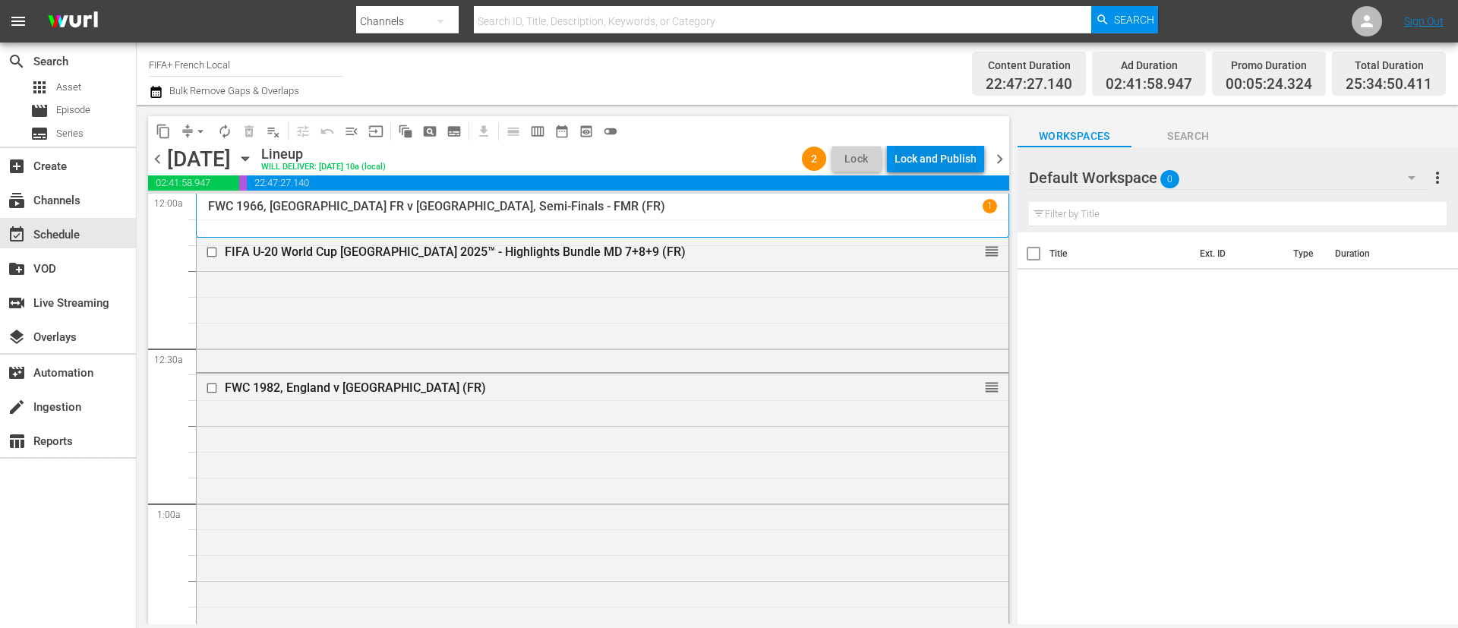
click at [965, 153] on div "Lock and Publish" at bounding box center [936, 158] width 82 height 27
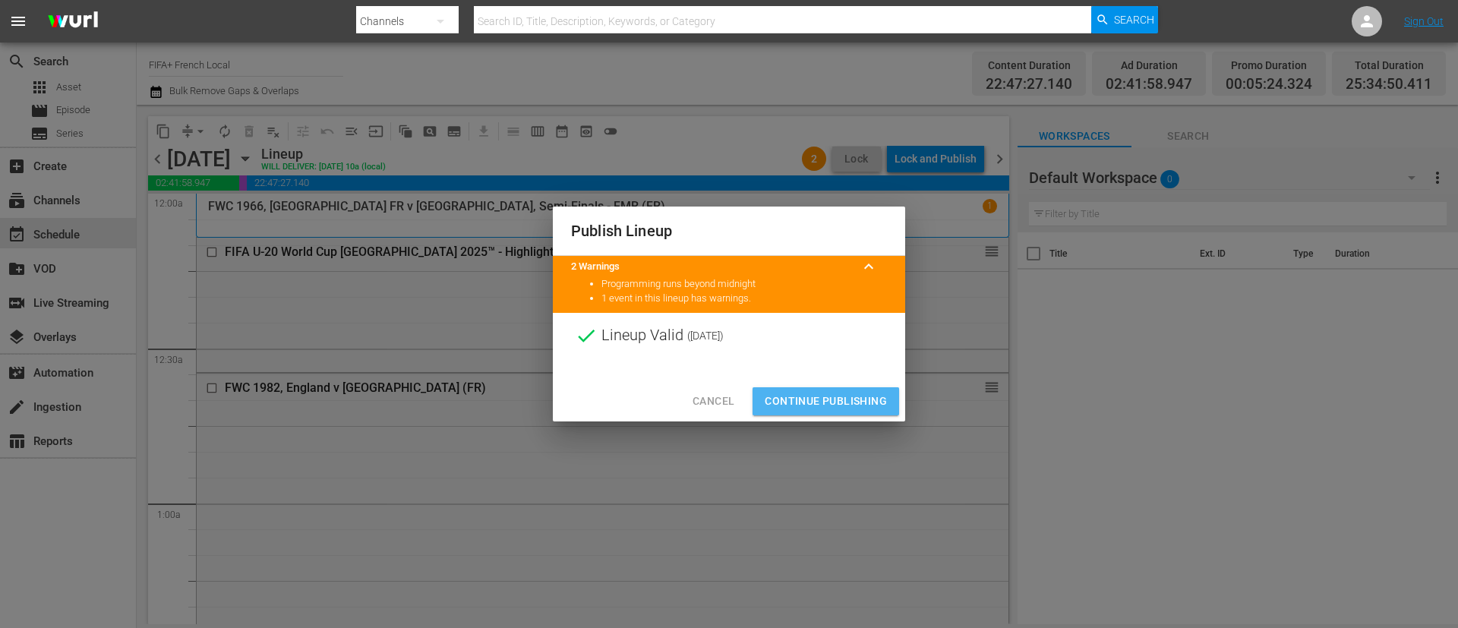
click at [839, 396] on span "Continue Publishing" at bounding box center [826, 401] width 122 height 19
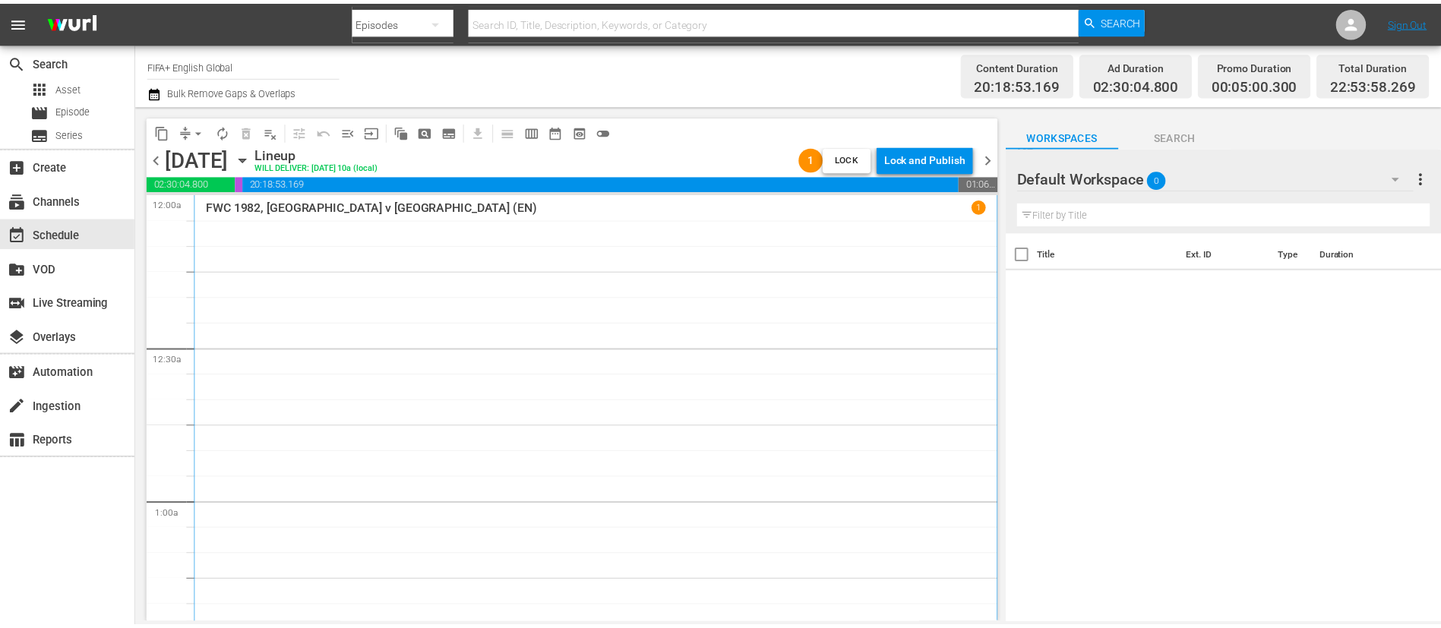
scroll to position [7103, 0]
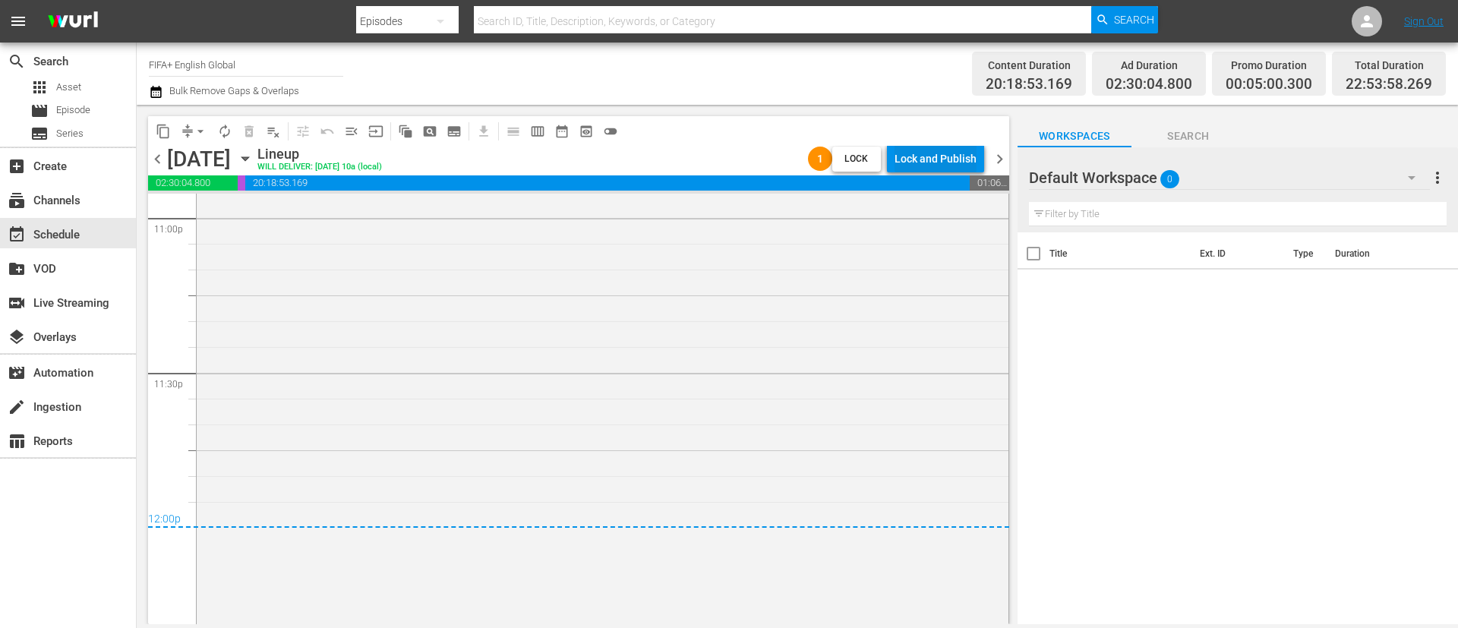
click at [978, 150] on button "Lock and Publish" at bounding box center [935, 158] width 97 height 27
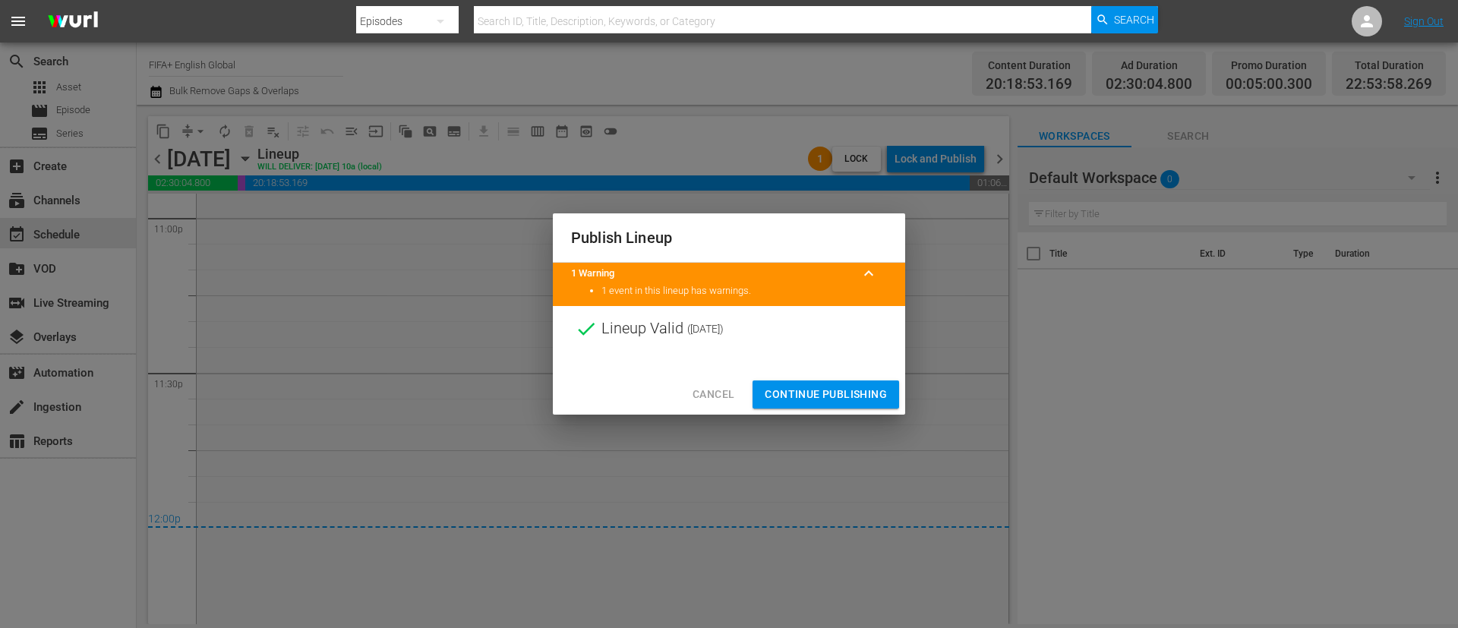
click at [828, 388] on span "Continue Publishing" at bounding box center [826, 394] width 122 height 19
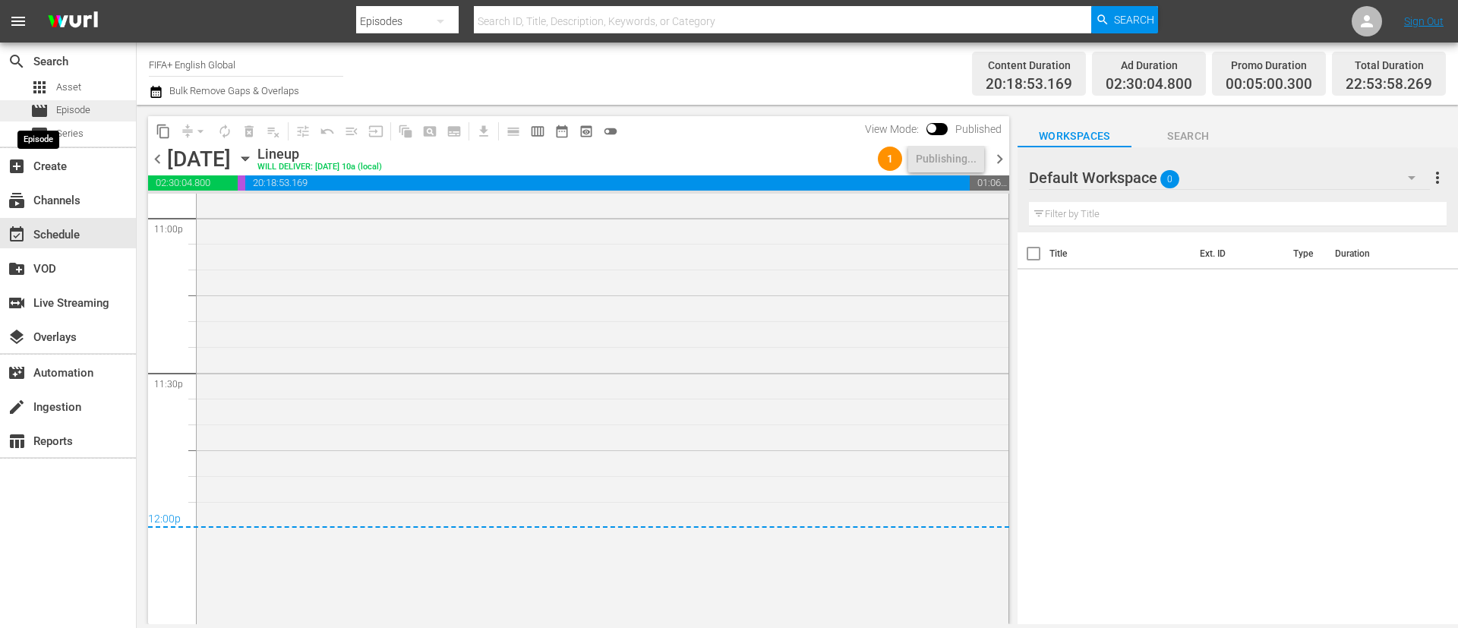
click at [40, 107] on span "movie" at bounding box center [39, 111] width 18 height 18
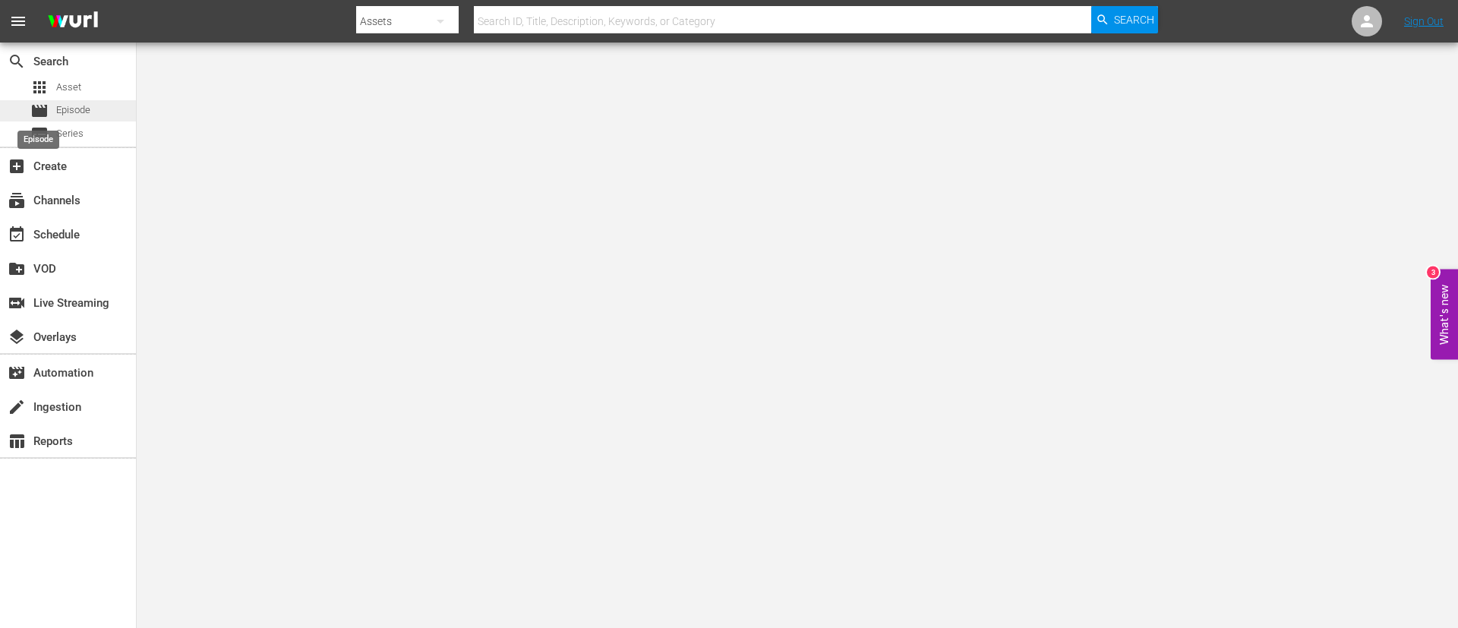
click at [34, 102] on span "movie" at bounding box center [39, 111] width 18 height 18
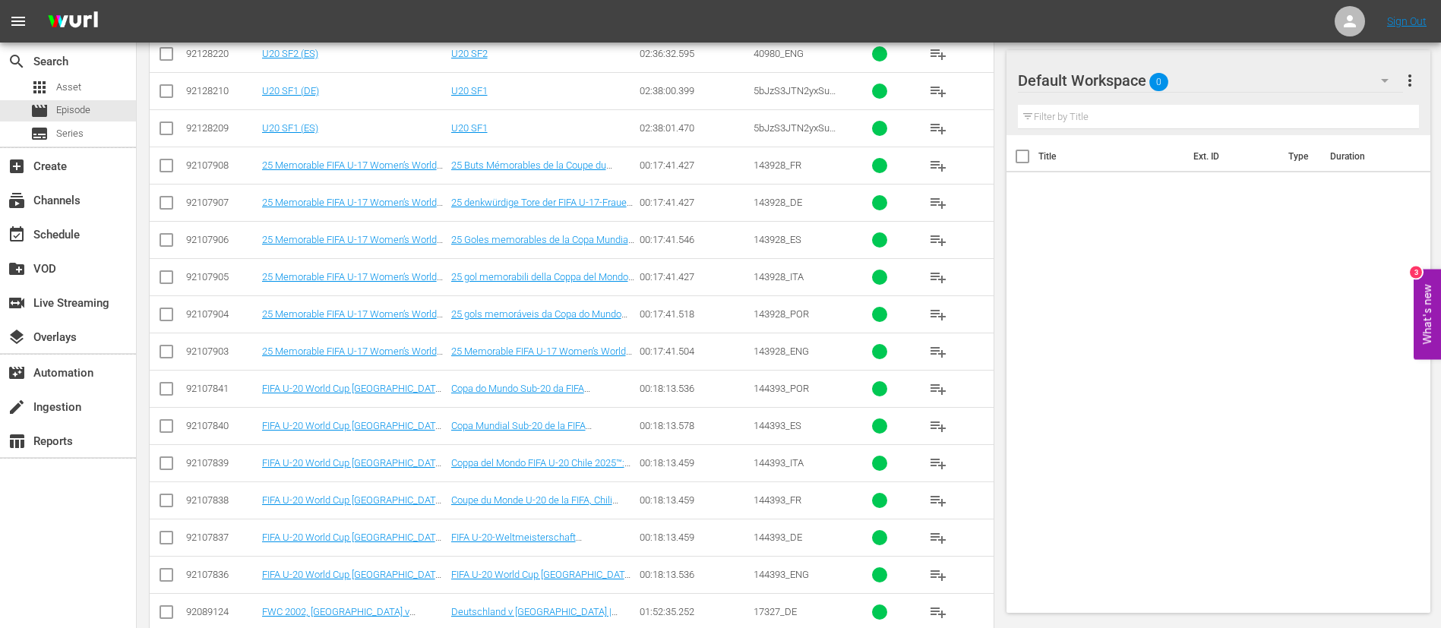
scroll to position [456, 0]
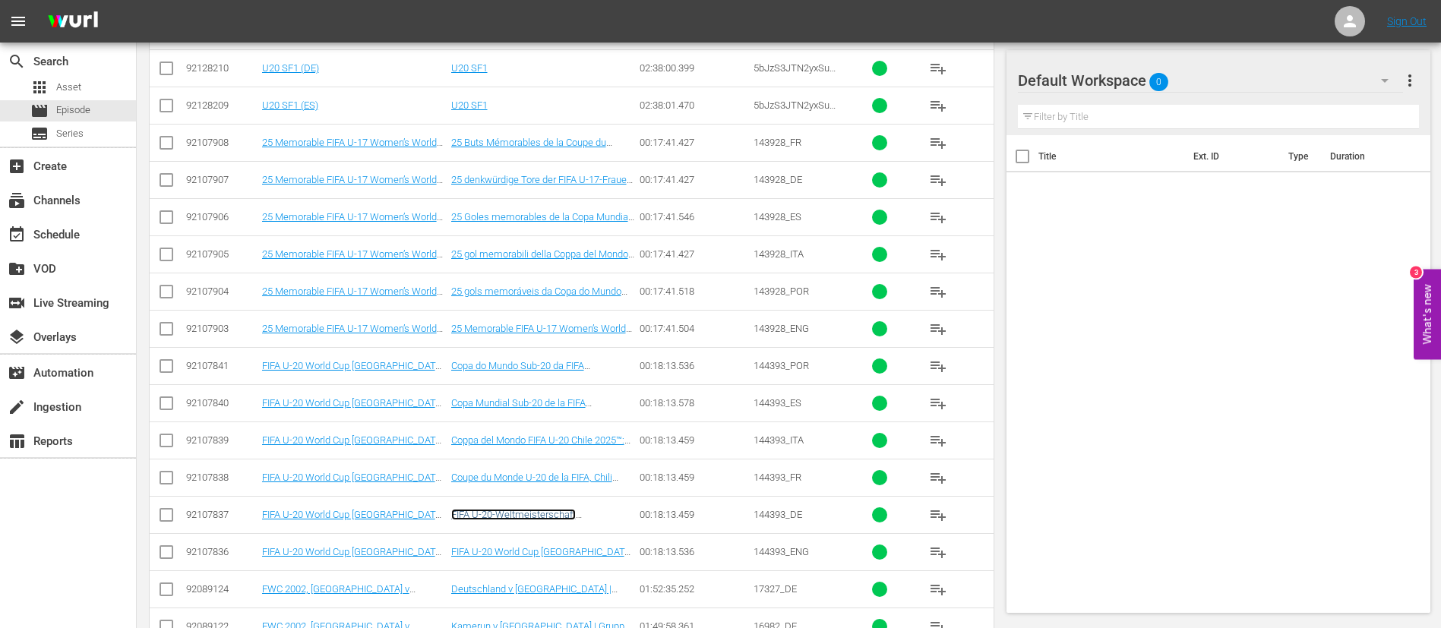
click at [562, 510] on link "FIFA U-20-Weltmeisterschaft [GEOGRAPHIC_DATA] 2025™: Highlights" at bounding box center [535, 520] width 169 height 23
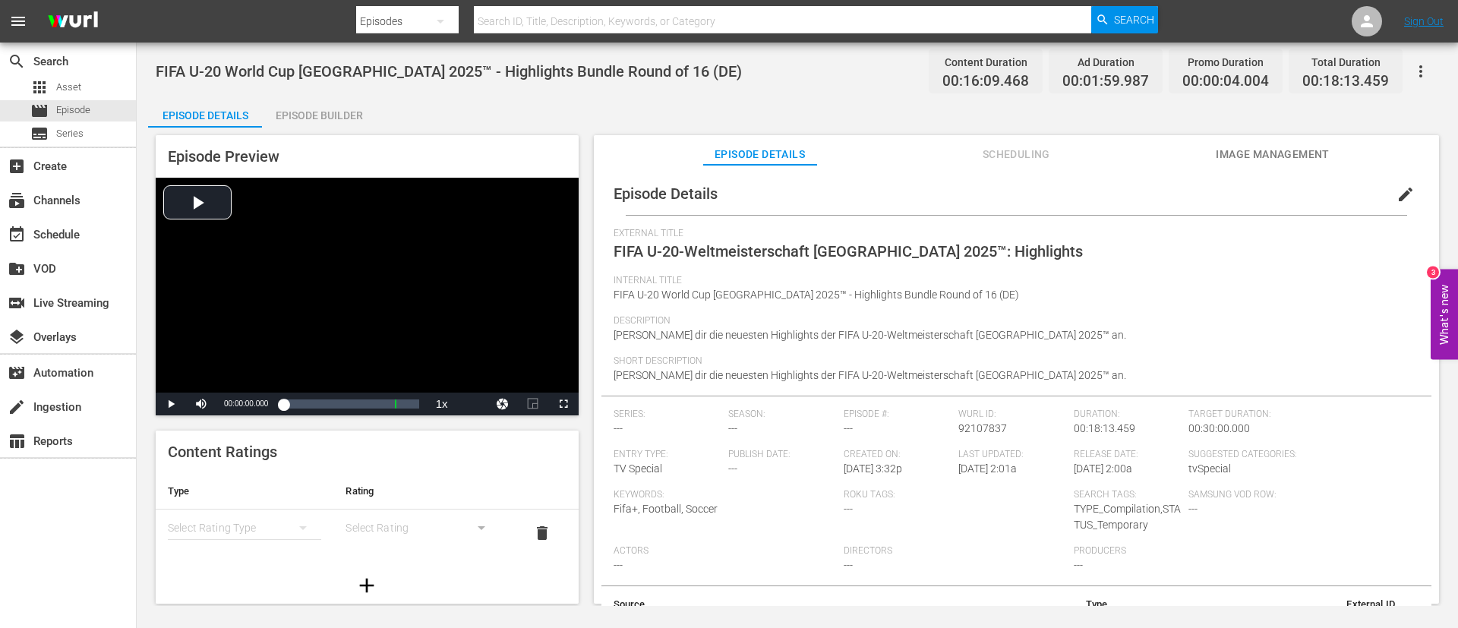
click at [712, 332] on span "[PERSON_NAME] dir die neuesten Highlights der FIFA U-20-Weltmeisterschaft [GEOG…" at bounding box center [870, 335] width 513 height 12
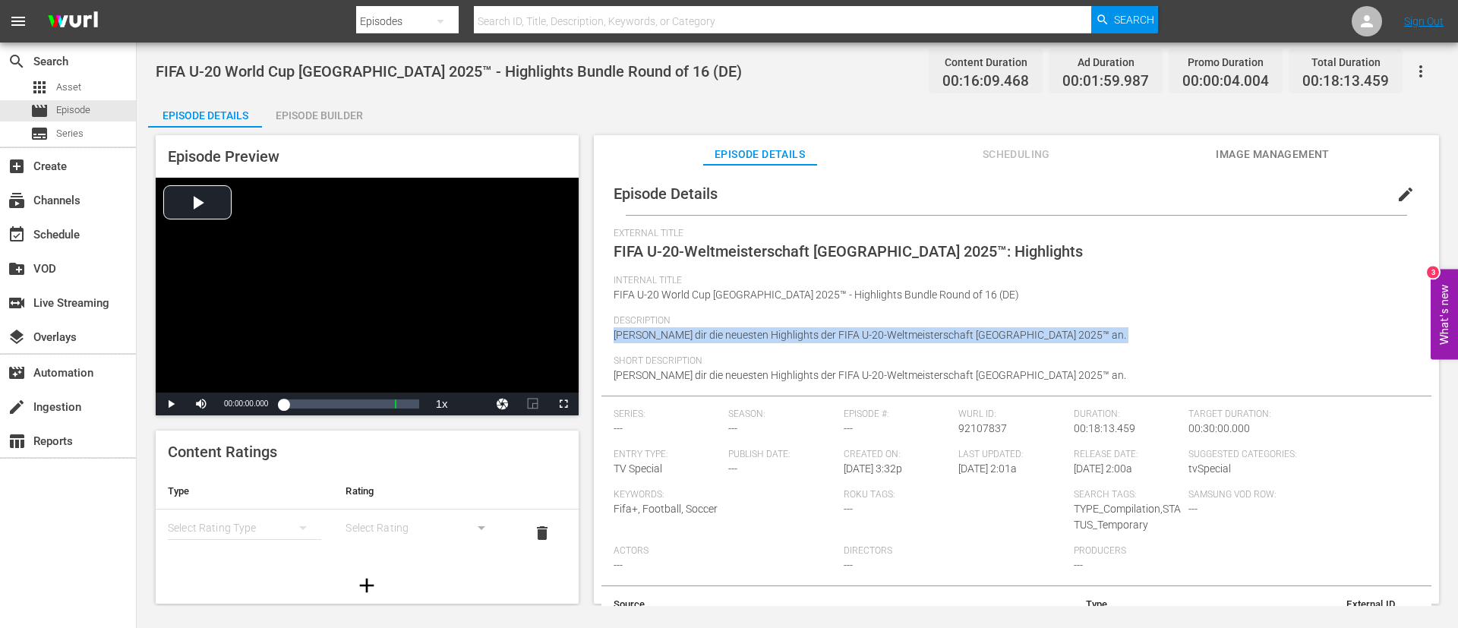
click at [712, 332] on span "[PERSON_NAME] dir die neuesten Highlights der FIFA U-20-Weltmeisterschaft [GEOG…" at bounding box center [870, 335] width 513 height 12
copy span "[PERSON_NAME] dir die neuesten Highlights der FIFA U-20-Weltmeisterschaft [GEOG…"
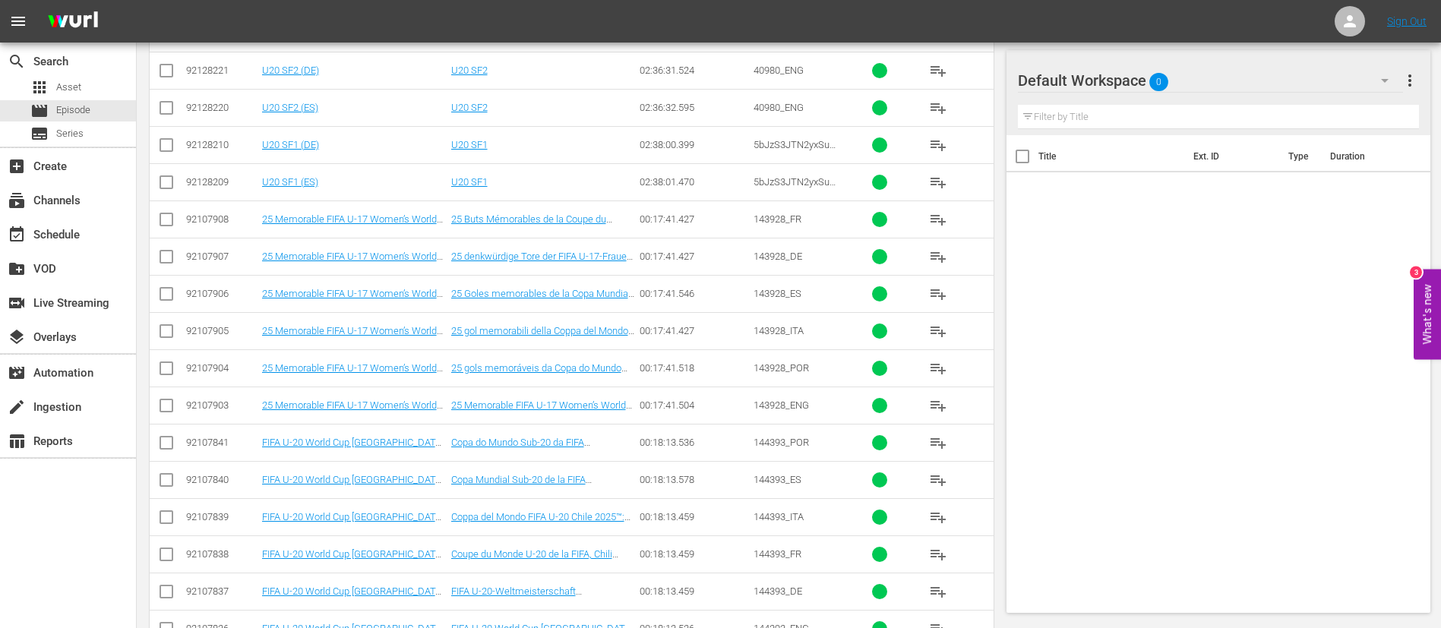
scroll to position [457, 0]
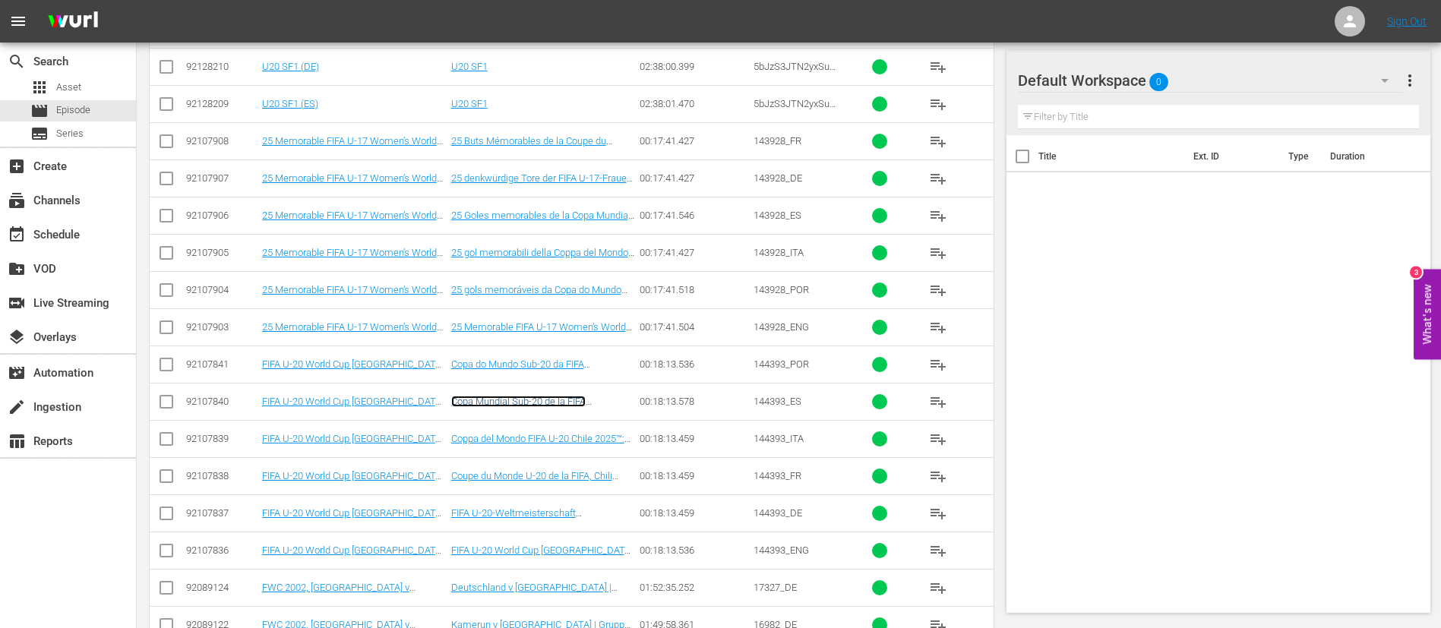
click at [584, 399] on link "Copa Mundial Sub-20 de la FIFA [GEOGRAPHIC_DATA] 2025™: Resúmenes" at bounding box center [540, 407] width 178 height 23
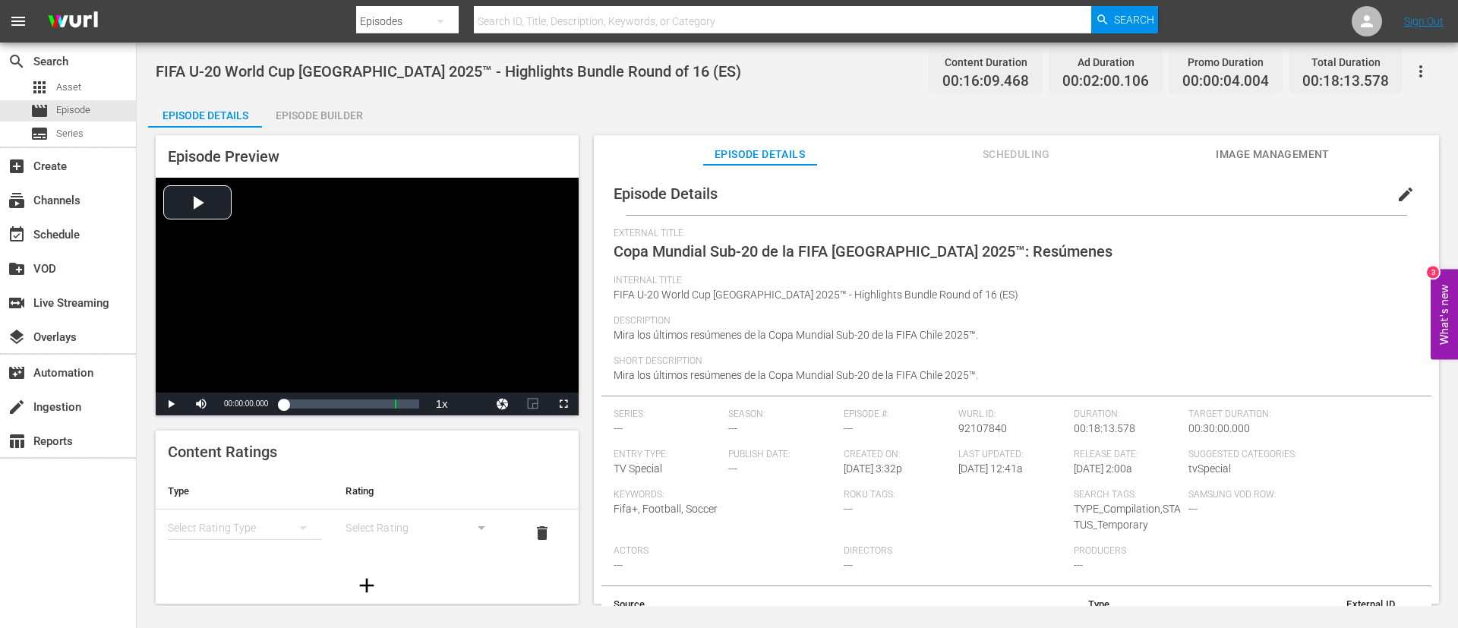
click at [788, 374] on span "Mira los últimos resúmenes de la Copa Mundial Sub-20 de la FIFA Chile 2025™." at bounding box center [796, 375] width 365 height 12
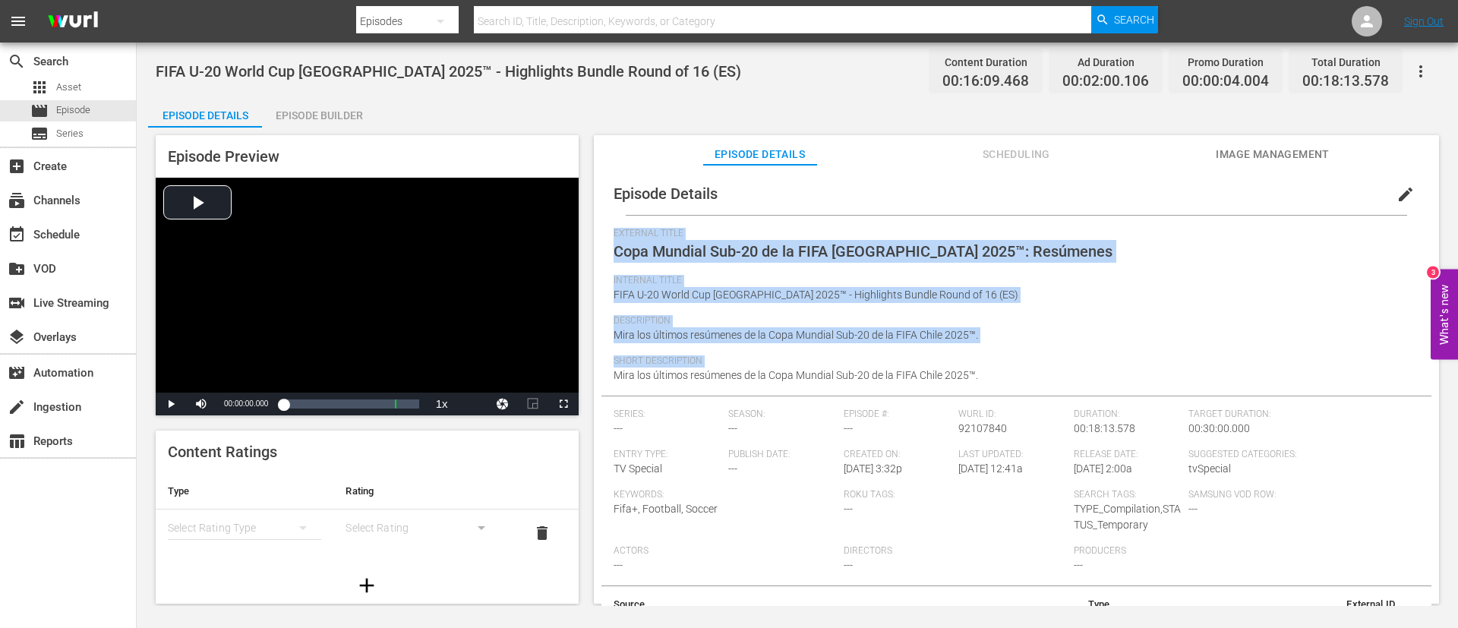
copy div "External Title Copa Mundial Sub-20 de la FIFA [GEOGRAPHIC_DATA] 2025™: Resúmene…"
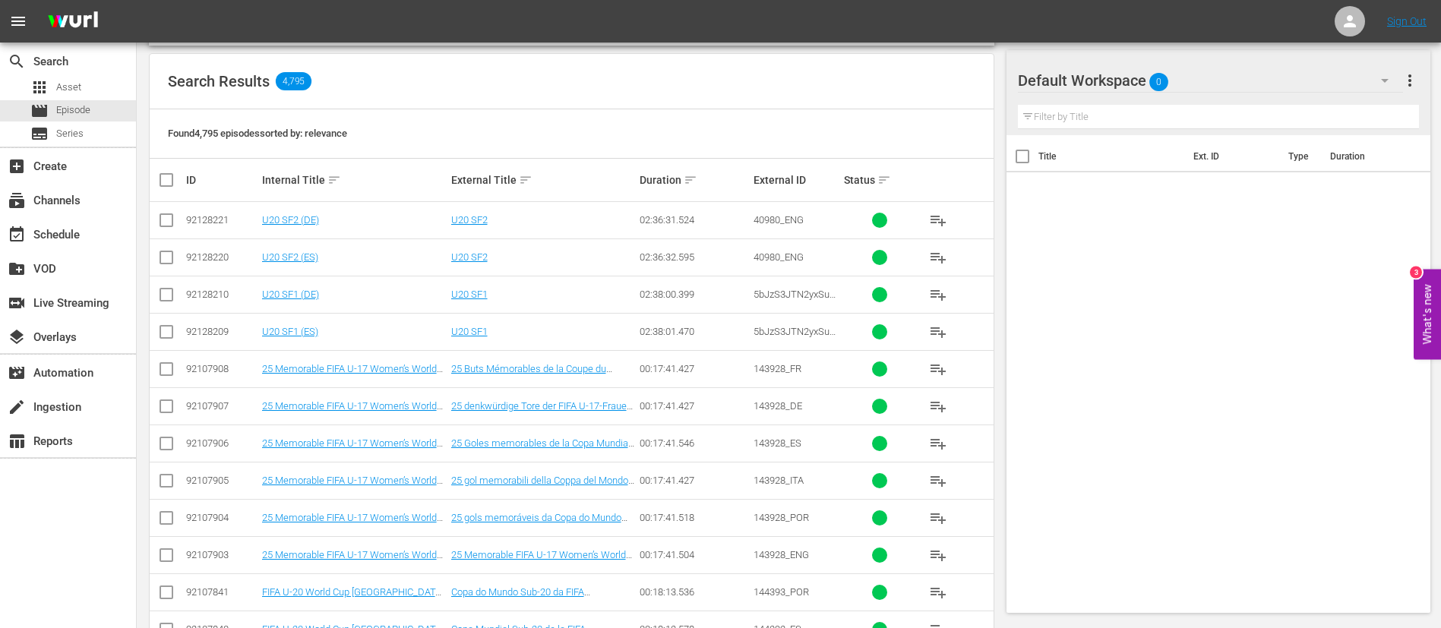
scroll to position [343, 0]
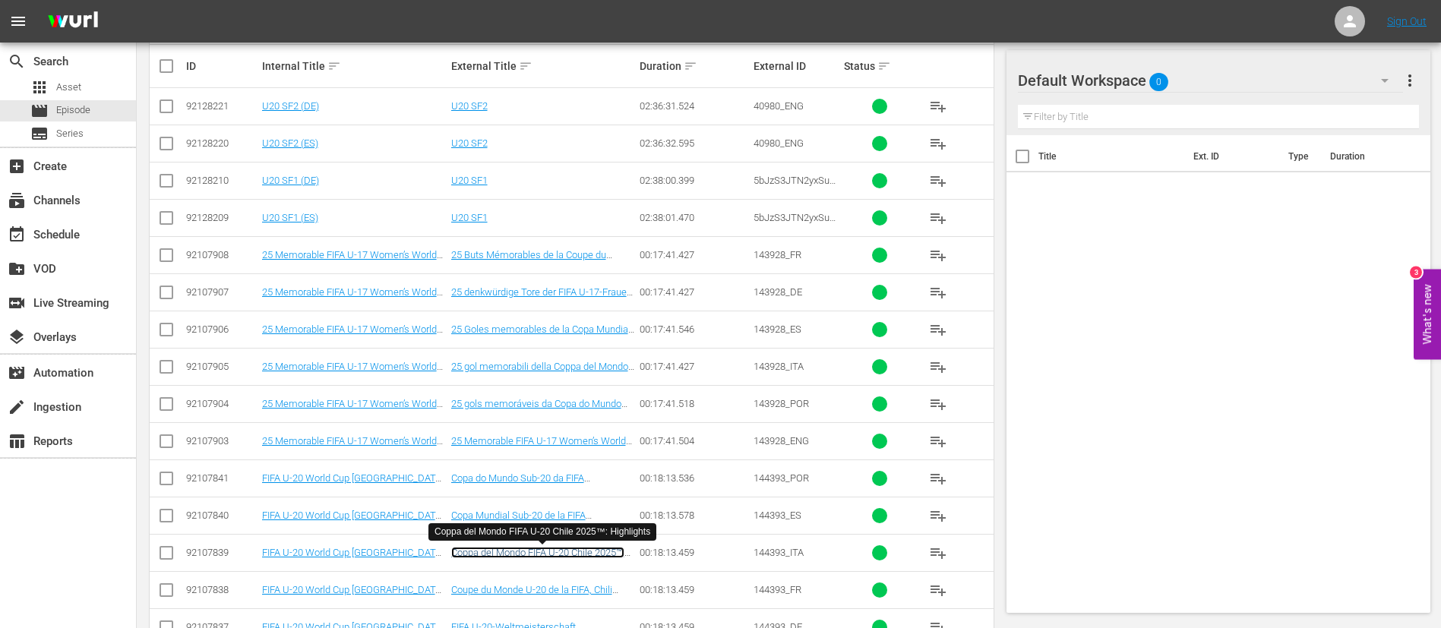
click at [525, 553] on link "Coppa del Mondo FIFA U-20 Chile 2025™: Highlights" at bounding box center [537, 558] width 173 height 23
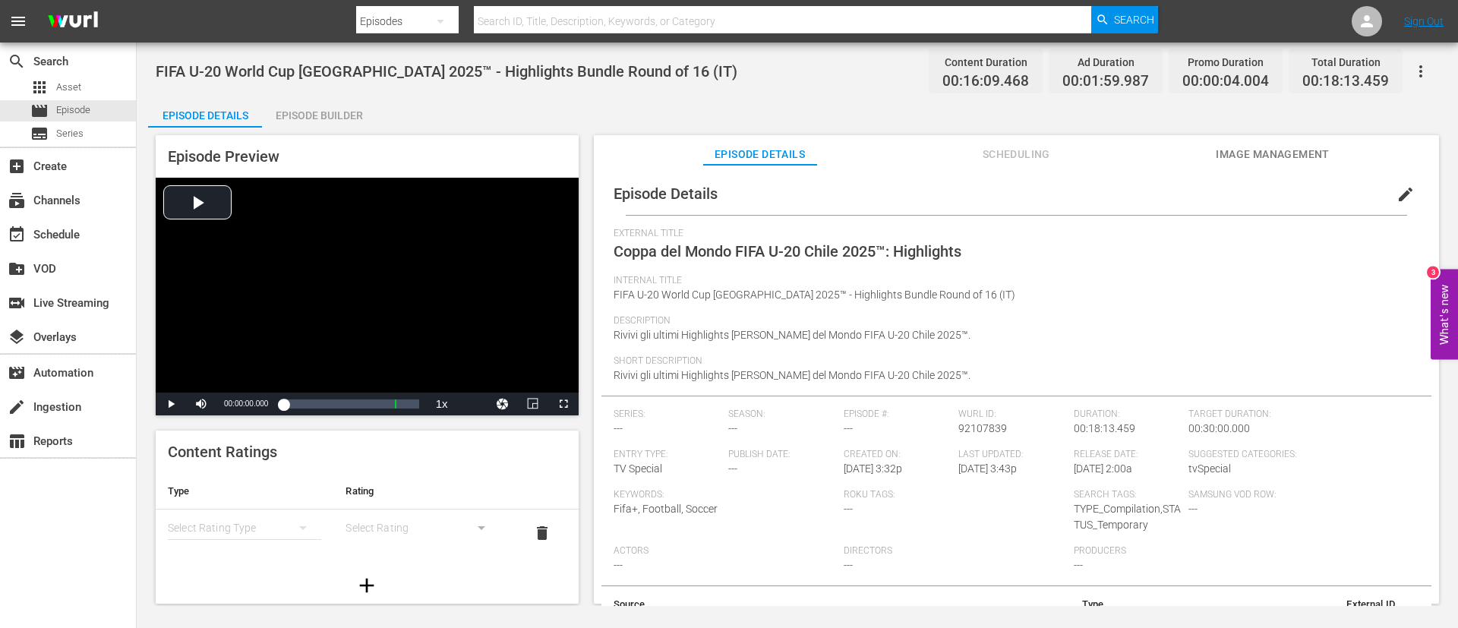
click at [822, 362] on span "Short Description" at bounding box center [1013, 361] width 798 height 12
click at [819, 373] on span "Rivivi gli ultimi Highlights [PERSON_NAME] del Mondo FIFA U-20 Chile 2025™." at bounding box center [792, 375] width 357 height 12
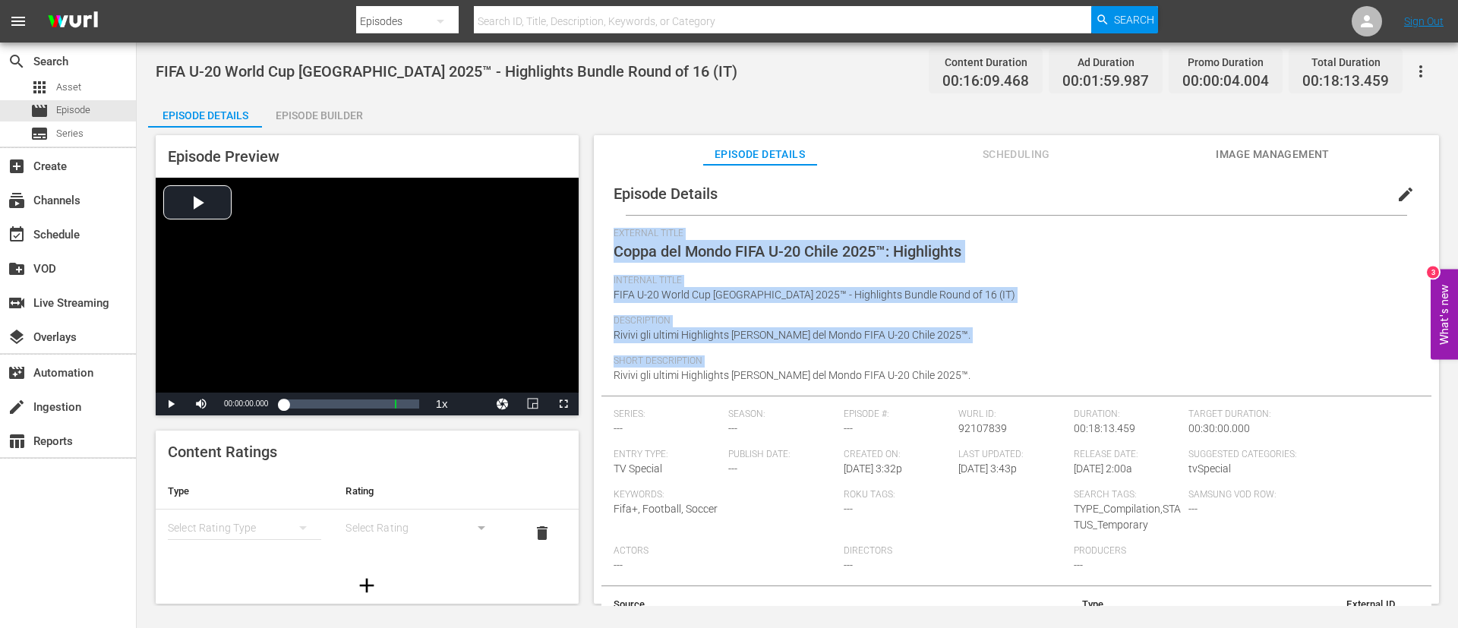
click at [819, 373] on span "Rivivi gli ultimi Highlights [PERSON_NAME] del Mondo FIFA U-20 Chile 2025™." at bounding box center [792, 375] width 357 height 12
copy div "External Title Coppa del Mondo FIFA U-20 Chile 2025™: Highlights Internal Title…"
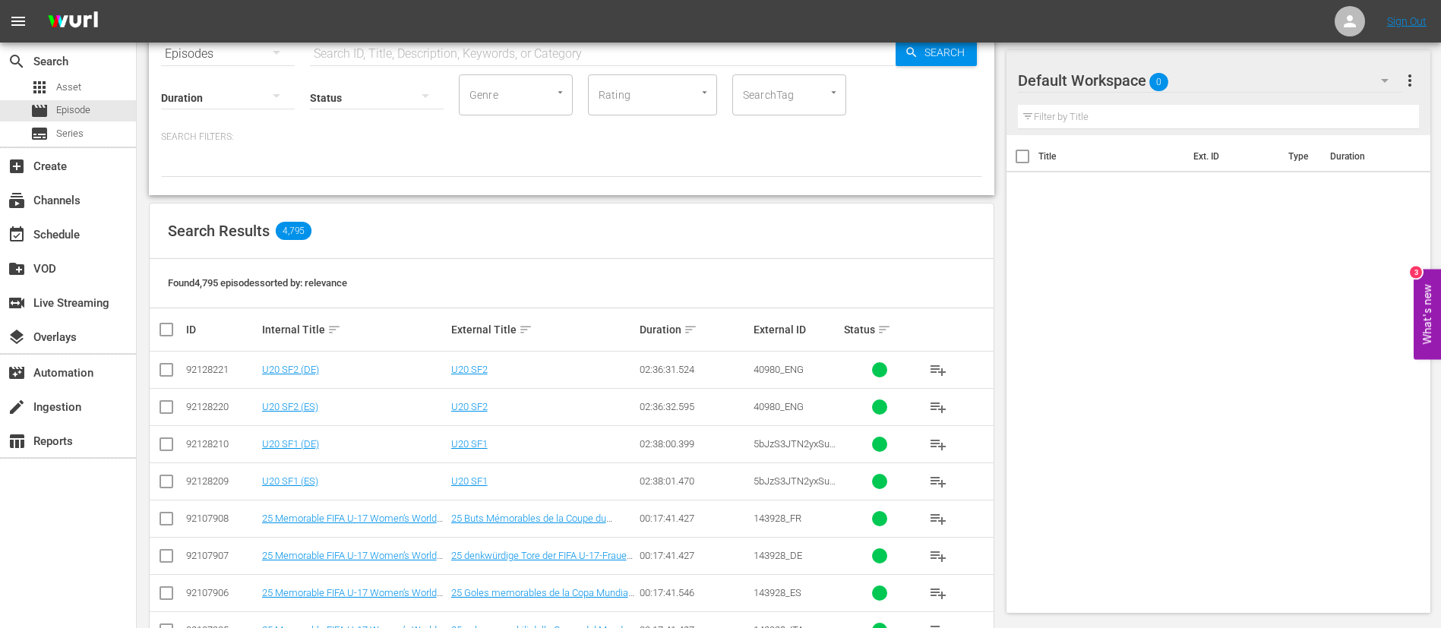
scroll to position [229, 0]
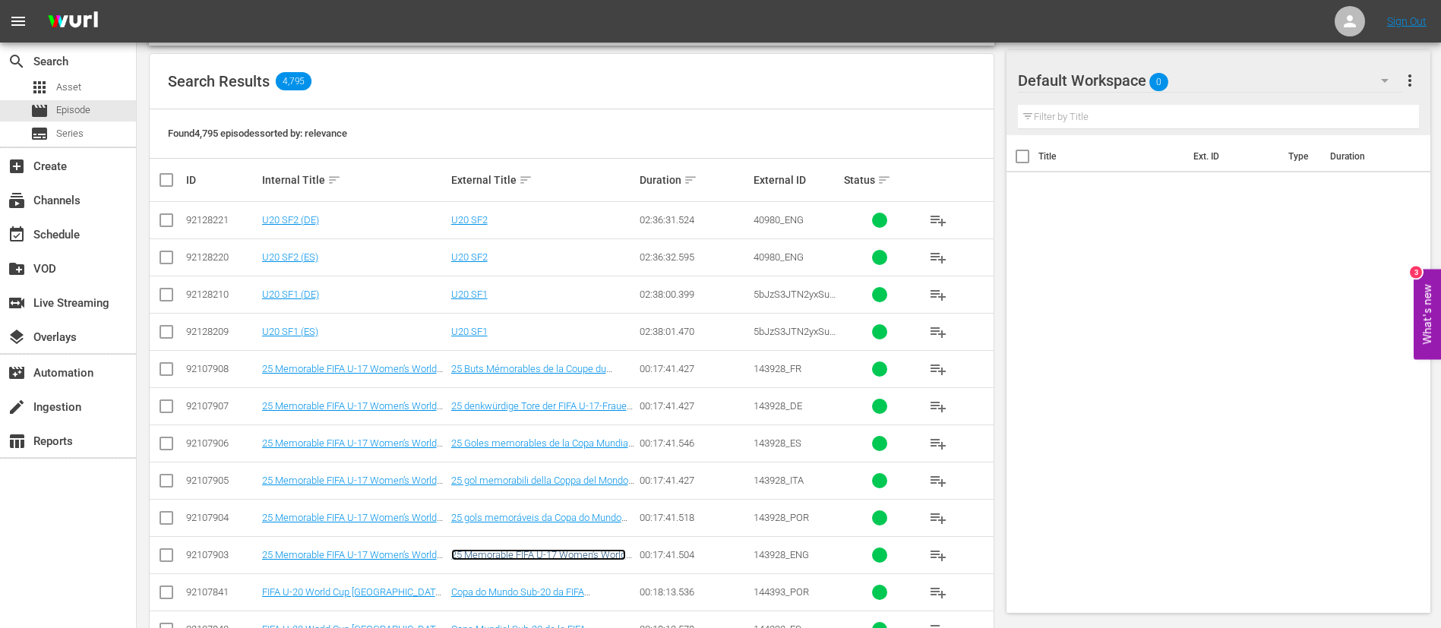
click at [573, 551] on link "25 Memorable FIFA U-17 Women’s World Cup Goals" at bounding box center [538, 560] width 175 height 23
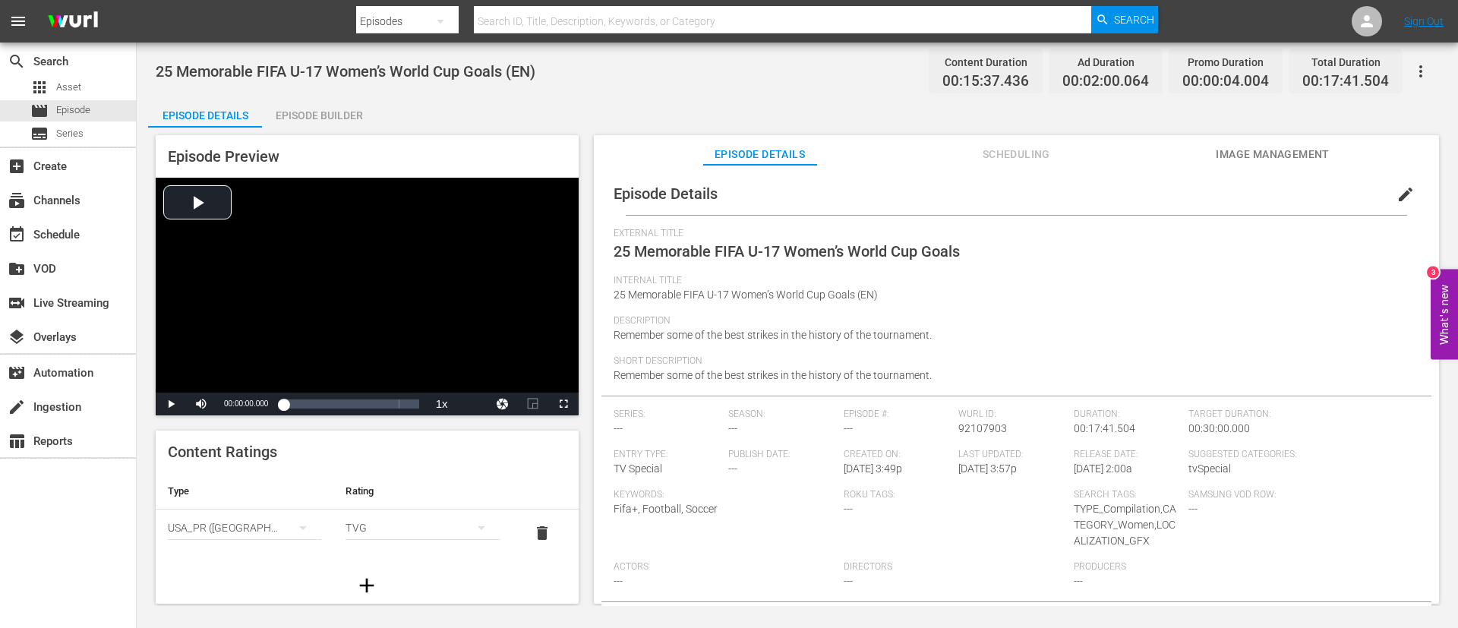
click at [768, 369] on span "Remember some of the best strikes in the history of the tournament." at bounding box center [773, 375] width 318 height 12
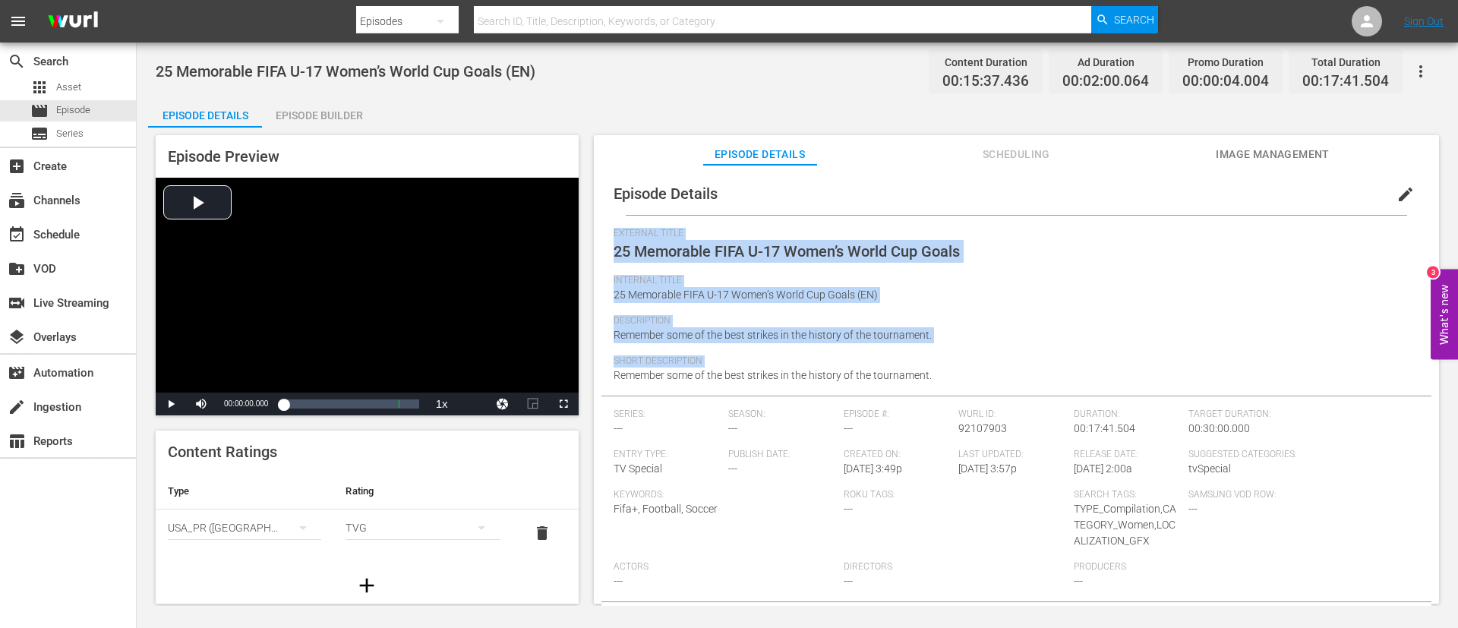
click at [768, 369] on span "Remember some of the best strikes in the history of the tournament." at bounding box center [773, 375] width 318 height 12
copy div "External Title 25 Memorable FIFA U-17 Women’s World Cup Goals Internal Title 25…"
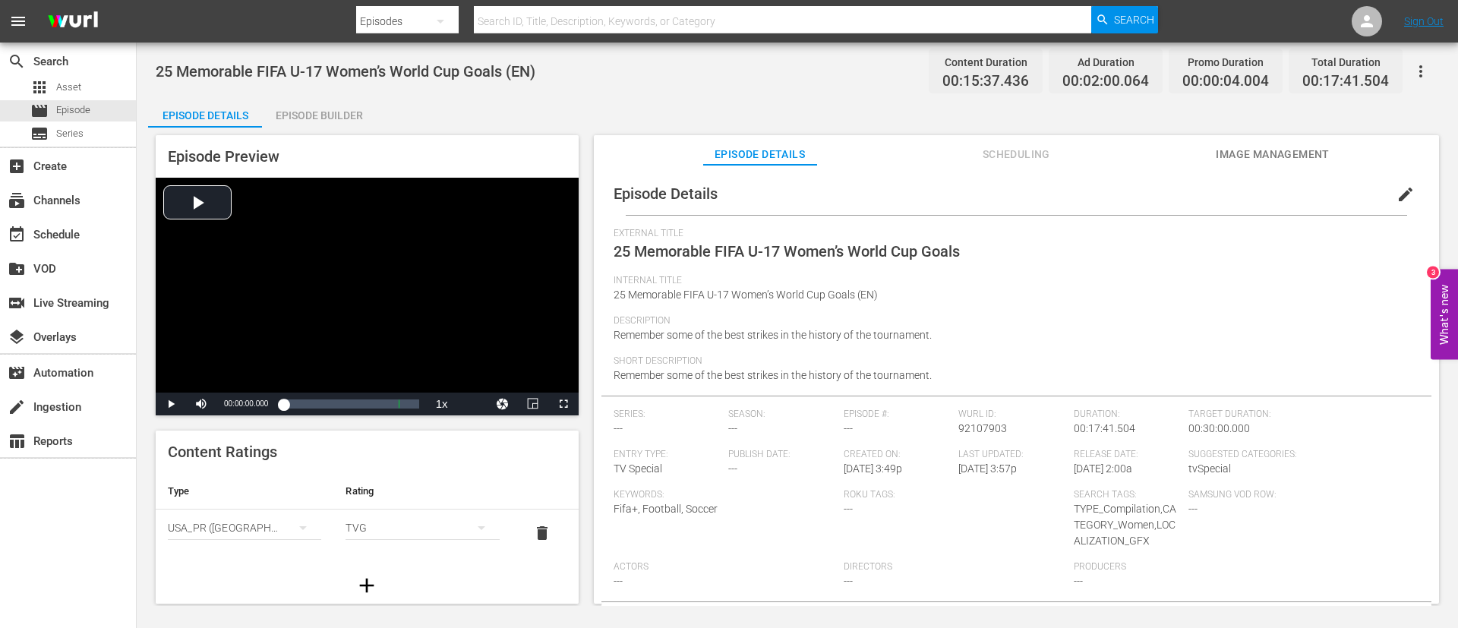
click at [999, 358] on span "Short Description" at bounding box center [1013, 361] width 798 height 12
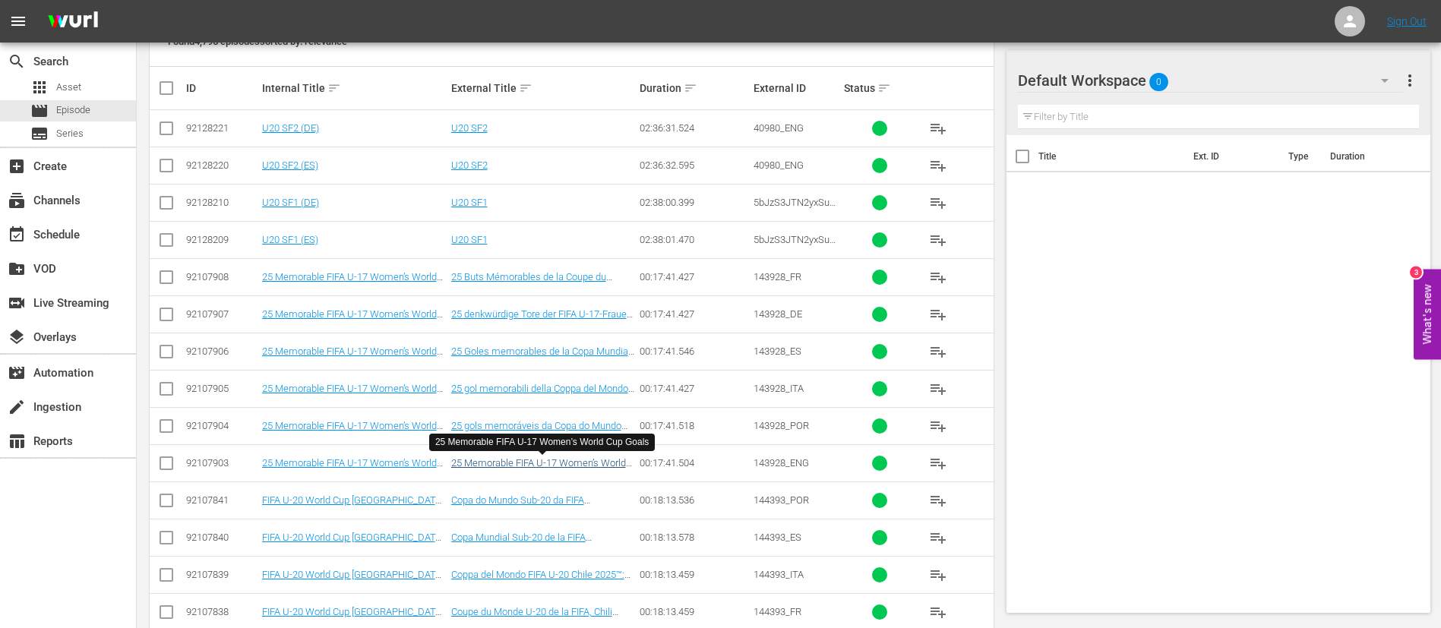
scroll to position [343, 0]
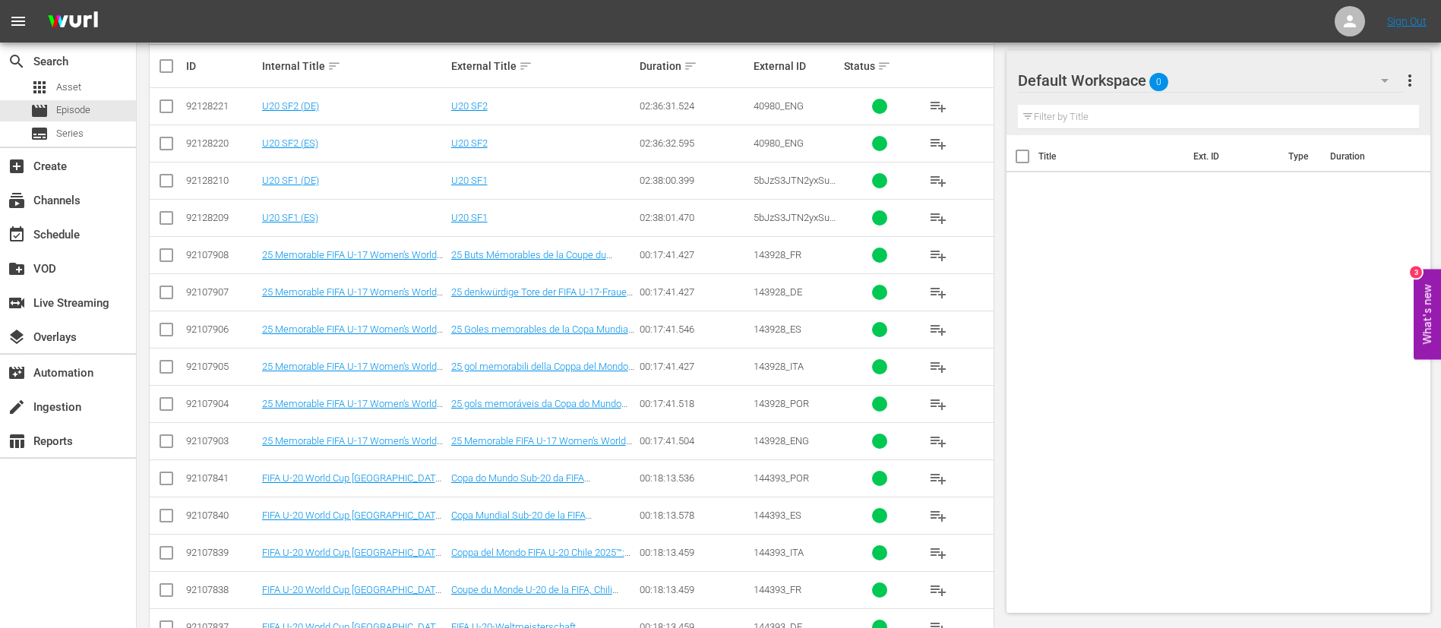
click at [548, 579] on td "Coupe du Monde U-20 de la FIFA, Chili 2025™ : Résumés" at bounding box center [543, 589] width 189 height 37
click at [546, 589] on link "Coupe du Monde U-20 de la FIFA, Chili 2025™ : Résumés" at bounding box center [531, 595] width 161 height 23
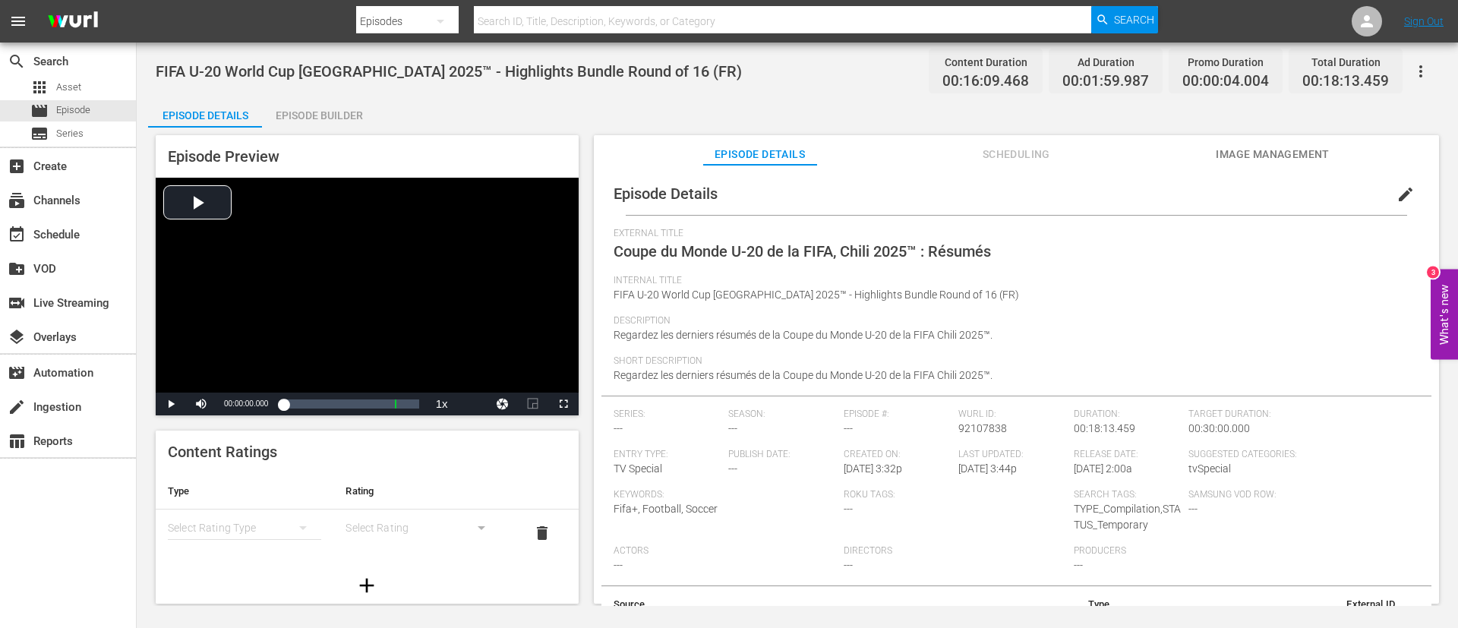
click at [722, 371] on span "Regardez les derniers résumés de la Coupe du Monde U-20 de la FIFA Chili 2025™." at bounding box center [803, 375] width 379 height 12
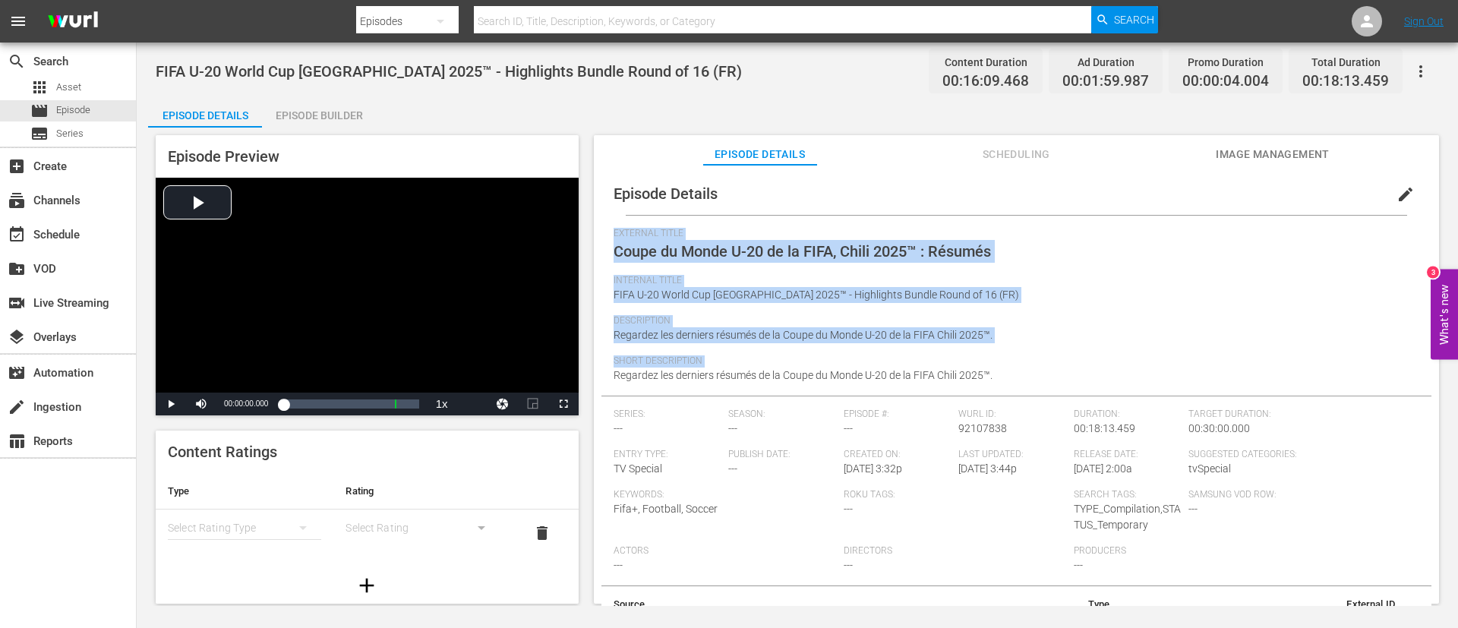
click at [722, 371] on span "Regardez les derniers résumés de la Coupe du Monde U-20 de la FIFA Chili 2025™." at bounding box center [803, 375] width 379 height 12
copy div "External Title Coupe du Monde U-20 de la FIFA, Chili 2025™ : Résumés Internal T…"
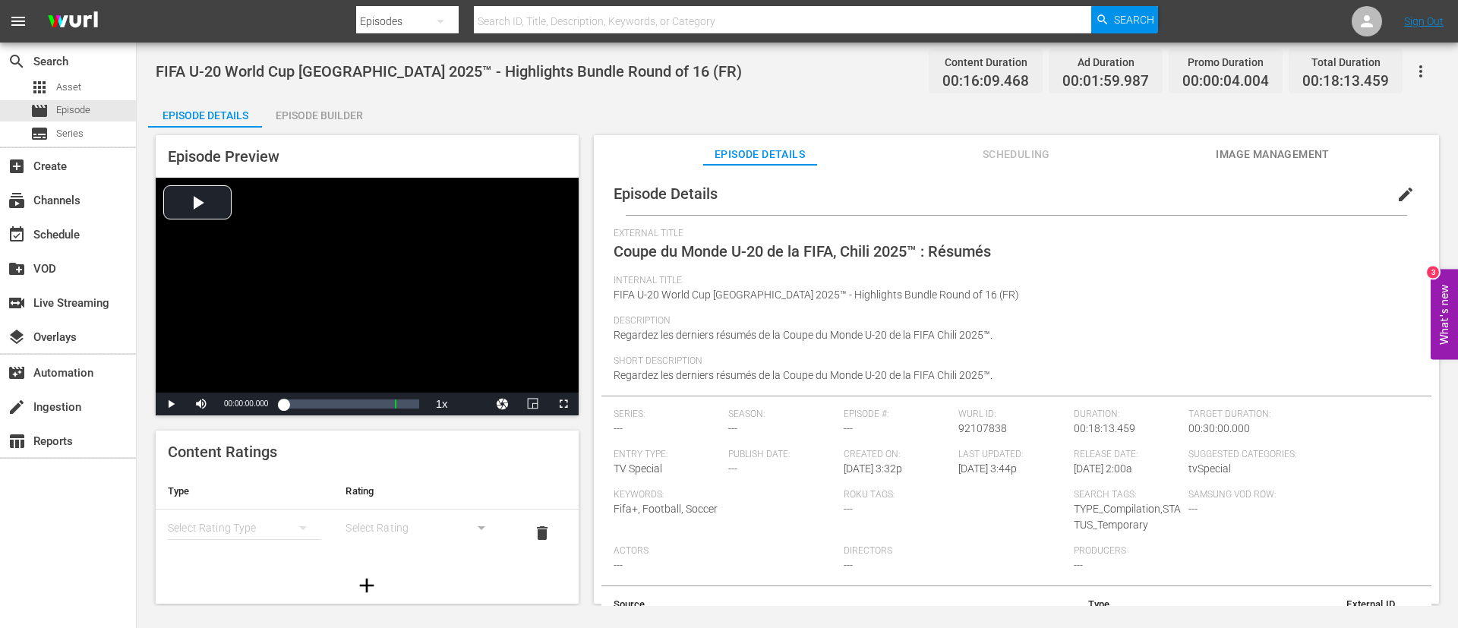
click at [1082, 335] on div "Description Regardez les derniers résumés de la Coupe du Monde U-20 de la FIFA …" at bounding box center [1017, 335] width 806 height 40
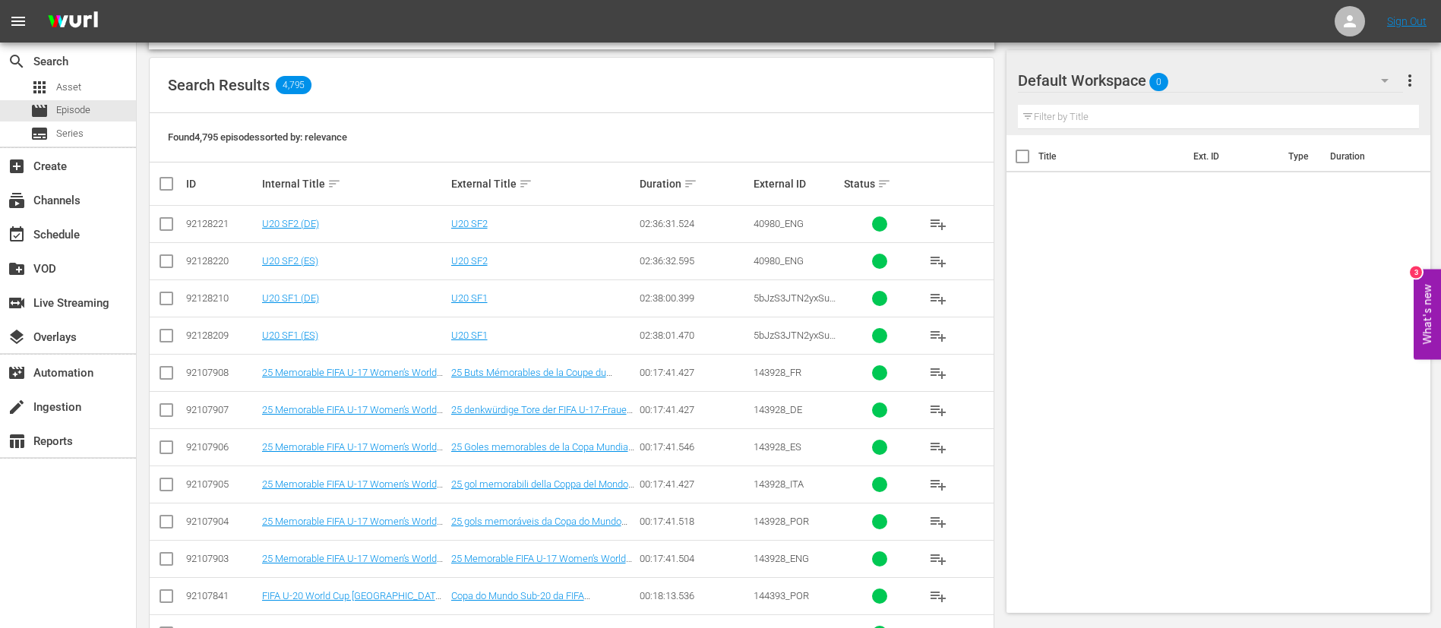
scroll to position [229, 0]
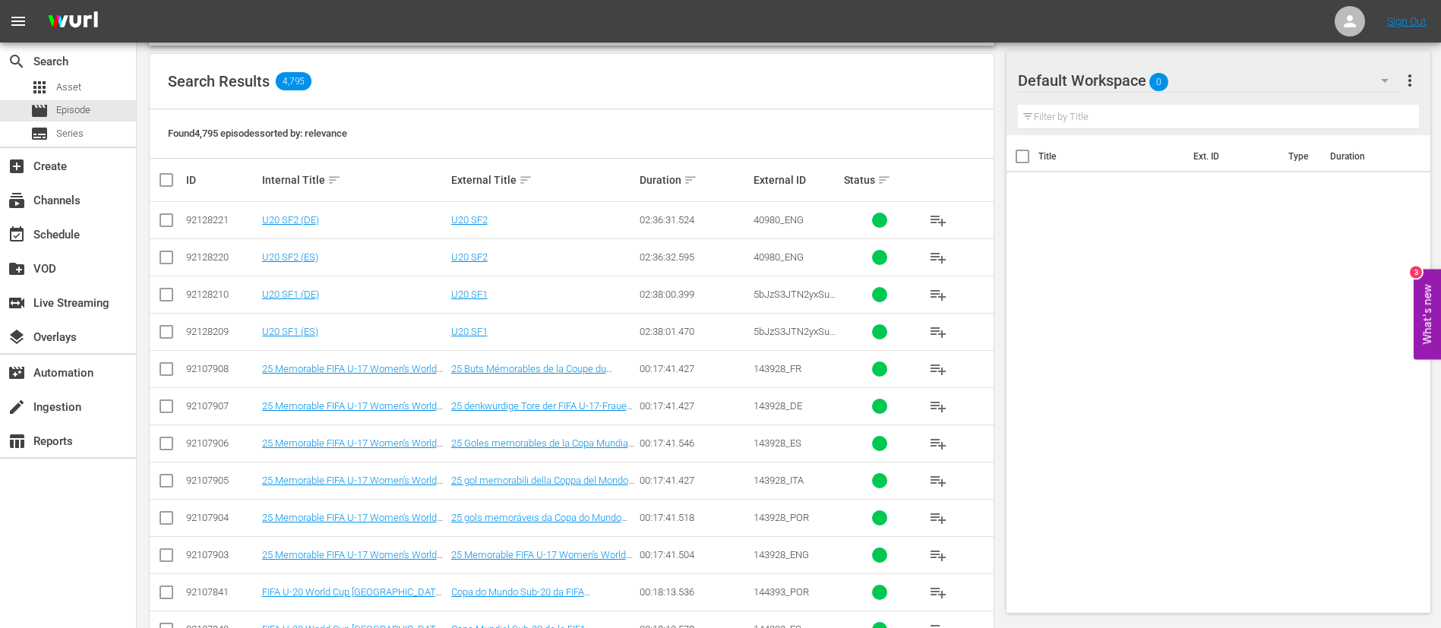
click at [505, 526] on td "25 gols memoráveis da Copa do Mundo Feminina Sub-17 da FIFA" at bounding box center [543, 517] width 189 height 37
click at [514, 519] on link "25 gols memoráveis da Copa do Mundo Feminina Sub-17 da FIFA" at bounding box center [536, 523] width 170 height 23
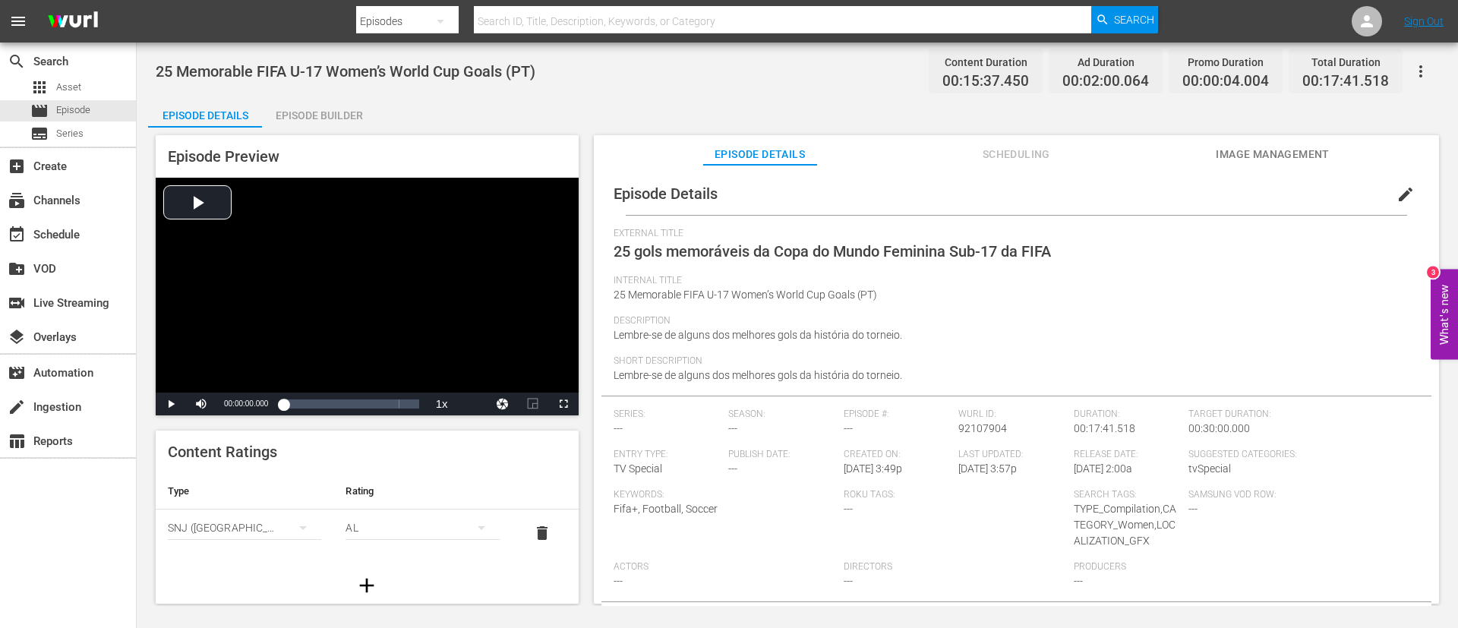
click at [837, 336] on span "Lembre-se de alguns dos melhores gols da história do torneio." at bounding box center [758, 335] width 289 height 12
copy span "Lembre-se de alguns dos melhores gols da história do torneio."
click at [902, 365] on span "Short Description" at bounding box center [1013, 361] width 798 height 12
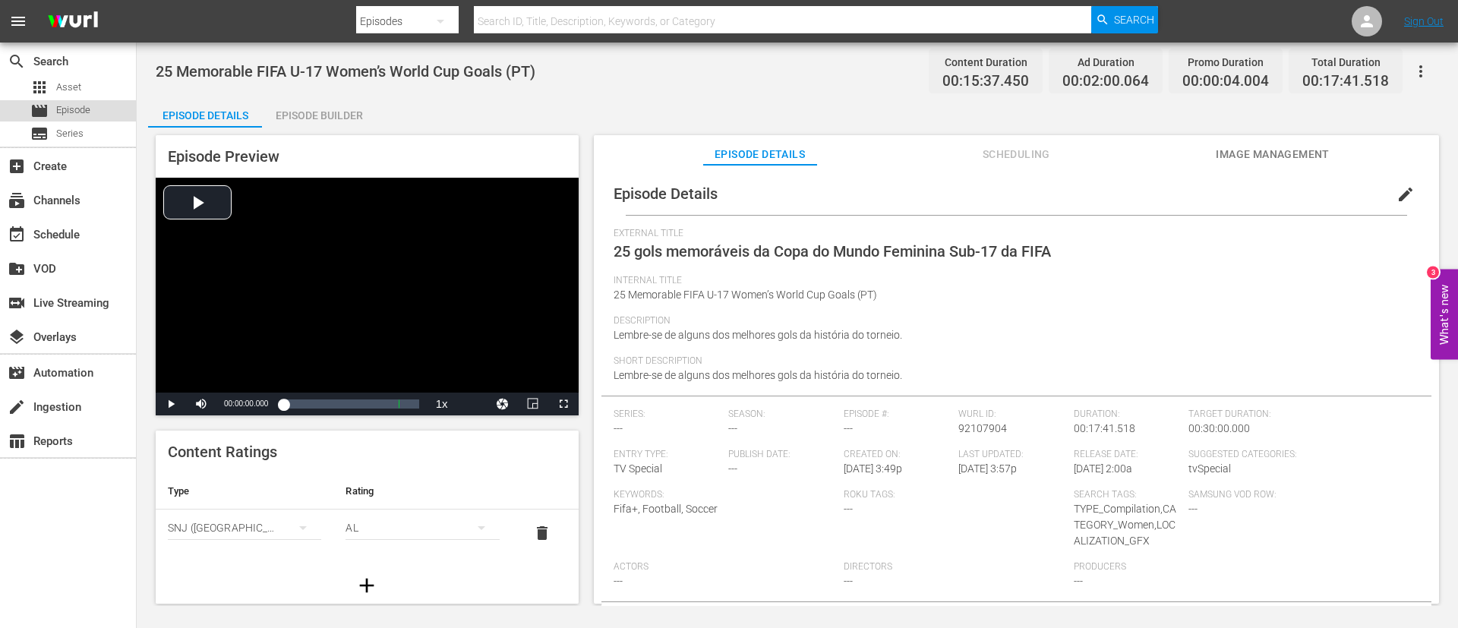
click at [87, 103] on span "Episode" at bounding box center [73, 110] width 34 height 15
